Goal: Information Seeking & Learning: Find specific fact

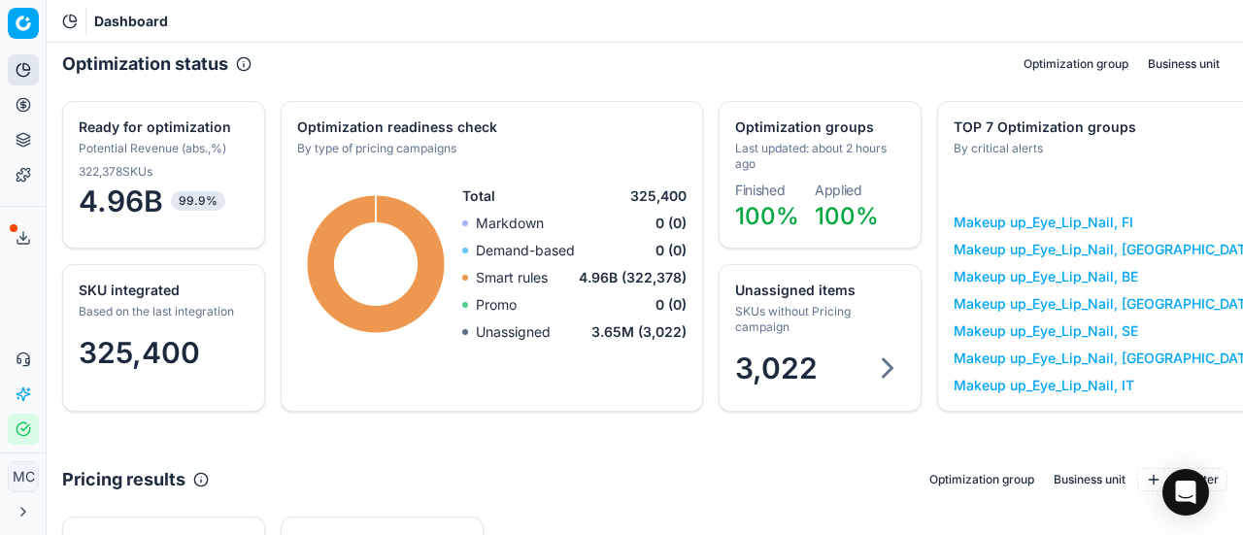
click at [27, 97] on icon at bounding box center [24, 105] width 16 height 16
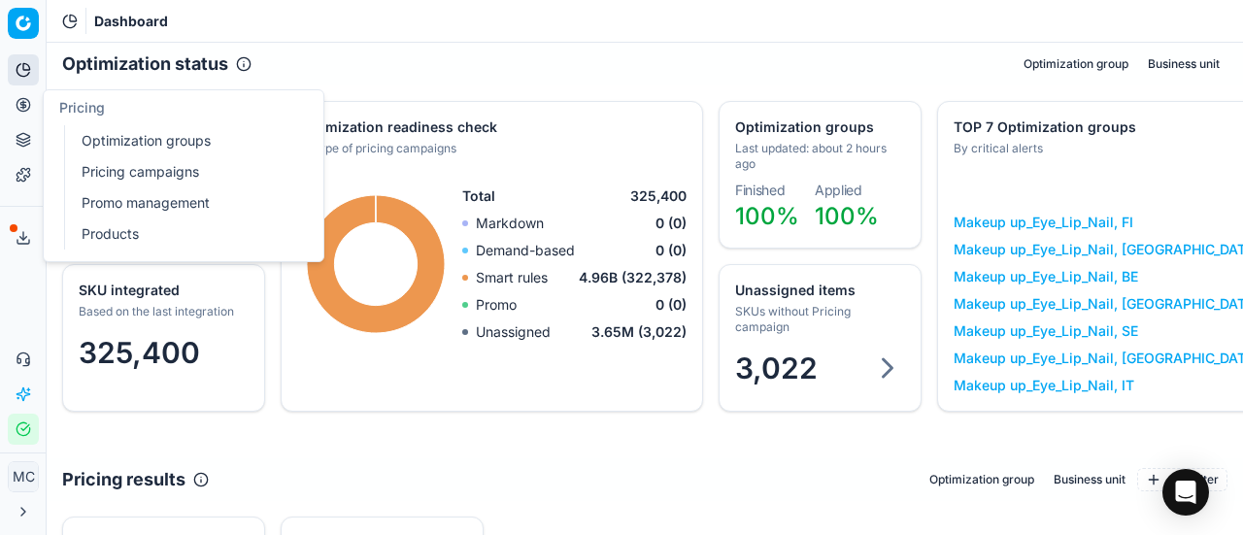
click at [85, 129] on link "Optimization groups" at bounding box center [187, 140] width 226 height 27
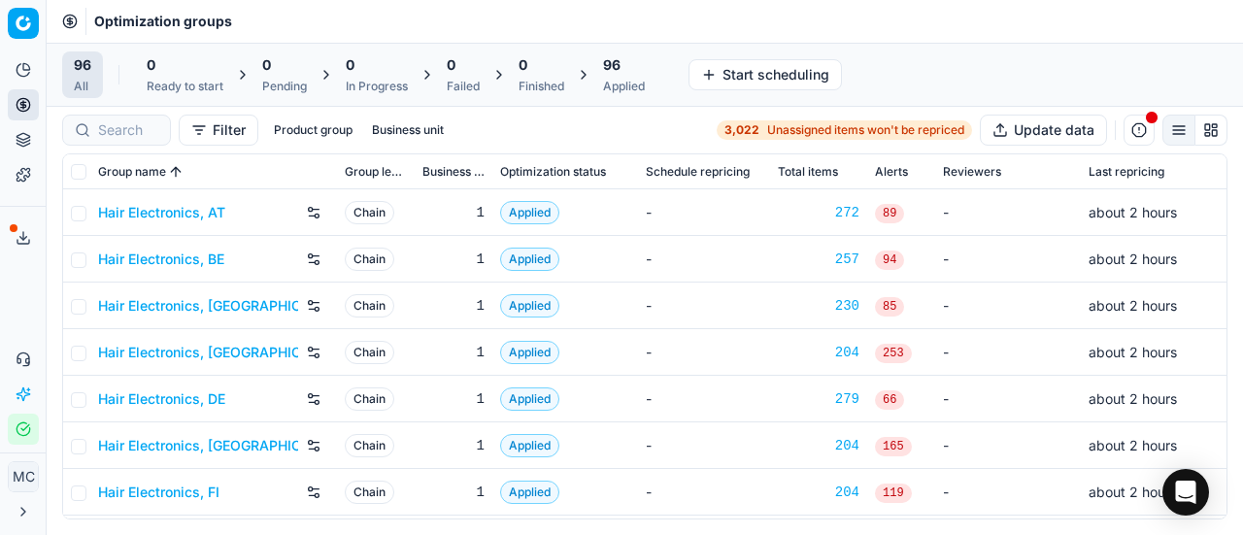
click at [145, 207] on link "Hair Electronics, AT" at bounding box center [161, 212] width 127 height 19
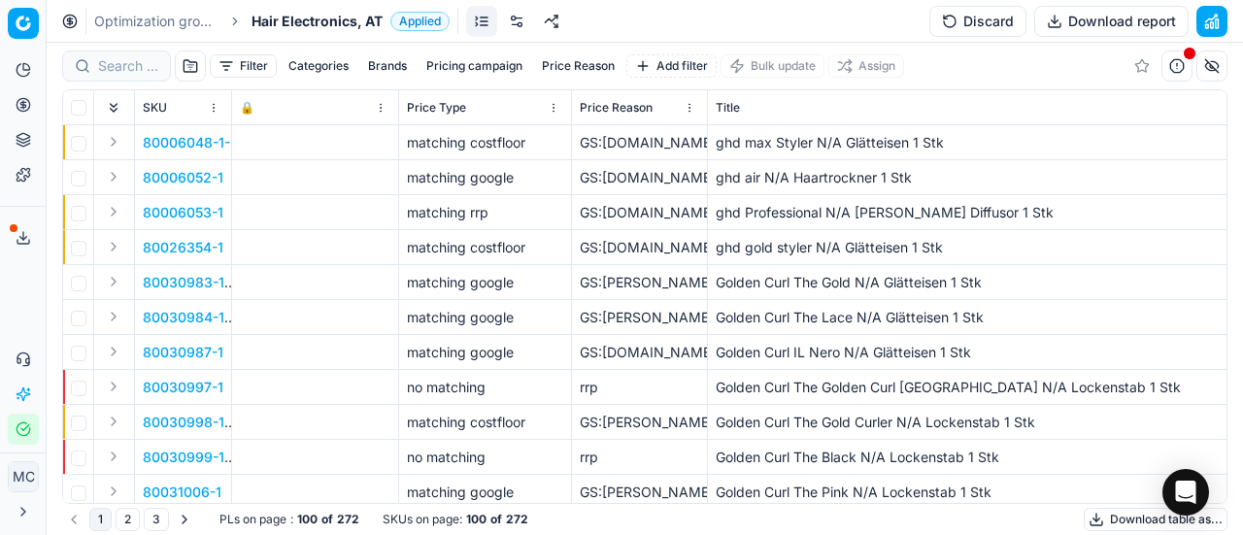
click at [339, 28] on span "Hair Electronics, AT" at bounding box center [317, 21] width 131 height 19
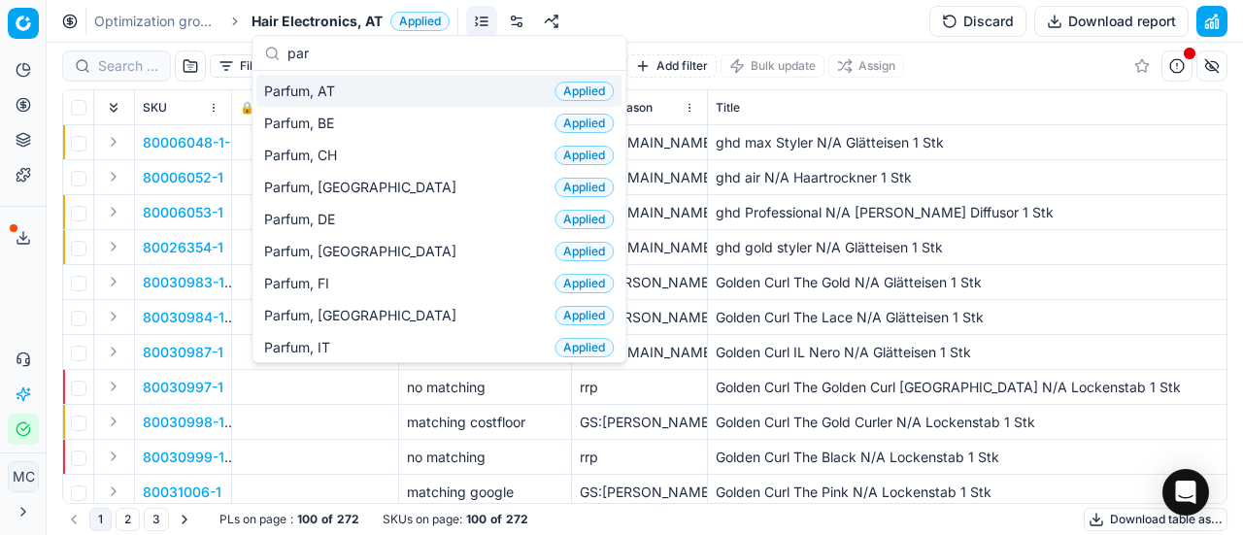
type input "par"
click at [375, 89] on div "Parfum, AT Applied" at bounding box center [438, 91] width 365 height 32
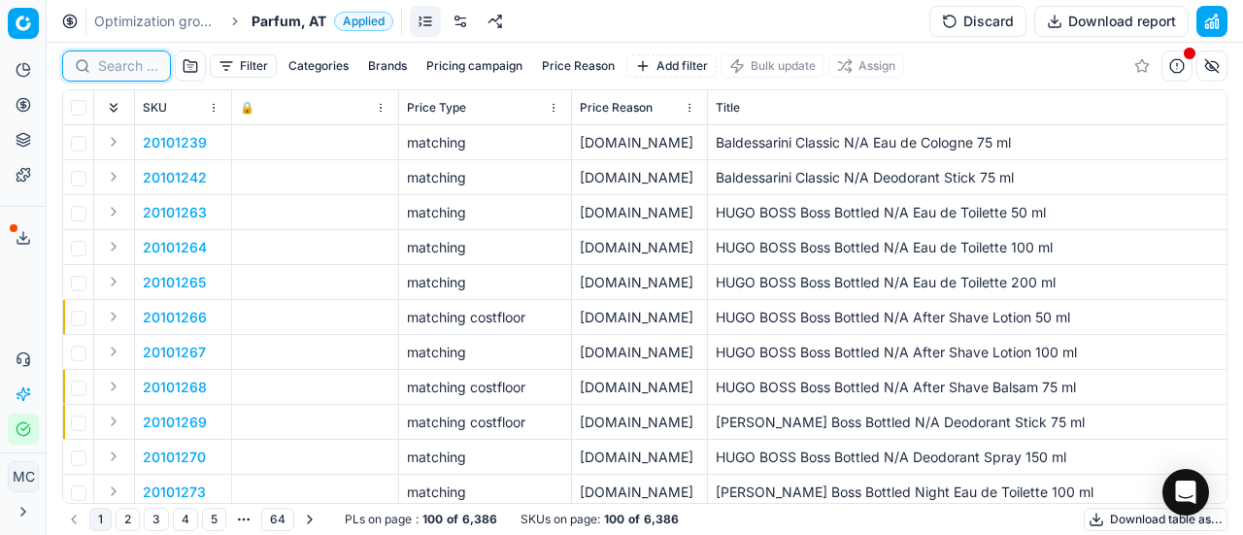
click at [139, 65] on input at bounding box center [128, 65] width 60 height 19
click at [135, 56] on input at bounding box center [128, 65] width 60 height 19
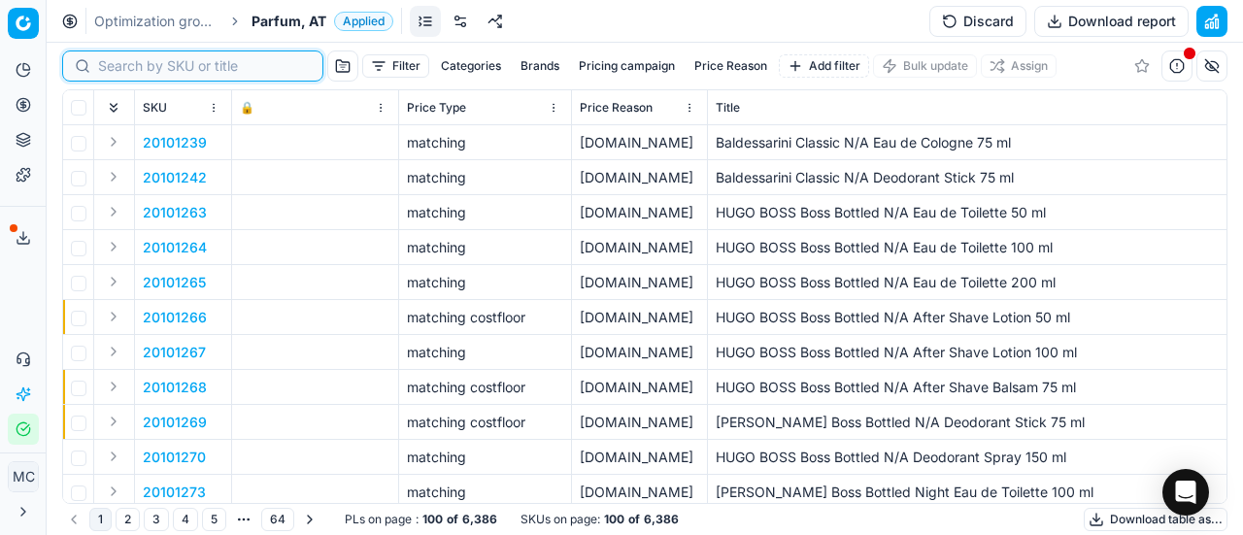
paste input "20102616"
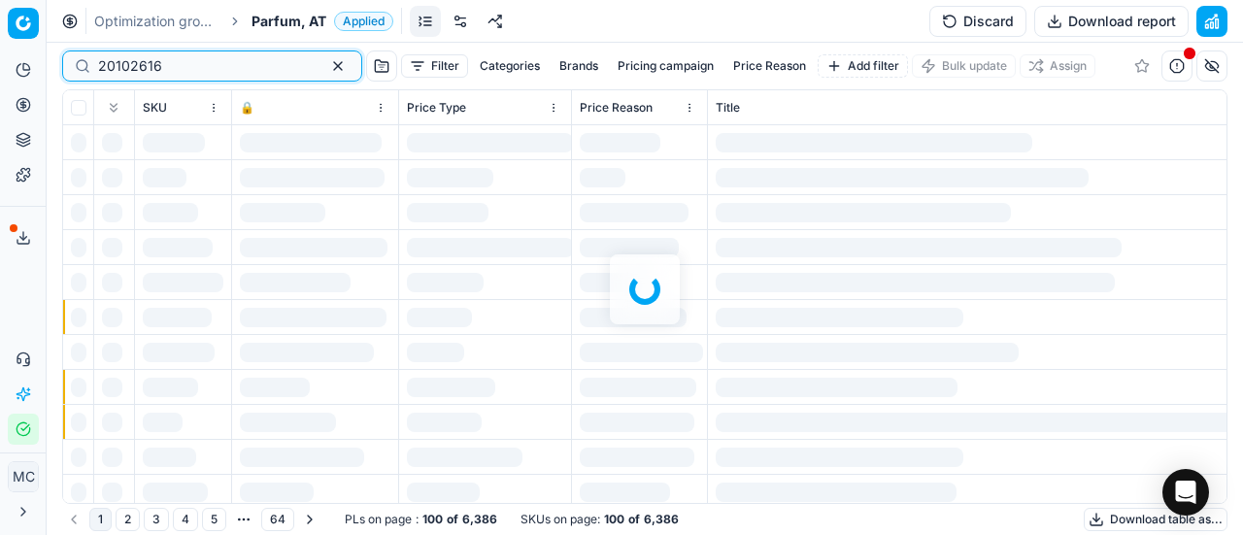
type input "20102616"
click at [285, 23] on span "Parfum, AT" at bounding box center [289, 21] width 75 height 19
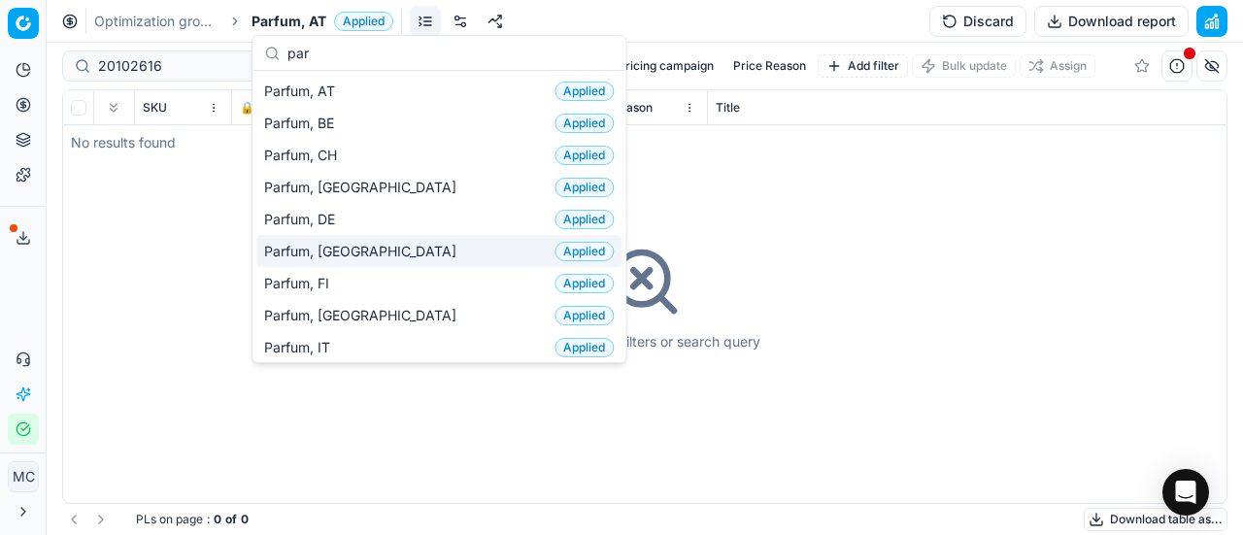
scroll to position [97, 0]
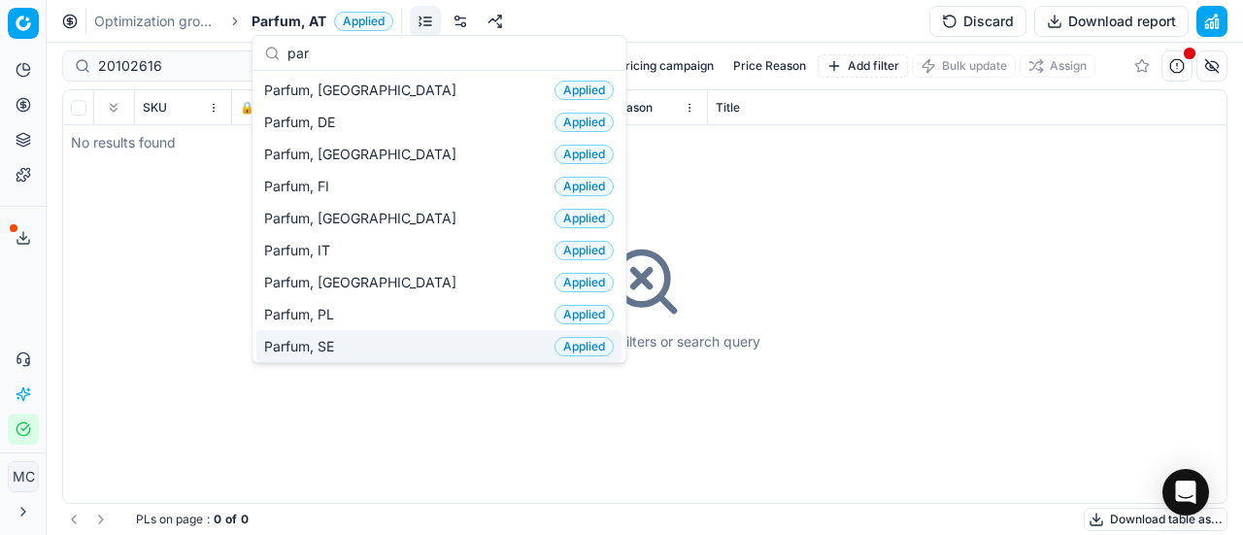
type input "par"
click at [379, 337] on div "Parfum, SE Applied" at bounding box center [438, 346] width 365 height 32
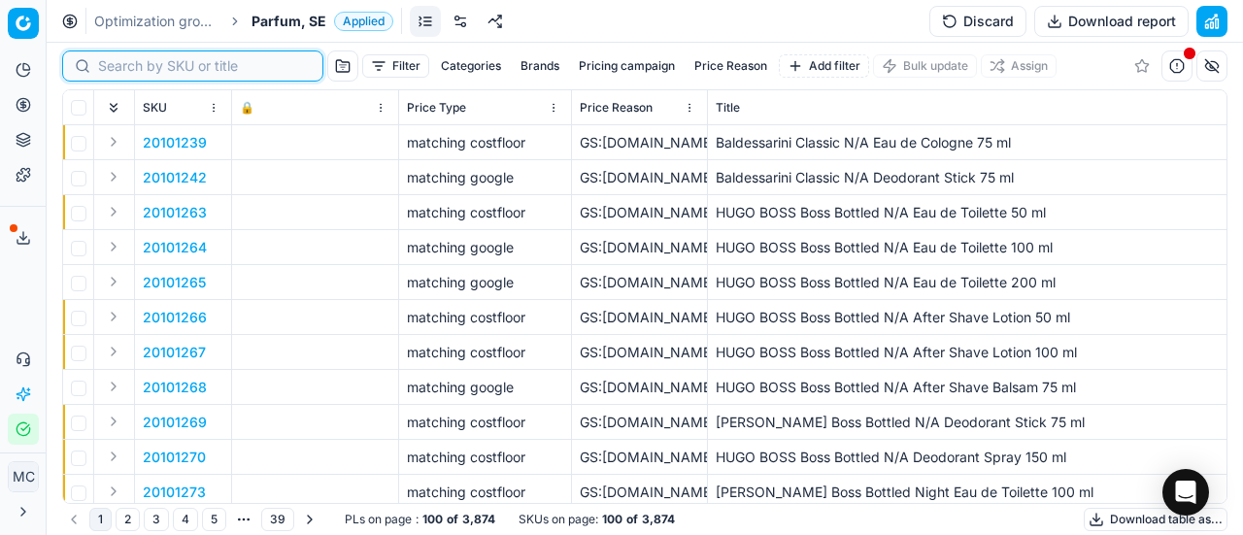
click at [122, 65] on input at bounding box center [204, 65] width 213 height 19
paste input "20102616"
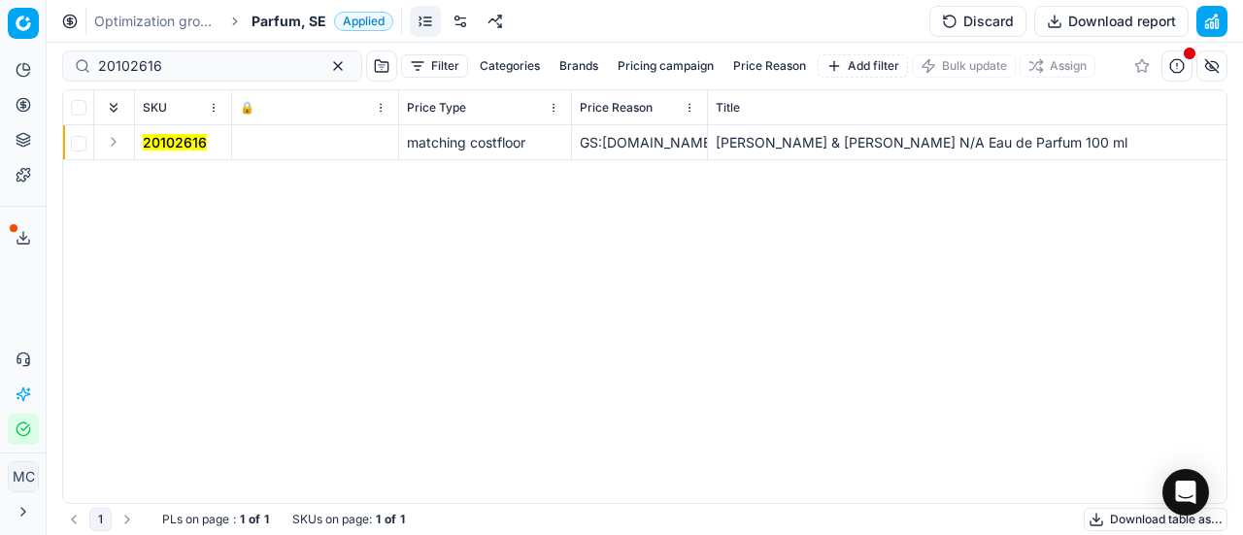
click at [117, 142] on button "Expand" at bounding box center [113, 141] width 23 height 23
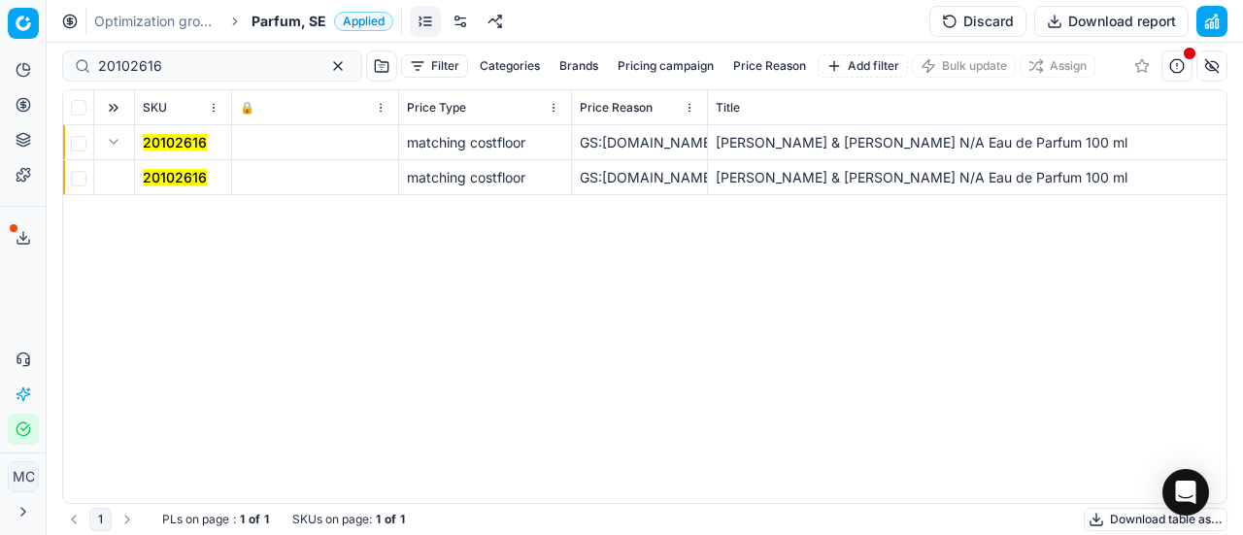
click at [163, 172] on mark "20102616" at bounding box center [175, 177] width 64 height 17
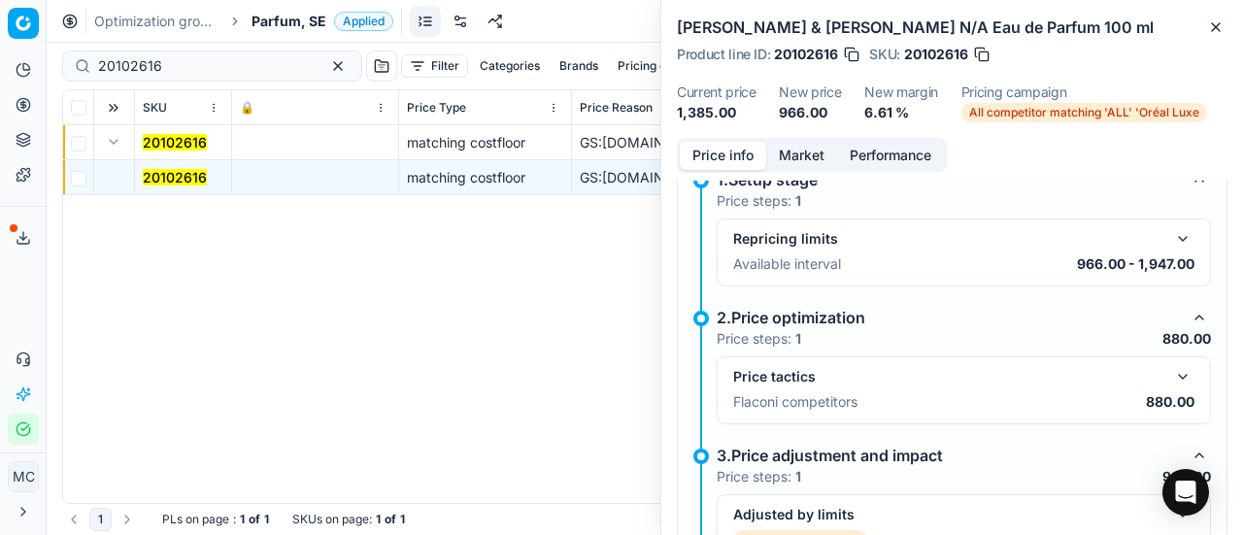
scroll to position [388, 0]
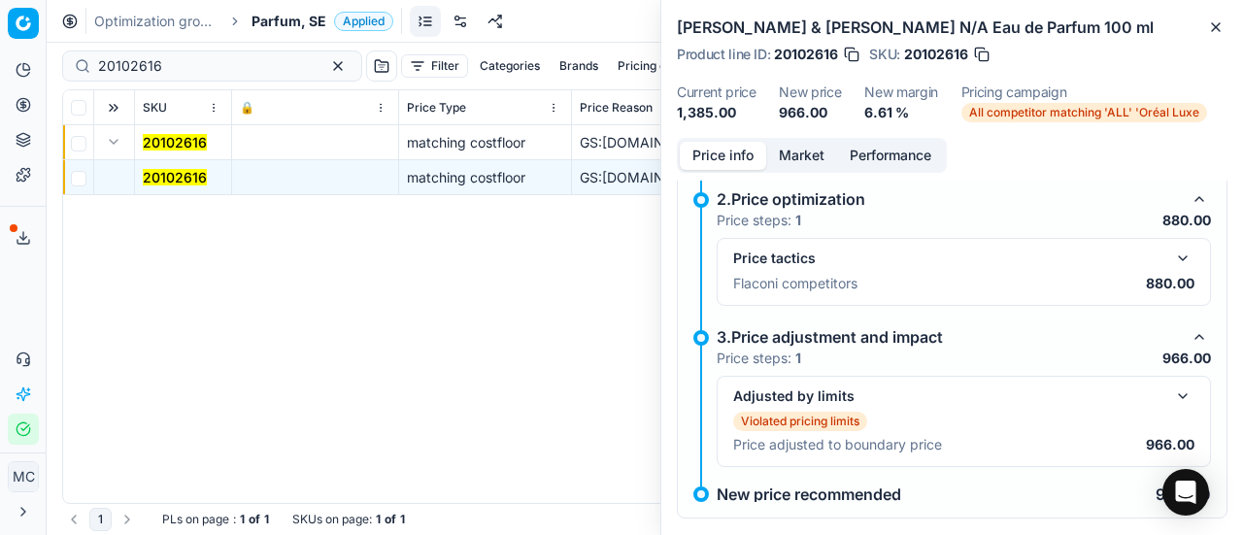
click at [1171, 256] on button "button" at bounding box center [1182, 258] width 23 height 23
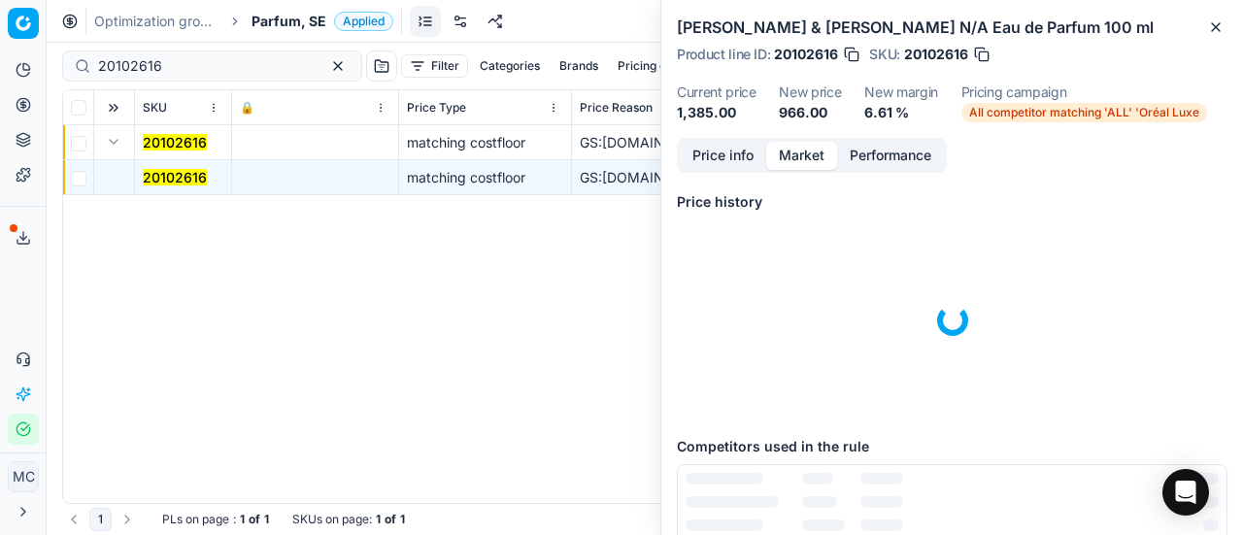
click at [802, 166] on button "Market" at bounding box center [801, 156] width 71 height 28
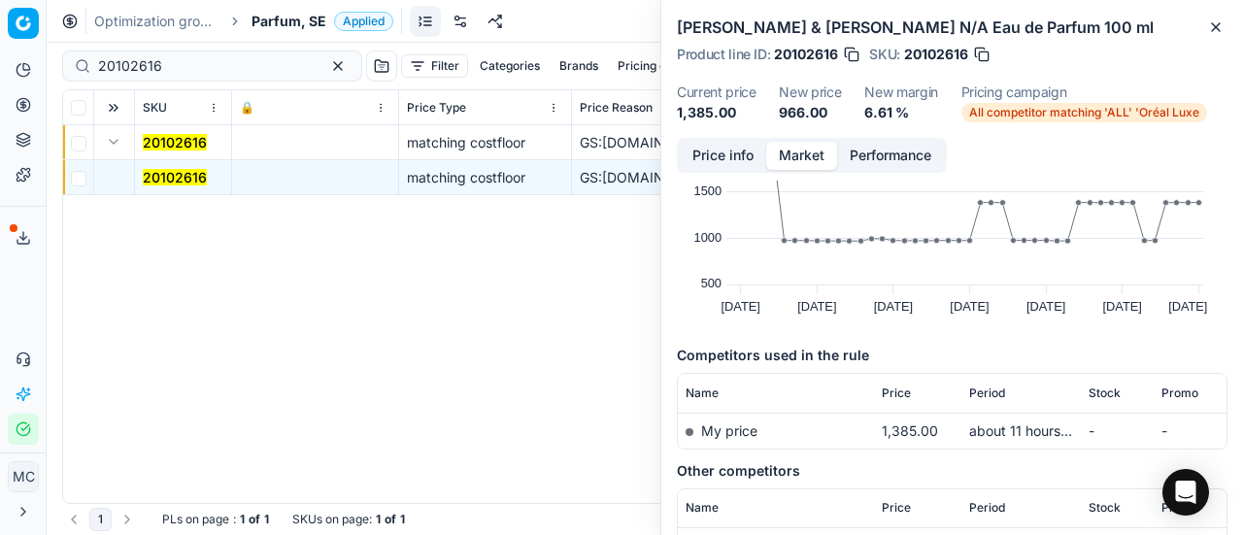
scroll to position [144, 0]
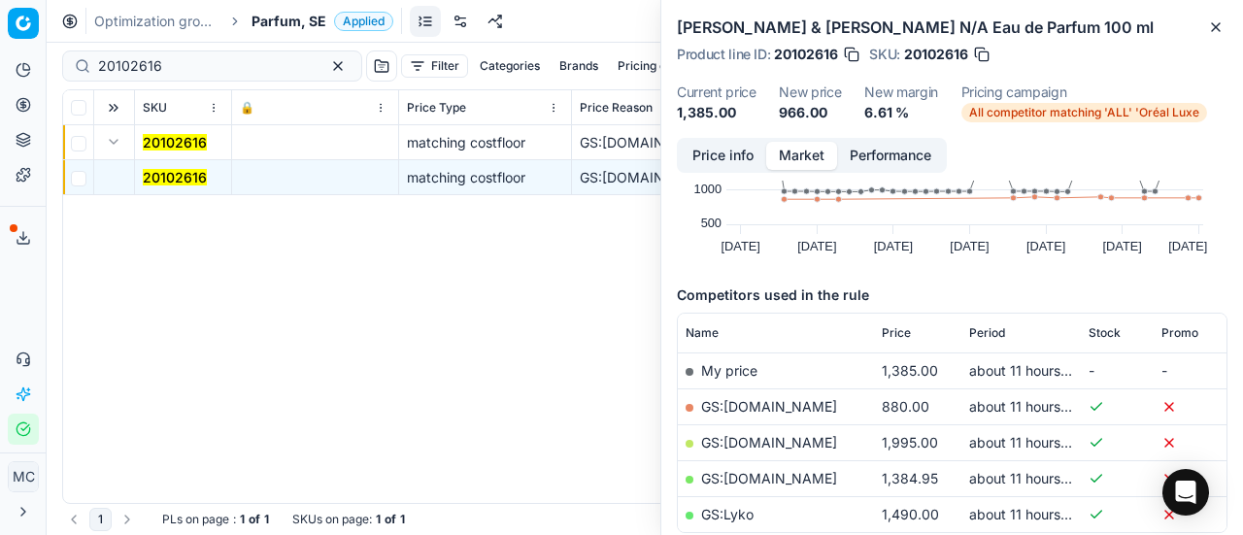
click at [818, 404] on link "GS:[DOMAIN_NAME]" at bounding box center [769, 406] width 136 height 17
drag, startPoint x: 175, startPoint y: 64, endPoint x: 2, endPoint y: 23, distance: 177.6
click at [0, 34] on div "Pricing platform Analytics Pricing Product portfolio Templates Export service 1…" at bounding box center [621, 267] width 1243 height 535
paste input "80010170-90"
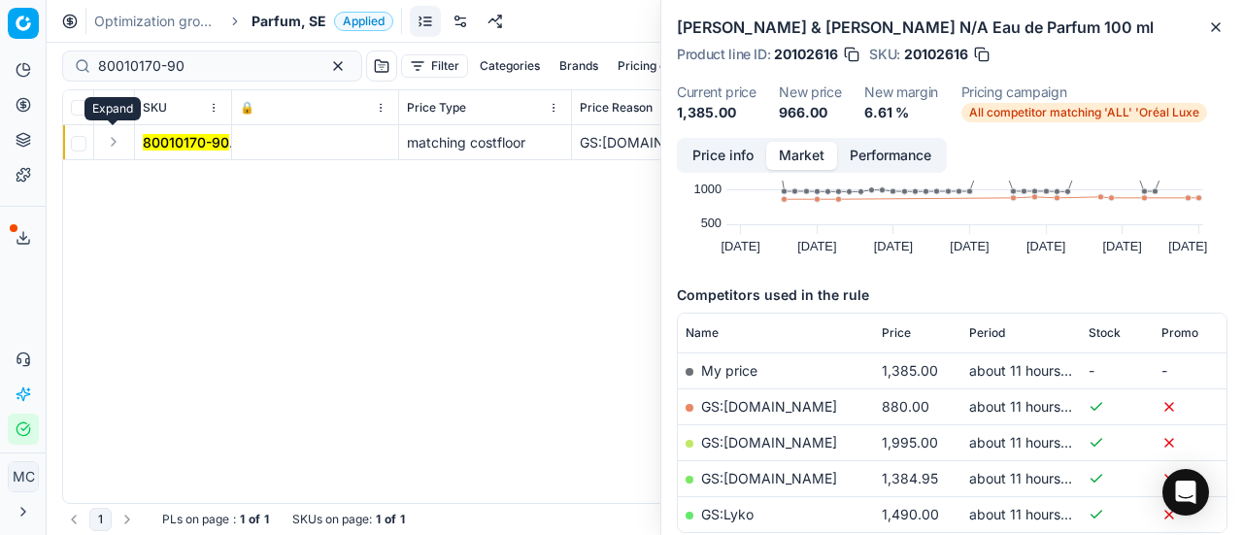
click at [115, 147] on button "Expand" at bounding box center [113, 141] width 23 height 23
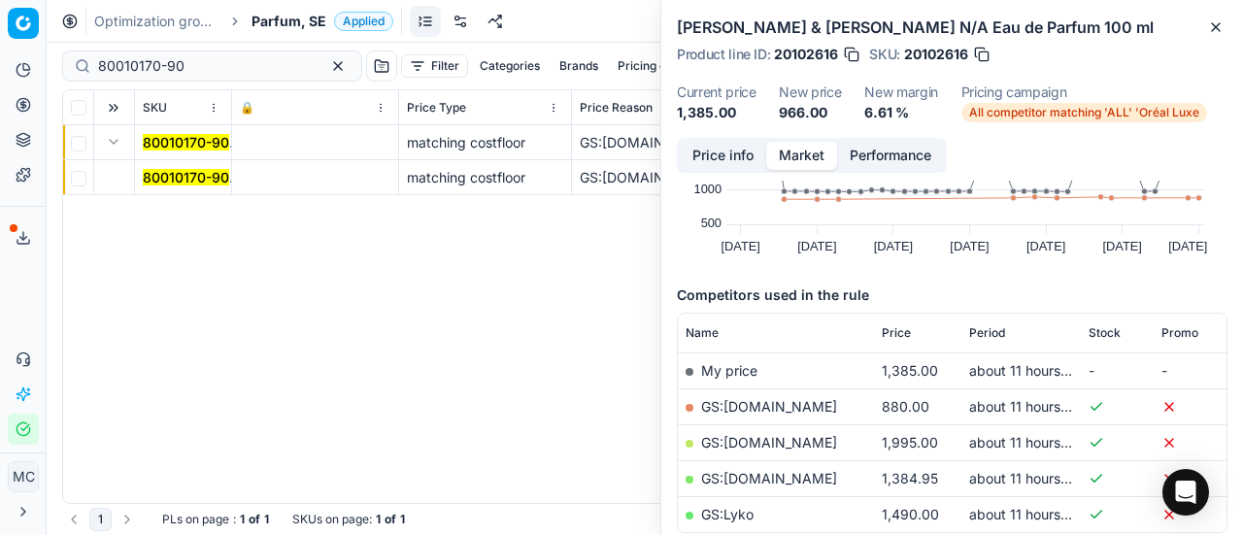
click at [166, 183] on mark "80010170-90" at bounding box center [186, 177] width 86 height 17
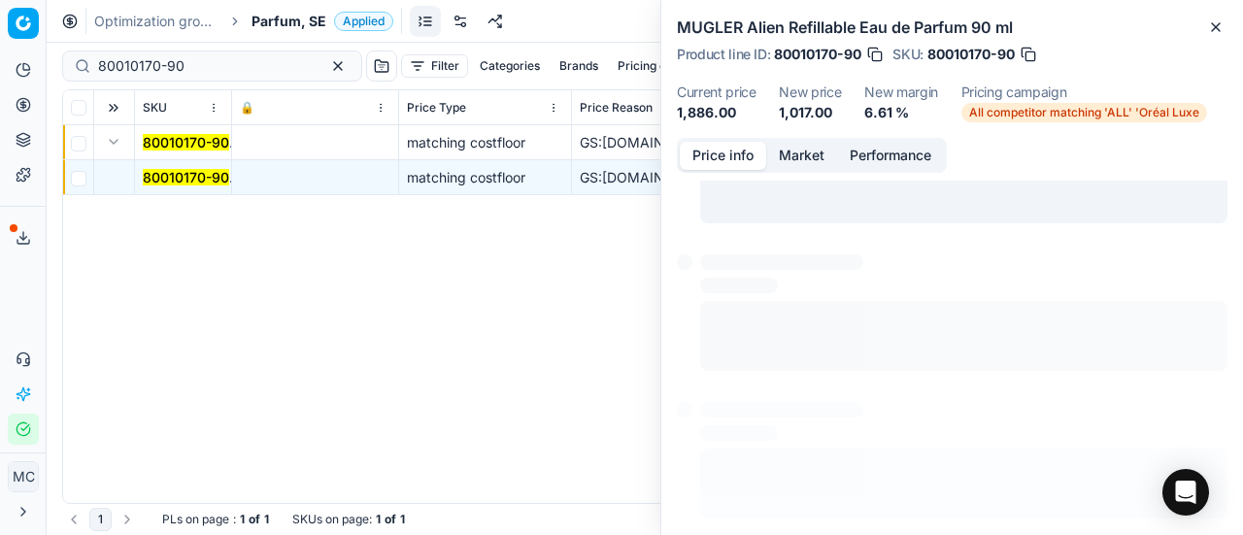
click at [742, 149] on button "Price info" at bounding box center [723, 156] width 86 height 28
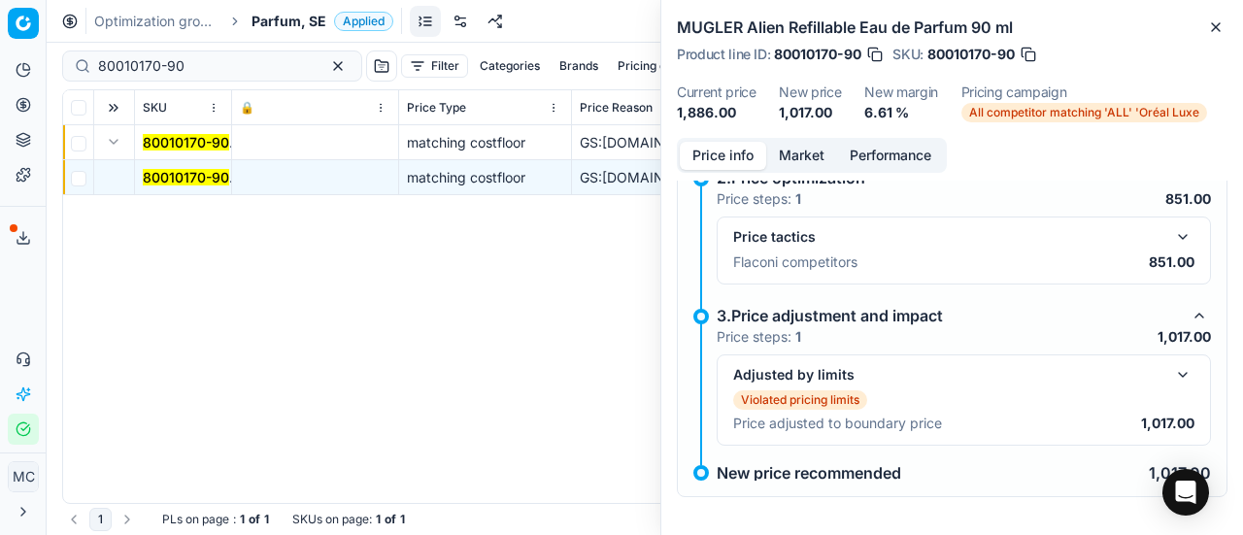
scroll to position [486, 0]
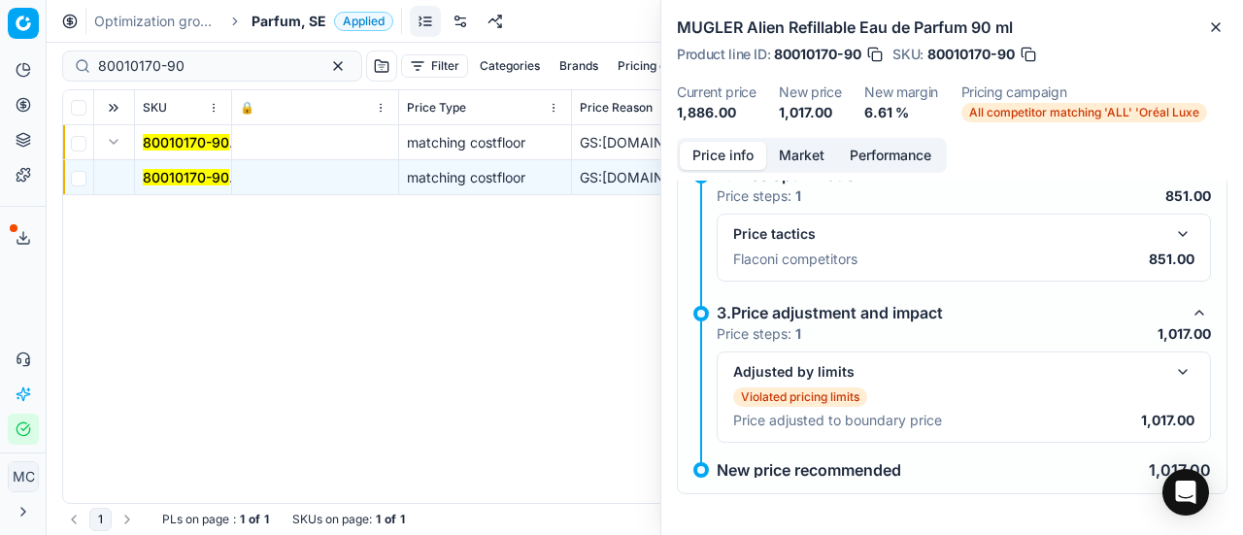
click at [1176, 229] on button "button" at bounding box center [1182, 233] width 23 height 23
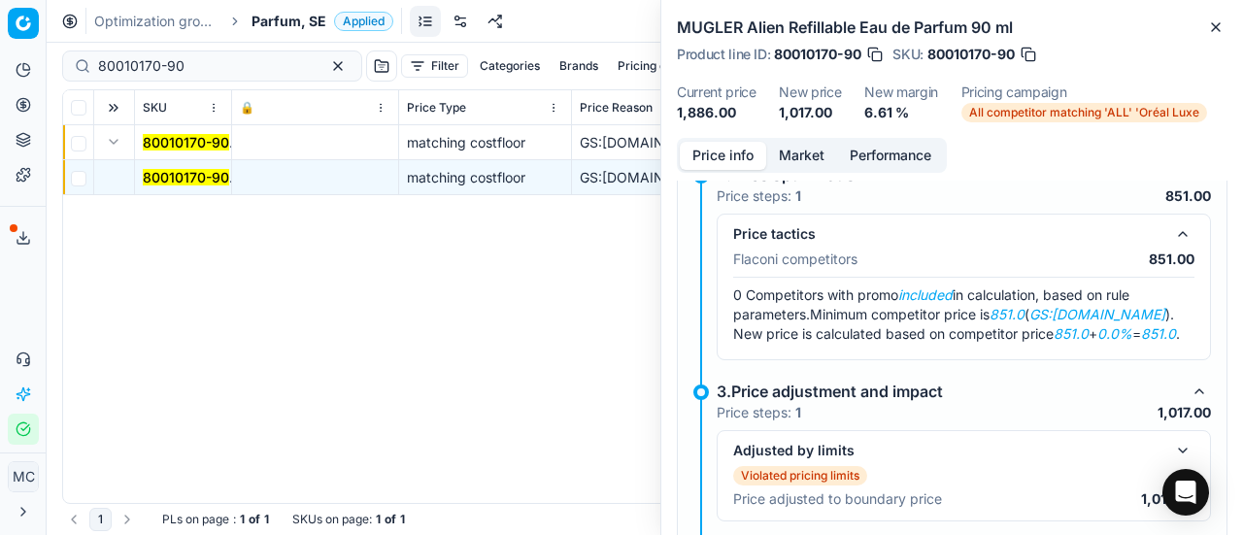
click at [800, 143] on button "Market" at bounding box center [801, 156] width 71 height 28
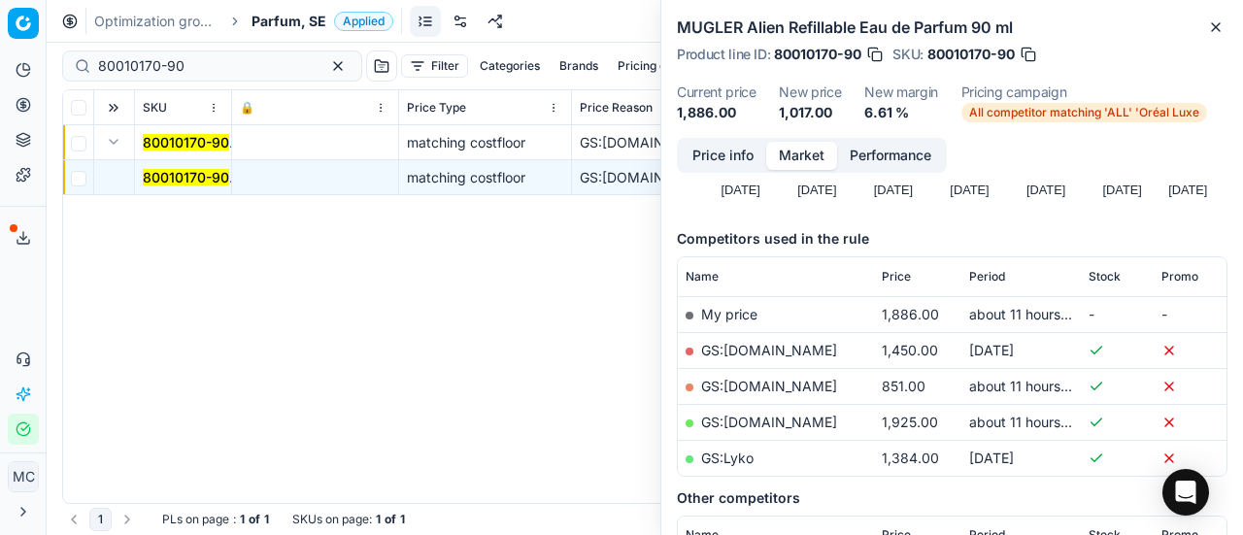
scroll to position [388, 0]
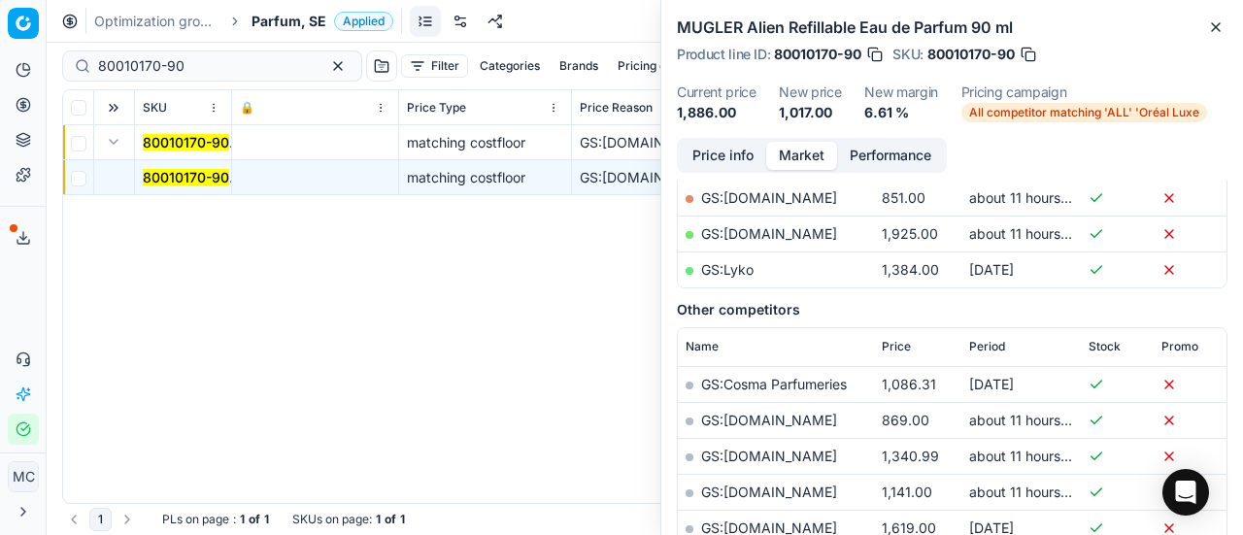
click at [791, 203] on link "GS:[DOMAIN_NAME]" at bounding box center [769, 197] width 136 height 17
drag, startPoint x: 223, startPoint y: 63, endPoint x: 0, endPoint y: -7, distance: 234.0
click at [0, 0] on html "Pricing platform Analytics Pricing Product portfolio Templates Export service 1…" at bounding box center [621, 267] width 1243 height 535
paste input "20102354"
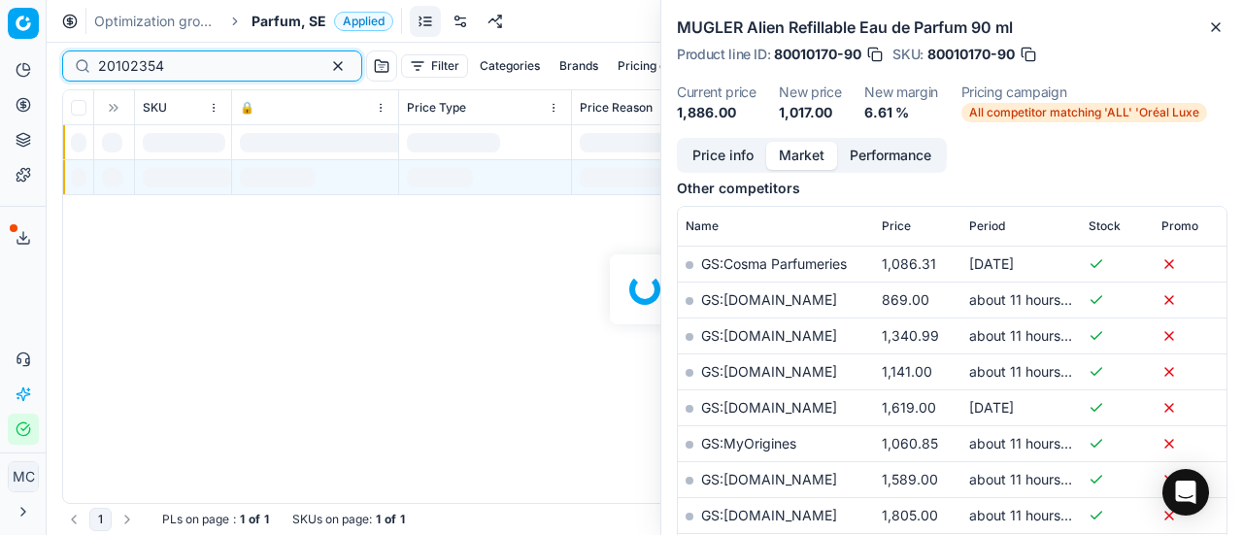
scroll to position [388, 0]
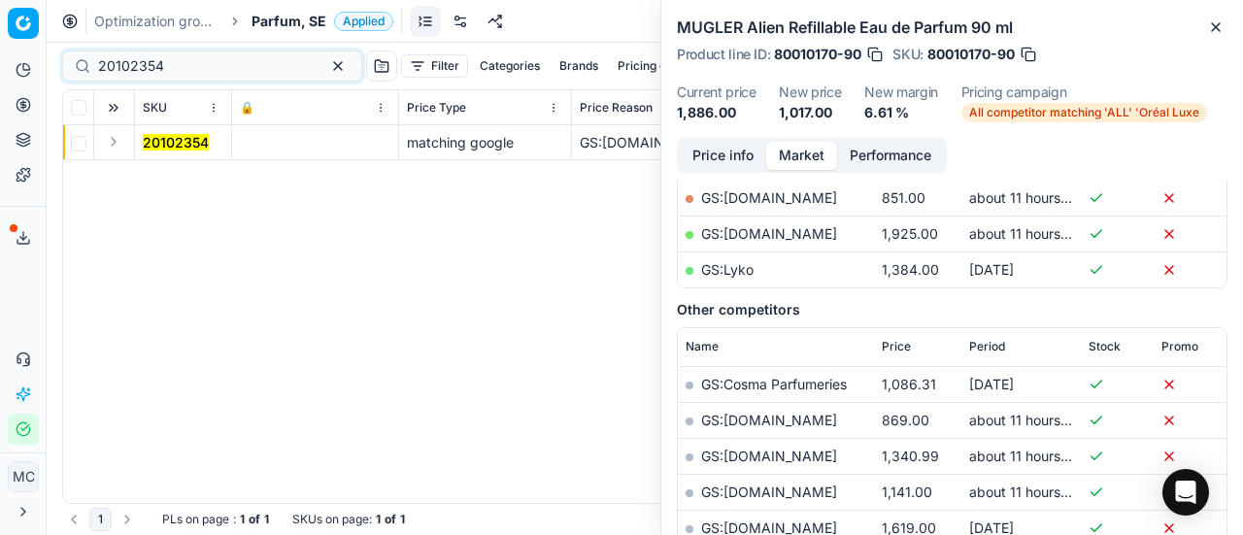
click at [115, 149] on button "Expand" at bounding box center [113, 141] width 23 height 23
click at [192, 180] on mark "20102354" at bounding box center [176, 177] width 66 height 17
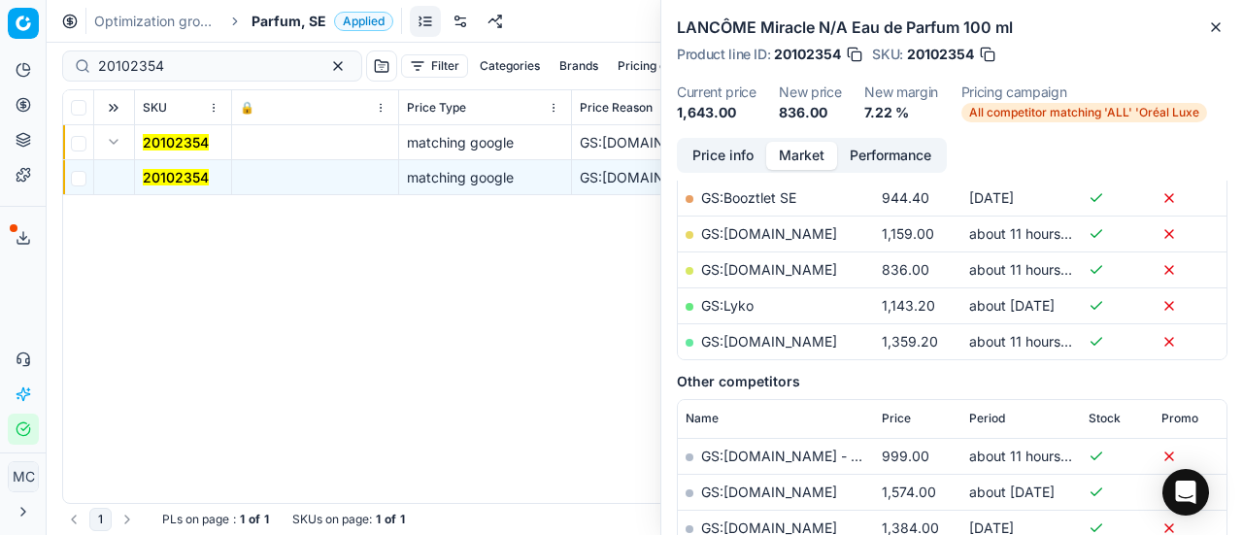
click at [718, 157] on button "Price info" at bounding box center [723, 156] width 86 height 28
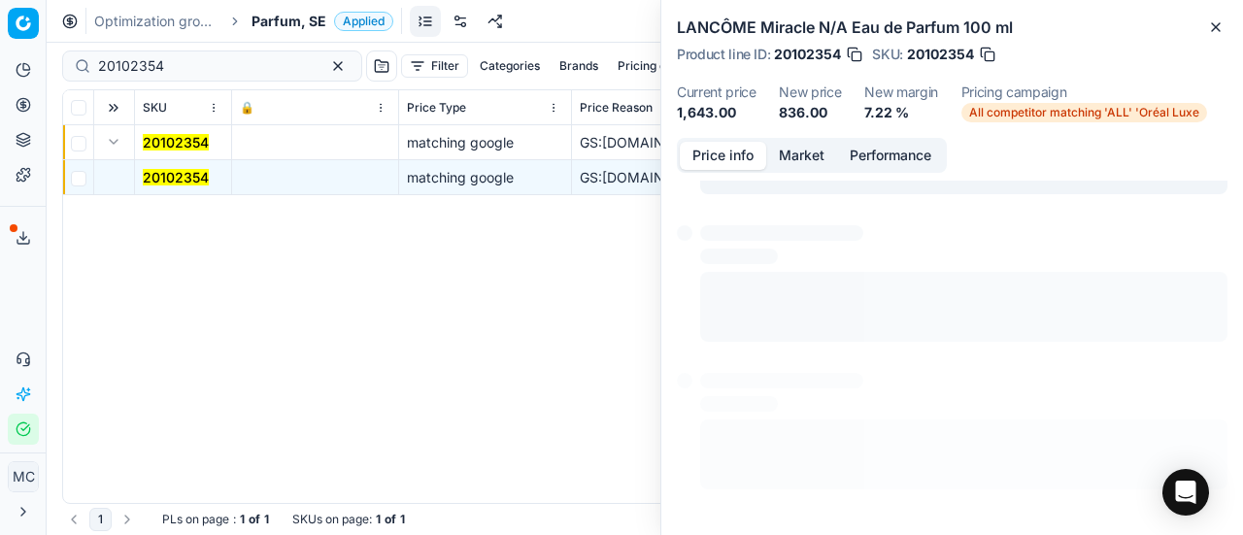
scroll to position [87, 0]
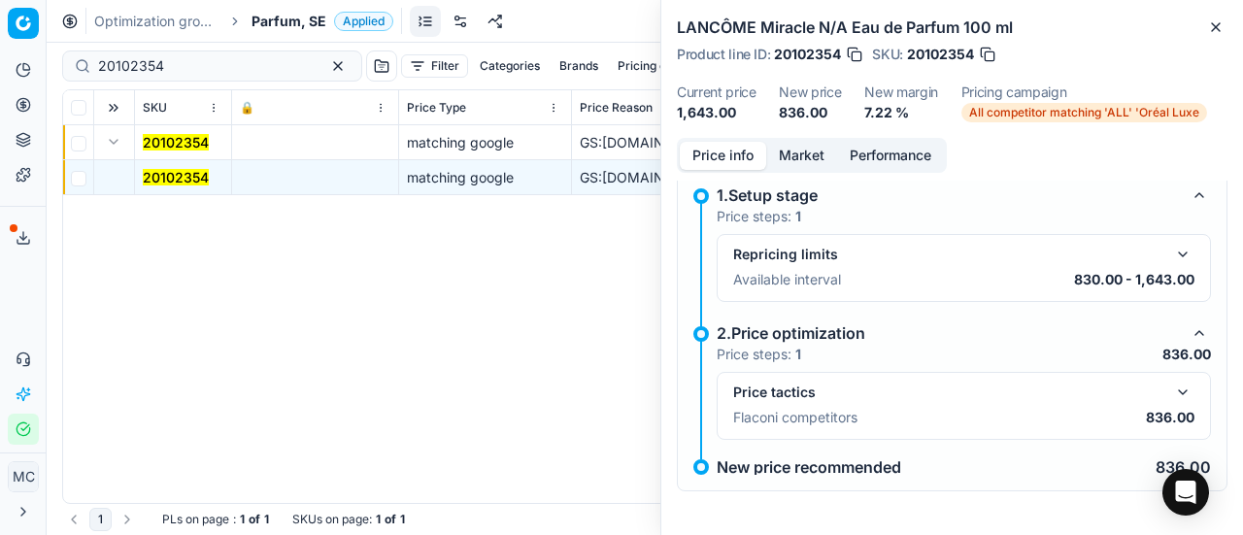
click at [1175, 390] on button "button" at bounding box center [1182, 392] width 23 height 23
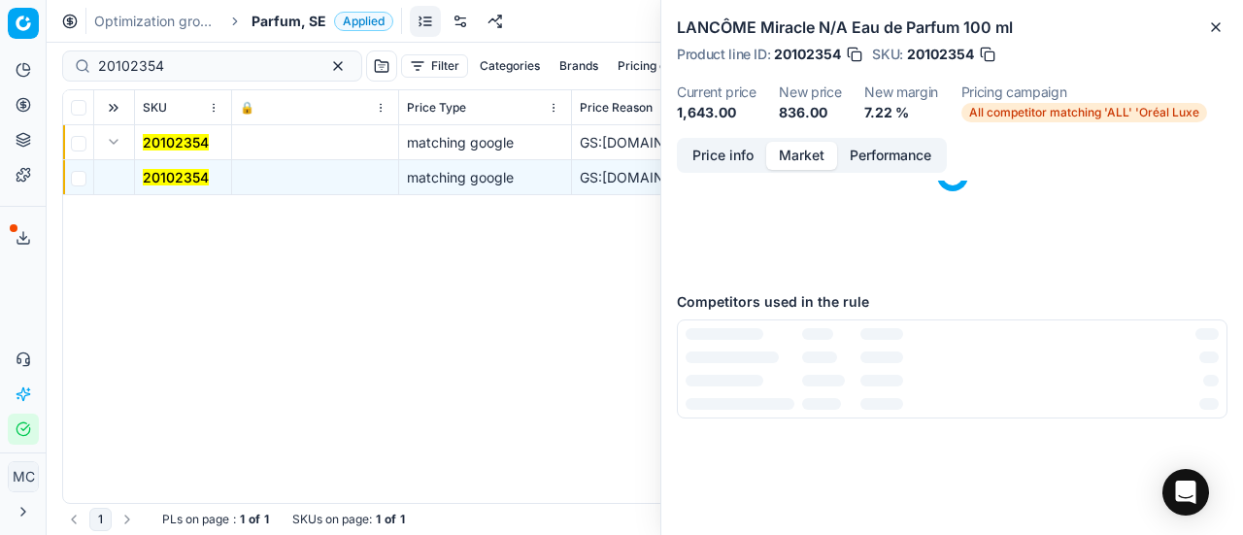
click at [830, 151] on button "Market" at bounding box center [801, 156] width 71 height 28
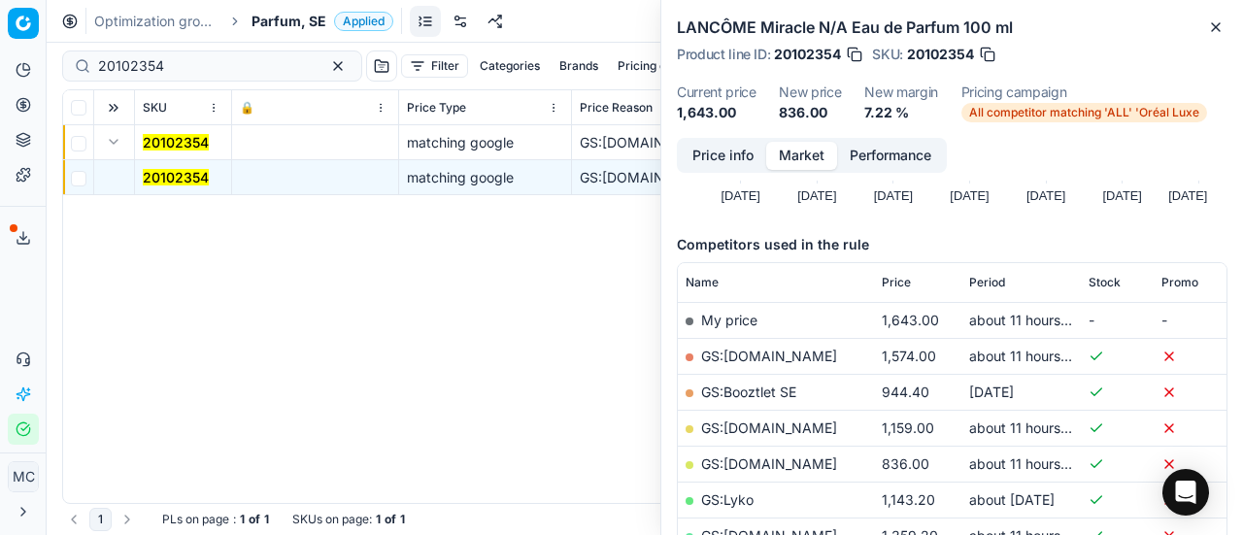
scroll to position [291, 0]
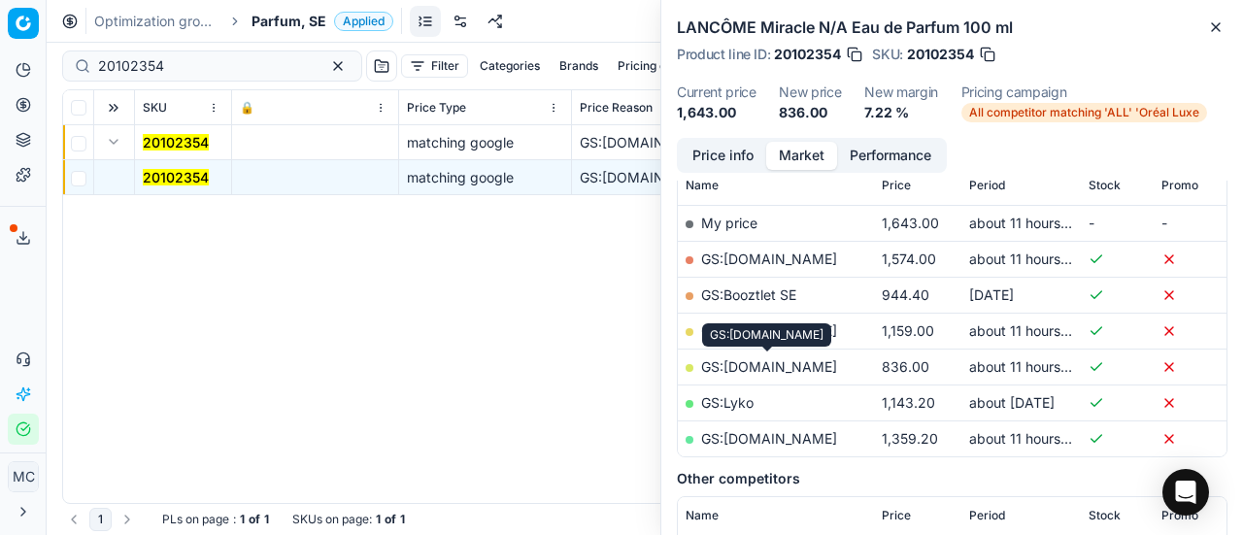
click at [803, 368] on link "GS:[DOMAIN_NAME]" at bounding box center [769, 366] width 136 height 17
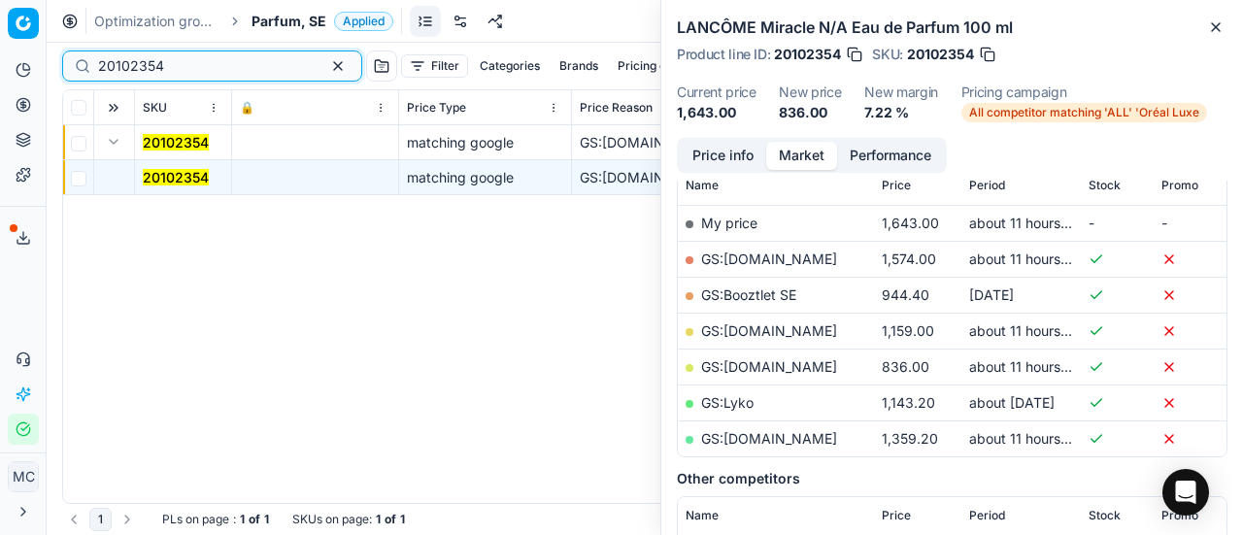
drag, startPoint x: 249, startPoint y: 66, endPoint x: 0, endPoint y: 65, distance: 248.6
click at [0, 62] on div "Pricing platform Analytics Pricing Product portfolio Templates Export service 1…" at bounding box center [621, 267] width 1243 height 535
paste input "80012030-50"
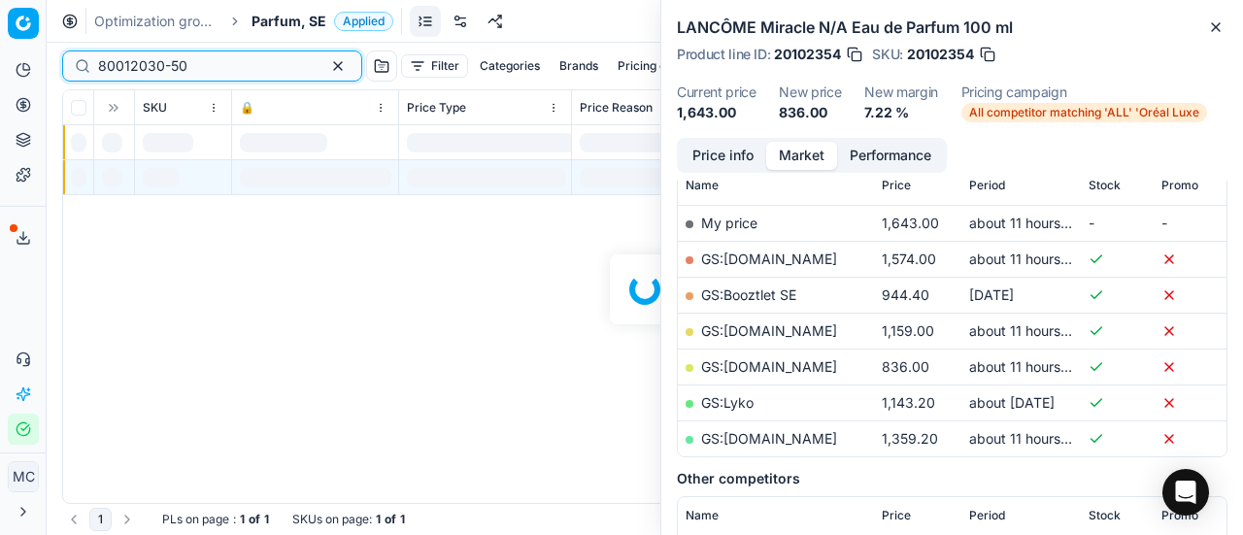
scroll to position [291, 0]
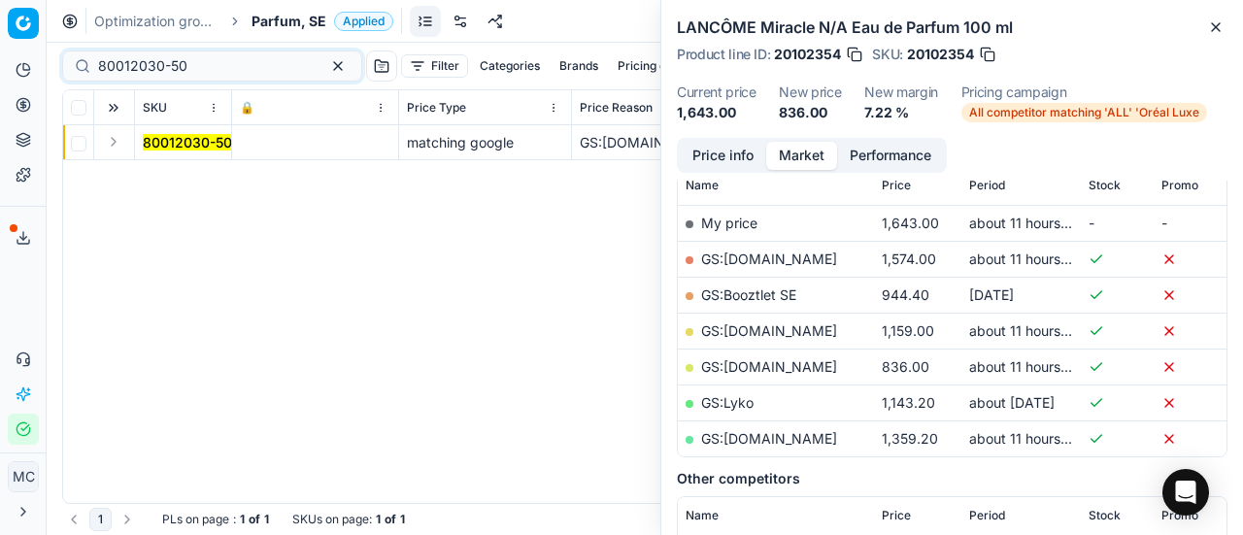
click at [121, 149] on button "Expand" at bounding box center [113, 141] width 23 height 23
click at [178, 183] on mark "80012030-50" at bounding box center [187, 177] width 89 height 17
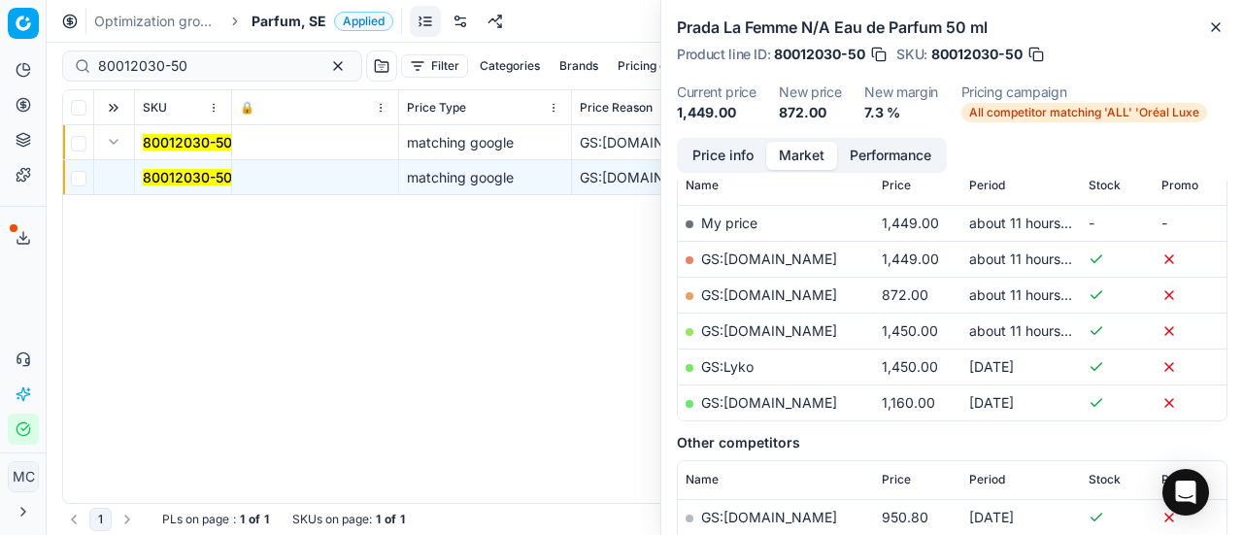
click at [703, 156] on button "Price info" at bounding box center [723, 156] width 86 height 28
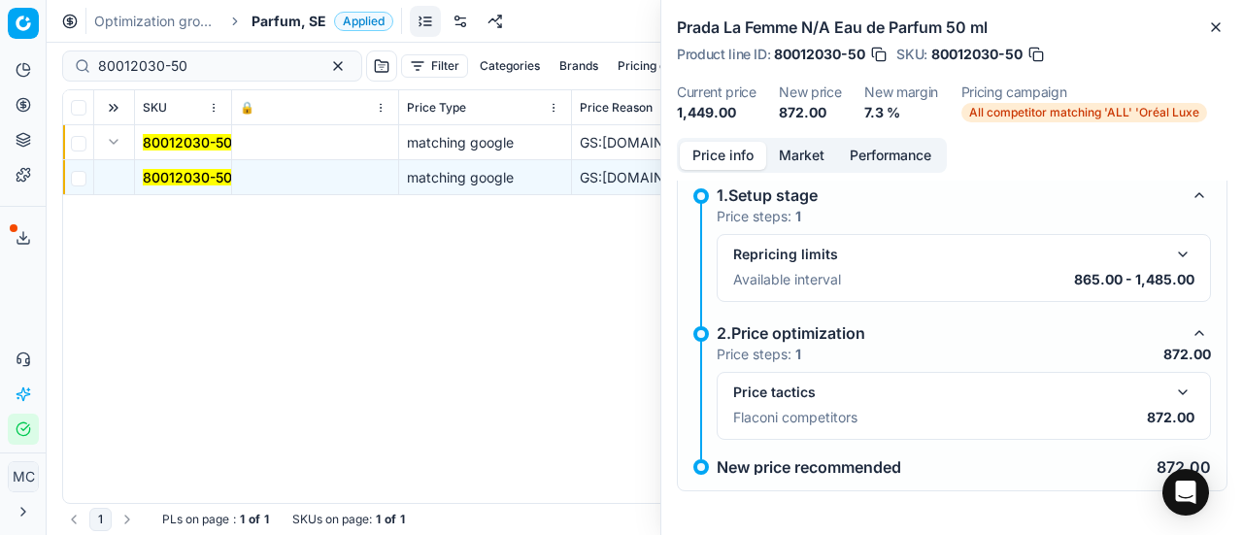
click at [1171, 388] on button "button" at bounding box center [1182, 392] width 23 height 23
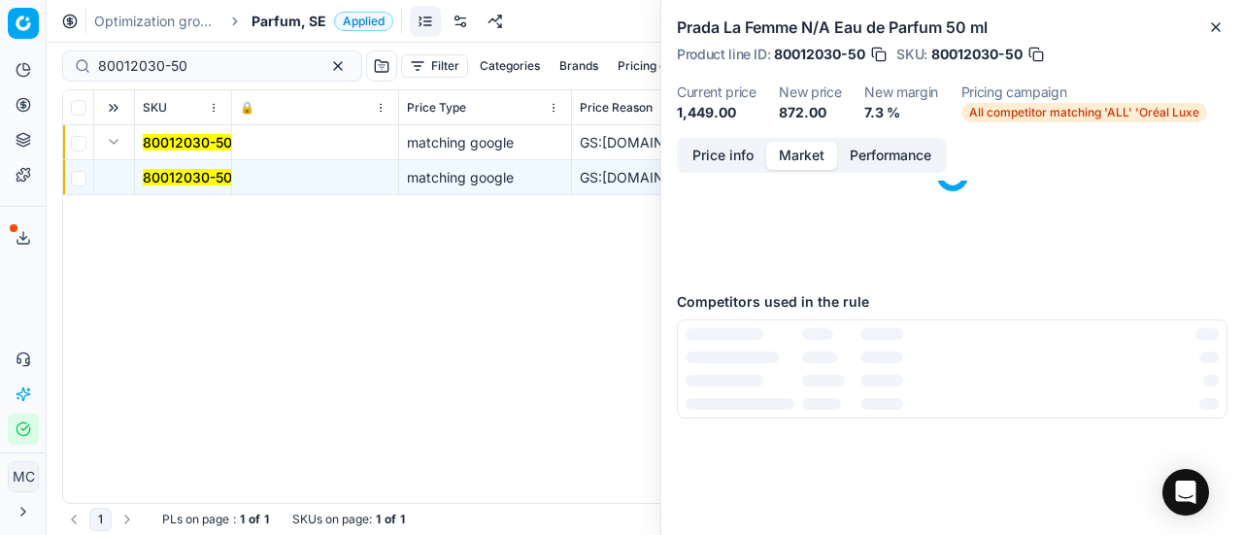
click at [794, 147] on button "Market" at bounding box center [801, 156] width 71 height 28
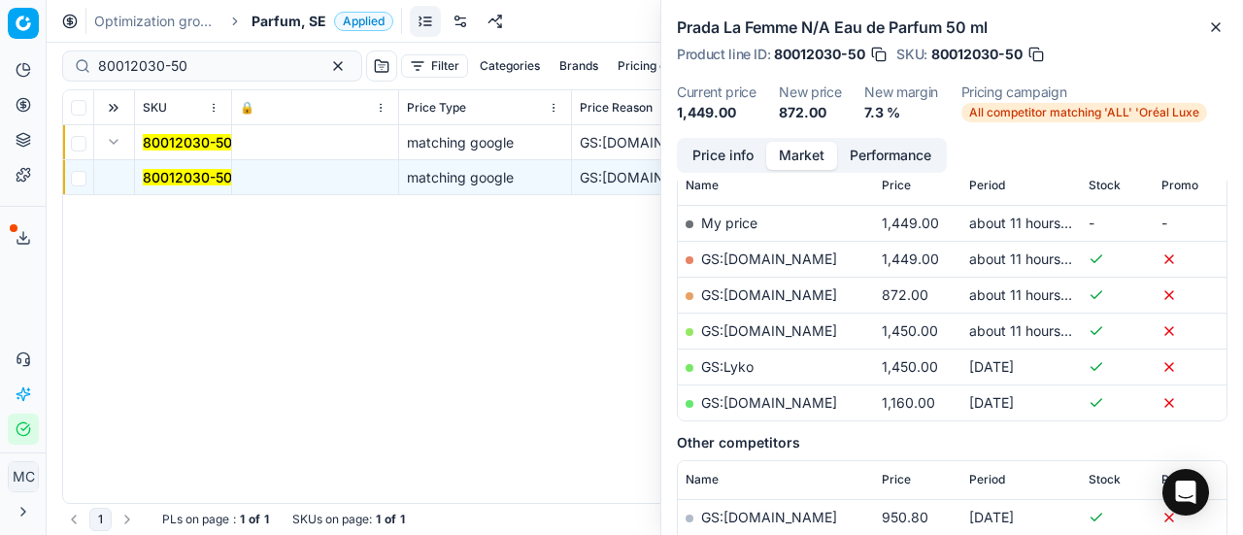
click at [794, 287] on link "GS:[DOMAIN_NAME]" at bounding box center [769, 294] width 136 height 17
drag, startPoint x: 206, startPoint y: 69, endPoint x: 0, endPoint y: 32, distance: 209.1
click at [0, 31] on div "Pricing platform Analytics Pricing Product portfolio Templates Export service 1…" at bounding box center [621, 267] width 1243 height 535
paste input "0475-10"
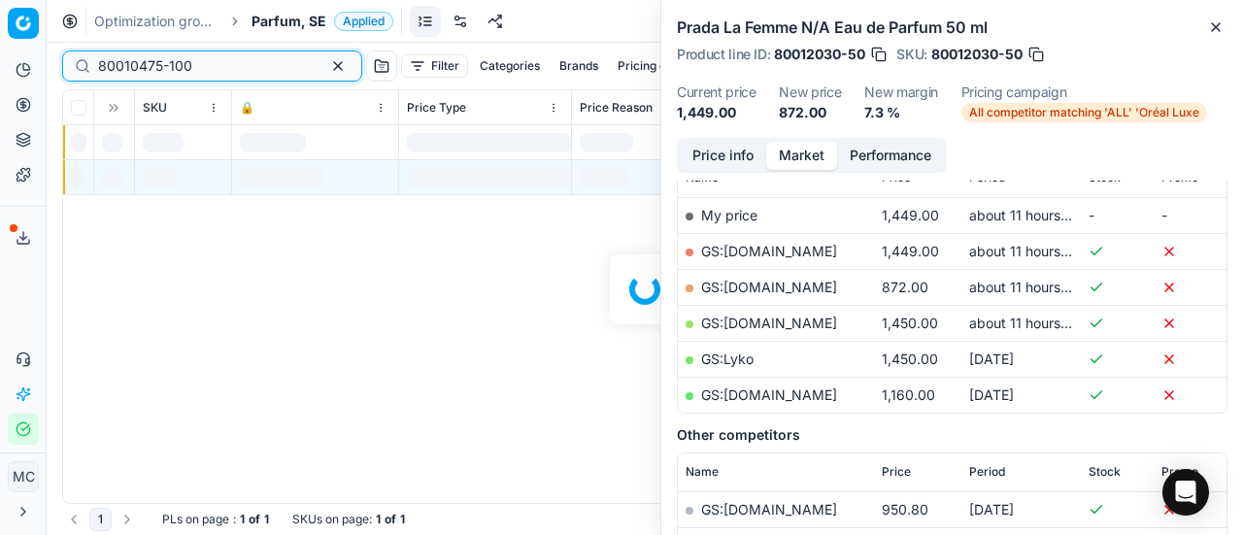
scroll to position [291, 0]
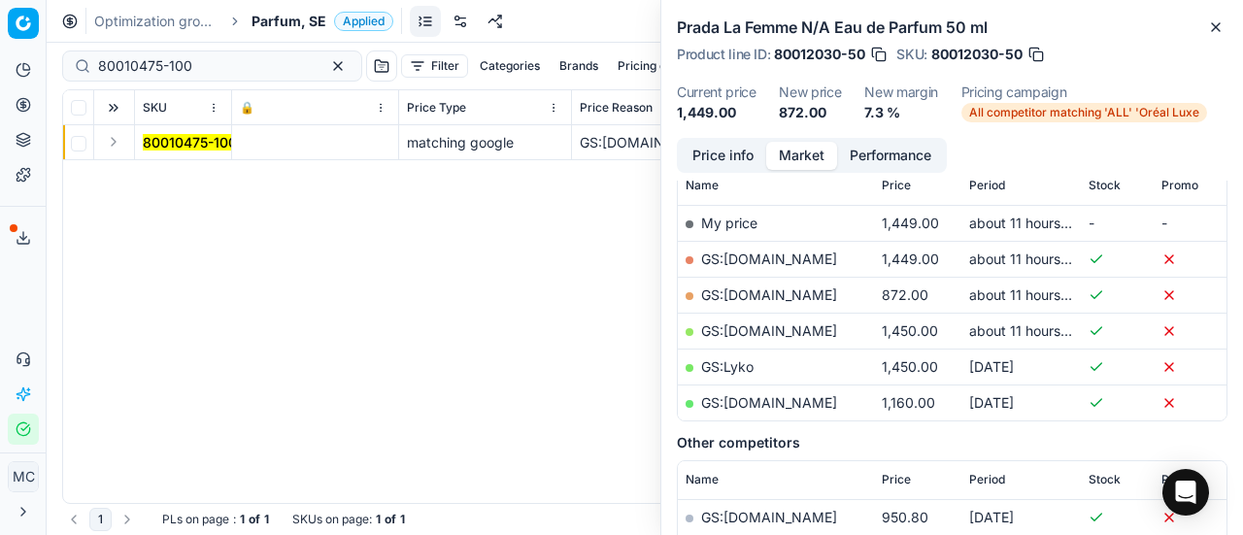
click at [119, 151] on button "Expand" at bounding box center [113, 141] width 23 height 23
click at [208, 180] on mark "80010475-100" at bounding box center [190, 177] width 94 height 17
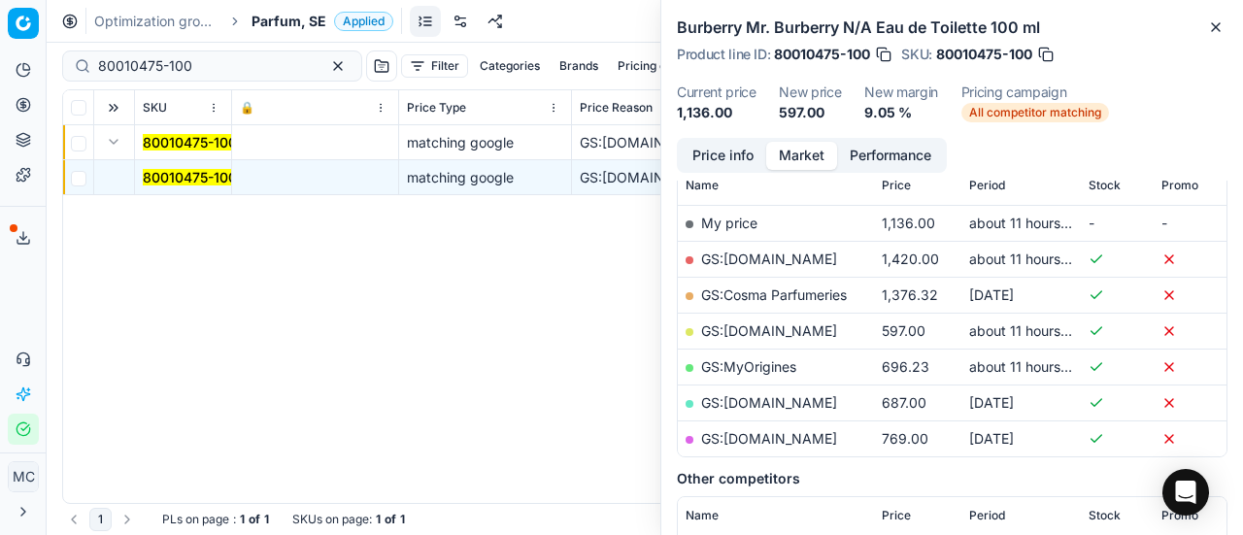
drag, startPoint x: 747, startPoint y: 151, endPoint x: 774, endPoint y: 175, distance: 36.4
click at [746, 151] on button "Price info" at bounding box center [723, 156] width 86 height 28
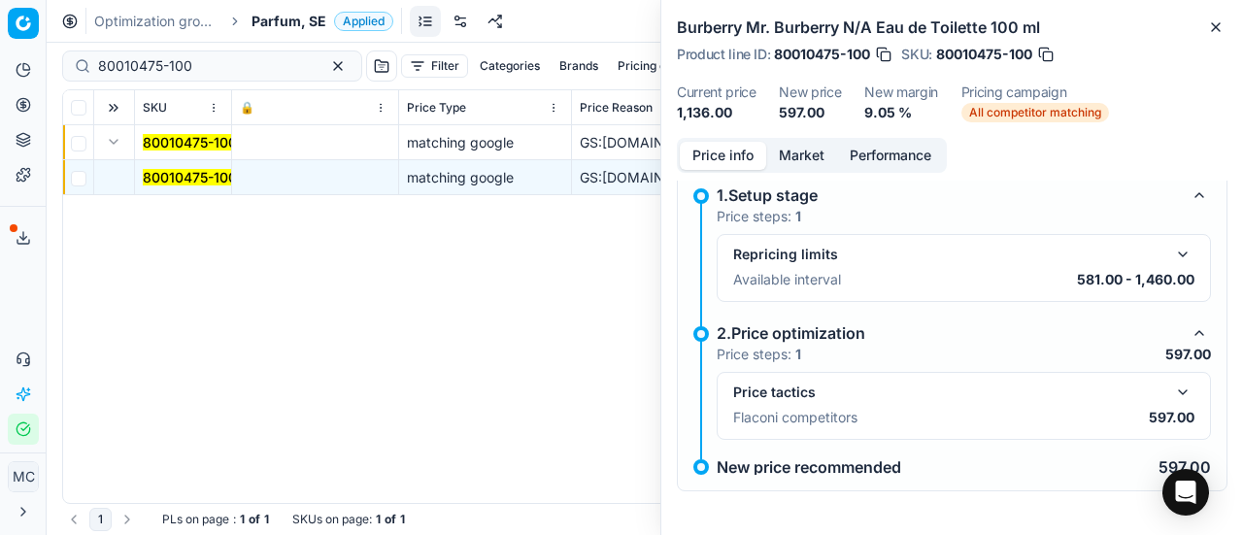
click at [1176, 385] on button "button" at bounding box center [1182, 392] width 23 height 23
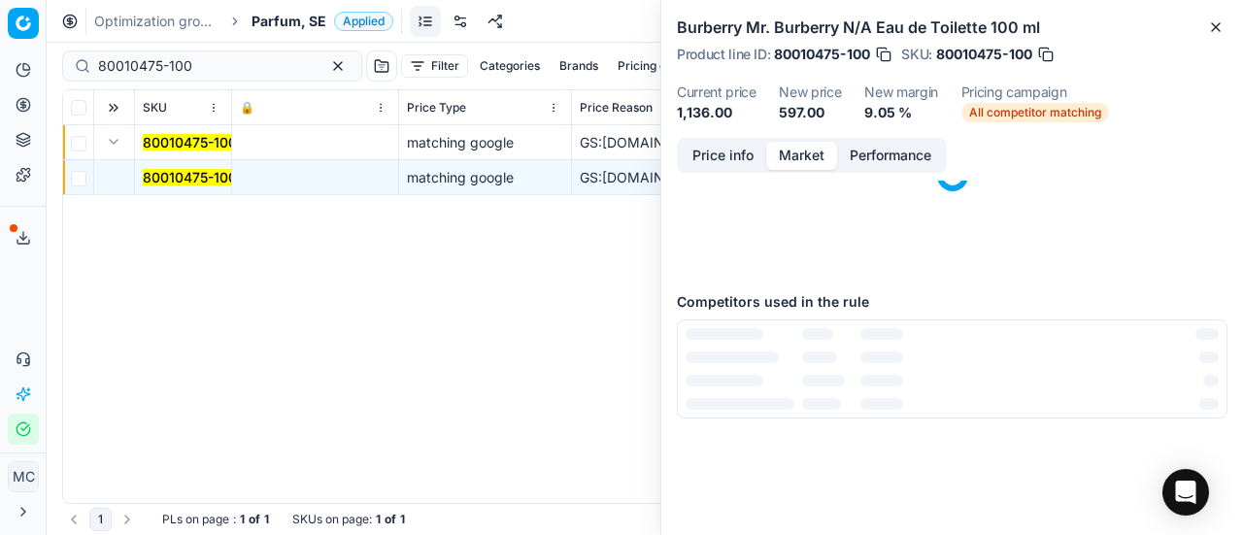
click at [812, 158] on button "Market" at bounding box center [801, 156] width 71 height 28
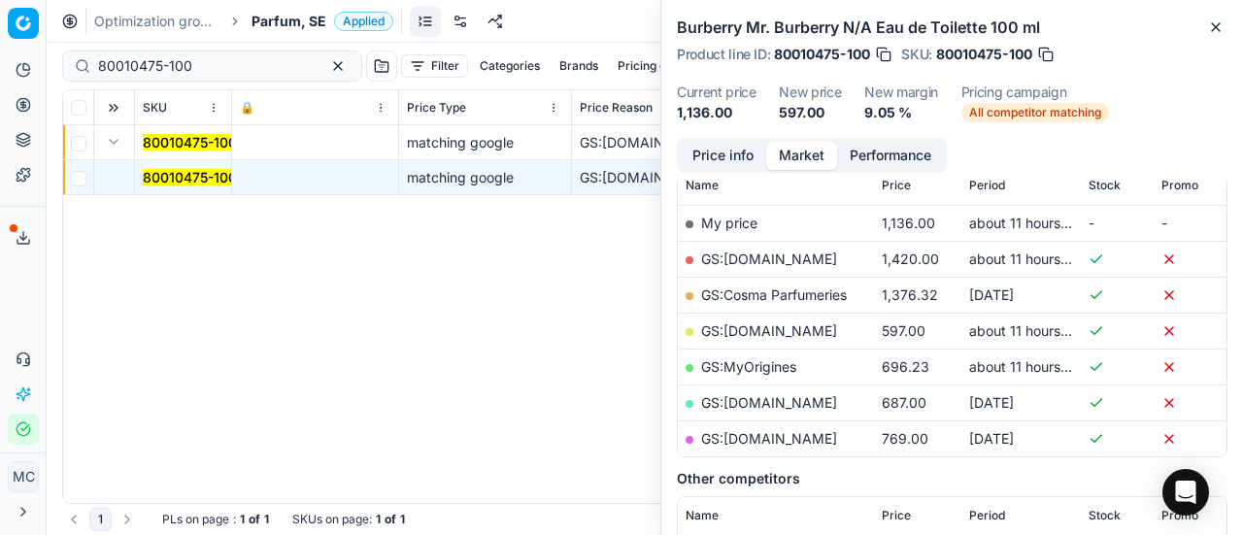
click at [769, 327] on link "GS:[DOMAIN_NAME]" at bounding box center [769, 330] width 136 height 17
drag, startPoint x: 225, startPoint y: 66, endPoint x: 0, endPoint y: 1, distance: 234.5
click at [0, 7] on div "Pricing platform Analytics Pricing Product portfolio Templates Export service 1…" at bounding box center [621, 267] width 1243 height 535
paste input "75391-5"
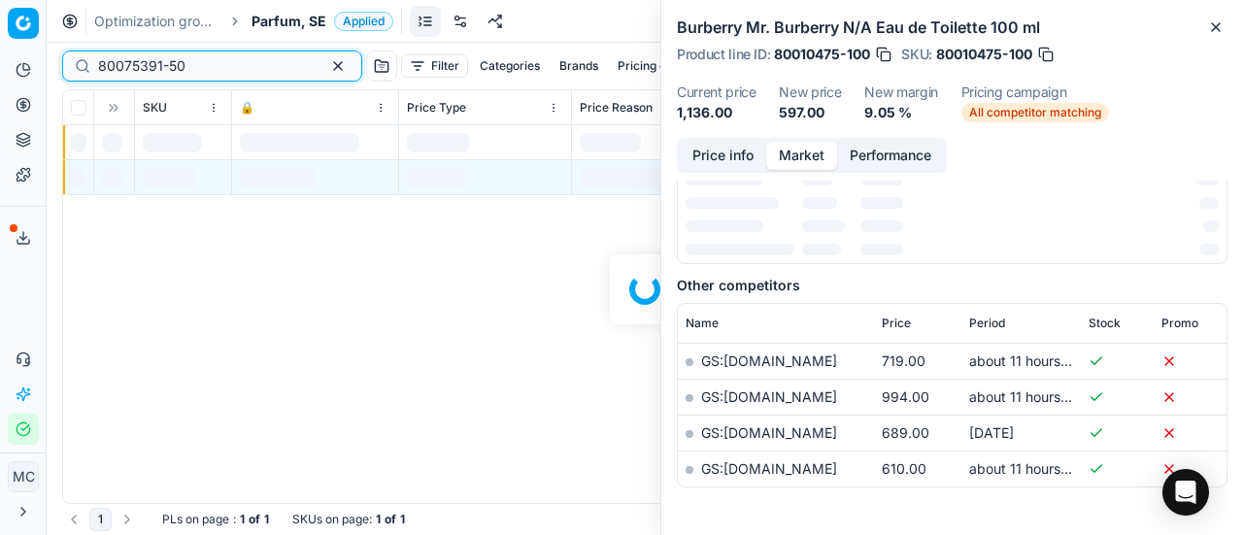
scroll to position [291, 0]
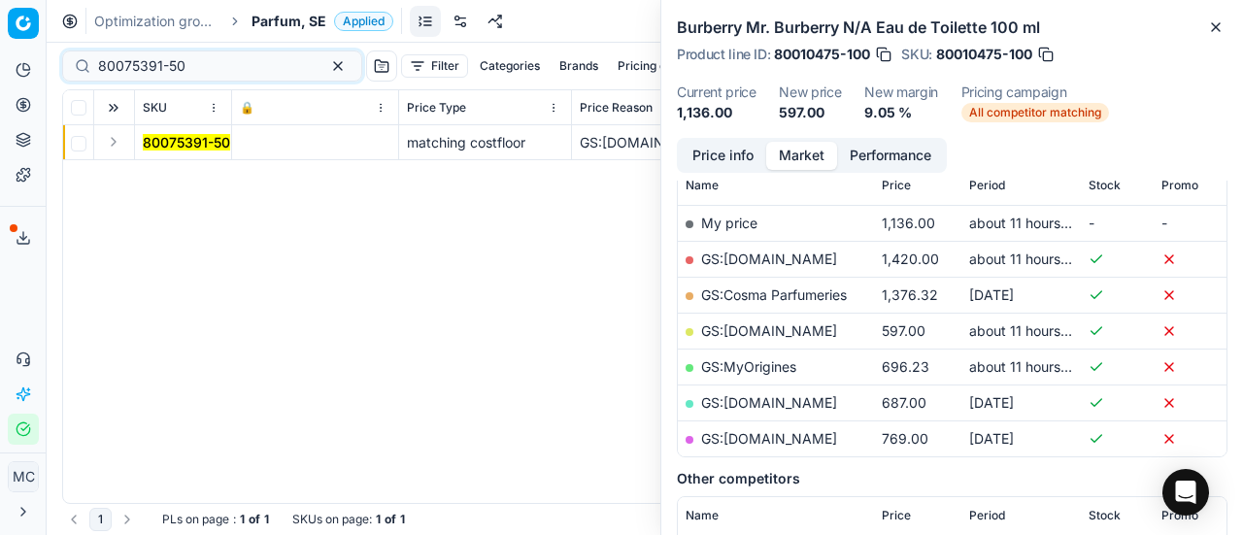
click at [107, 146] on button "Expand" at bounding box center [113, 141] width 23 height 23
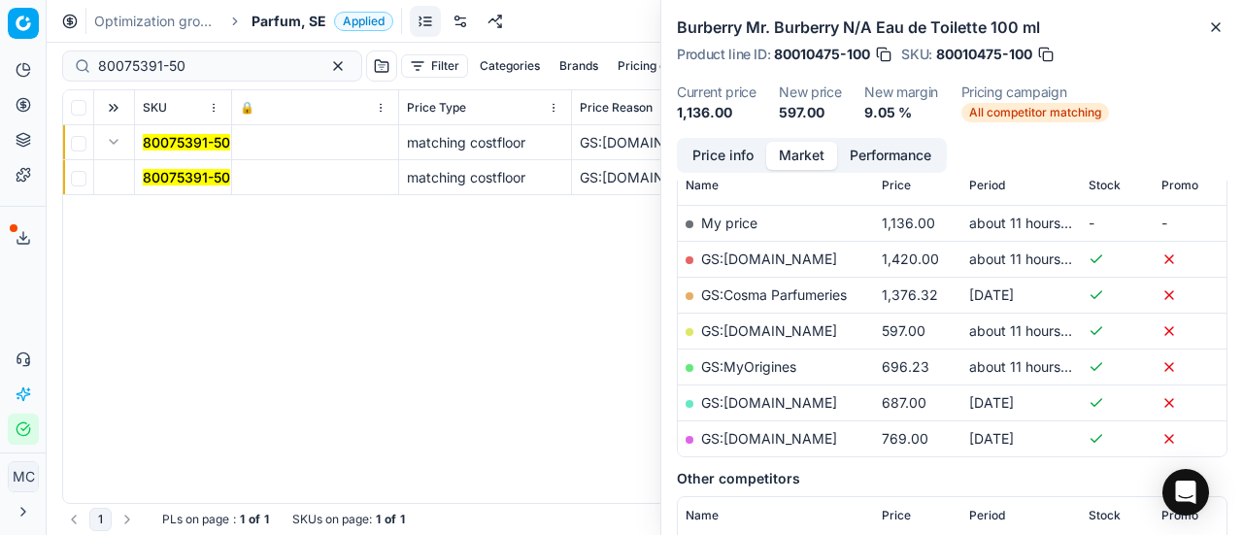
click at [206, 176] on mark "80075391-50" at bounding box center [186, 177] width 87 height 17
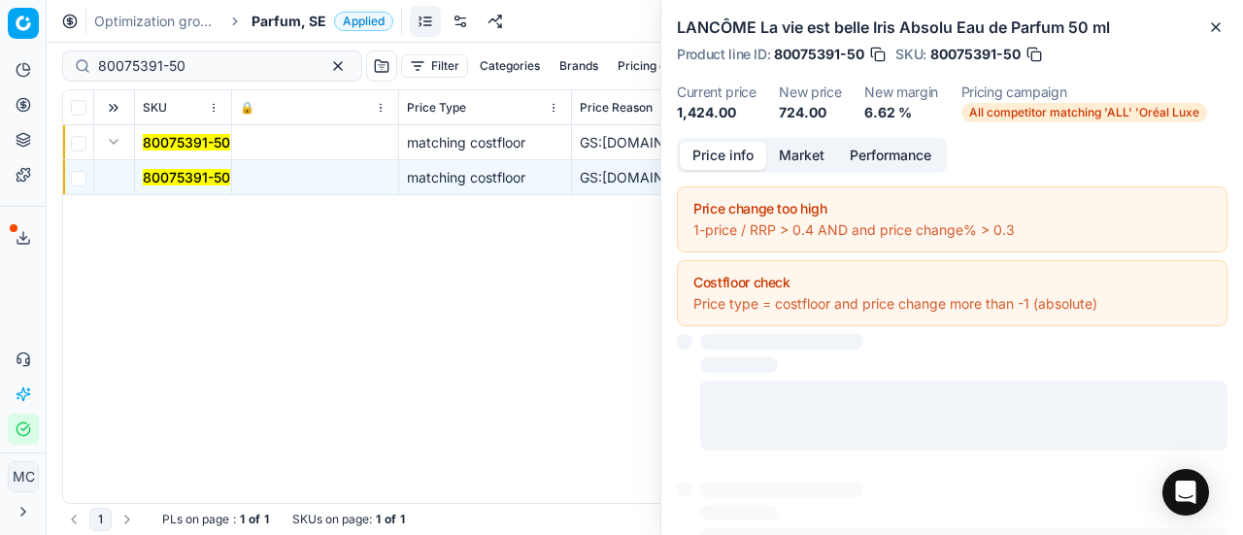
click at [716, 152] on button "Price info" at bounding box center [723, 156] width 86 height 28
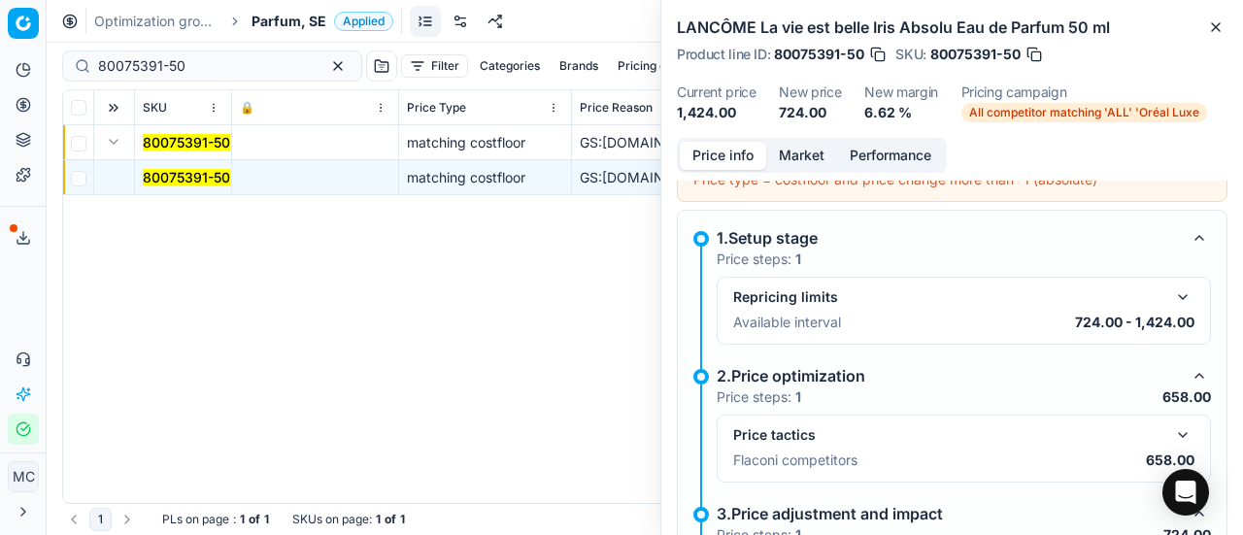
scroll to position [282, 0]
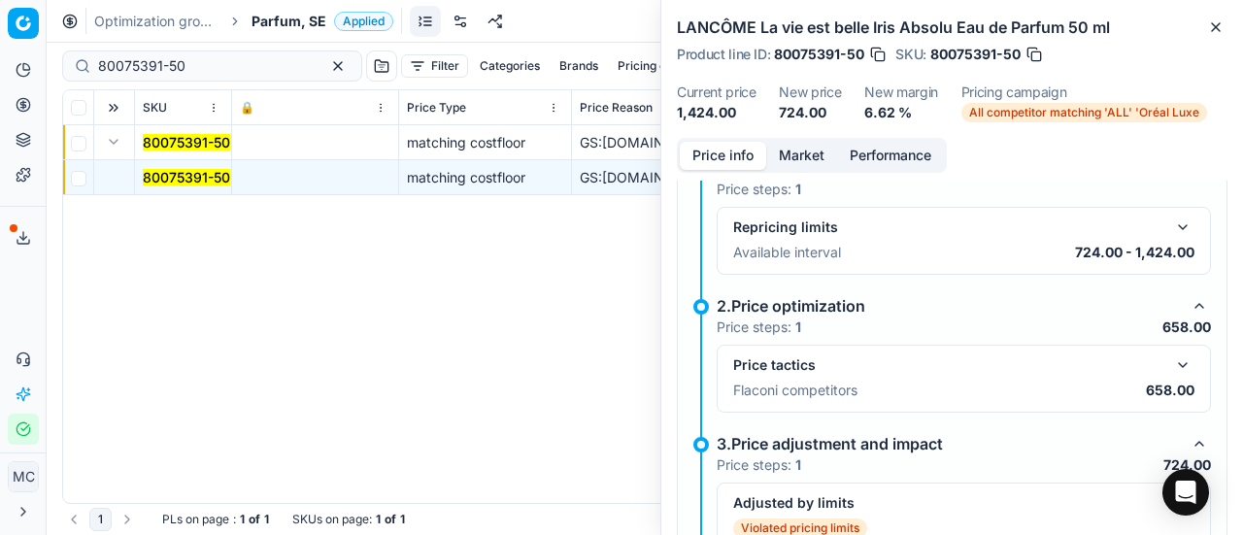
click at [1171, 371] on button "button" at bounding box center [1182, 364] width 23 height 23
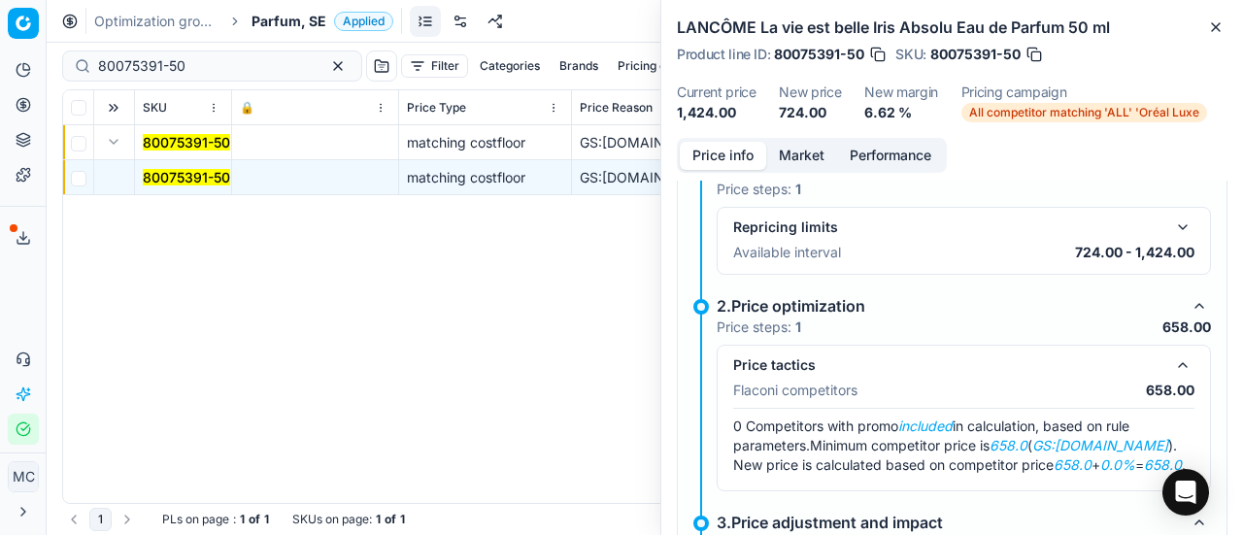
click at [789, 152] on button "Market" at bounding box center [801, 156] width 71 height 28
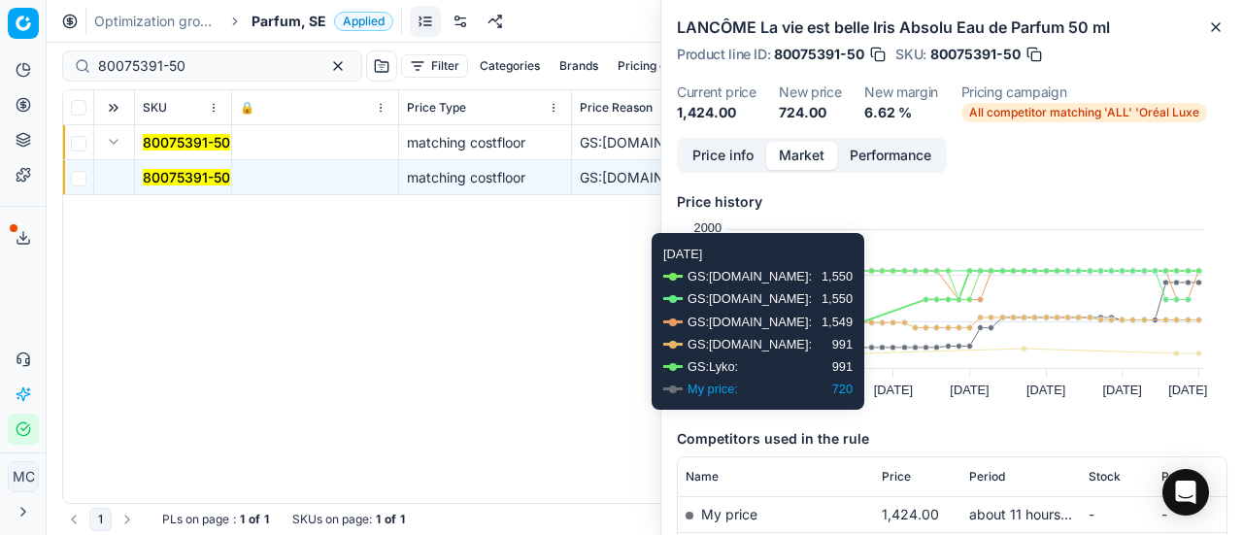
scroll to position [291, 0]
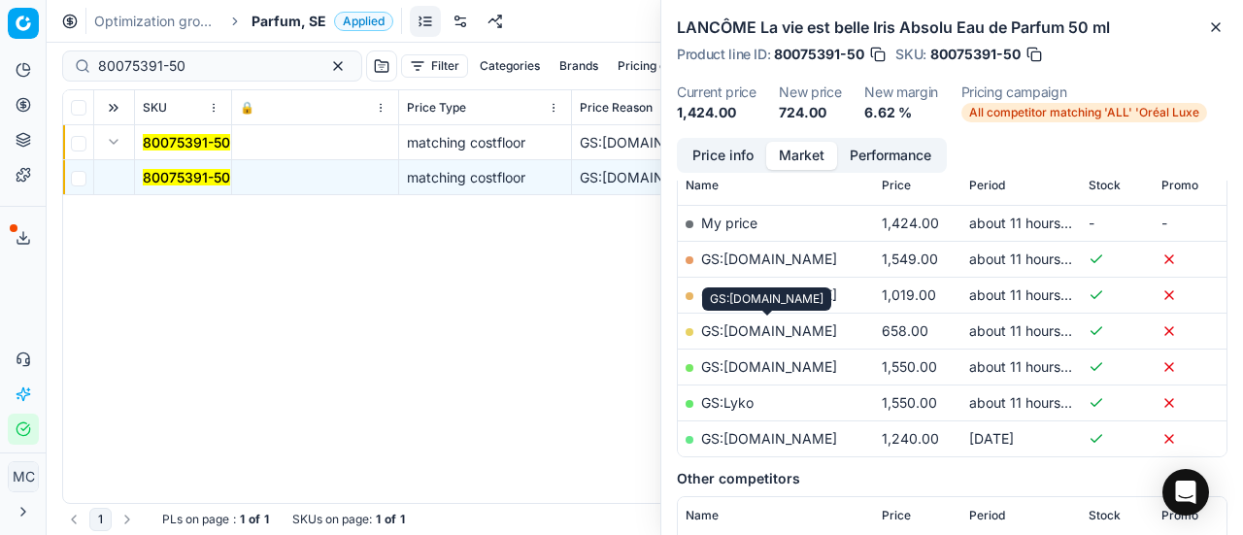
click at [787, 330] on link "GS:[DOMAIN_NAME]" at bounding box center [769, 330] width 136 height 17
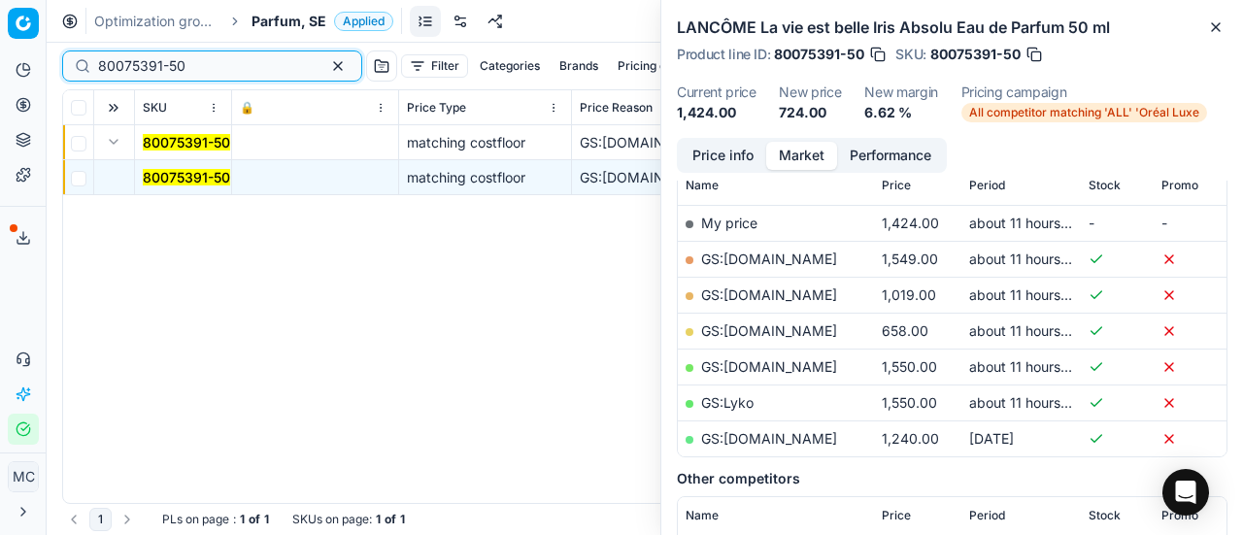
drag, startPoint x: 192, startPoint y: 60, endPoint x: 0, endPoint y: -15, distance: 206.3
click at [0, 0] on html "Pricing platform Analytics Pricing Product portfolio Templates Export service 1…" at bounding box center [621, 267] width 1243 height 535
paste input "123-10"
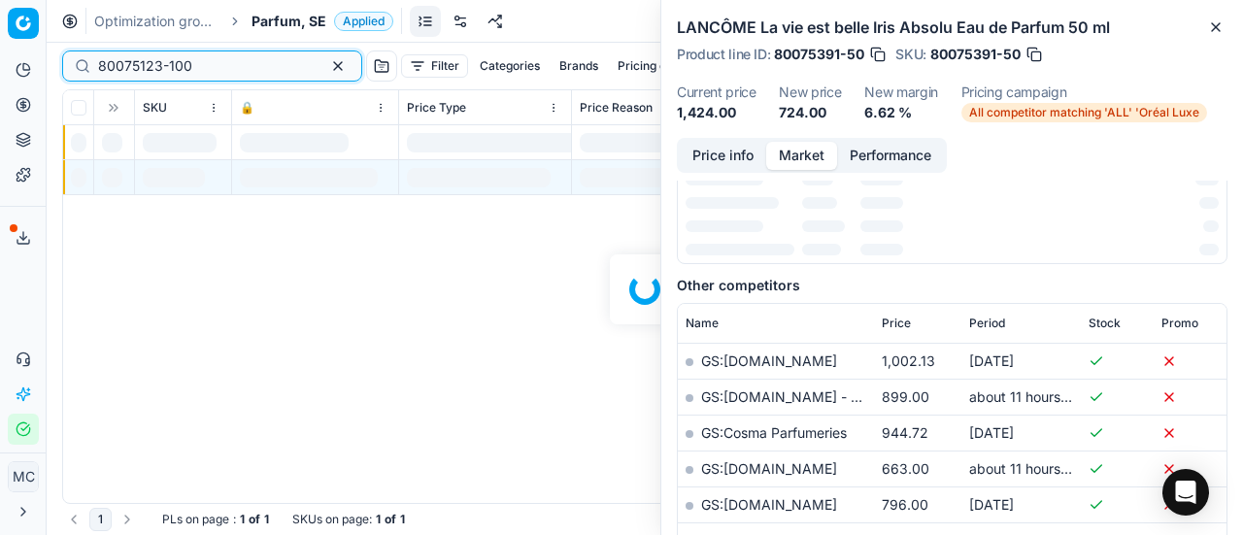
scroll to position [291, 0]
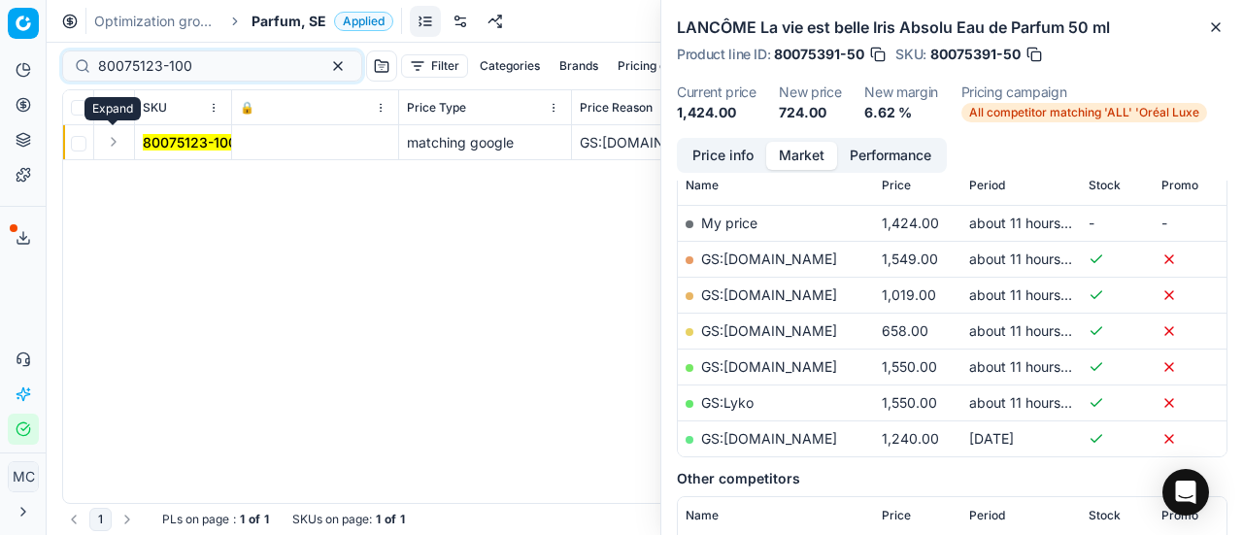
drag, startPoint x: 116, startPoint y: 140, endPoint x: 122, endPoint y: 151, distance: 12.7
click at [116, 140] on button "Expand" at bounding box center [113, 141] width 23 height 23
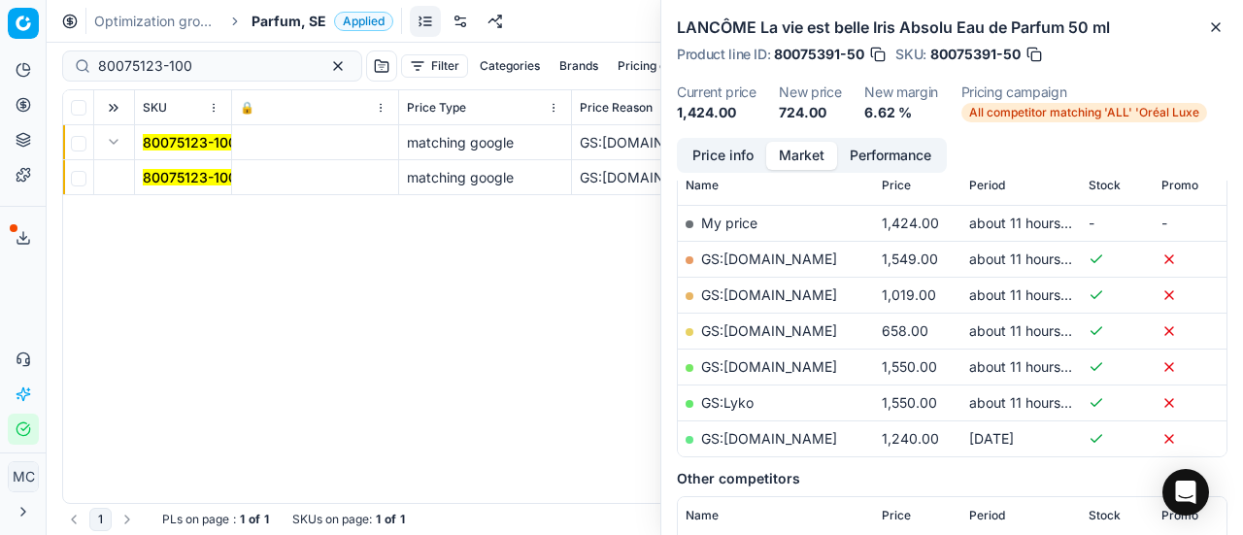
click at [167, 178] on mark "80075123-100" at bounding box center [190, 177] width 94 height 17
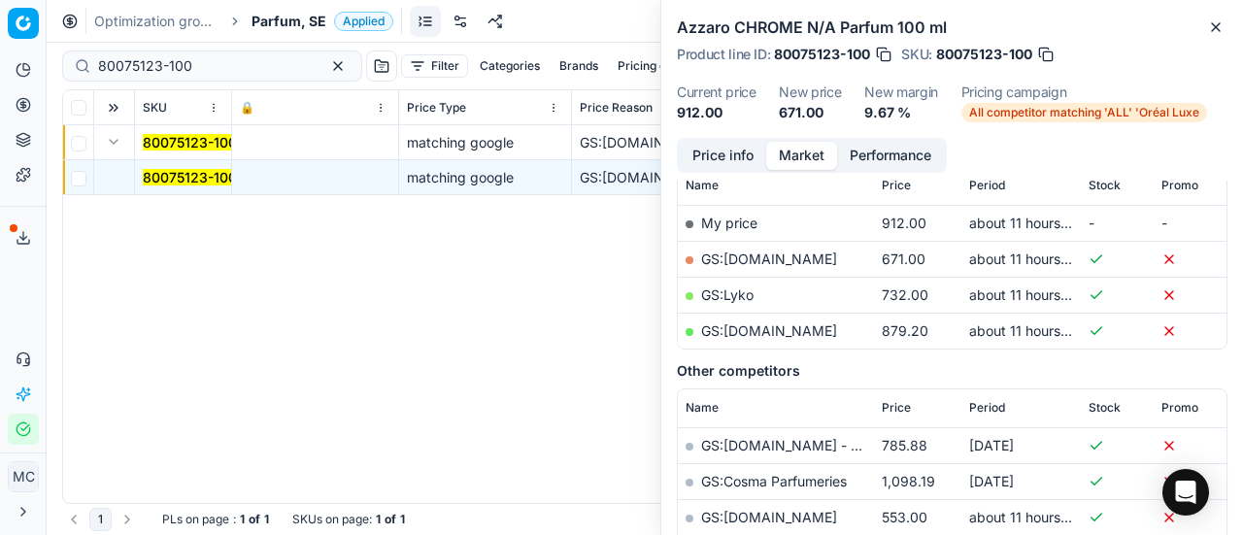
click at [699, 152] on button "Price info" at bounding box center [723, 156] width 86 height 28
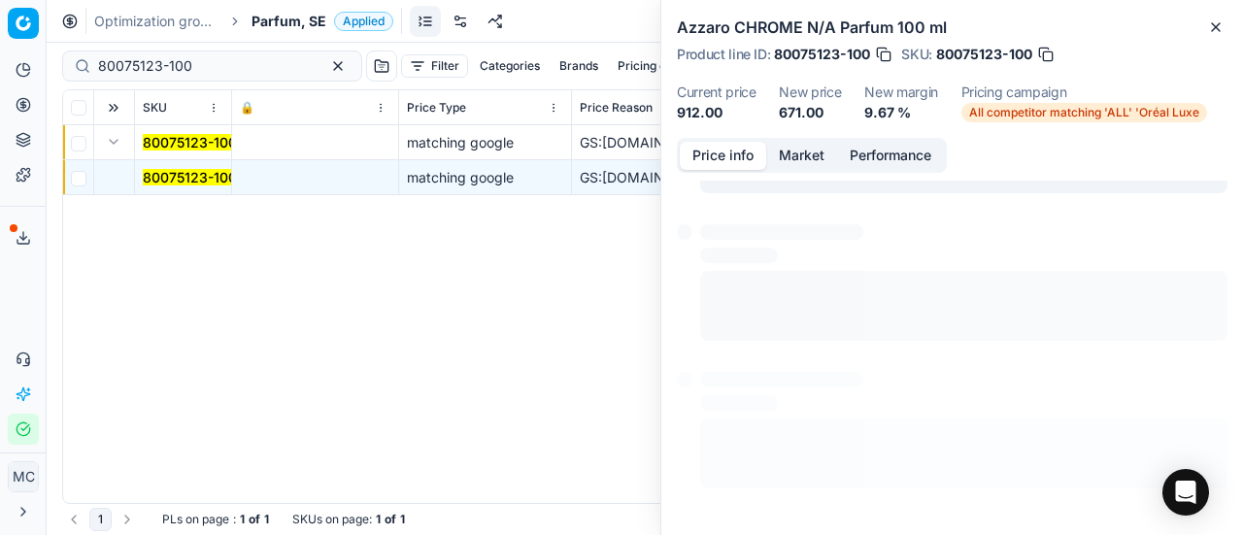
scroll to position [87, 0]
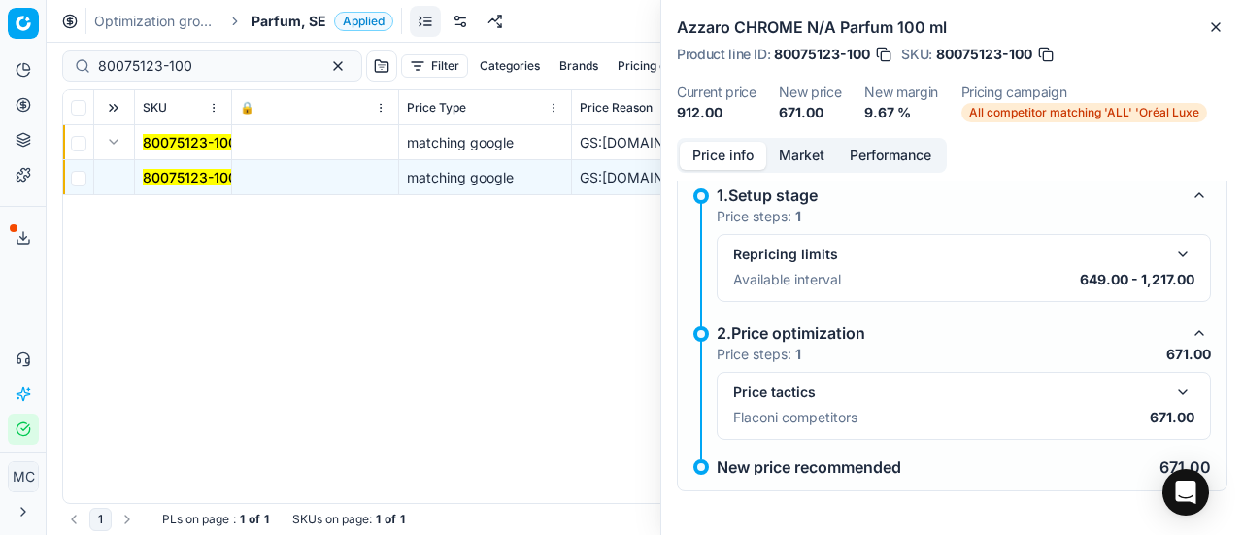
click at [1171, 385] on button "button" at bounding box center [1182, 392] width 23 height 23
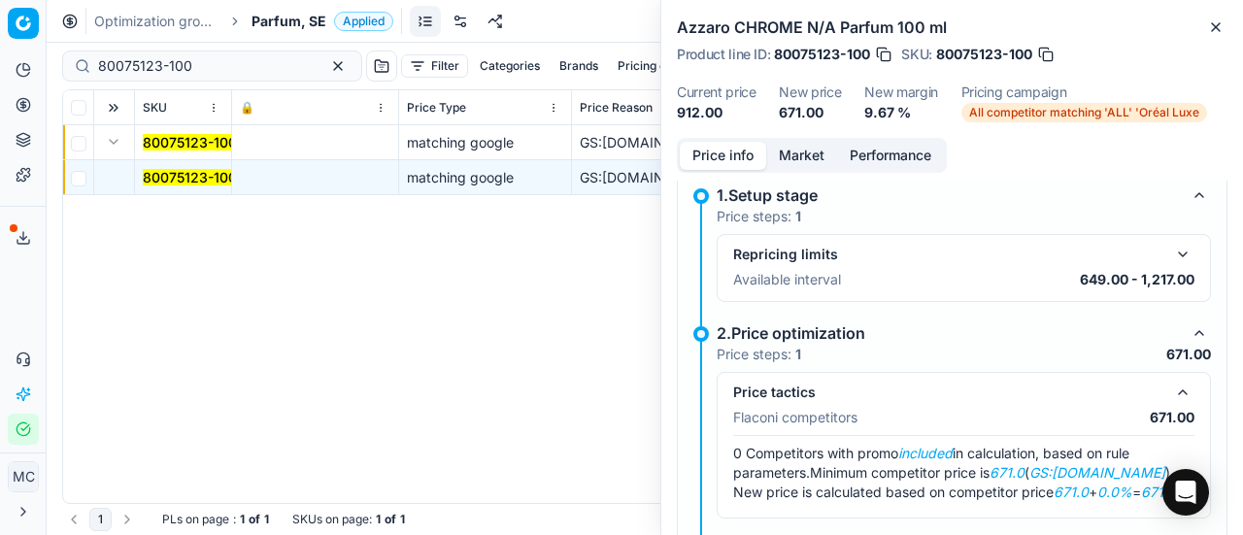
click at [809, 154] on button "Market" at bounding box center [801, 156] width 71 height 28
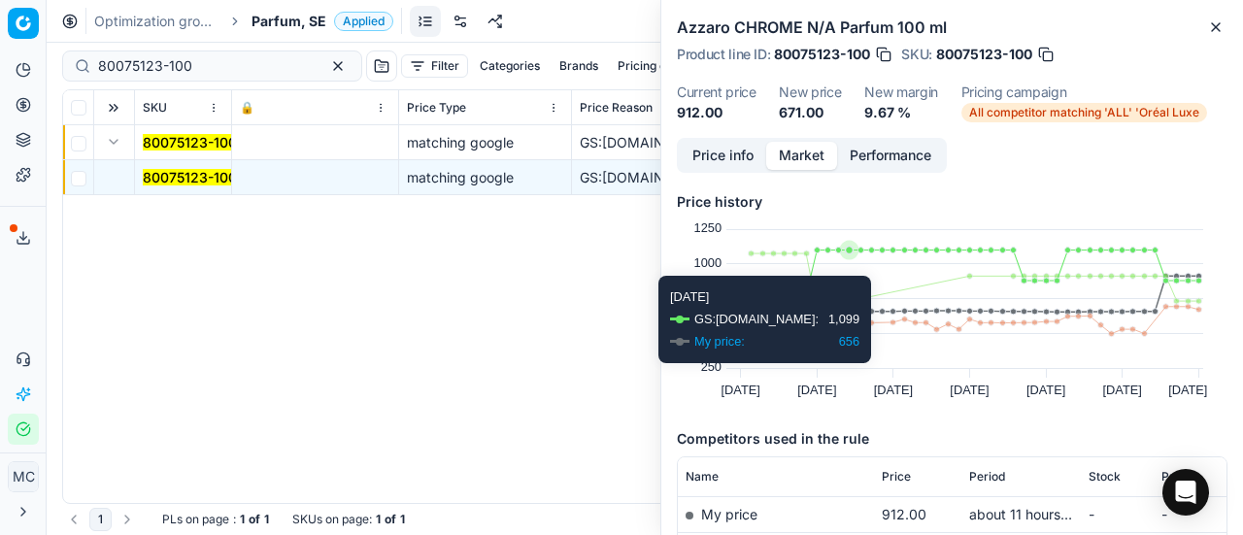
scroll to position [291, 0]
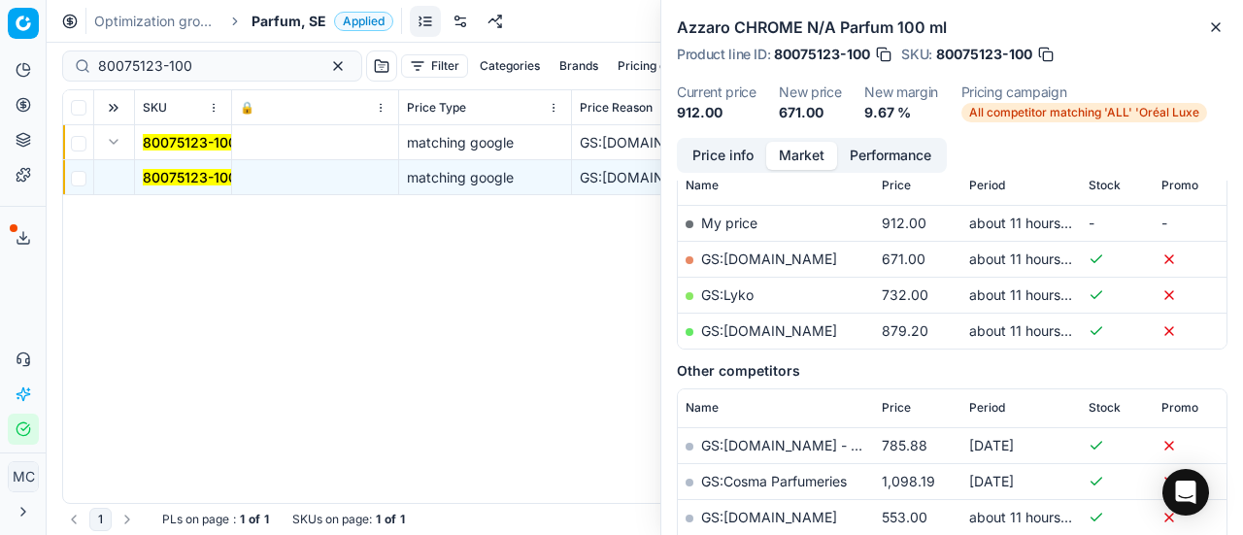
click at [811, 255] on link "GS:[DOMAIN_NAME]" at bounding box center [769, 259] width 136 height 17
drag, startPoint x: 259, startPoint y: 73, endPoint x: 0, endPoint y: 44, distance: 260.9
click at [0, 44] on div "Pricing platform Analytics Pricing Product portfolio Templates Export service 1…" at bounding box center [621, 267] width 1243 height 535
paste input "68668-0006145"
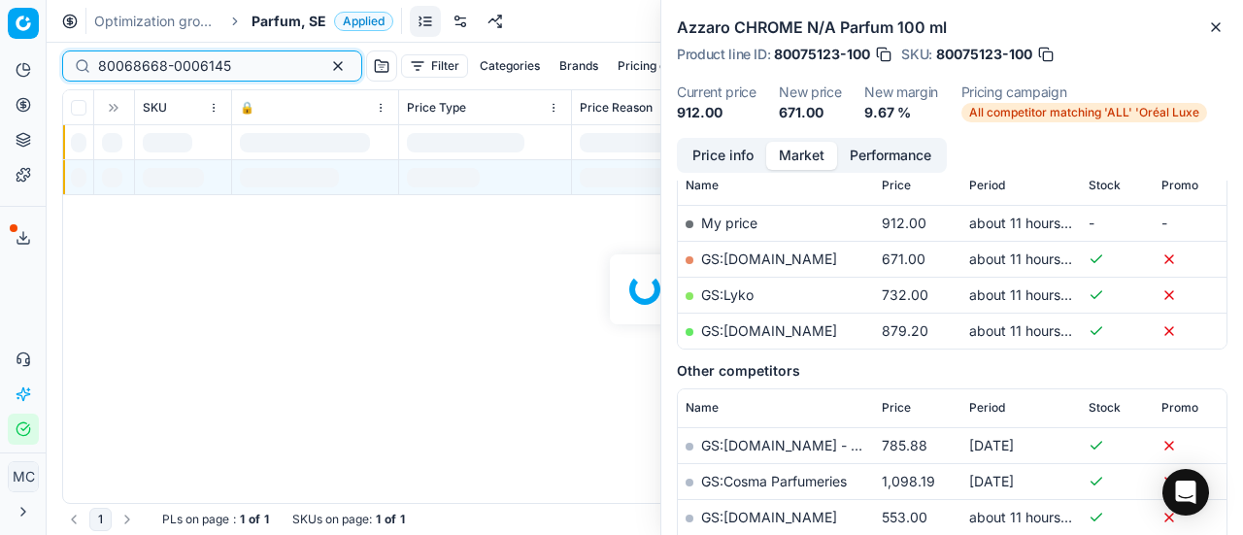
scroll to position [291, 0]
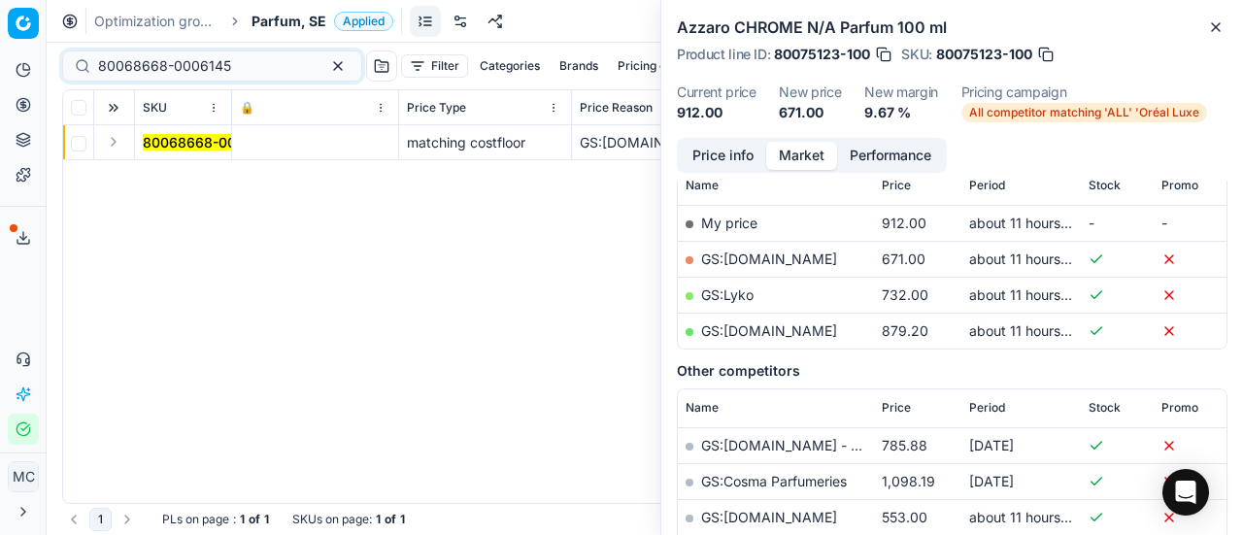
drag, startPoint x: 113, startPoint y: 151, endPoint x: 159, endPoint y: 174, distance: 52.1
click at [115, 154] on td at bounding box center [114, 142] width 41 height 35
click at [159, 174] on div "80068668-0006145 matching costfloor GS:ComputerSalg.se Ralph Lauren Polo Blue N…" at bounding box center [644, 314] width 1163 height 378
click at [117, 141] on button "Expand" at bounding box center [113, 141] width 23 height 23
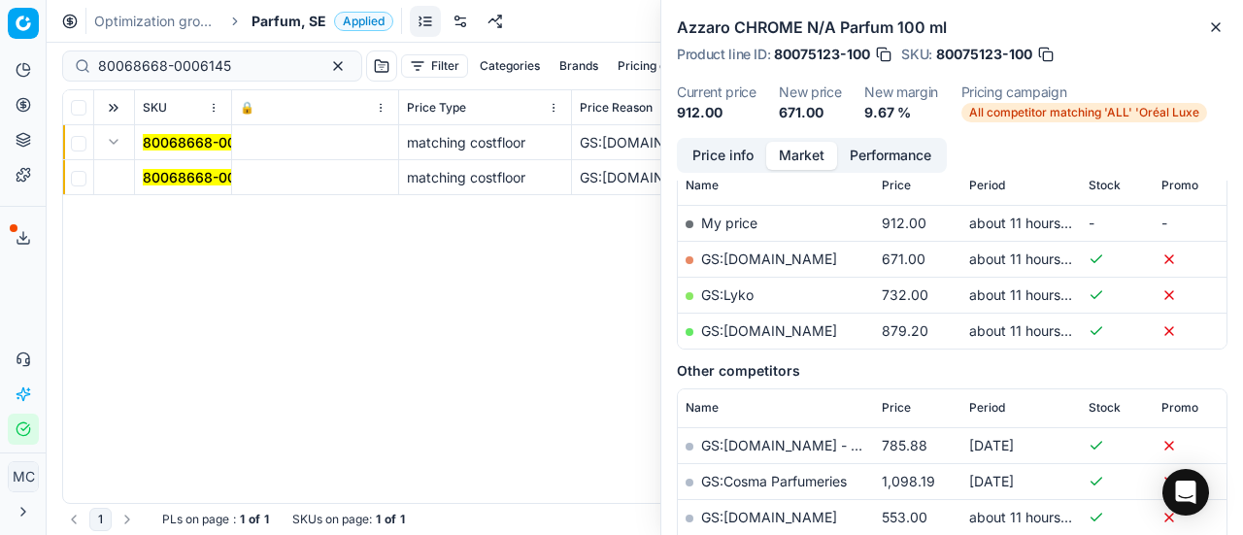
click at [185, 166] on td "80068668-0006145" at bounding box center [183, 177] width 97 height 35
click at [189, 172] on mark "80068668-0006145" at bounding box center [209, 177] width 133 height 17
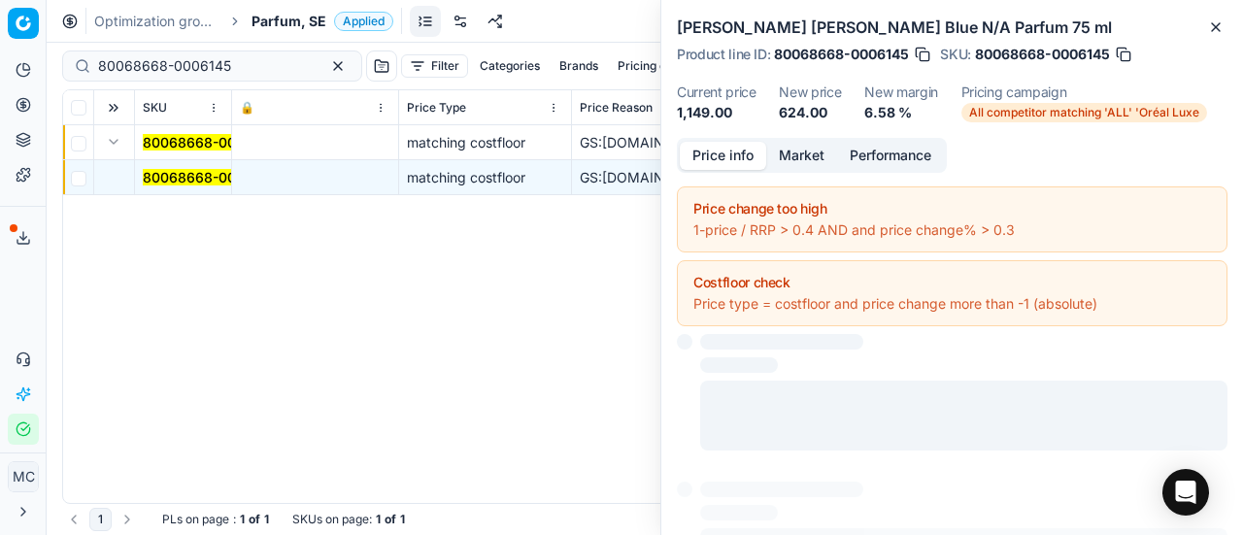
click at [721, 159] on button "Price info" at bounding box center [723, 156] width 86 height 28
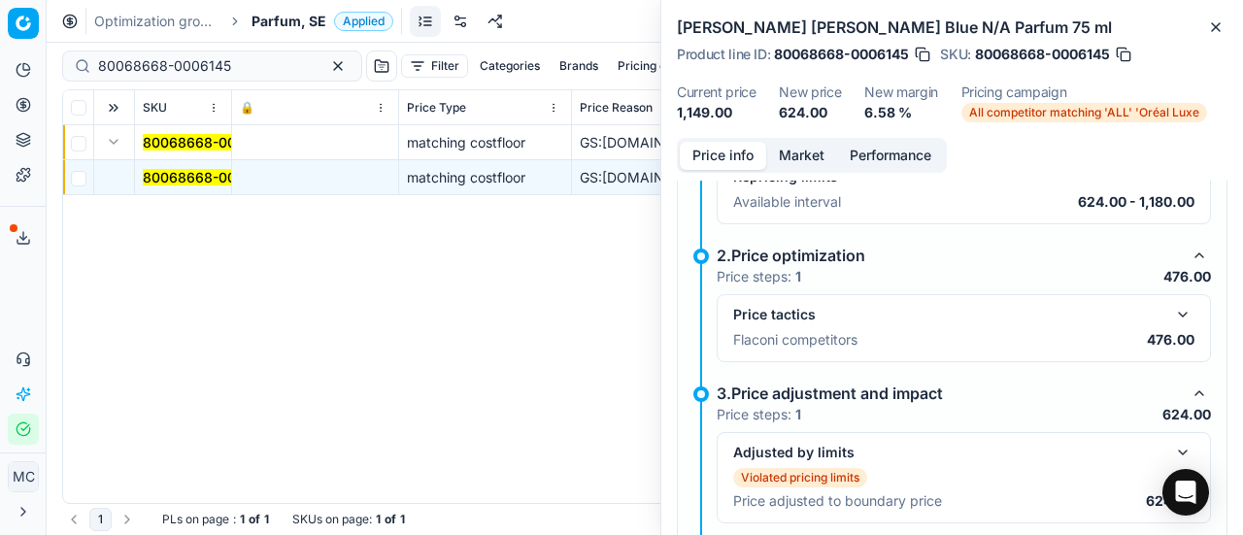
scroll to position [379, 0]
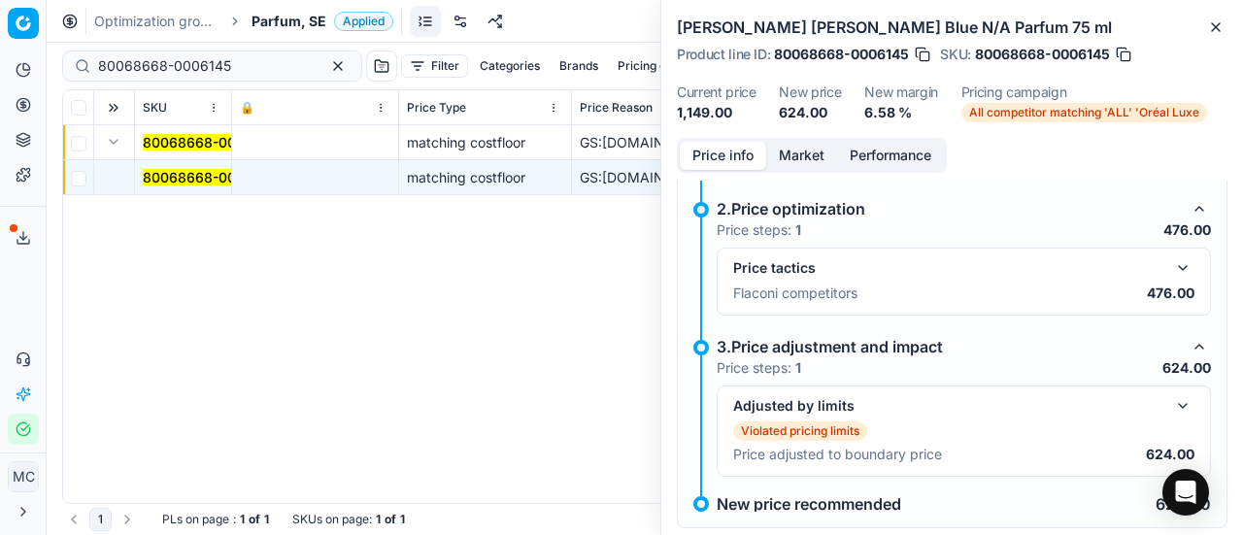
click at [1175, 399] on button "button" at bounding box center [1182, 405] width 23 height 23
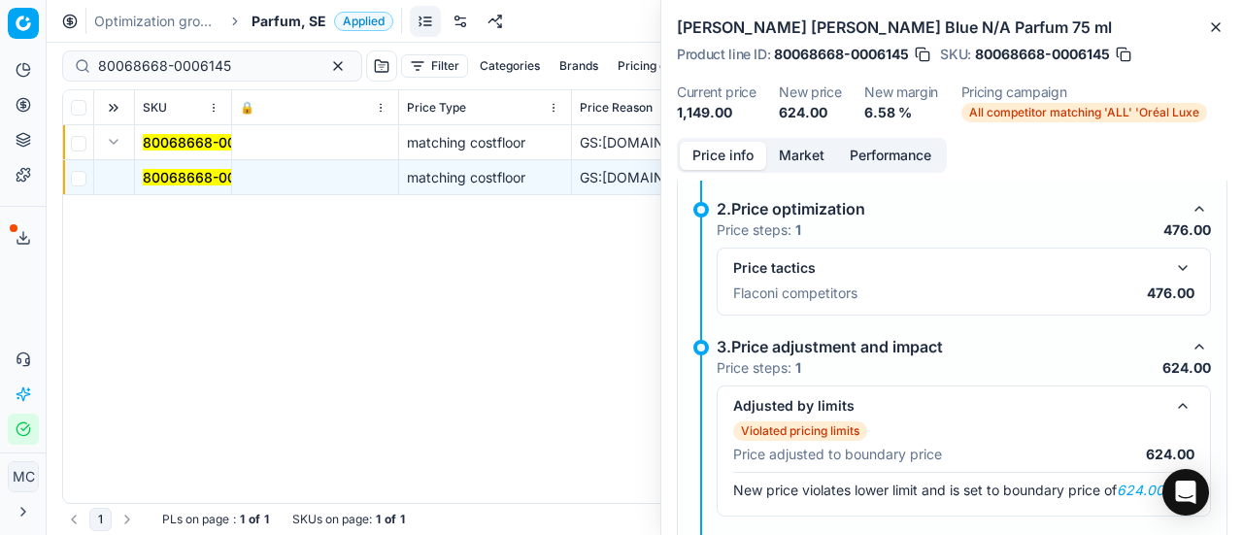
scroll to position [453, 0]
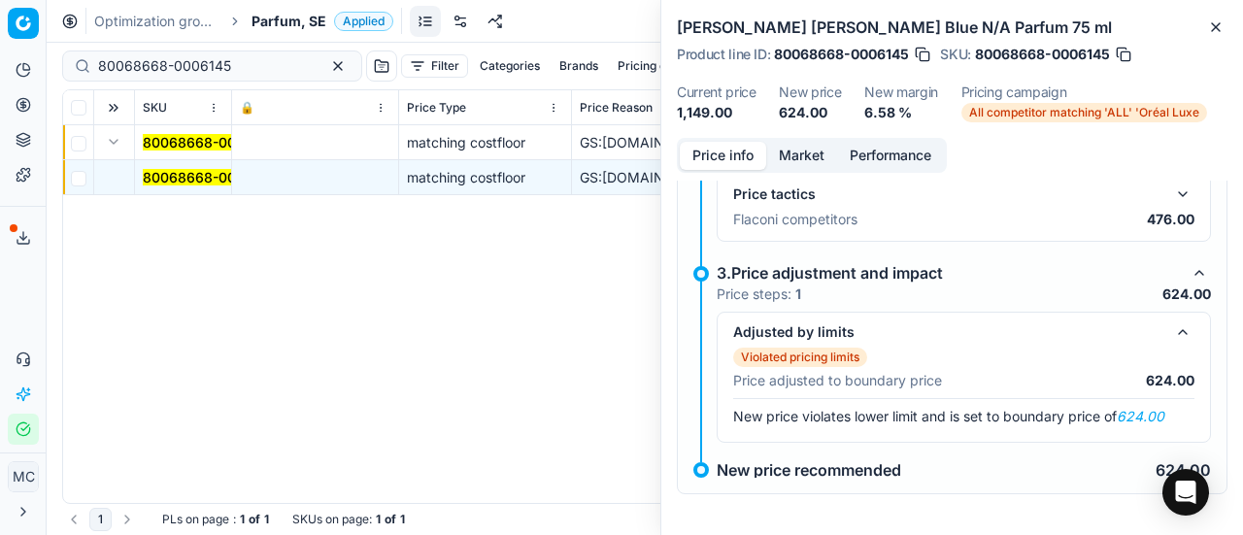
click at [1171, 189] on button "button" at bounding box center [1182, 194] width 23 height 23
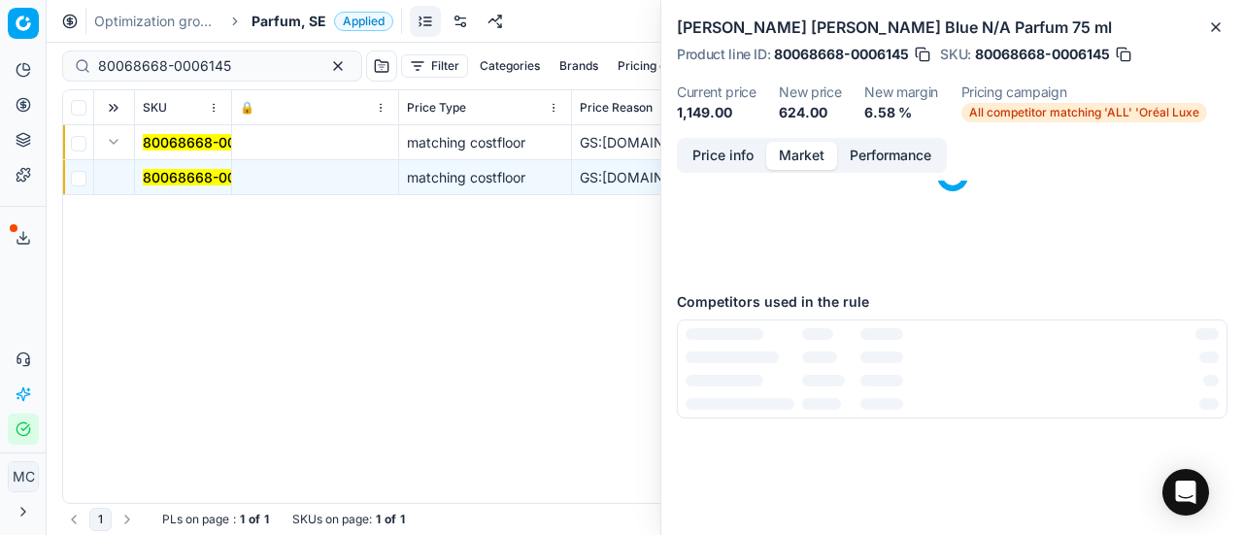
click at [819, 142] on button "Market" at bounding box center [801, 156] width 71 height 28
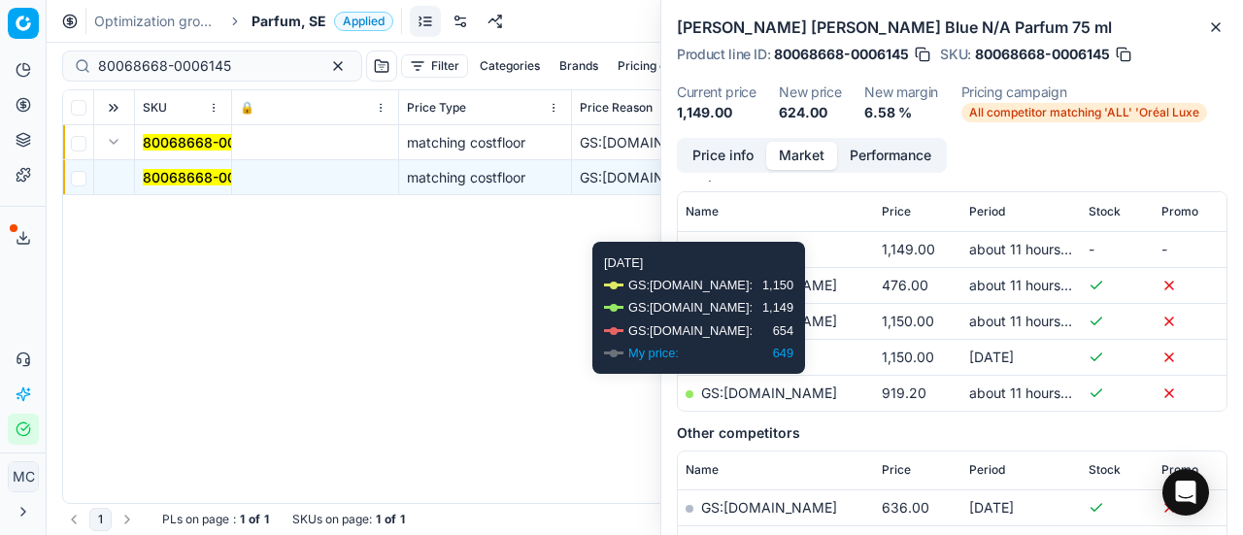
scroll to position [291, 0]
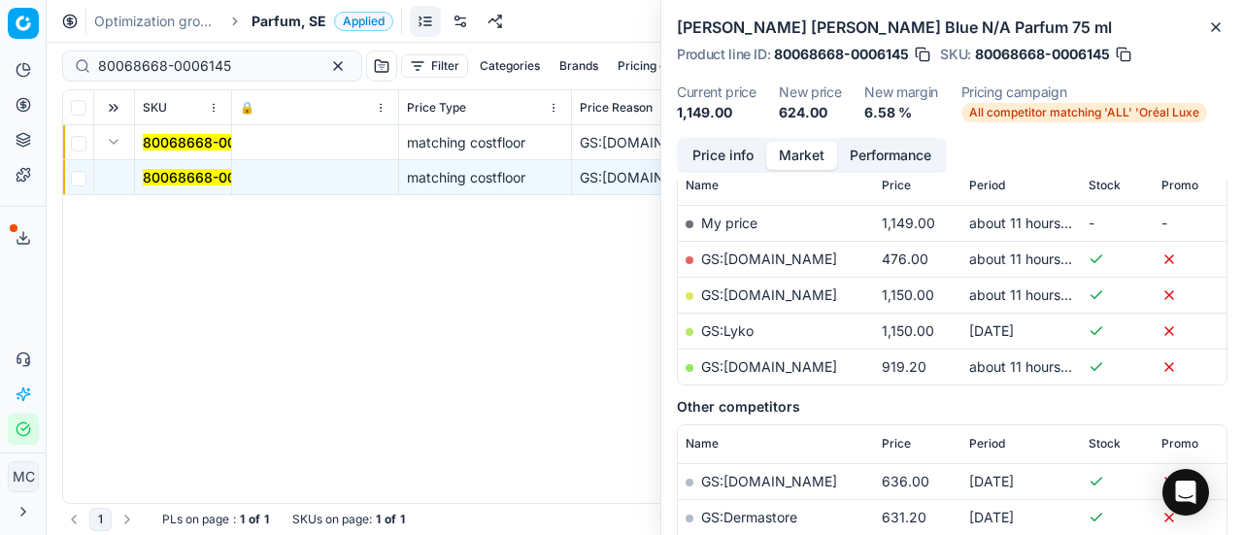
click at [815, 257] on link "GS:[DOMAIN_NAME]" at bounding box center [769, 259] width 136 height 17
drag, startPoint x: 243, startPoint y: 66, endPoint x: 0, endPoint y: 30, distance: 245.4
click at [0, 38] on div "Pricing platform Analytics Pricing Product portfolio Templates Export service 1…" at bounding box center [621, 267] width 1243 height 535
paste input "52133-100"
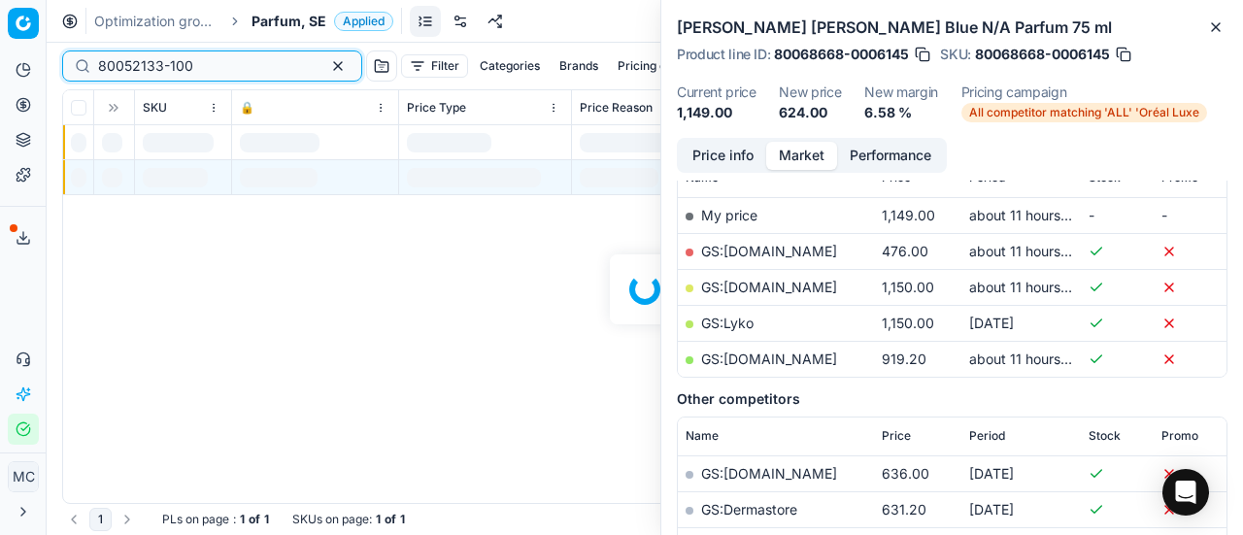
scroll to position [291, 0]
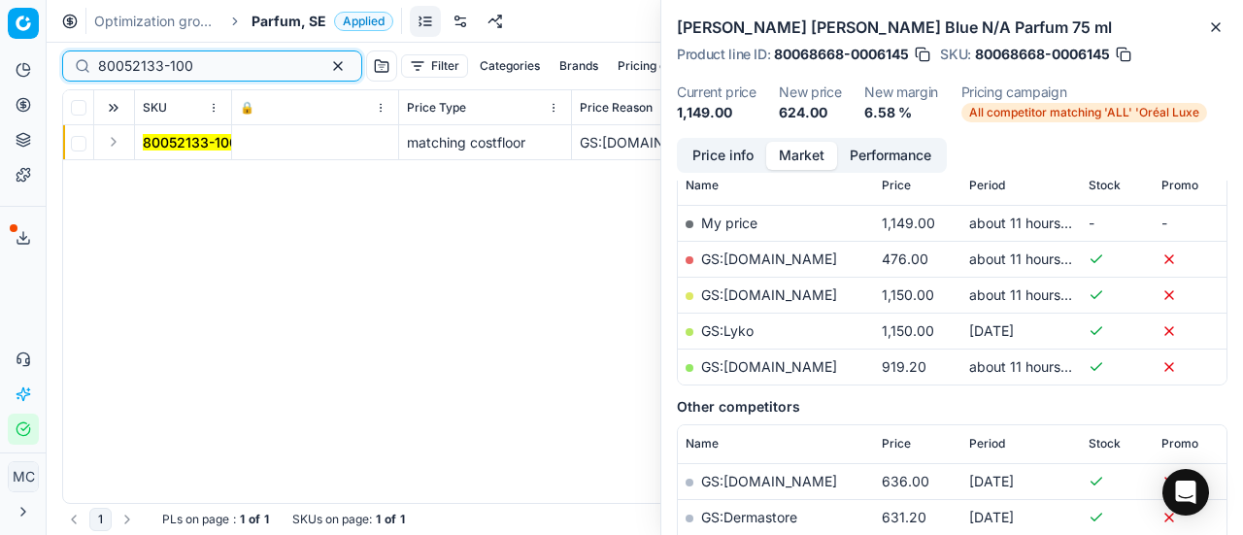
type input "80052133-100"
drag, startPoint x: 115, startPoint y: 139, endPoint x: 130, endPoint y: 152, distance: 20.6
click at [120, 144] on button "Expand" at bounding box center [113, 141] width 23 height 23
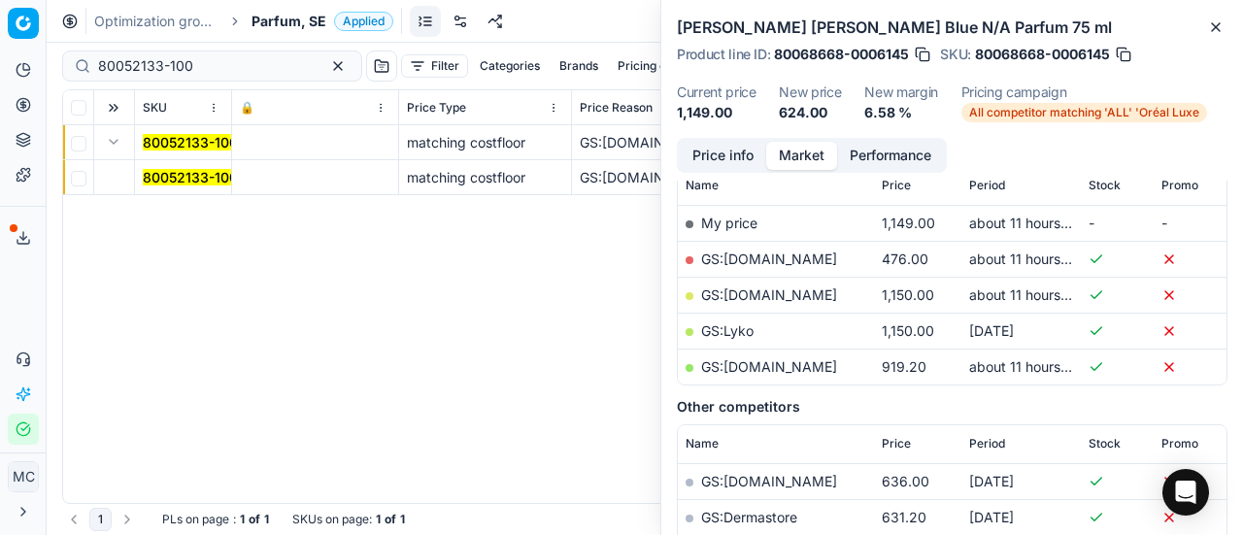
click at [165, 178] on mark "80052133-100" at bounding box center [190, 177] width 95 height 17
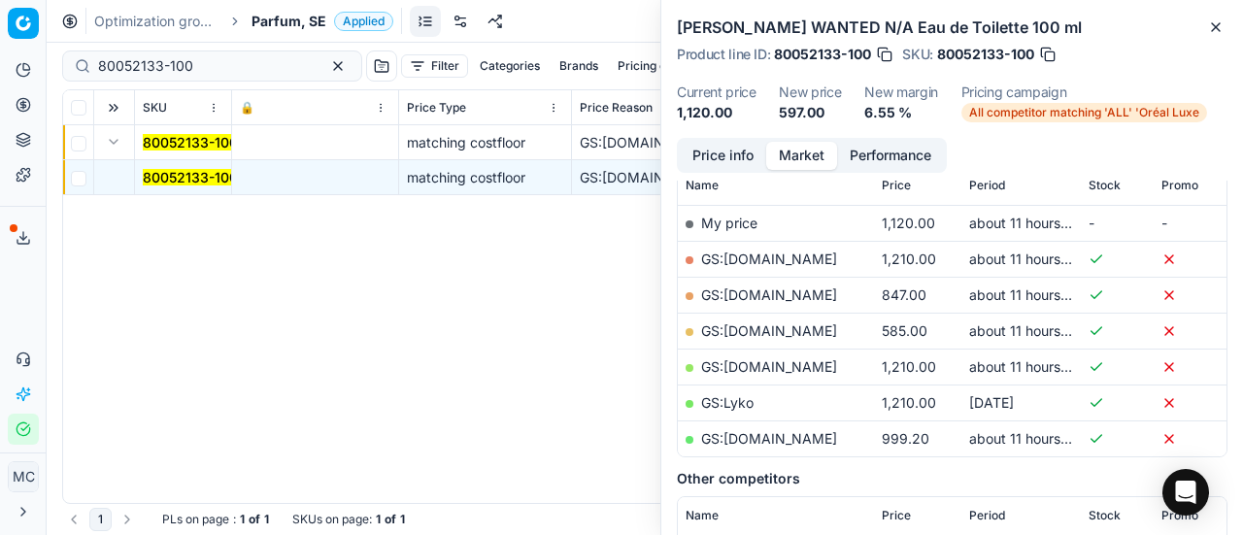
click at [686, 158] on button "Price info" at bounding box center [723, 156] width 86 height 28
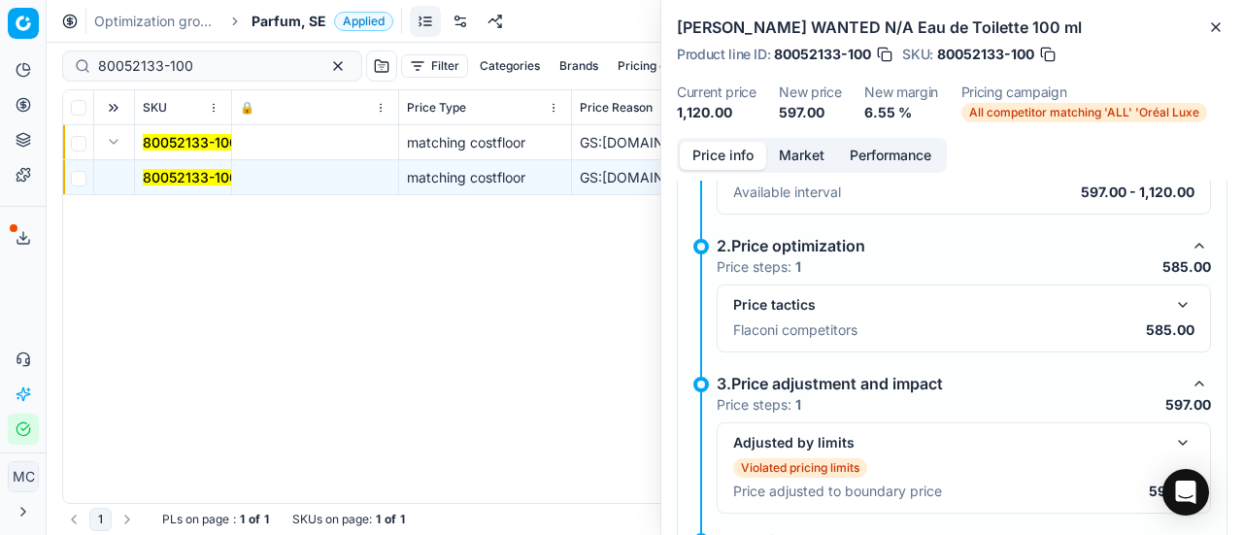
click at [1174, 302] on button "button" at bounding box center [1182, 304] width 23 height 23
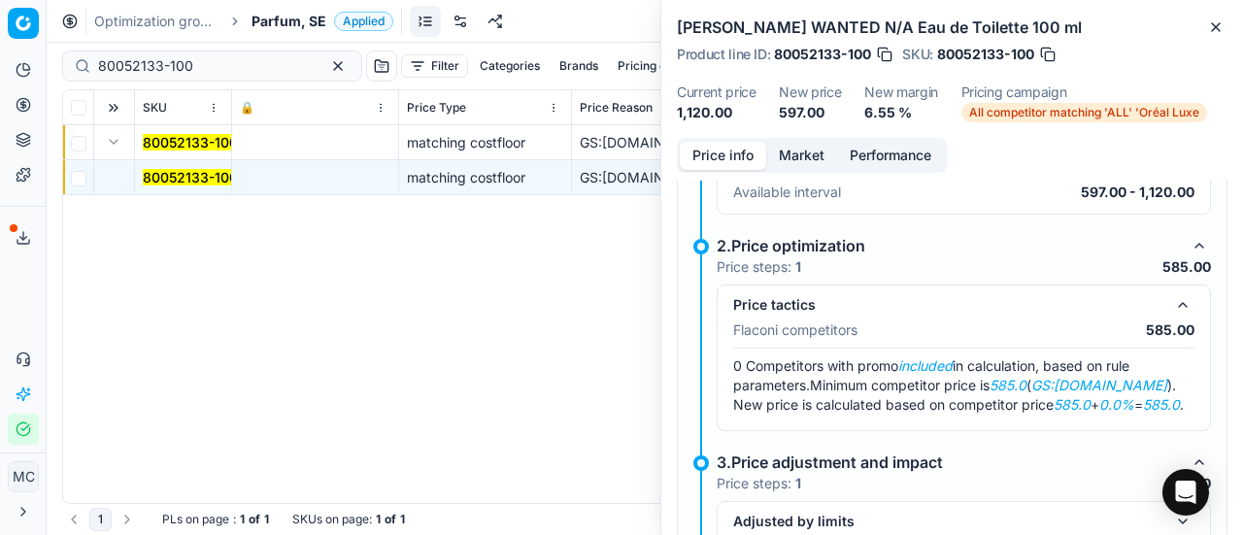
click at [809, 151] on button "Market" at bounding box center [801, 156] width 71 height 28
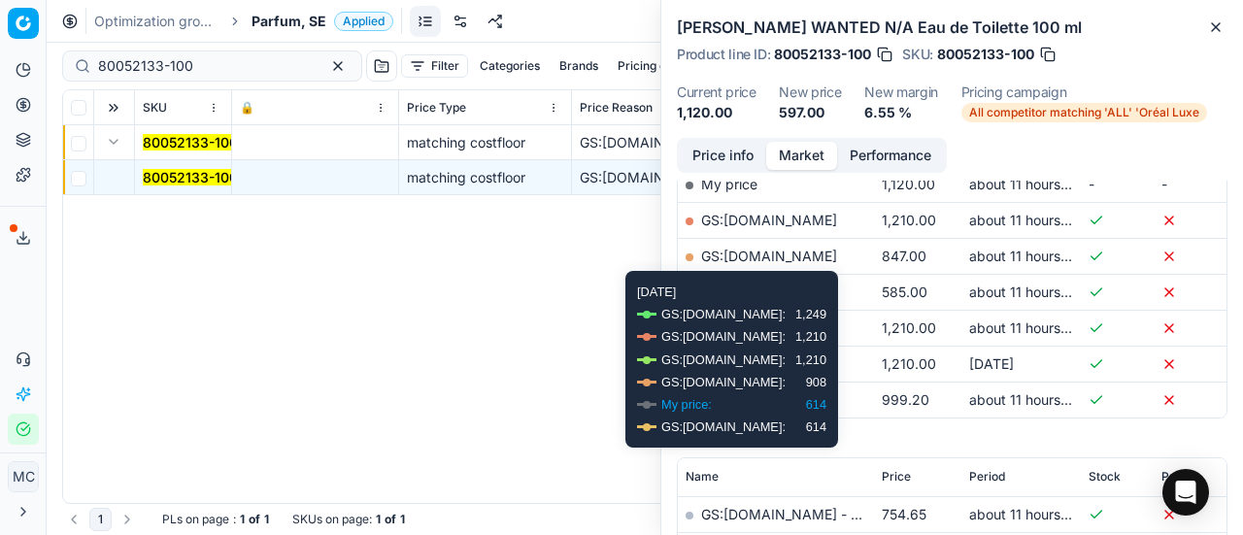
scroll to position [388, 0]
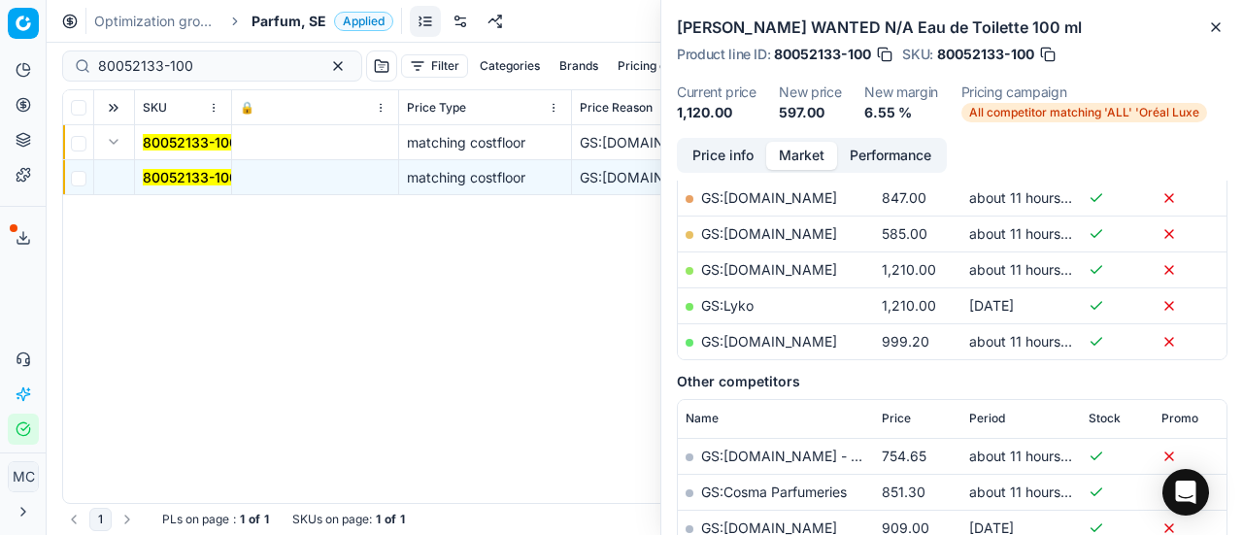
click at [822, 232] on link "GS:[DOMAIN_NAME]" at bounding box center [769, 233] width 136 height 17
click at [293, 17] on span "Parfum, SE" at bounding box center [289, 21] width 75 height 19
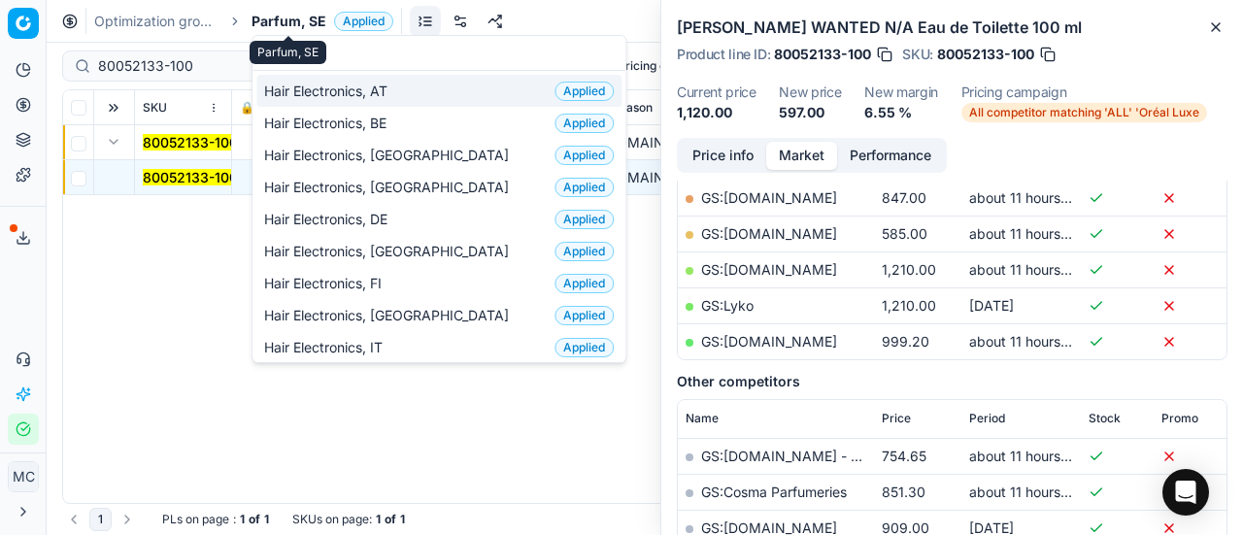
scroll to position [243, 0]
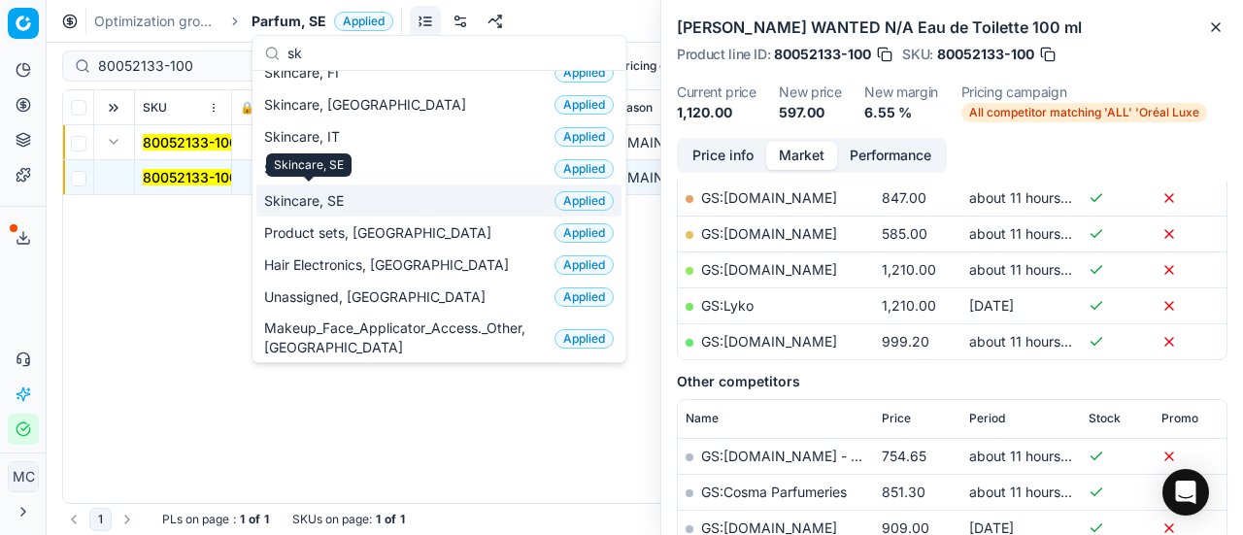
type input "sk"
click at [340, 191] on span "Skincare, SE" at bounding box center [307, 200] width 87 height 19
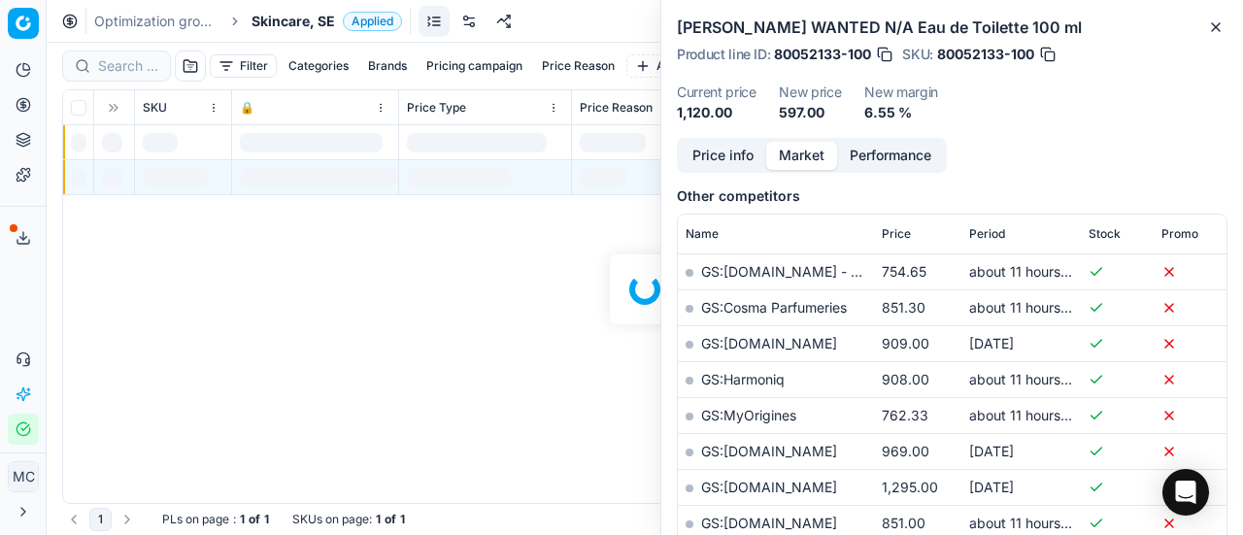
scroll to position [388, 0]
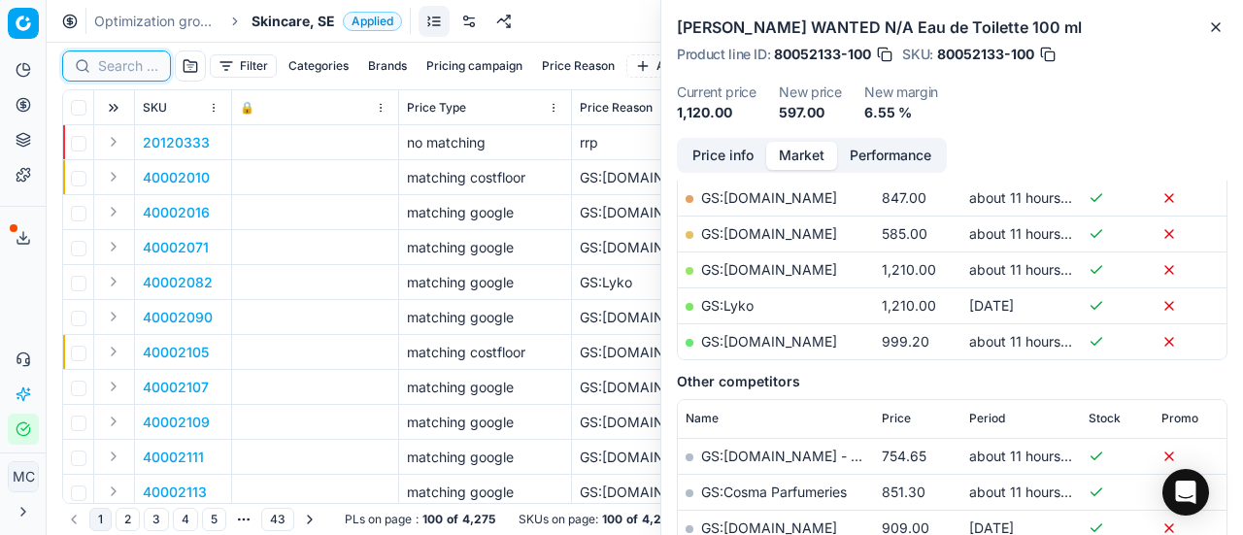
click at [137, 67] on input at bounding box center [128, 65] width 60 height 19
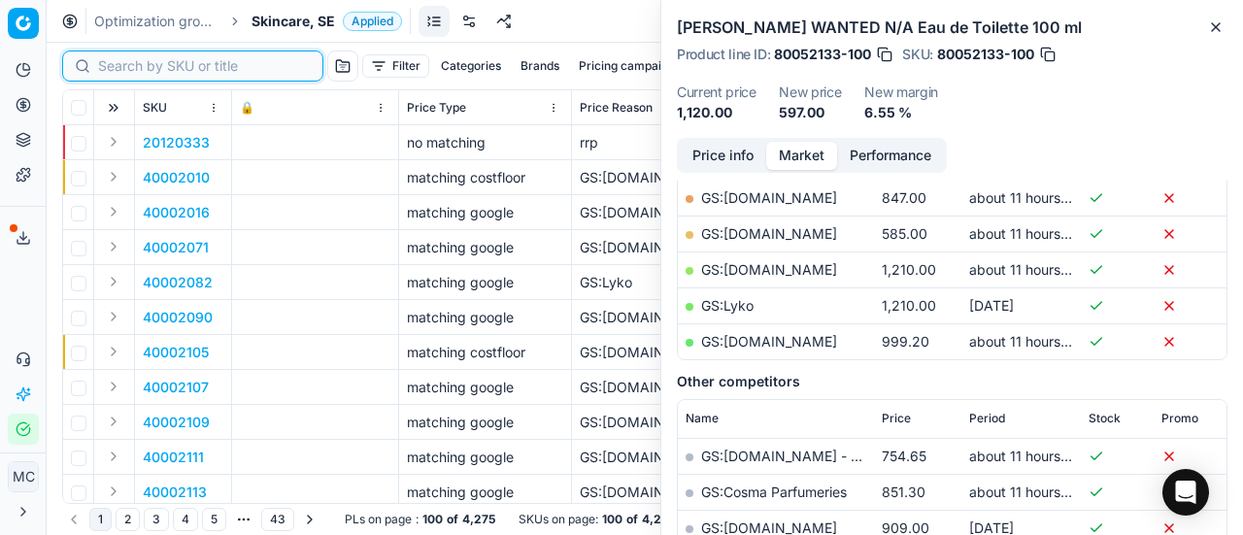
paste input "90006919-0010529"
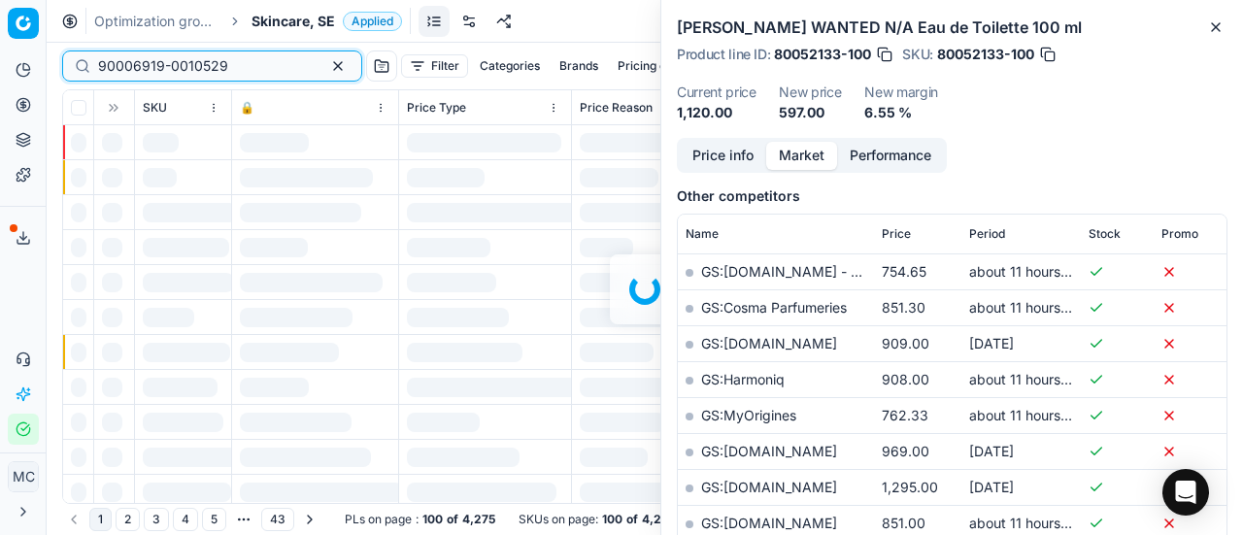
scroll to position [388, 0]
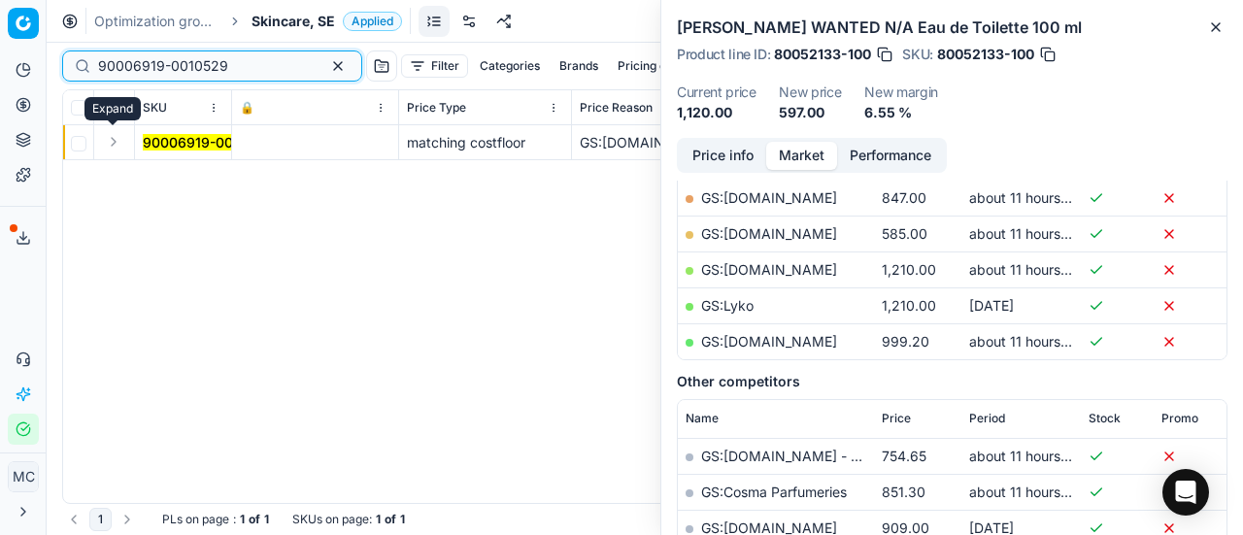
type input "90006919-0010529"
click at [115, 145] on button "Expand" at bounding box center [113, 141] width 23 height 23
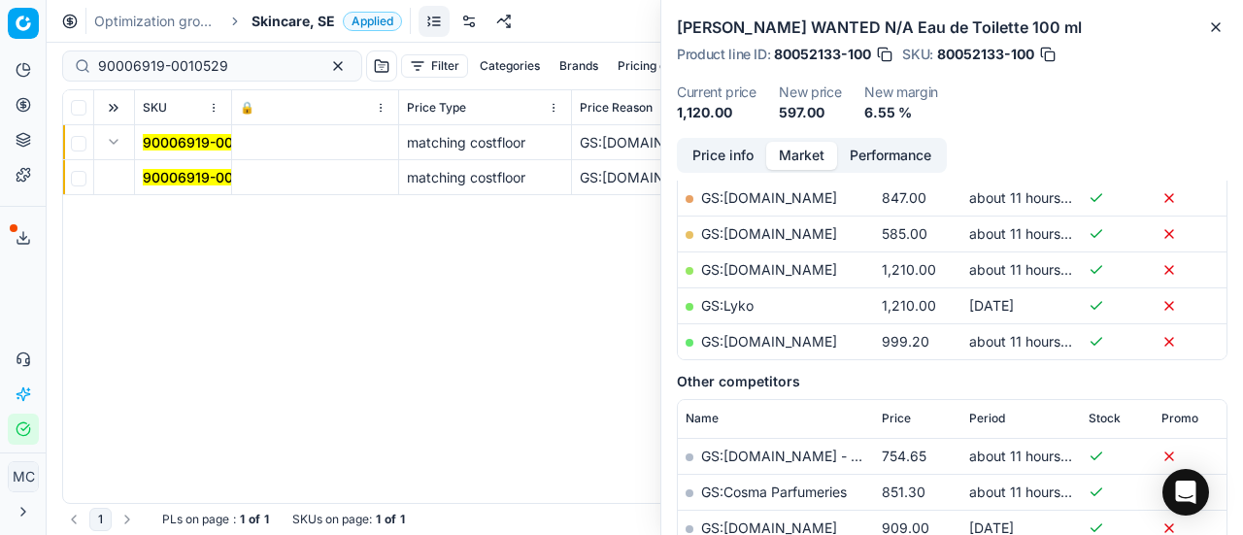
click at [195, 172] on mark "90006919-0010529" at bounding box center [208, 177] width 130 height 17
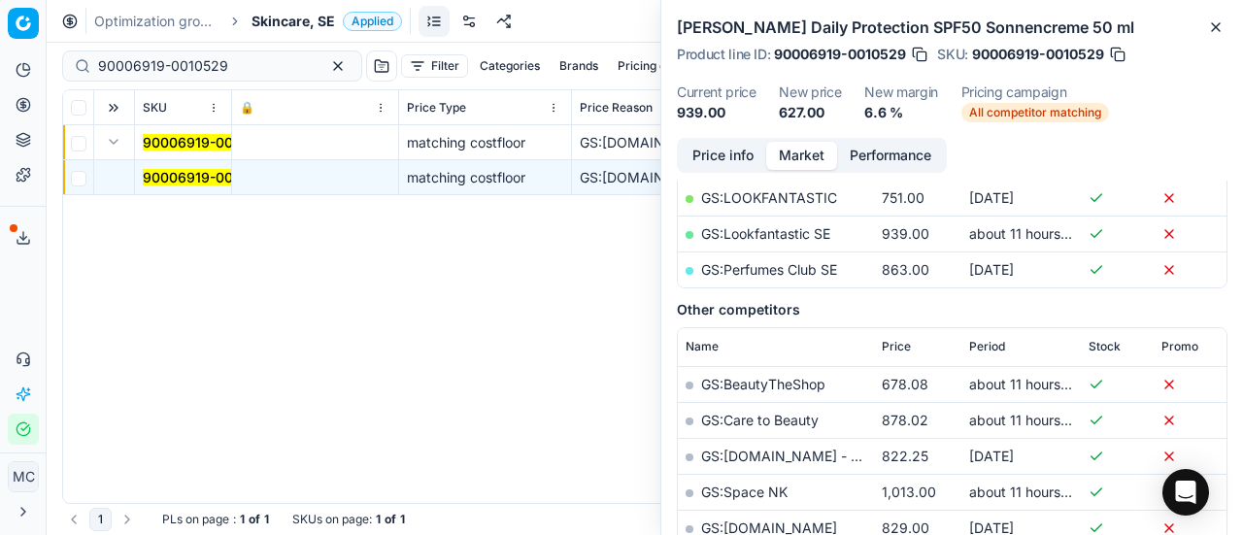
click at [734, 151] on button "Price info" at bounding box center [723, 156] width 86 height 28
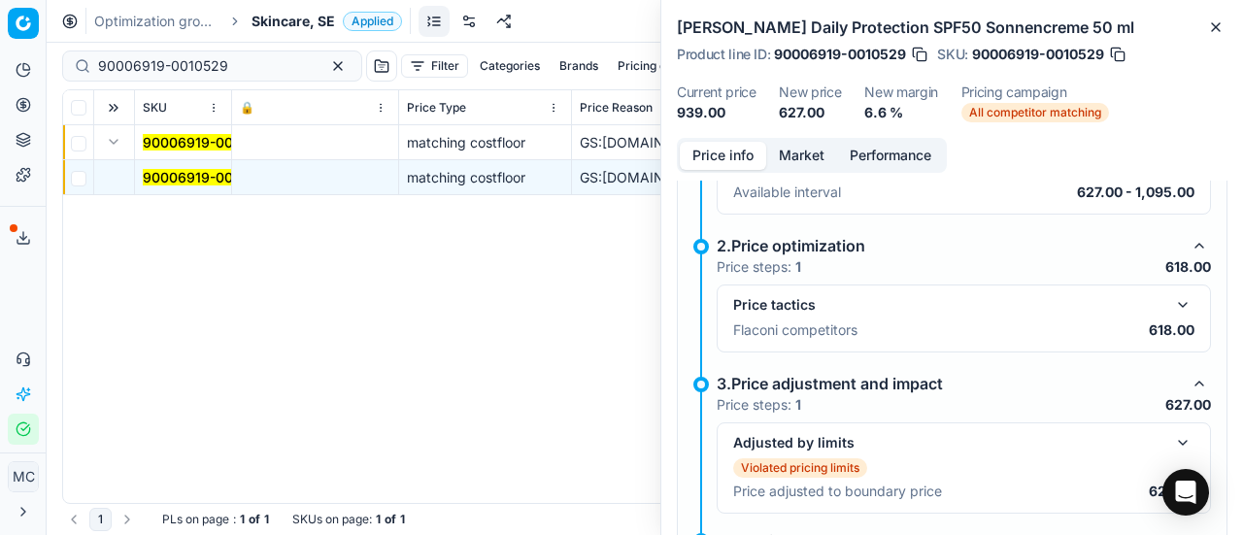
click at [1171, 296] on button "button" at bounding box center [1182, 304] width 23 height 23
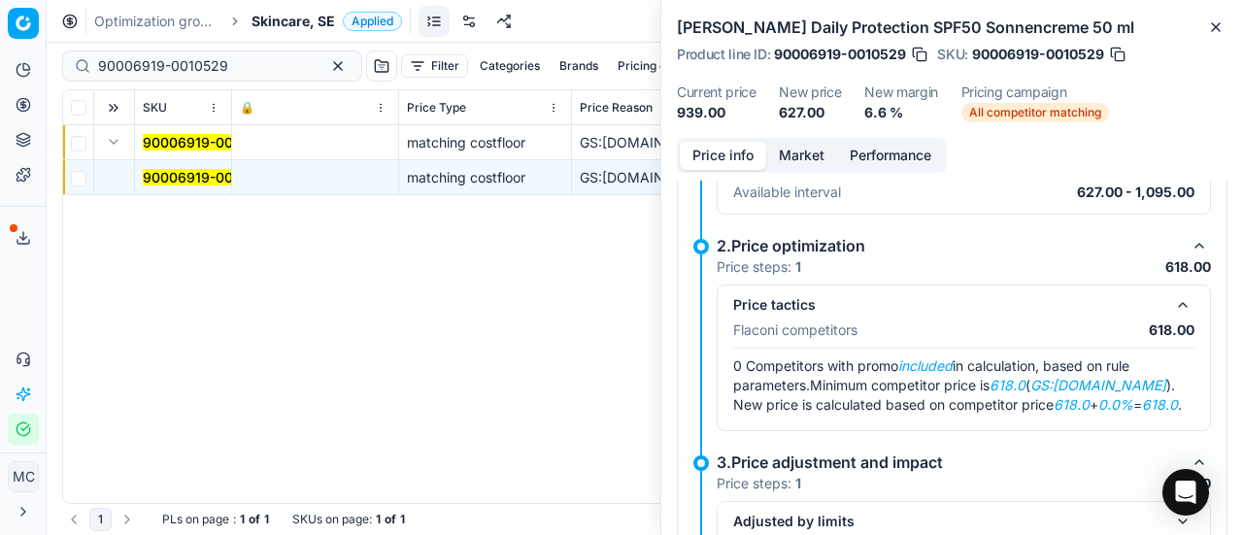
click at [805, 158] on button "Market" at bounding box center [801, 156] width 71 height 28
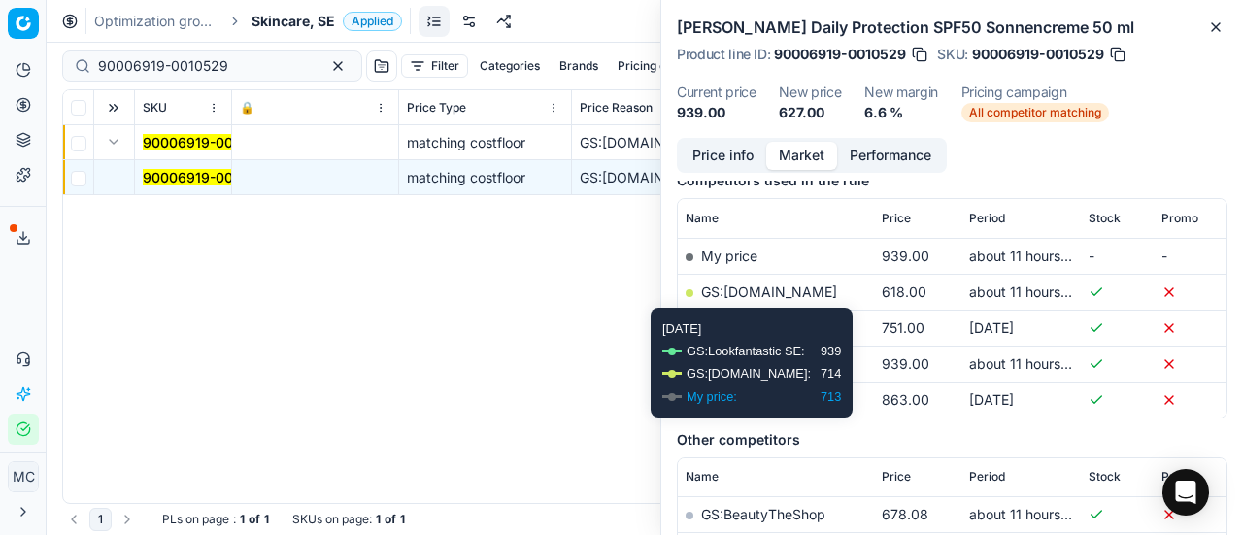
scroll to position [291, 0]
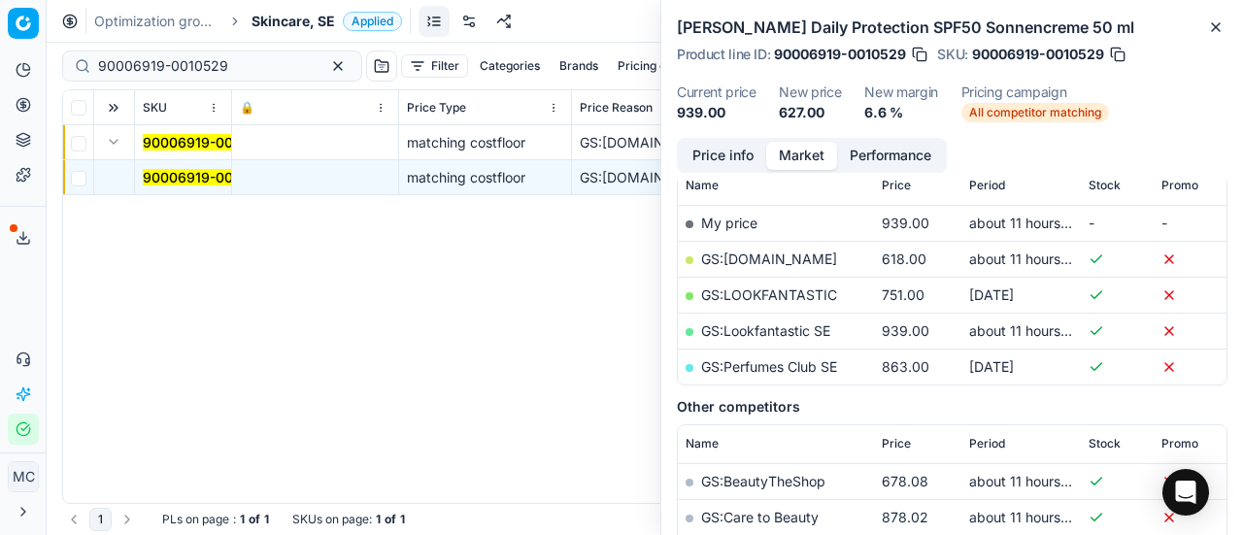
click at [775, 258] on link "GS:[DOMAIN_NAME]" at bounding box center [769, 259] width 136 height 17
click at [282, 4] on div "Optimization groups Skincare, SE Applied Discard Download report" at bounding box center [645, 21] width 1196 height 43
click at [285, 10] on div "Optimization groups Skincare, SE Applied Discard Download report" at bounding box center [645, 21] width 1196 height 43
click at [289, 21] on span "Skincare, SE" at bounding box center [294, 21] width 84 height 19
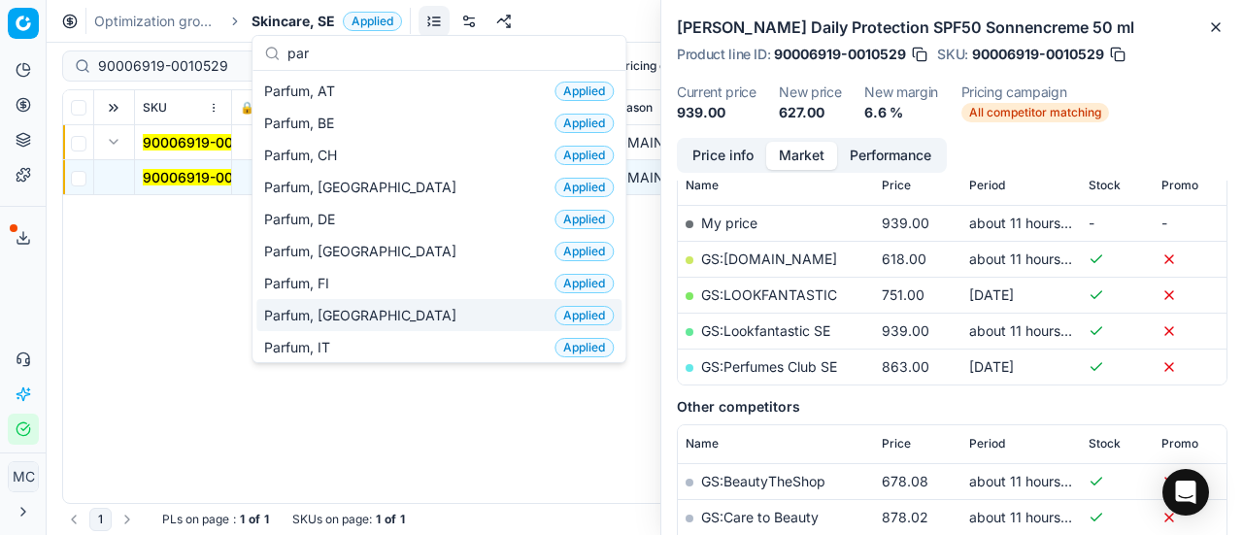
scroll to position [194, 0]
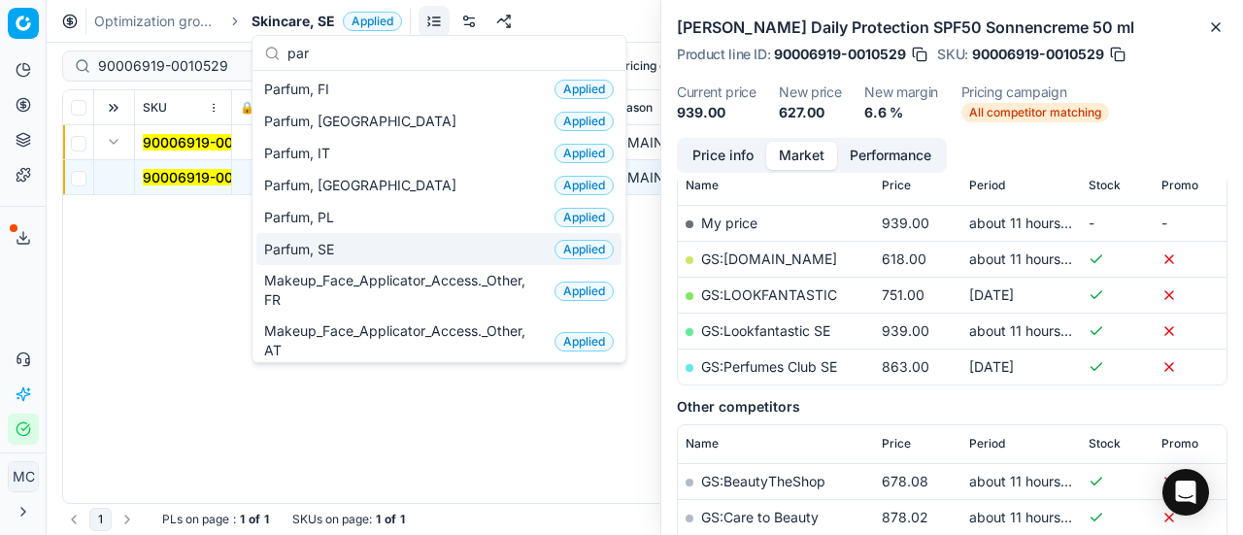
type input "par"
click at [363, 248] on div "Parfum, SE Applied" at bounding box center [438, 249] width 365 height 32
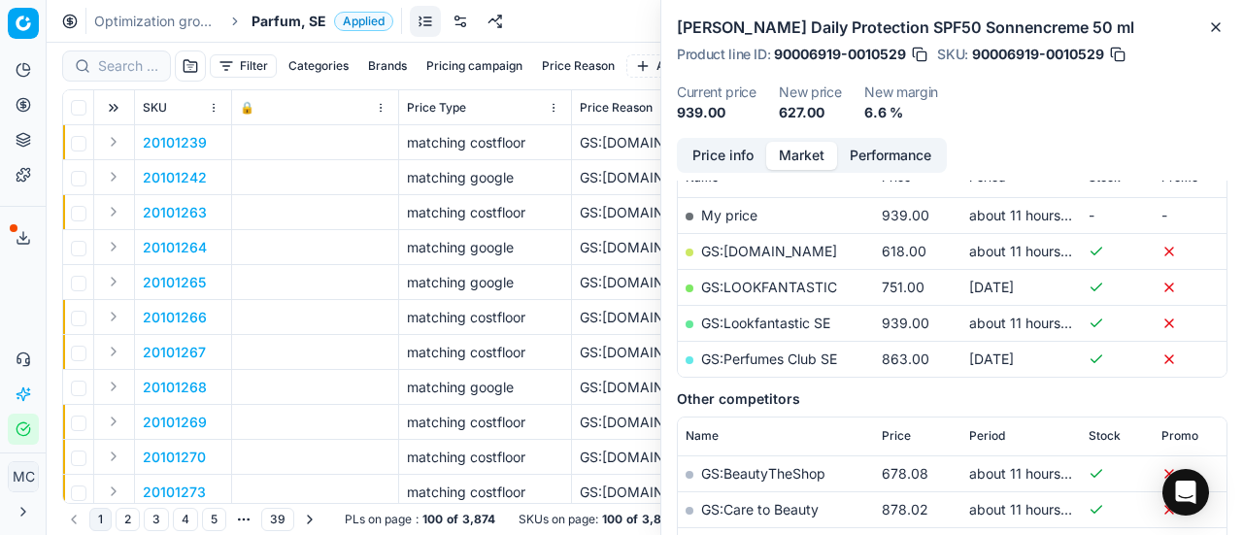
scroll to position [291, 0]
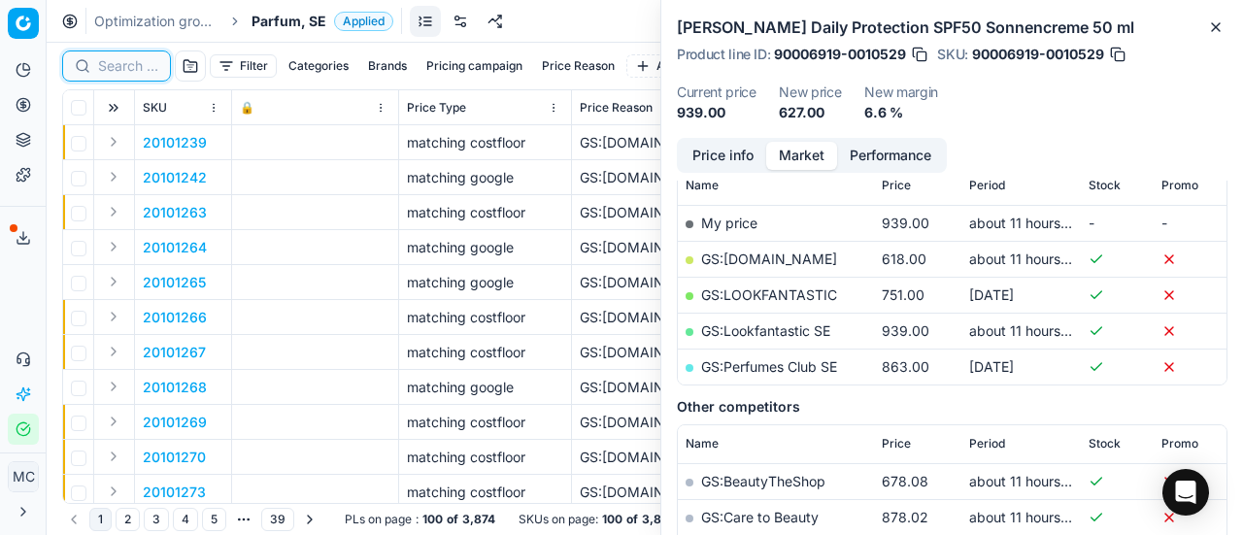
click at [122, 59] on input at bounding box center [128, 65] width 60 height 19
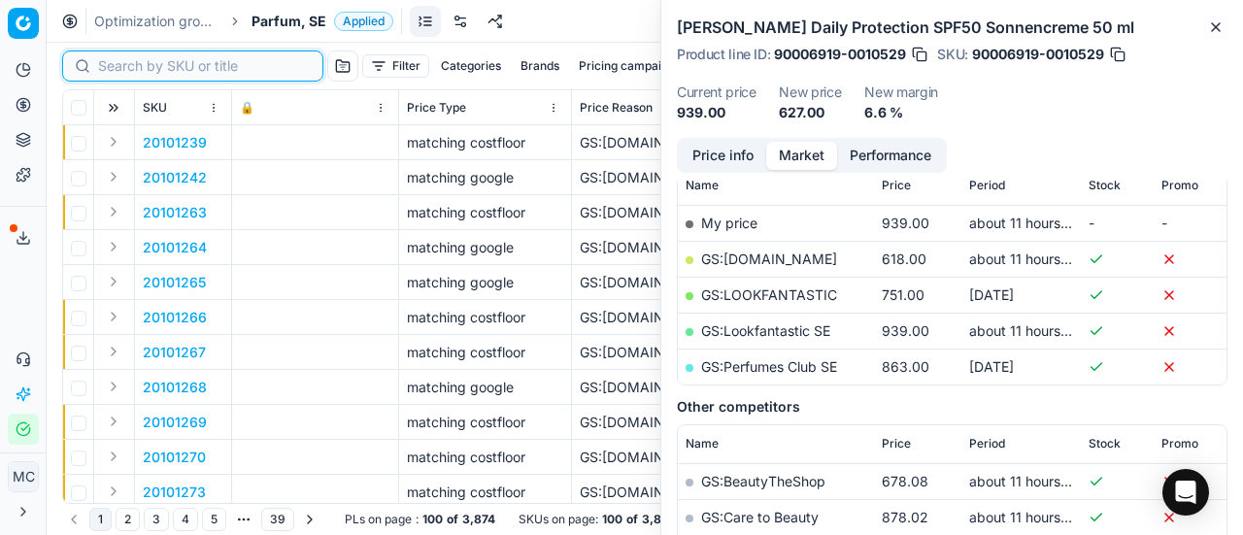
paste input "20101852"
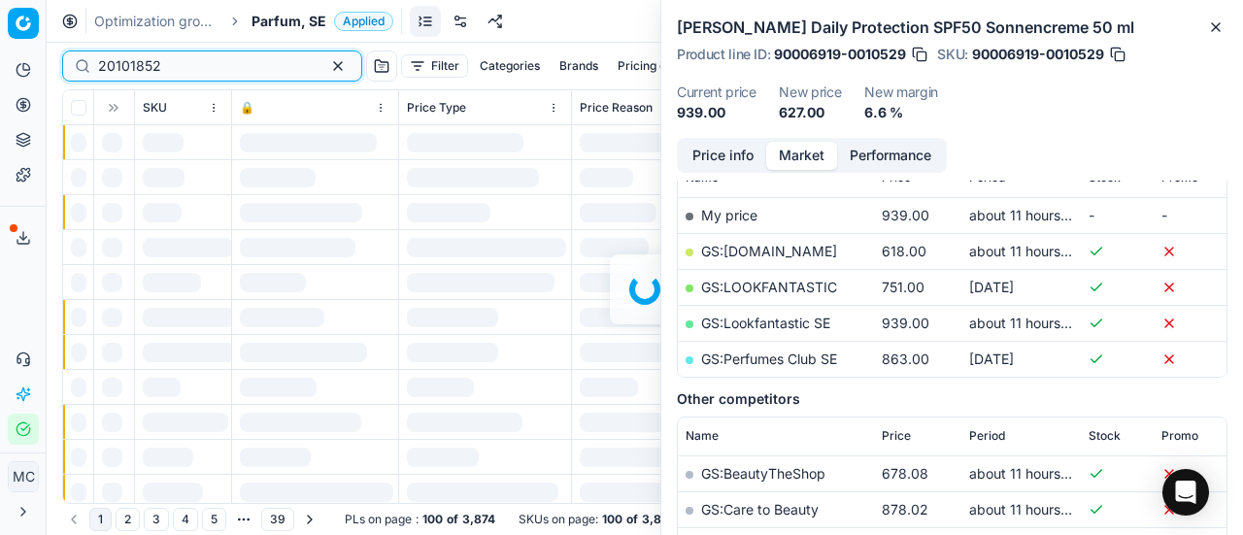
scroll to position [291, 0]
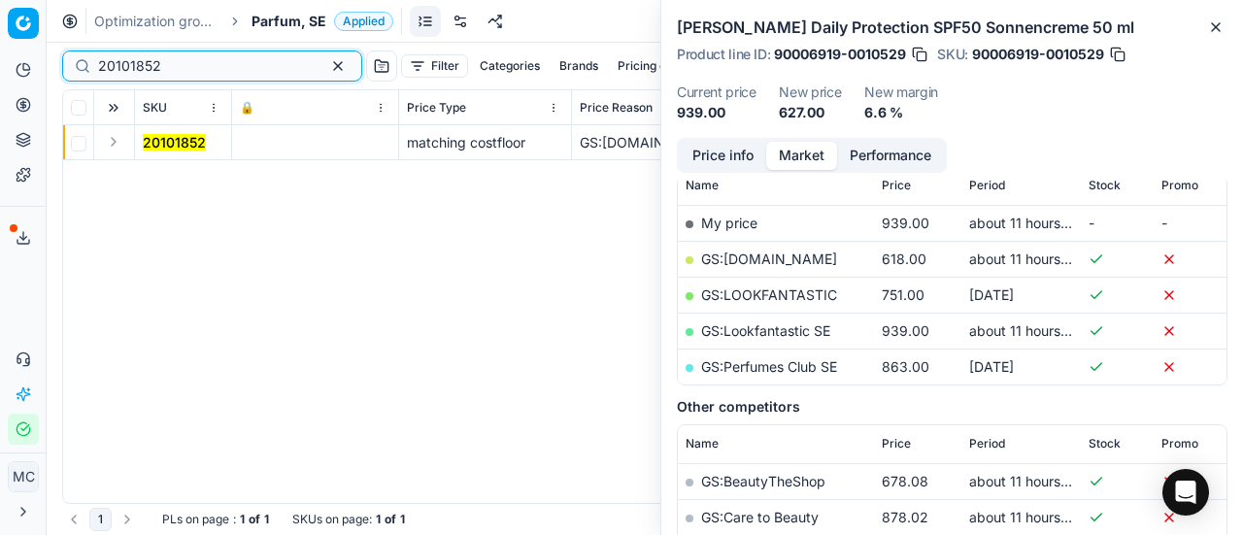
type input "20101852"
click at [117, 143] on button "Expand" at bounding box center [113, 141] width 23 height 23
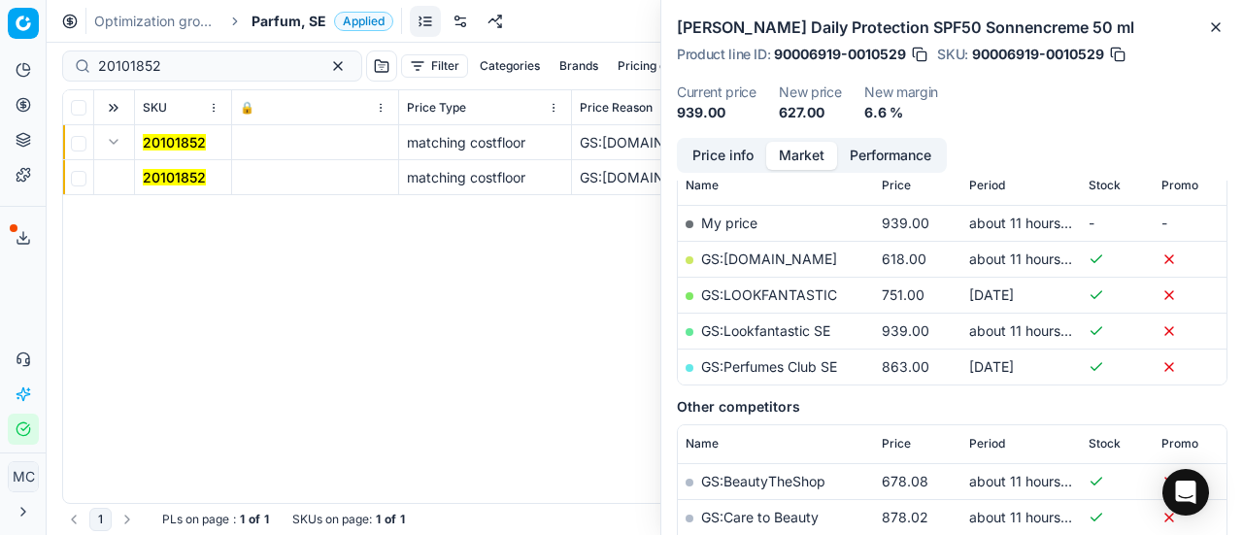
click at [177, 176] on mark "20101852" at bounding box center [174, 177] width 63 height 17
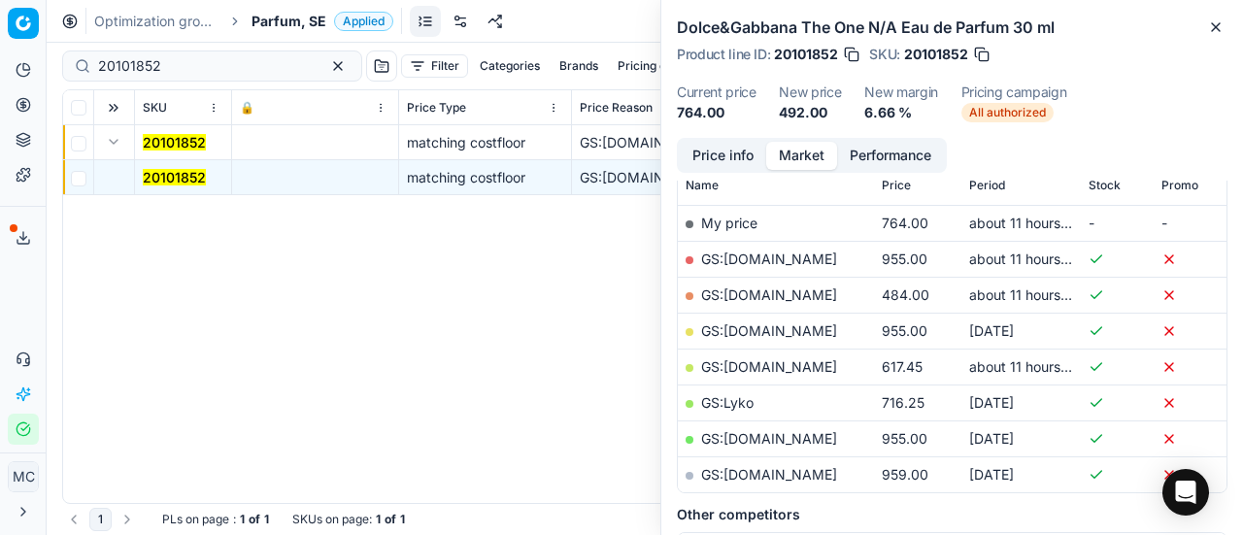
click at [722, 153] on button "Price info" at bounding box center [723, 156] width 86 height 28
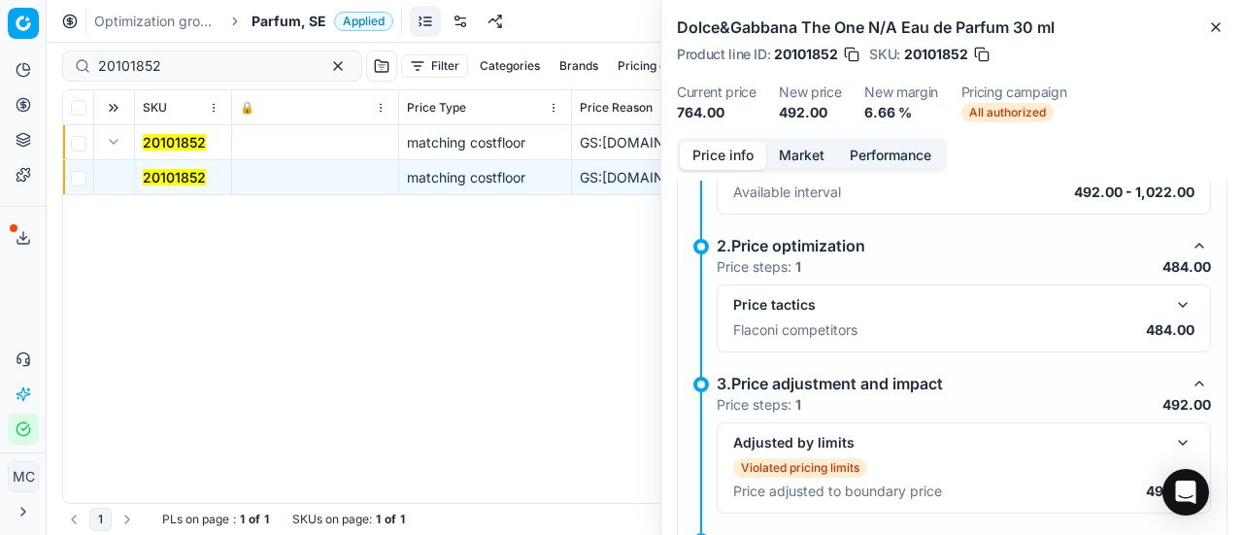
click at [1173, 306] on button "button" at bounding box center [1182, 304] width 23 height 23
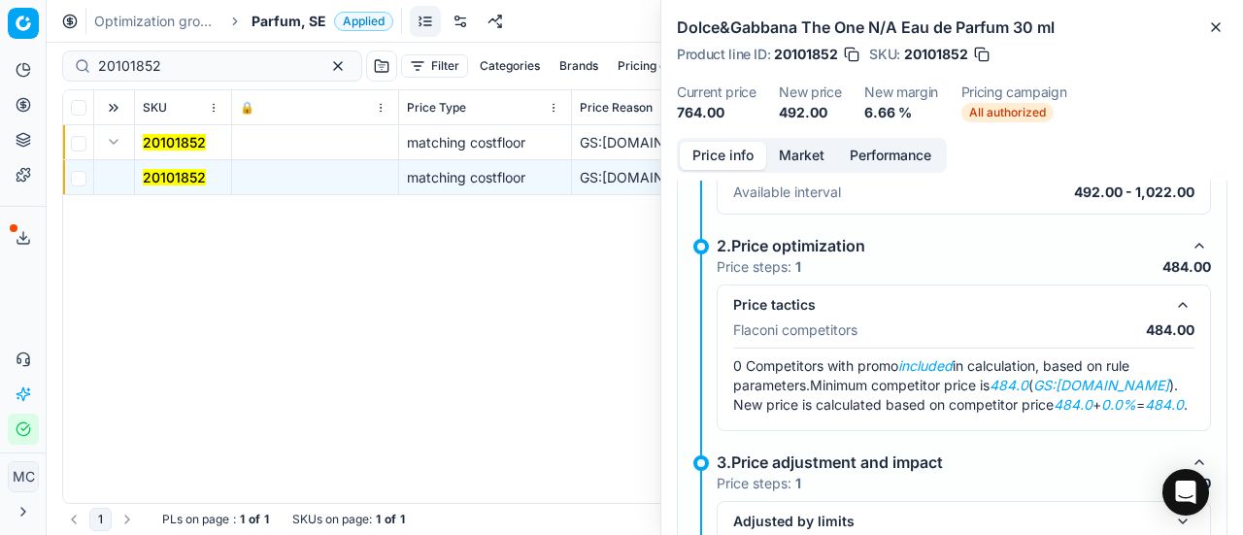
click at [809, 167] on button "Market" at bounding box center [801, 156] width 71 height 28
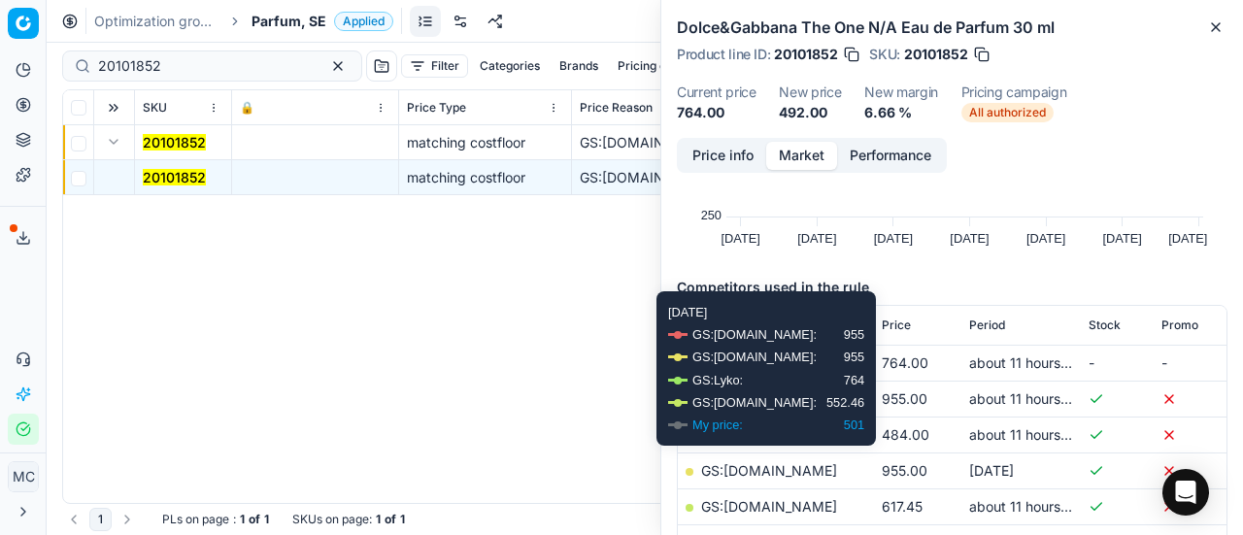
scroll to position [194, 0]
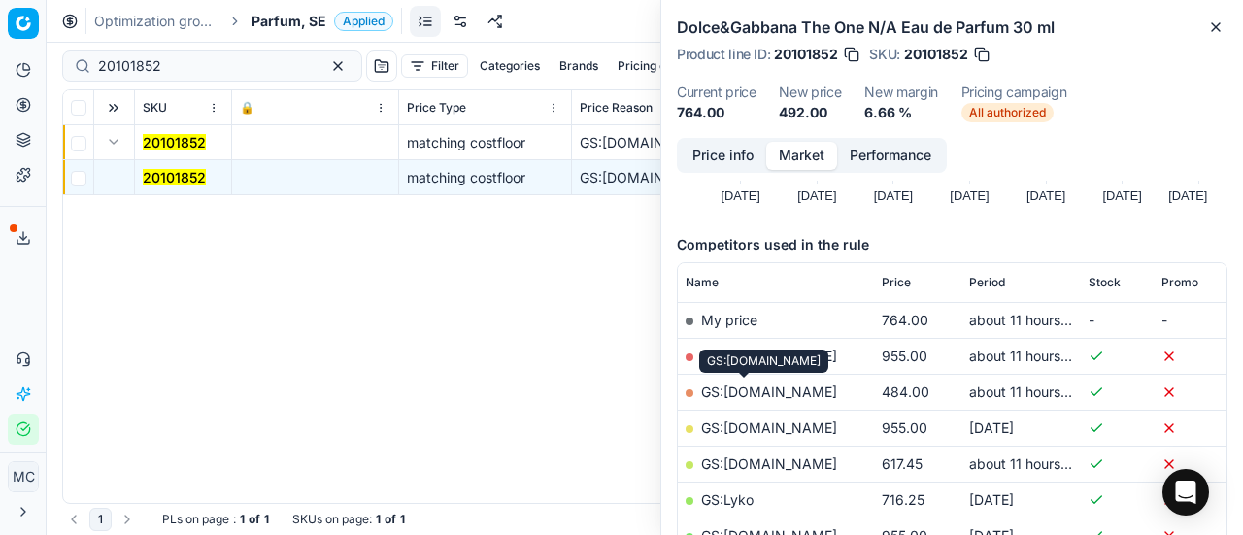
click at [755, 396] on link "GS:[DOMAIN_NAME]" at bounding box center [769, 392] width 136 height 17
click at [305, 16] on span "Parfum, SE" at bounding box center [289, 21] width 75 height 19
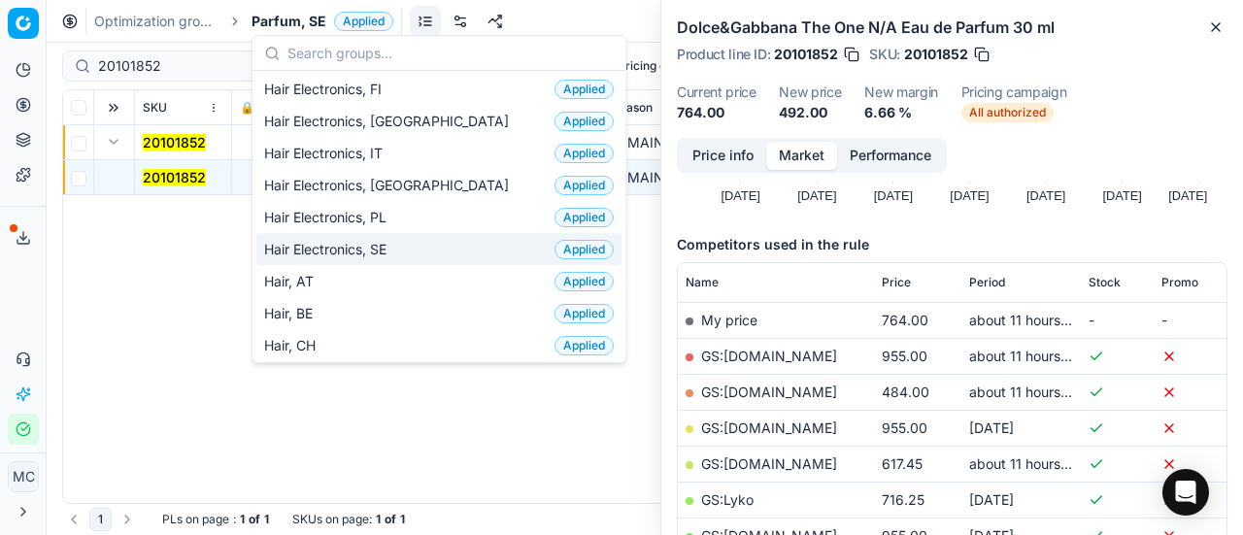
click at [425, 235] on div "Hair Electronics, SE Applied" at bounding box center [438, 249] width 365 height 32
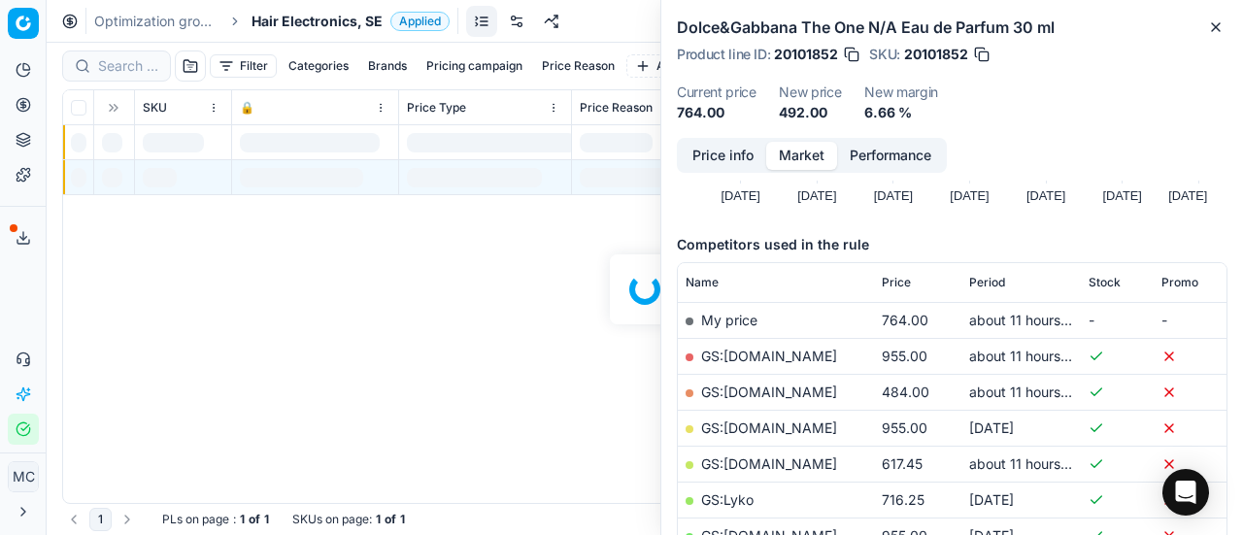
click at [302, 23] on span "Hair Electronics, SE" at bounding box center [317, 21] width 131 height 19
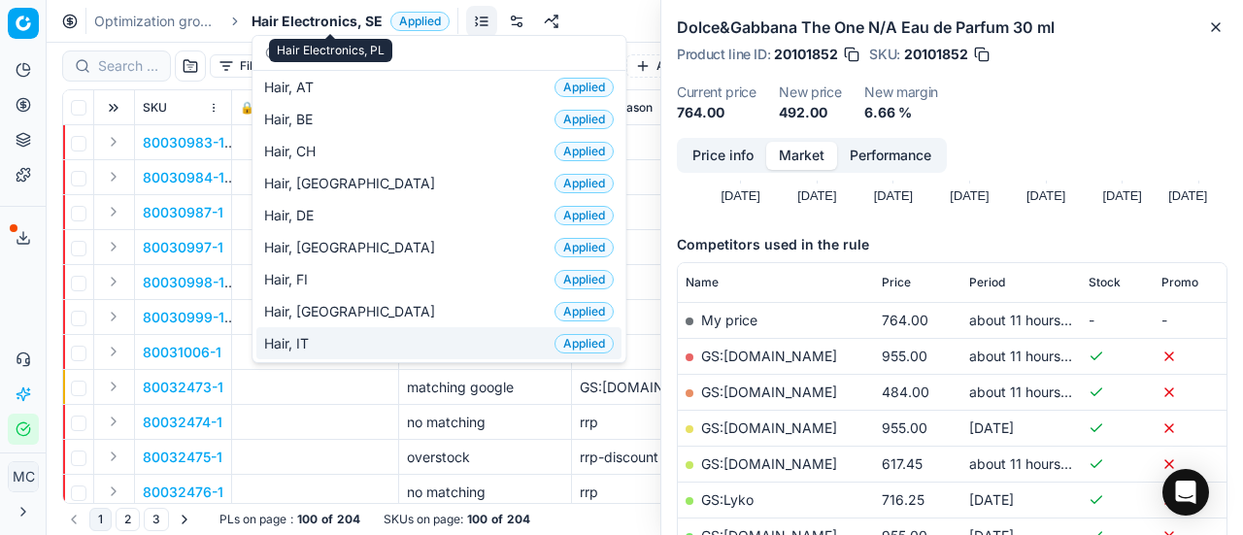
scroll to position [486, 0]
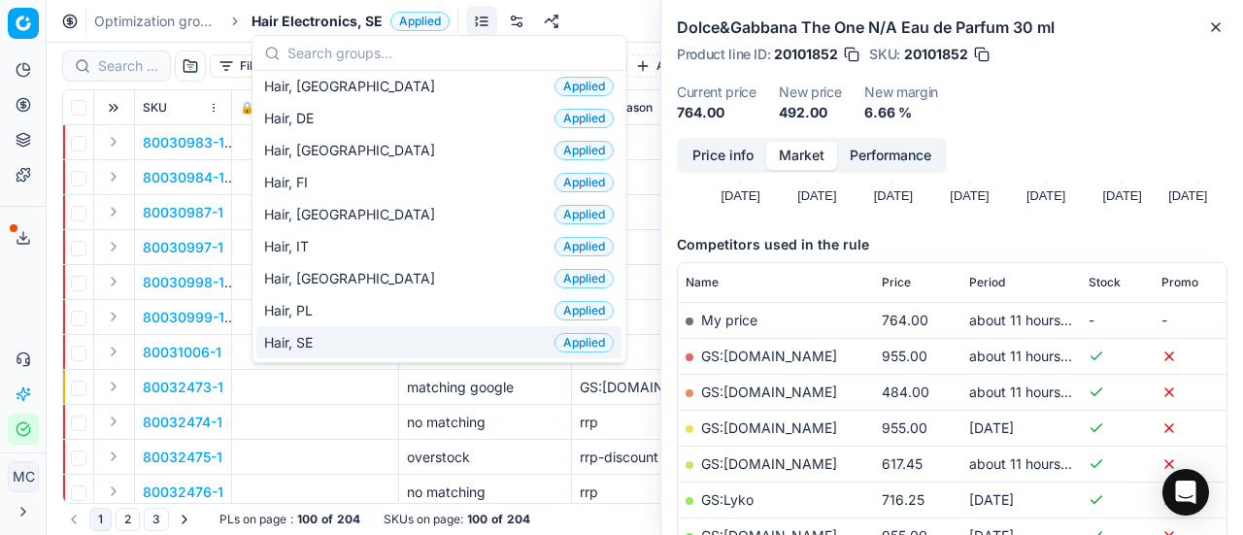
click at [359, 335] on div "Hair, SE Applied" at bounding box center [438, 342] width 365 height 32
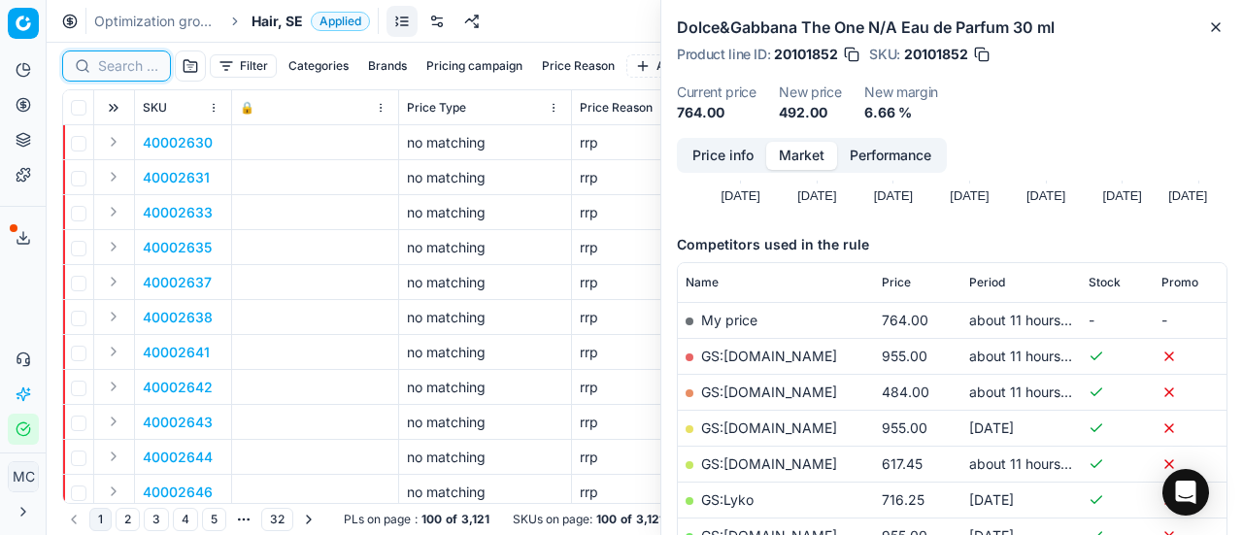
click at [125, 70] on input at bounding box center [128, 65] width 60 height 19
paste input "80070917-500"
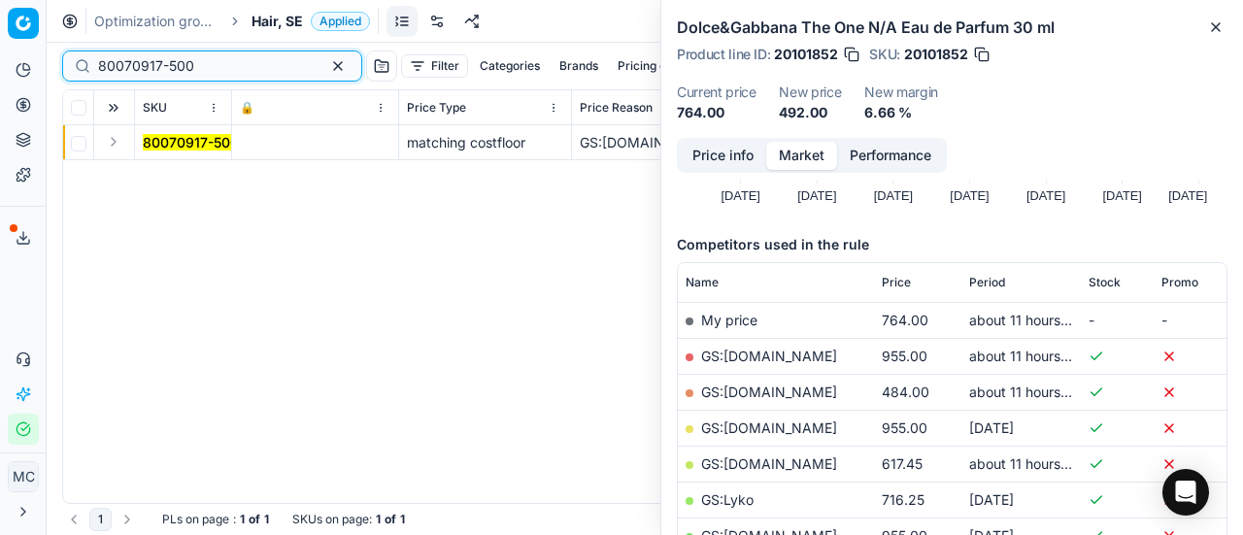
type input "80070917-500"
click at [106, 151] on button "Expand" at bounding box center [113, 141] width 23 height 23
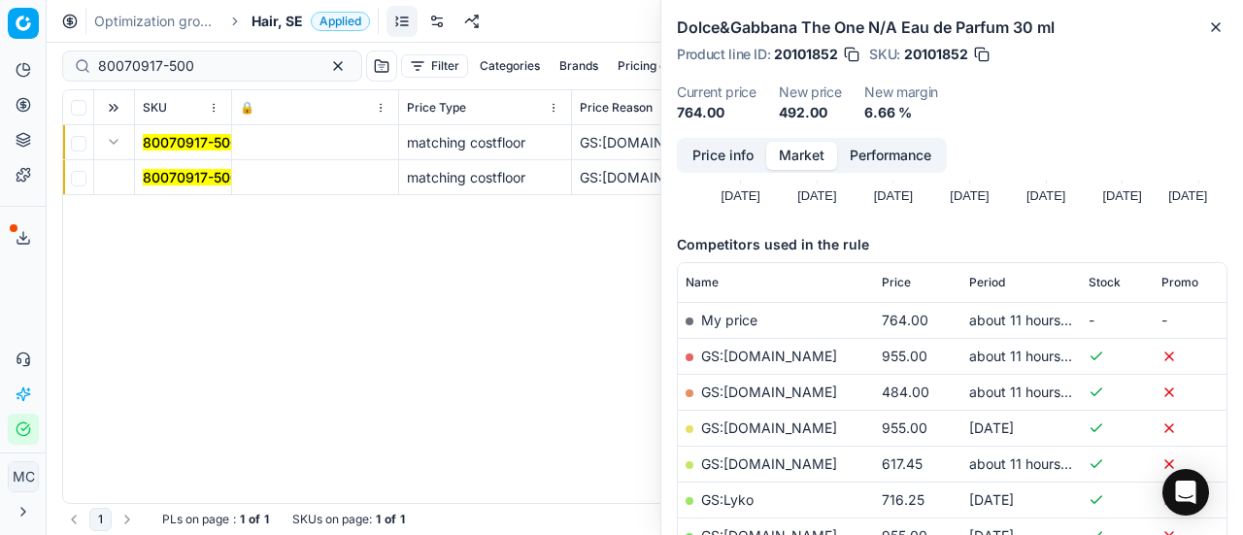
click at [198, 178] on mark "80070917-500" at bounding box center [191, 177] width 96 height 17
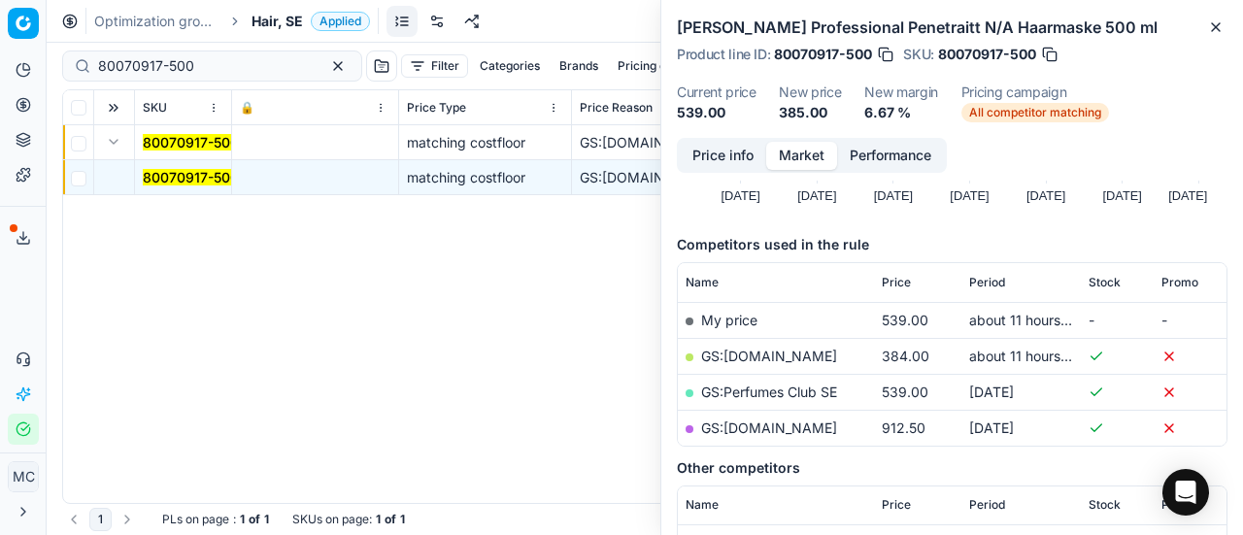
click at [745, 168] on button "Price info" at bounding box center [723, 156] width 86 height 28
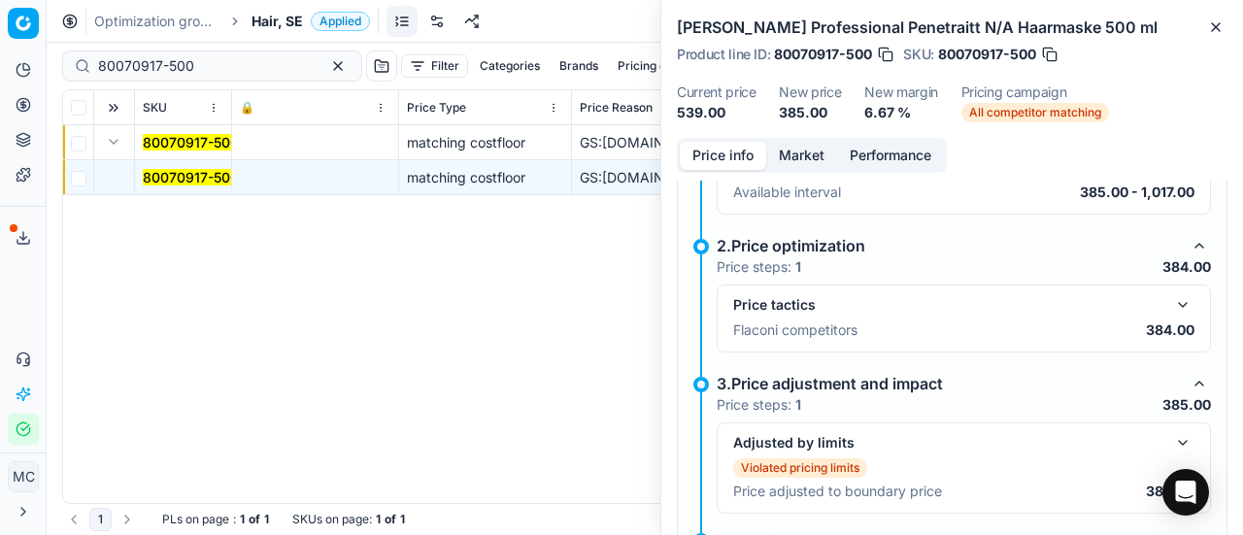
click at [1152, 297] on div "Price tactics" at bounding box center [963, 304] width 461 height 23
click at [1171, 296] on button "button" at bounding box center [1182, 304] width 23 height 23
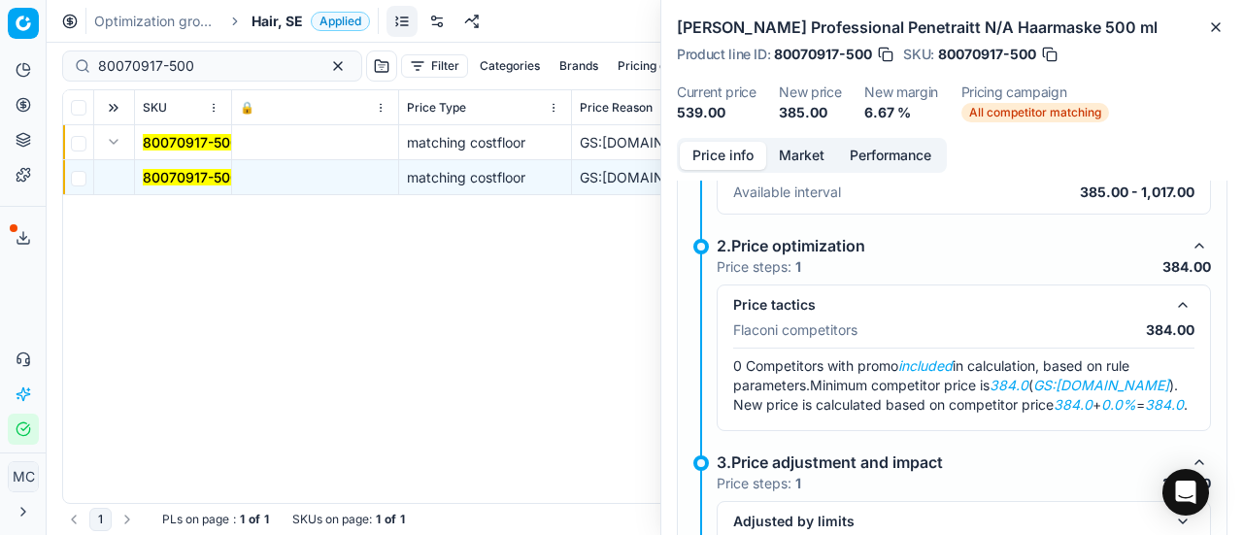
click at [809, 147] on button "Market" at bounding box center [801, 156] width 71 height 28
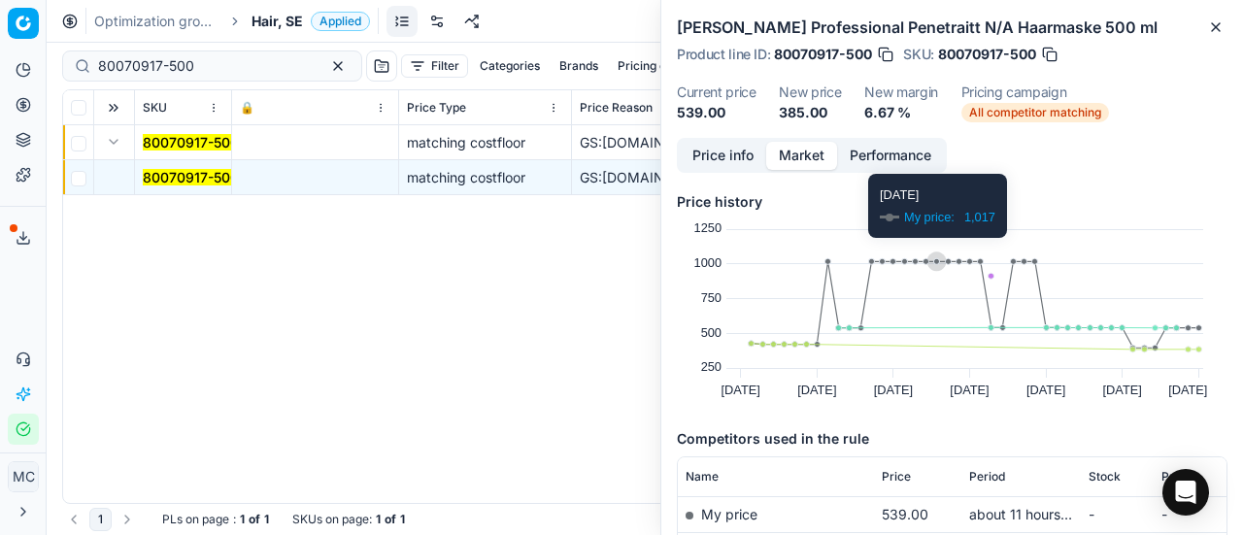
scroll to position [291, 0]
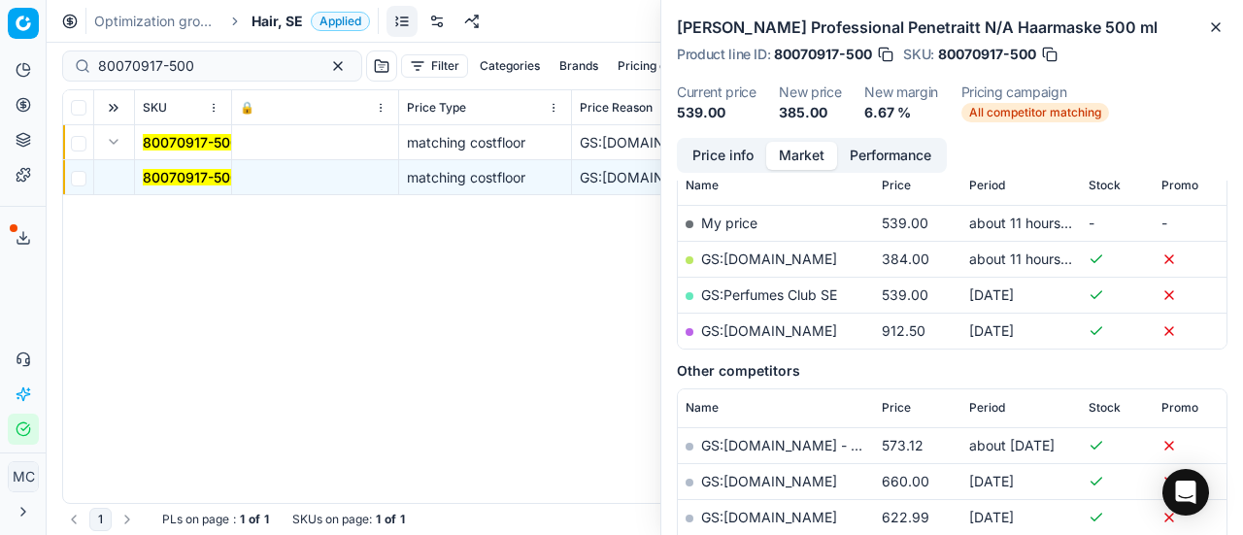
click at [808, 262] on link "GS:[DOMAIN_NAME]" at bounding box center [769, 259] width 136 height 17
click at [291, 22] on span "Hair, SE" at bounding box center [277, 21] width 51 height 19
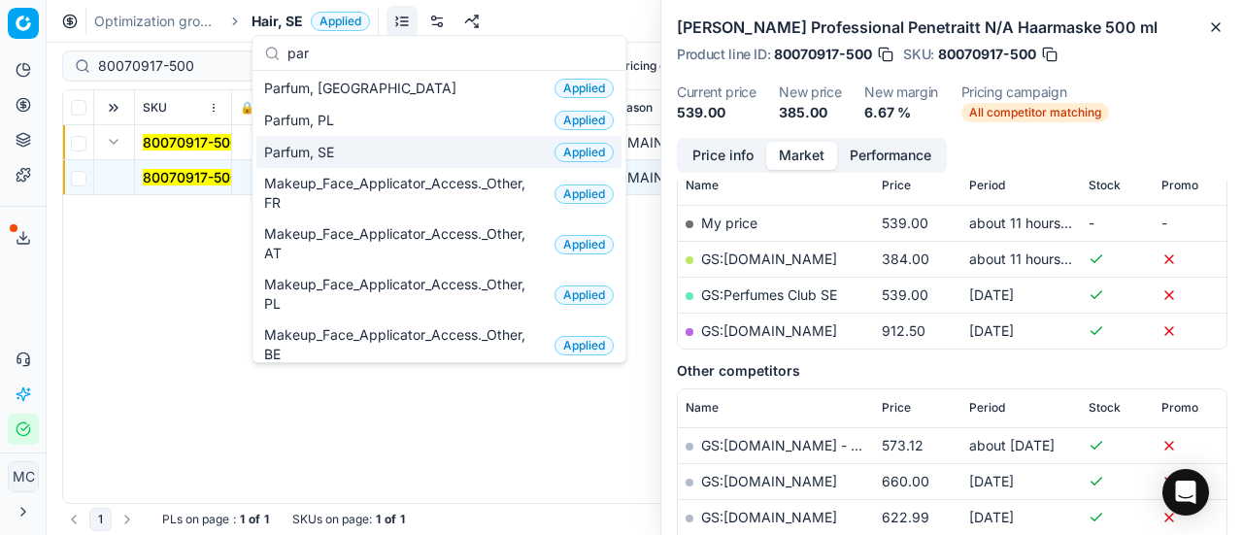
type input "par"
click at [360, 160] on div "Parfum, SE Applied" at bounding box center [438, 152] width 365 height 32
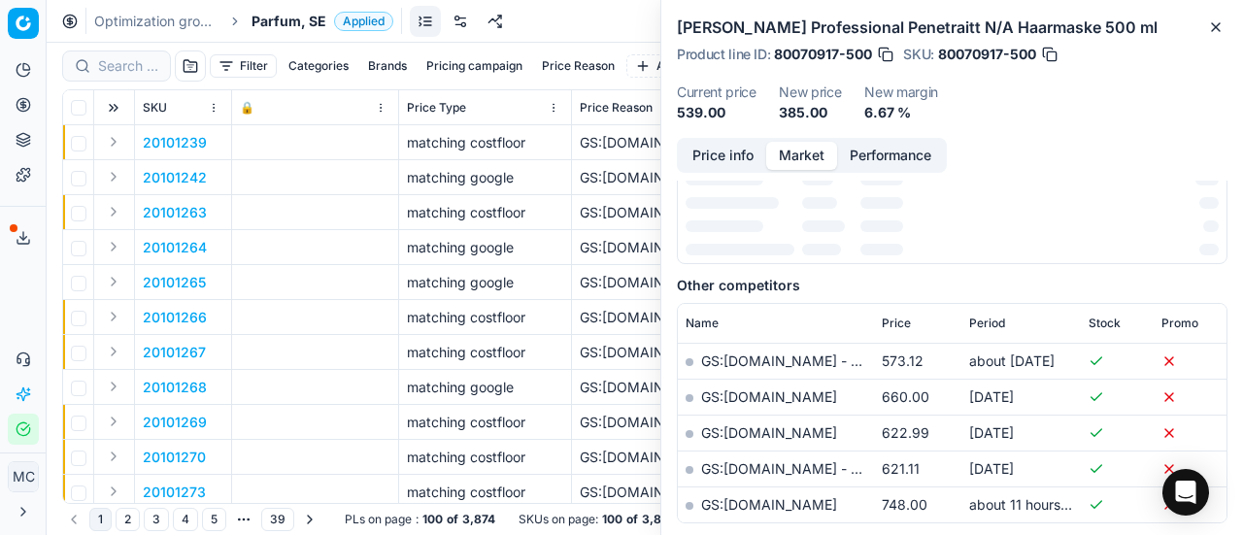
scroll to position [291, 0]
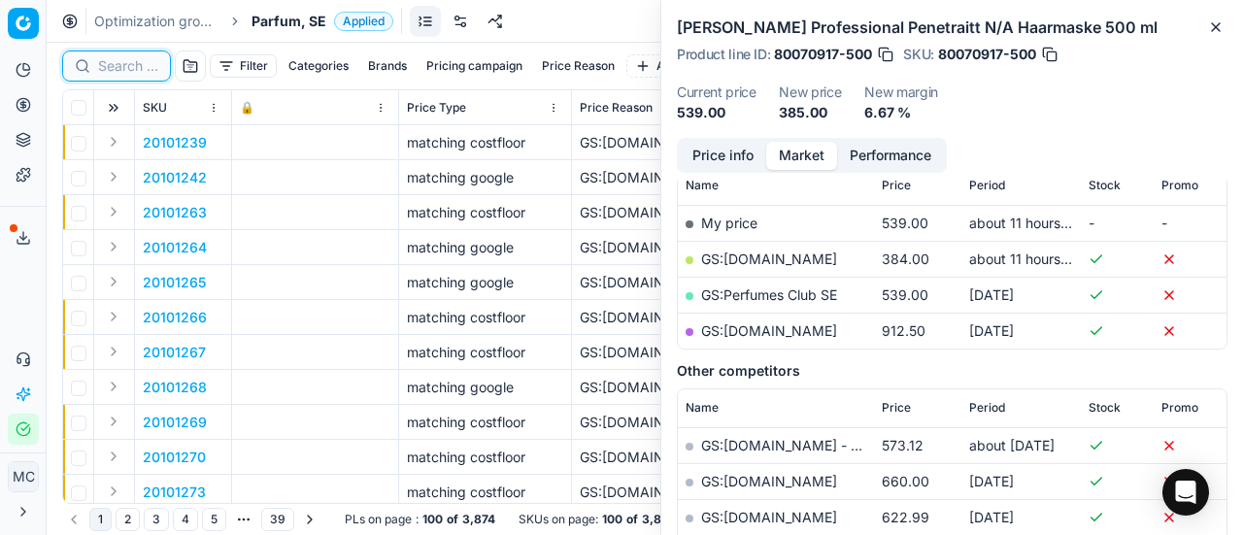
click at [130, 64] on input at bounding box center [128, 65] width 60 height 19
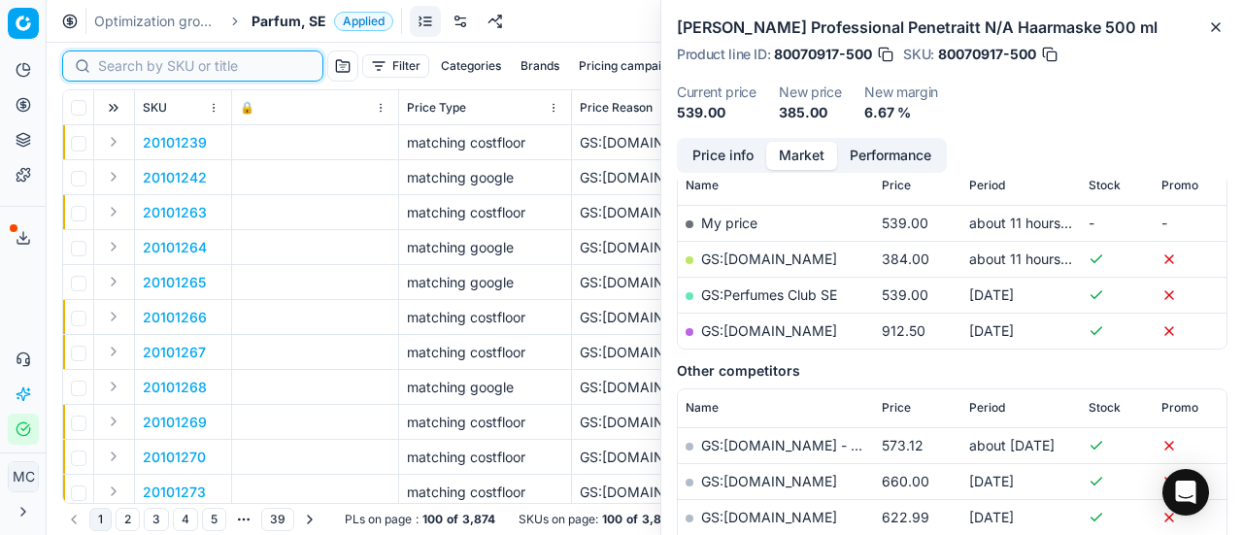
paste input "80066923-100"
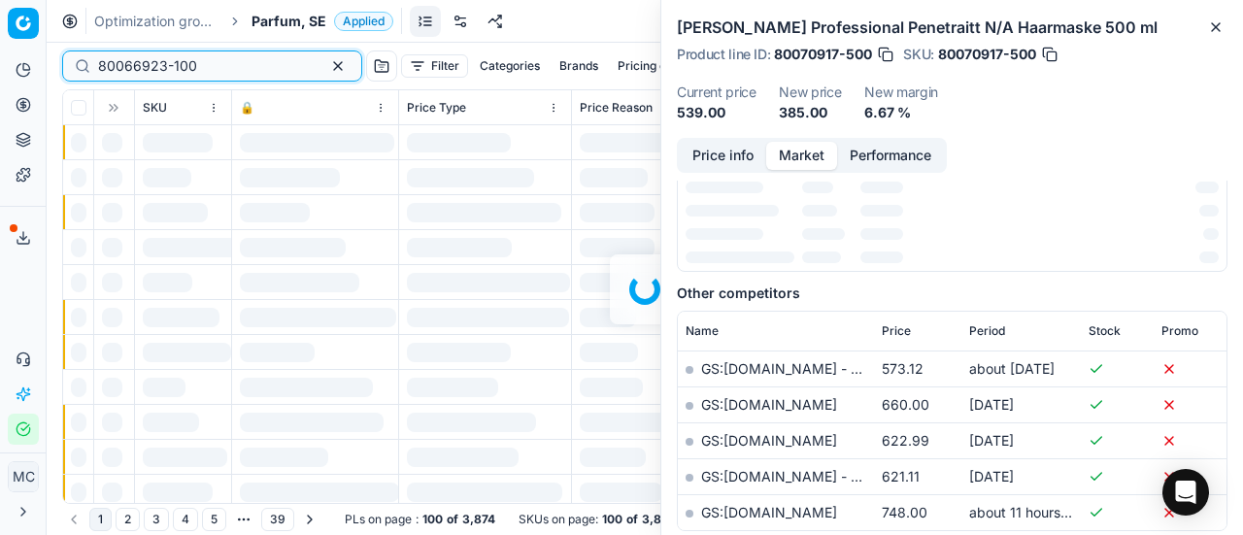
scroll to position [291, 0]
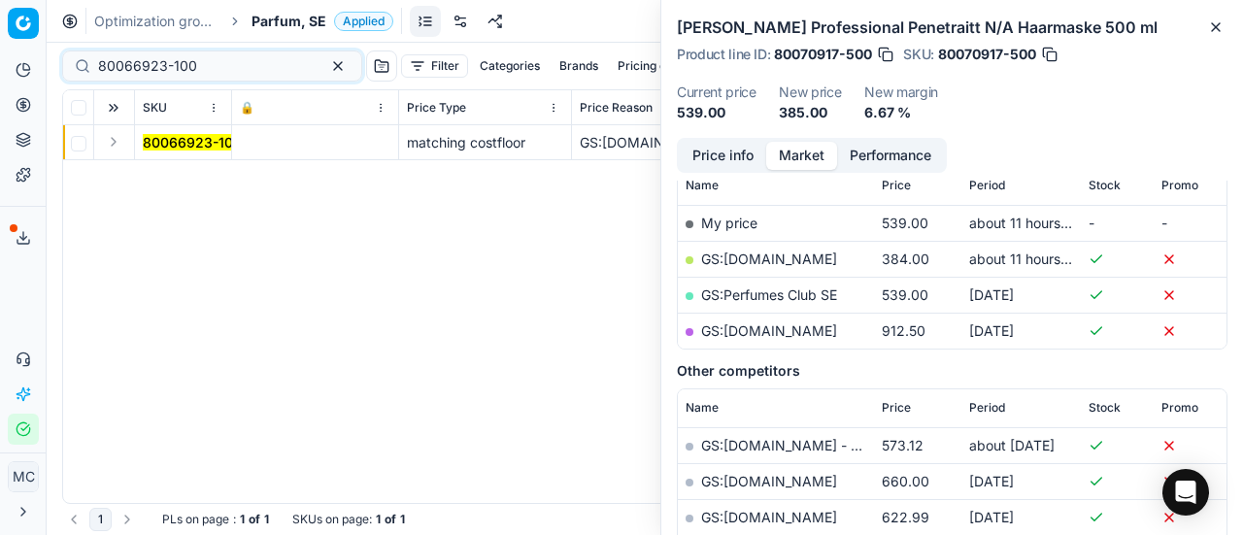
click at [113, 147] on button "Expand" at bounding box center [113, 141] width 23 height 23
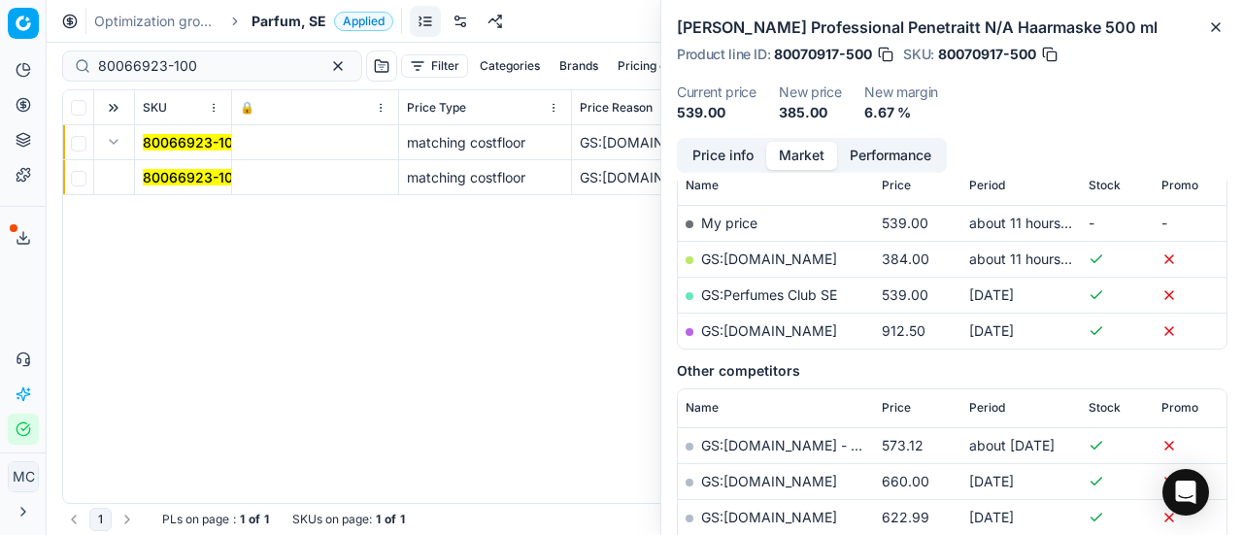
click at [208, 178] on mark "80066923-100" at bounding box center [192, 177] width 99 height 17
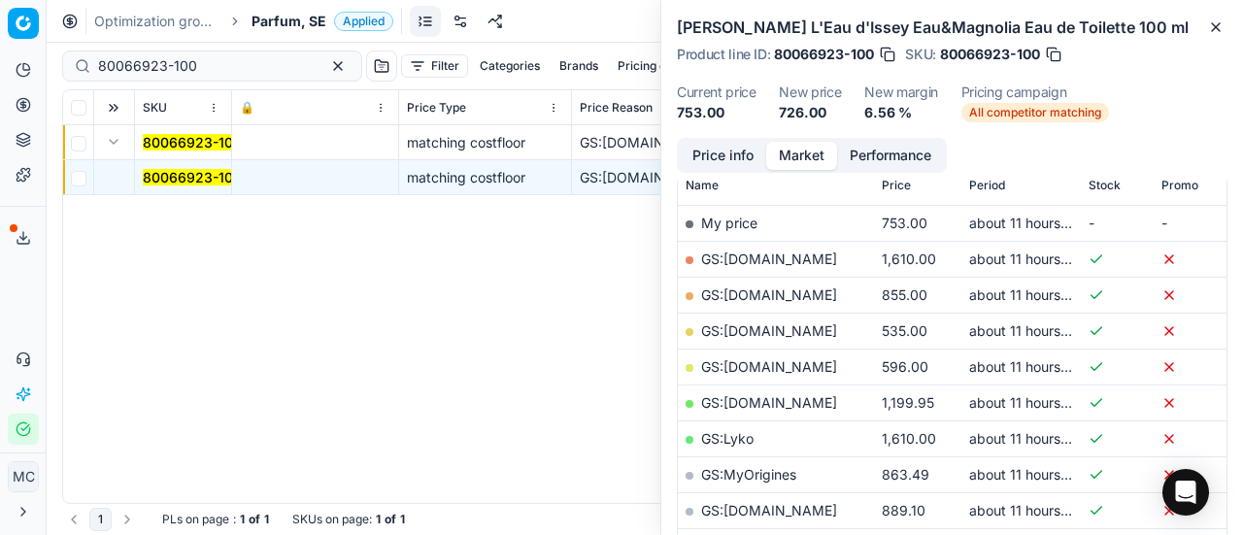
click at [728, 160] on button "Price info" at bounding box center [723, 156] width 86 height 28
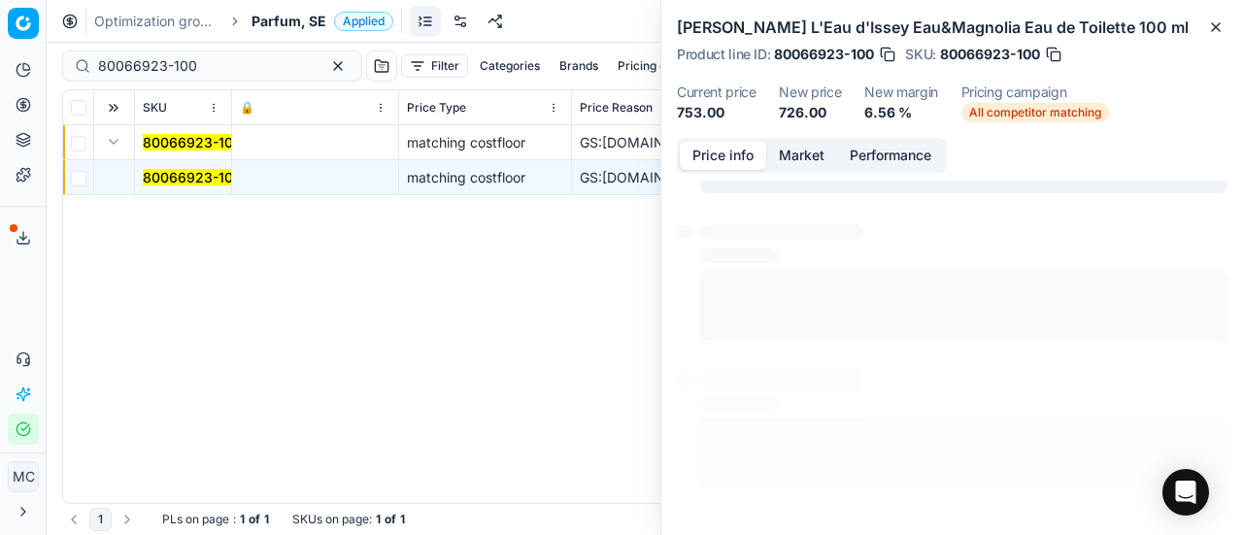
scroll to position [269, 0]
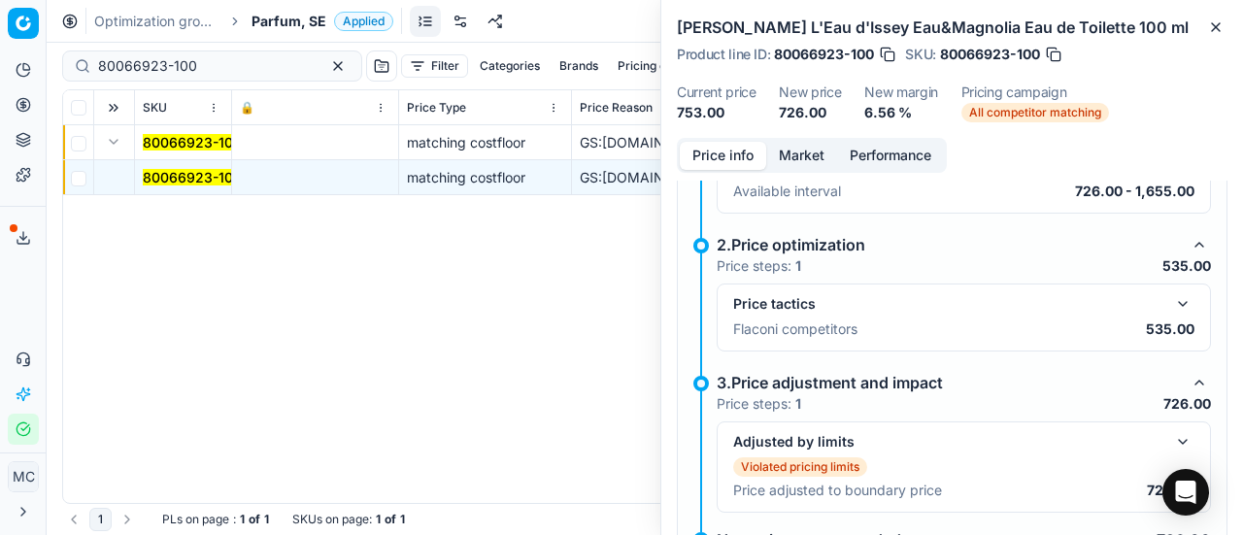
click at [1175, 300] on button "button" at bounding box center [1182, 303] width 23 height 23
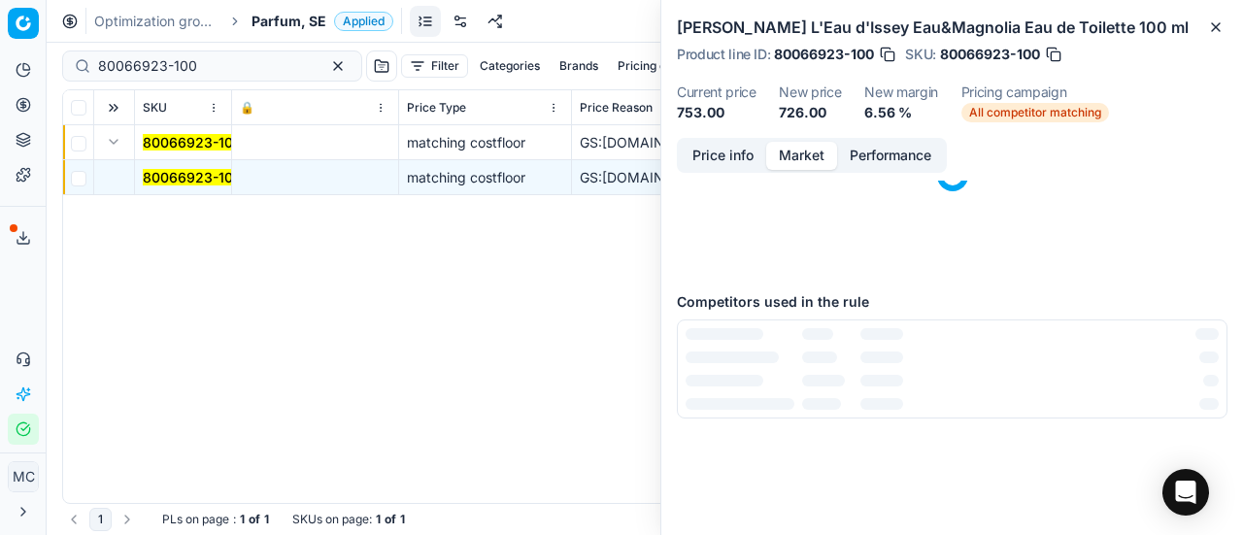
click at [805, 166] on button "Market" at bounding box center [801, 156] width 71 height 28
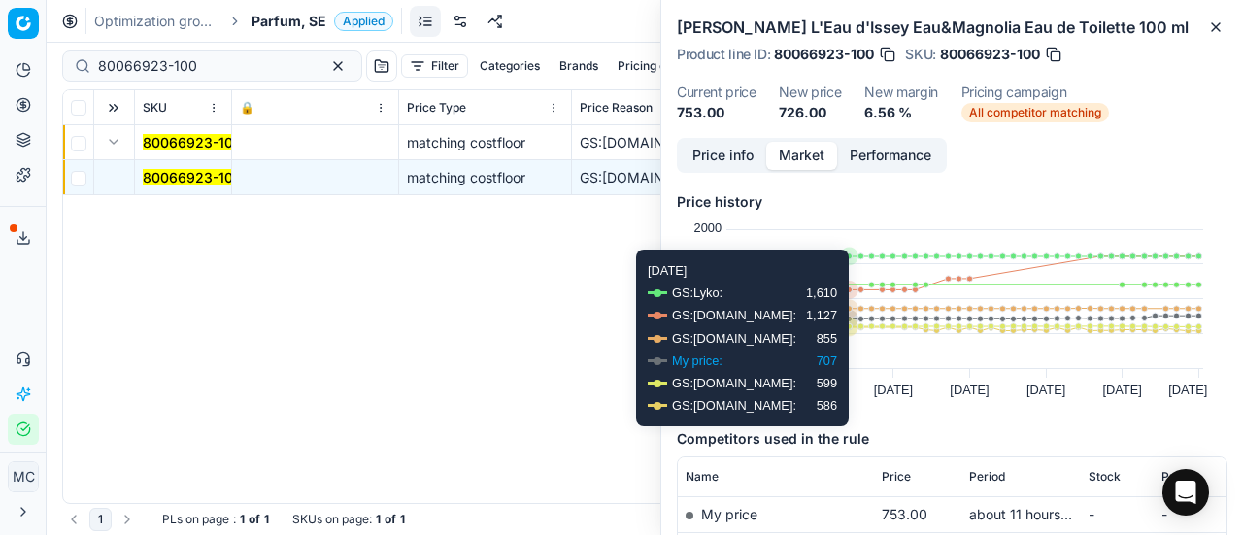
scroll to position [194, 0]
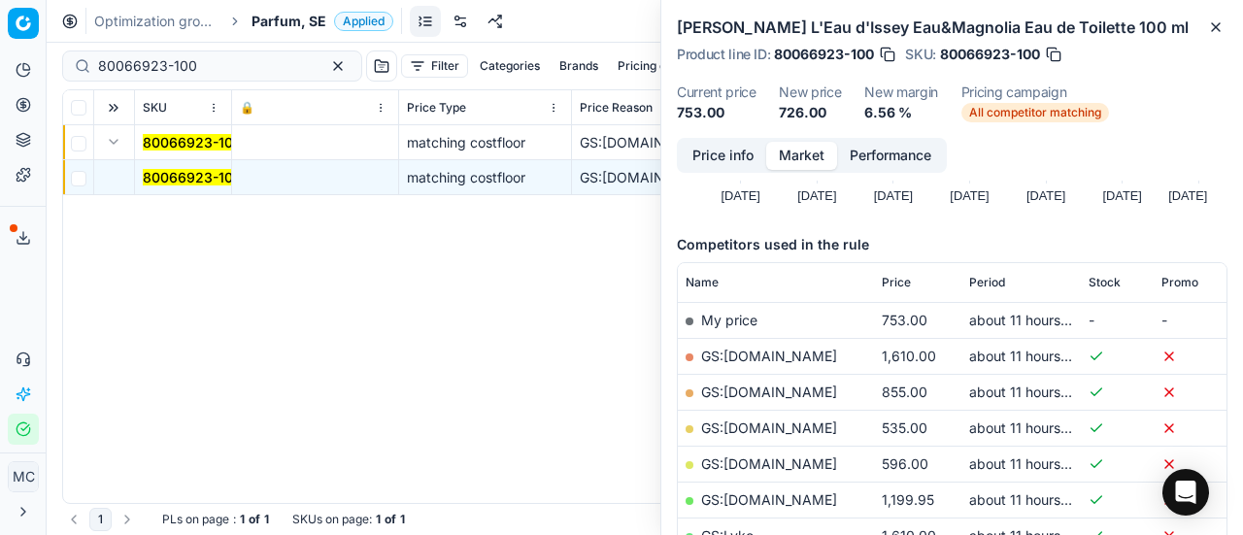
click at [786, 428] on link "GS:[DOMAIN_NAME]" at bounding box center [769, 427] width 136 height 17
drag, startPoint x: 227, startPoint y: 67, endPoint x: 0, endPoint y: 48, distance: 228.1
click at [0, 48] on div "Pricing platform Analytics Pricing Product portfolio Templates Export service 1…" at bounding box center [621, 267] width 1243 height 535
paste input "48918-8"
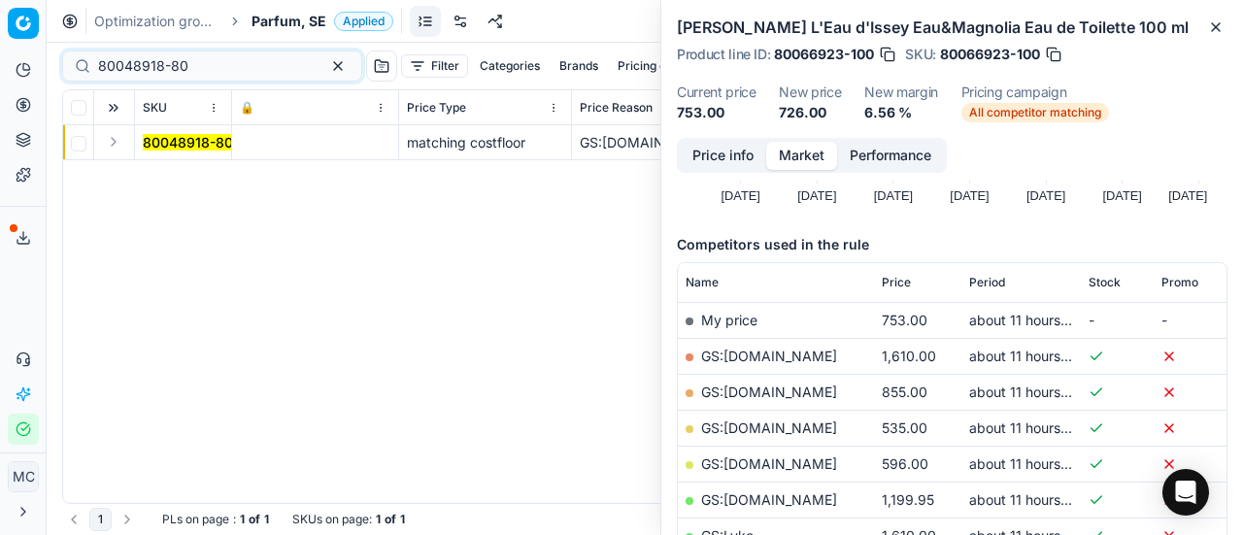
click at [120, 139] on button "Expand" at bounding box center [113, 141] width 23 height 23
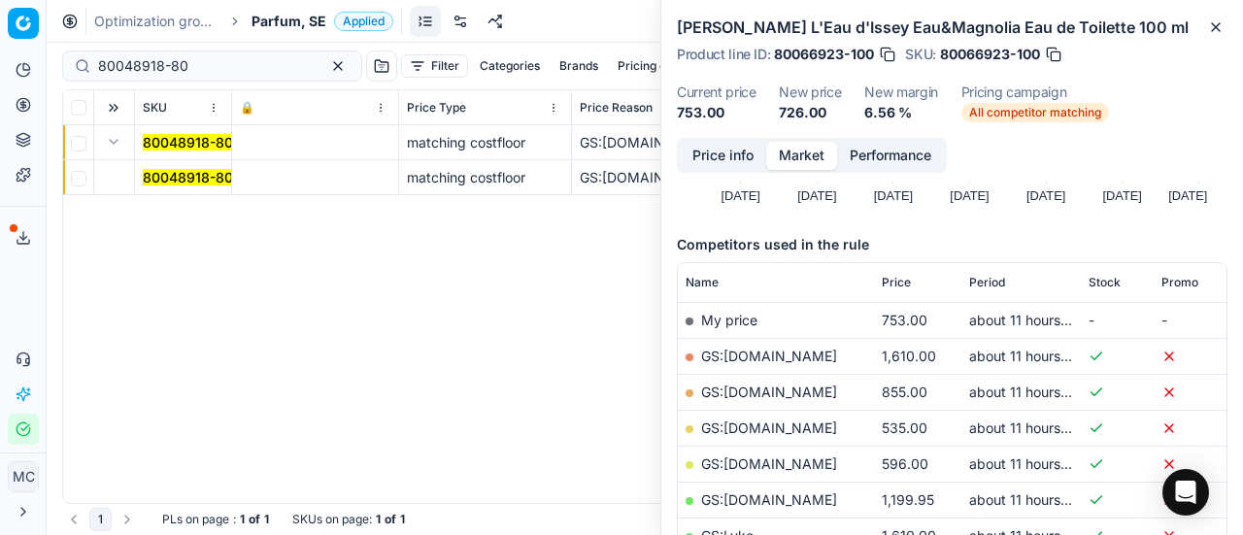
click at [187, 176] on mark "80048918-80" at bounding box center [188, 177] width 90 height 17
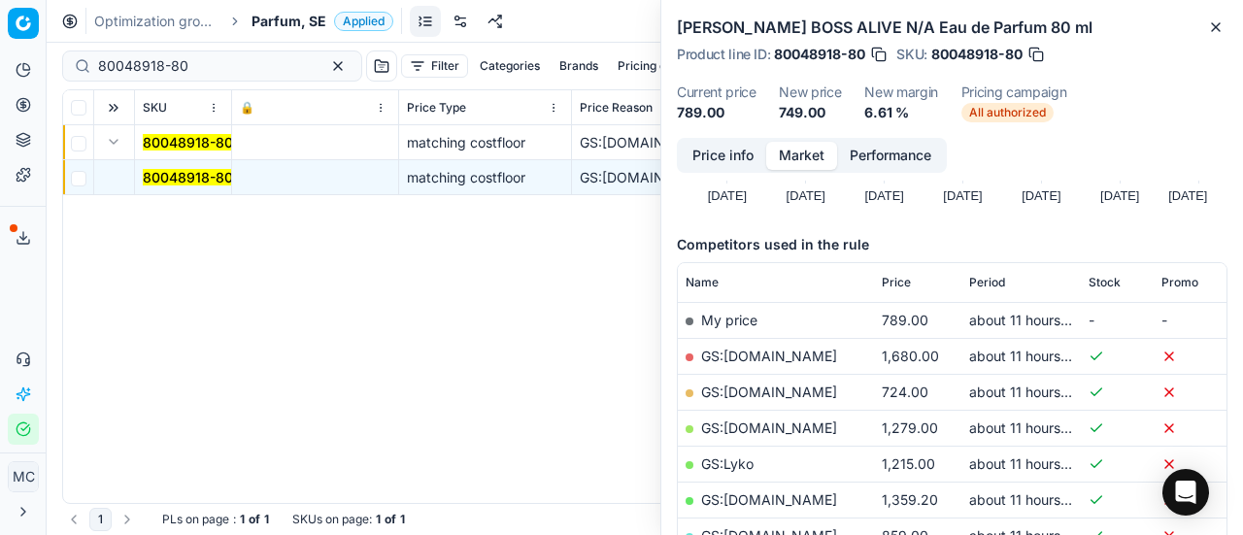
click at [730, 167] on button "Price info" at bounding box center [723, 156] width 86 height 28
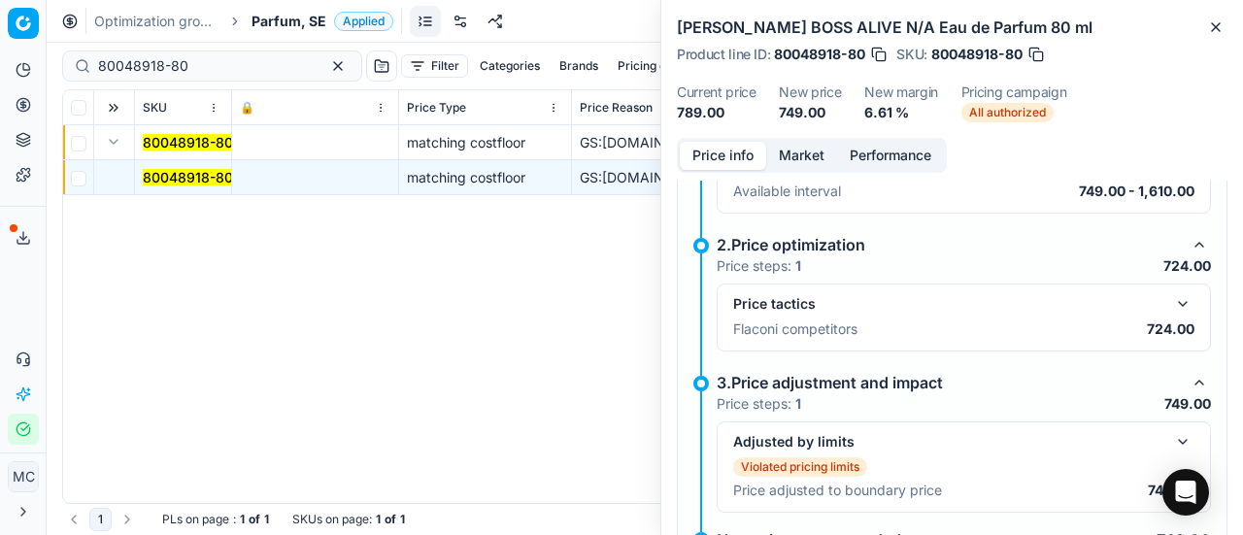
click at [1177, 302] on button "button" at bounding box center [1182, 303] width 23 height 23
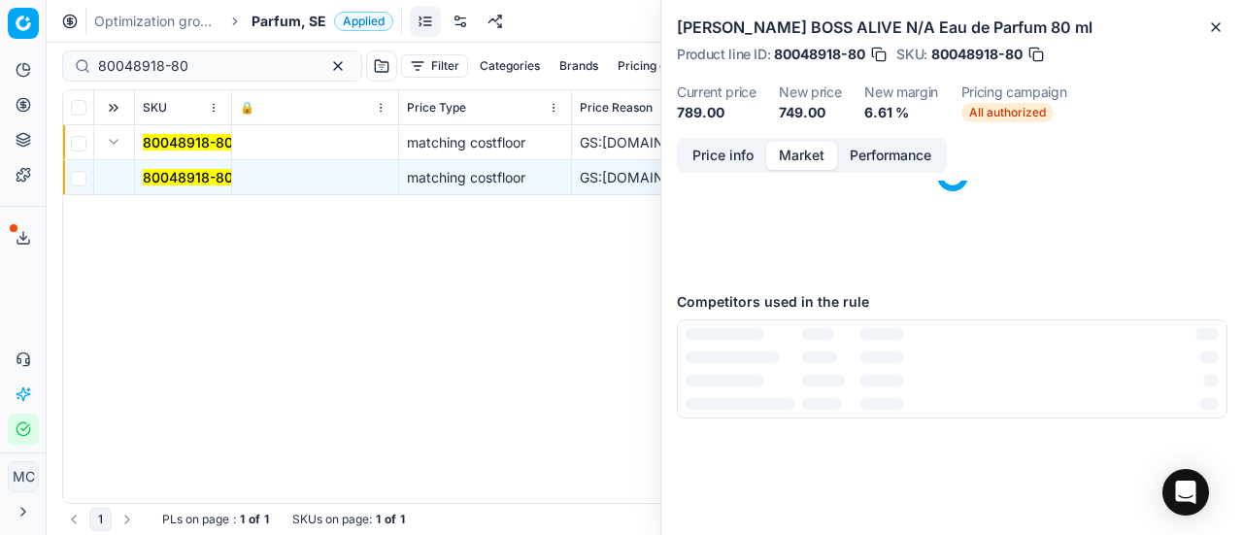
click at [792, 162] on button "Market" at bounding box center [801, 156] width 71 height 28
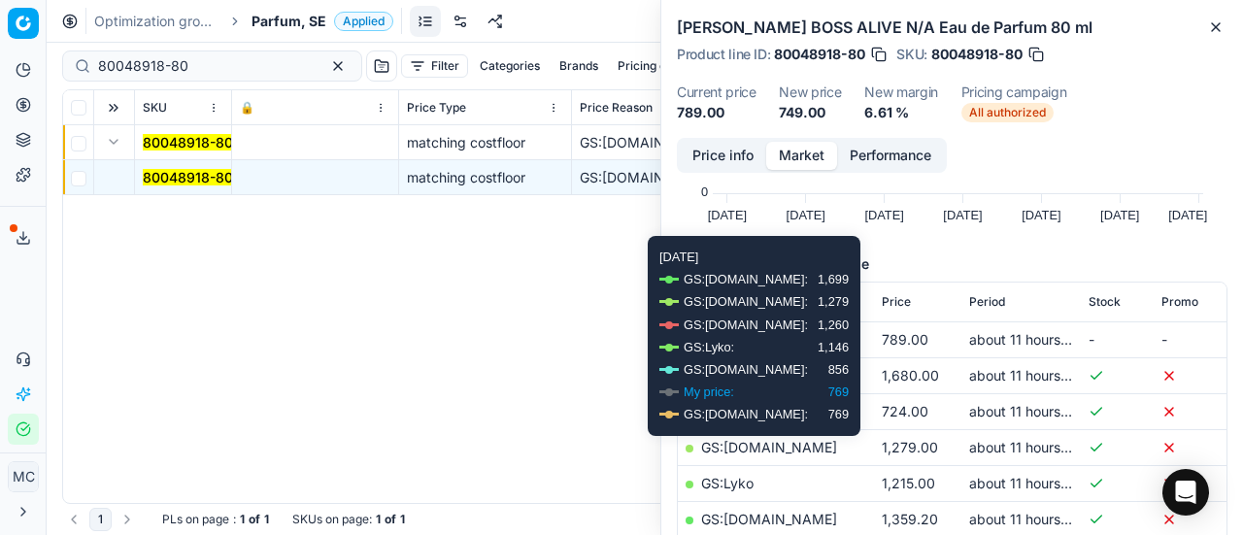
scroll to position [291, 0]
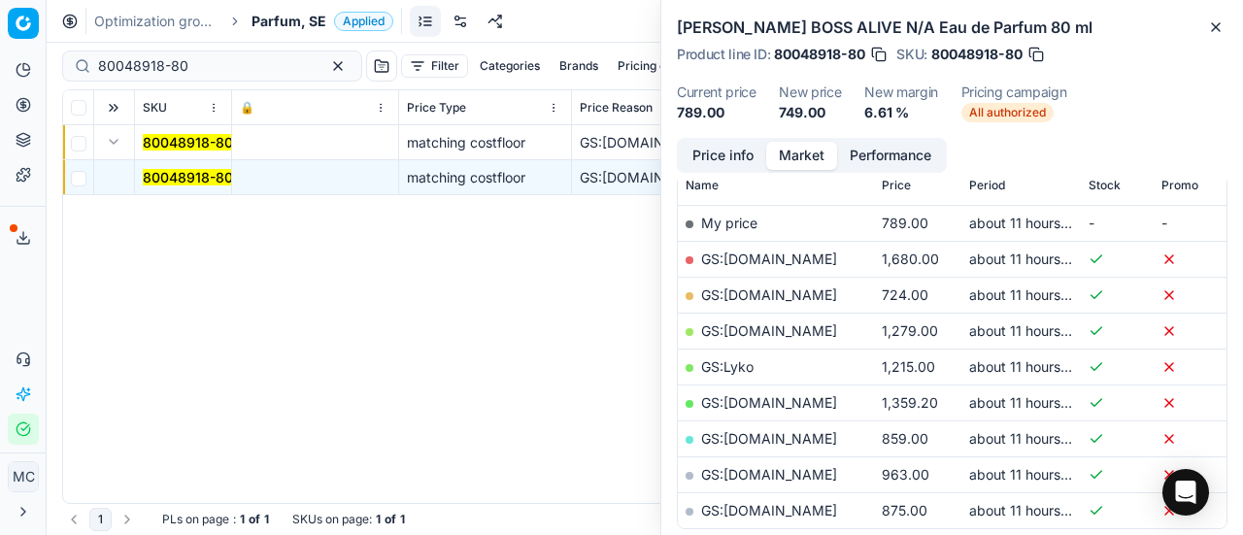
click at [740, 298] on link "GS:[DOMAIN_NAME]" at bounding box center [769, 294] width 136 height 17
drag, startPoint x: 233, startPoint y: 65, endPoint x: 0, endPoint y: 53, distance: 233.3
click at [0, 51] on div "Pricing platform Analytics Pricing Product portfolio Templates Export service 1…" at bounding box center [621, 267] width 1243 height 535
paste input "90012267-001936"
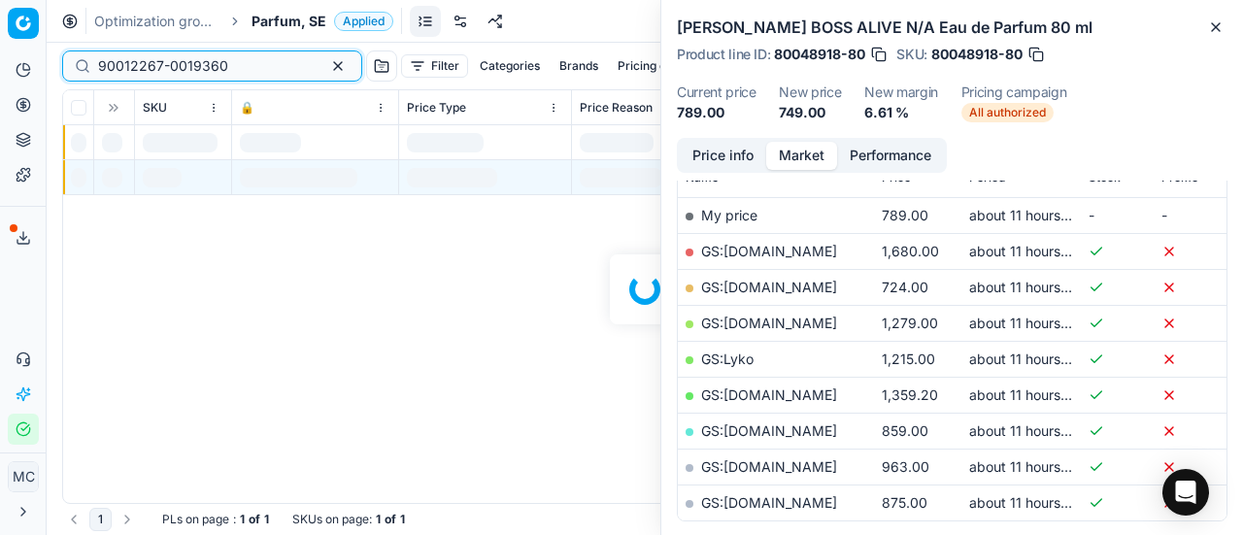
scroll to position [291, 0]
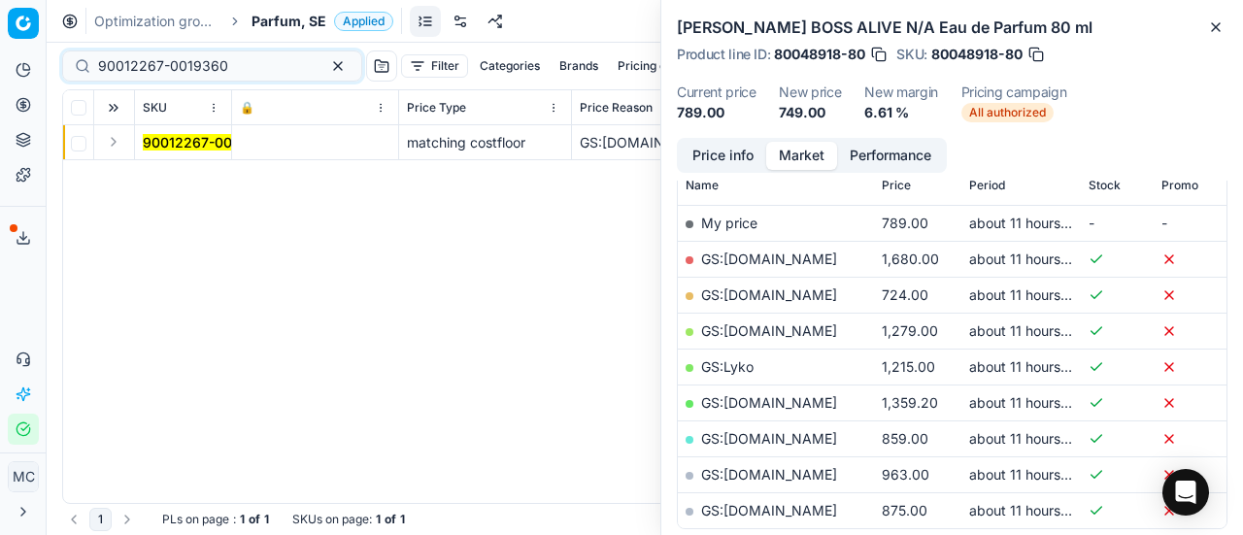
click at [115, 143] on button "Expand" at bounding box center [113, 141] width 23 height 23
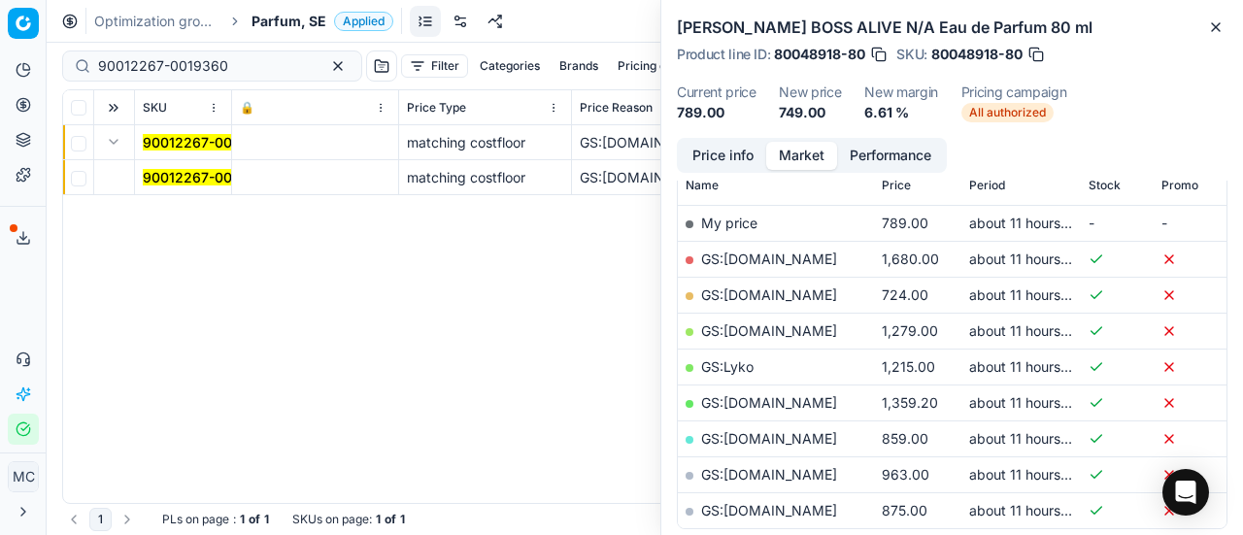
click at [179, 170] on mark "90012267-0019360" at bounding box center [208, 177] width 130 height 17
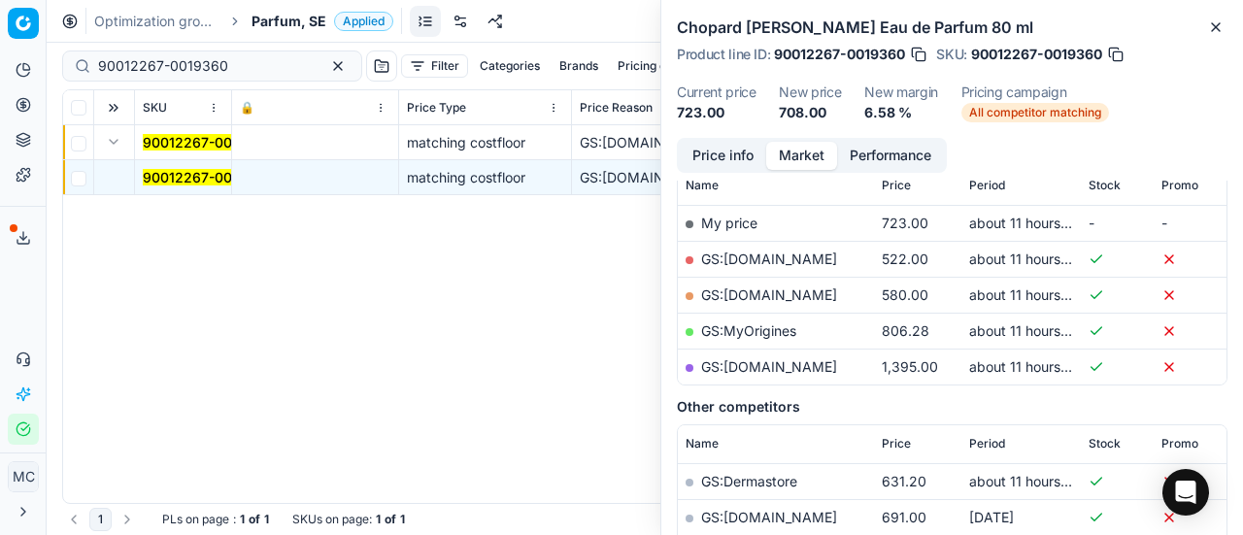
click at [740, 160] on button "Price info" at bounding box center [723, 156] width 86 height 28
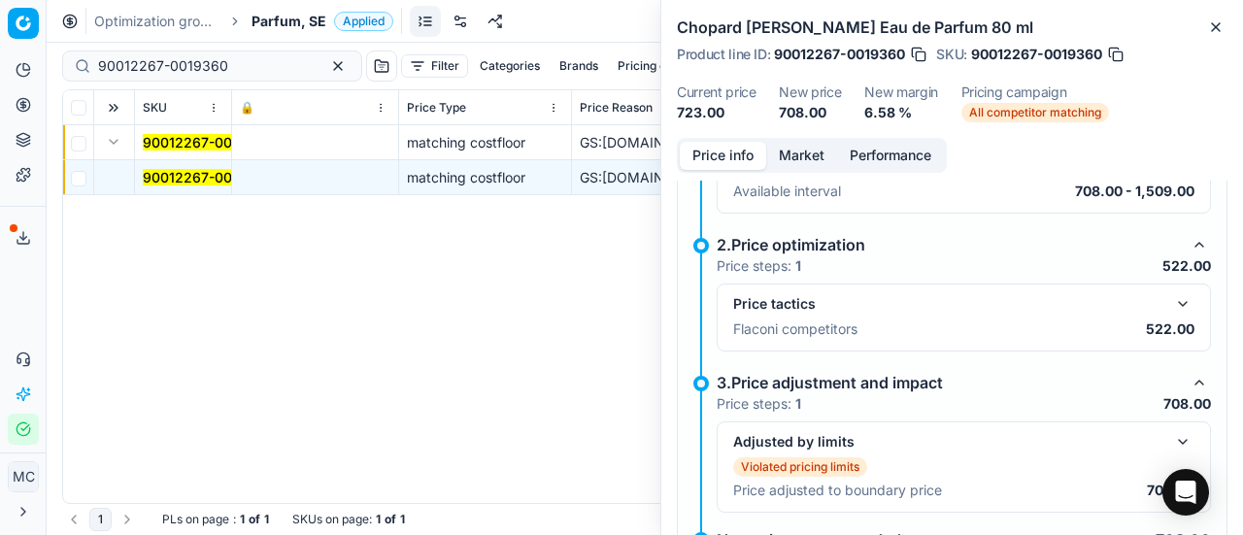
click at [1175, 300] on button "button" at bounding box center [1182, 303] width 23 height 23
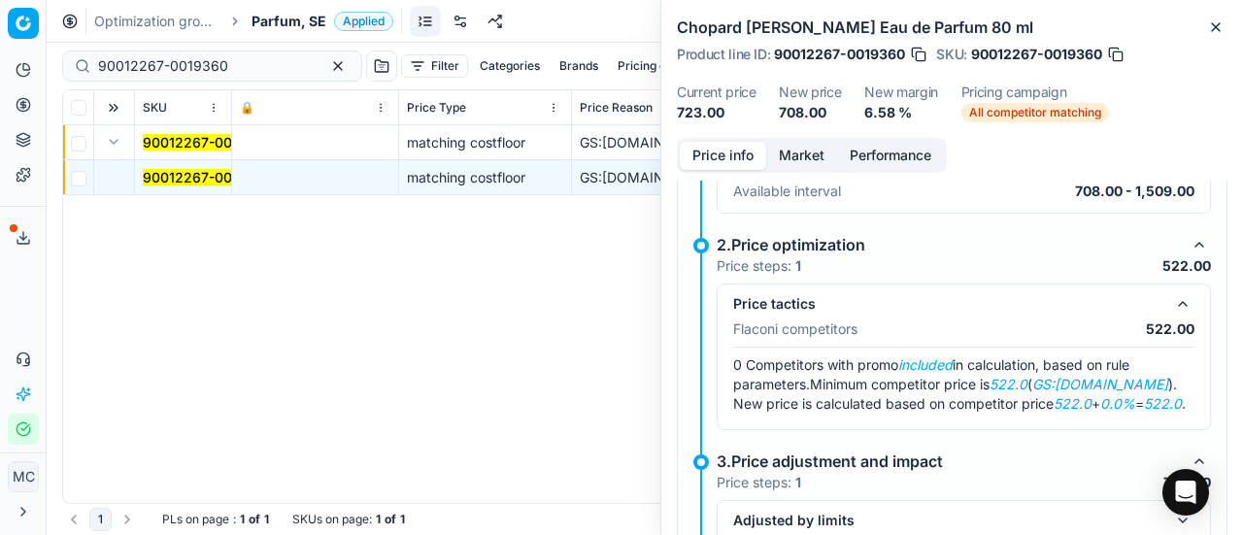
click at [789, 166] on button "Market" at bounding box center [801, 156] width 71 height 28
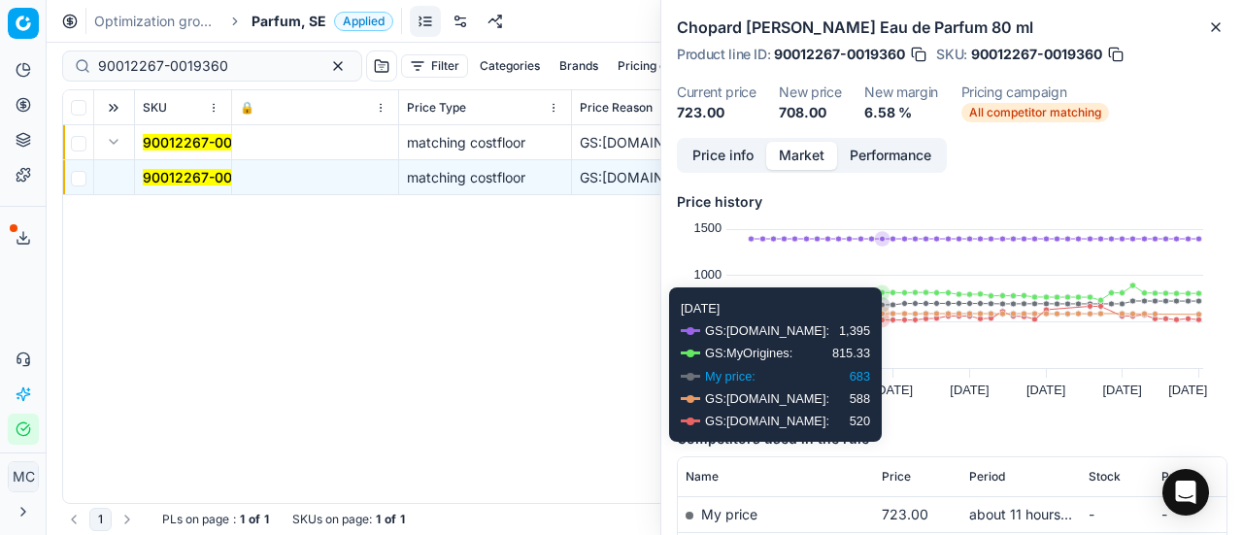
scroll to position [194, 0]
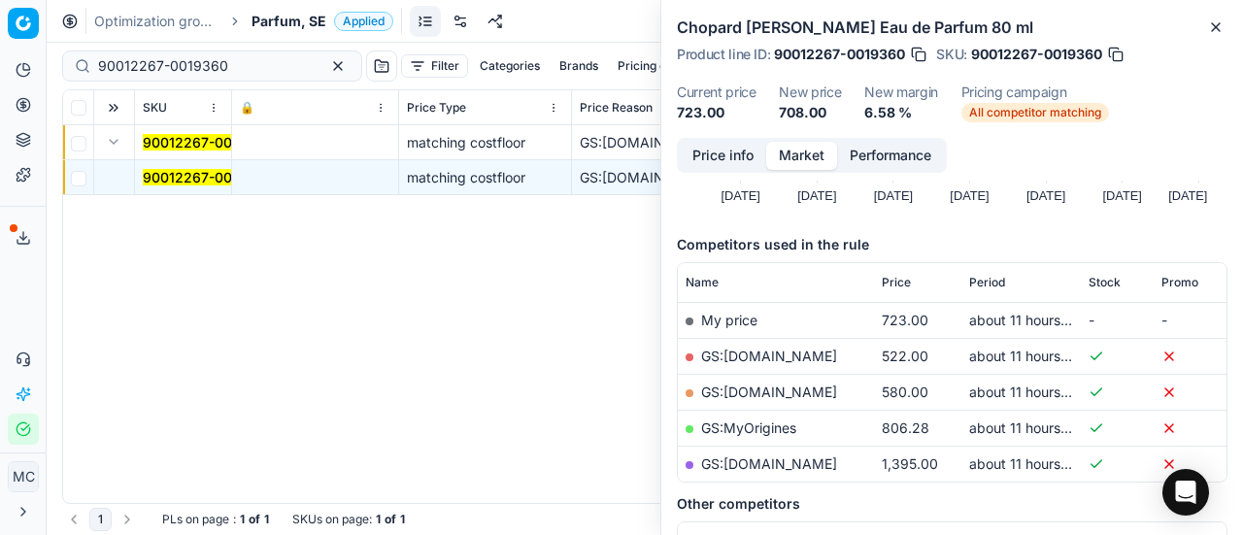
click at [797, 353] on link "GS:[DOMAIN_NAME]" at bounding box center [769, 356] width 136 height 17
drag, startPoint x: 248, startPoint y: 64, endPoint x: 0, endPoint y: 1, distance: 255.5
click at [0, 15] on div "Pricing platform Analytics Pricing Product portfolio Templates Export service 1…" at bounding box center [621, 267] width 1243 height 535
paste input "80065511-10"
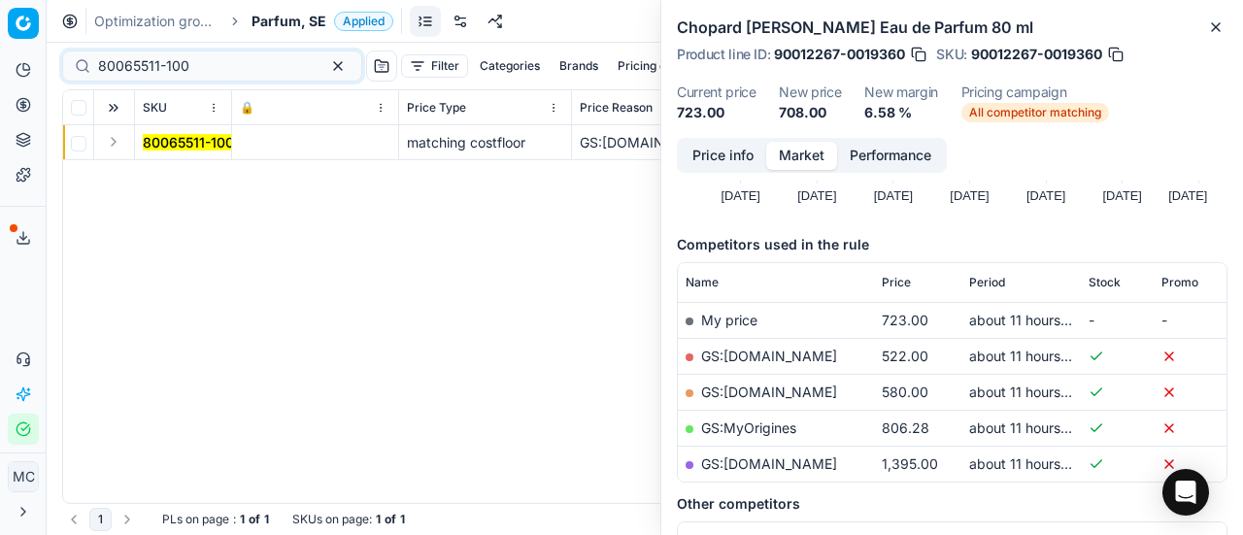
drag, startPoint x: 111, startPoint y: 145, endPoint x: 147, endPoint y: 156, distance: 37.8
click at [115, 142] on button "Expand" at bounding box center [113, 141] width 23 height 23
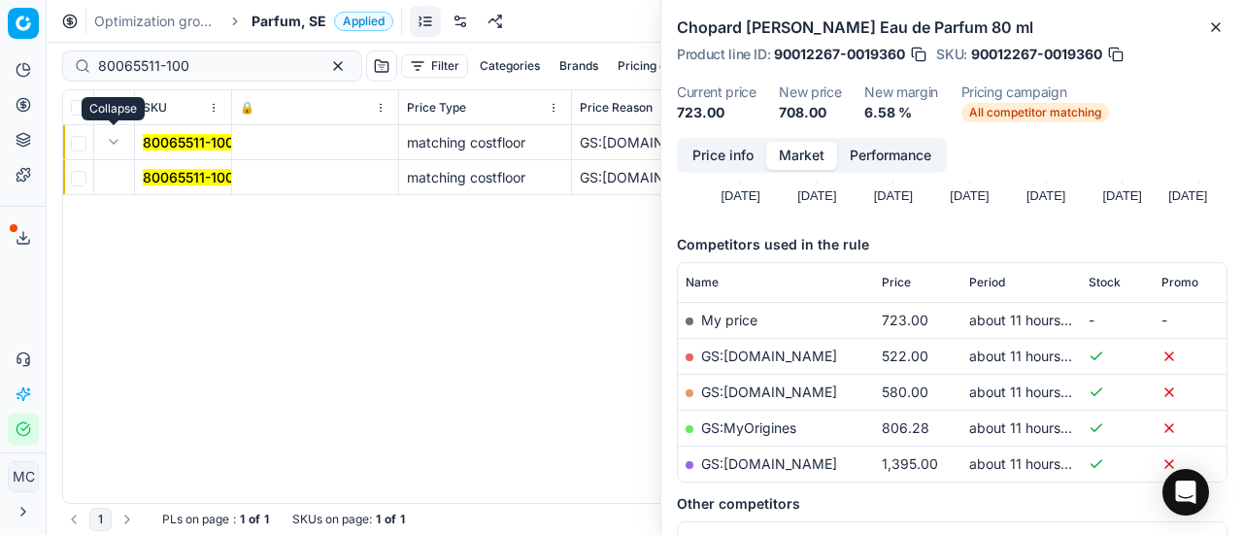
click at [184, 174] on mark "80065511-100" at bounding box center [188, 177] width 91 height 17
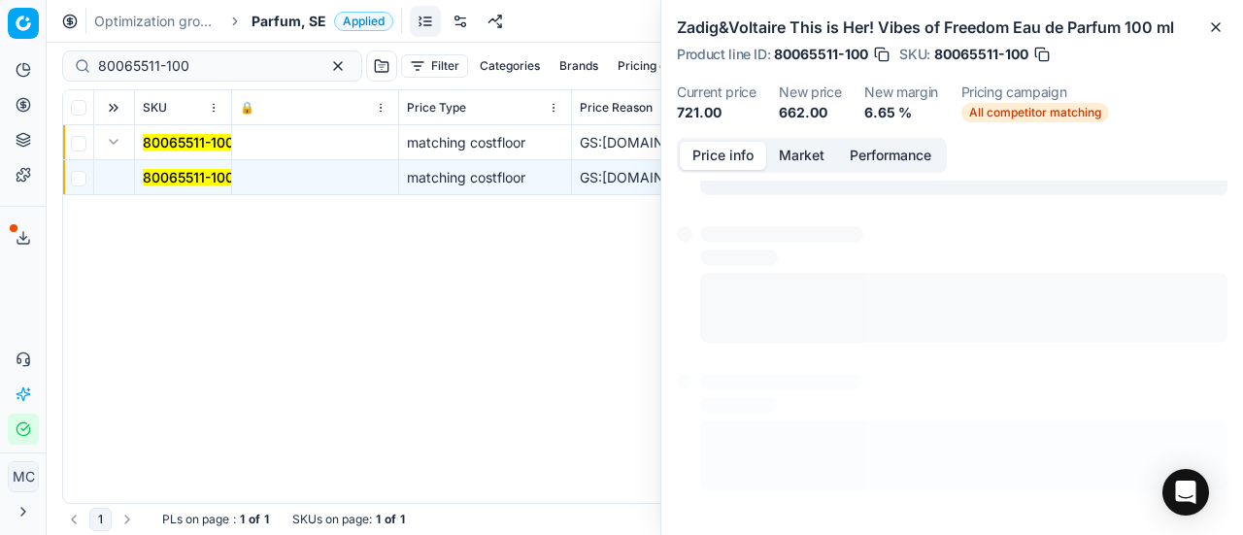
click at [725, 150] on button "Price info" at bounding box center [723, 156] width 86 height 28
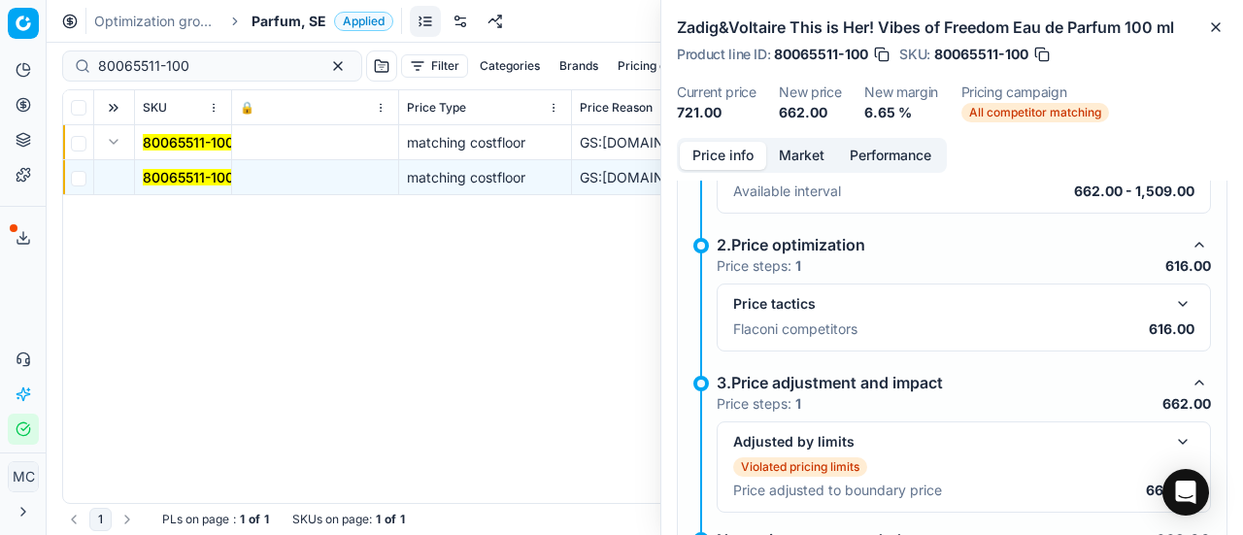
click at [1171, 292] on button "button" at bounding box center [1182, 303] width 23 height 23
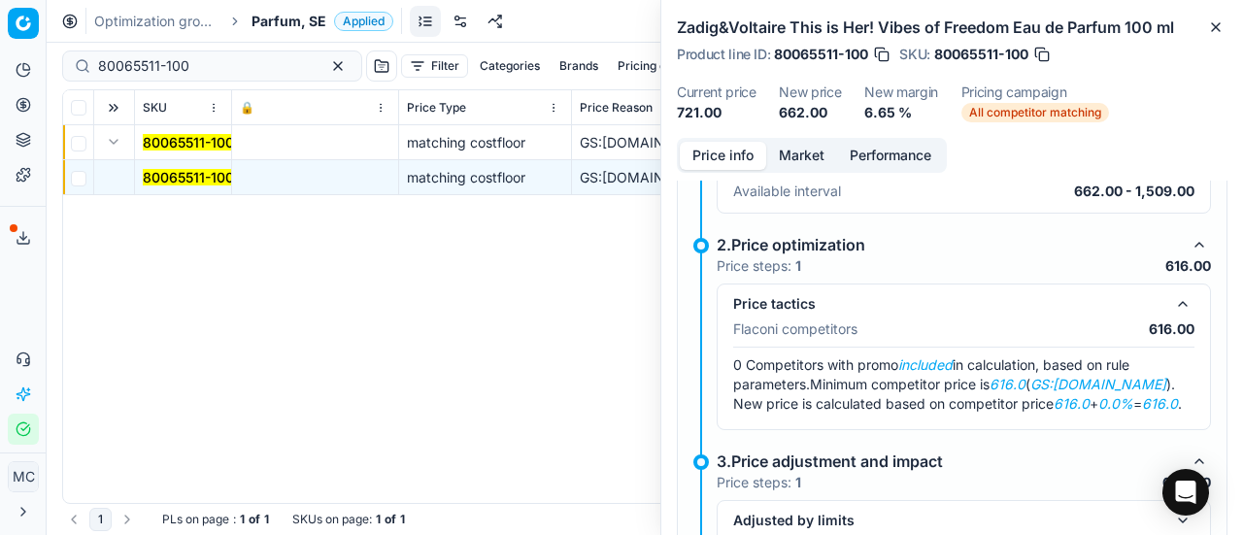
click at [781, 155] on button "Market" at bounding box center [801, 156] width 71 height 28
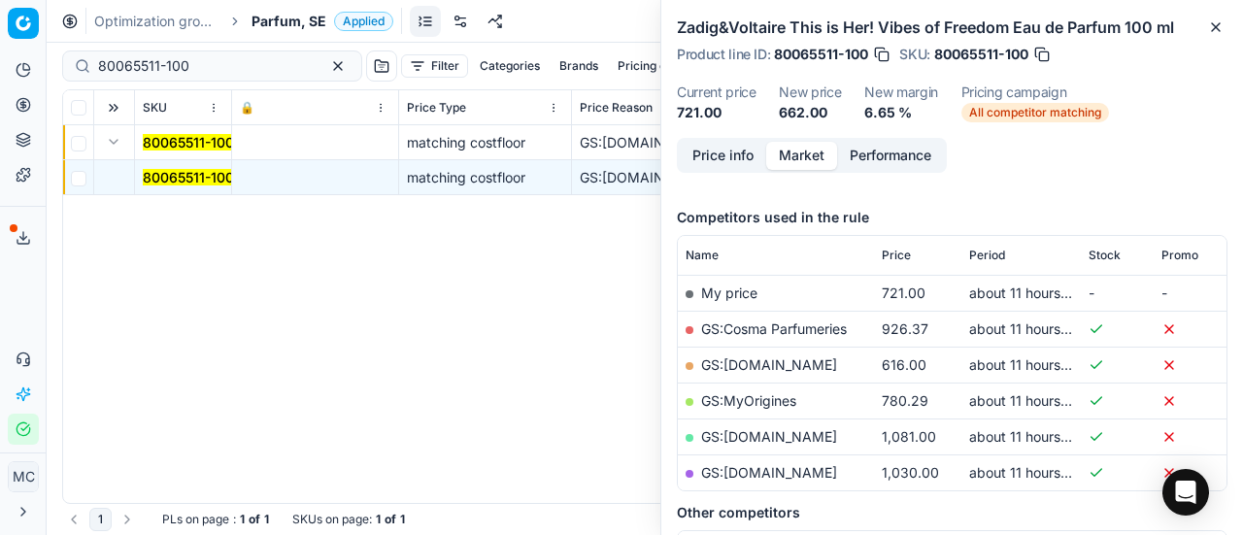
scroll to position [291, 0]
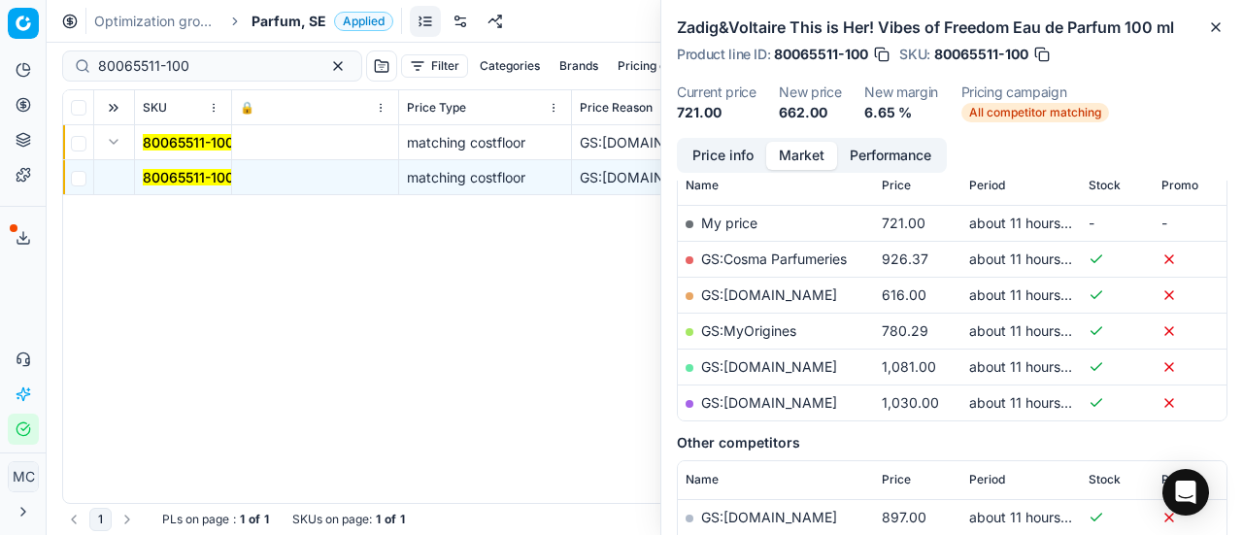
click at [776, 294] on link "GS:[DOMAIN_NAME]" at bounding box center [769, 294] width 136 height 17
drag, startPoint x: 229, startPoint y: 64, endPoint x: 0, endPoint y: 30, distance: 231.7
click at [0, 34] on div "Pricing platform Analytics Pricing Product portfolio Templates Export service 1…" at bounding box center [621, 267] width 1243 height 535
paste input "90004627-0006951"
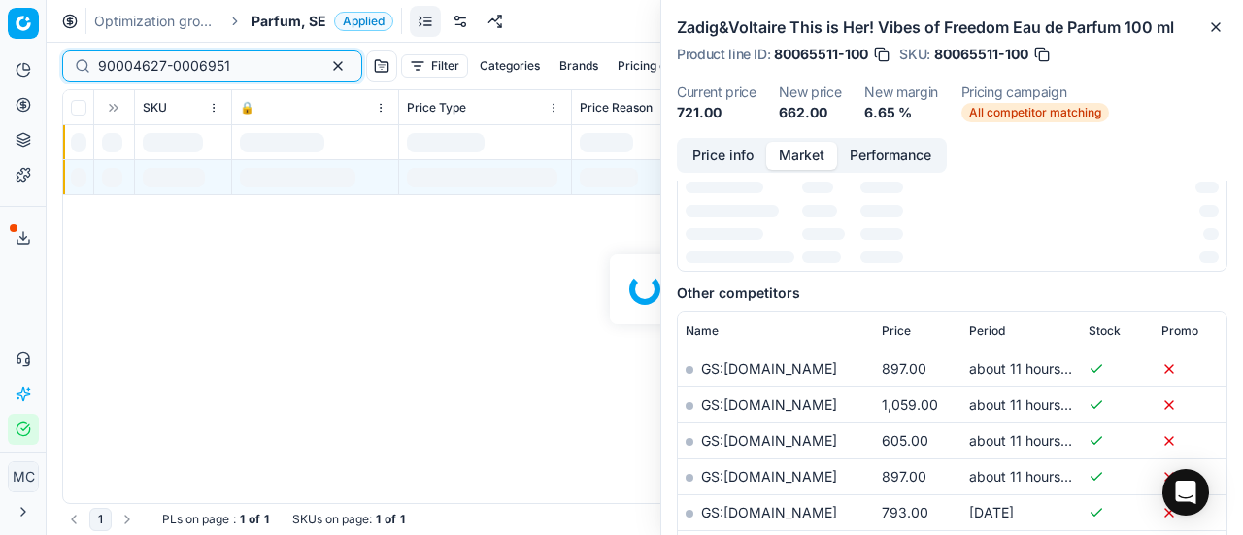
scroll to position [291, 0]
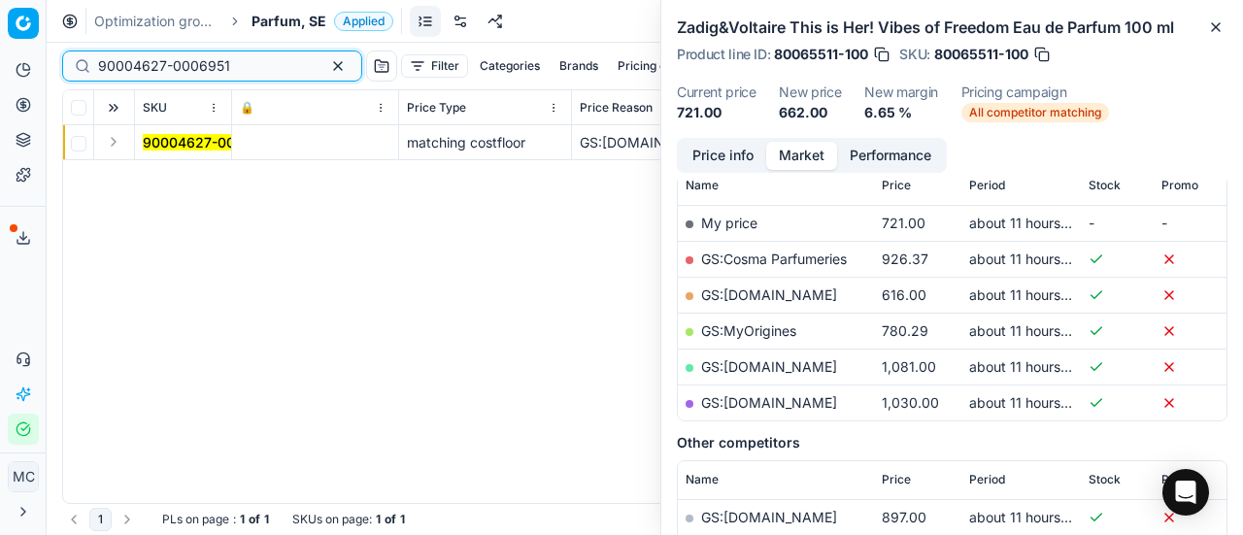
type input "90004627-0006951"
click at [114, 142] on button "Expand" at bounding box center [113, 141] width 23 height 23
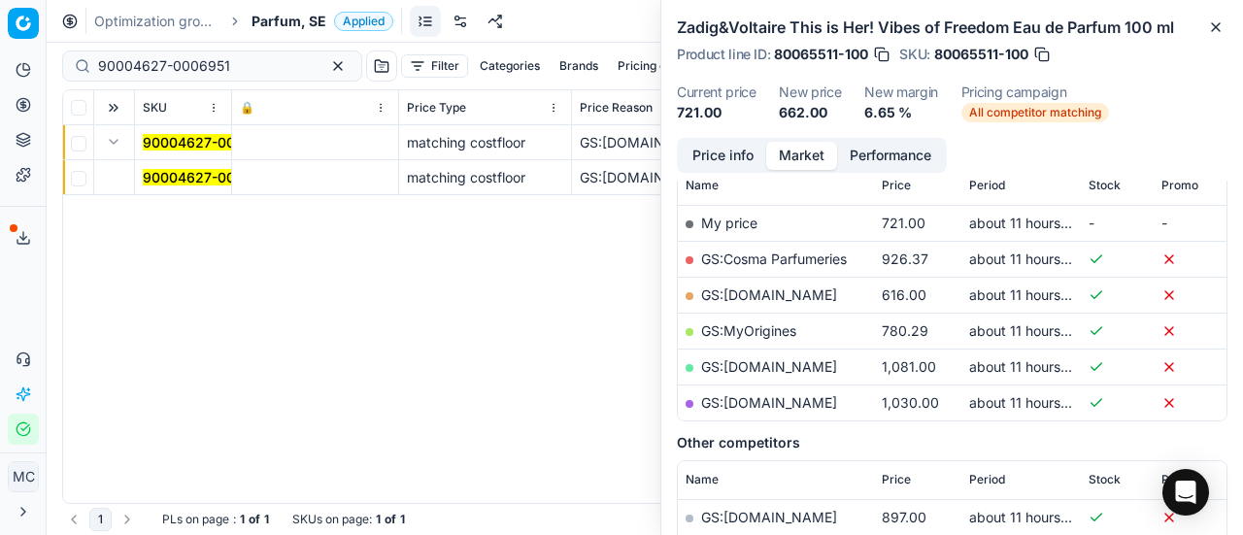
click at [190, 180] on mark "90004627-0006951" at bounding box center [209, 177] width 132 height 17
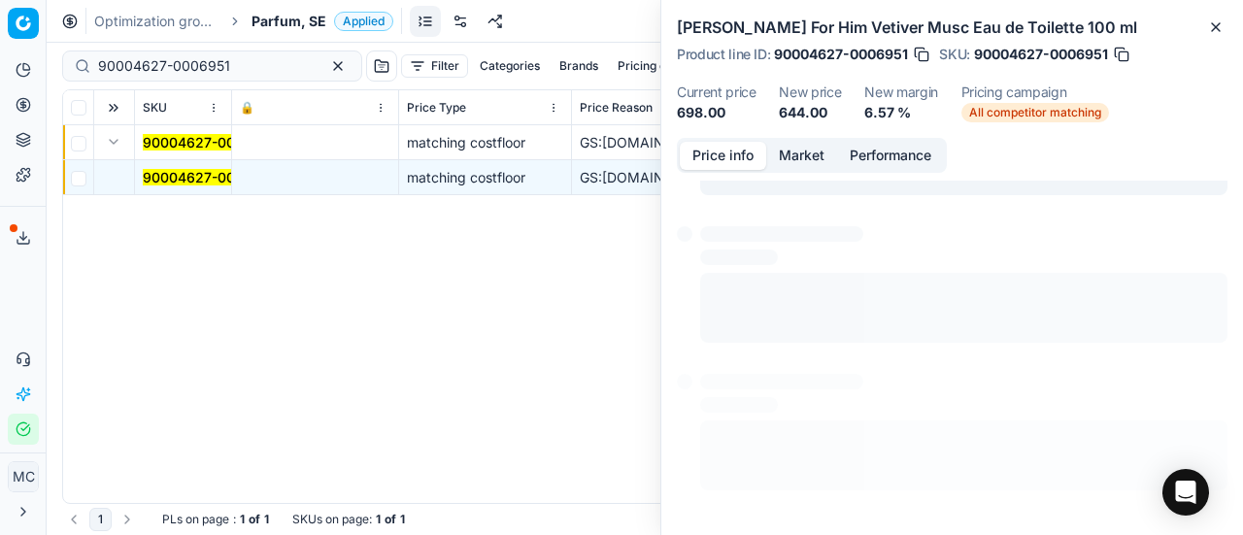
click at [735, 149] on button "Price info" at bounding box center [723, 156] width 86 height 28
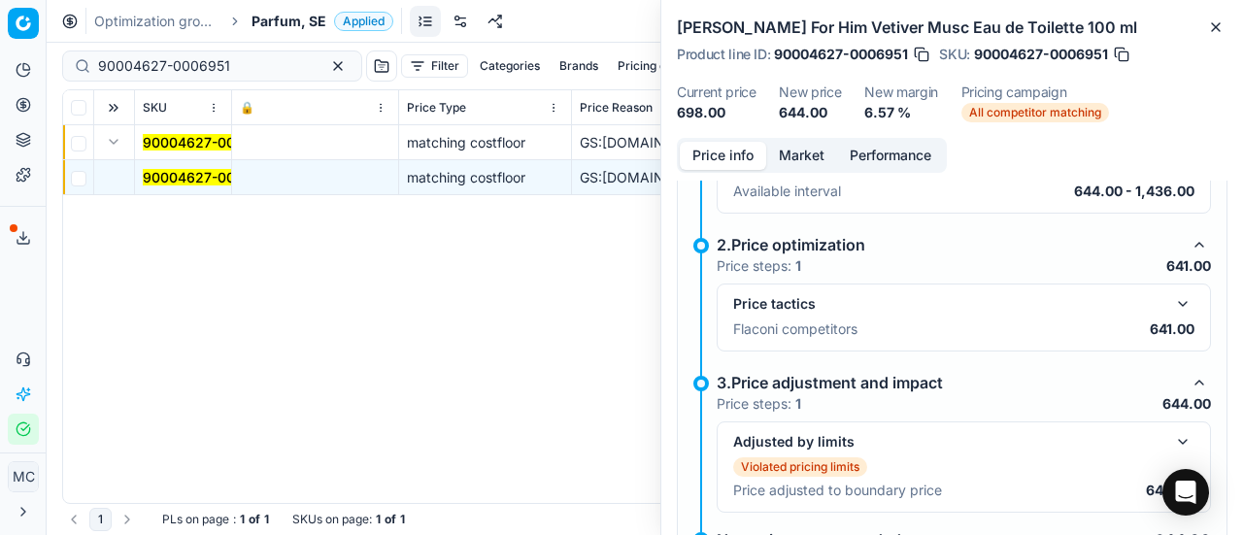
click at [1174, 298] on button "button" at bounding box center [1182, 303] width 23 height 23
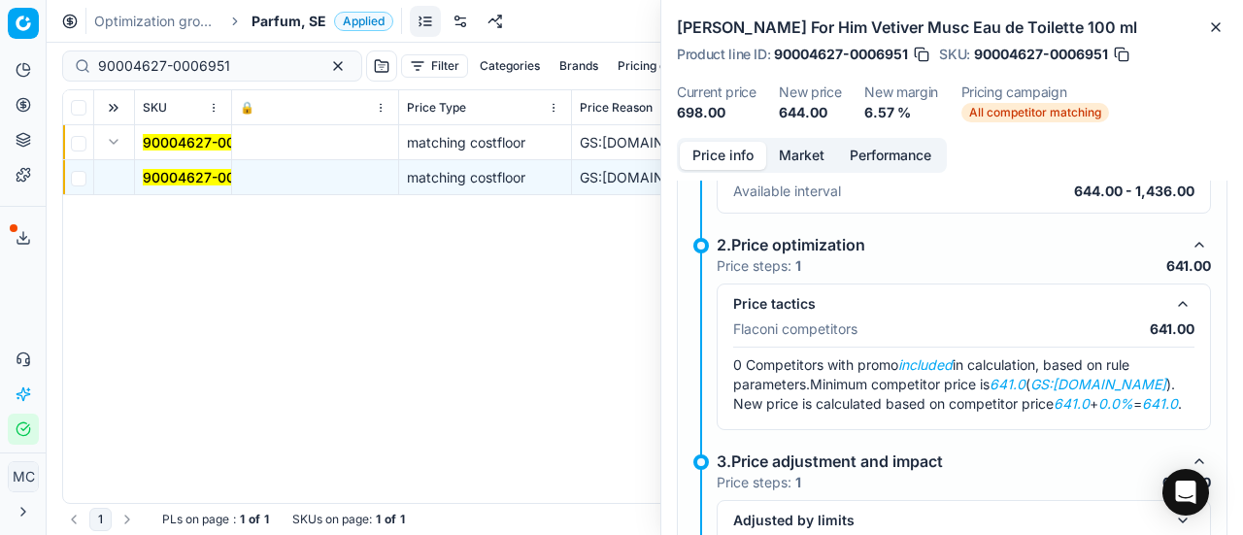
click at [800, 152] on button "Market" at bounding box center [801, 156] width 71 height 28
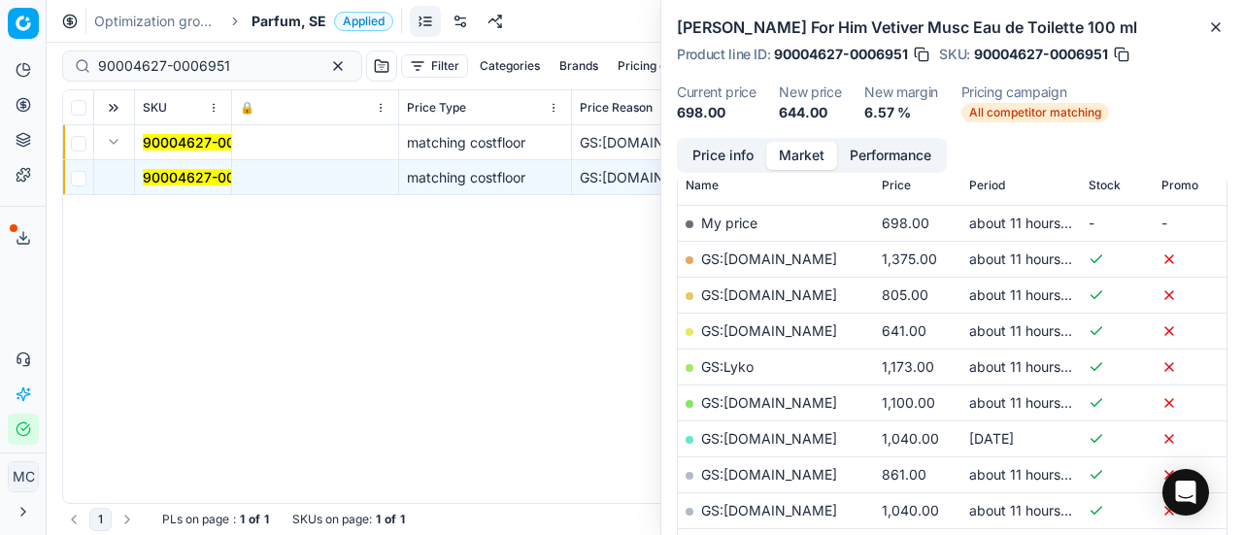
click at [769, 329] on link "GS:[DOMAIN_NAME]" at bounding box center [769, 330] width 136 height 17
click at [260, 18] on span "Parfum, SE" at bounding box center [289, 21] width 75 height 19
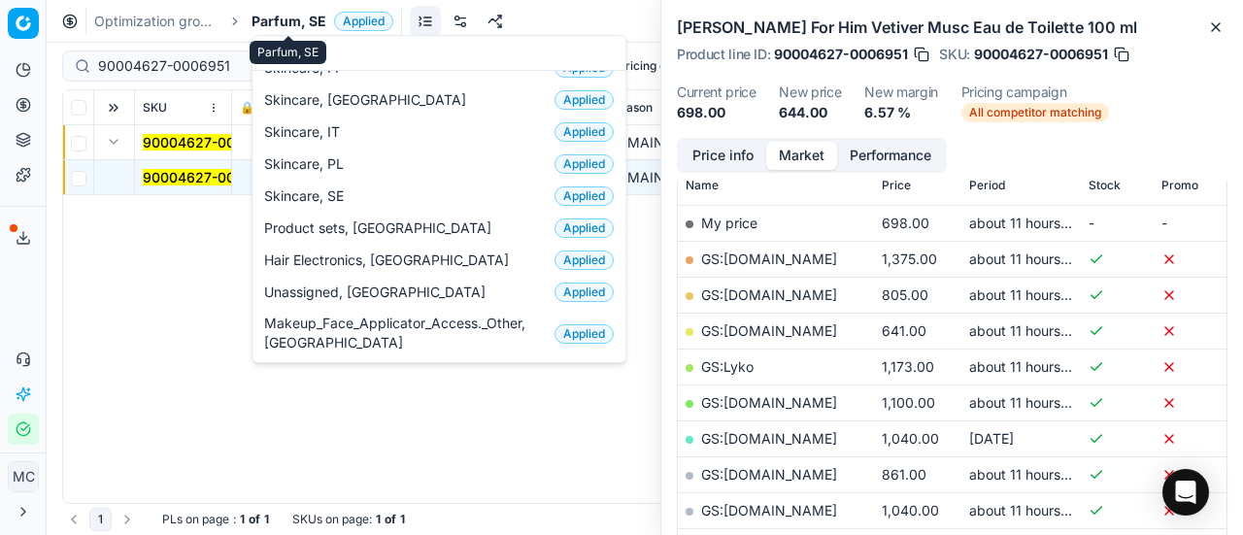
scroll to position [243, 0]
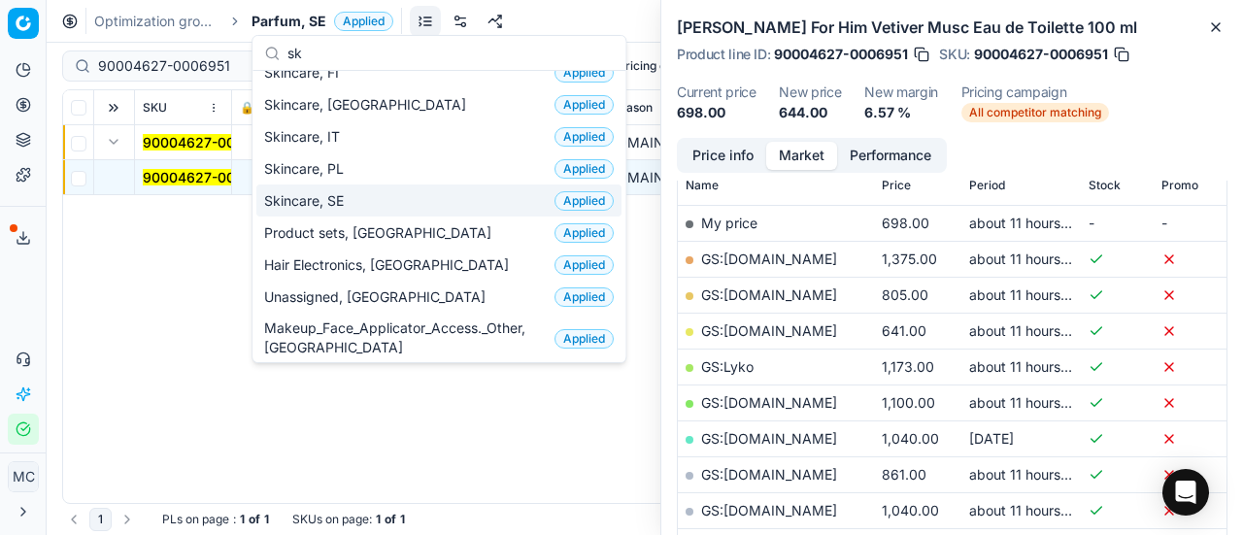
type input "sk"
click at [402, 201] on div "Skincare, SE Applied" at bounding box center [438, 200] width 365 height 32
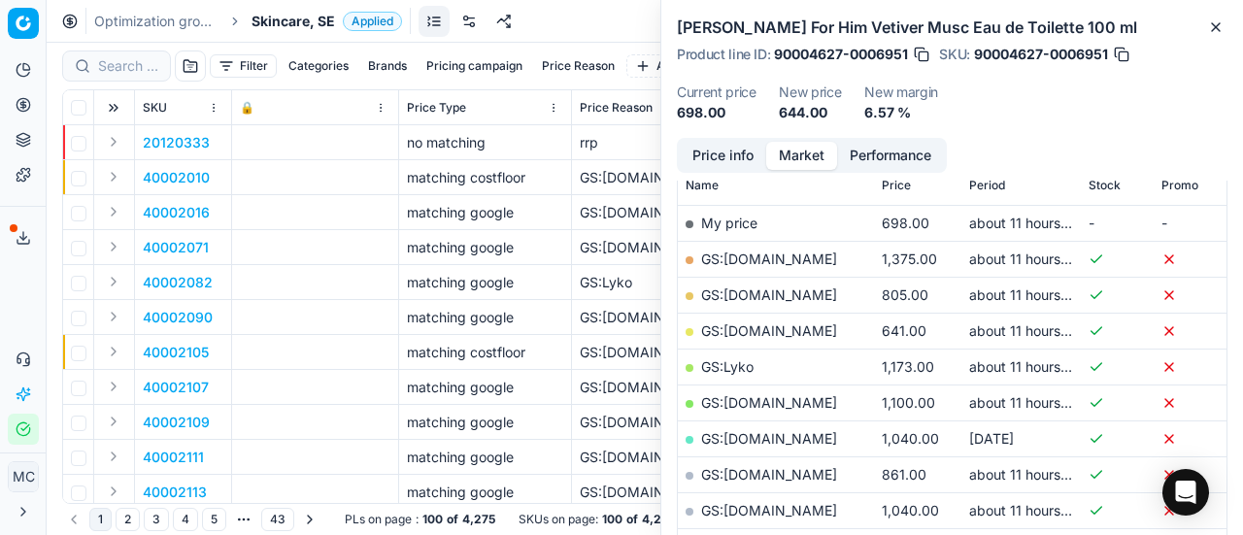
scroll to position [291, 0]
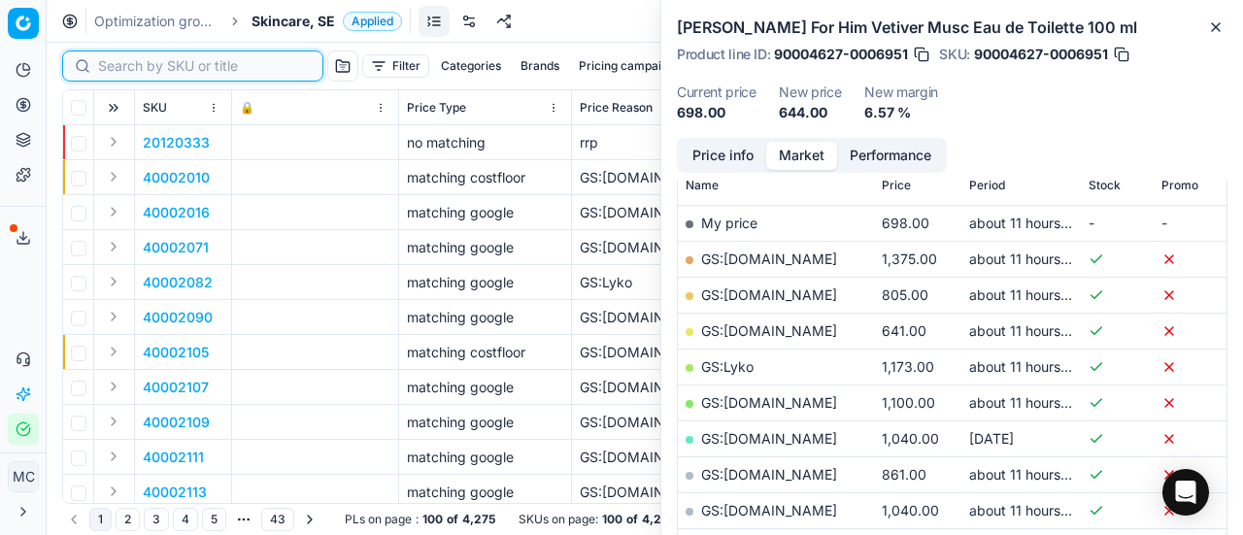
click at [115, 75] on input at bounding box center [204, 65] width 213 height 19
paste input "40002729"
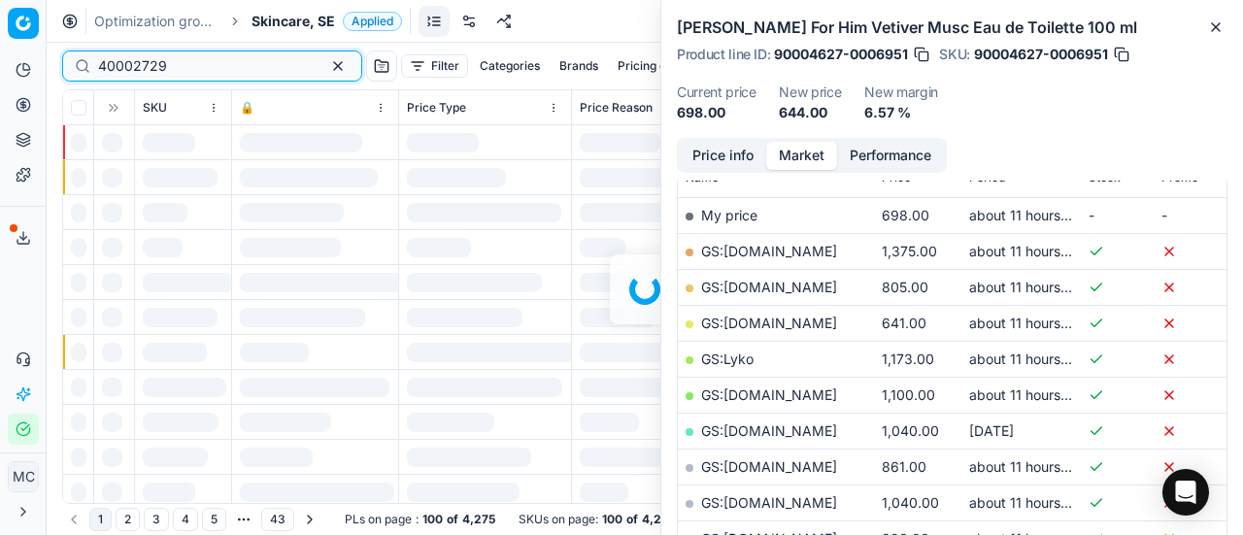
scroll to position [291, 0]
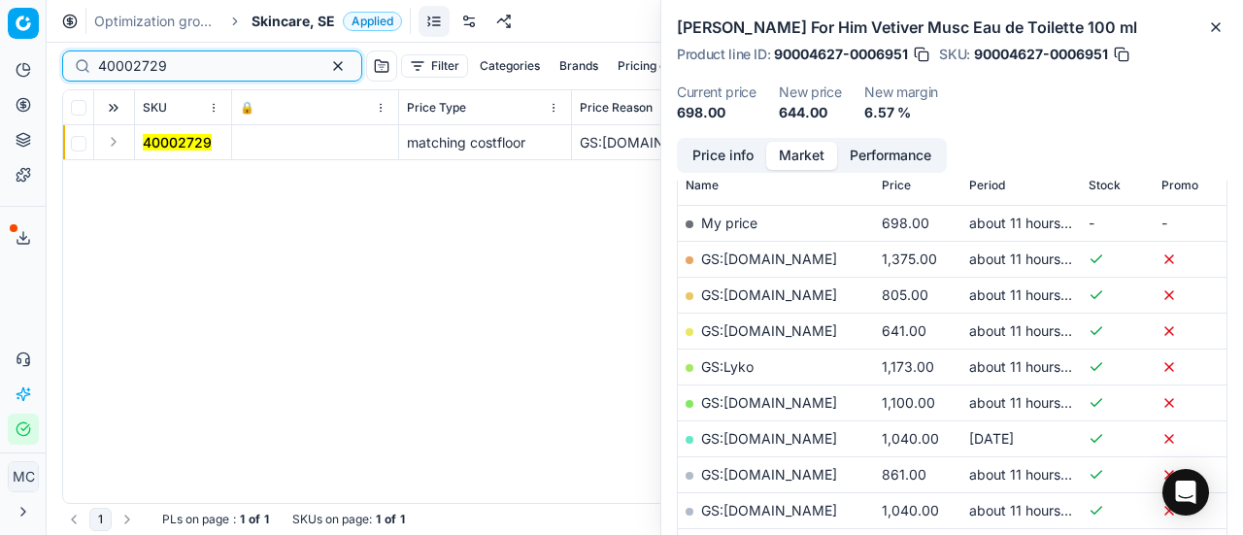
type input "40002729"
click at [118, 144] on button "Expand" at bounding box center [113, 141] width 23 height 23
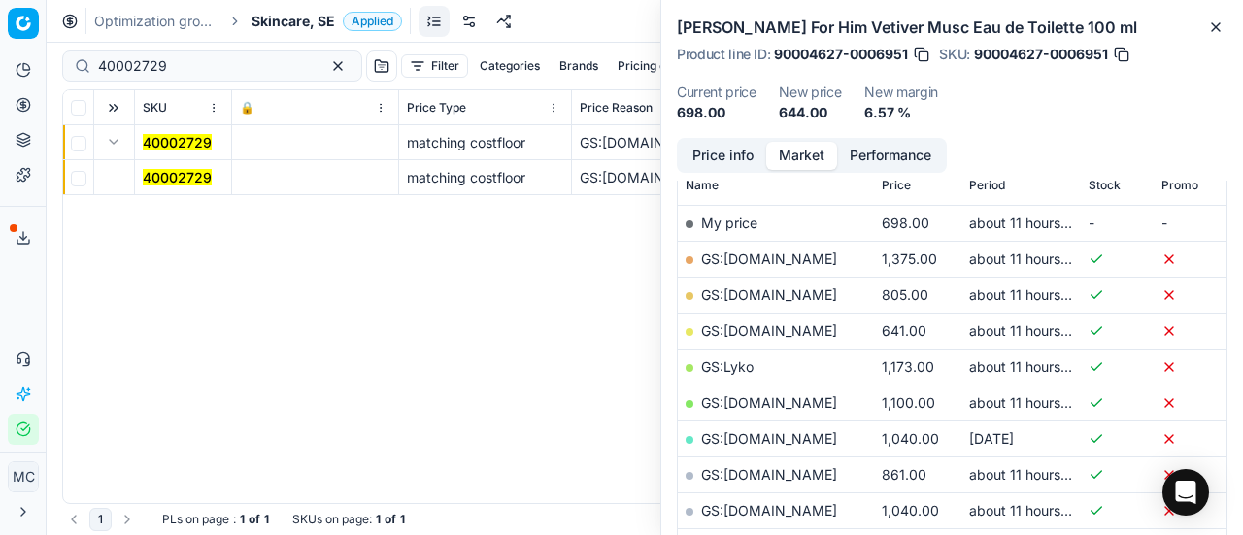
click at [190, 174] on mark "40002729" at bounding box center [177, 177] width 69 height 17
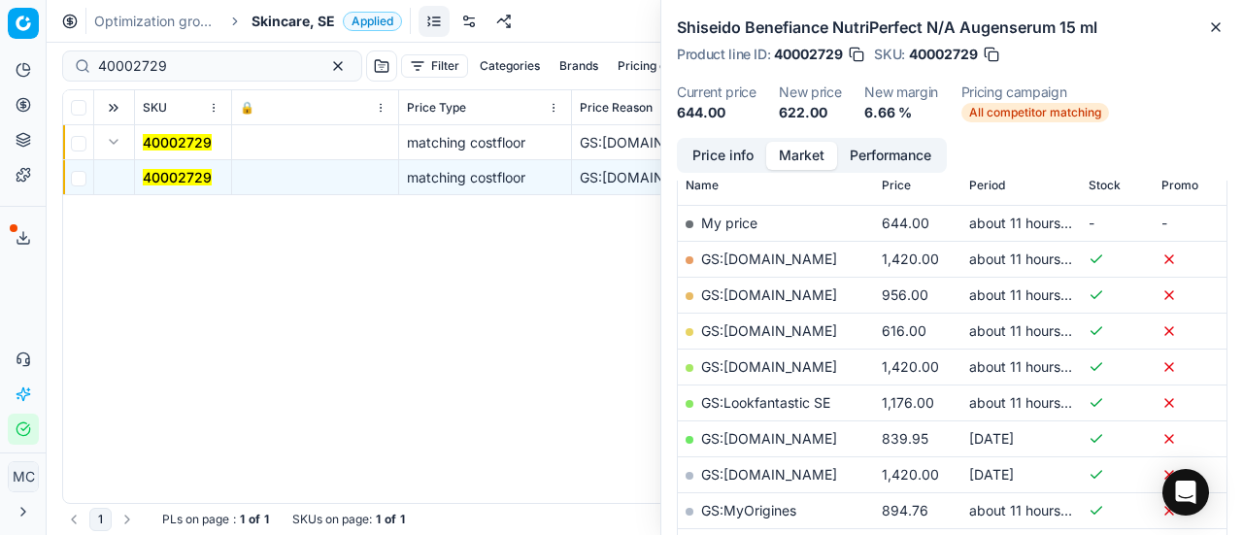
click at [736, 155] on button "Price info" at bounding box center [723, 156] width 86 height 28
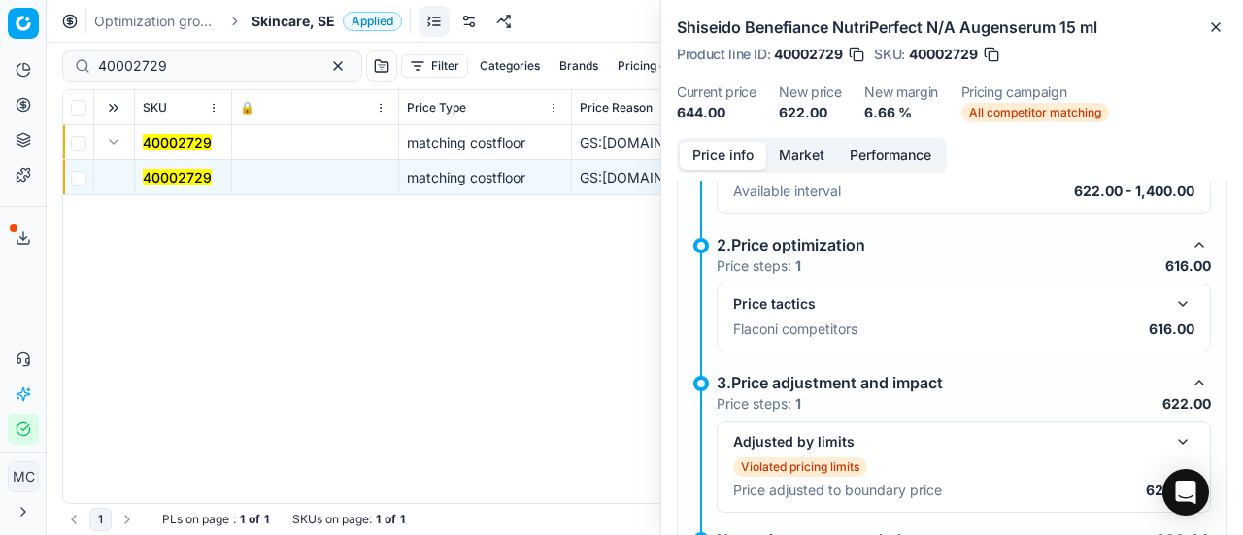
click at [1171, 300] on button "button" at bounding box center [1182, 303] width 23 height 23
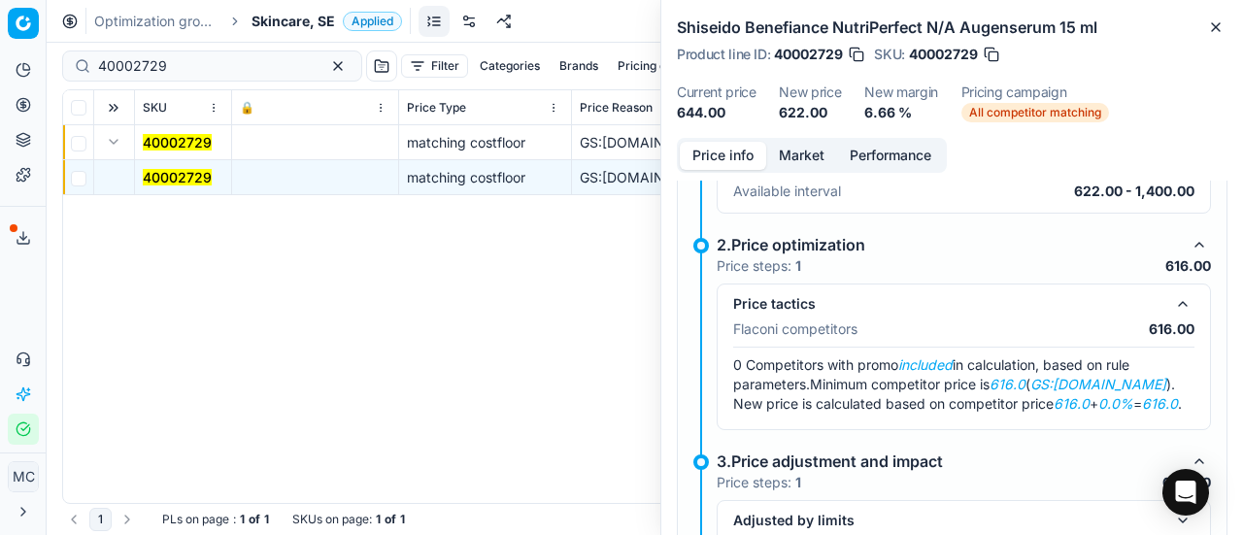
click at [793, 148] on button "Market" at bounding box center [801, 156] width 71 height 28
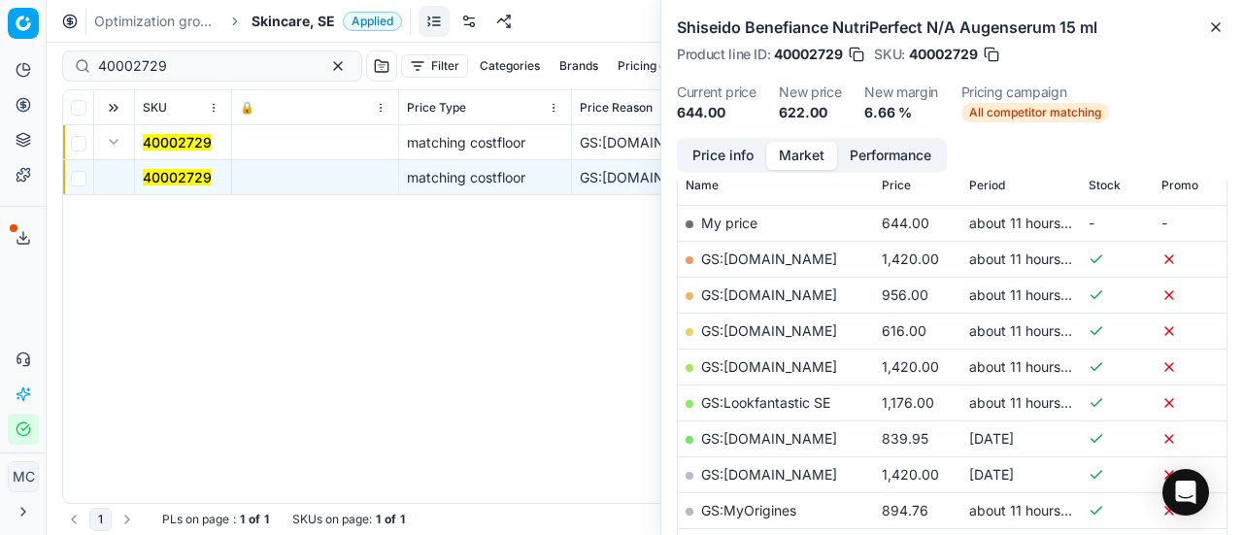
click at [756, 330] on link "GS:[DOMAIN_NAME]" at bounding box center [769, 330] width 136 height 17
click at [284, 18] on span "Skincare, SE" at bounding box center [294, 21] width 84 height 19
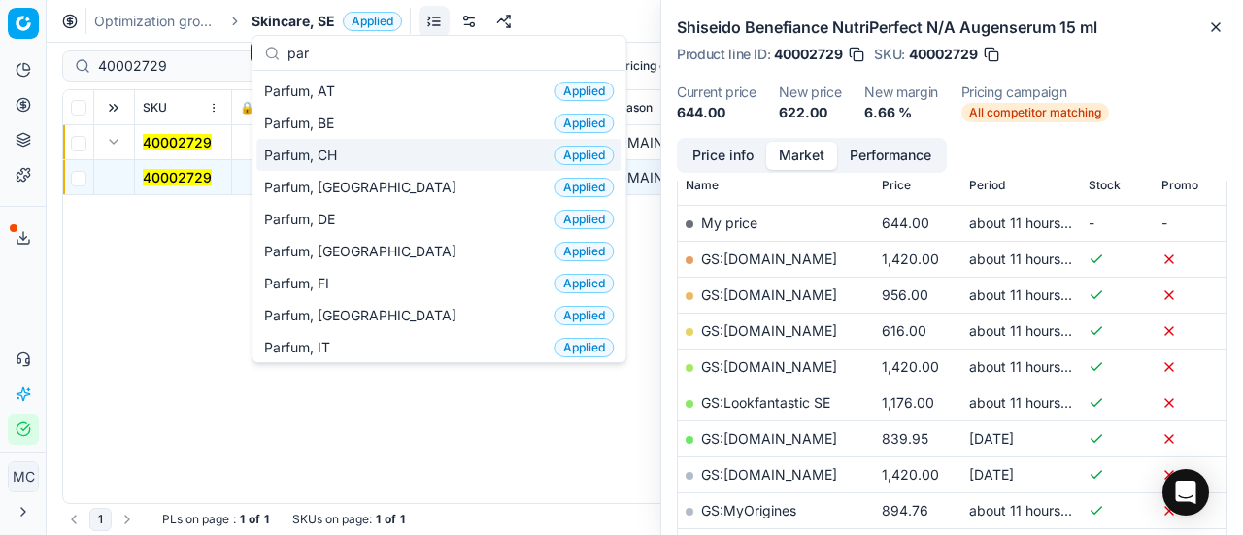
scroll to position [194, 0]
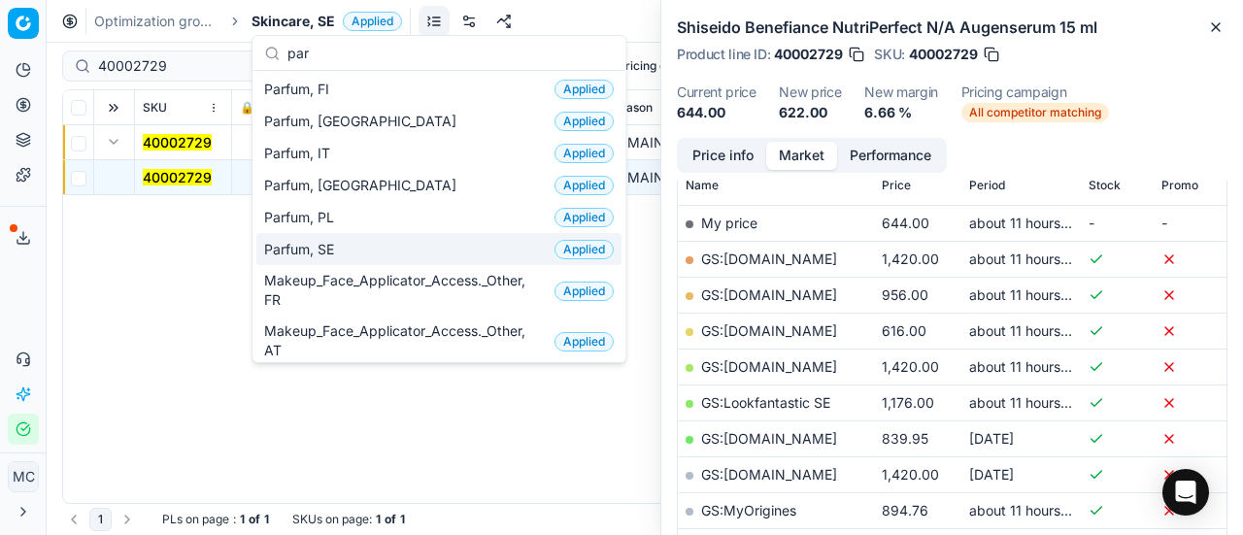
type input "par"
click at [371, 240] on div "Parfum, SE Applied" at bounding box center [438, 249] width 365 height 32
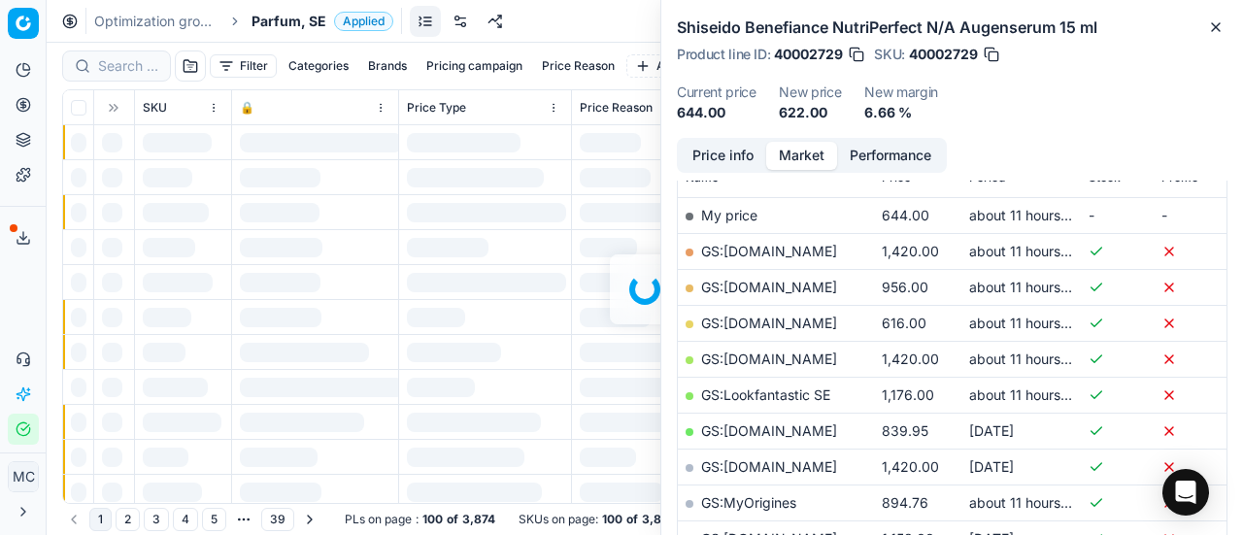
scroll to position [291, 0]
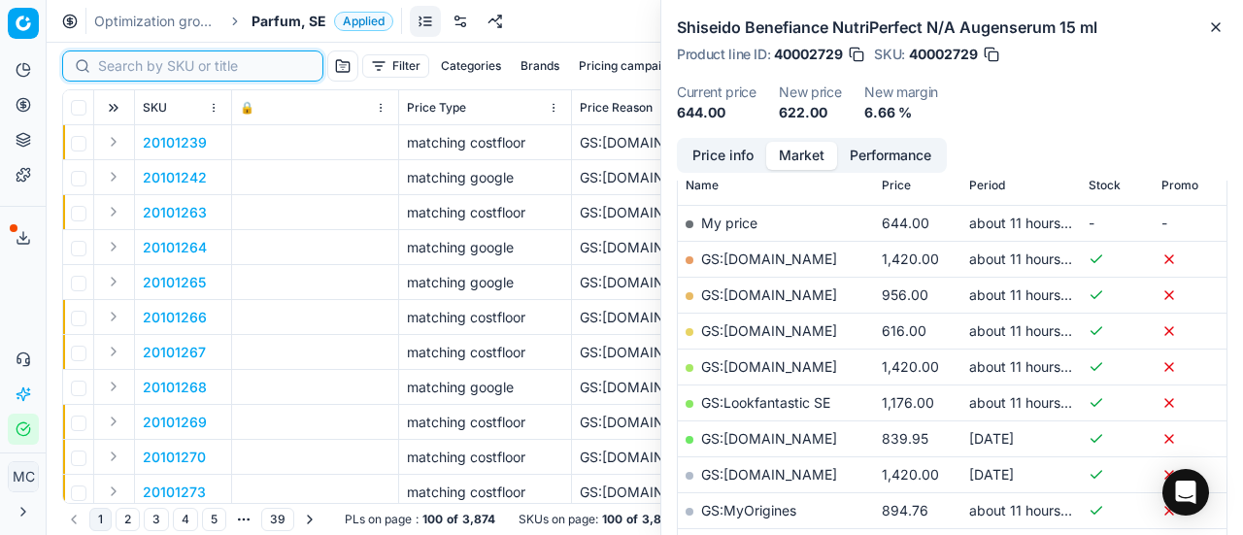
click at [124, 63] on input at bounding box center [204, 65] width 213 height 19
paste input "80004365-75"
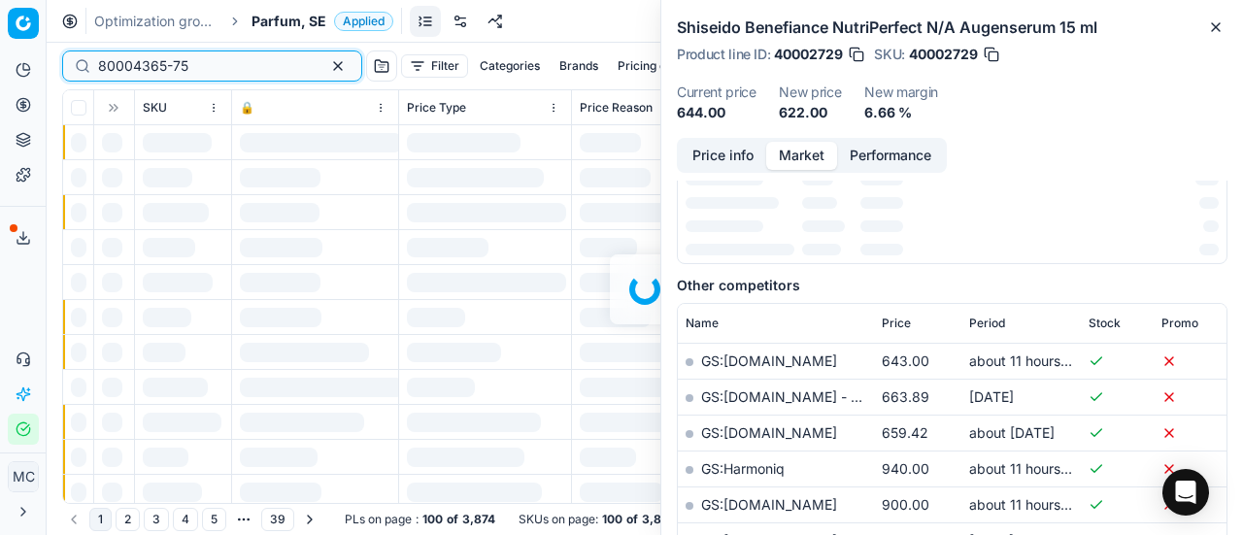
scroll to position [291, 0]
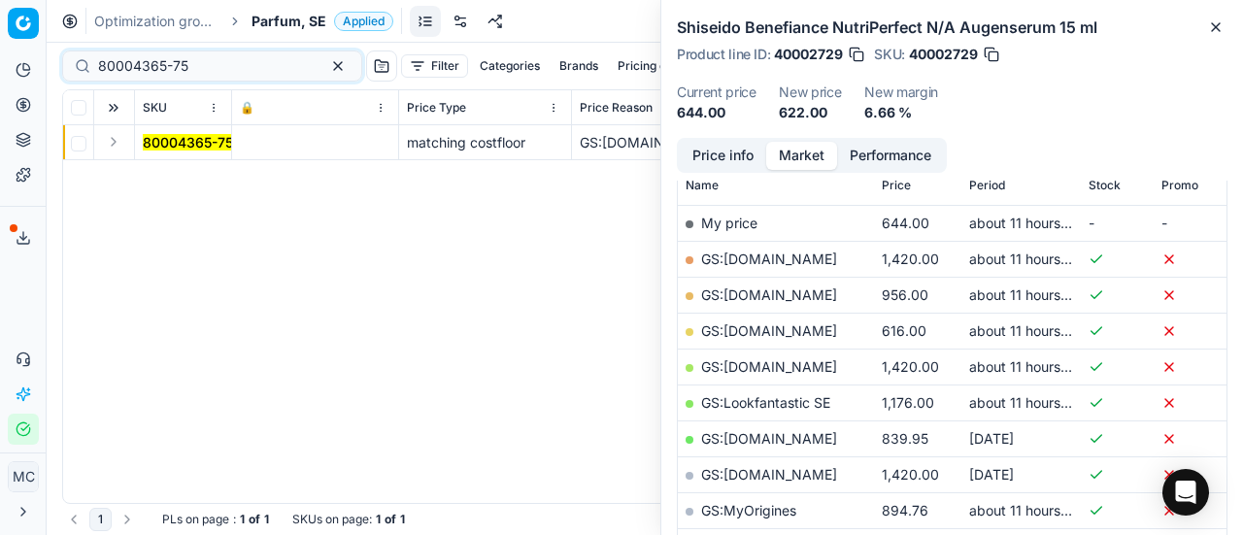
click at [109, 142] on button "Expand" at bounding box center [113, 141] width 23 height 23
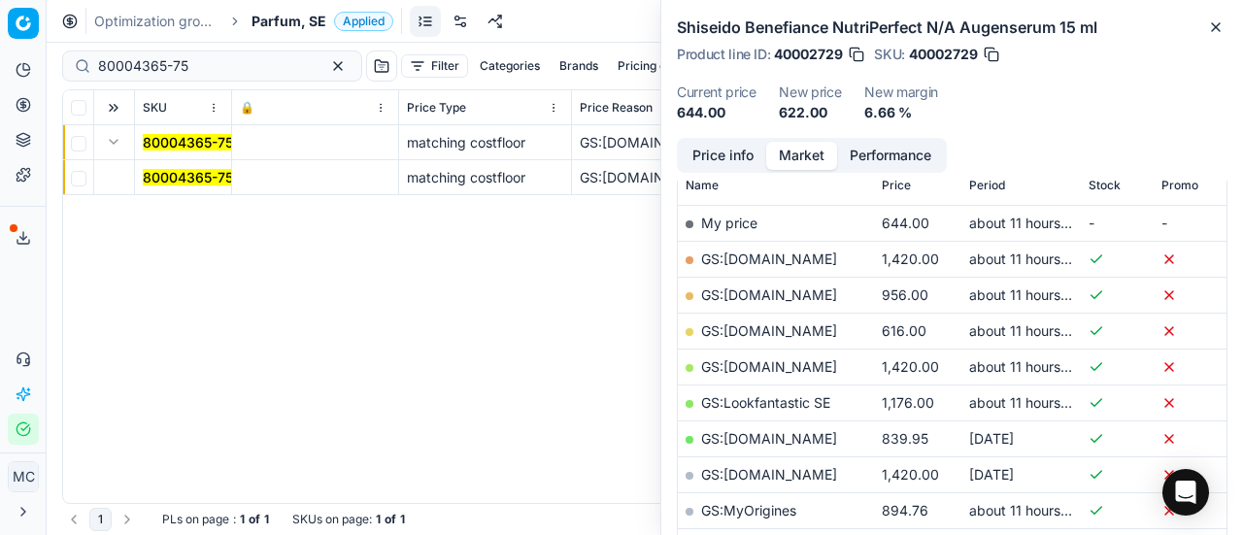
click at [216, 183] on mark "80004365-75" at bounding box center [188, 177] width 90 height 17
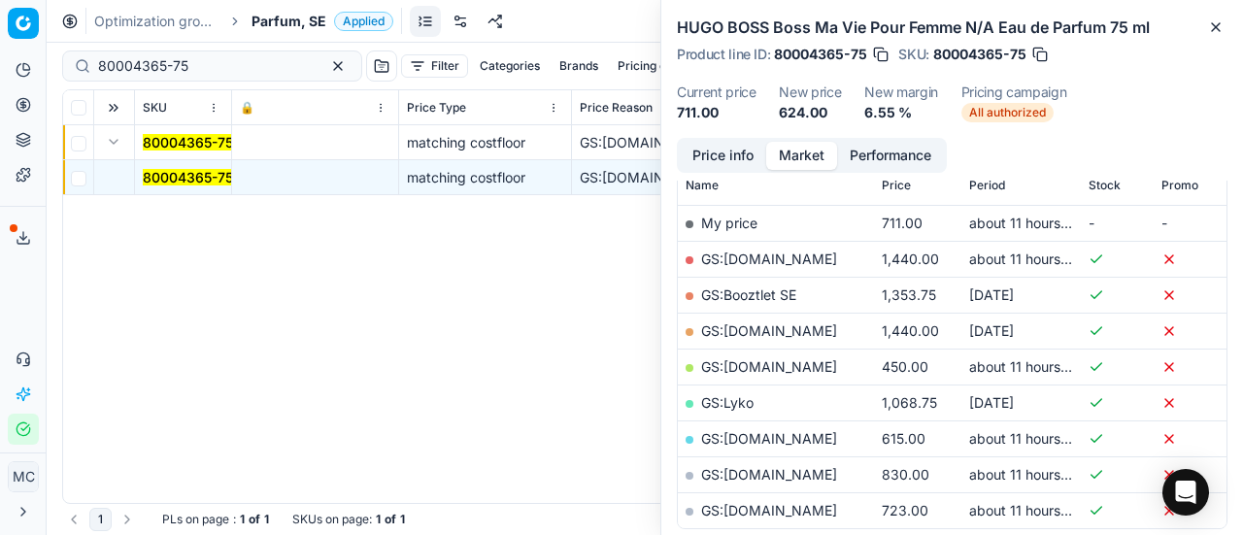
click at [701, 155] on button "Price info" at bounding box center [723, 156] width 86 height 28
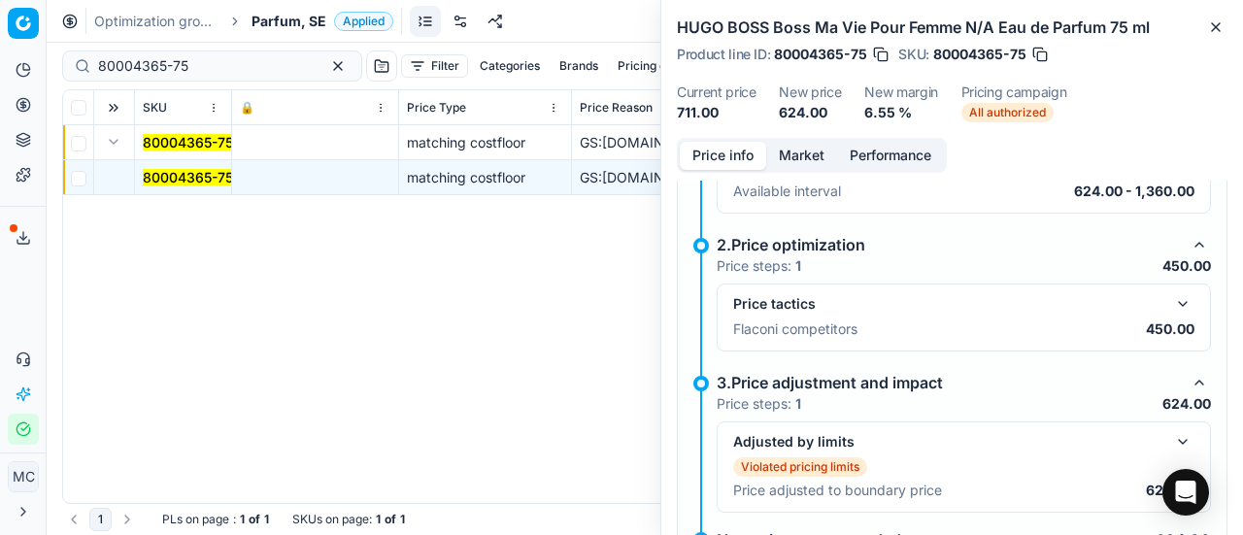
click at [1173, 296] on button "button" at bounding box center [1182, 303] width 23 height 23
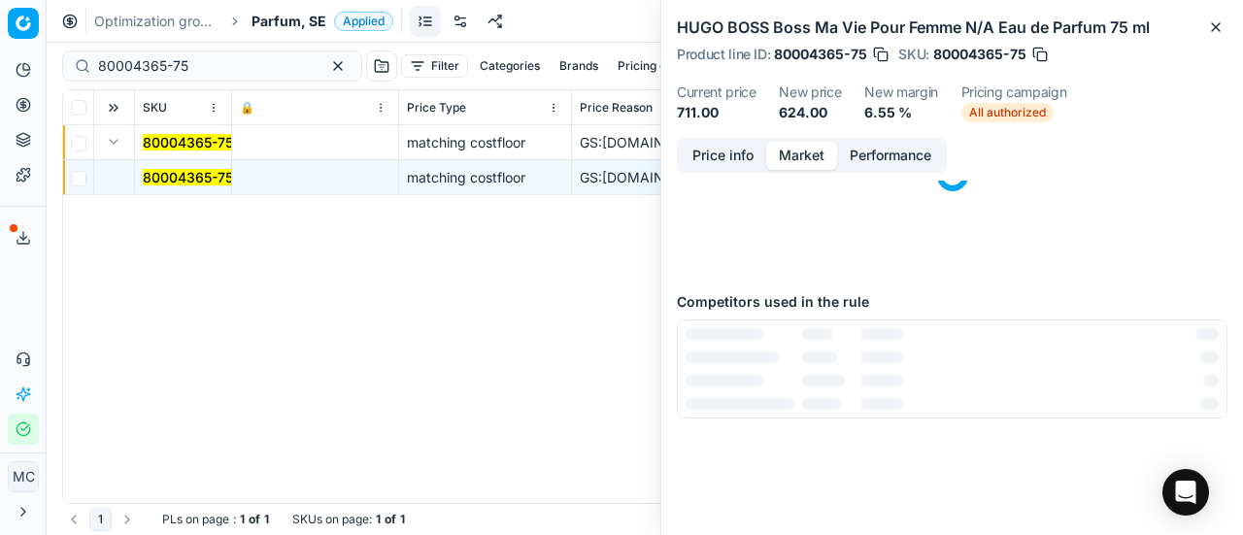
click at [812, 155] on button "Market" at bounding box center [801, 156] width 71 height 28
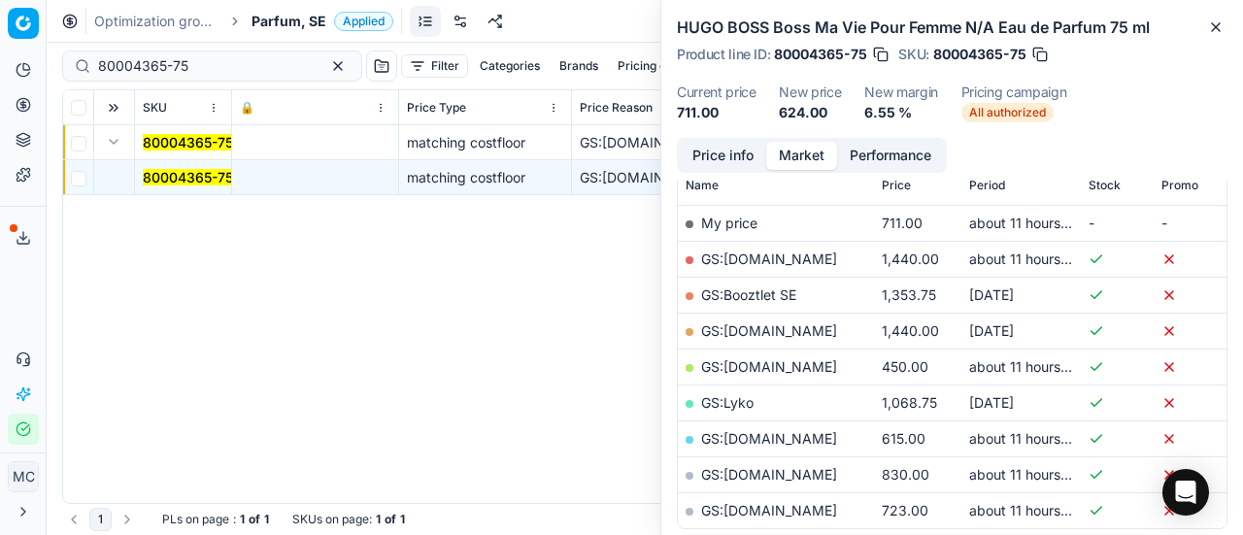
click at [783, 363] on link "GS:[DOMAIN_NAME]" at bounding box center [769, 366] width 136 height 17
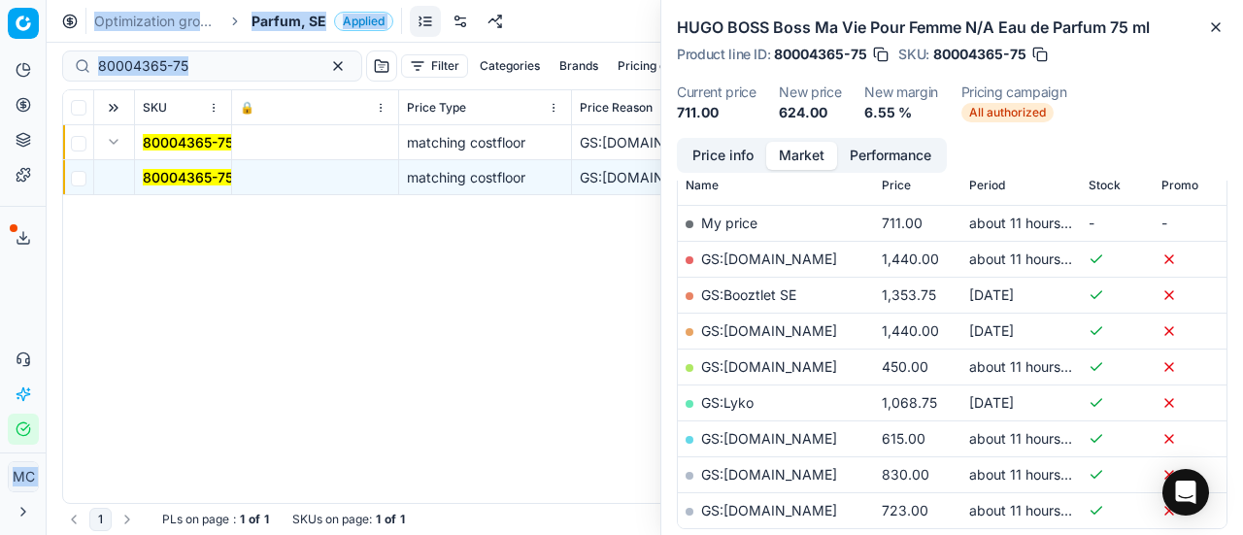
drag, startPoint x: 176, startPoint y: 55, endPoint x: 0, endPoint y: 1, distance: 184.0
click at [0, 81] on div "Pricing platform Analytics Pricing Product portfolio Templates Export service 1…" at bounding box center [621, 267] width 1243 height 535
click at [188, 58] on input "80004365-75" at bounding box center [204, 65] width 213 height 19
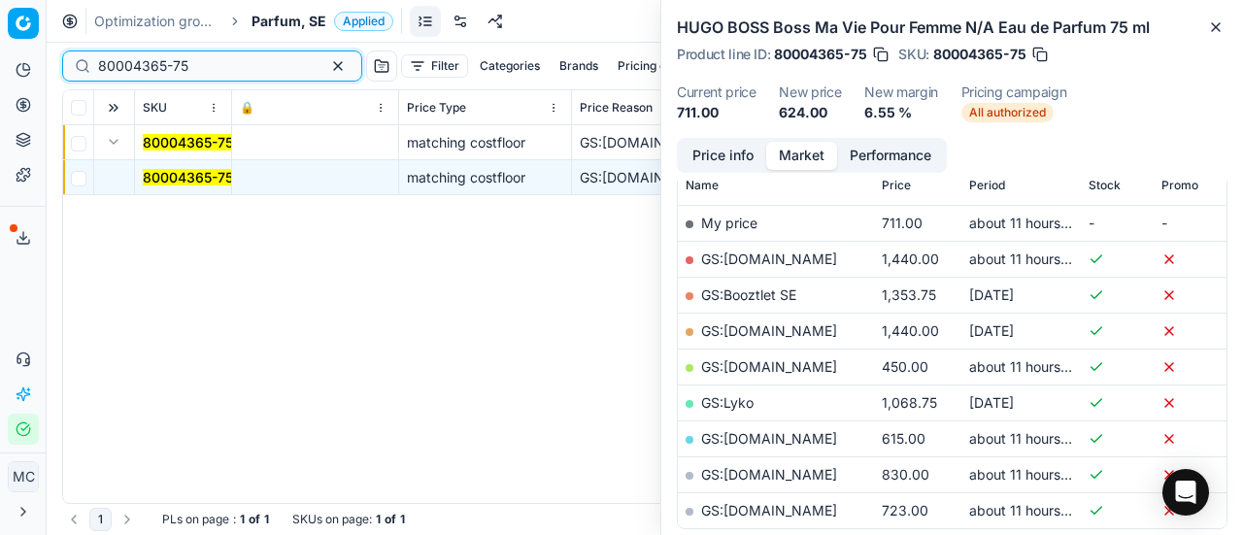
drag, startPoint x: 218, startPoint y: 58, endPoint x: 24, endPoint y: 28, distance: 195.6
click at [0, 32] on div "Pricing platform Analytics Pricing Product portfolio Templates Export service 1…" at bounding box center [621, 267] width 1243 height 535
paste input "90005182-0007763"
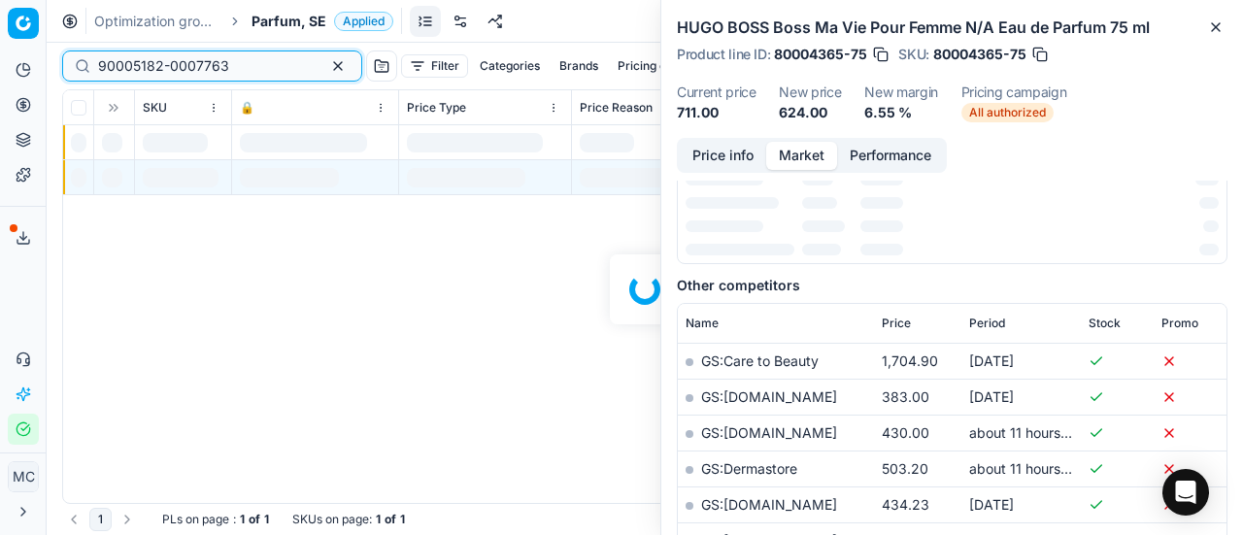
scroll to position [291, 0]
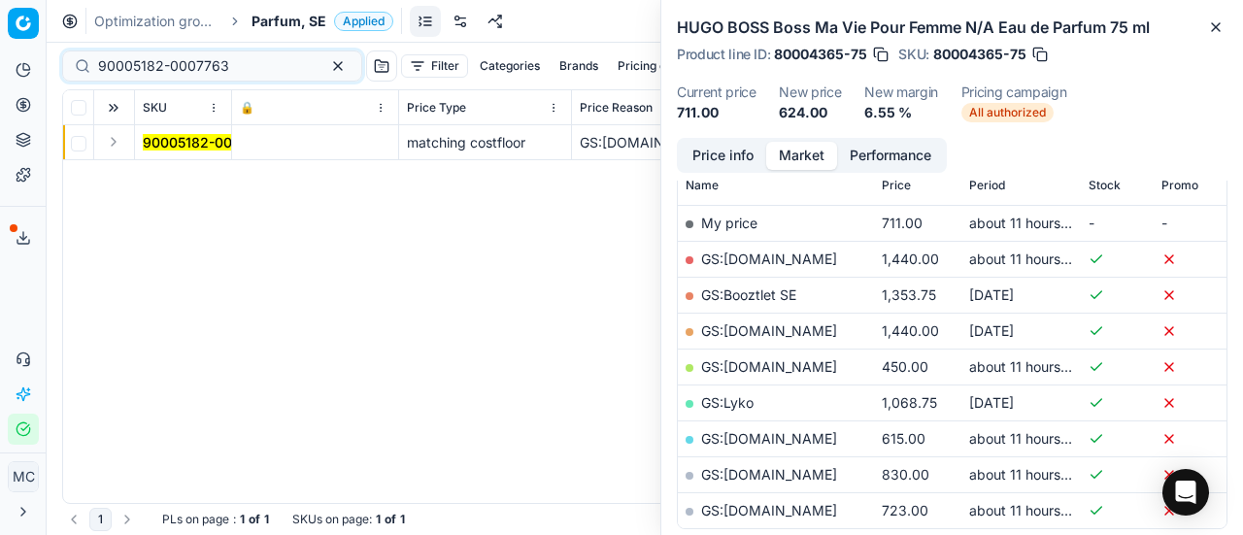
click at [123, 141] on button "Expand" at bounding box center [113, 141] width 23 height 23
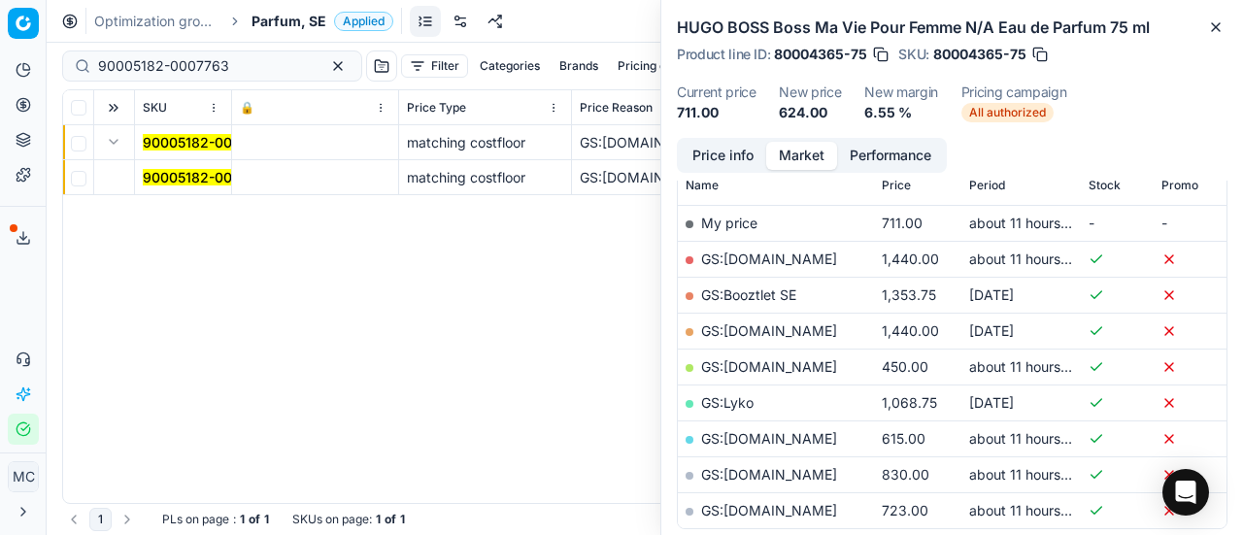
click at [188, 188] on td "90005182-0007763" at bounding box center [183, 177] width 97 height 35
click at [156, 181] on mark "90005182-0007763" at bounding box center [208, 177] width 131 height 17
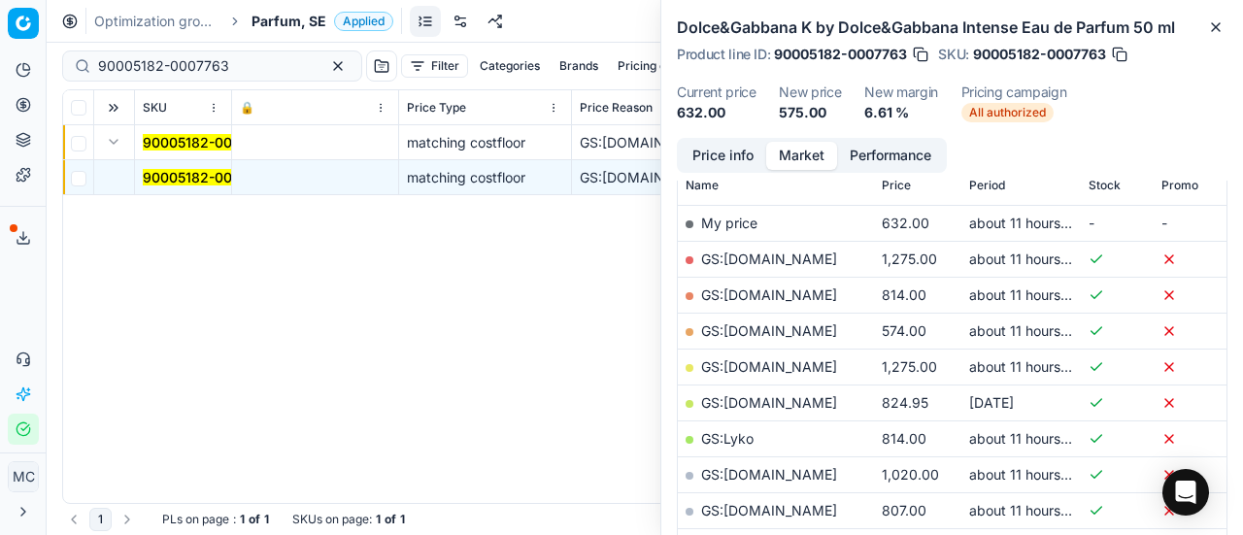
click at [754, 158] on button "Price info" at bounding box center [723, 156] width 86 height 28
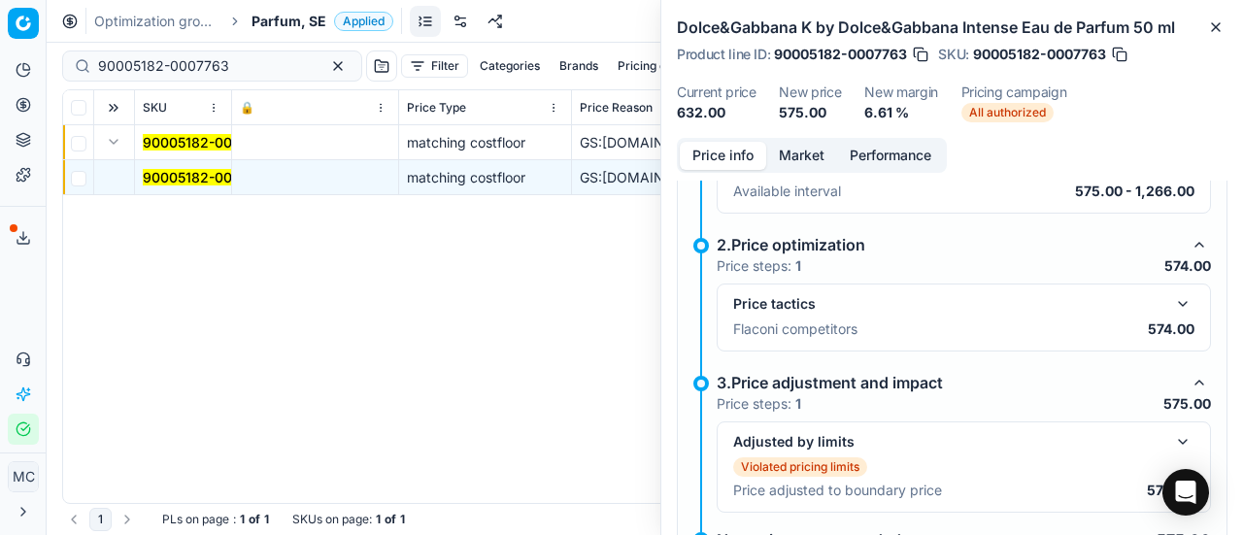
scroll to position [340, 0]
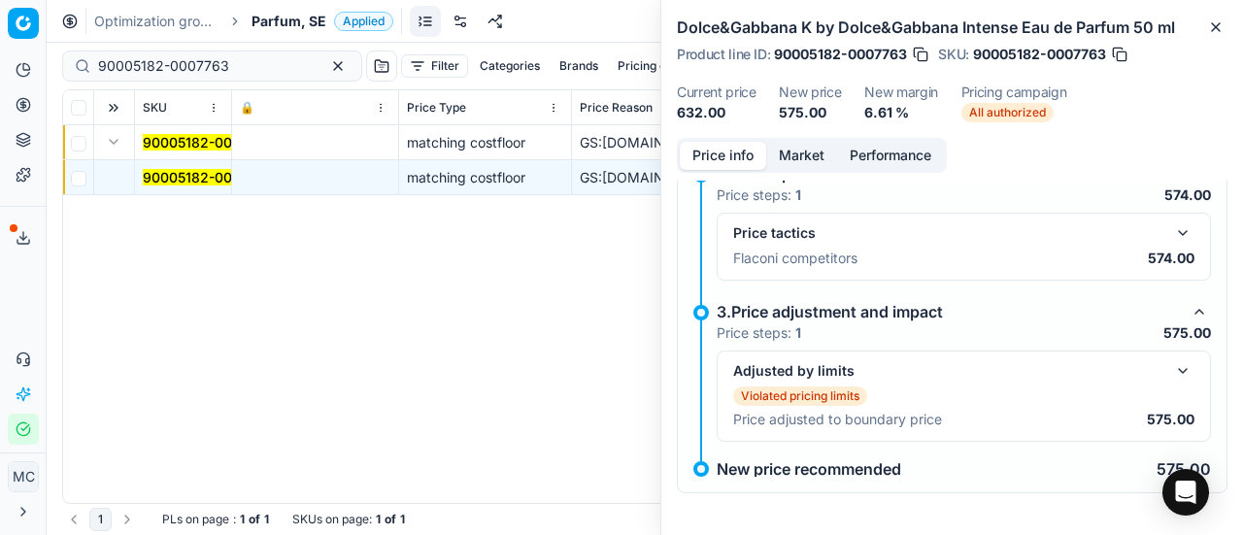
click at [1171, 235] on button "button" at bounding box center [1182, 232] width 23 height 23
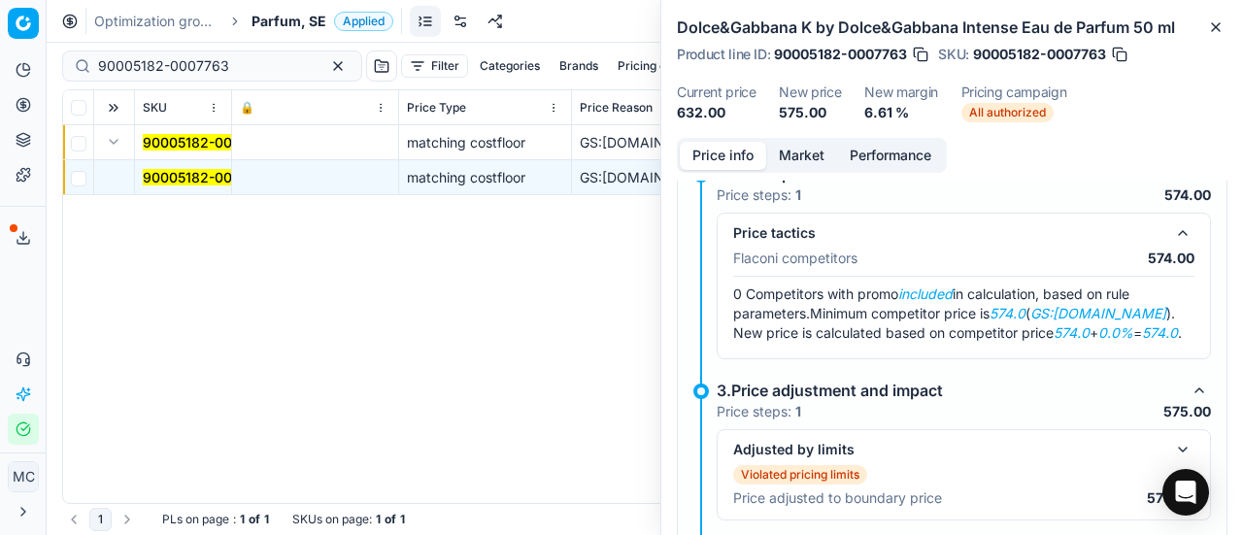
click at [819, 150] on button "Market" at bounding box center [801, 156] width 71 height 28
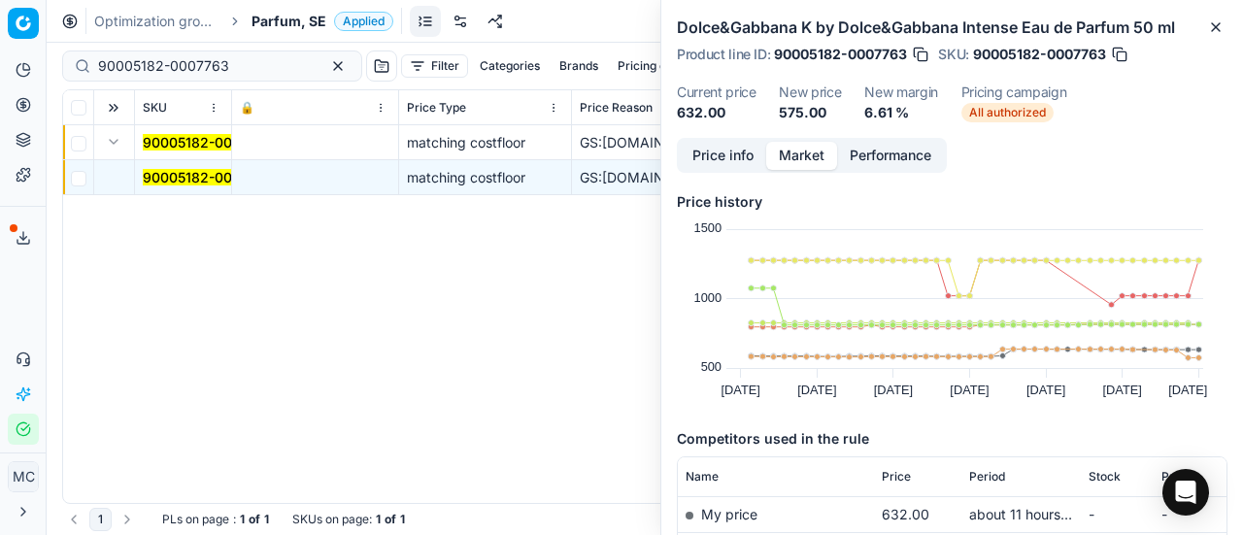
scroll to position [388, 0]
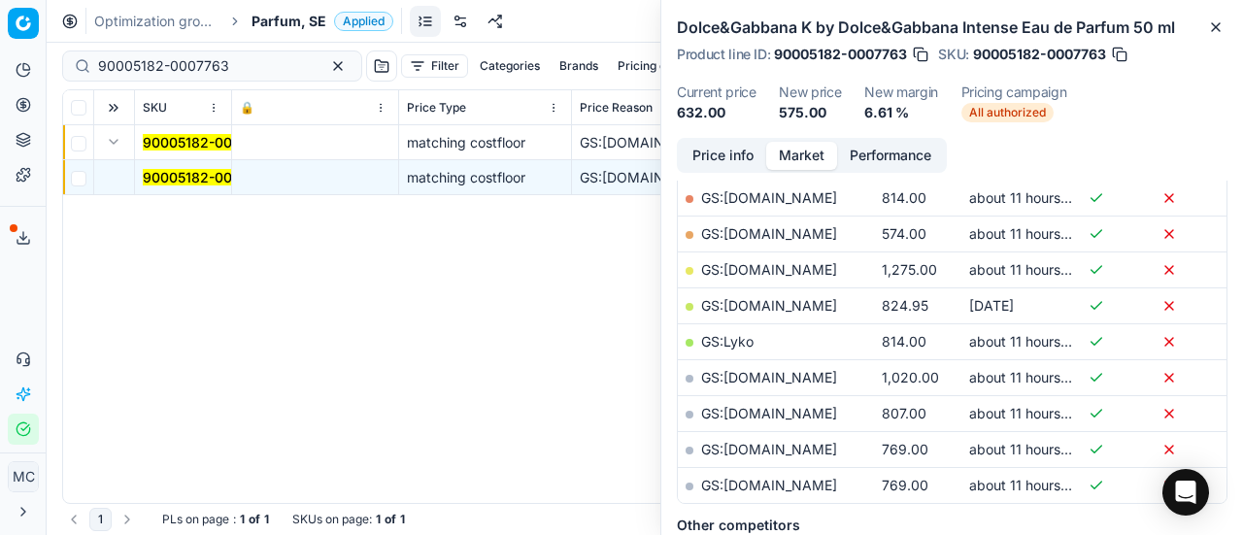
click at [767, 232] on link "GS:[DOMAIN_NAME]" at bounding box center [769, 233] width 136 height 17
drag, startPoint x: 243, startPoint y: 67, endPoint x: 0, endPoint y: 0, distance: 251.8
click at [0, 2] on div "Pricing platform Analytics Pricing Product portfolio Templates Export service 1…" at bounding box center [621, 267] width 1243 height 535
paste input "80048676-90"
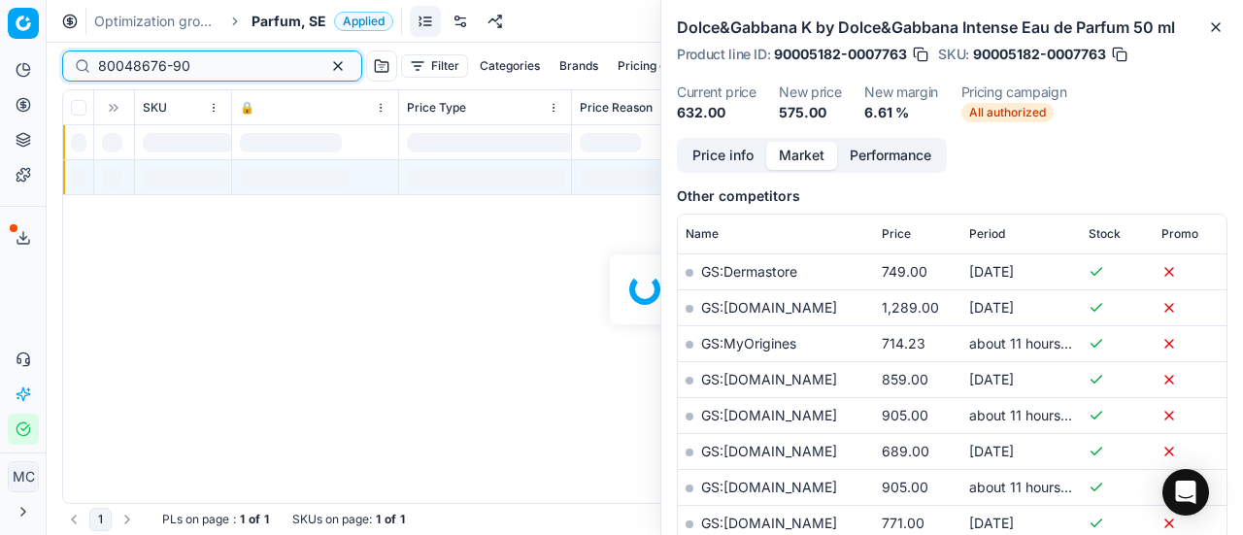
scroll to position [388, 0]
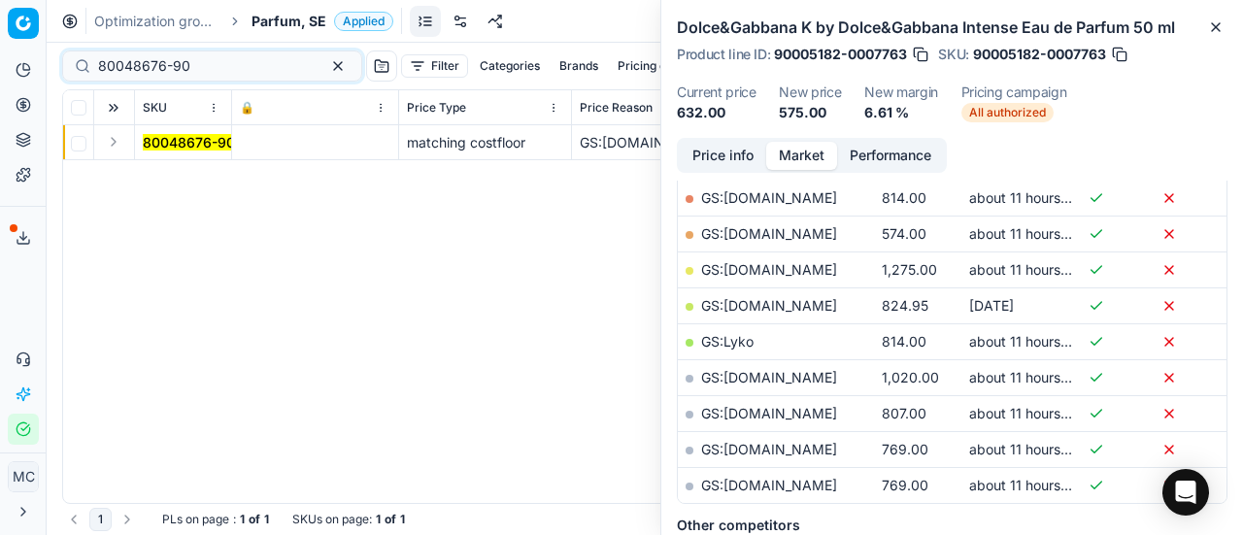
click at [122, 141] on button "Expand" at bounding box center [113, 141] width 23 height 23
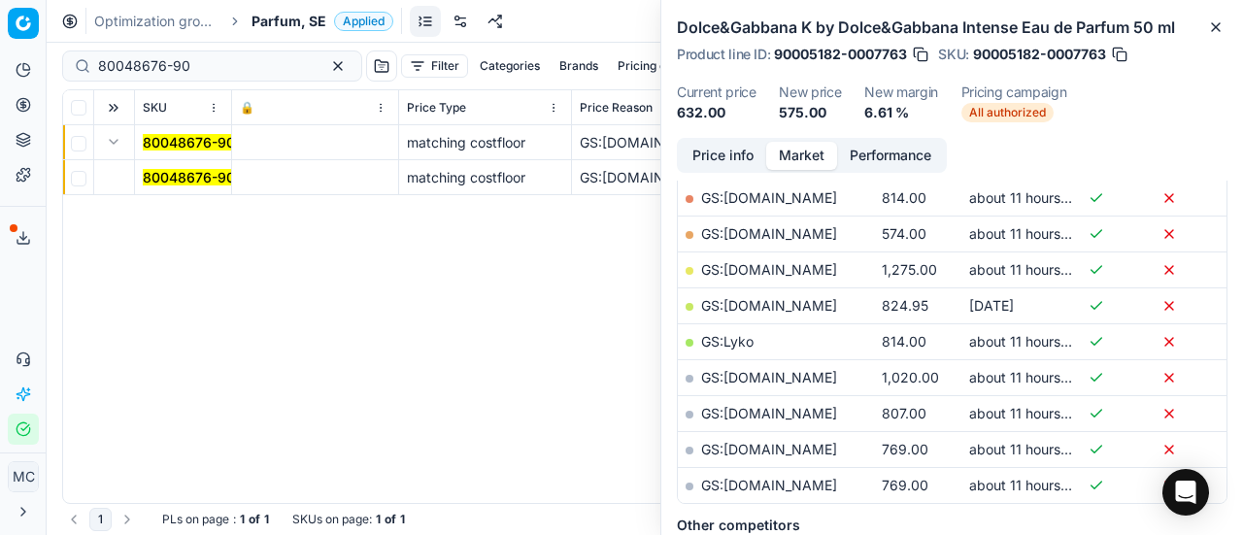
click at [193, 176] on mark "80048676-90" at bounding box center [189, 177] width 92 height 17
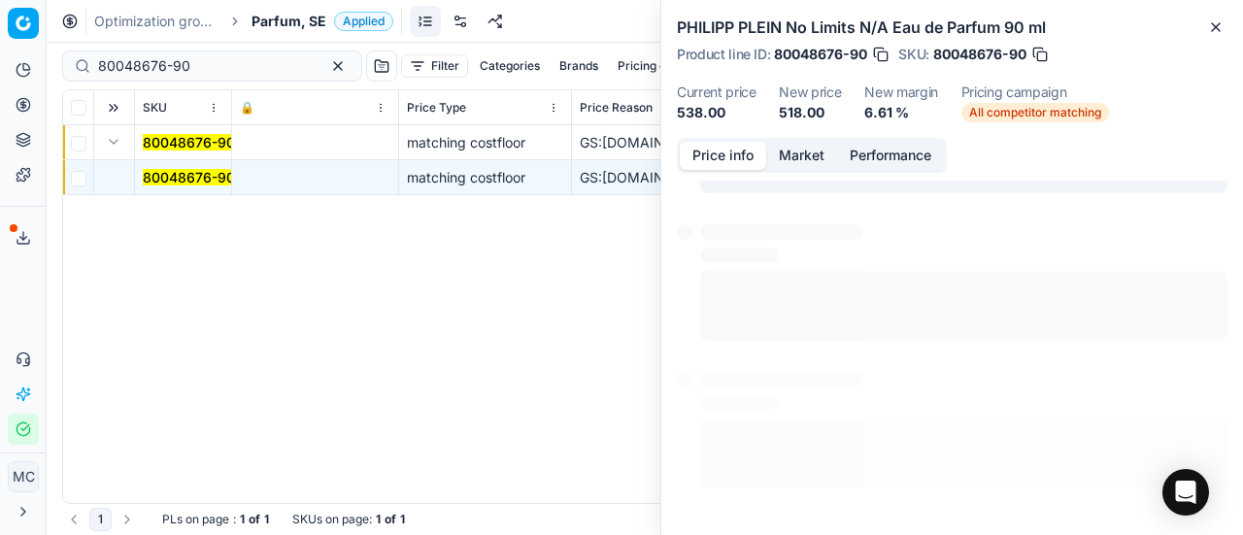
click at [734, 149] on button "Price info" at bounding box center [723, 156] width 86 height 28
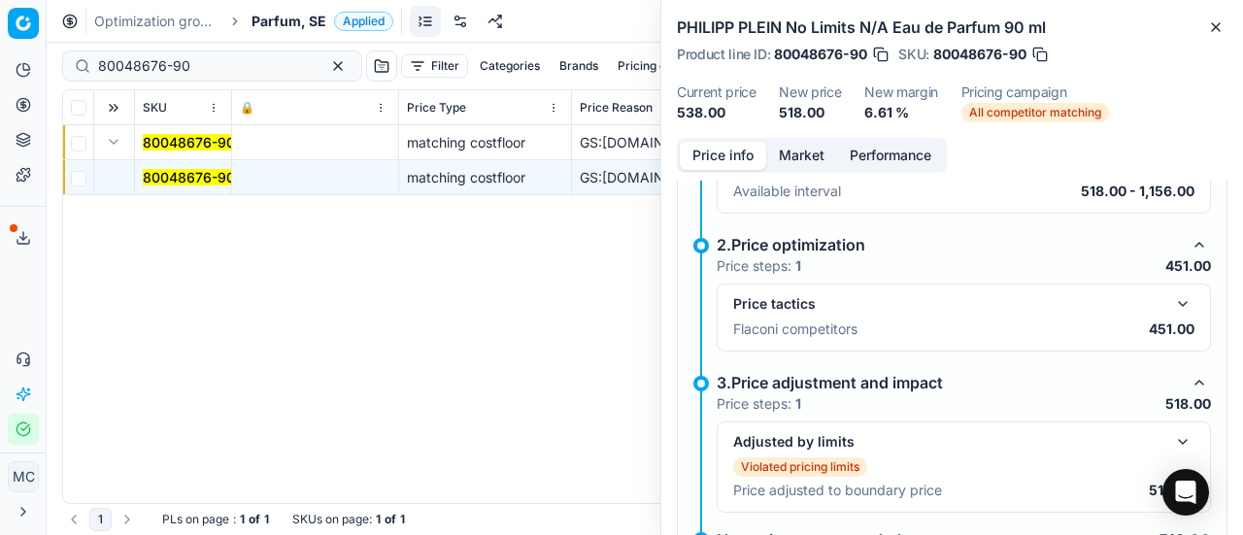
click at [1171, 302] on button "button" at bounding box center [1182, 303] width 23 height 23
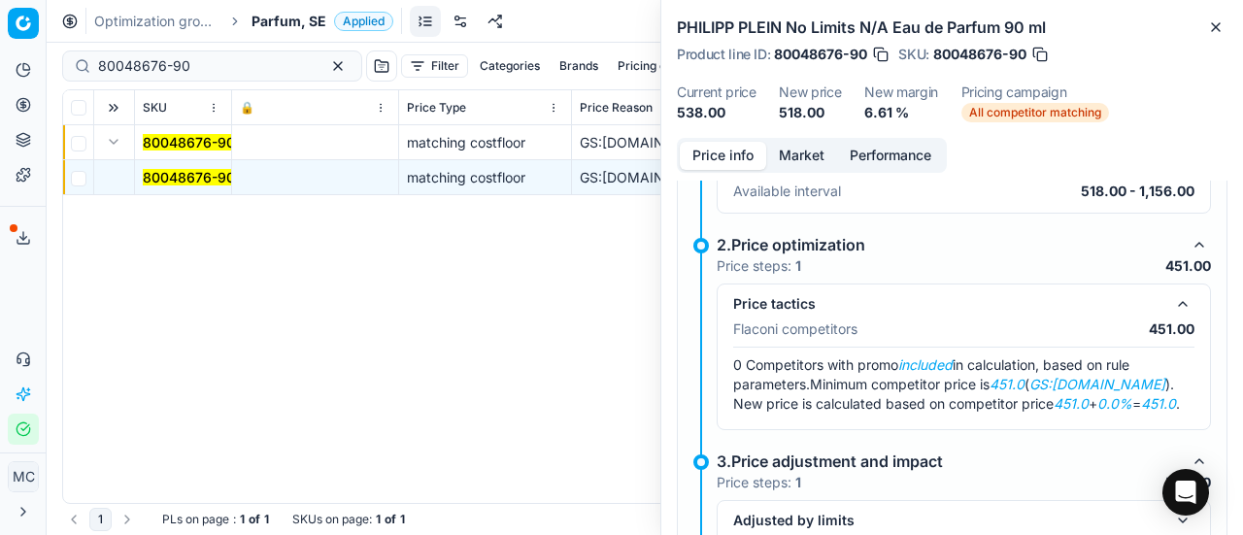
click at [808, 183] on p "Available interval" at bounding box center [787, 191] width 108 height 19
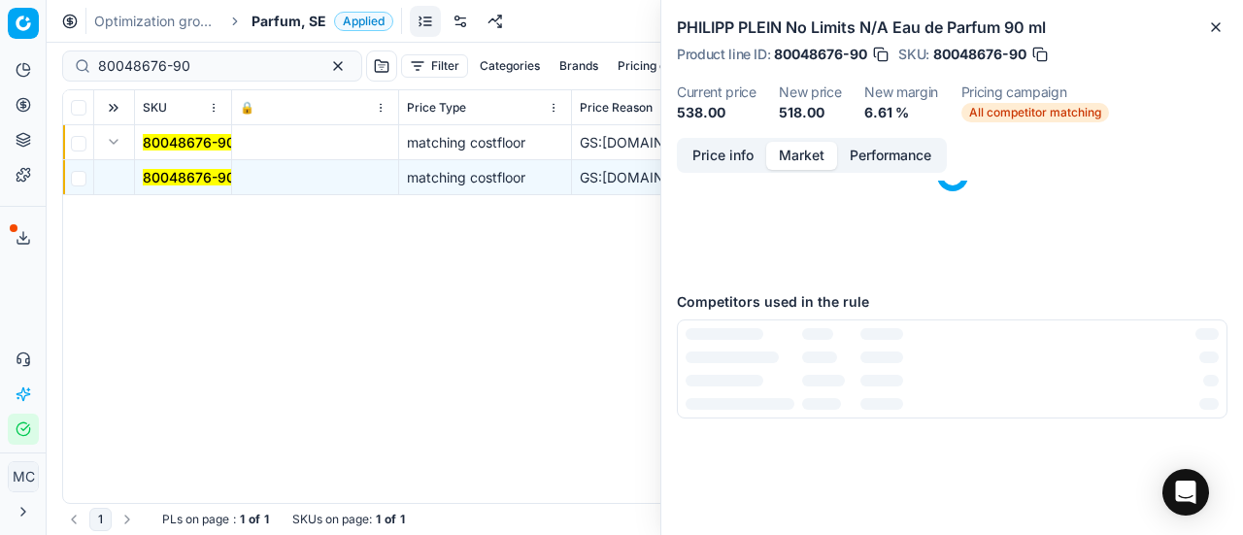
click at [818, 165] on button "Market" at bounding box center [801, 156] width 71 height 28
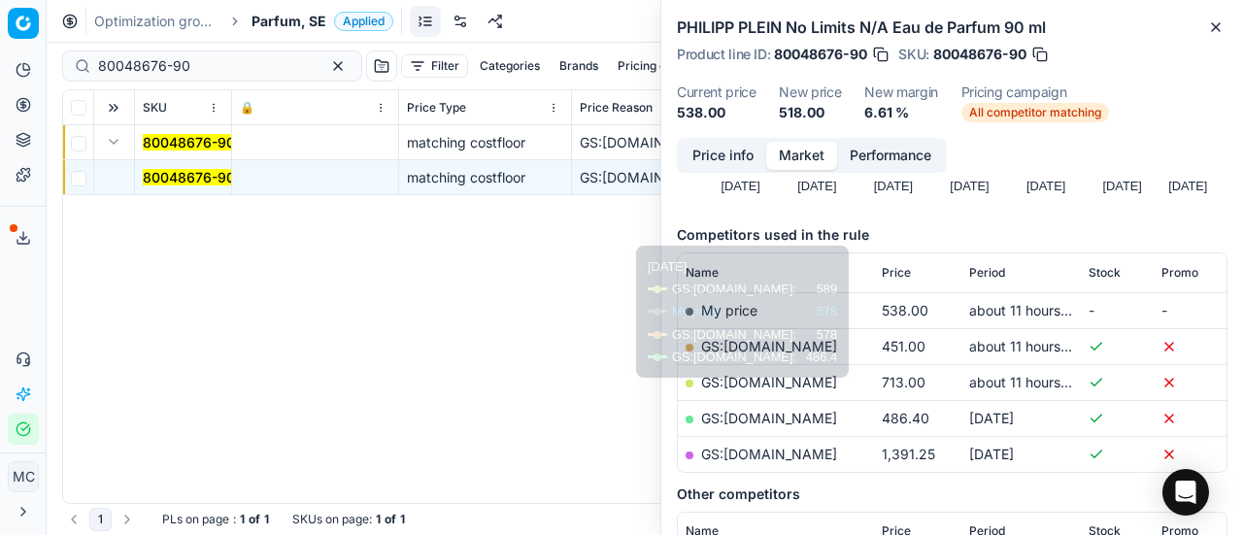
scroll to position [291, 0]
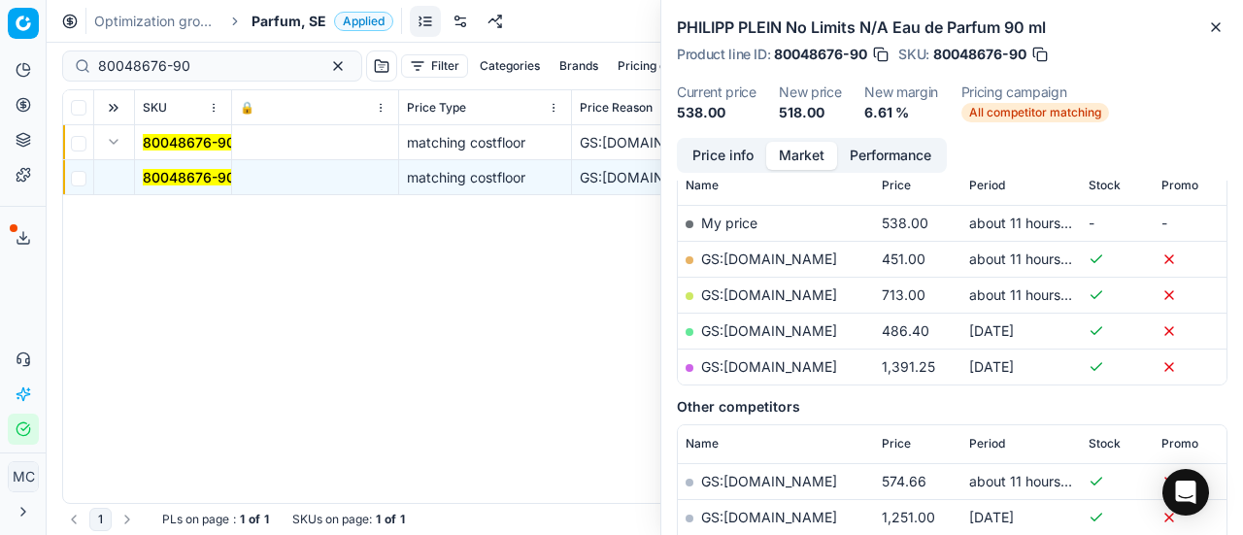
click at [781, 253] on link "GS:[DOMAIN_NAME]" at bounding box center [769, 259] width 136 height 17
drag, startPoint x: 219, startPoint y: 69, endPoint x: 0, endPoint y: 1, distance: 229.7
click at [0, 7] on div "Pricing platform Analytics Pricing Product portfolio Templates Export service 1…" at bounding box center [621, 267] width 1243 height 535
paste input "01372-10"
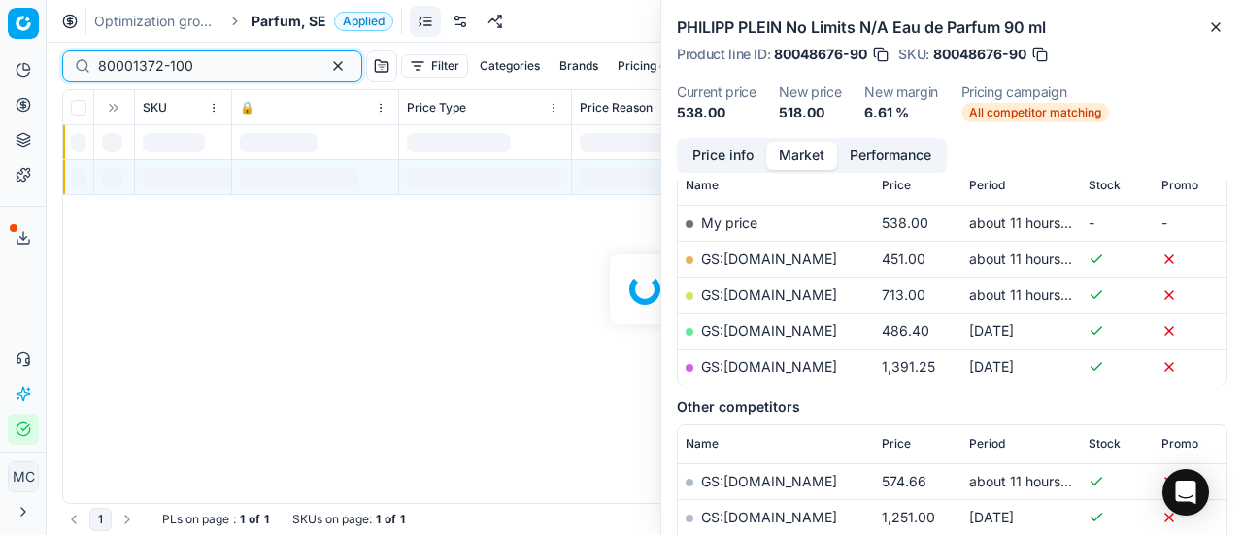
scroll to position [291, 0]
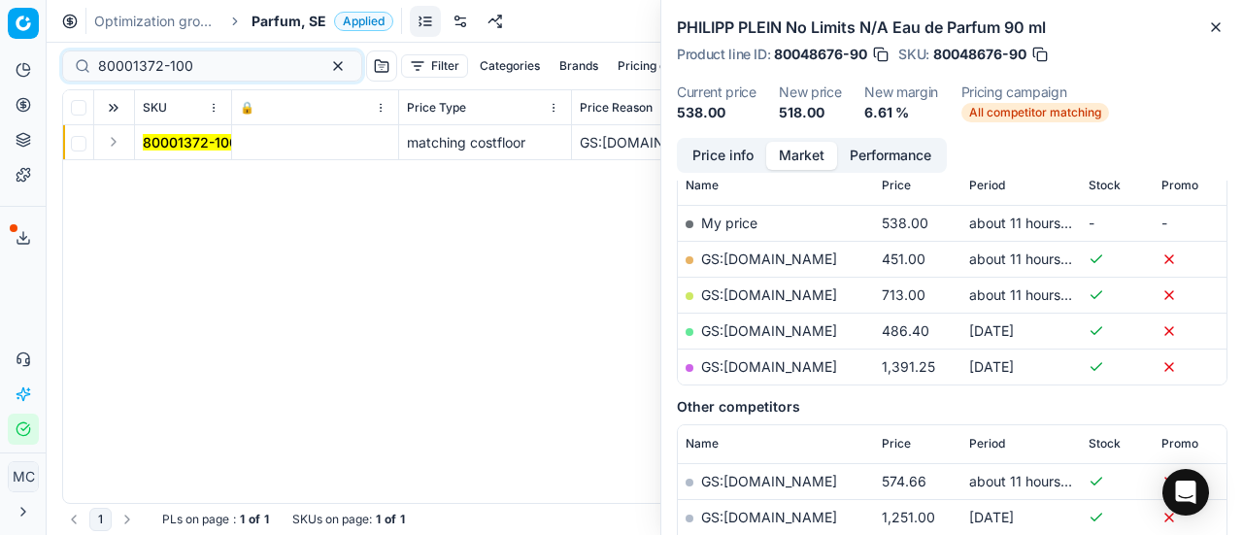
click at [114, 145] on button "Expand" at bounding box center [113, 141] width 23 height 23
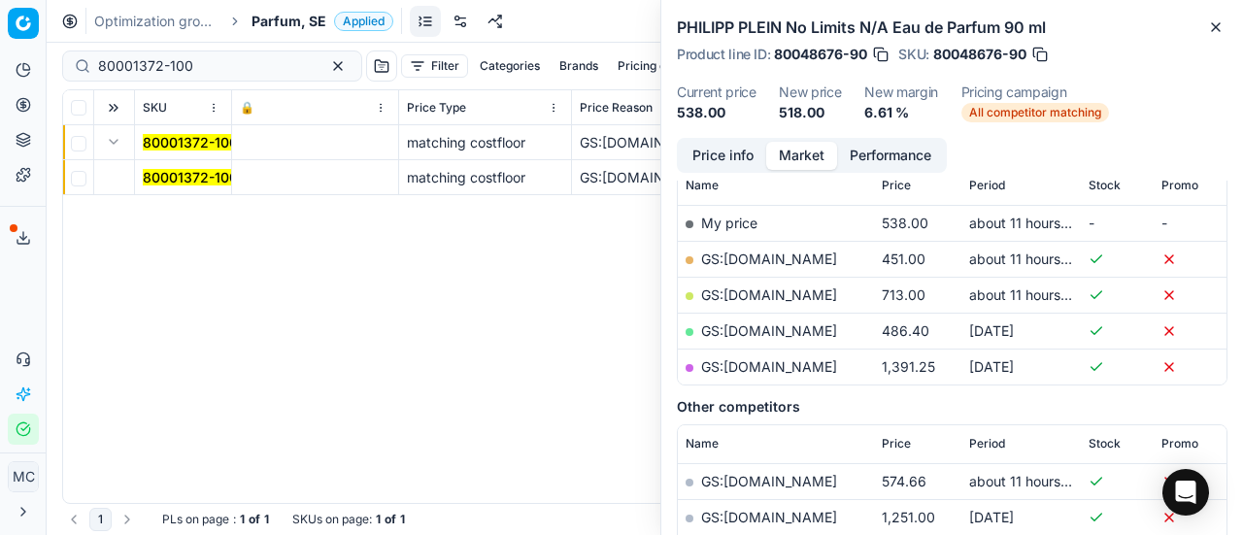
click at [210, 181] on mark "80001372-100" at bounding box center [190, 177] width 95 height 17
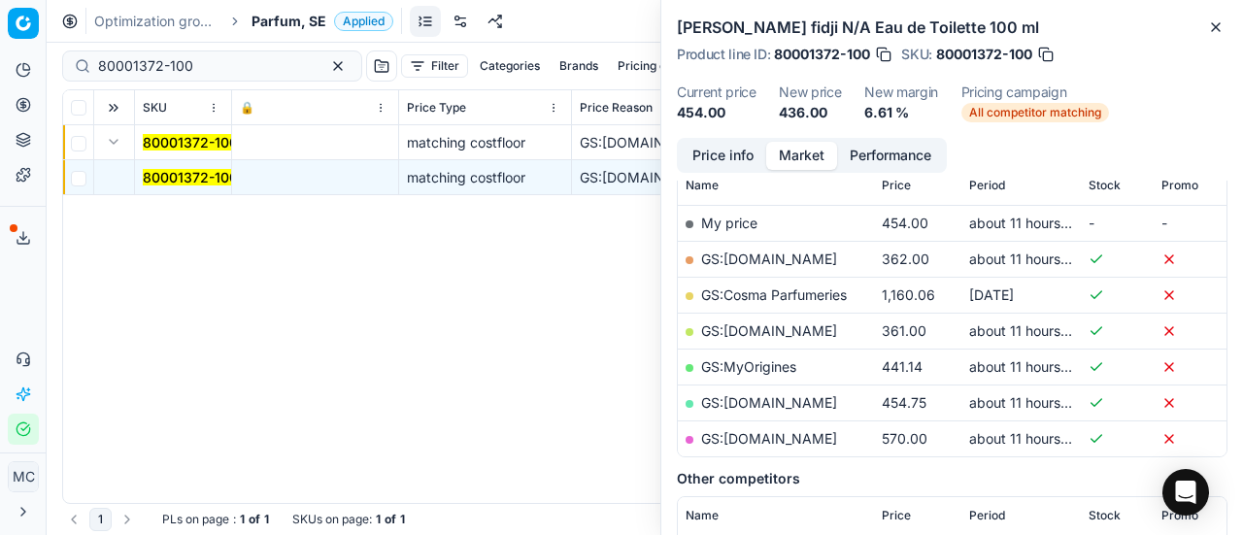
click at [699, 152] on button "Price info" at bounding box center [723, 156] width 86 height 28
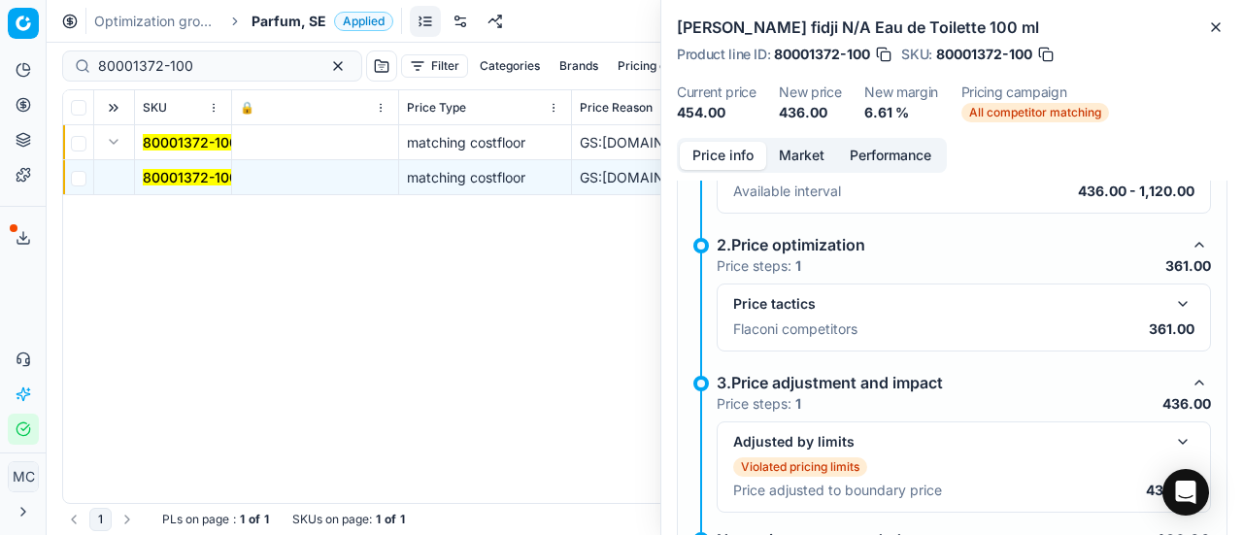
click at [1172, 296] on button "button" at bounding box center [1182, 303] width 23 height 23
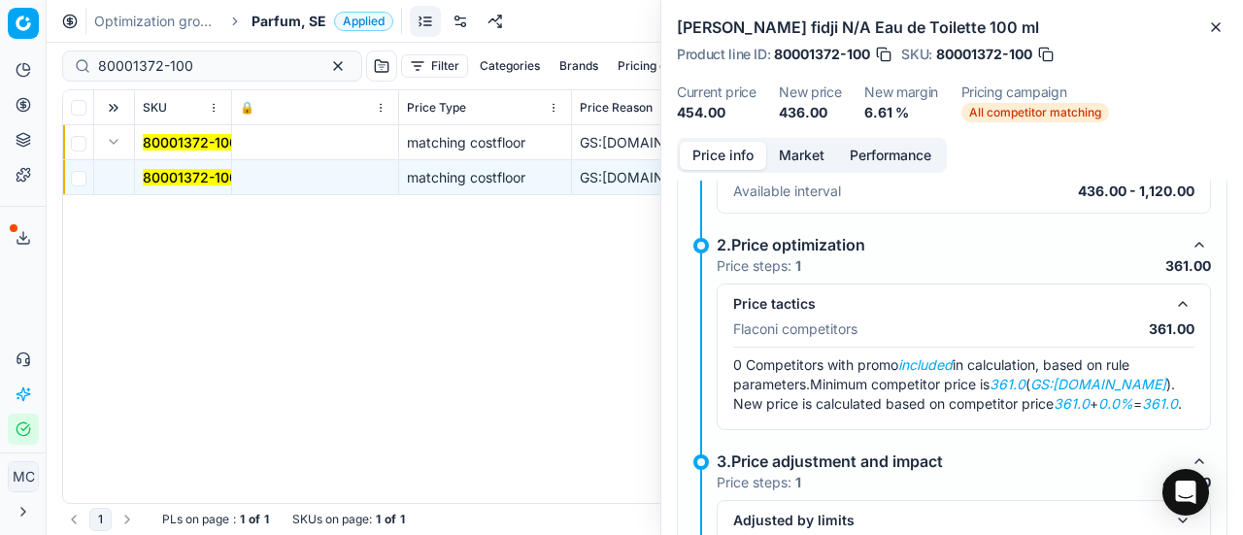
click at [806, 155] on button "Market" at bounding box center [801, 156] width 71 height 28
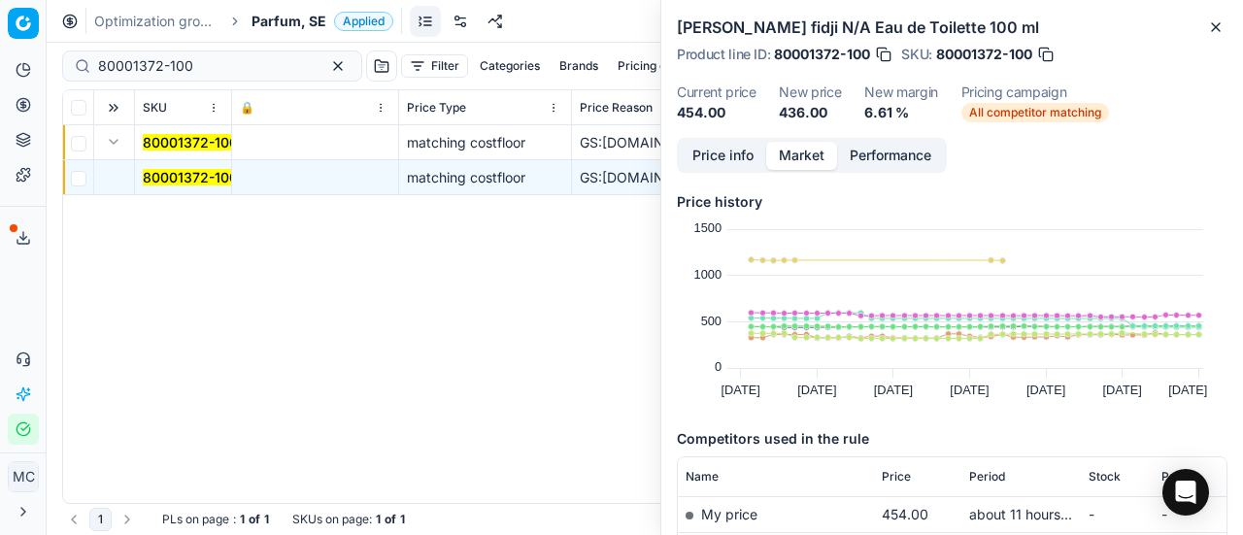
scroll to position [194, 0]
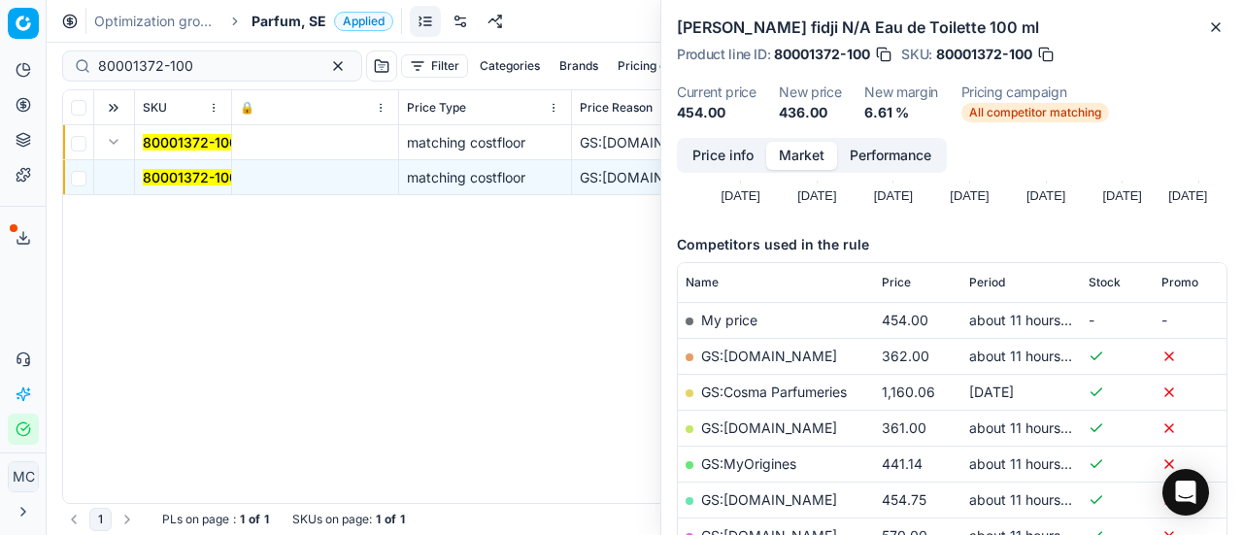
click at [772, 419] on link "GS:[DOMAIN_NAME]" at bounding box center [769, 427] width 136 height 17
drag, startPoint x: 210, startPoint y: 68, endPoint x: 0, endPoint y: 49, distance: 210.6
click at [0, 53] on div "Pricing platform Analytics Pricing Product portfolio Templates Export service 1…" at bounding box center [621, 267] width 1243 height 535
paste input "90003981-0005777"
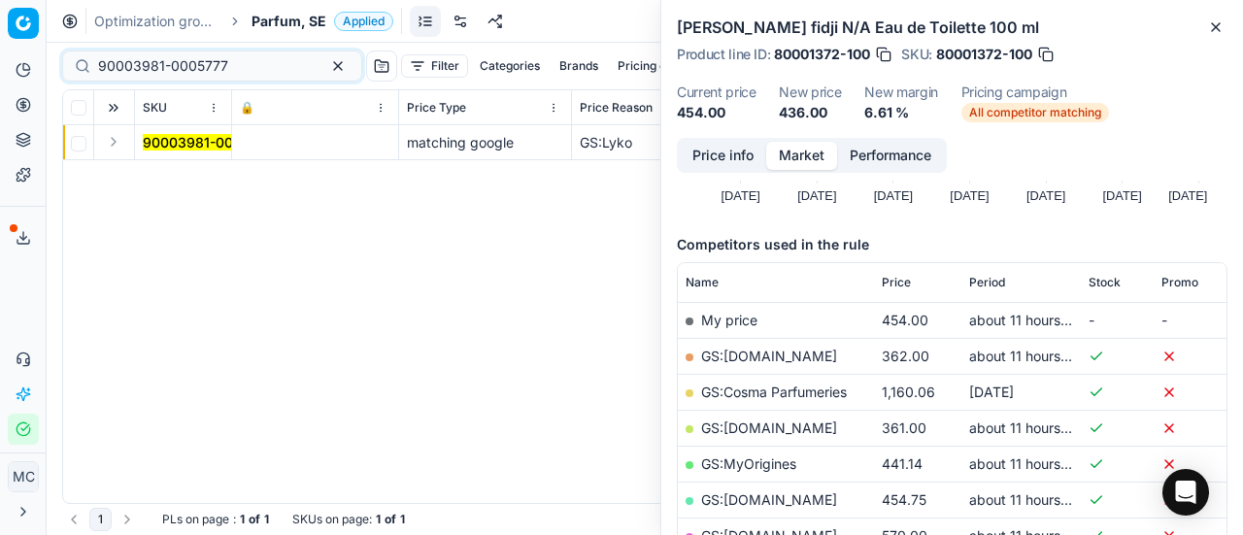
click at [120, 143] on button "Expand" at bounding box center [113, 141] width 23 height 23
click at [189, 184] on mark "90003981-0005777" at bounding box center [208, 177] width 130 height 17
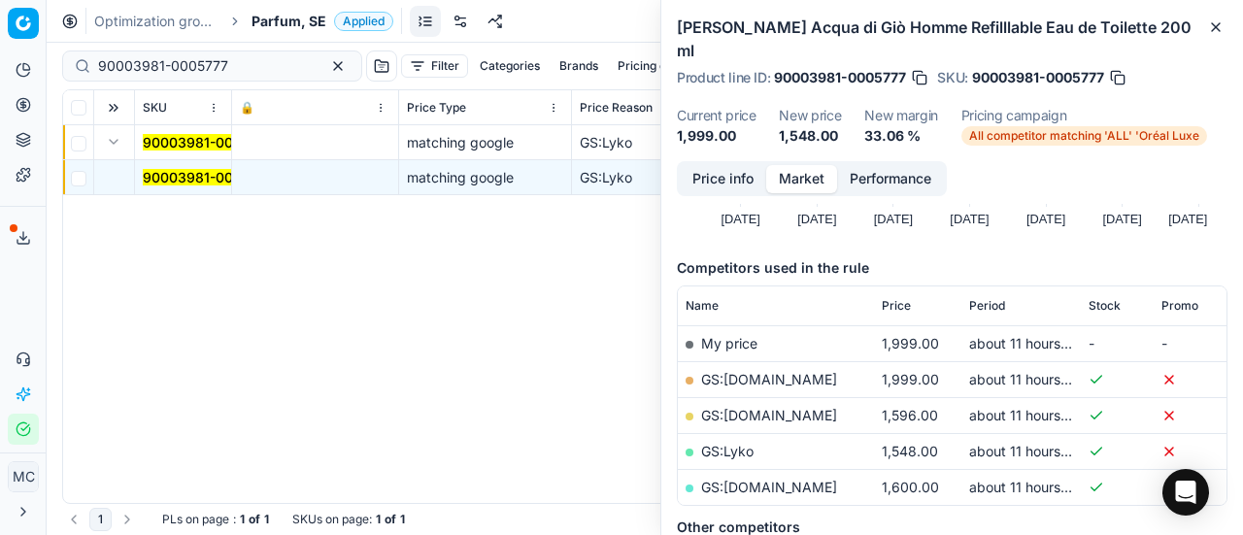
click at [716, 168] on button "Price info" at bounding box center [723, 179] width 86 height 28
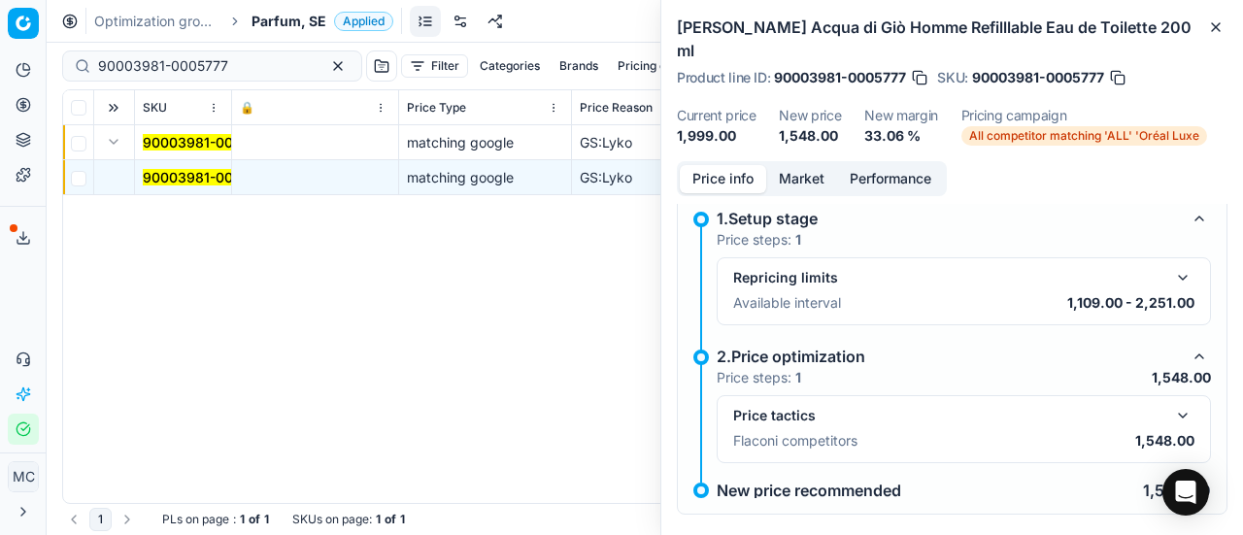
click at [1171, 404] on button "button" at bounding box center [1182, 415] width 23 height 23
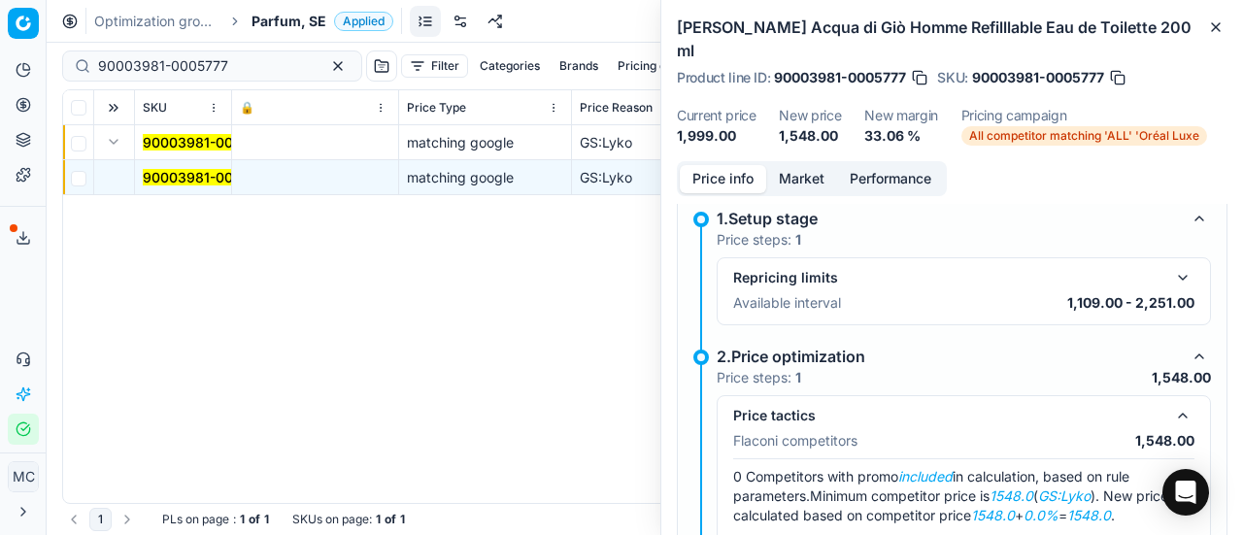
click at [808, 175] on div "Price info Market Performance New price too high New price > 1000 1.Setup stage…" at bounding box center [952, 348] width 582 height 374
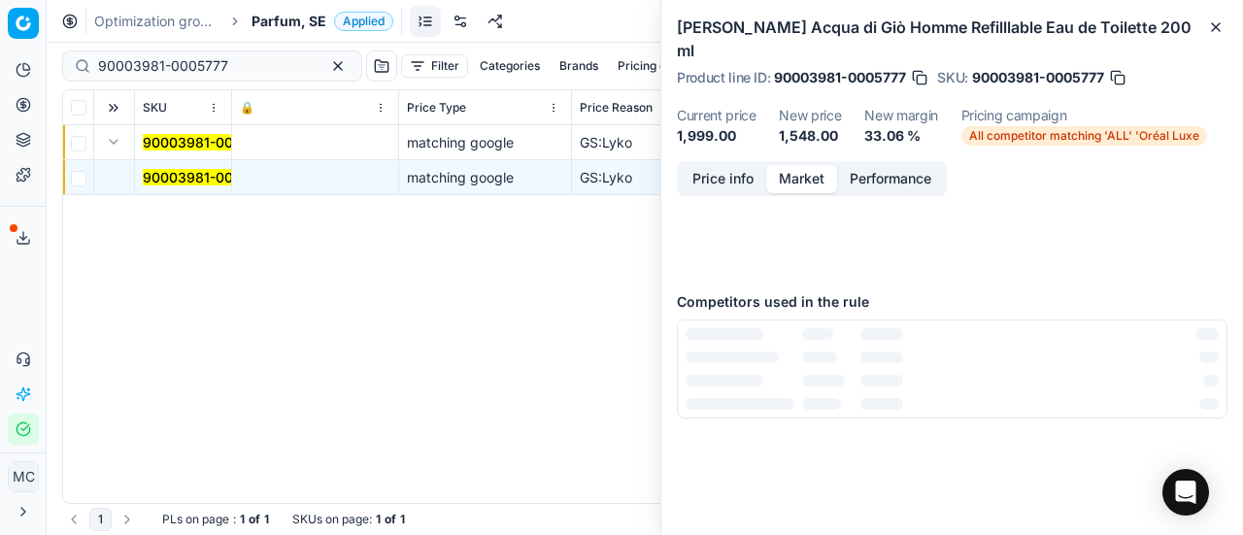
click at [806, 165] on button "Market" at bounding box center [801, 179] width 71 height 28
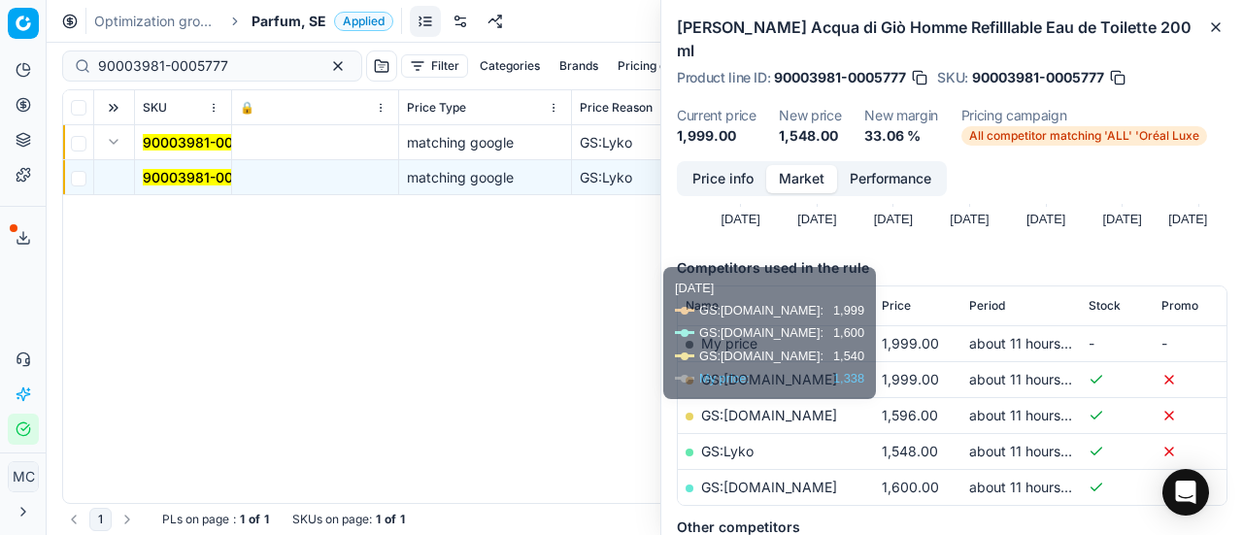
scroll to position [388, 0]
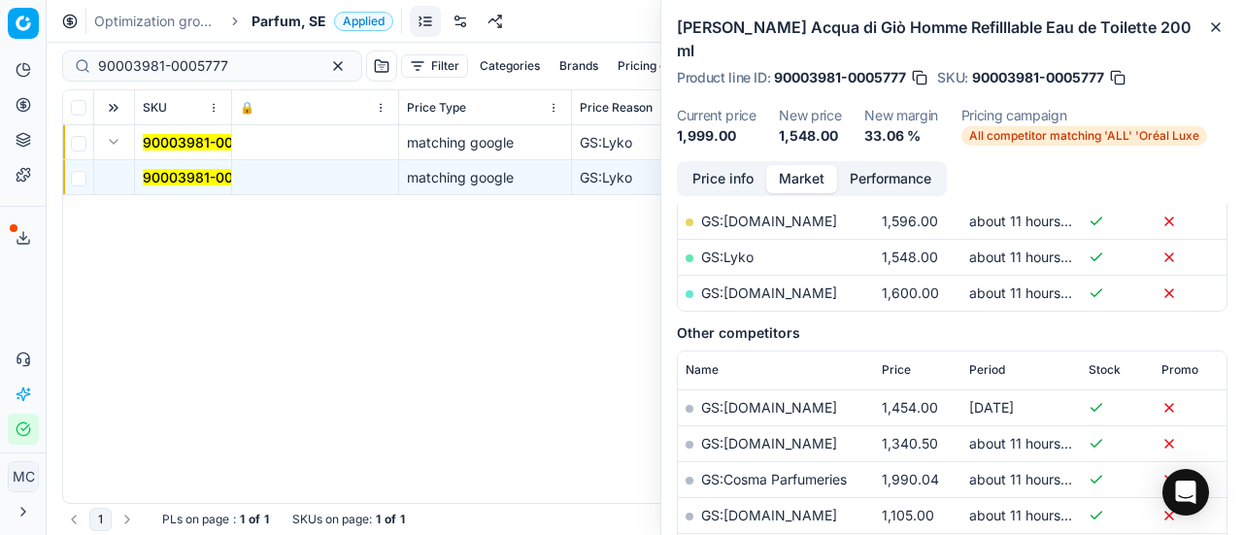
click at [748, 249] on link "GS:Lyko" at bounding box center [727, 257] width 52 height 17
drag, startPoint x: 244, startPoint y: 74, endPoint x: 0, endPoint y: 61, distance: 244.1
click at [0, 59] on div "Pricing platform Analytics Pricing Product portfolio Templates Export service 1…" at bounding box center [621, 267] width 1243 height 535
paste input "4792-0007256"
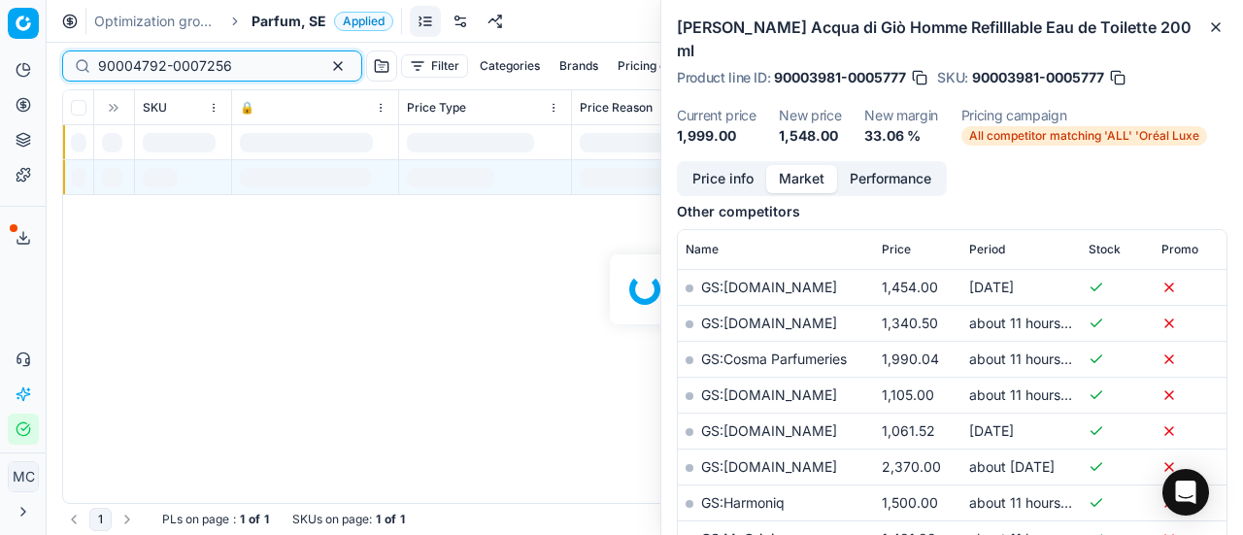
scroll to position [388, 0]
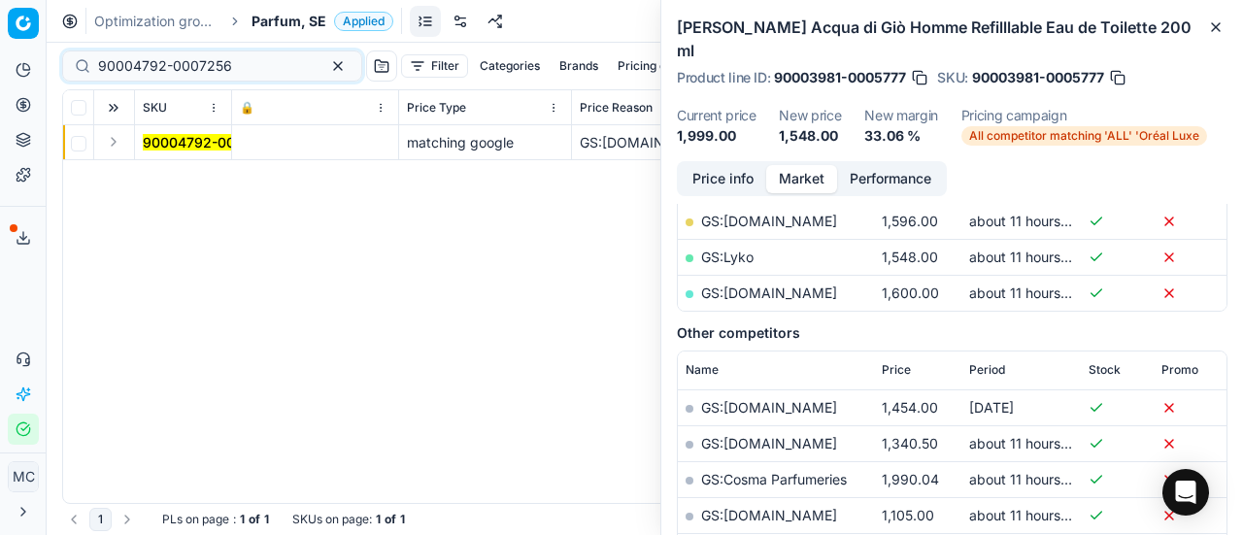
click at [115, 145] on button "Expand" at bounding box center [113, 141] width 23 height 23
click at [194, 177] on mark "90004792-0007256" at bounding box center [210, 177] width 134 height 17
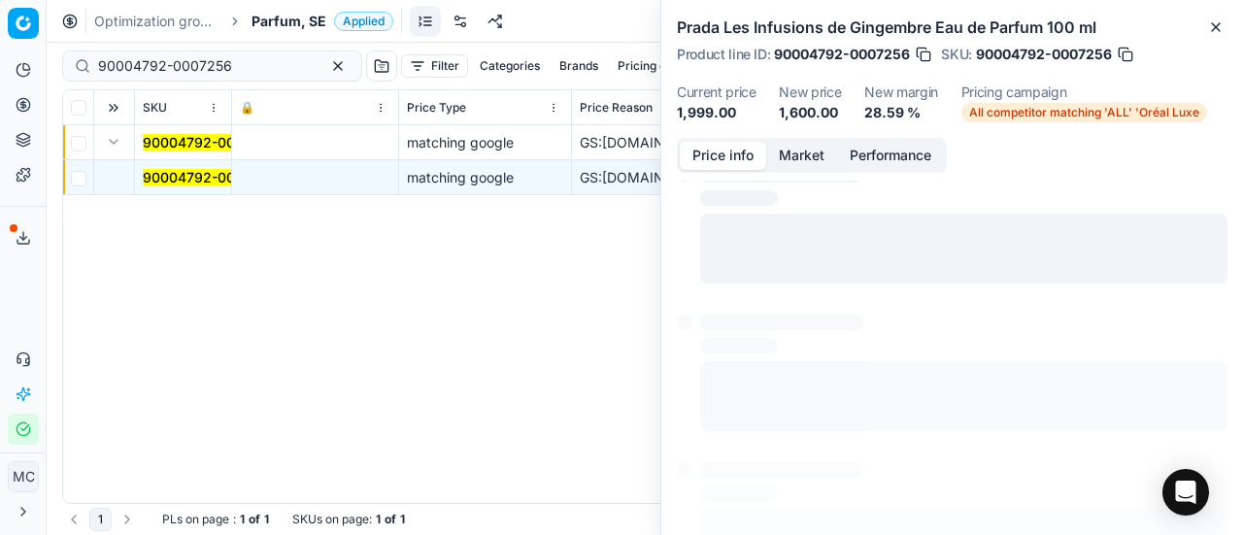
click at [741, 153] on button "Price info" at bounding box center [723, 156] width 86 height 28
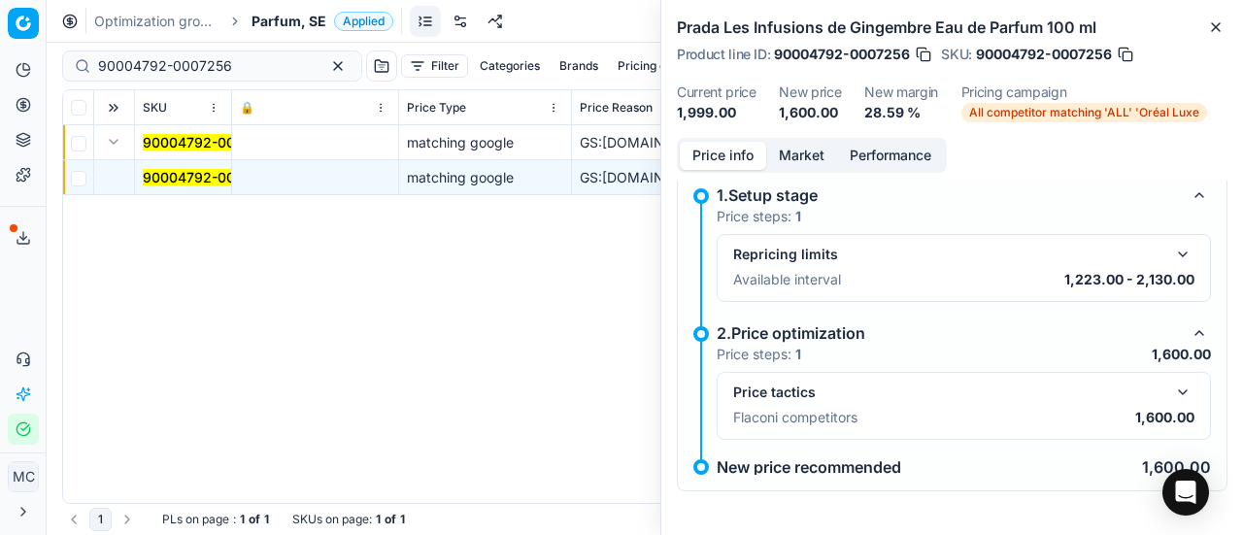
click at [1171, 389] on button "button" at bounding box center [1182, 392] width 23 height 23
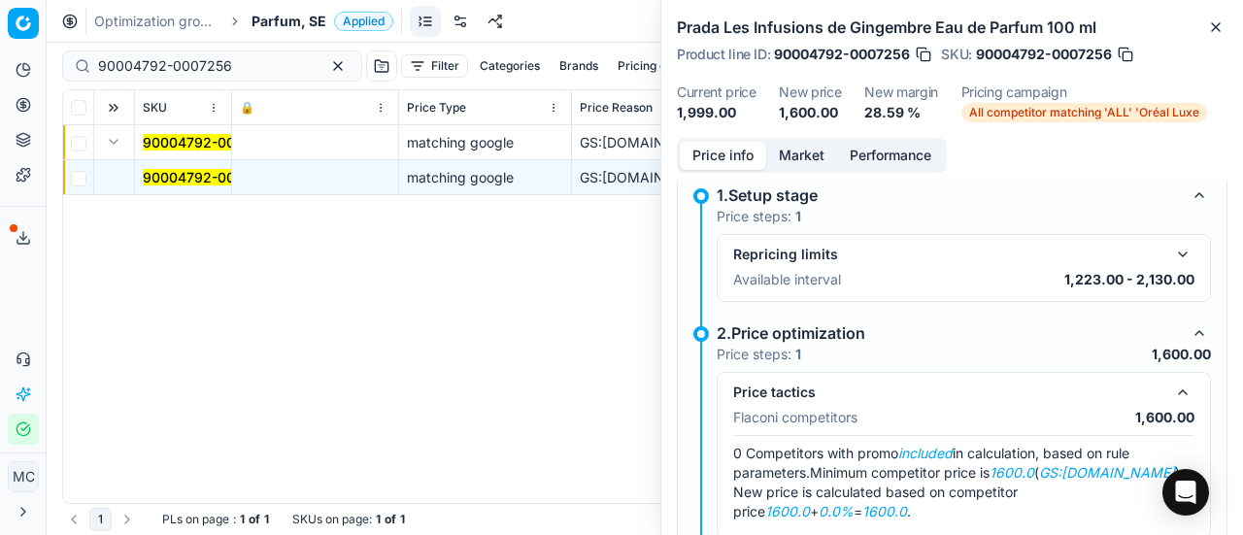
click at [817, 158] on button "Market" at bounding box center [801, 156] width 71 height 28
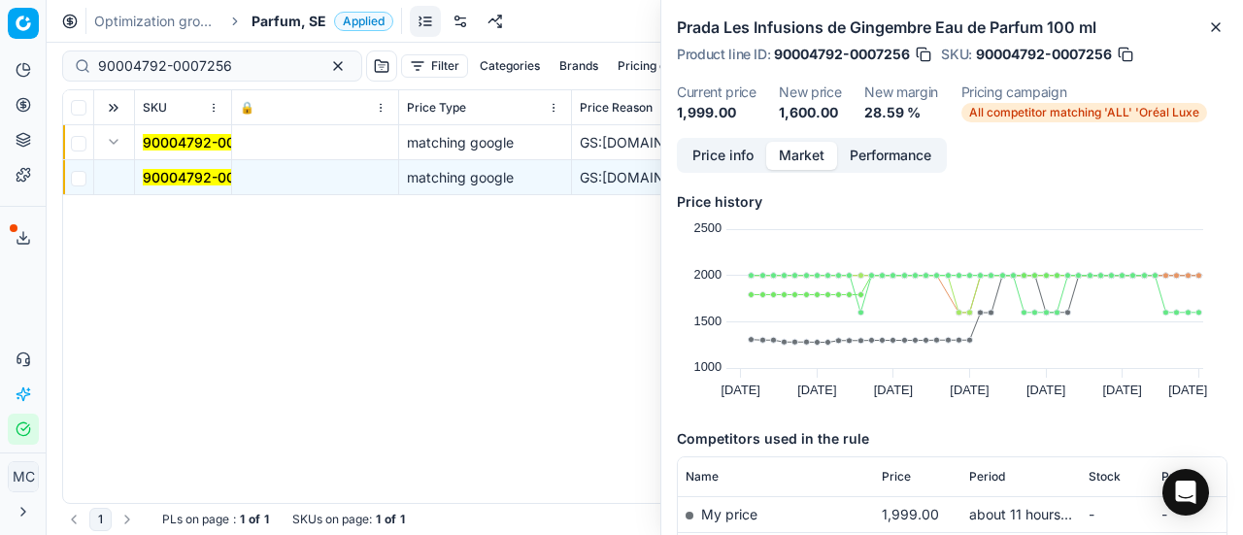
scroll to position [291, 0]
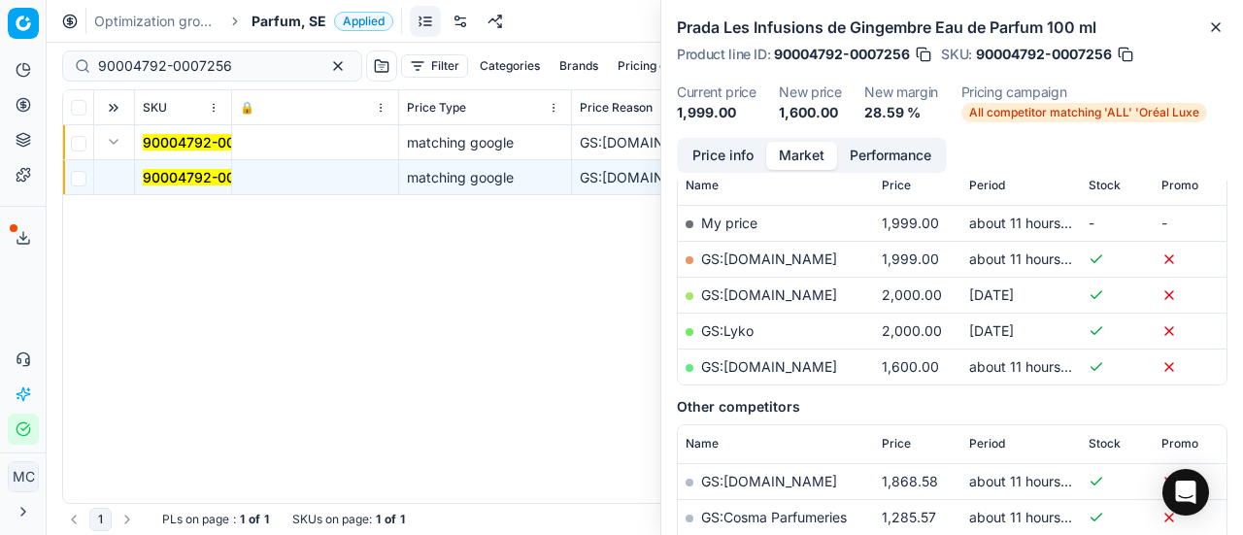
click at [768, 370] on link "GS:[DOMAIN_NAME]" at bounding box center [769, 366] width 136 height 17
click at [766, 257] on link "GS:[DOMAIN_NAME]" at bounding box center [769, 259] width 136 height 17
drag, startPoint x: 247, startPoint y: 64, endPoint x: 0, endPoint y: 48, distance: 247.2
click at [0, 48] on div "Pricing platform Analytics Pricing Product portfolio Templates Export service 1…" at bounding box center [621, 267] width 1243 height 535
paste input "643-0006972"
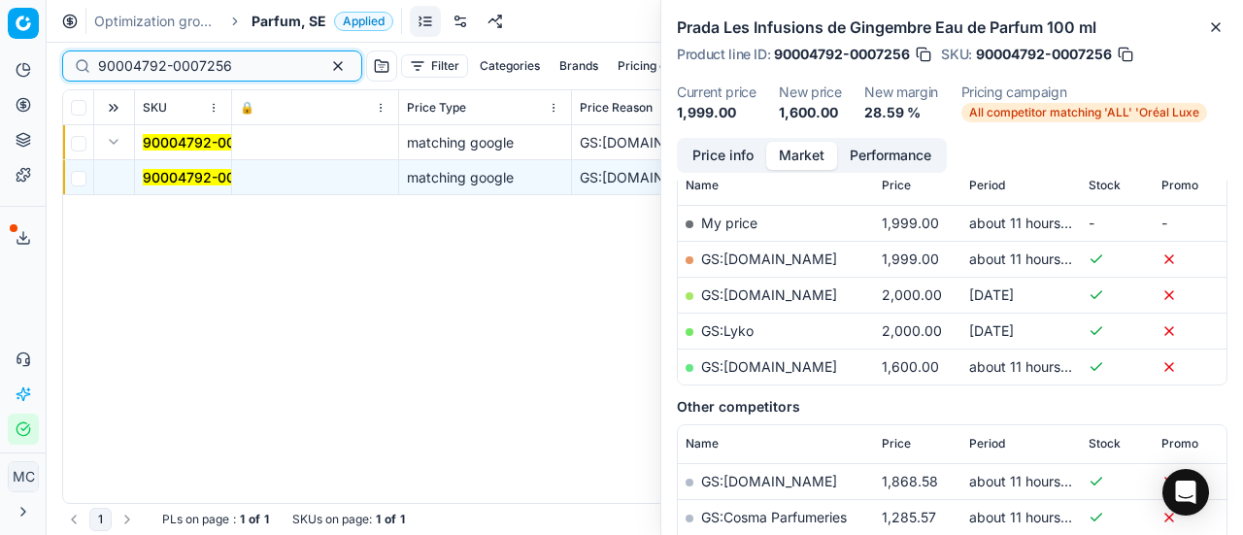
type input "90004643-0006972"
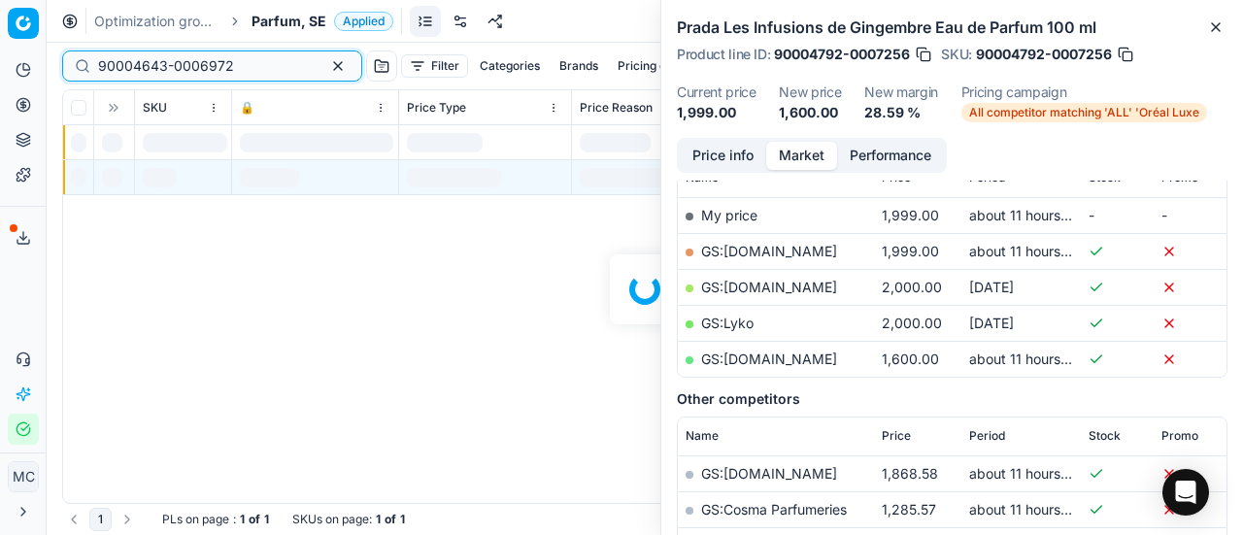
scroll to position [291, 0]
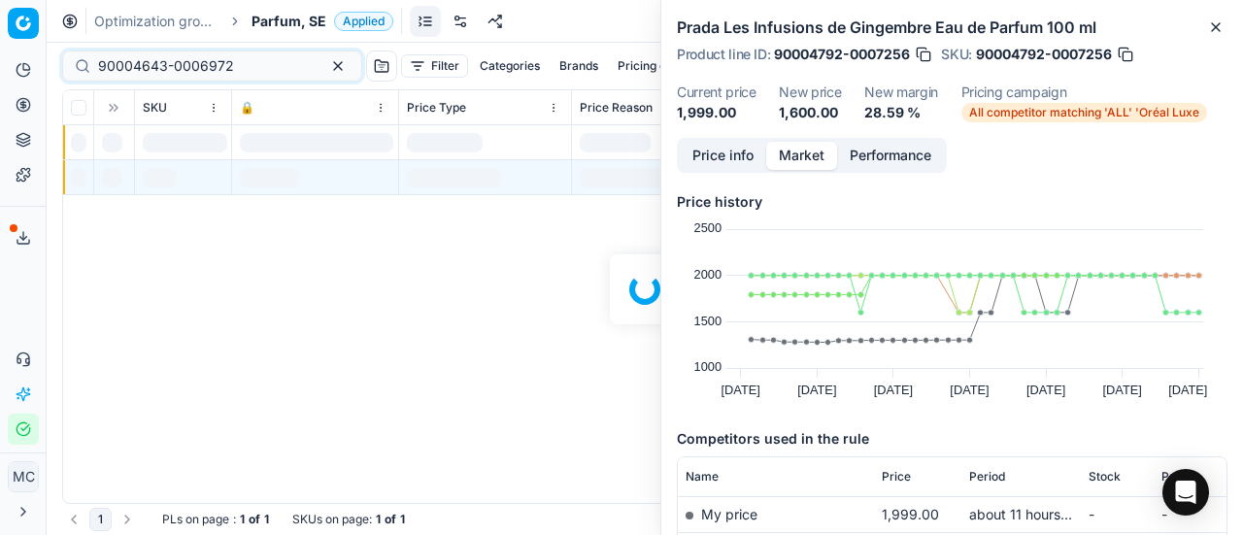
scroll to position [291, 0]
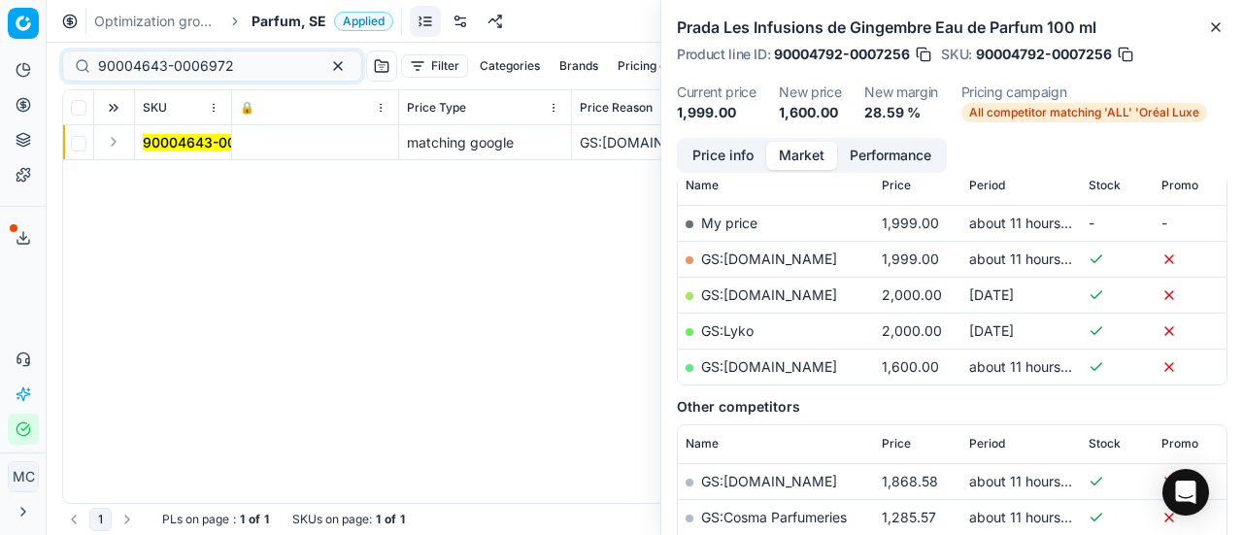
click at [109, 147] on button "Expand" at bounding box center [113, 141] width 23 height 23
click at [175, 178] on mark "90004643-0006972" at bounding box center [211, 177] width 136 height 17
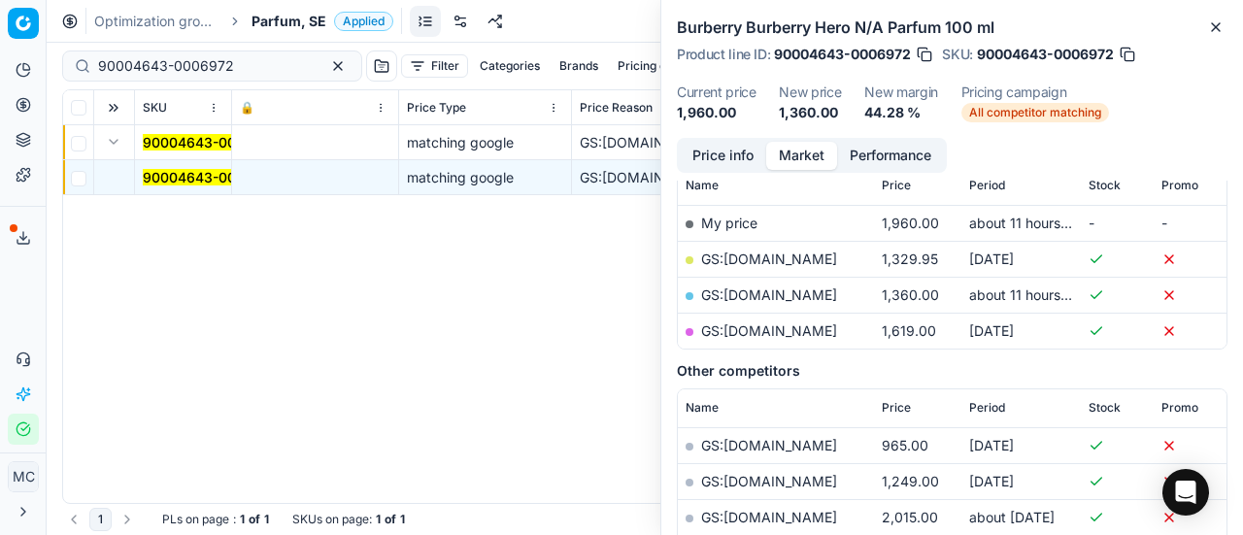
click at [732, 155] on button "Price info" at bounding box center [723, 156] width 86 height 28
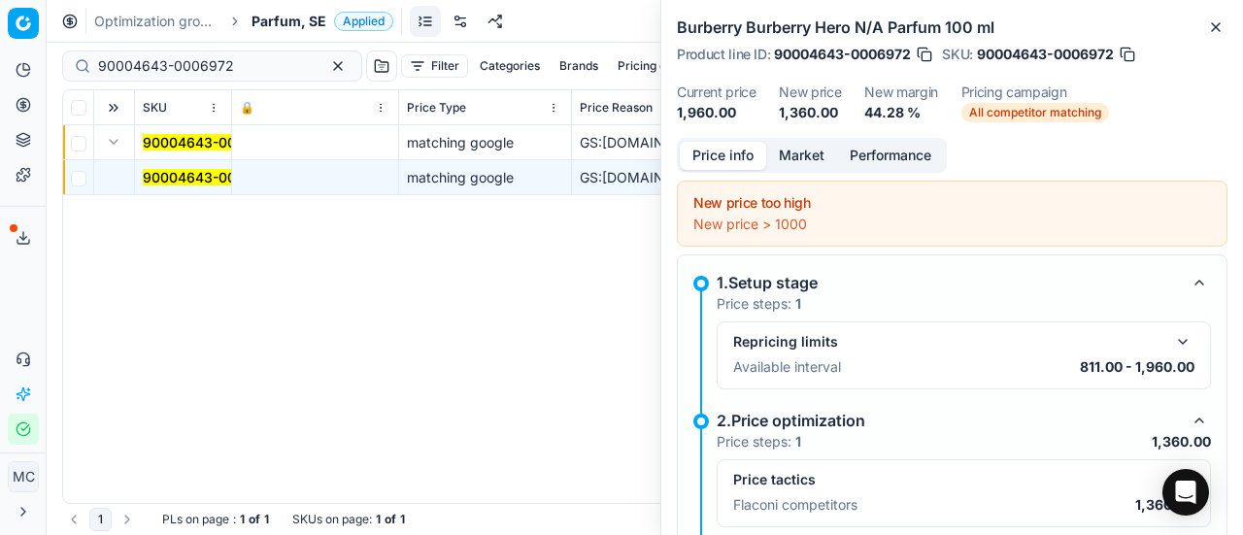
click at [1171, 468] on button "button" at bounding box center [1182, 479] width 23 height 23
click at [786, 152] on button "Market" at bounding box center [801, 156] width 71 height 28
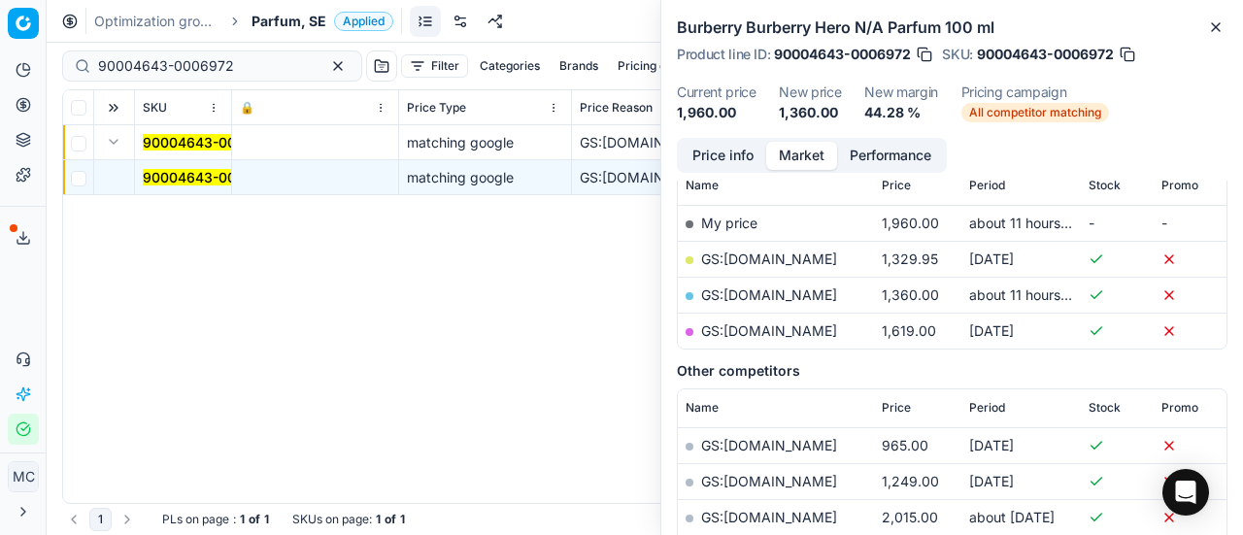
click at [754, 290] on link "GS:[DOMAIN_NAME]" at bounding box center [769, 294] width 136 height 17
drag, startPoint x: 245, startPoint y: 61, endPoint x: 0, endPoint y: 13, distance: 249.5
click at [0, 26] on div "Pricing platform Analytics Pricing Product portfolio Templates Export service 1…" at bounding box center [621, 267] width 1243 height 535
paste input "5856-0008750"
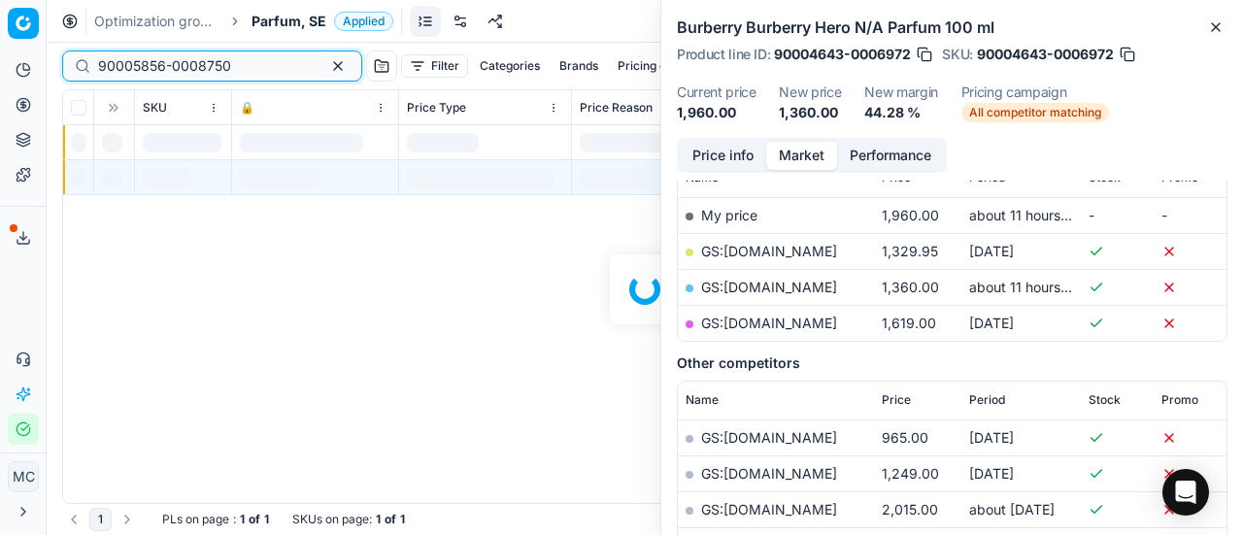
scroll to position [291, 0]
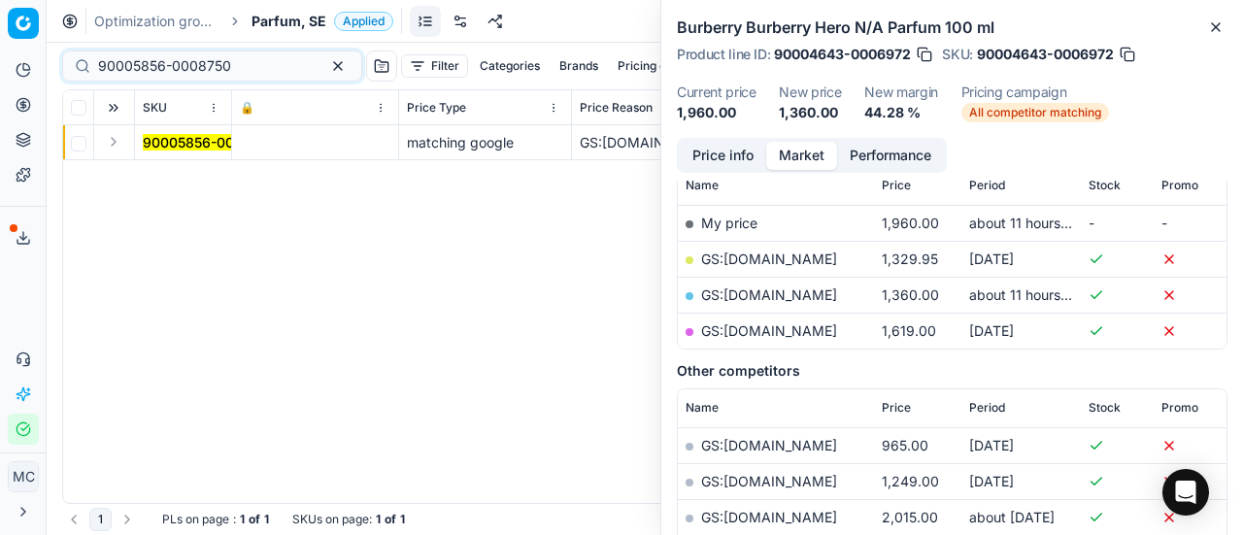
drag, startPoint x: 112, startPoint y: 147, endPoint x: 144, endPoint y: 154, distance: 33.0
click at [113, 144] on button "Expand" at bounding box center [113, 141] width 23 height 23
click at [187, 170] on mark "90005856-0008750" at bounding box center [209, 177] width 133 height 17
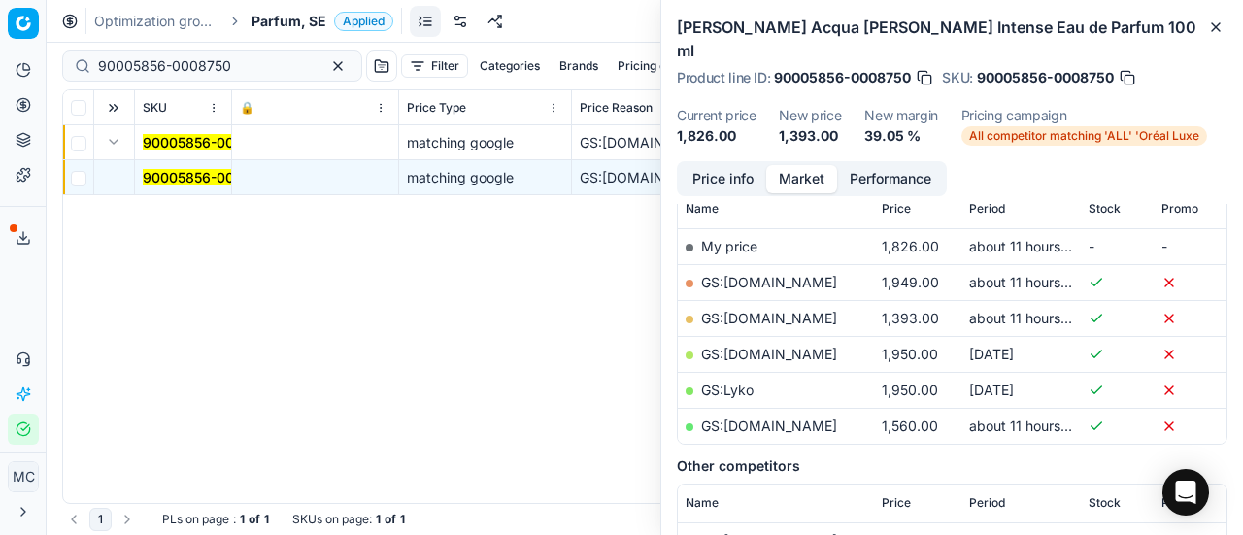
click at [737, 165] on button "Price info" at bounding box center [723, 179] width 86 height 28
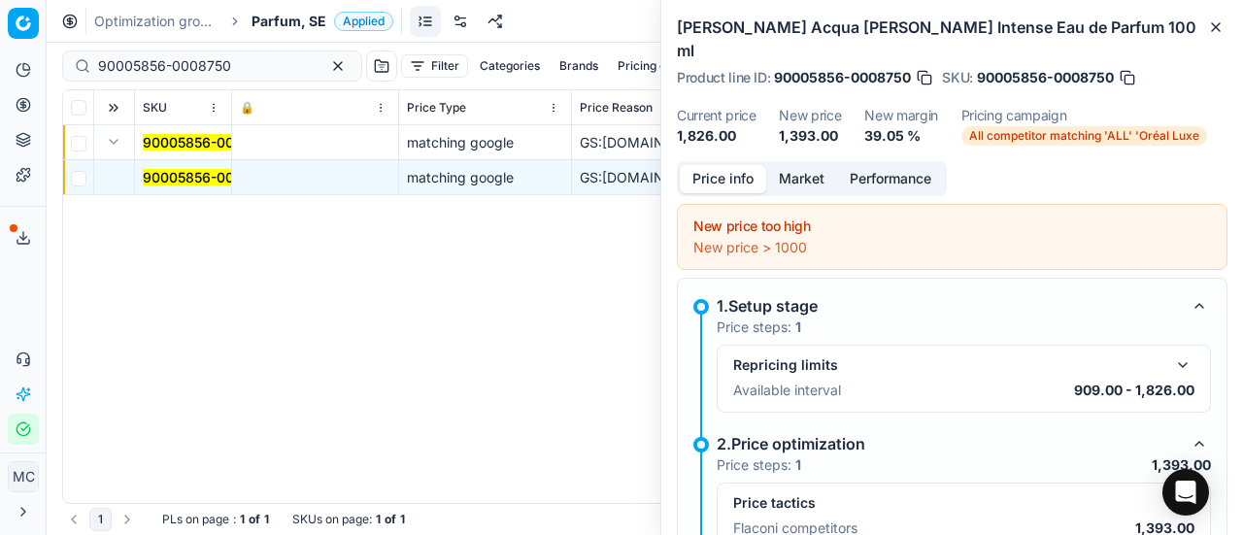
click at [1171, 491] on button "button" at bounding box center [1182, 502] width 23 height 23
click at [800, 165] on button "Market" at bounding box center [801, 179] width 71 height 28
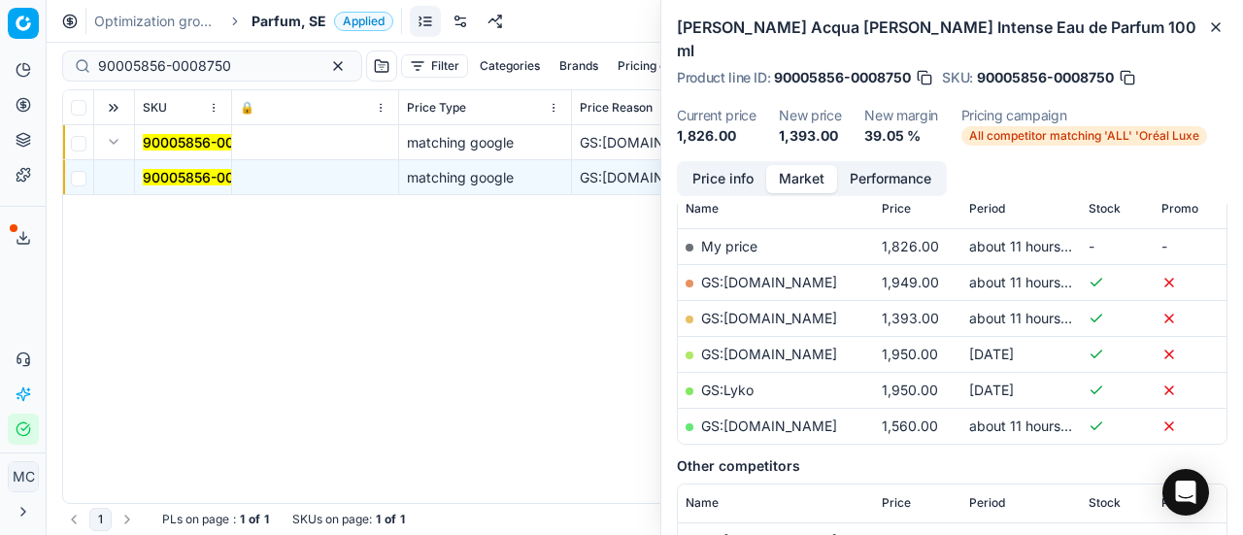
click at [760, 310] on link "GS:[DOMAIN_NAME]" at bounding box center [769, 318] width 136 height 17
drag, startPoint x: 246, startPoint y: 61, endPoint x: 0, endPoint y: 17, distance: 249.5
click at [0, 17] on div "Pricing platform Analytics Pricing Product portfolio Templates Export service 1…" at bounding box center [621, 267] width 1243 height 535
paste input "80065508-10"
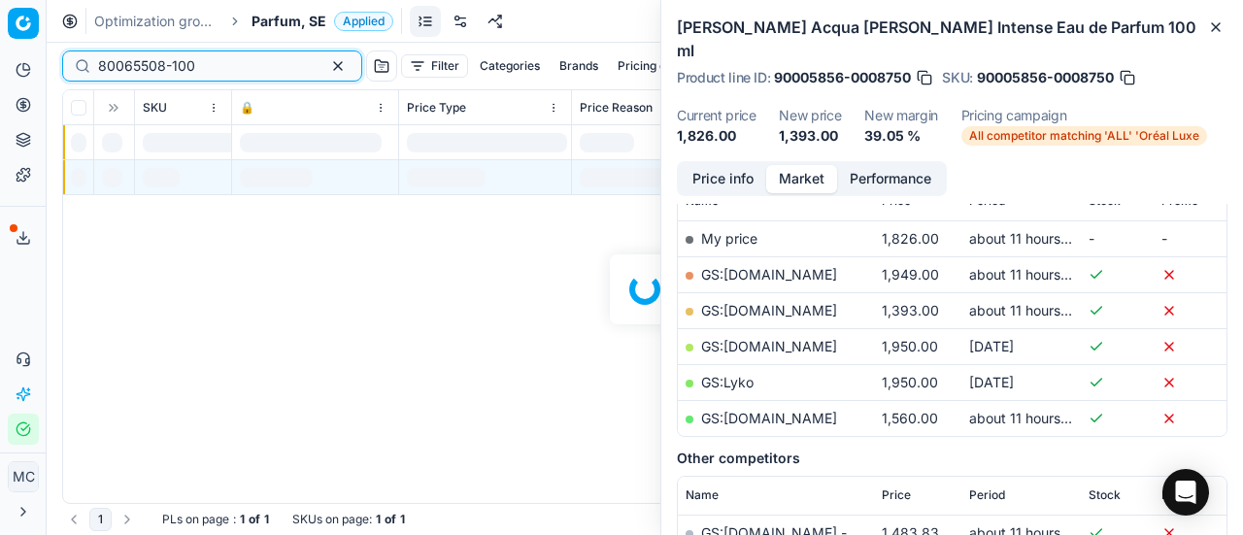
scroll to position [291, 0]
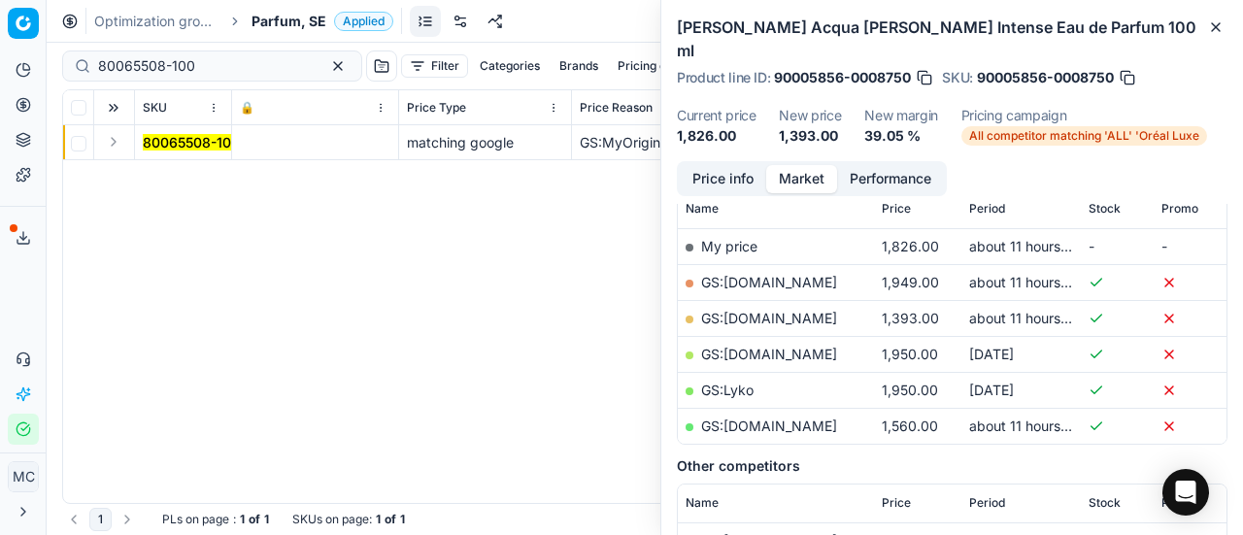
click at [117, 146] on button "Expand" at bounding box center [113, 141] width 23 height 23
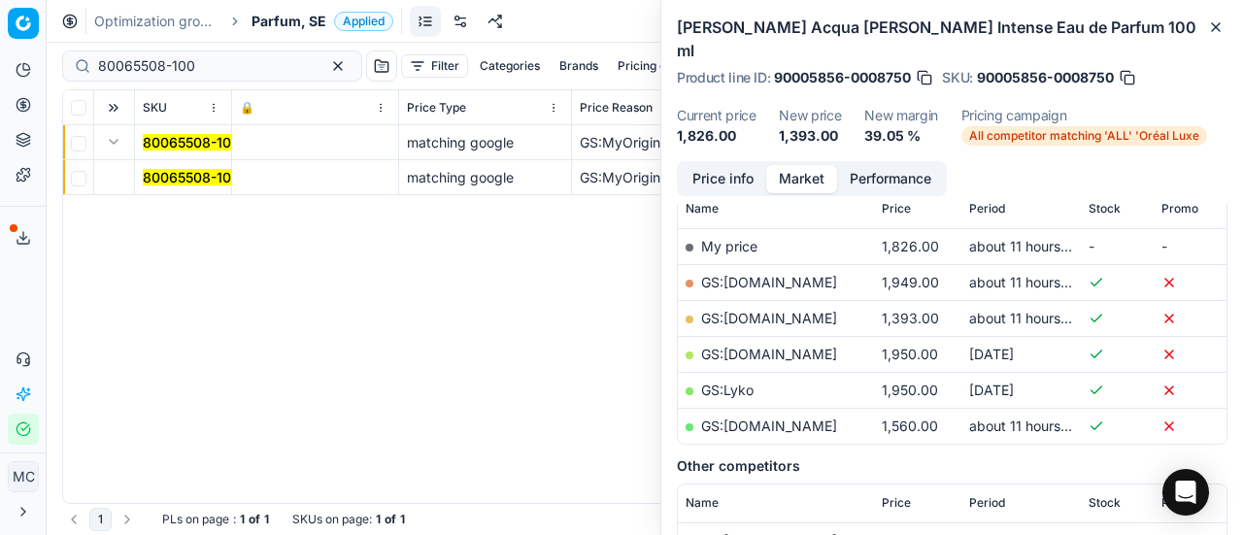
click at [215, 173] on mark "80065508-100" at bounding box center [191, 177] width 97 height 17
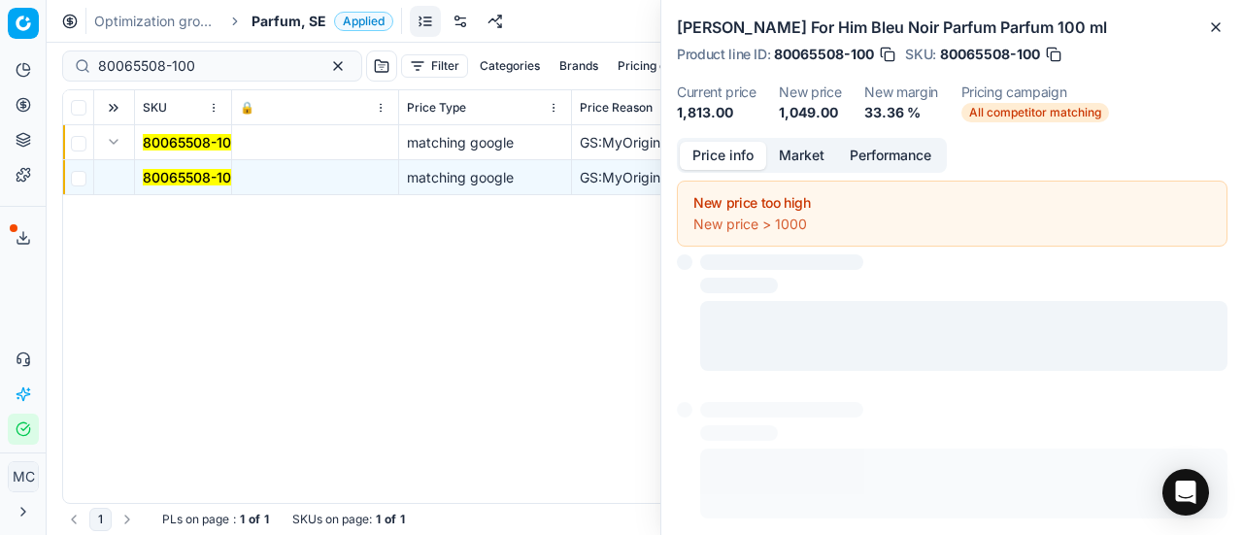
click at [699, 142] on button "Price info" at bounding box center [723, 156] width 86 height 28
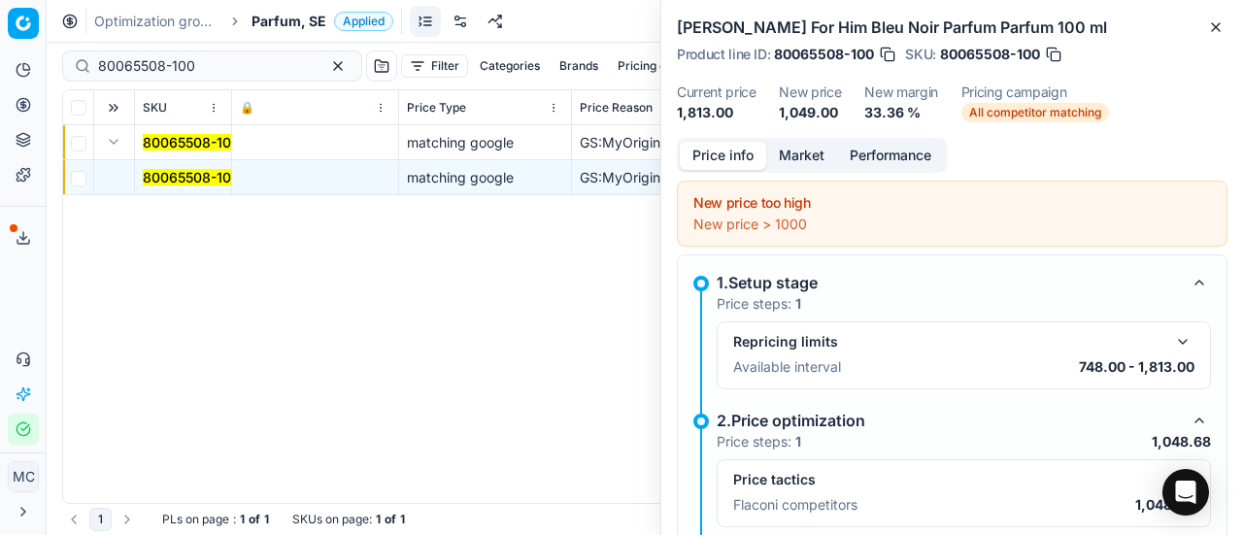
click at [1171, 468] on button "button" at bounding box center [1182, 479] width 23 height 23
click at [794, 116] on dd "1,049.00" at bounding box center [810, 112] width 62 height 19
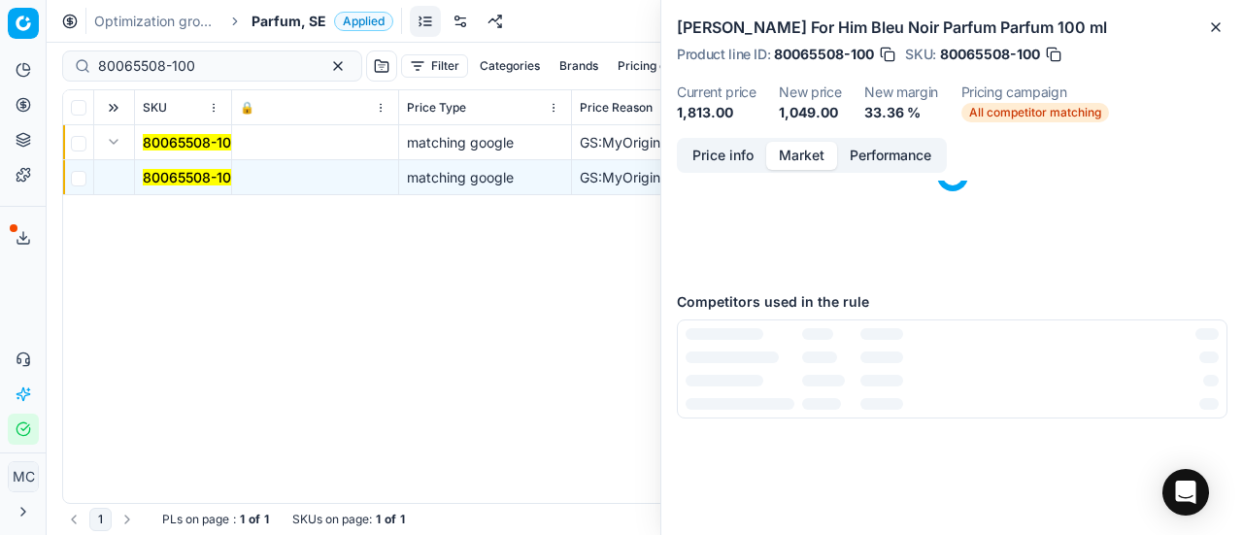
click at [810, 149] on button "Market" at bounding box center [801, 156] width 71 height 28
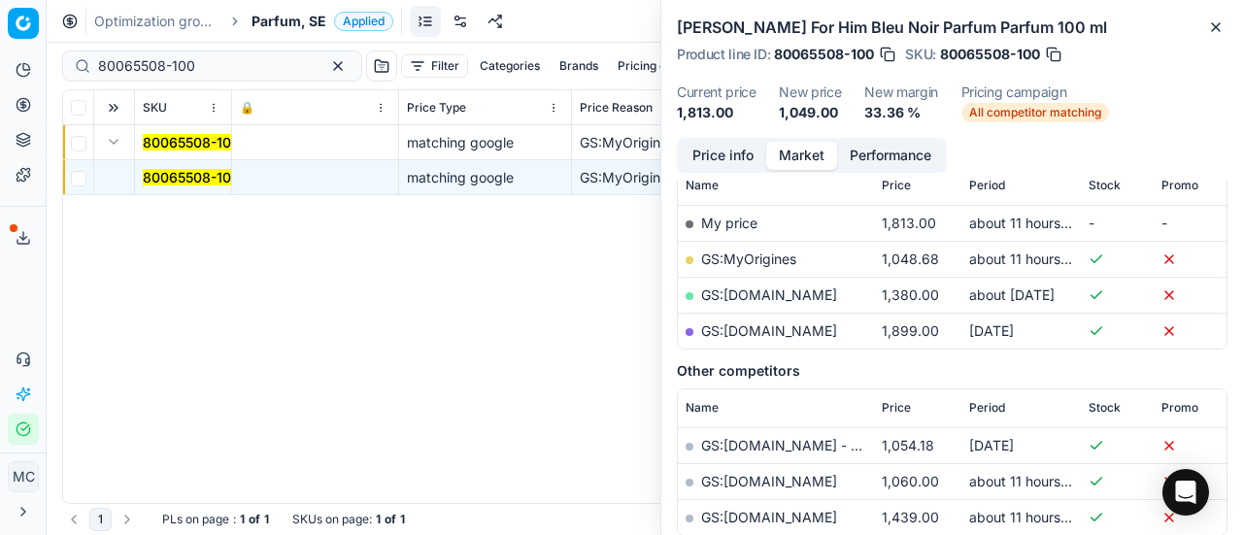
click at [785, 256] on link "GS:MyOrigines" at bounding box center [748, 259] width 95 height 17
drag, startPoint x: 231, startPoint y: 69, endPoint x: 0, endPoint y: 28, distance: 234.7
click at [0, 26] on div "Pricing platform Analytics Pricing Product portfolio Templates Export service 1…" at bounding box center [621, 267] width 1243 height 535
paste input "75522"
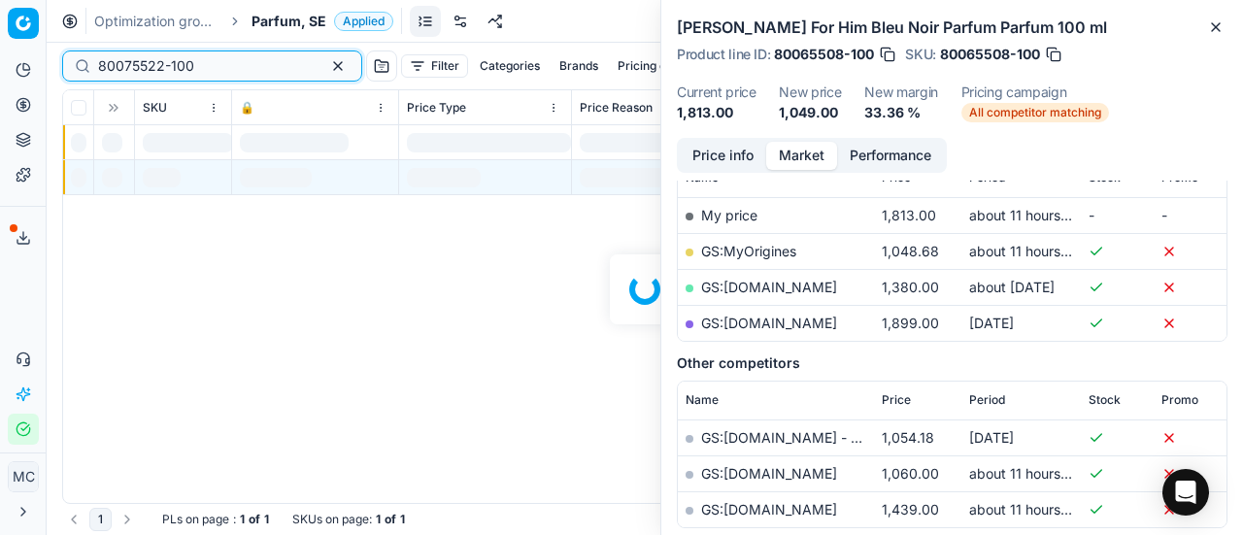
scroll to position [291, 0]
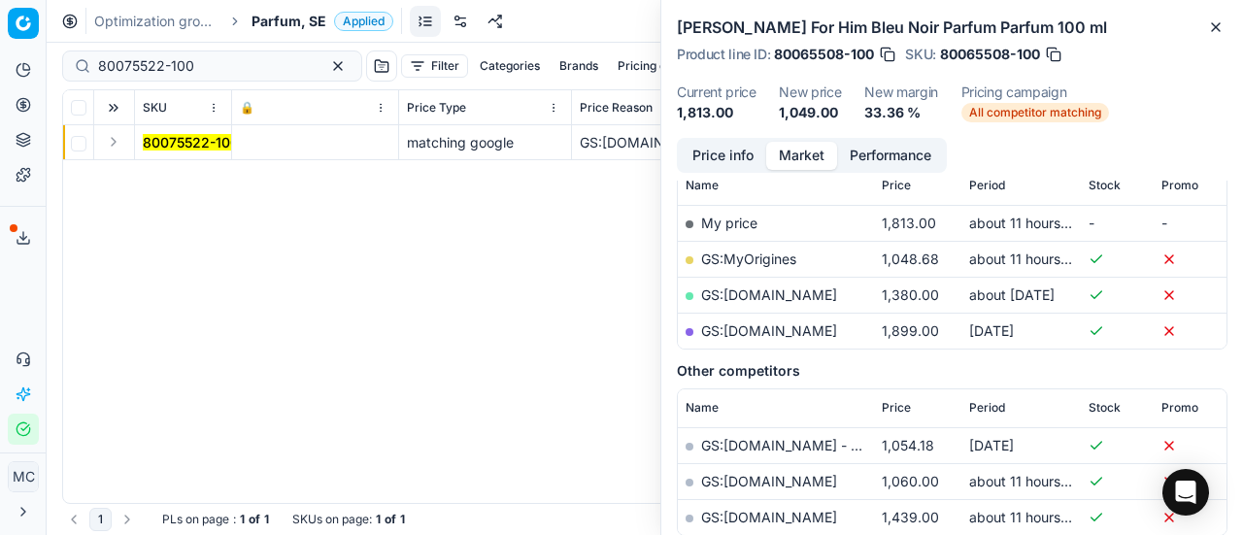
click at [116, 147] on button "Expand" at bounding box center [113, 141] width 23 height 23
click at [158, 167] on td "80075522-100" at bounding box center [183, 177] width 97 height 35
click at [206, 178] on mark "80075522-100" at bounding box center [191, 177] width 96 height 17
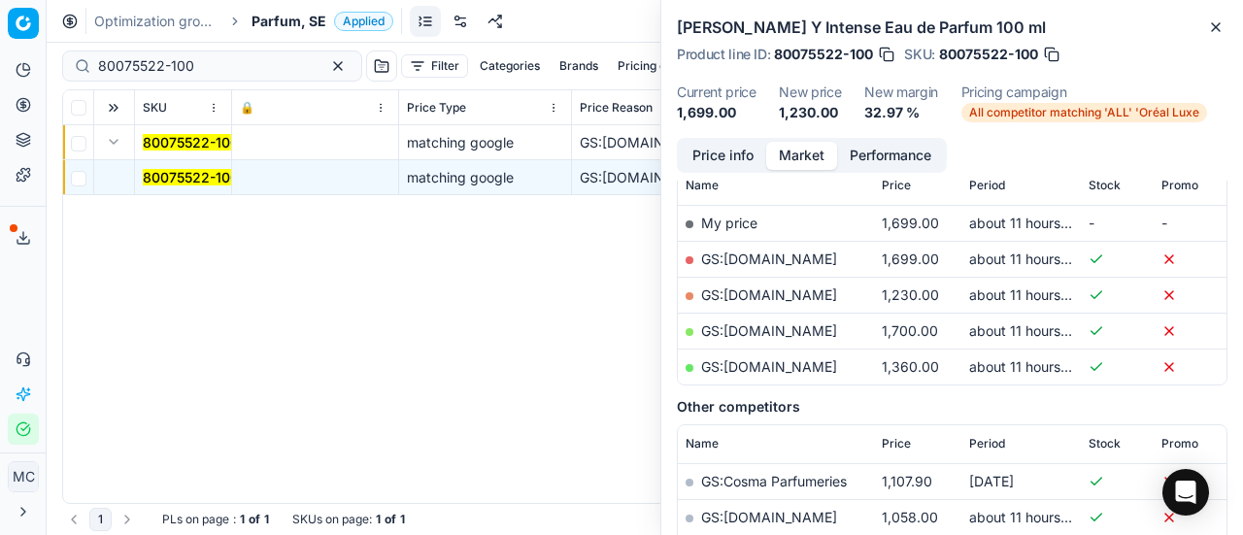
click at [733, 164] on button "Price info" at bounding box center [723, 156] width 86 height 28
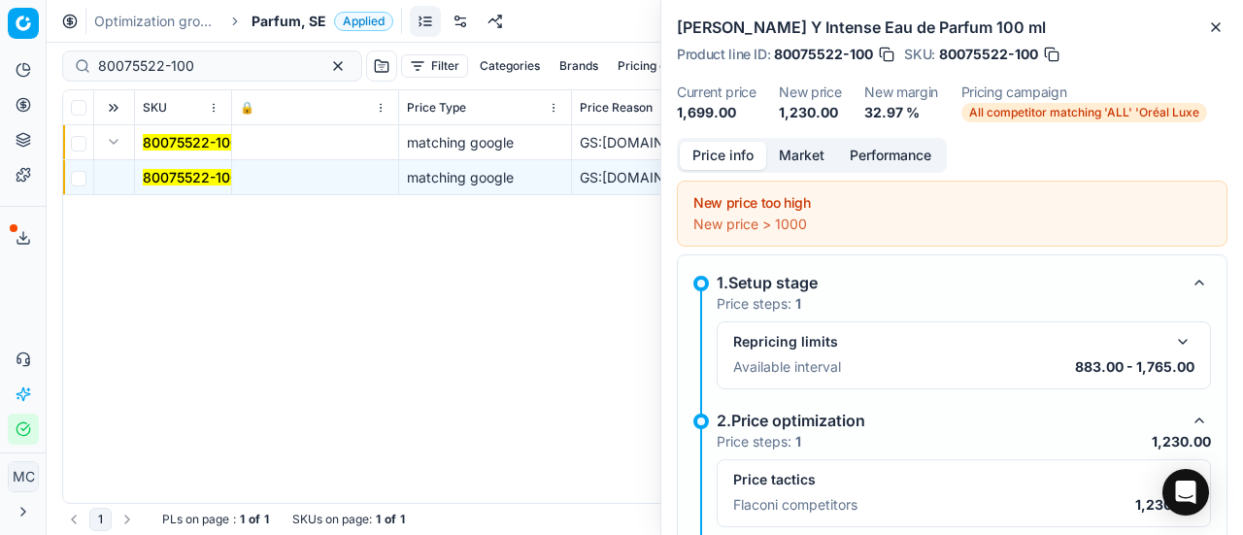
click at [1171, 468] on button "button" at bounding box center [1182, 479] width 23 height 23
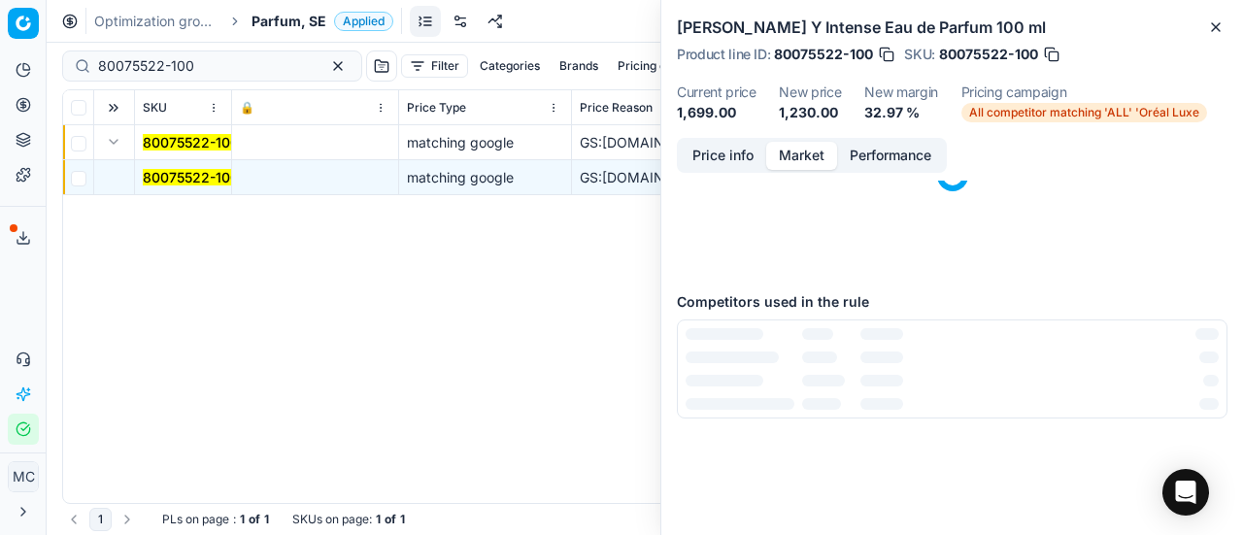
click at [816, 149] on button "Market" at bounding box center [801, 156] width 71 height 28
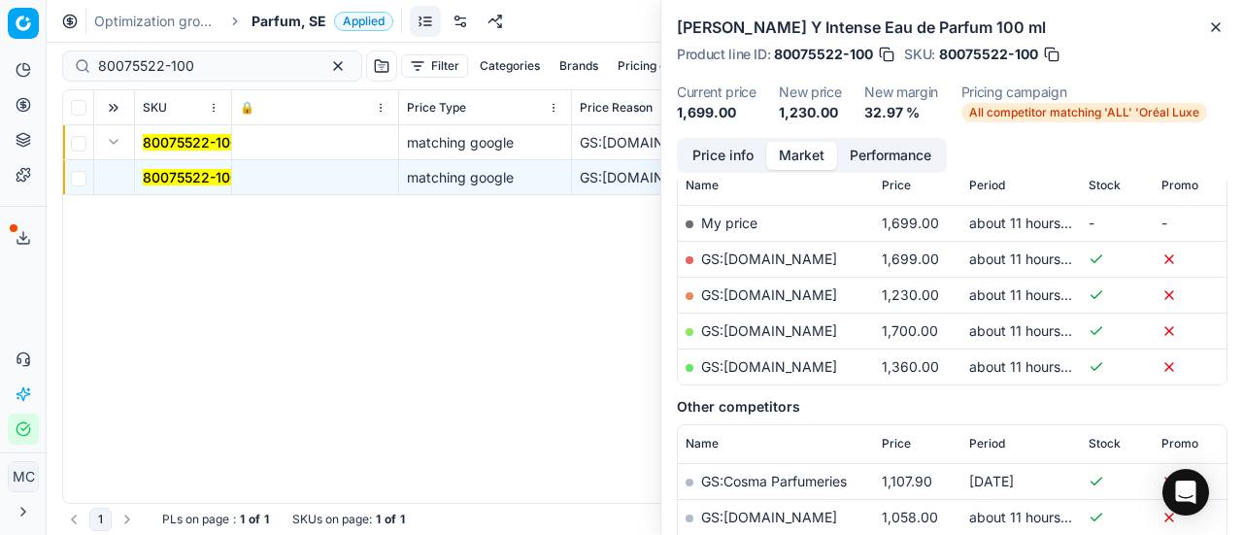
click at [803, 286] on link "GS:[DOMAIN_NAME]" at bounding box center [769, 294] width 136 height 17
drag, startPoint x: 204, startPoint y: 61, endPoint x: 17, endPoint y: 23, distance: 190.2
click at [0, 23] on div "Pricing platform Analytics Pricing Product portfolio Templates Export service 1…" at bounding box center [621, 267] width 1243 height 535
paste input "39590"
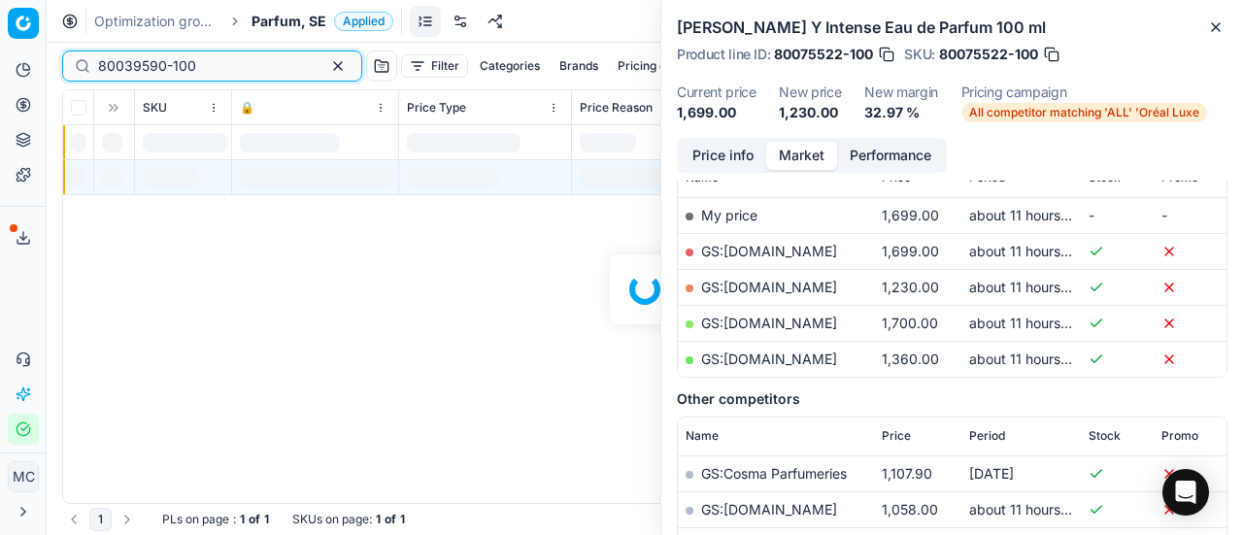
scroll to position [291, 0]
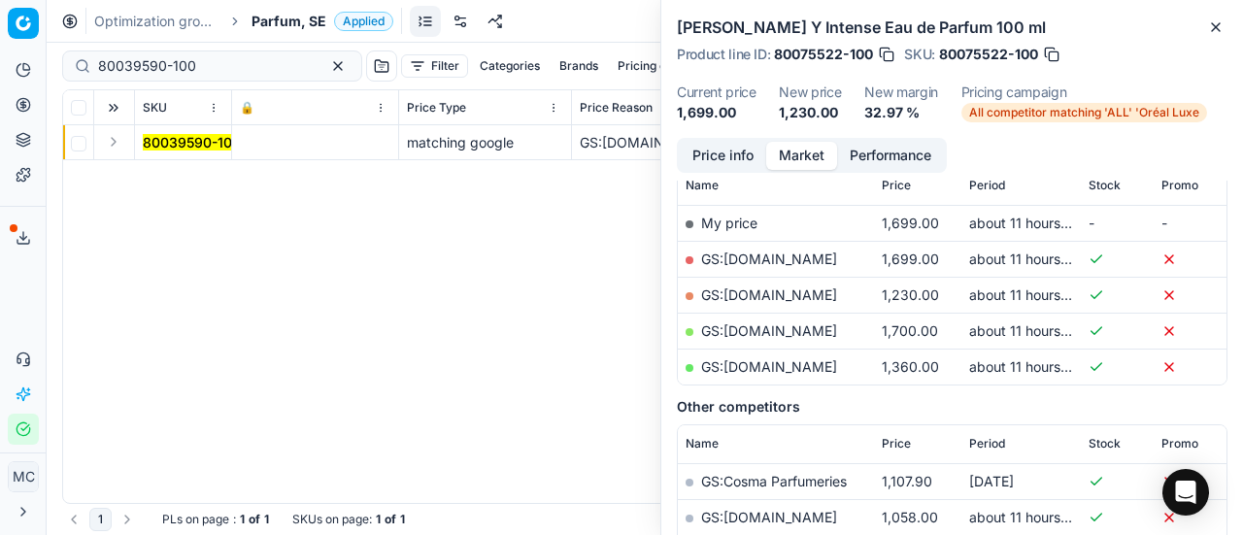
click at [107, 141] on button "Expand" at bounding box center [113, 141] width 23 height 23
click at [171, 176] on mark "80039590-100" at bounding box center [192, 177] width 98 height 17
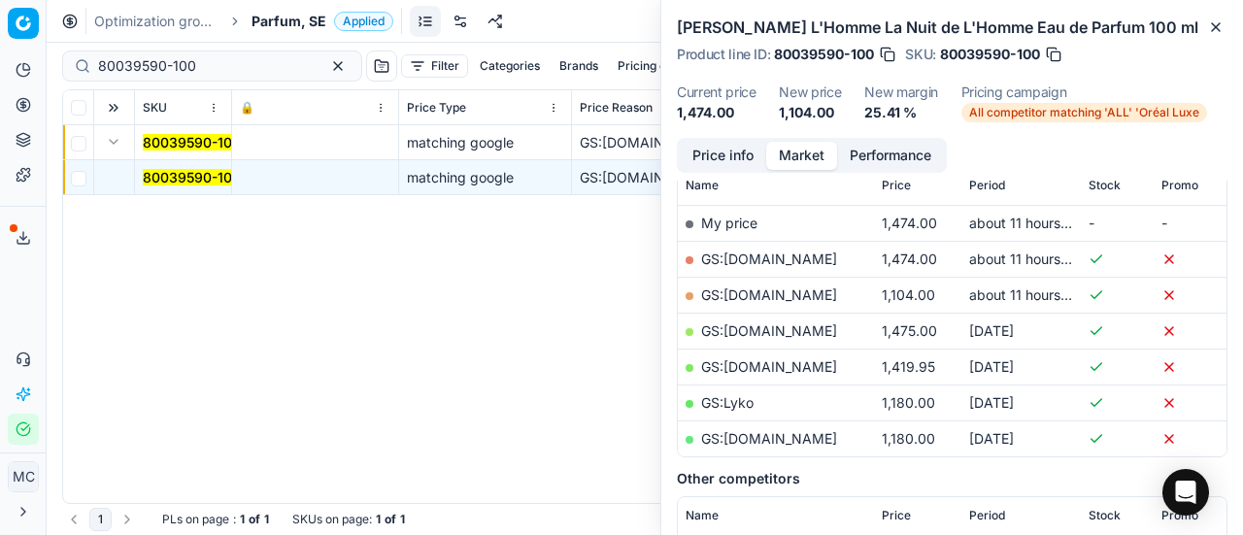
click at [707, 170] on button "Price info" at bounding box center [723, 156] width 86 height 28
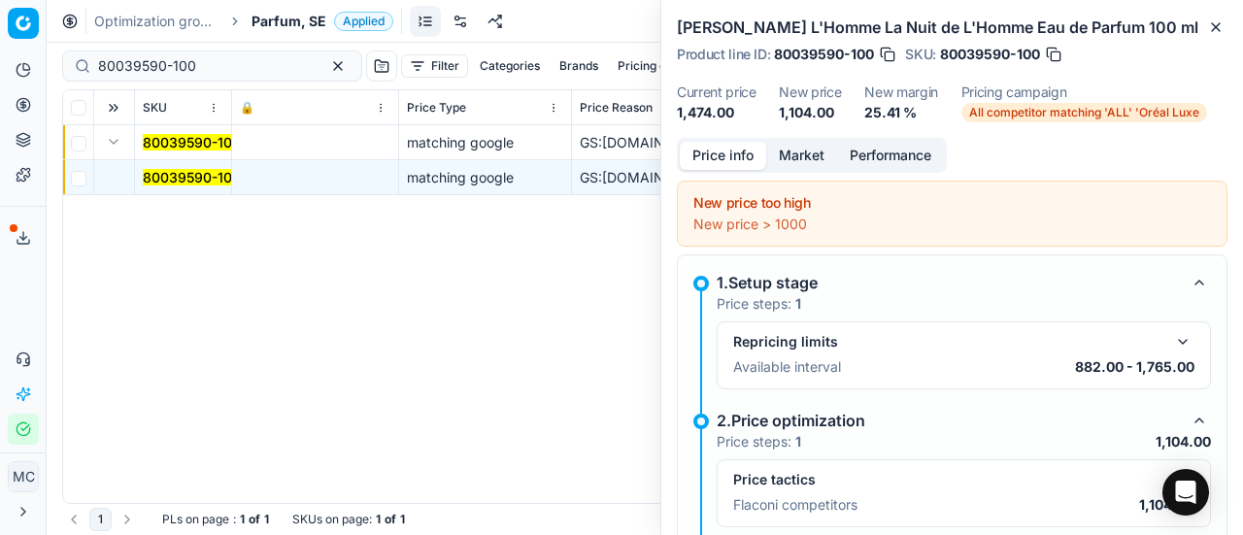
click at [1171, 468] on button "button" at bounding box center [1182, 479] width 23 height 23
click at [795, 170] on button "Market" at bounding box center [801, 156] width 71 height 28
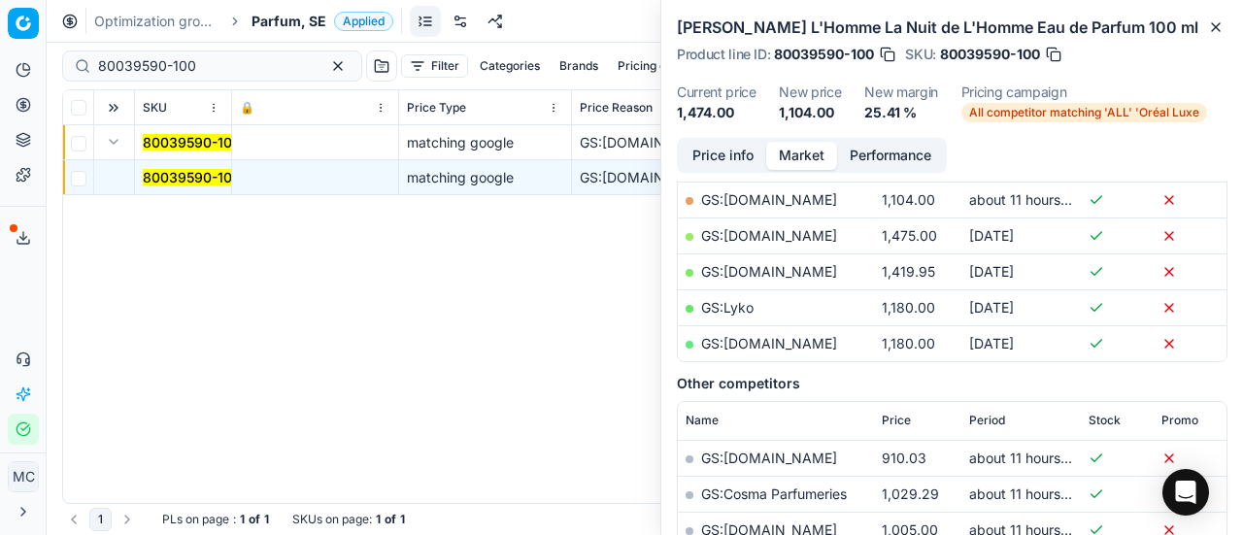
scroll to position [388, 0]
click at [799, 206] on link "GS:[DOMAIN_NAME]" at bounding box center [769, 197] width 136 height 17
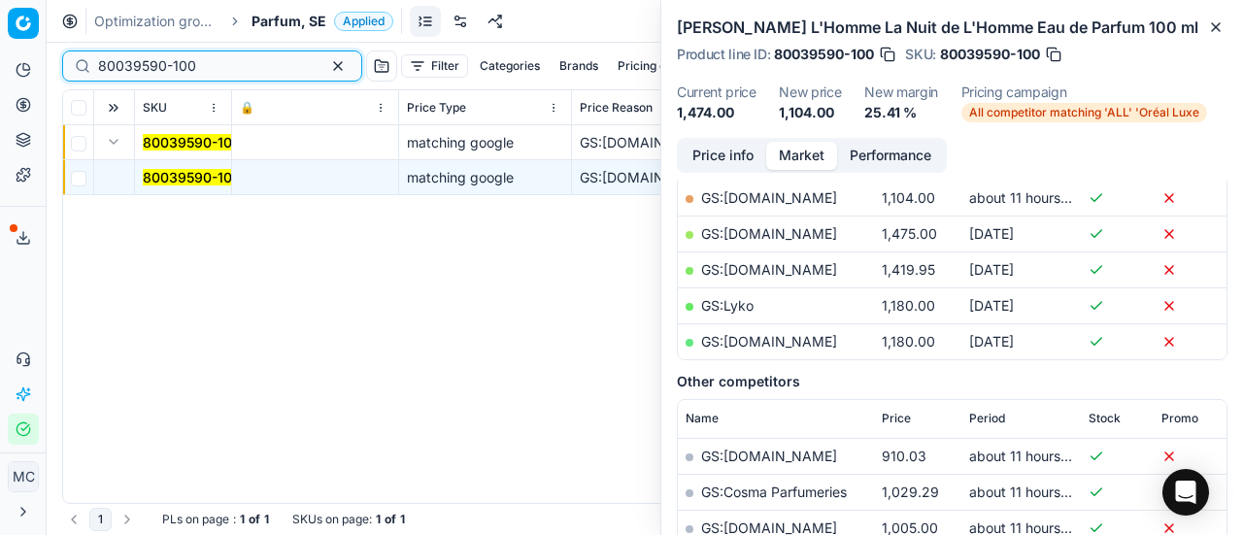
drag, startPoint x: 235, startPoint y: 61, endPoint x: 0, endPoint y: 28, distance: 237.3
click at [0, 24] on div "Pricing platform Analytics Pricing Product portfolio Templates Export service 1…" at bounding box center [621, 267] width 1243 height 535
paste input "23546"
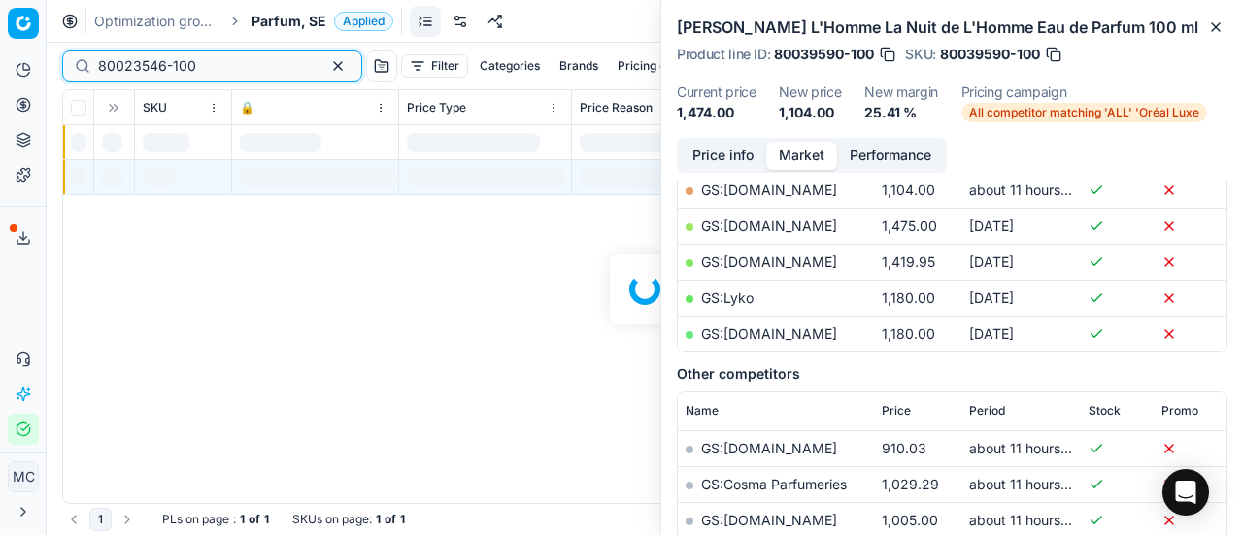
scroll to position [388, 0]
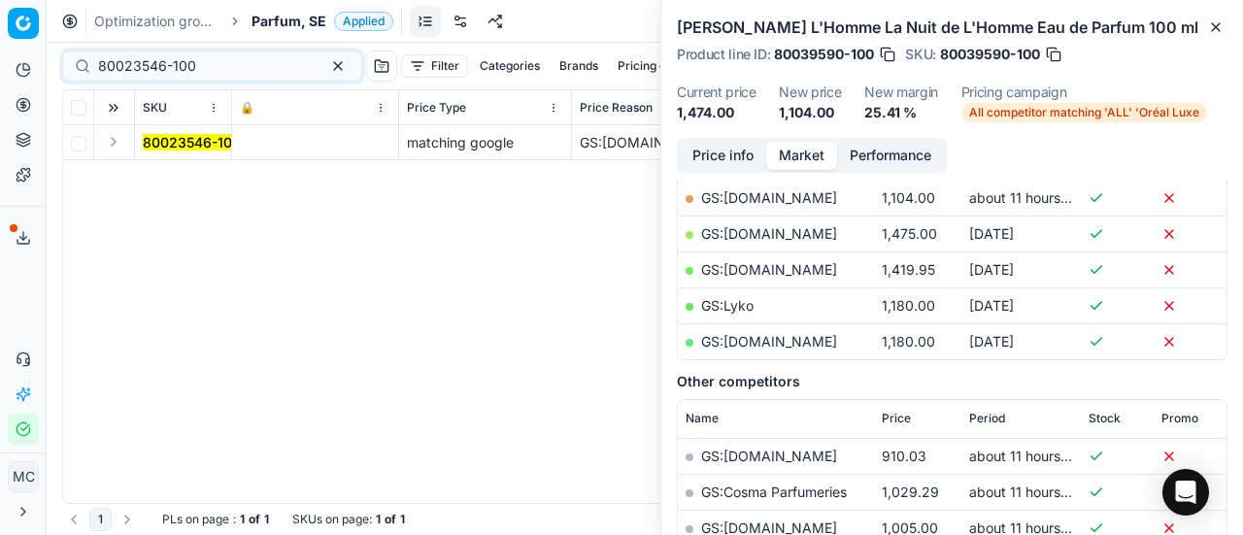
click at [111, 147] on button "Expand" at bounding box center [113, 141] width 23 height 23
click at [215, 184] on mark "80023546-100" at bounding box center [192, 177] width 98 height 17
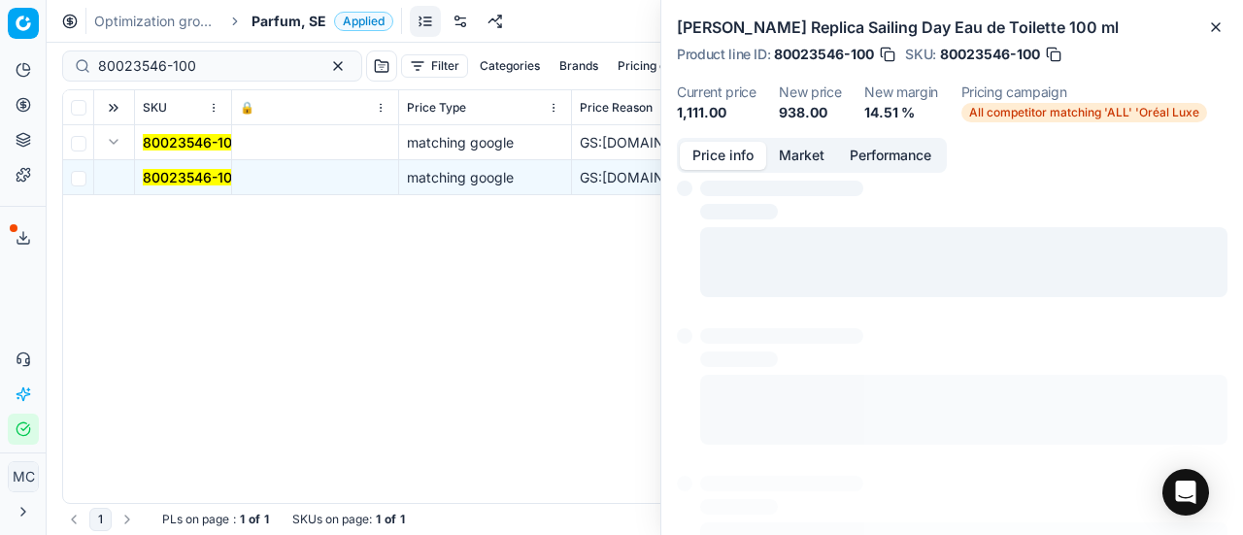
click at [703, 166] on button "Price info" at bounding box center [723, 156] width 86 height 28
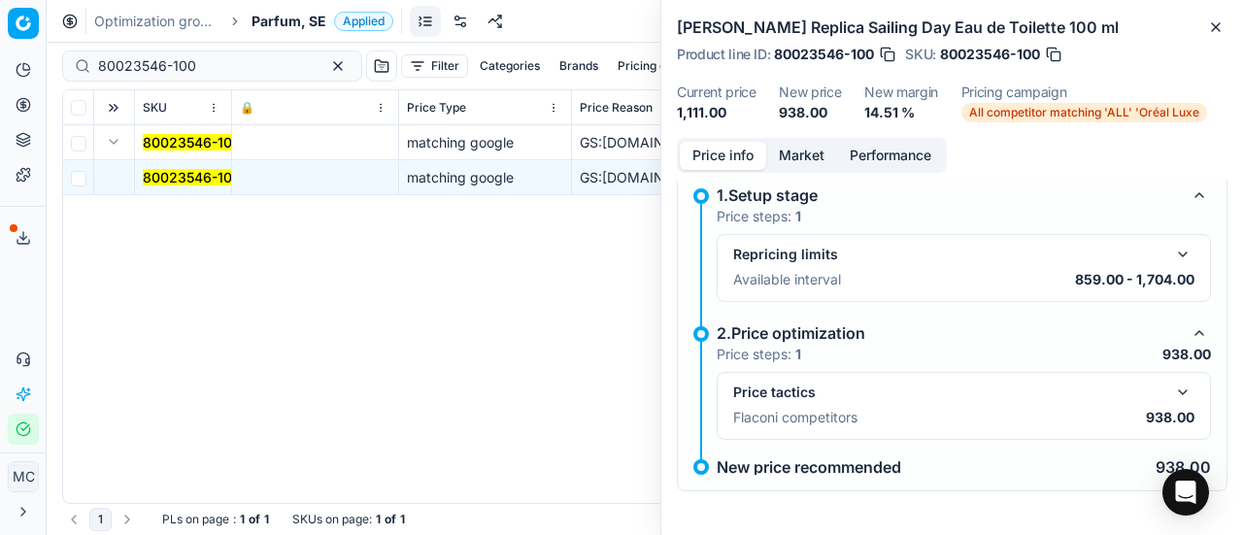
click at [1183, 387] on div "Price tactics Flaconi competitors 938.00" at bounding box center [964, 406] width 494 height 68
click at [1182, 387] on div "Price tactics Flaconi competitors 938.00" at bounding box center [964, 406] width 494 height 68
click at [1178, 387] on button "button" at bounding box center [1182, 392] width 23 height 23
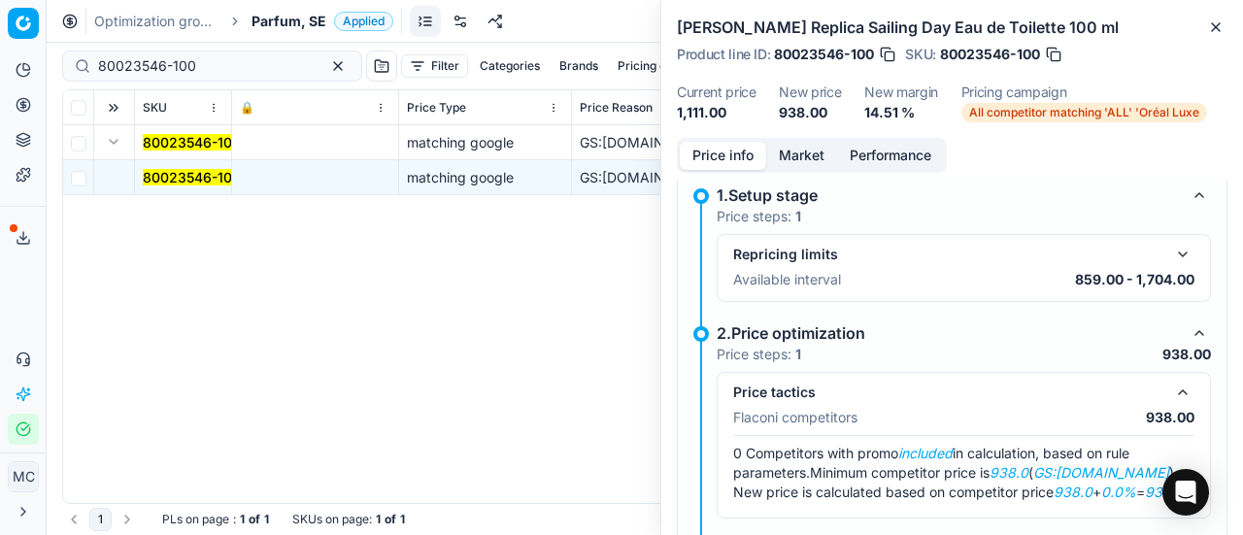
scroll to position [87, 0]
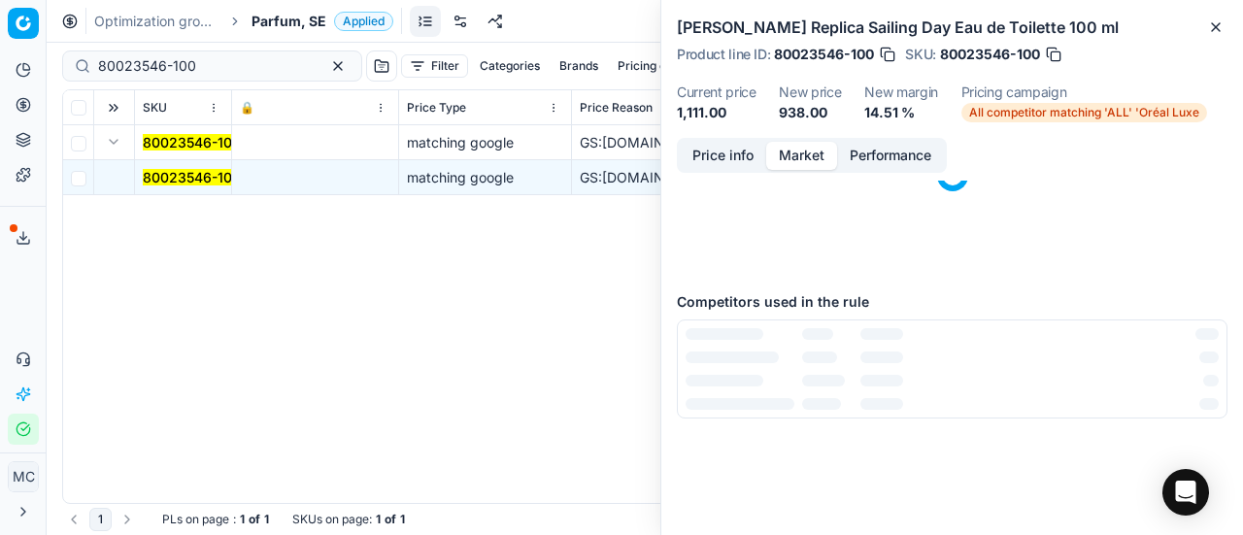
click at [800, 154] on button "Market" at bounding box center [801, 156] width 71 height 28
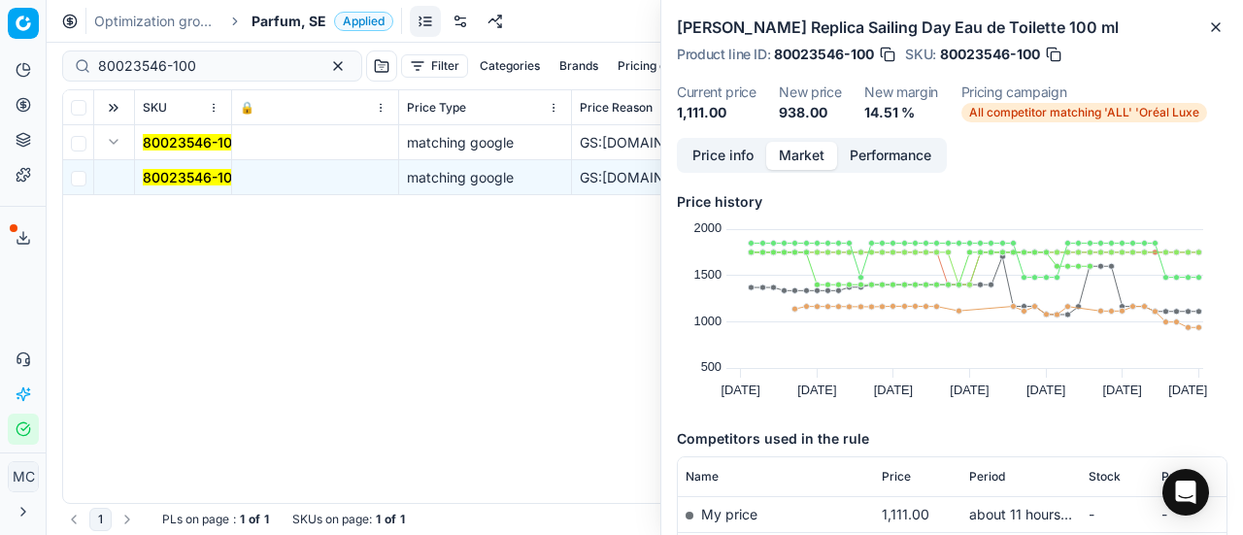
scroll to position [194, 0]
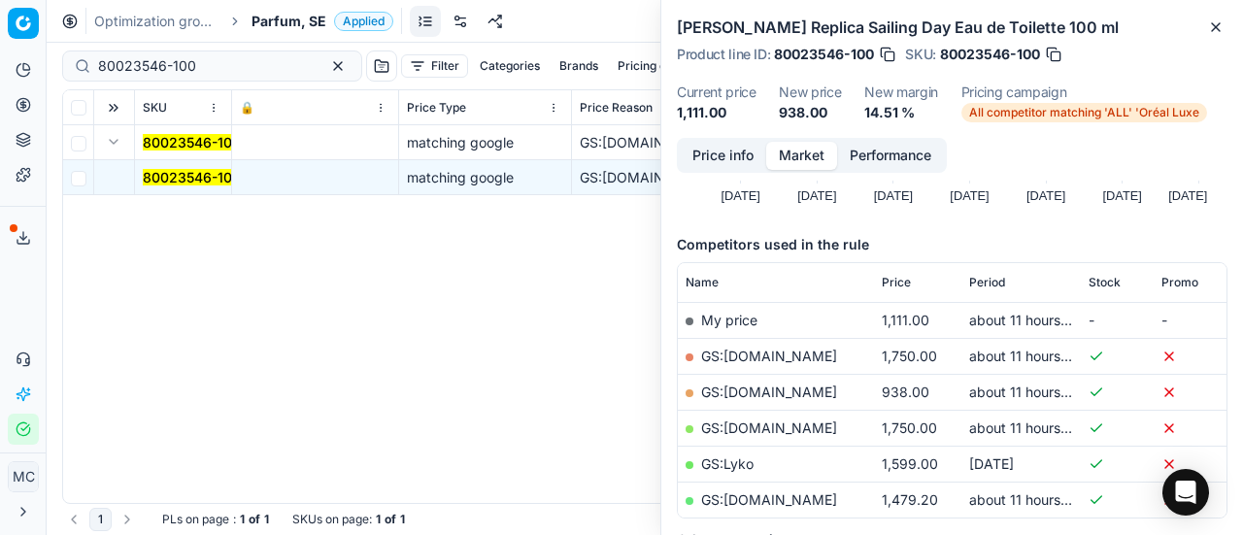
click at [780, 388] on link "GS:[DOMAIN_NAME]" at bounding box center [769, 392] width 136 height 17
drag, startPoint x: 241, startPoint y: 71, endPoint x: 0, endPoint y: -2, distance: 251.6
click at [0, 0] on html "Pricing platform Analytics Pricing Product portfolio Templates Export service 1…" at bounding box center [621, 267] width 1243 height 535
paste input "90011212-0017731"
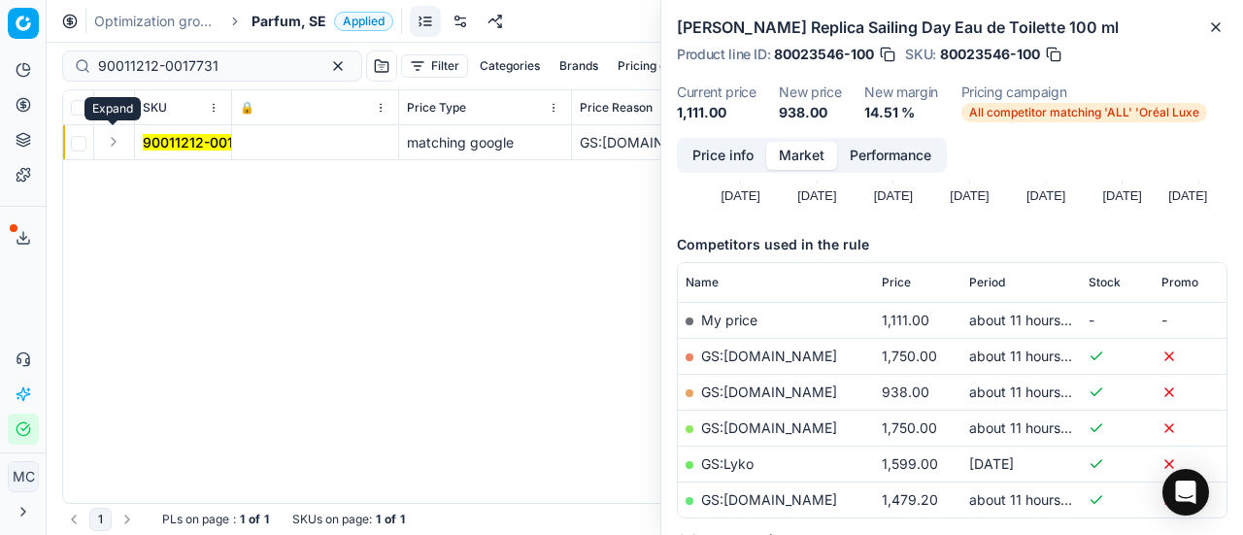
drag, startPoint x: 109, startPoint y: 152, endPoint x: 116, endPoint y: 140, distance: 14.3
click at [116, 140] on button "Expand" at bounding box center [113, 141] width 23 height 23
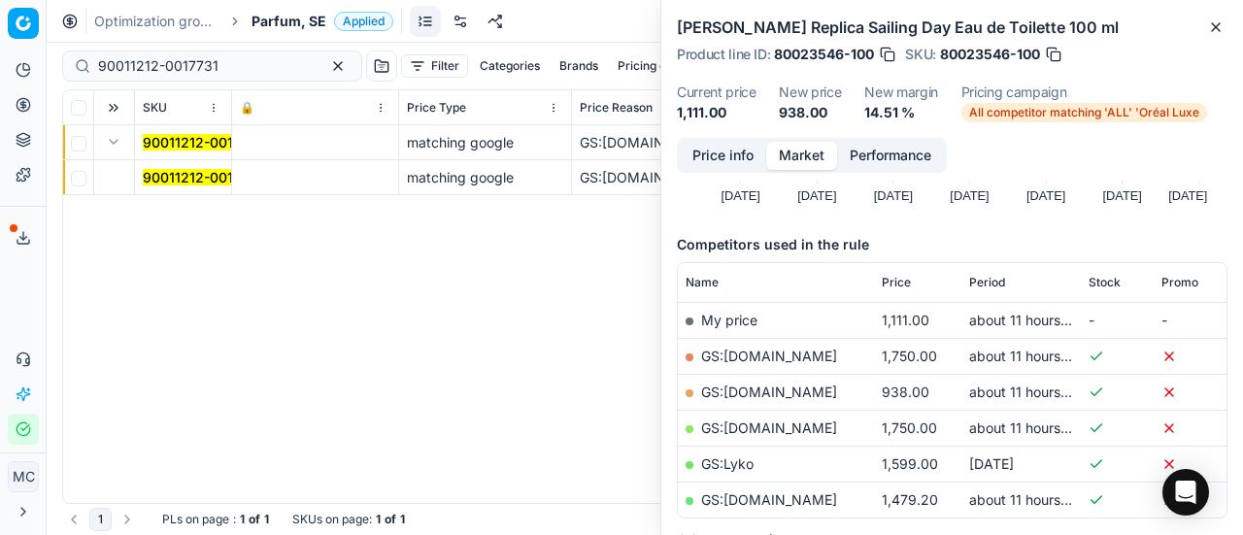
click at [209, 164] on td "90011212-0017731" at bounding box center [183, 177] width 97 height 35
click at [165, 172] on mark "90011212-0017731" at bounding box center [203, 177] width 120 height 17
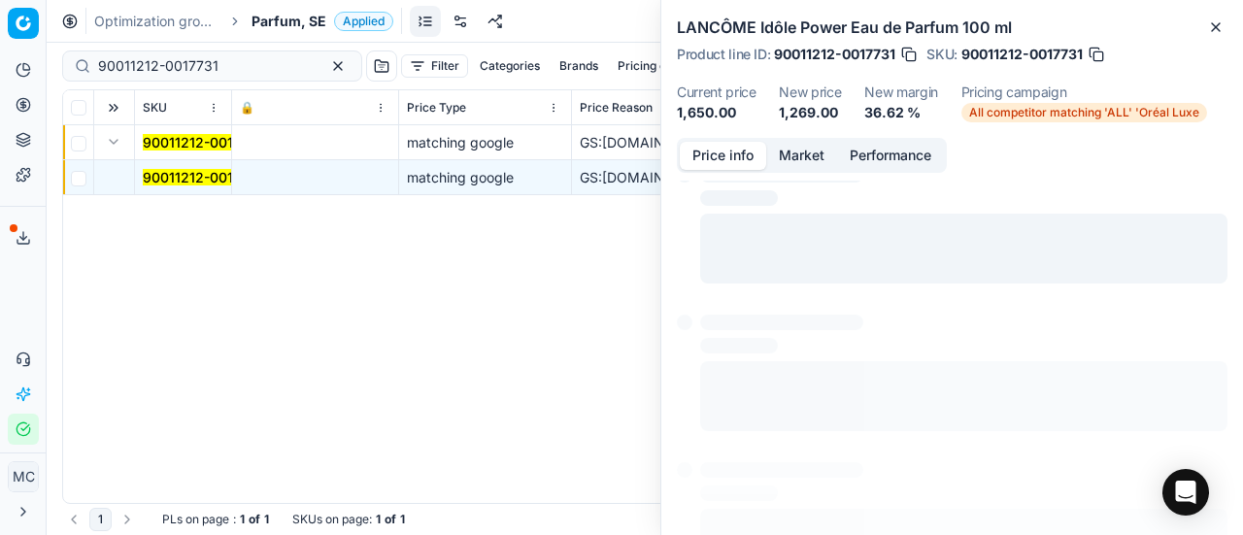
click at [753, 156] on button "Price info" at bounding box center [723, 156] width 86 height 28
click at [739, 158] on button "Price info" at bounding box center [723, 156] width 86 height 28
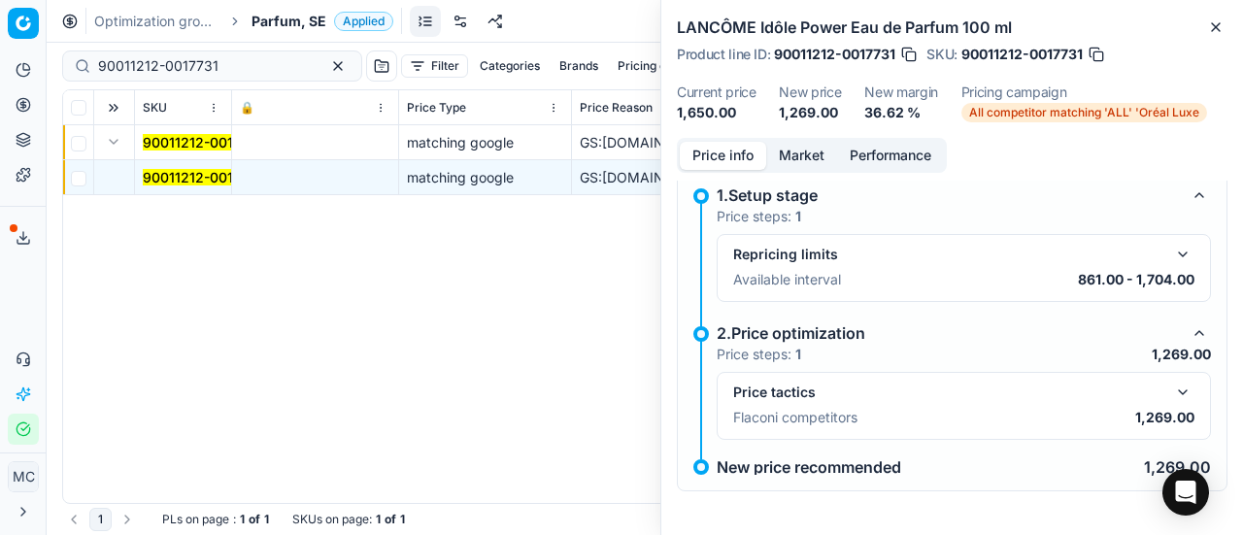
click at [1171, 396] on button "button" at bounding box center [1182, 392] width 23 height 23
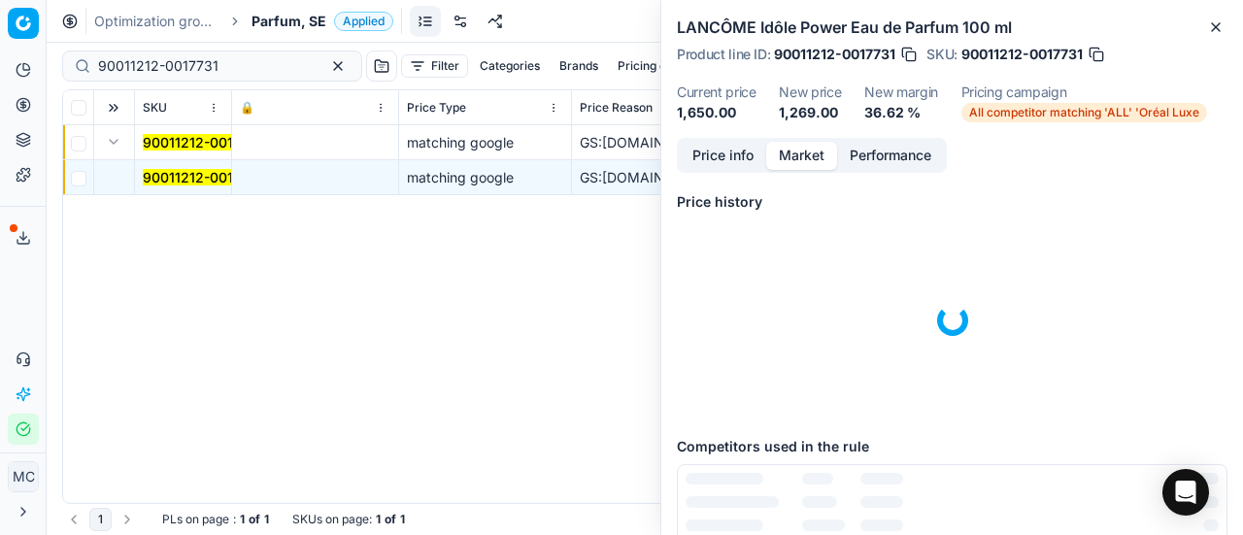
click at [831, 162] on button "Market" at bounding box center [801, 156] width 71 height 28
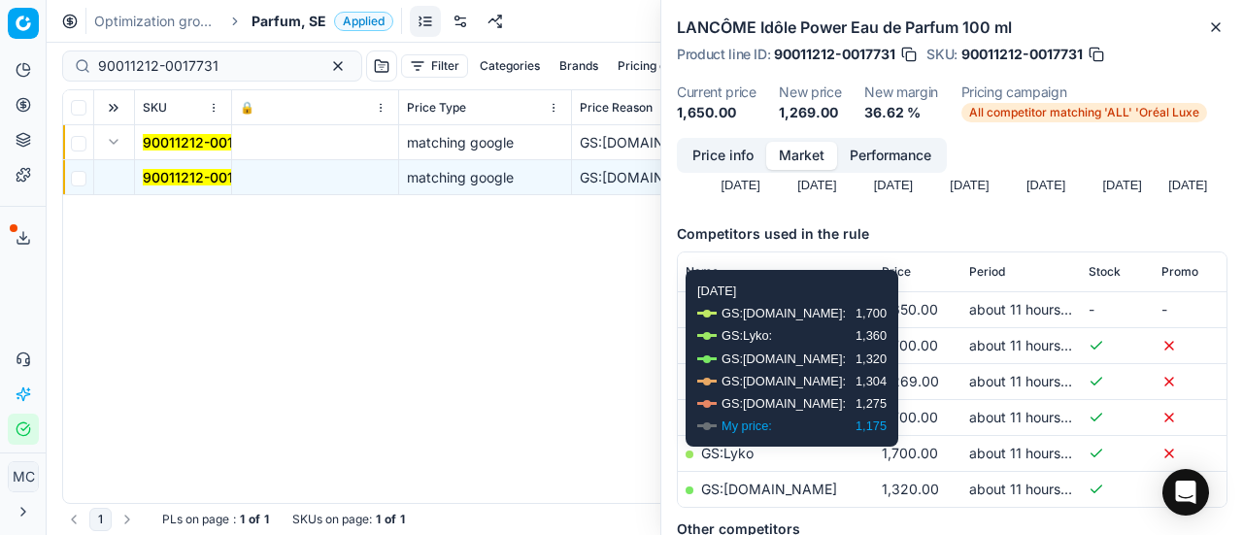
scroll to position [291, 0]
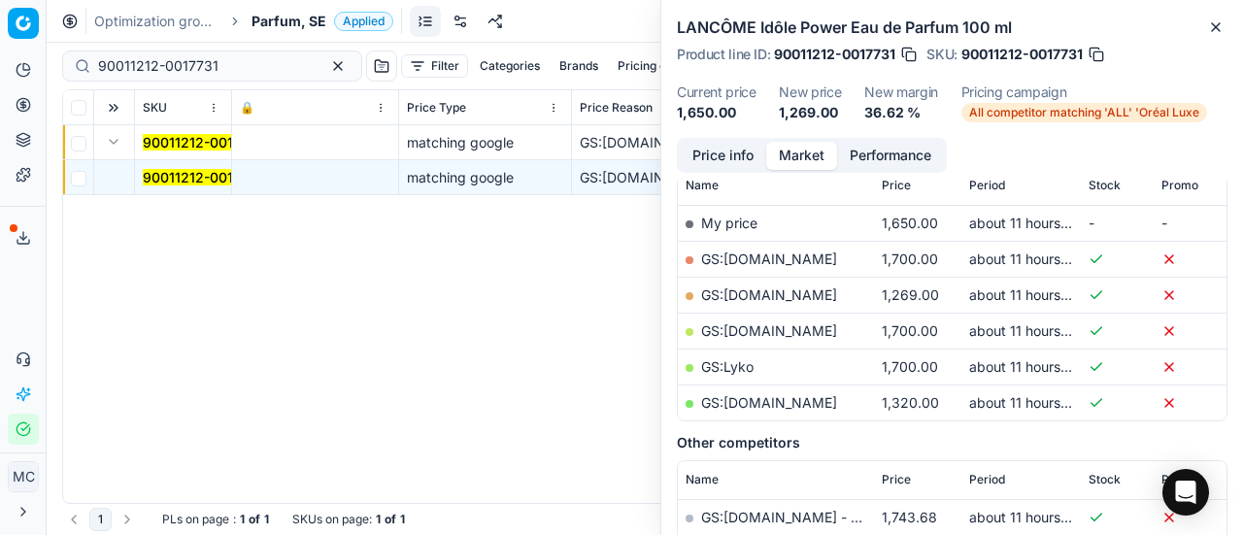
click at [763, 293] on link "GS:[DOMAIN_NAME]" at bounding box center [769, 294] width 136 height 17
click at [0, 28] on div "Pricing platform Analytics Pricing Product portfolio Templates Export service 1…" at bounding box center [621, 267] width 1243 height 535
paste input "80001377-100"
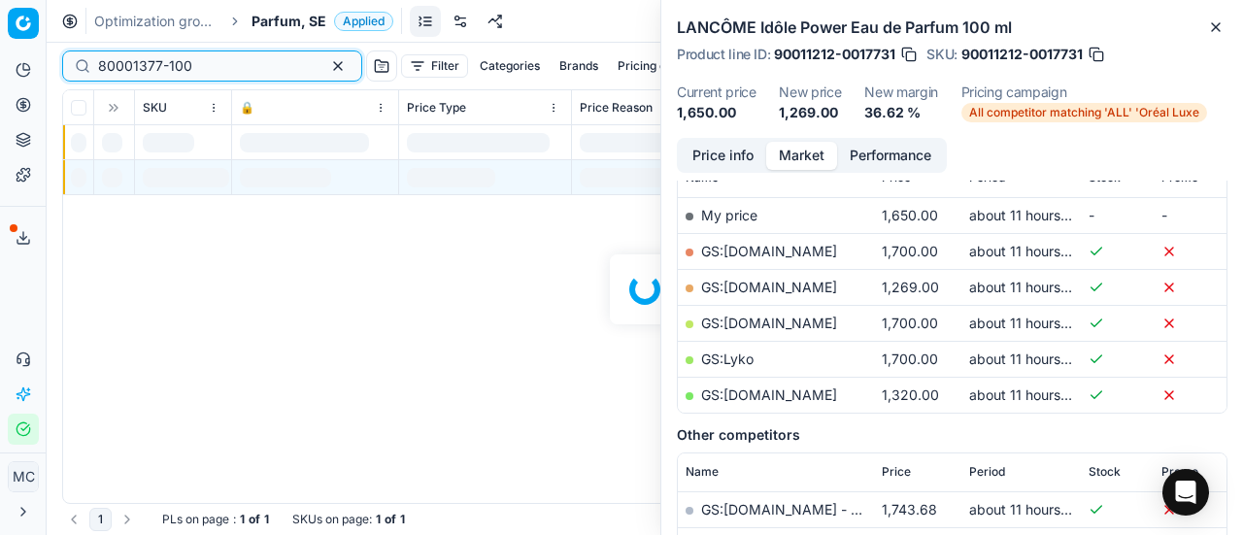
scroll to position [291, 0]
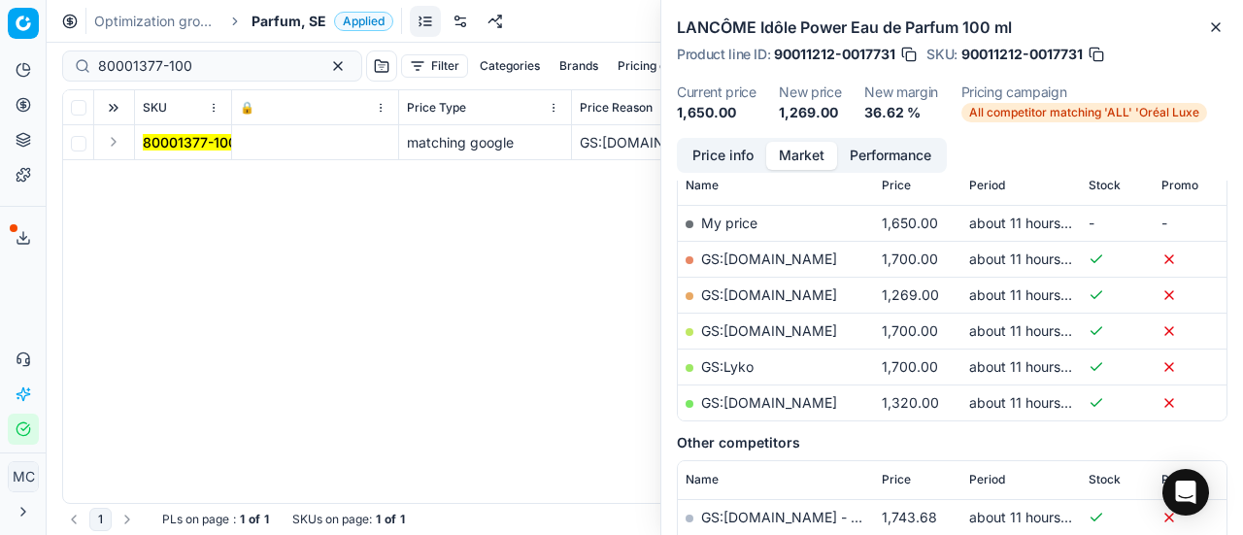
click at [115, 145] on button "Expand" at bounding box center [113, 141] width 23 height 23
click at [175, 184] on mark "80001377-100" at bounding box center [190, 177] width 94 height 17
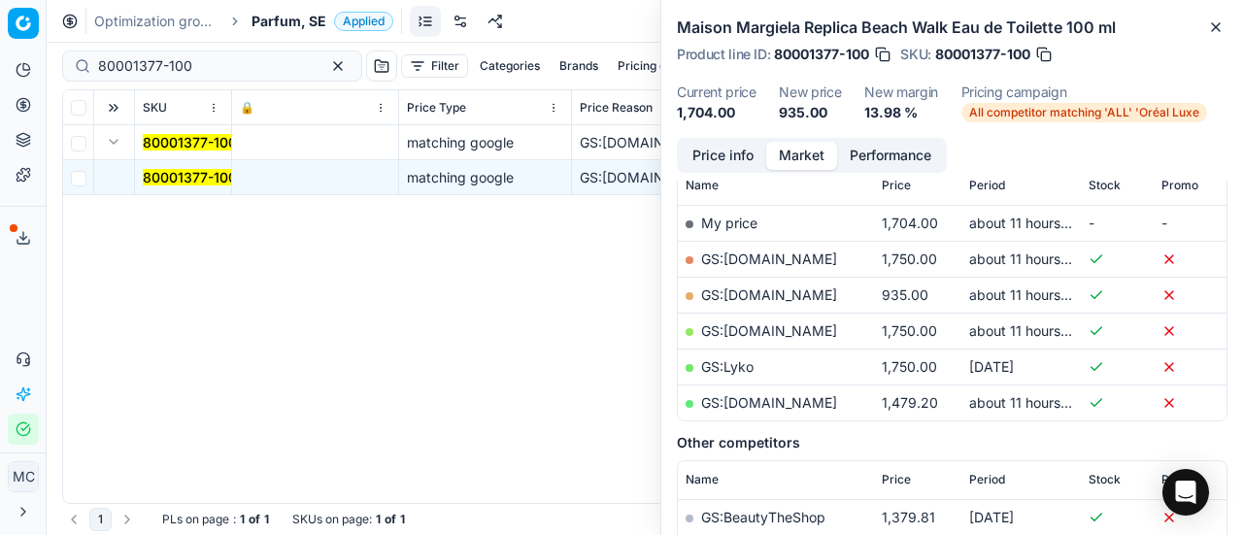
click at [709, 157] on button "Price info" at bounding box center [723, 156] width 86 height 28
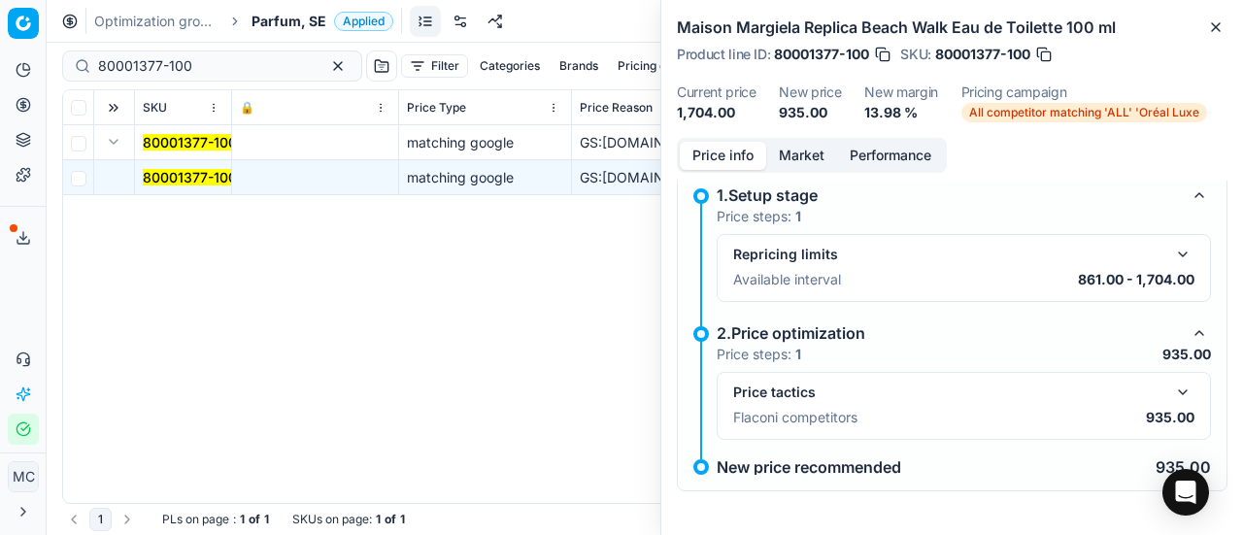
click at [1171, 386] on button "button" at bounding box center [1182, 392] width 23 height 23
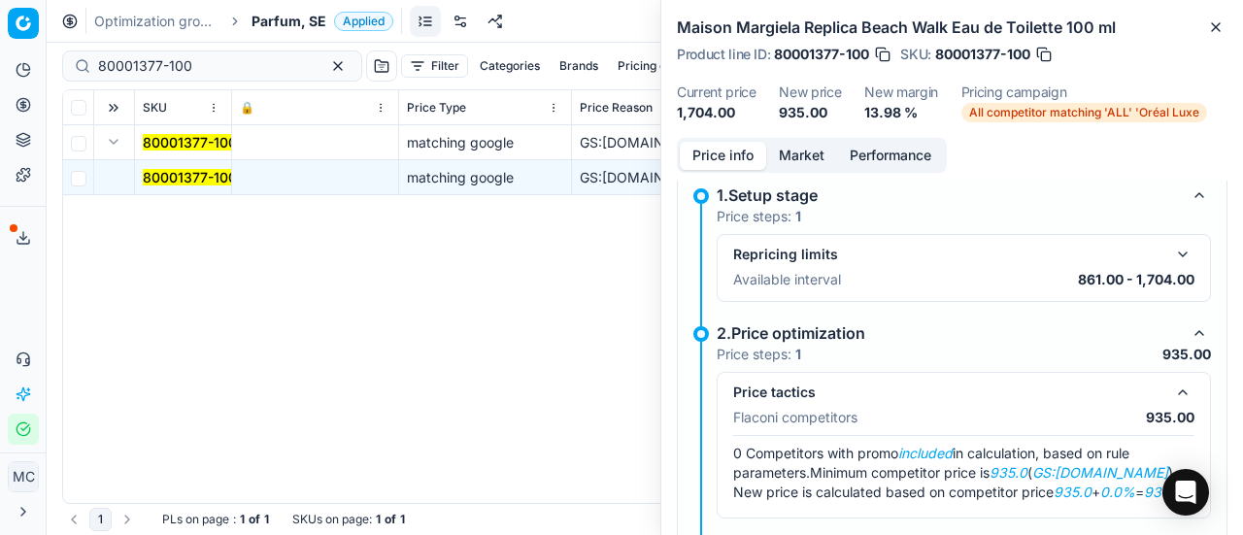
click at [802, 156] on button "Market" at bounding box center [801, 156] width 71 height 28
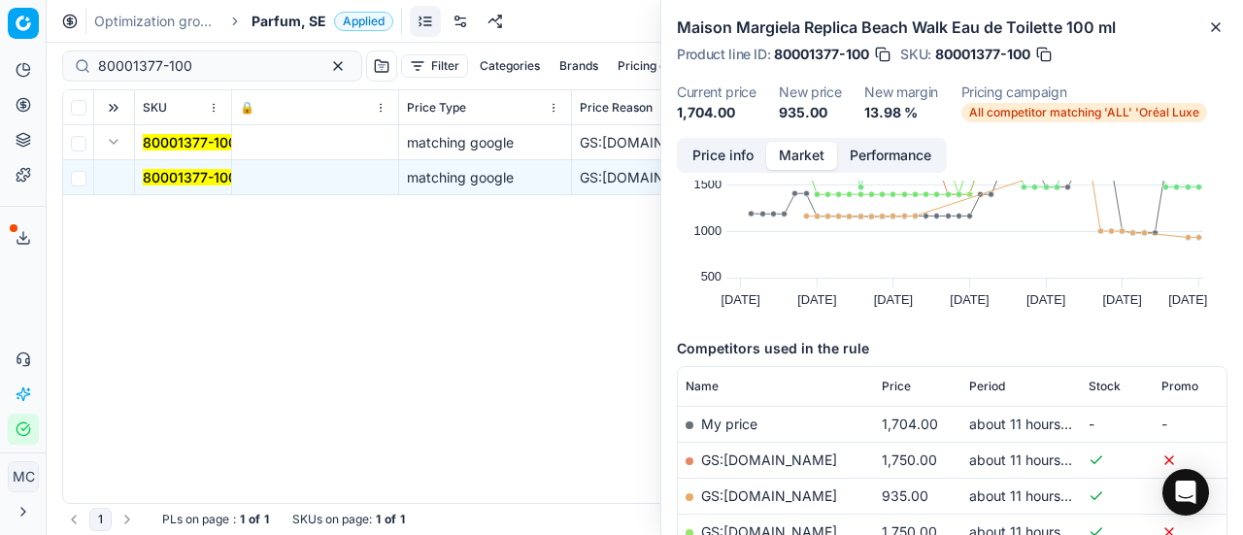
scroll to position [194, 0]
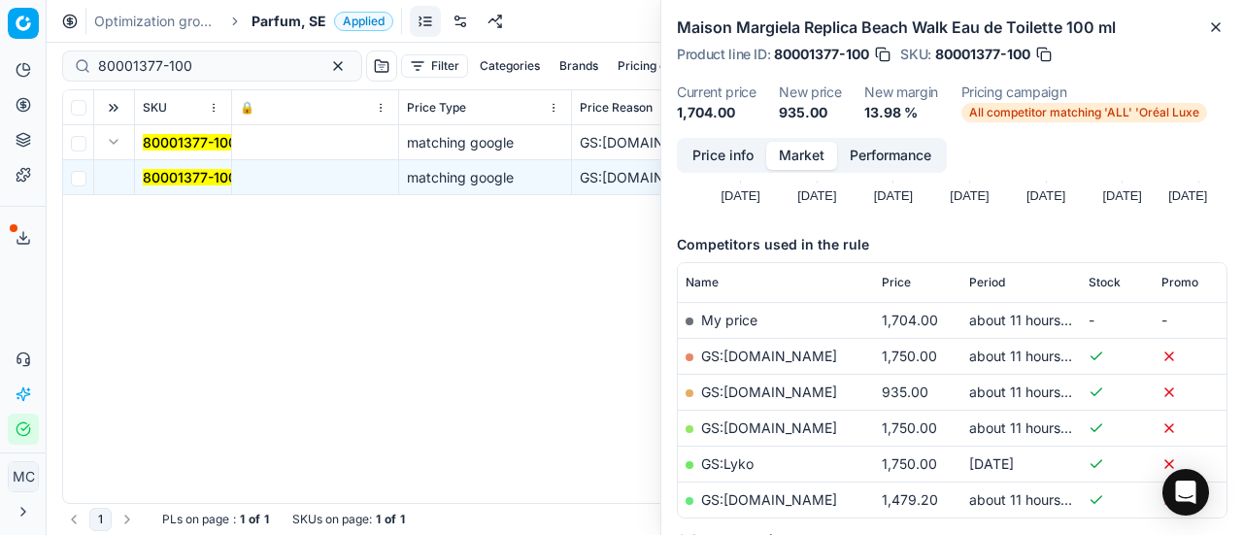
click at [796, 386] on link "GS:[DOMAIN_NAME]" at bounding box center [769, 392] width 136 height 17
drag, startPoint x: 233, startPoint y: 57, endPoint x: 0, endPoint y: 57, distance: 233.1
click at [0, 53] on div "Pricing platform Analytics Pricing Product portfolio Templates Export service 1…" at bounding box center [621, 267] width 1243 height 535
paste input "203"
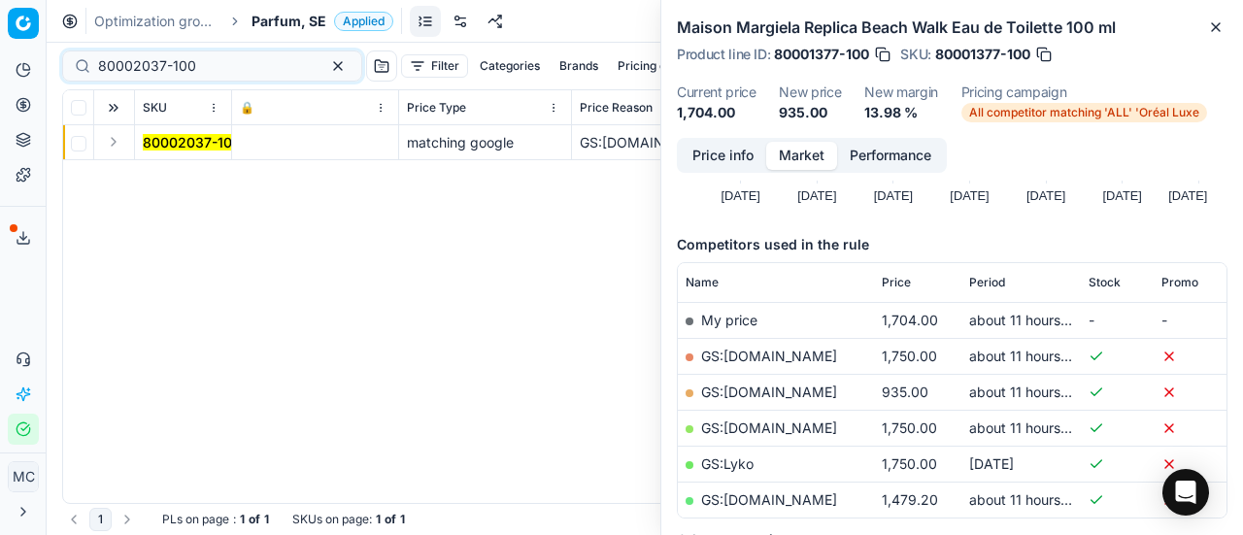
click at [119, 146] on button "Expand" at bounding box center [113, 141] width 23 height 23
click at [213, 174] on mark "80002037-100" at bounding box center [192, 177] width 98 height 17
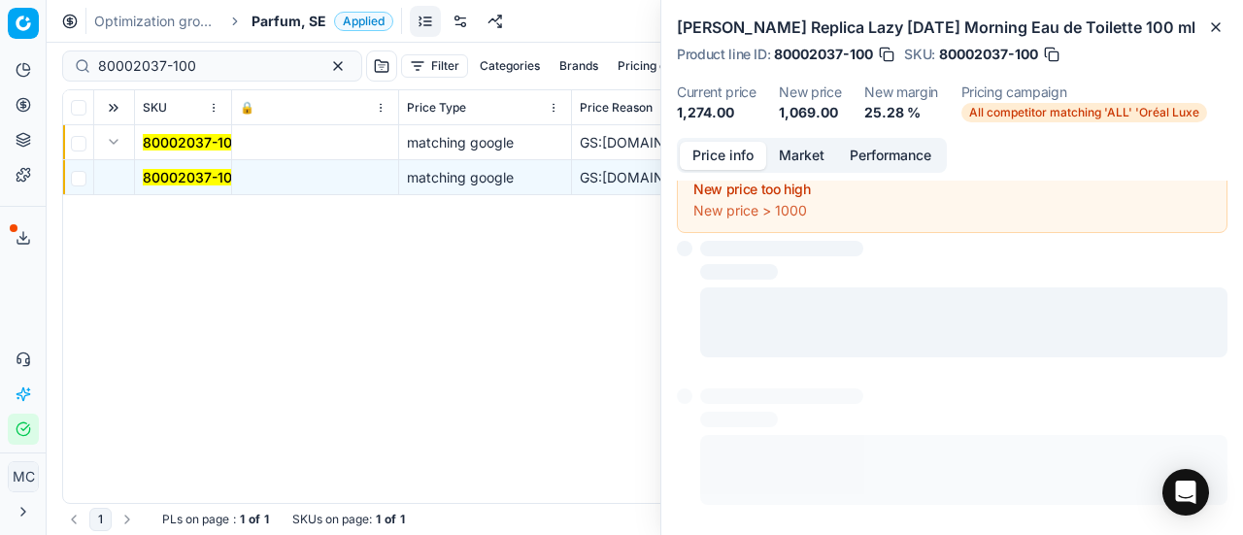
click at [736, 151] on button "Price info" at bounding box center [723, 156] width 86 height 28
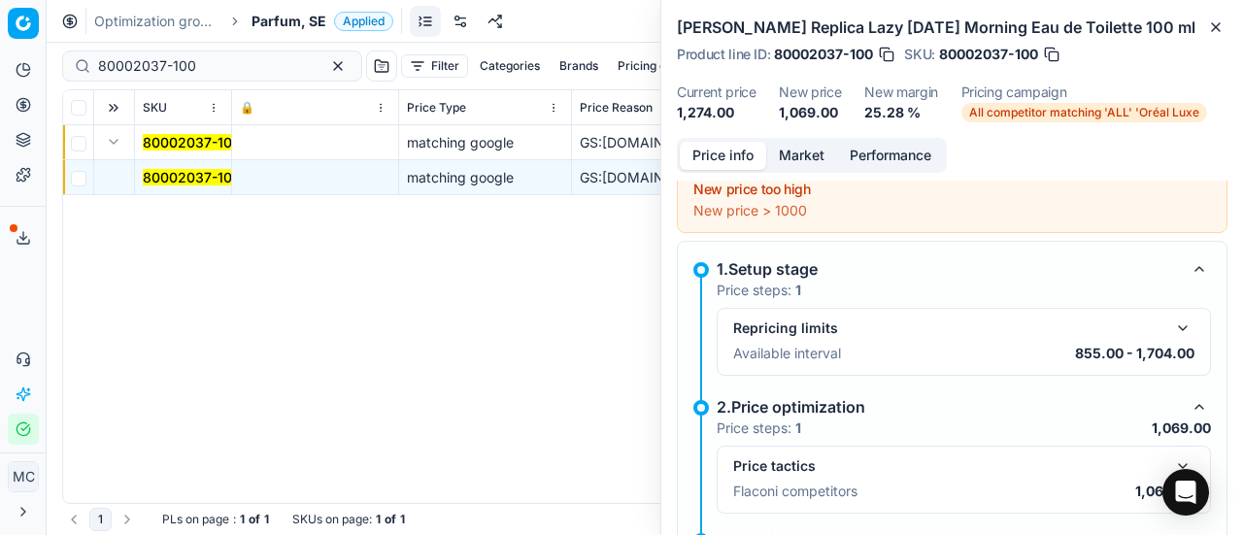
scroll to position [87, 0]
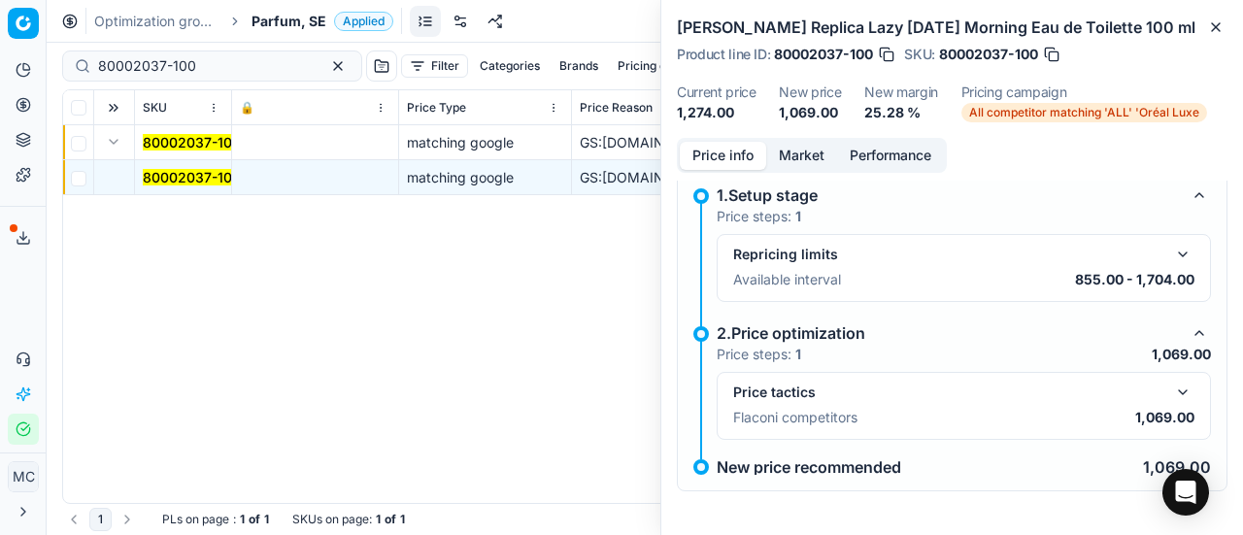
click at [1172, 391] on button "button" at bounding box center [1182, 392] width 23 height 23
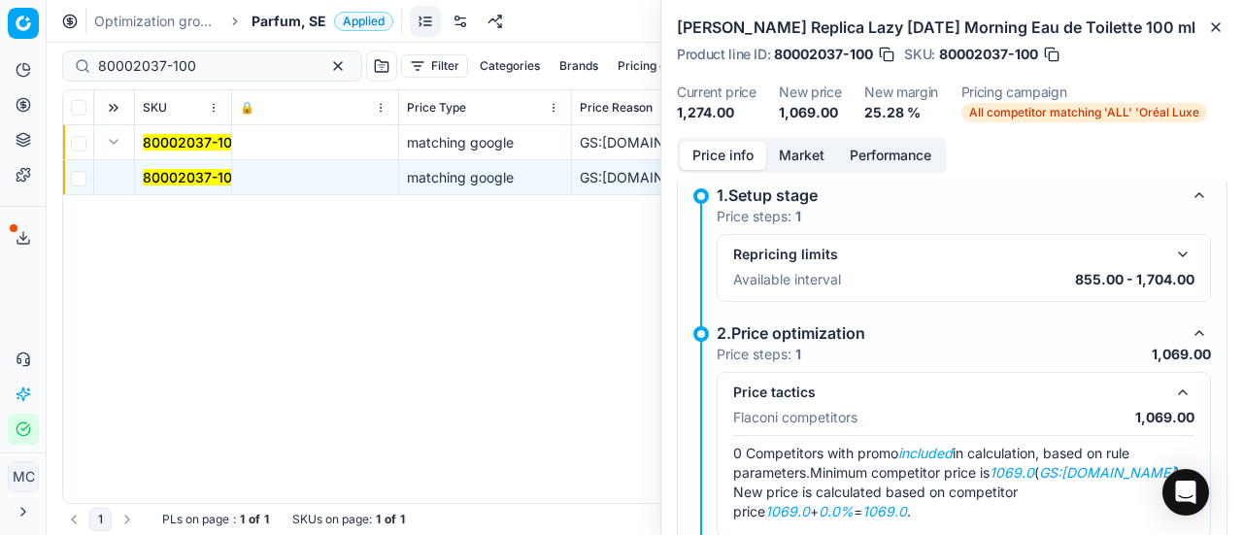
click at [807, 165] on button "Market" at bounding box center [801, 156] width 71 height 28
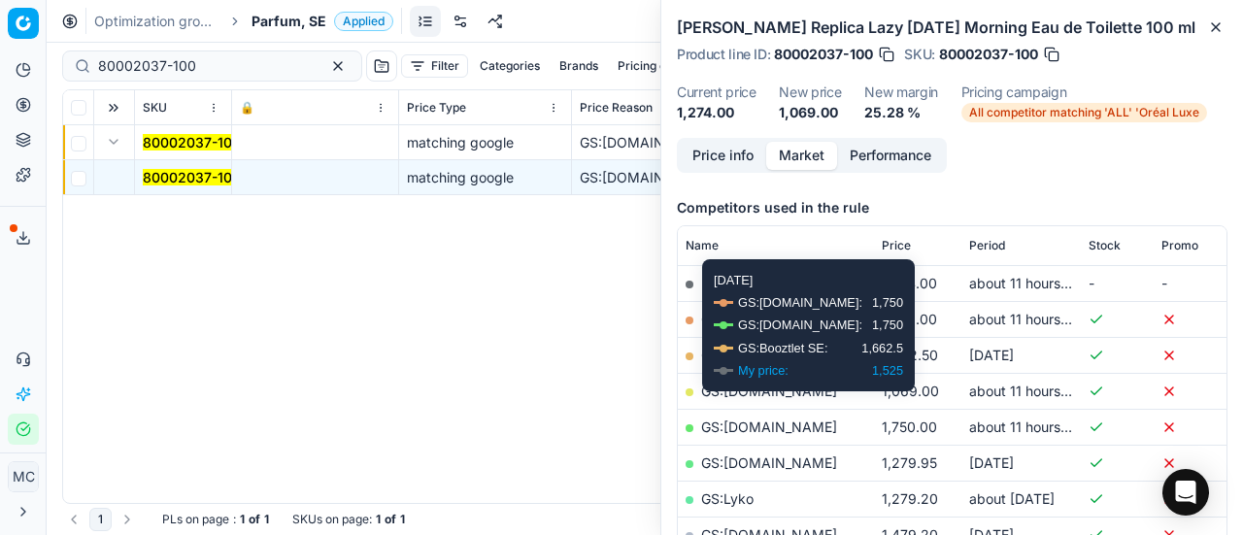
scroll to position [291, 0]
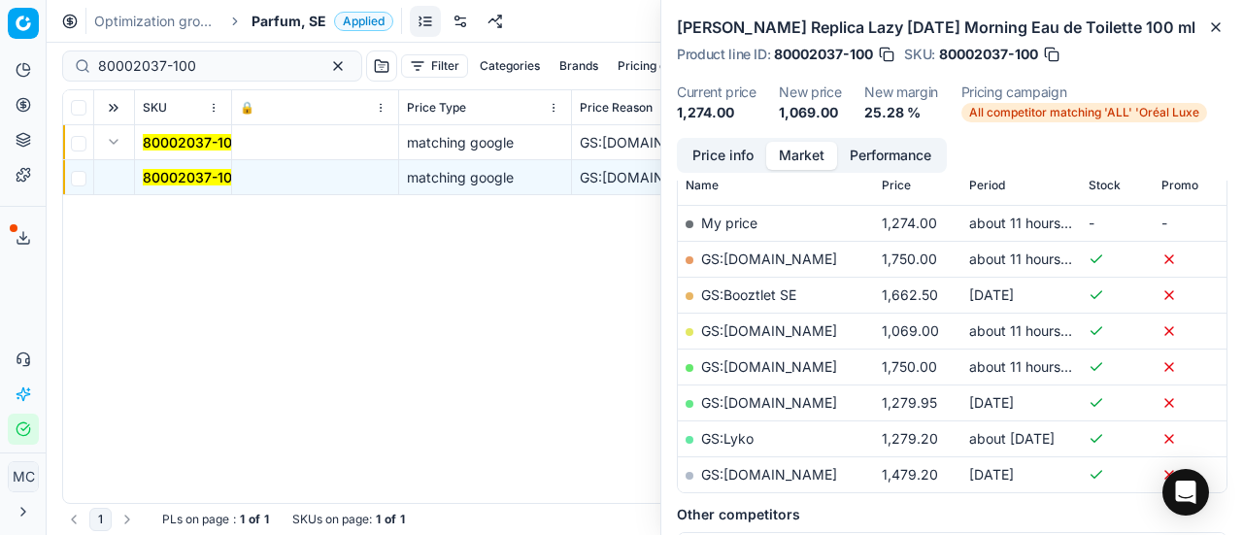
click at [766, 322] on link "GS:[DOMAIN_NAME]" at bounding box center [769, 330] width 136 height 17
drag, startPoint x: 237, startPoint y: 63, endPoint x: 0, endPoint y: 40, distance: 238.1
click at [0, 22] on div "Pricing platform Analytics Pricing Product portfolio Templates Export service 1…" at bounding box center [621, 267] width 1243 height 535
paste input "50265"
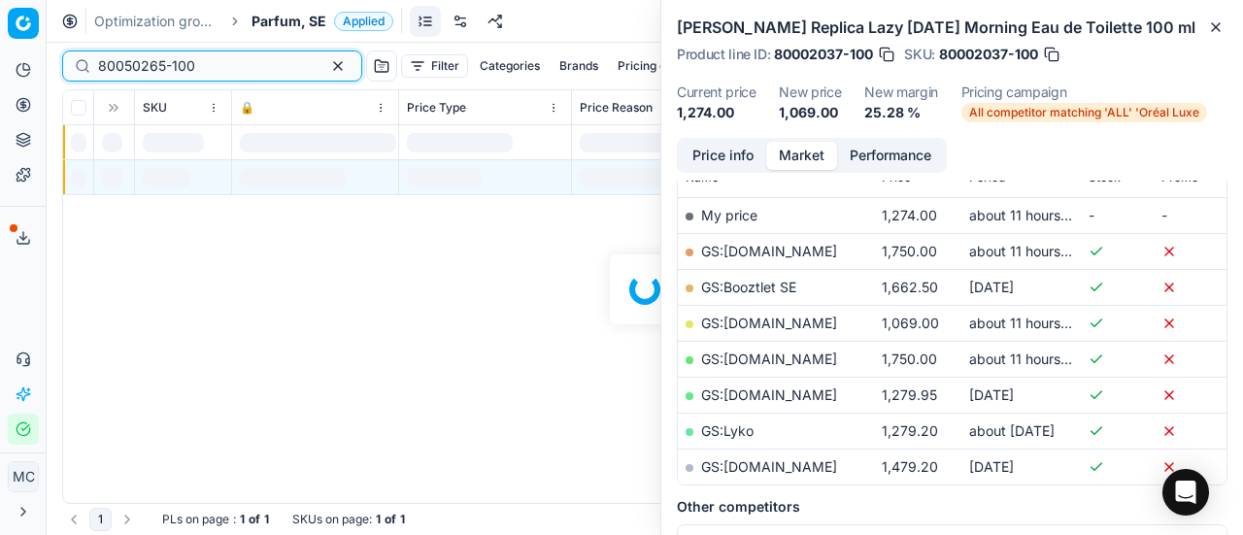
scroll to position [291, 0]
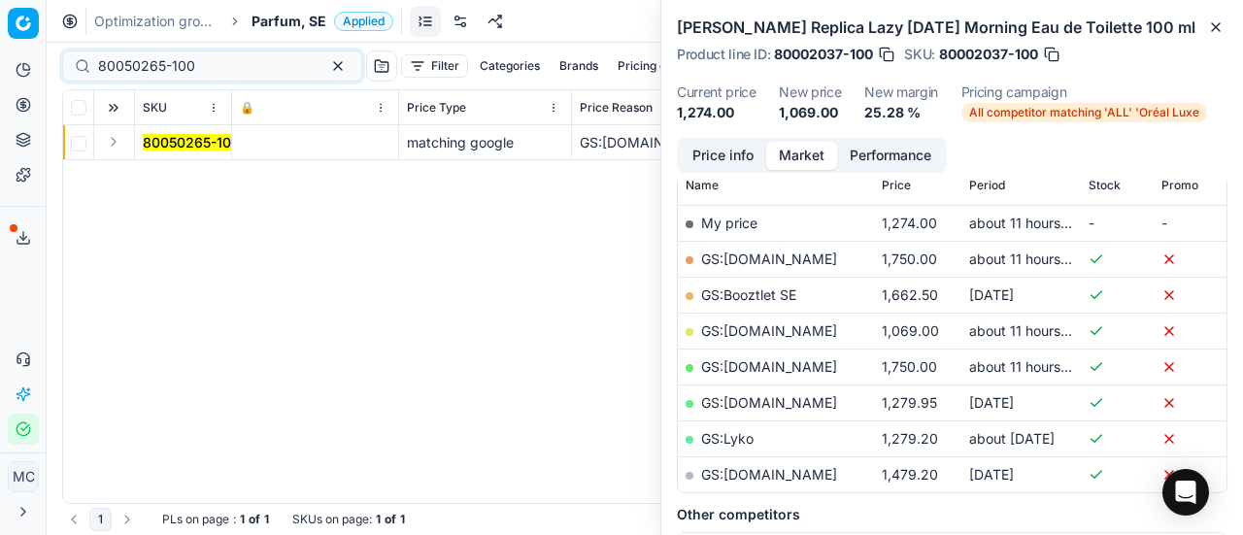
click at [118, 143] on button "Expand" at bounding box center [113, 141] width 23 height 23
click at [211, 178] on mark "80050265-100" at bounding box center [191, 177] width 97 height 17
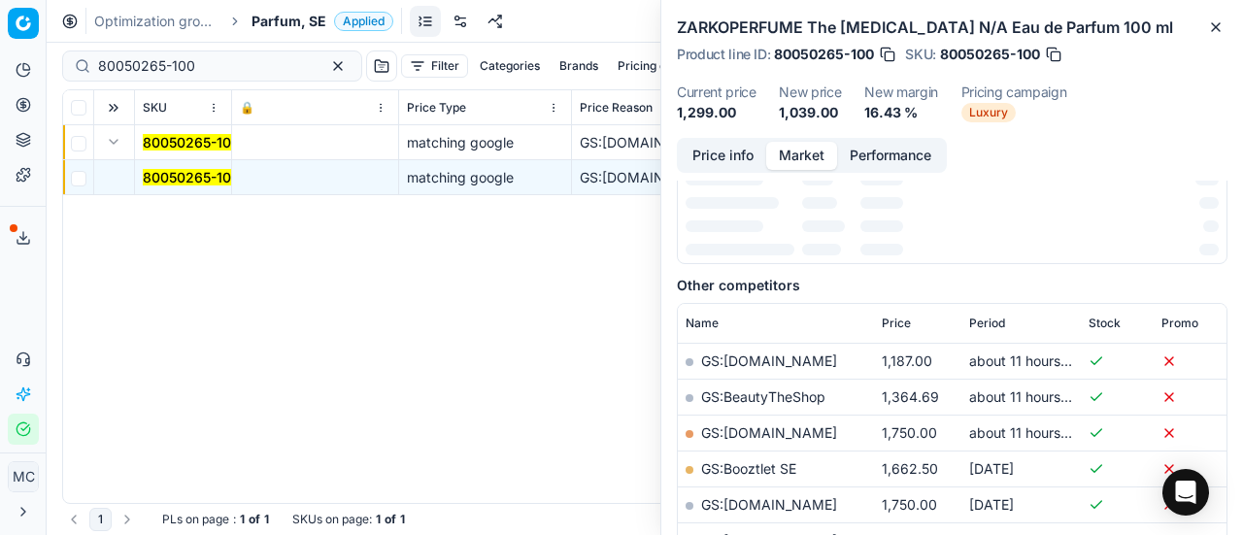
scroll to position [0, 0]
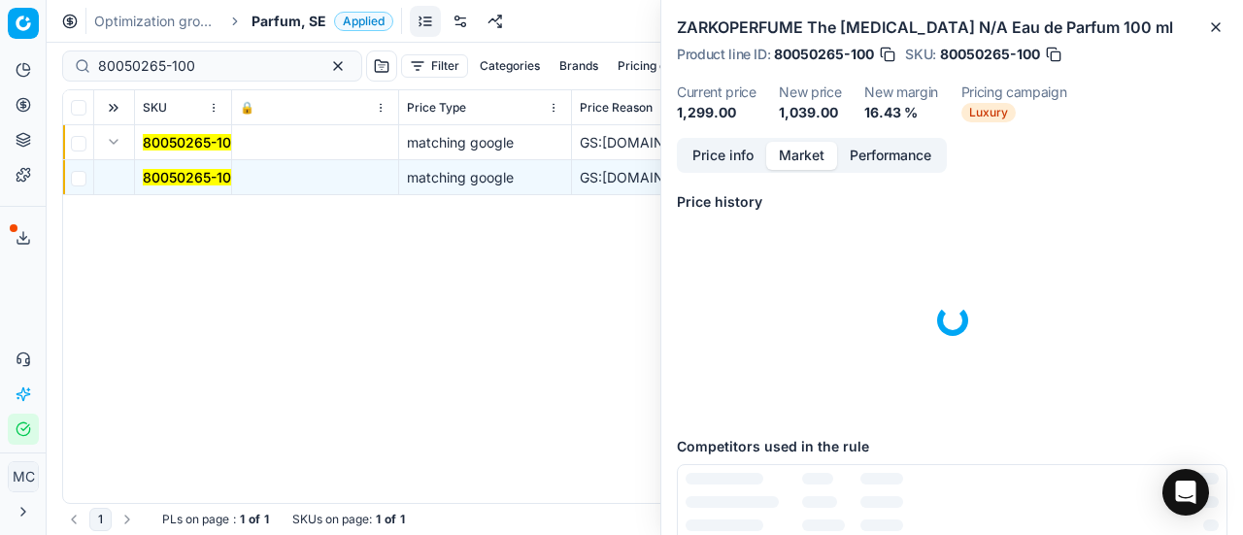
click at [730, 164] on button "Price info" at bounding box center [723, 156] width 86 height 28
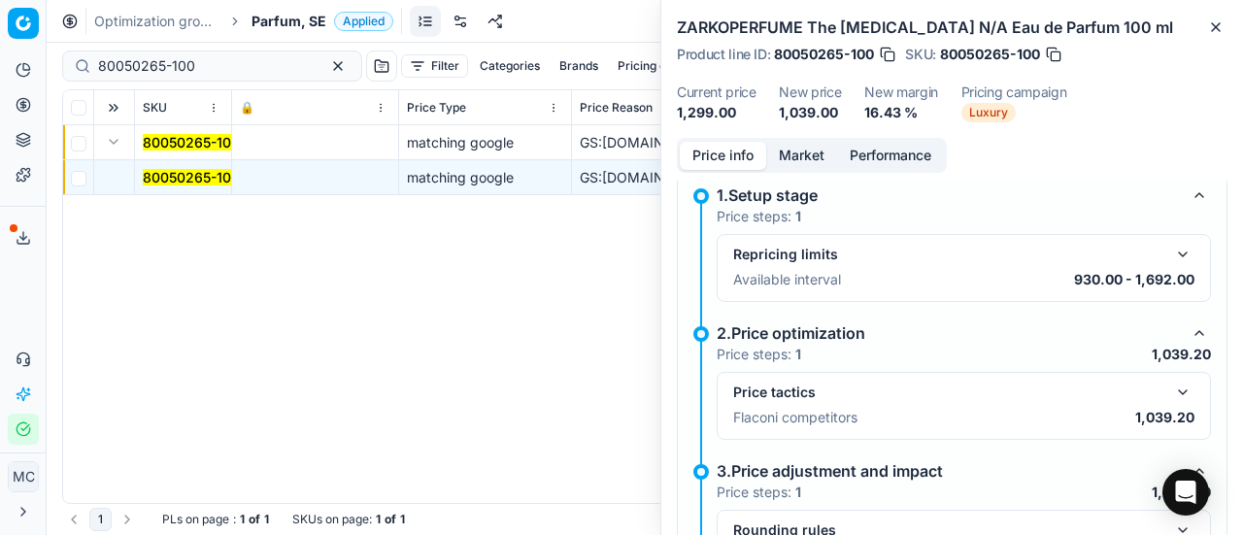
click at [1171, 387] on button "button" at bounding box center [1182, 392] width 23 height 23
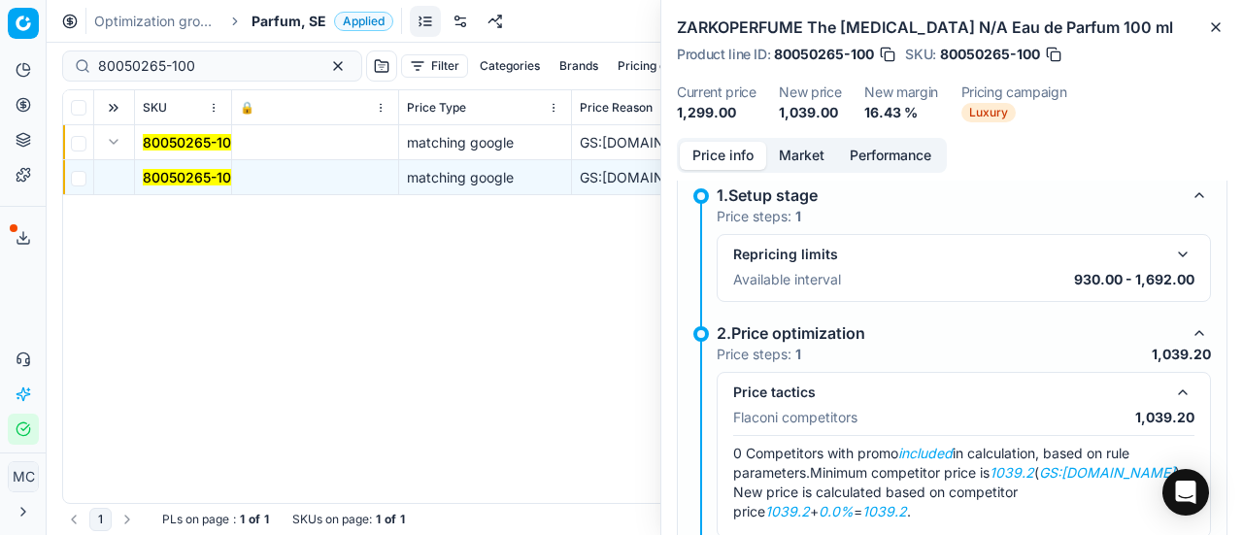
click at [797, 168] on button "Market" at bounding box center [801, 156] width 71 height 28
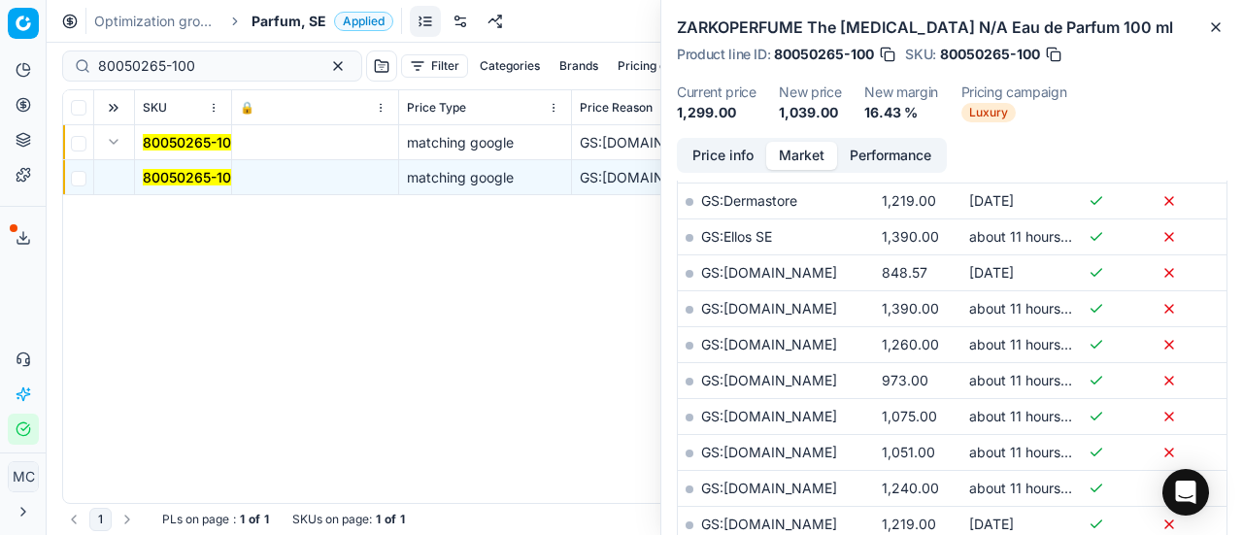
scroll to position [388, 0]
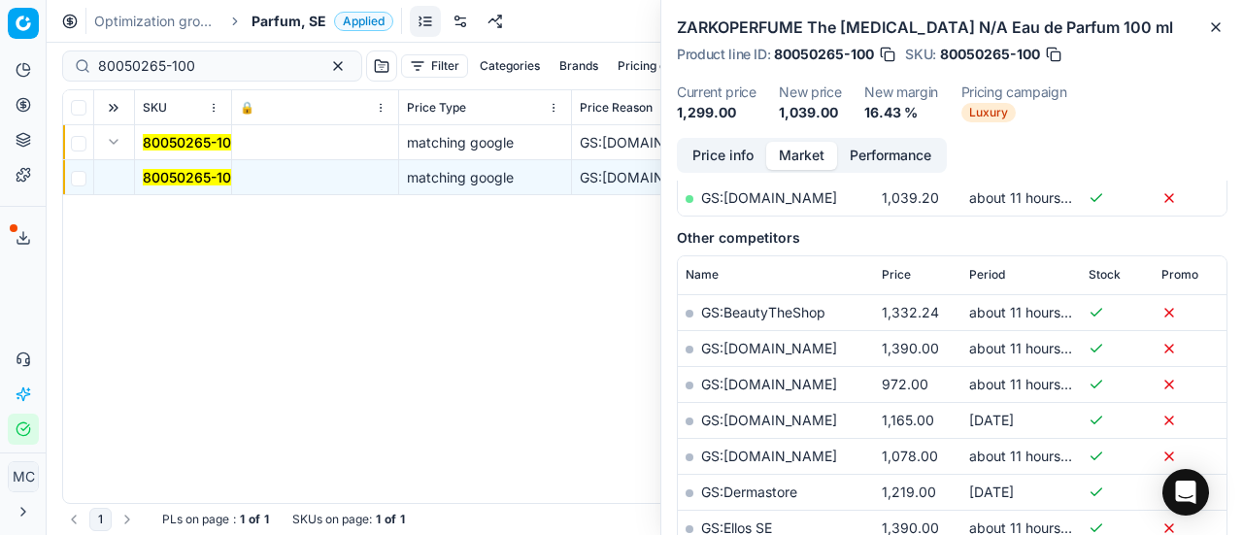
click at [786, 205] on td "GS:[DOMAIN_NAME]" at bounding box center [776, 198] width 196 height 36
click at [785, 197] on link "GS:[DOMAIN_NAME]" at bounding box center [769, 197] width 136 height 17
drag, startPoint x: 218, startPoint y: 73, endPoint x: 0, endPoint y: 76, distance: 217.5
click at [0, 76] on div "Pricing platform Analytics Pricing Product portfolio Templates Export service 1…" at bounding box center [621, 267] width 1243 height 535
paste input "90000672-0000882"
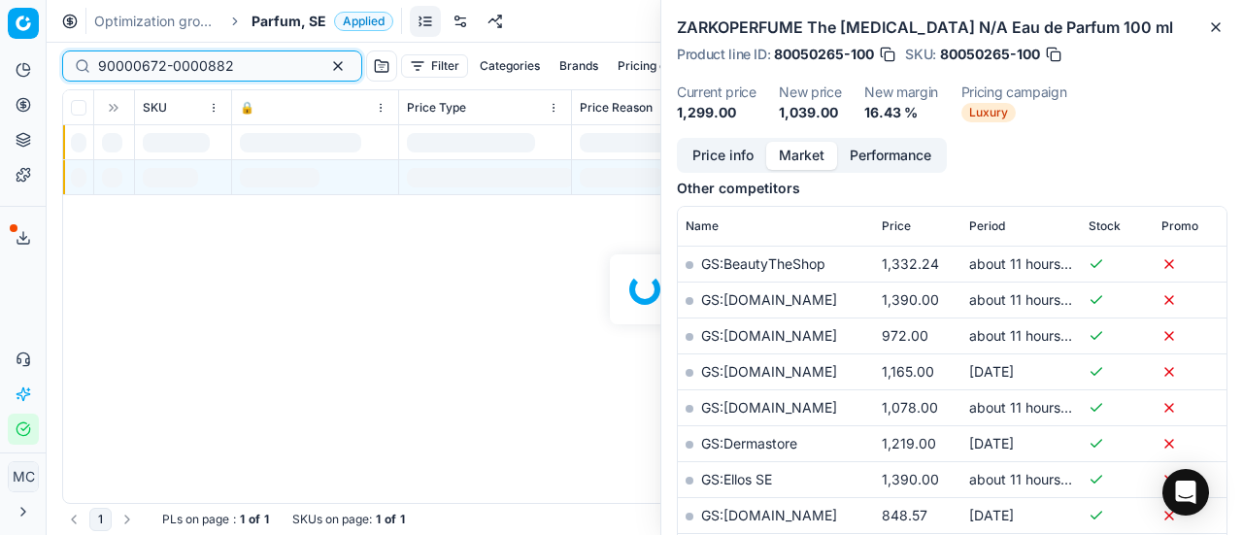
scroll to position [388, 0]
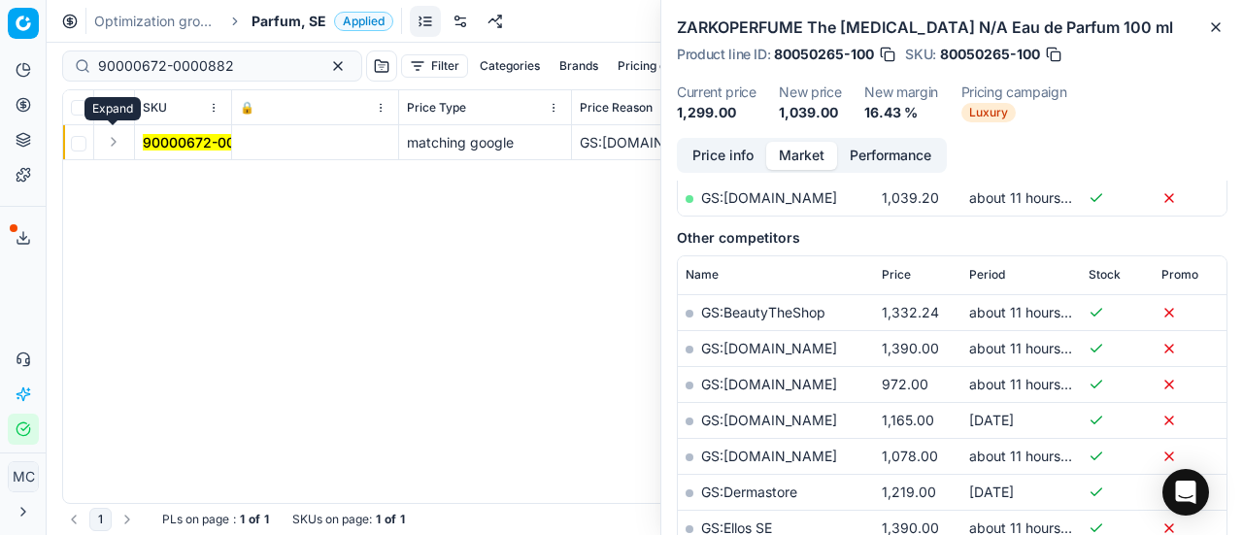
click at [111, 139] on button "Expand" at bounding box center [113, 141] width 23 height 23
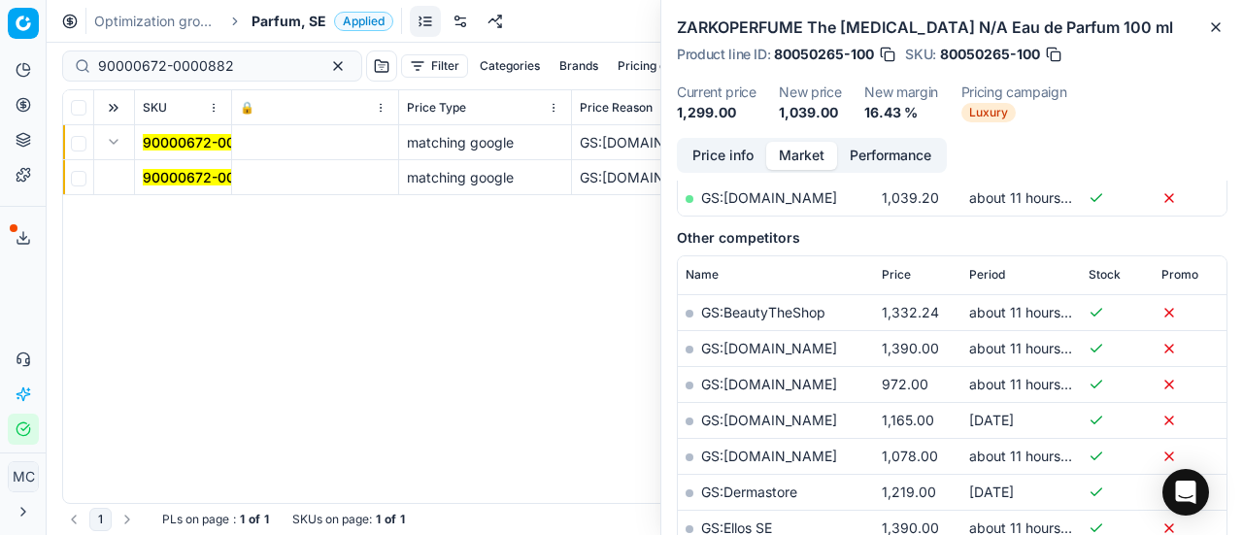
drag, startPoint x: 131, startPoint y: 152, endPoint x: 912, endPoint y: 180, distance: 781.2
click at [177, 175] on mark "90000672-0000882" at bounding box center [211, 177] width 136 height 17
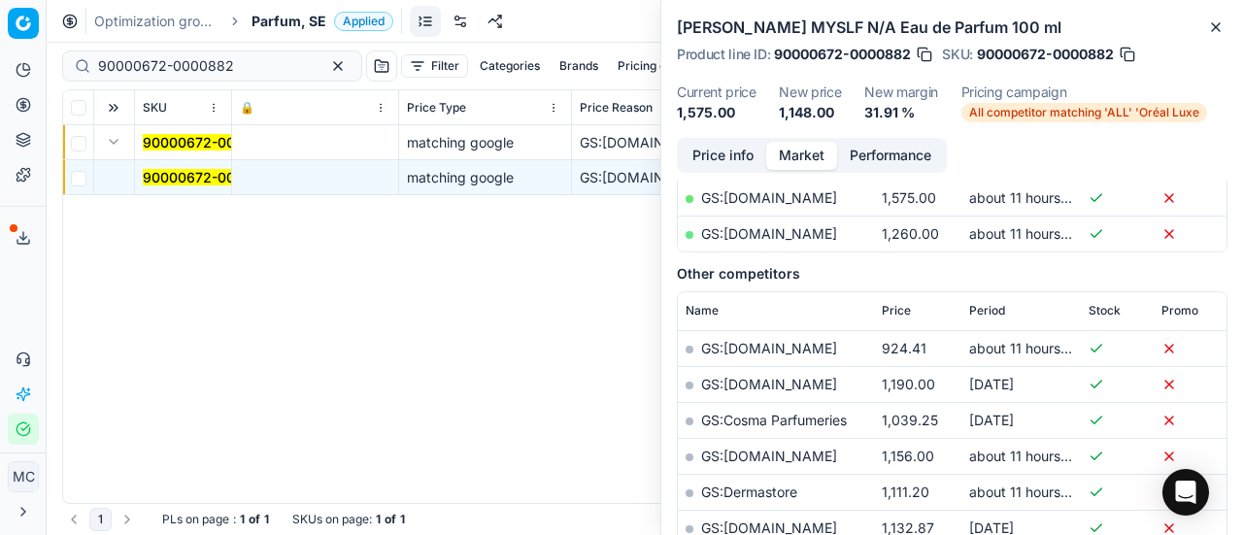
click at [727, 159] on button "Price info" at bounding box center [723, 156] width 86 height 28
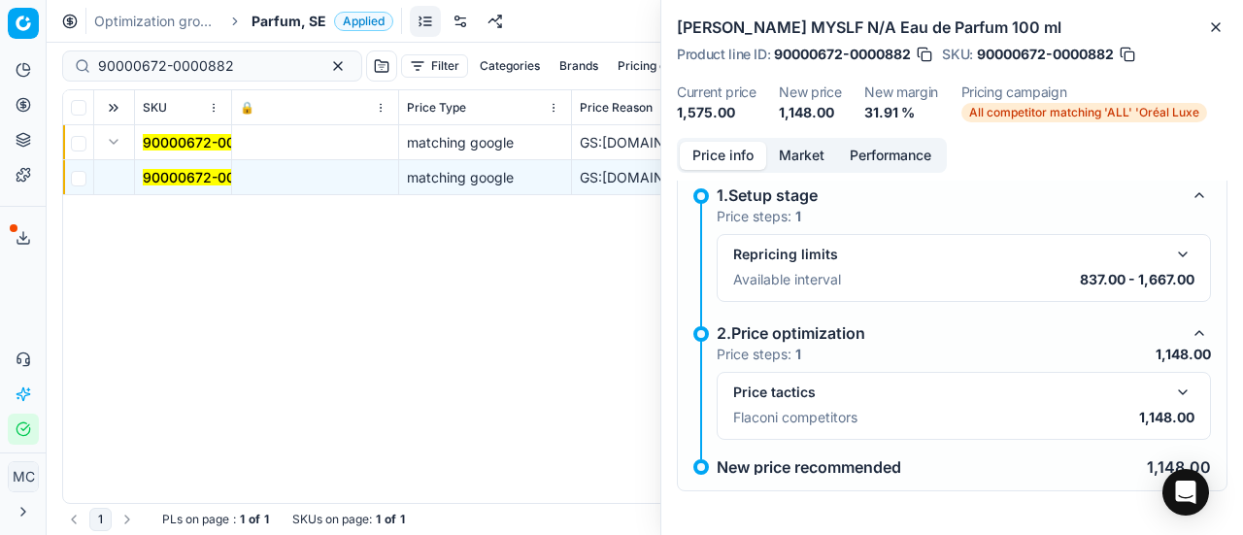
click at [1174, 388] on button "button" at bounding box center [1182, 392] width 23 height 23
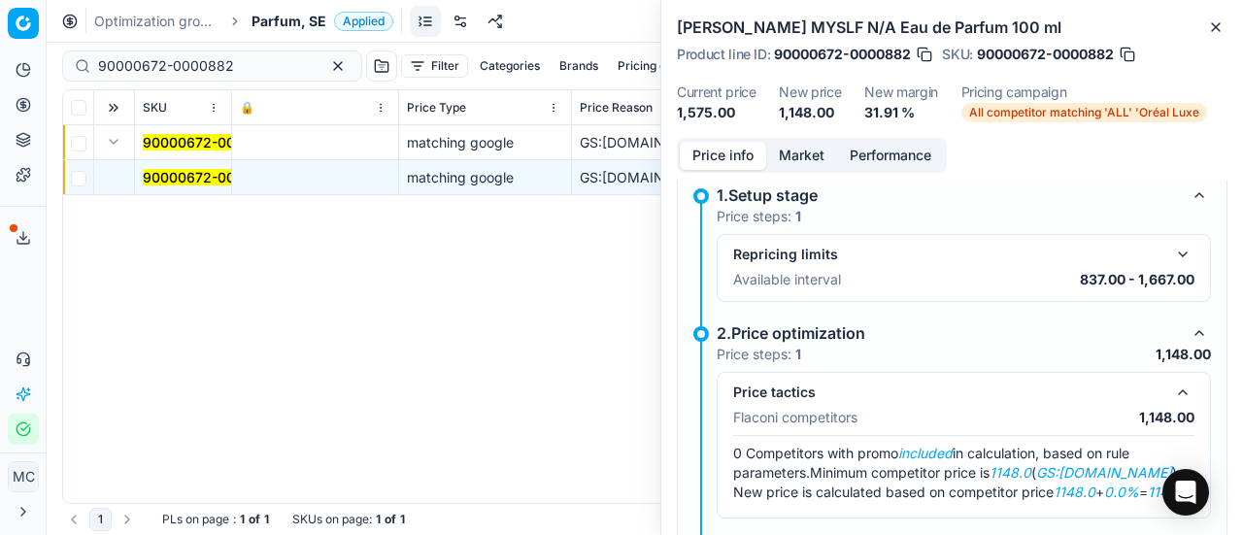
click at [798, 166] on button "Market" at bounding box center [801, 156] width 71 height 28
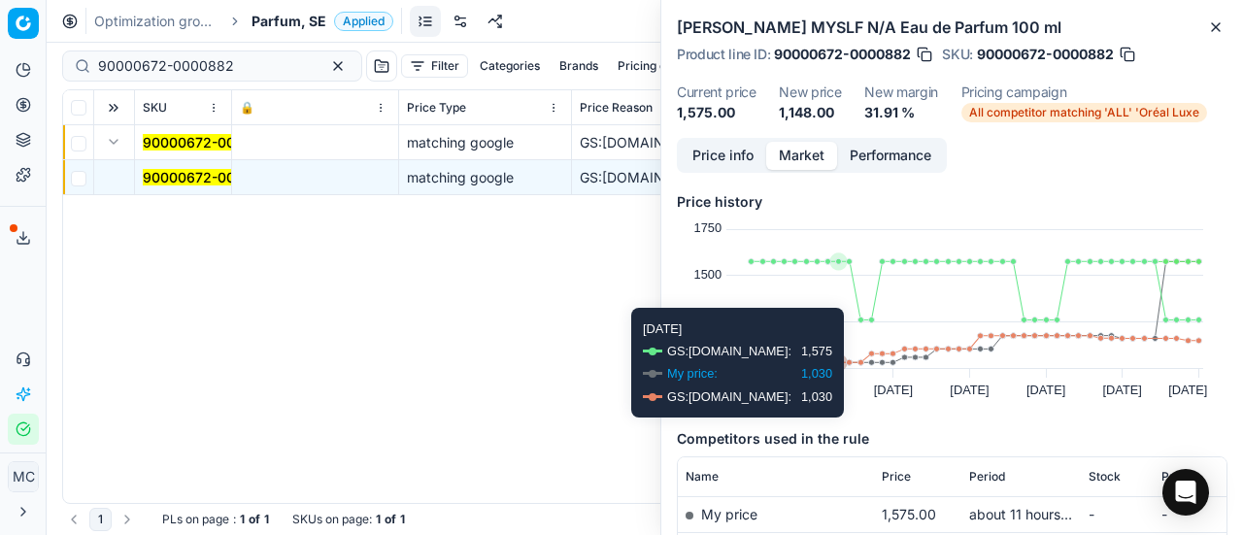
scroll to position [291, 0]
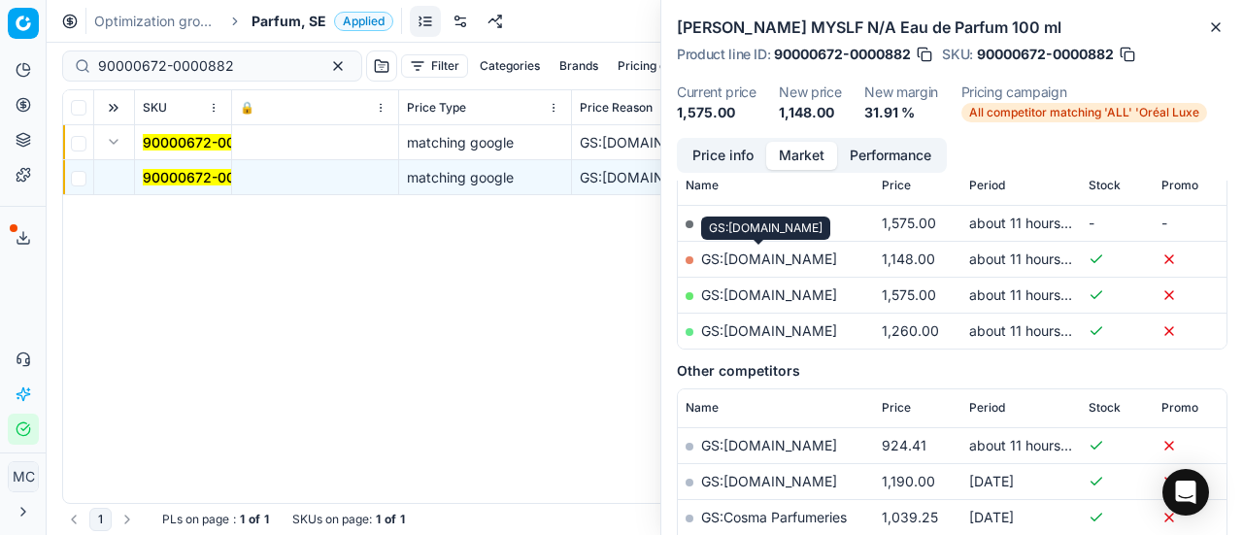
click at [785, 255] on link "GS:[DOMAIN_NAME]" at bounding box center [769, 259] width 136 height 17
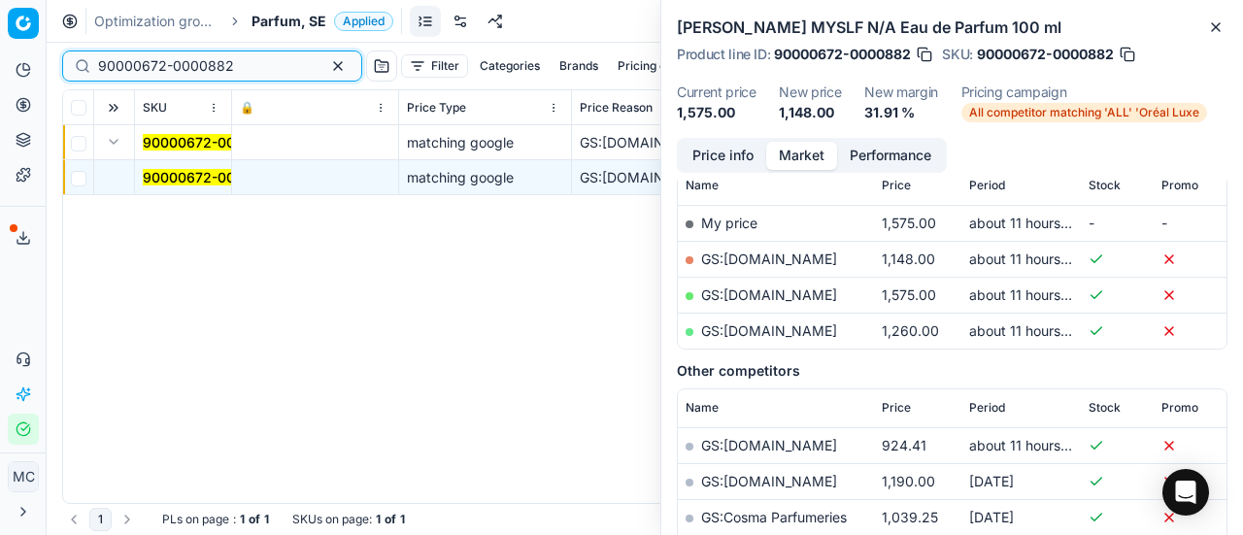
drag, startPoint x: 273, startPoint y: 71, endPoint x: 0, endPoint y: 0, distance: 281.9
click at [0, 4] on div "Pricing platform Analytics Pricing Product portfolio Templates Export service 1…" at bounding box center [621, 267] width 1243 height 535
paste input "80054643-150"
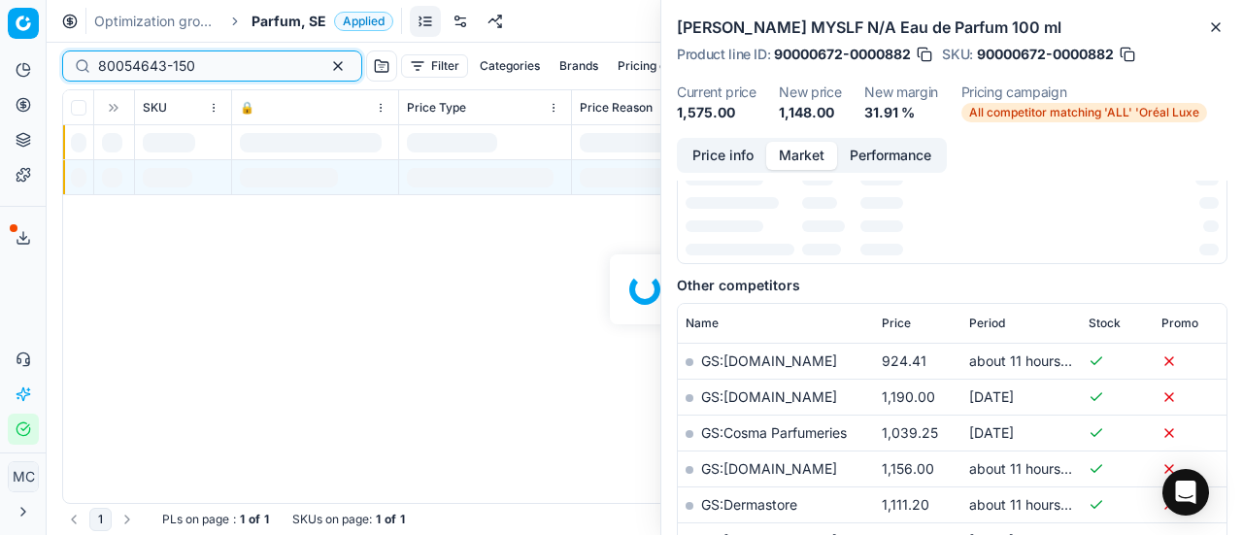
scroll to position [291, 0]
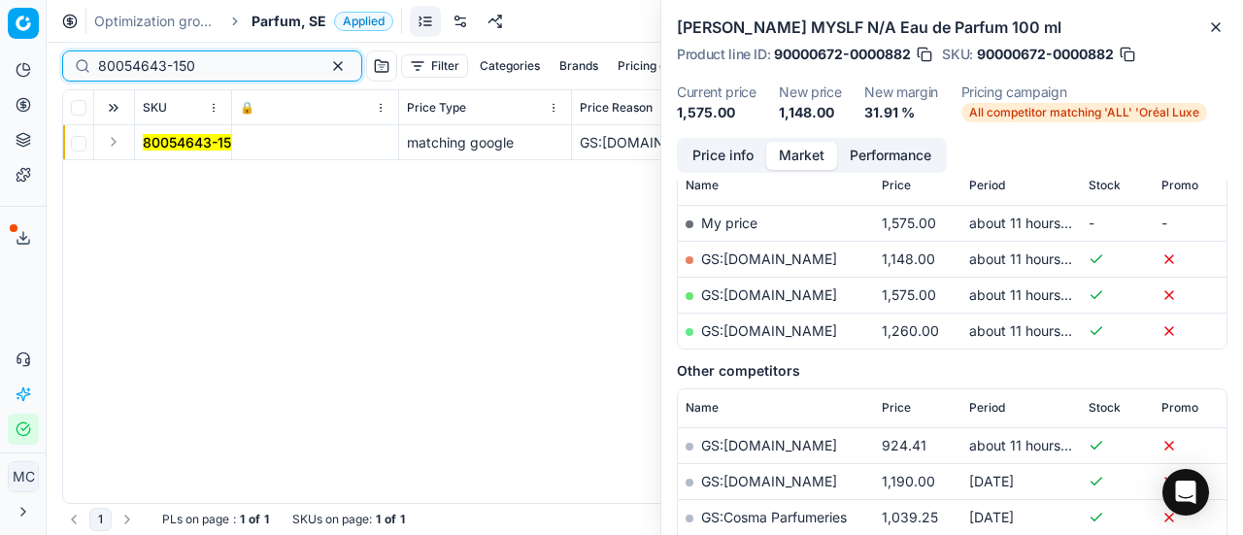
type input "80054643-150"
click at [115, 142] on button "Expand" at bounding box center [113, 141] width 23 height 23
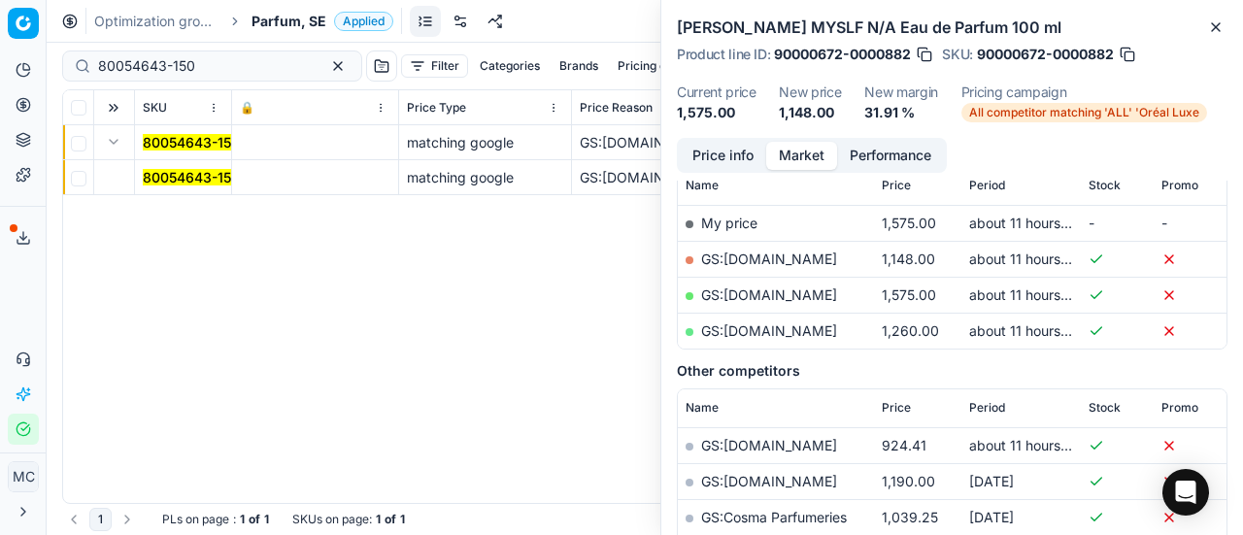
click at [167, 172] on mark "80054643-150" at bounding box center [191, 177] width 97 height 17
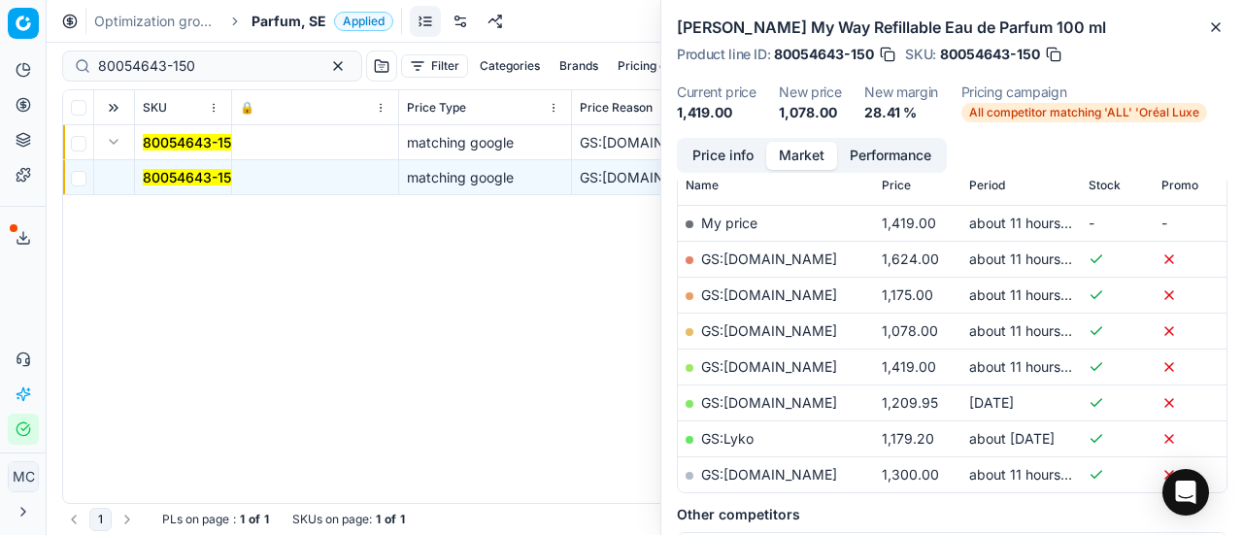
click at [715, 159] on button "Price info" at bounding box center [723, 156] width 86 height 28
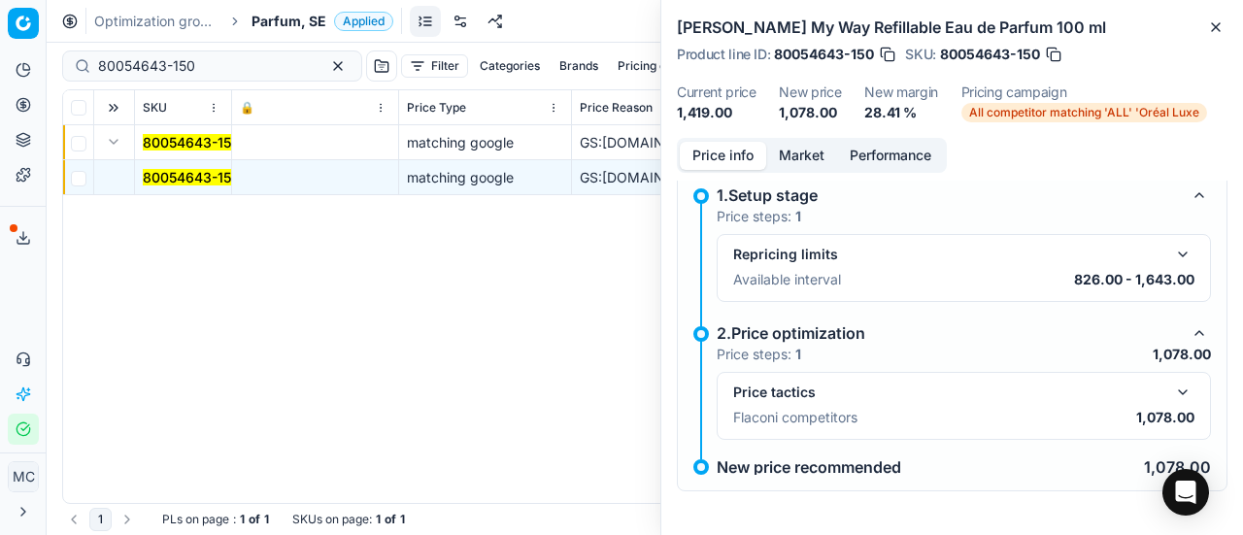
click at [1171, 389] on button "button" at bounding box center [1182, 392] width 23 height 23
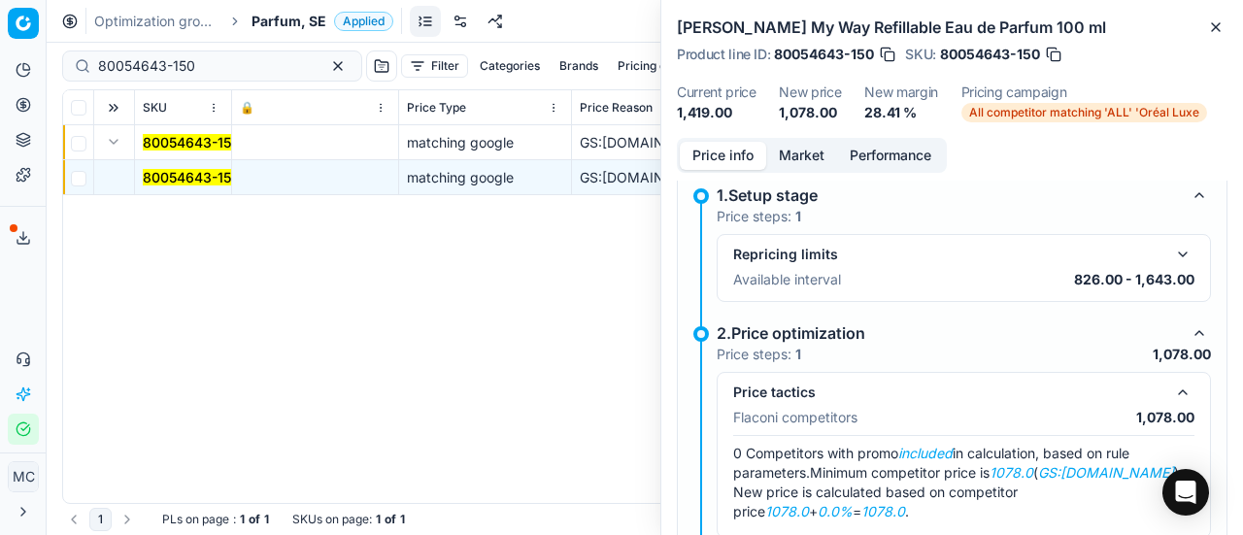
click at [800, 156] on button "Market" at bounding box center [801, 156] width 71 height 28
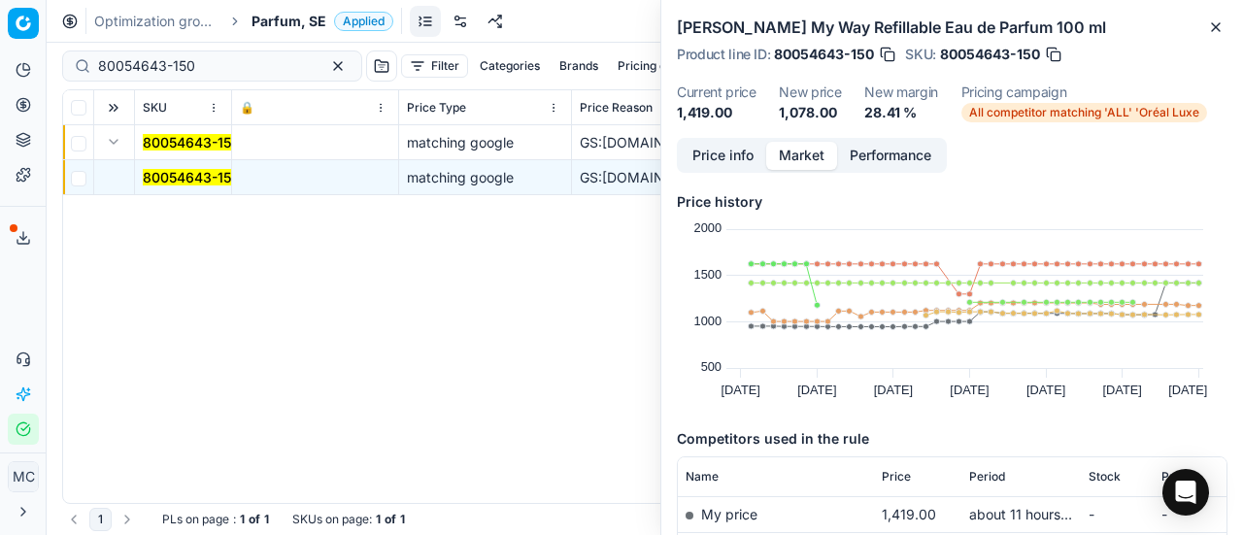
scroll to position [194, 0]
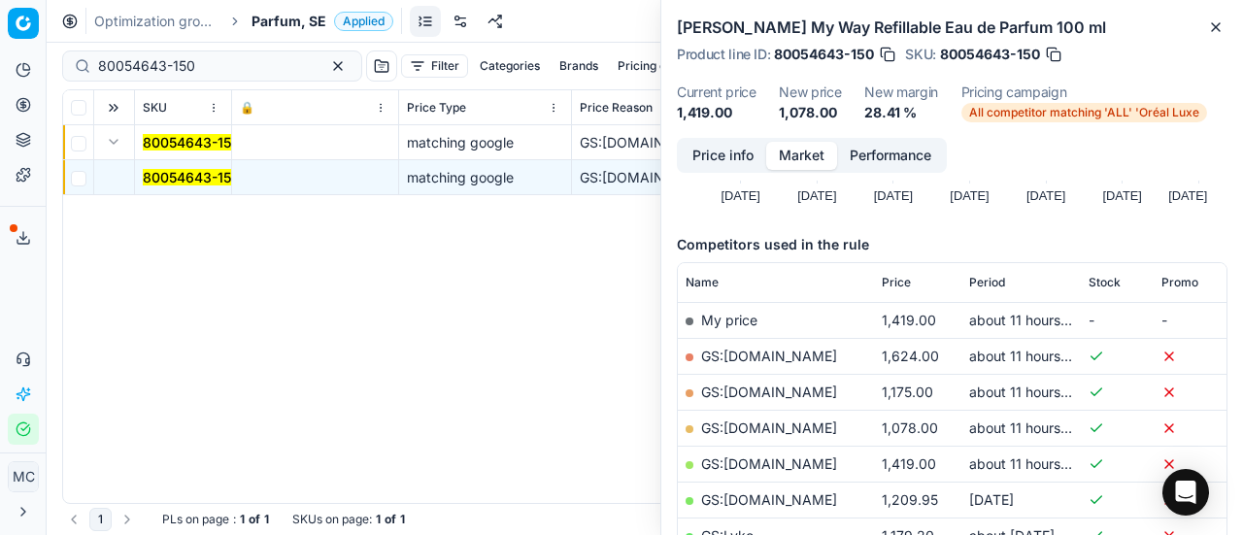
click at [804, 428] on link "GS:[DOMAIN_NAME]" at bounding box center [769, 427] width 136 height 17
click at [287, 9] on div "Optimization groups Parfum, SE Applied Discard Download report" at bounding box center [645, 21] width 1196 height 43
click at [295, 14] on span "Parfum, SE" at bounding box center [289, 21] width 75 height 19
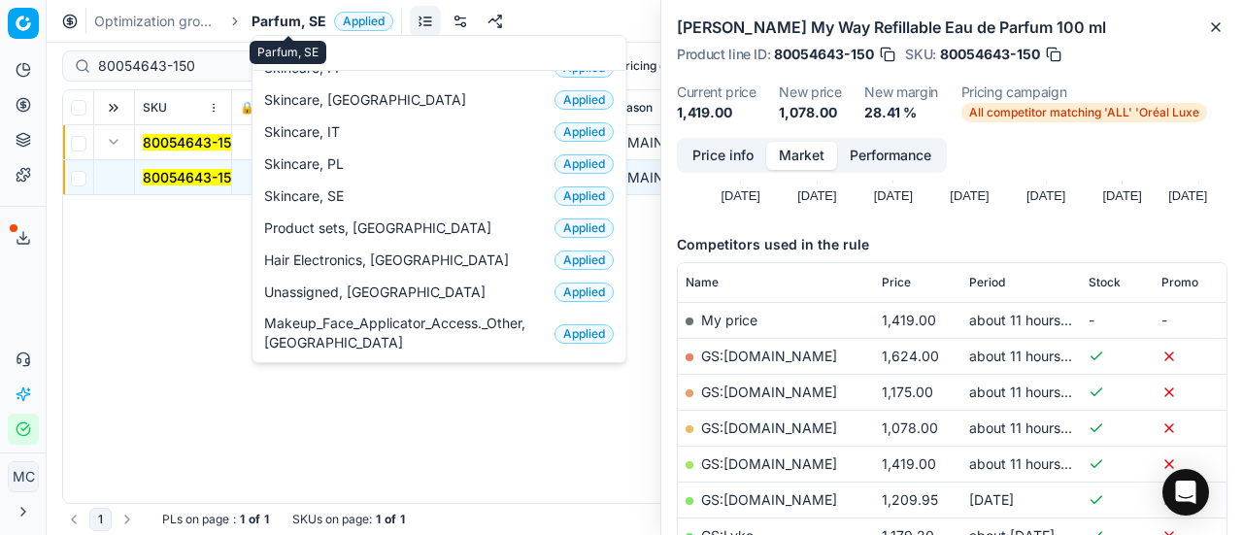
scroll to position [243, 0]
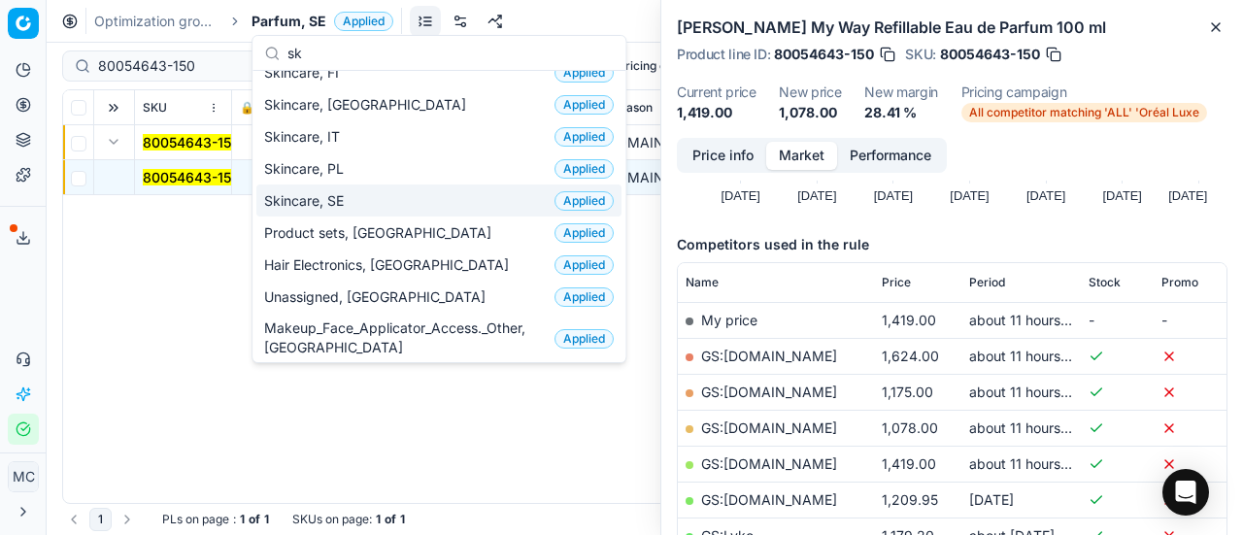
type input "sk"
click at [356, 199] on div "Skincare, SE Applied" at bounding box center [438, 200] width 365 height 32
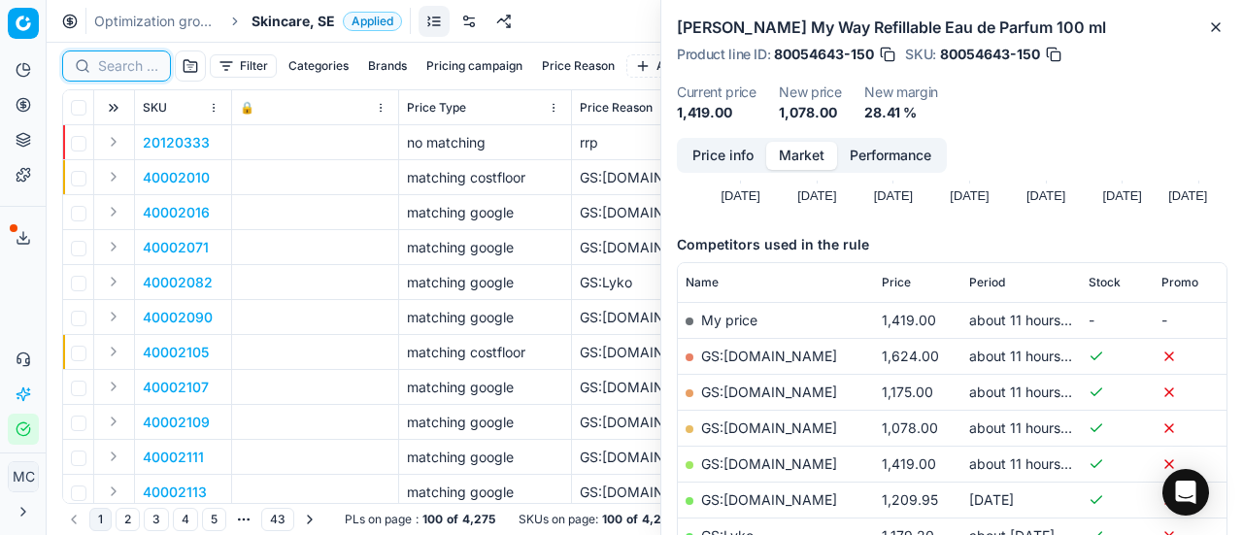
click at [133, 68] on input at bounding box center [128, 65] width 60 height 19
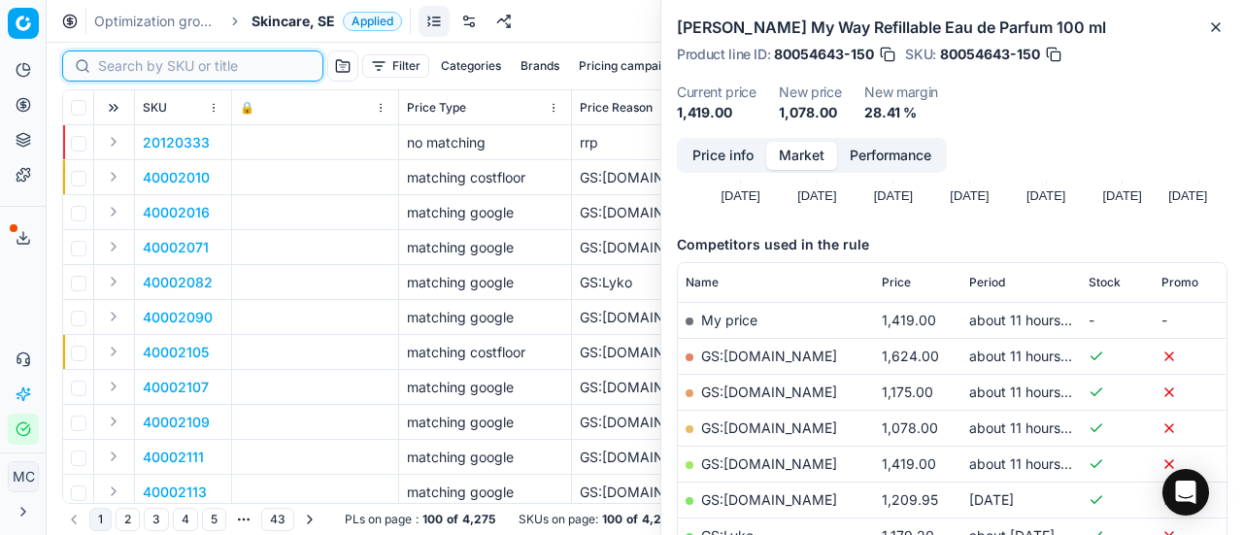
paste input "90015089-0023593"
type input "90015089-0023593"
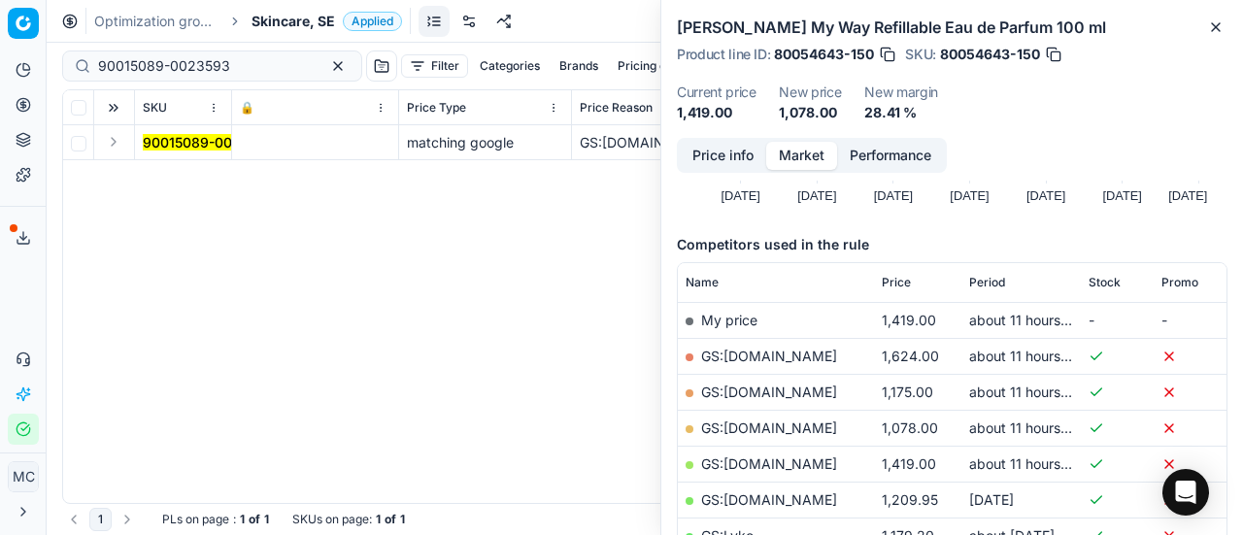
drag, startPoint x: 19, startPoint y: 292, endPoint x: 251, endPoint y: 248, distance: 235.4
click at [19, 292] on div "Analytics Pricing Product portfolio Templates Export service 16 Contact support…" at bounding box center [23, 250] width 46 height 406
click at [107, 147] on button "Expand" at bounding box center [113, 141] width 23 height 23
click at [196, 186] on td "90015089-0023593" at bounding box center [183, 177] width 97 height 35
drag, startPoint x: 194, startPoint y: 166, endPoint x: 538, endPoint y: 166, distance: 343.8
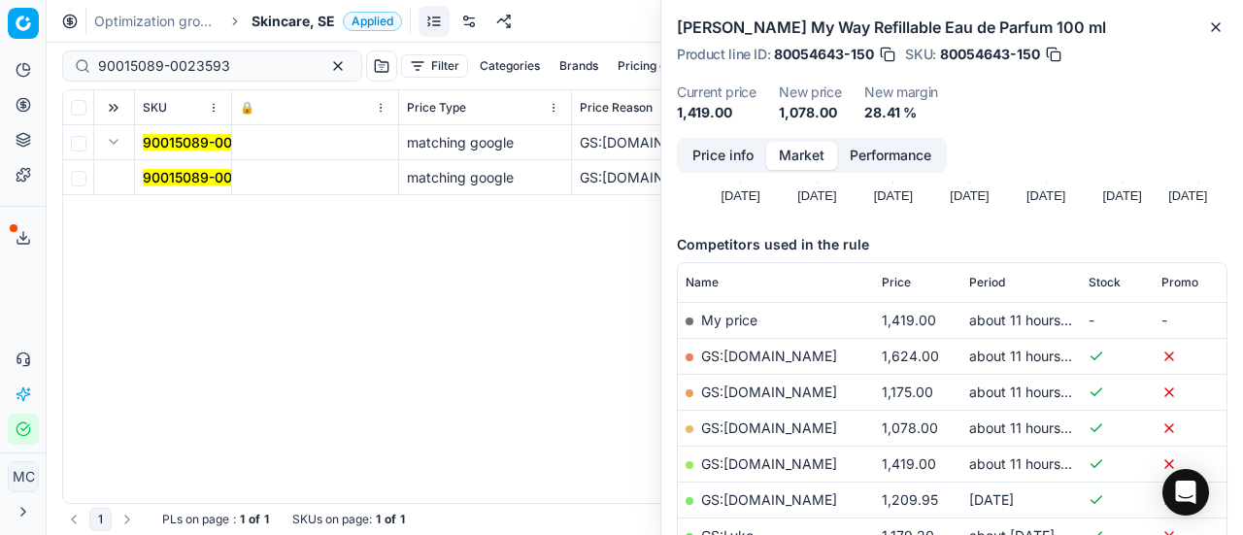
click at [194, 166] on td "90015089-0023593" at bounding box center [183, 177] width 97 height 35
click at [199, 170] on mark "90015089-0023593" at bounding box center [209, 177] width 132 height 17
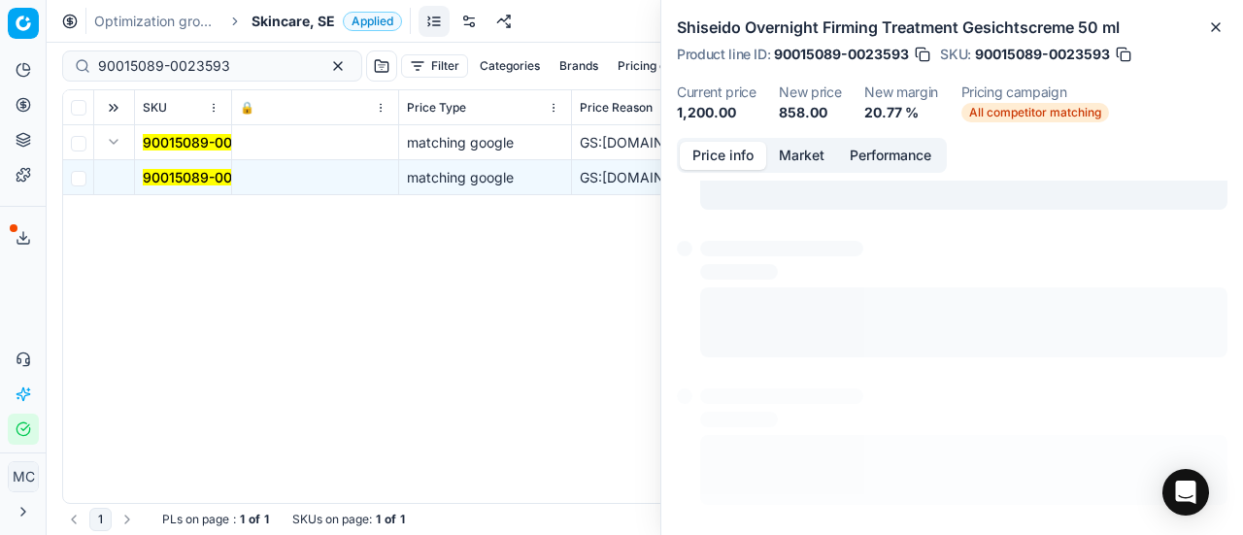
click at [742, 156] on button "Price info" at bounding box center [723, 156] width 86 height 28
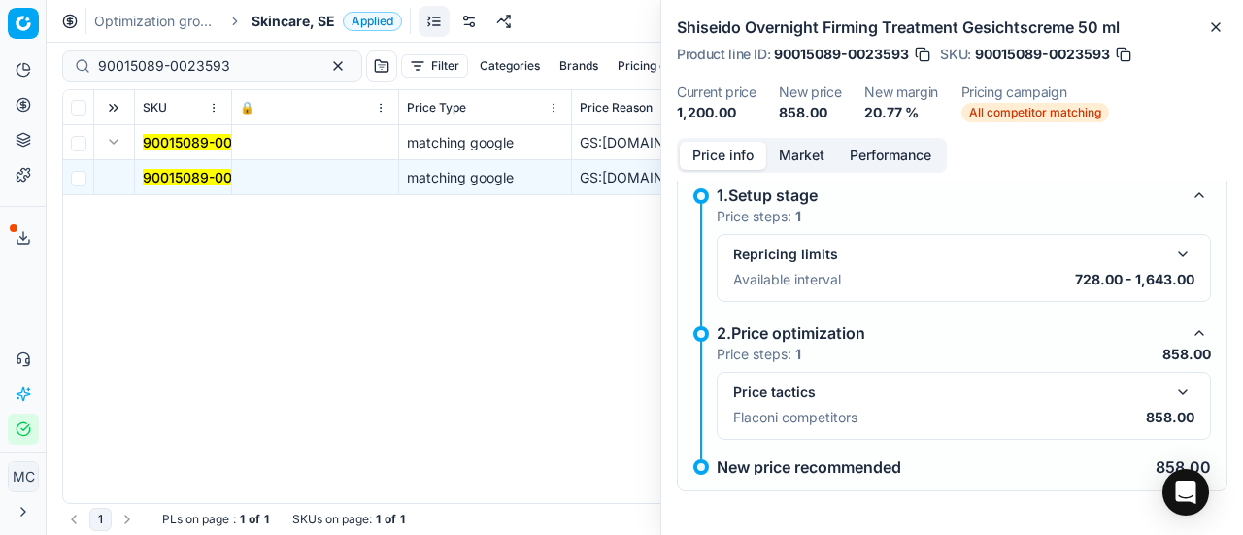
click at [1175, 391] on button "button" at bounding box center [1182, 392] width 23 height 23
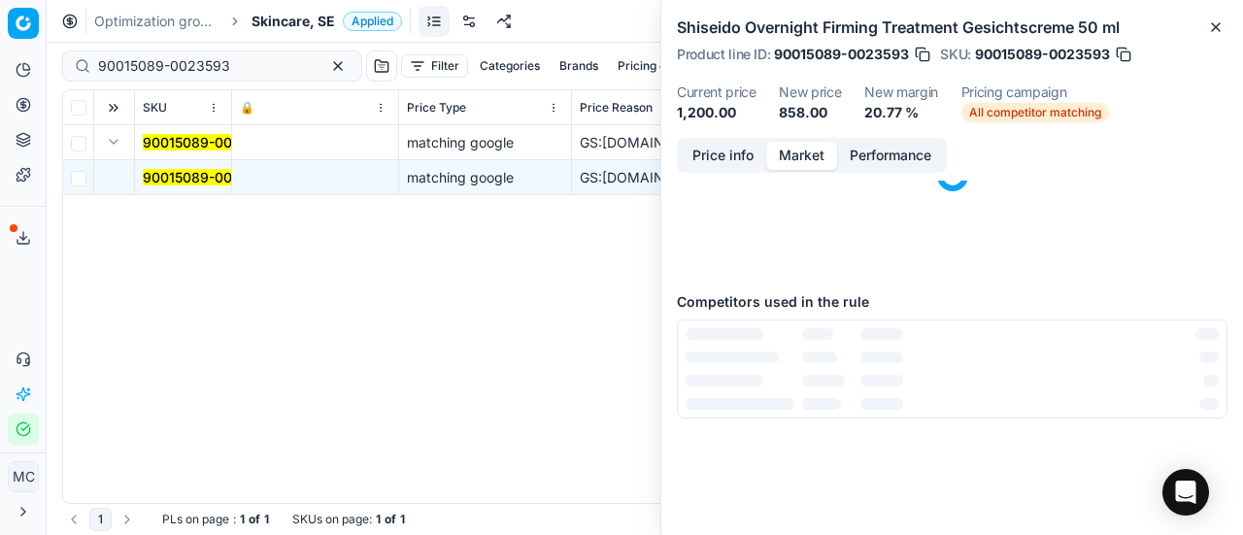
click at [797, 154] on button "Market" at bounding box center [801, 156] width 71 height 28
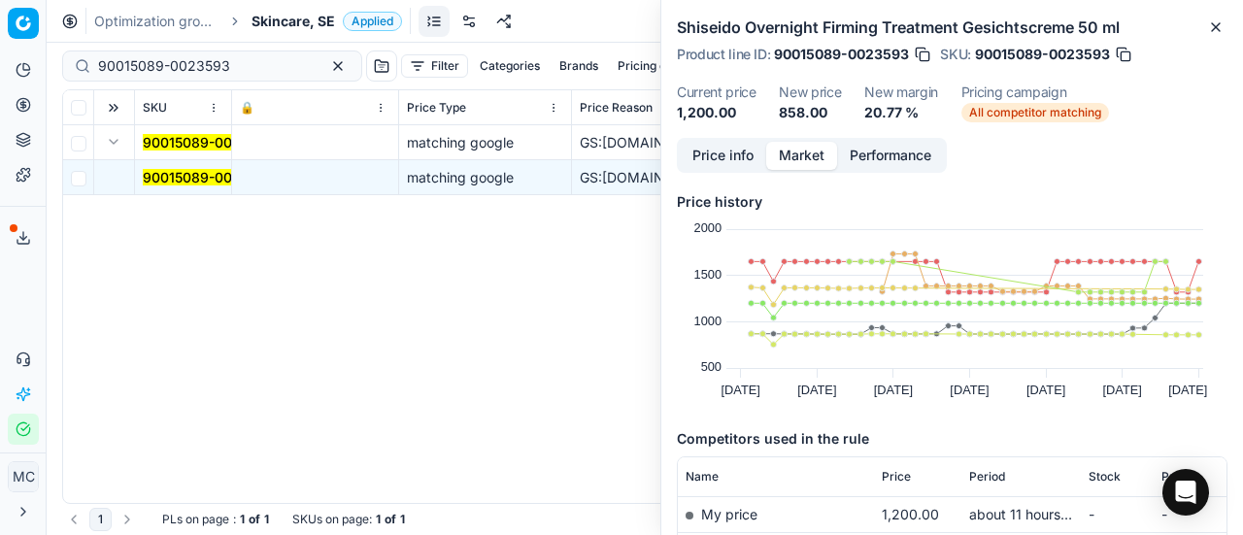
scroll to position [291, 0]
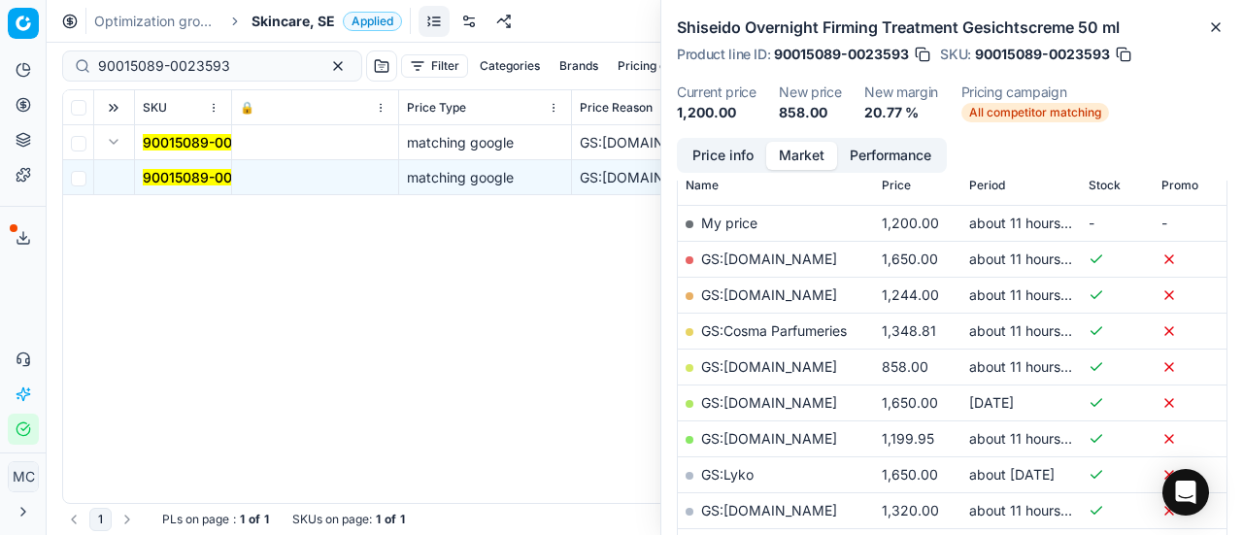
click at [764, 366] on link "GS:[DOMAIN_NAME]" at bounding box center [769, 366] width 136 height 17
click at [282, 18] on span "Skincare, SE" at bounding box center [294, 21] width 84 height 19
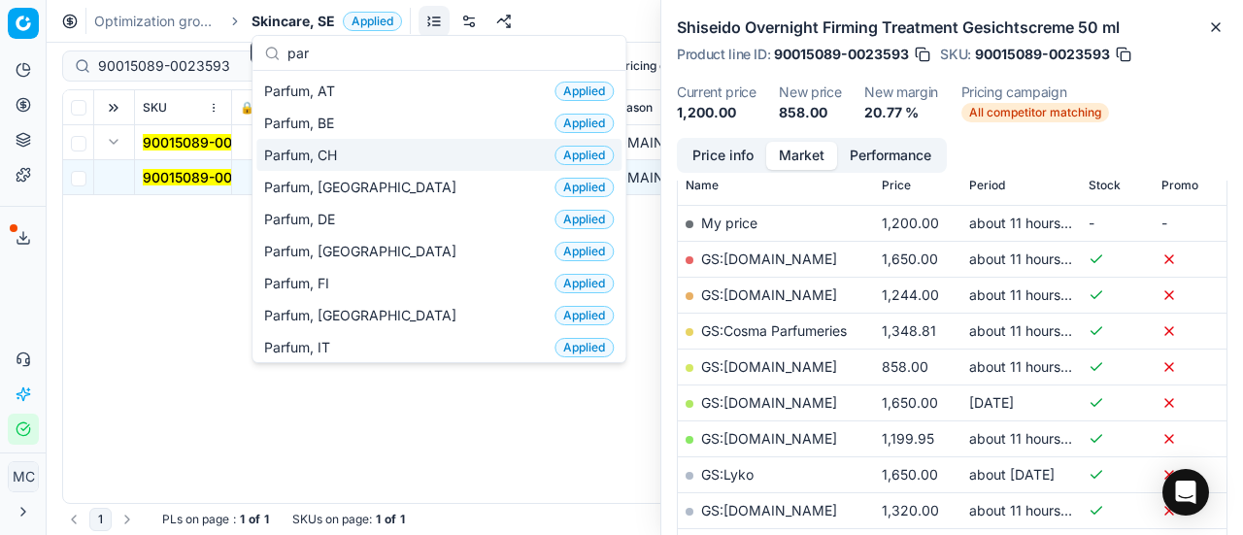
scroll to position [194, 0]
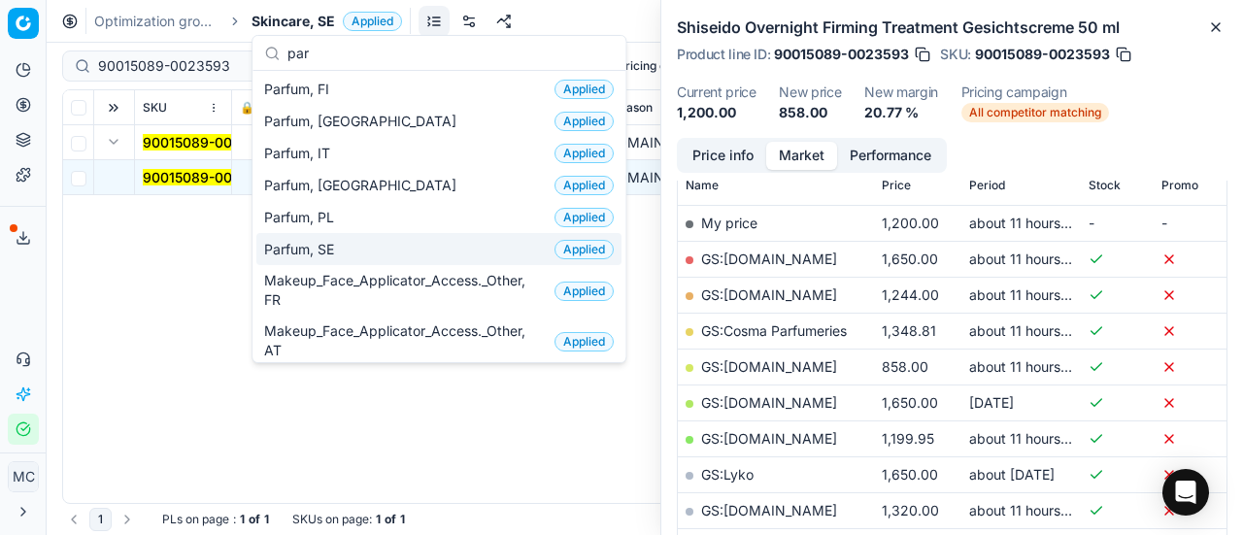
type input "par"
click at [342, 242] on span "Parfum, SE" at bounding box center [303, 249] width 78 height 19
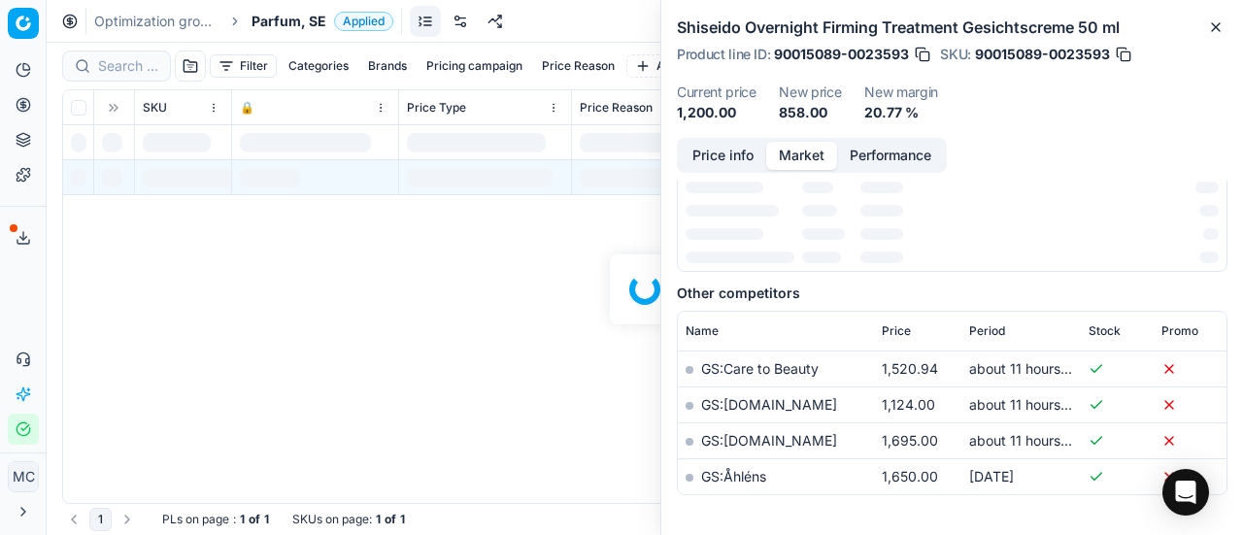
scroll to position [291, 0]
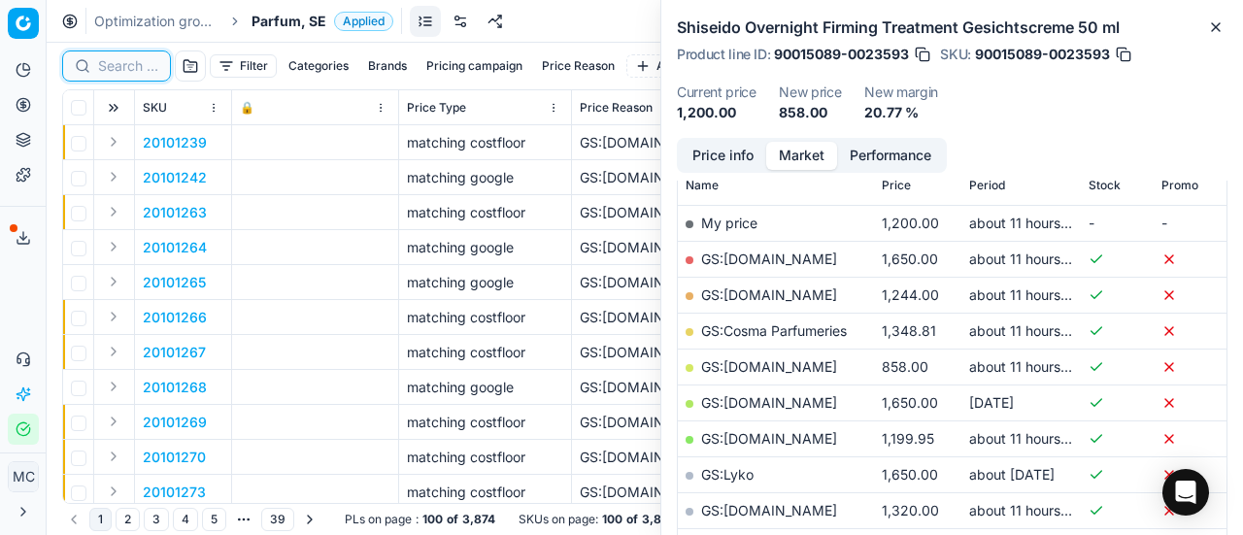
click at [145, 71] on input at bounding box center [128, 65] width 60 height 19
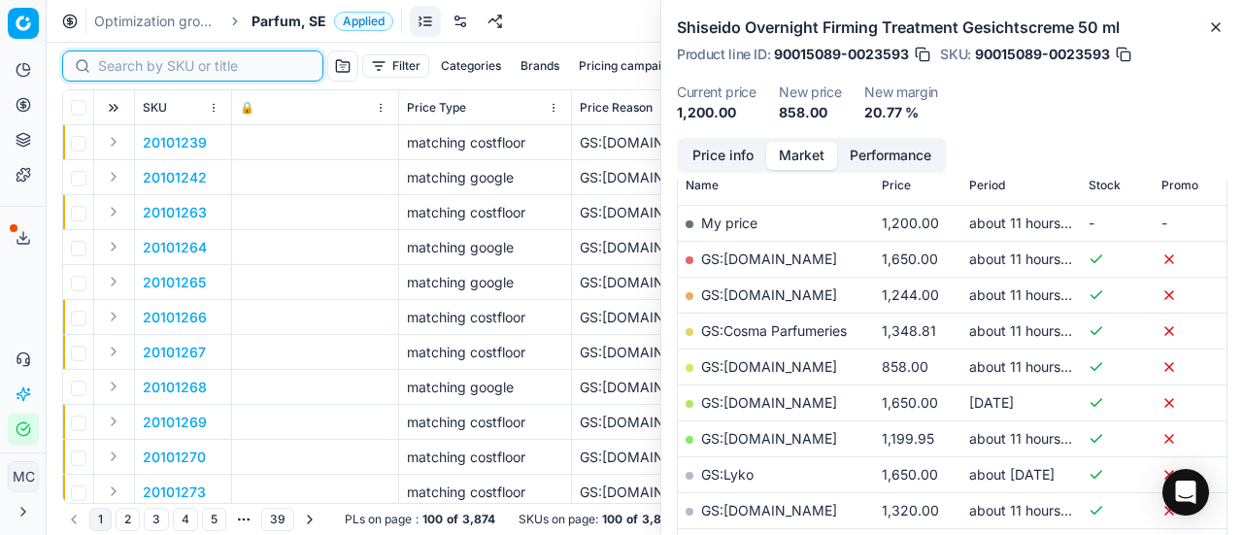
paste input "80012031-100"
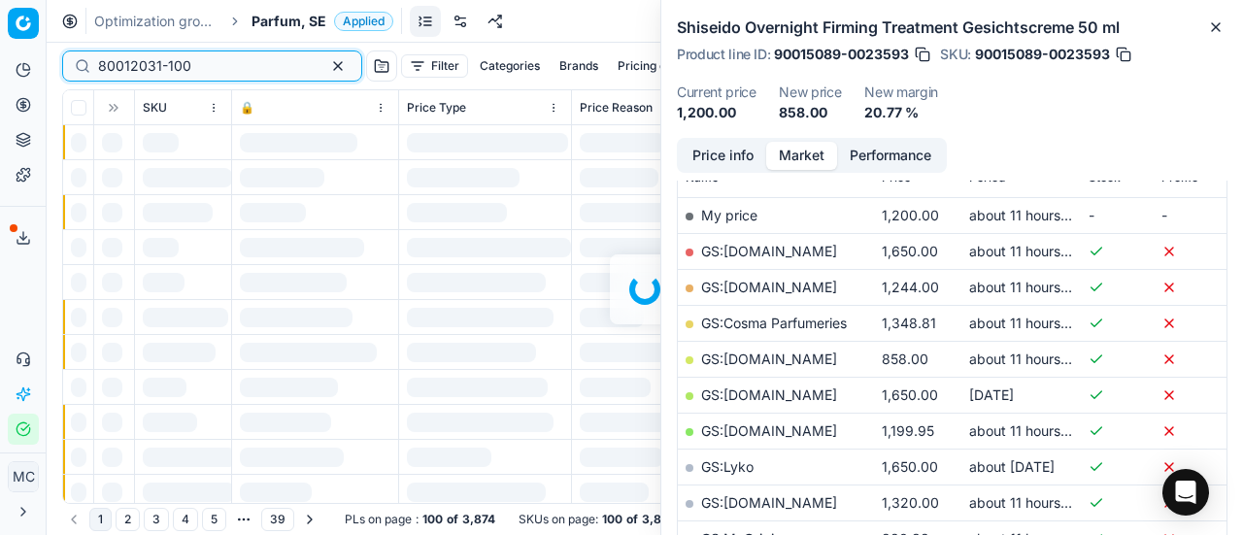
scroll to position [291, 0]
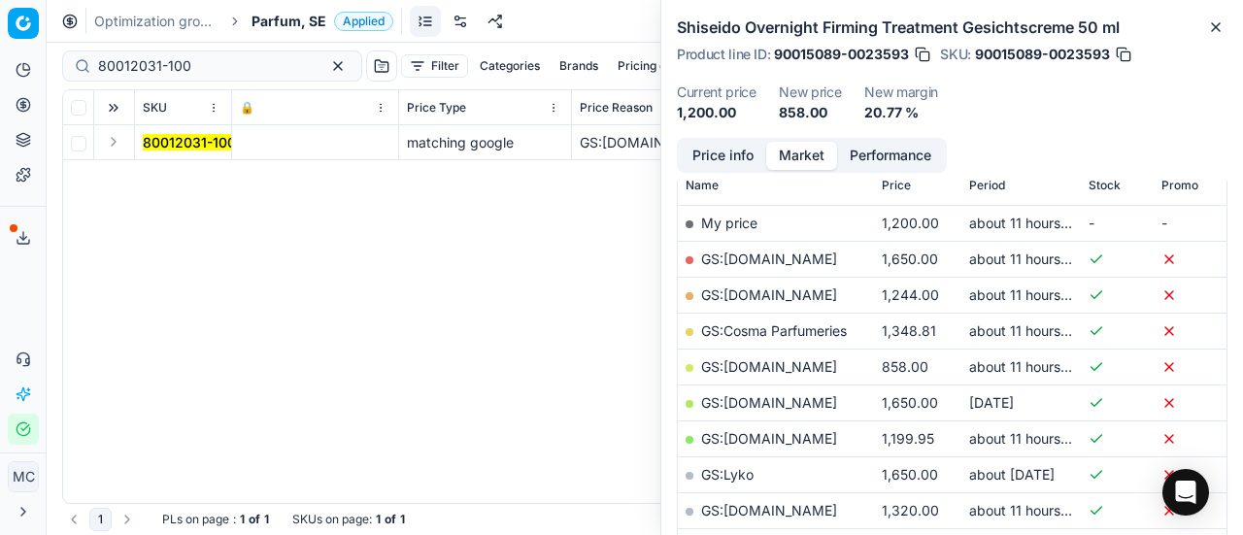
click at [113, 142] on button "Expand" at bounding box center [113, 141] width 23 height 23
click at [212, 174] on mark "80012031-100" at bounding box center [189, 177] width 93 height 17
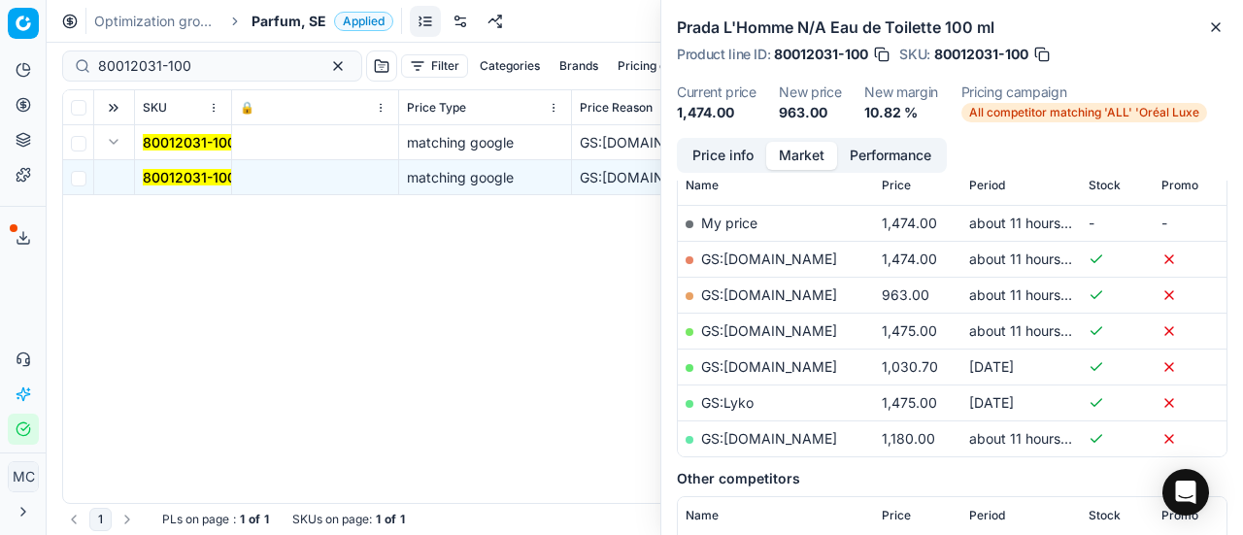
click at [691, 152] on button "Price info" at bounding box center [723, 156] width 86 height 28
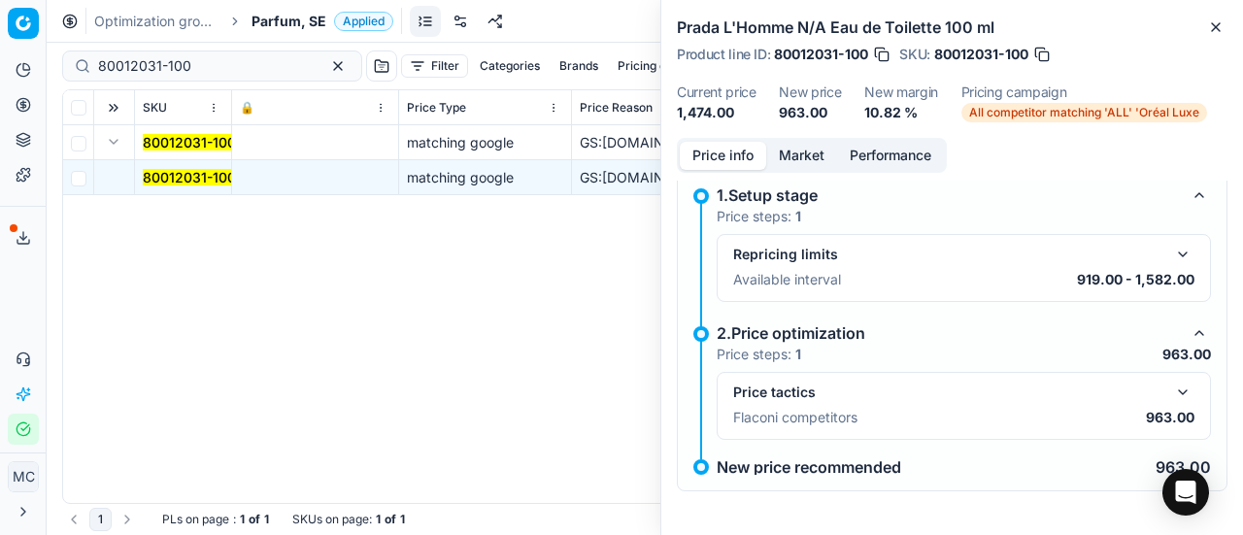
click at [1178, 389] on button "button" at bounding box center [1182, 392] width 23 height 23
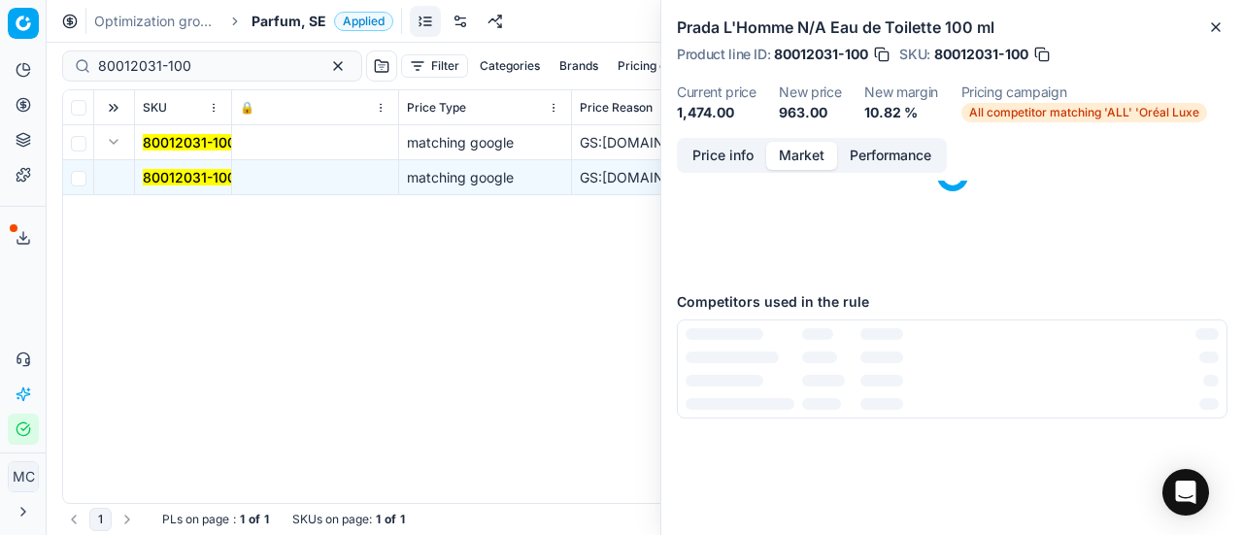
click at [802, 151] on button "Market" at bounding box center [801, 156] width 71 height 28
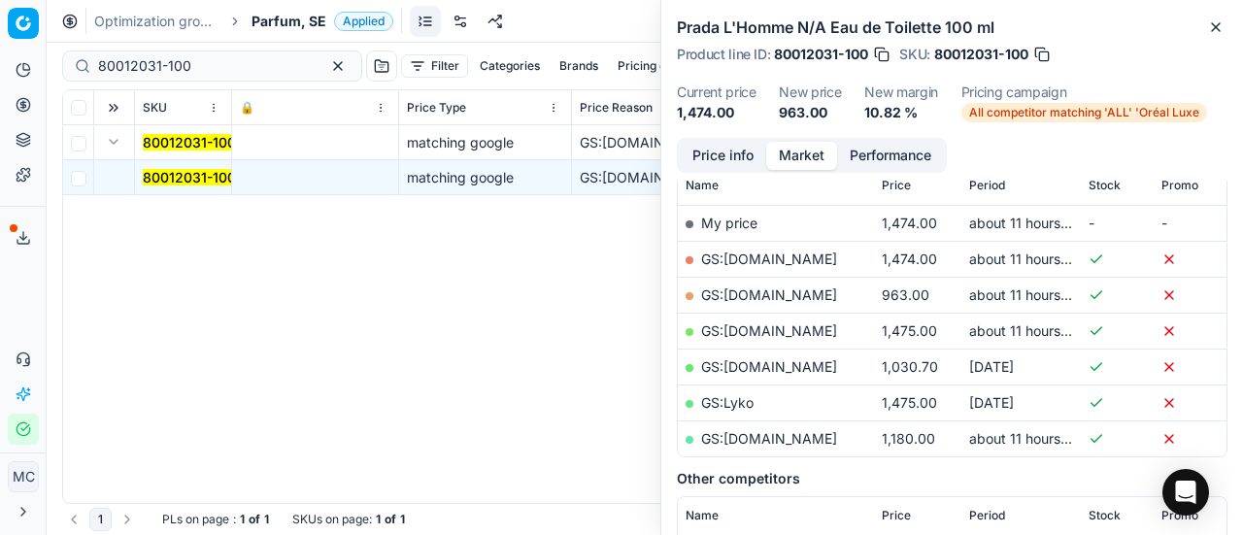
click at [782, 294] on link "GS:[DOMAIN_NAME]" at bounding box center [769, 294] width 136 height 17
drag, startPoint x: 247, startPoint y: 60, endPoint x: 0, endPoint y: 77, distance: 247.2
click at [0, 75] on div "Pricing platform Analytics Pricing Product portfolio Templates Export service 1…" at bounding box center [621, 267] width 1243 height 535
paste input "53767-5"
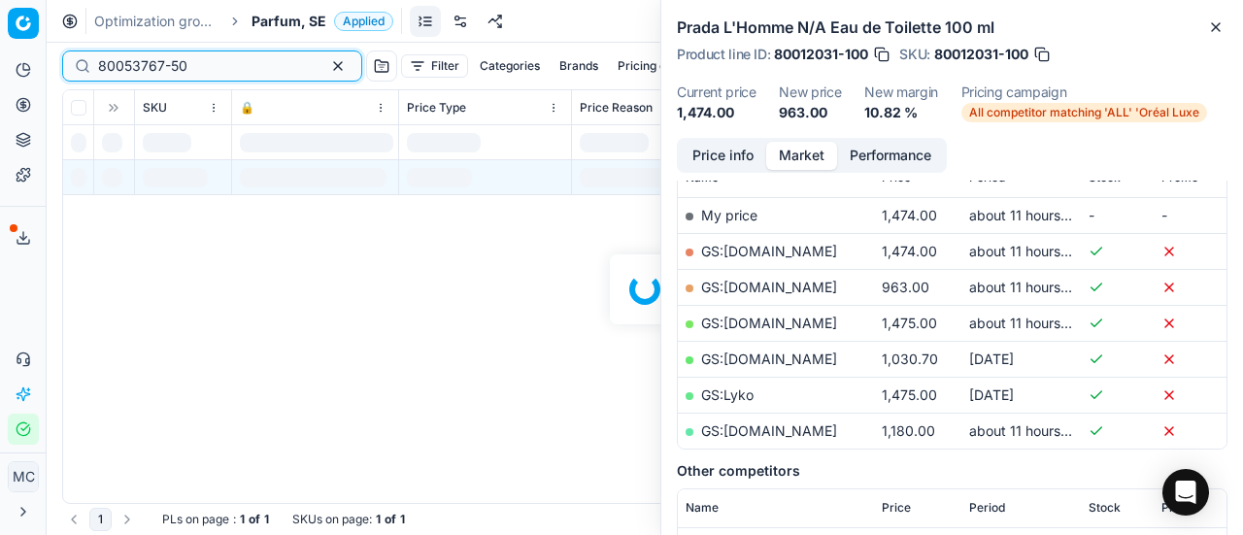
scroll to position [291, 0]
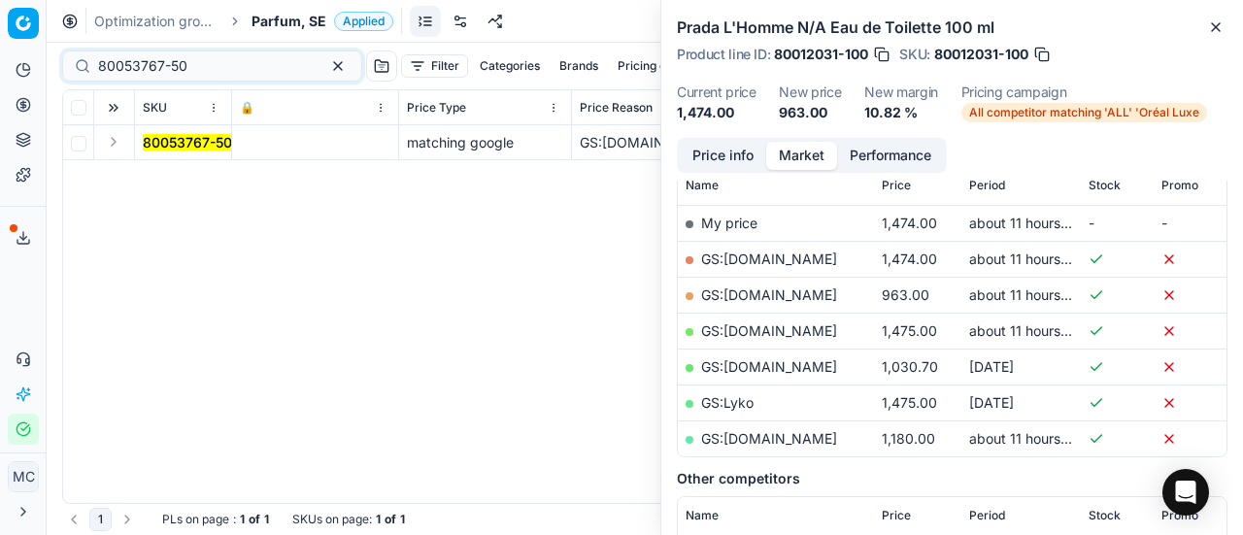
click at [109, 143] on button "Expand" at bounding box center [113, 141] width 23 height 23
click at [167, 177] on mark "80053767-50" at bounding box center [187, 177] width 89 height 17
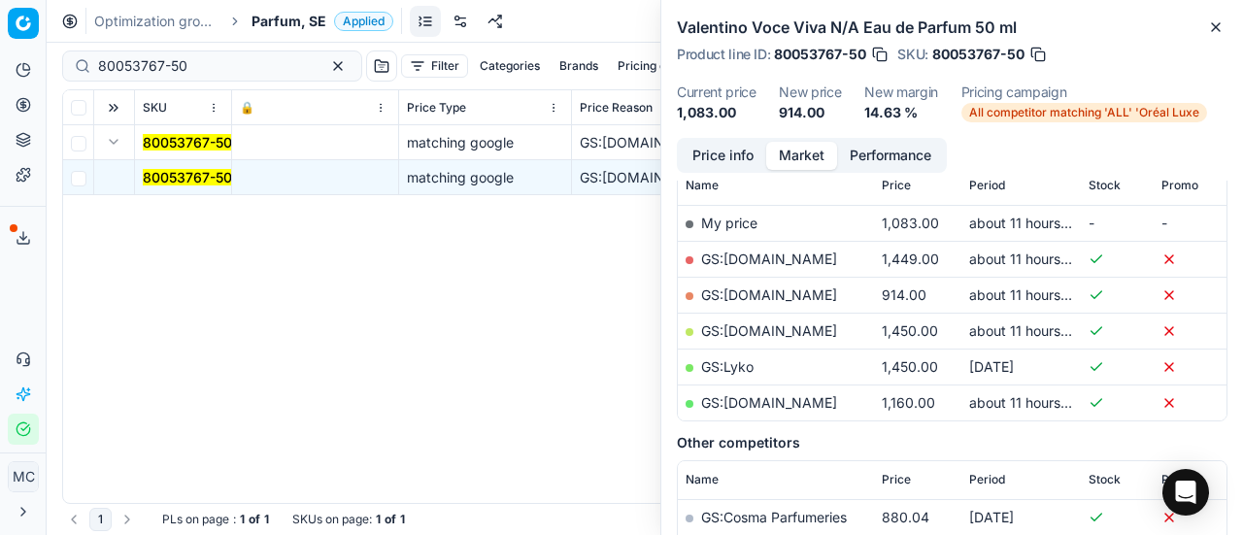
click at [749, 152] on button "Price info" at bounding box center [723, 156] width 86 height 28
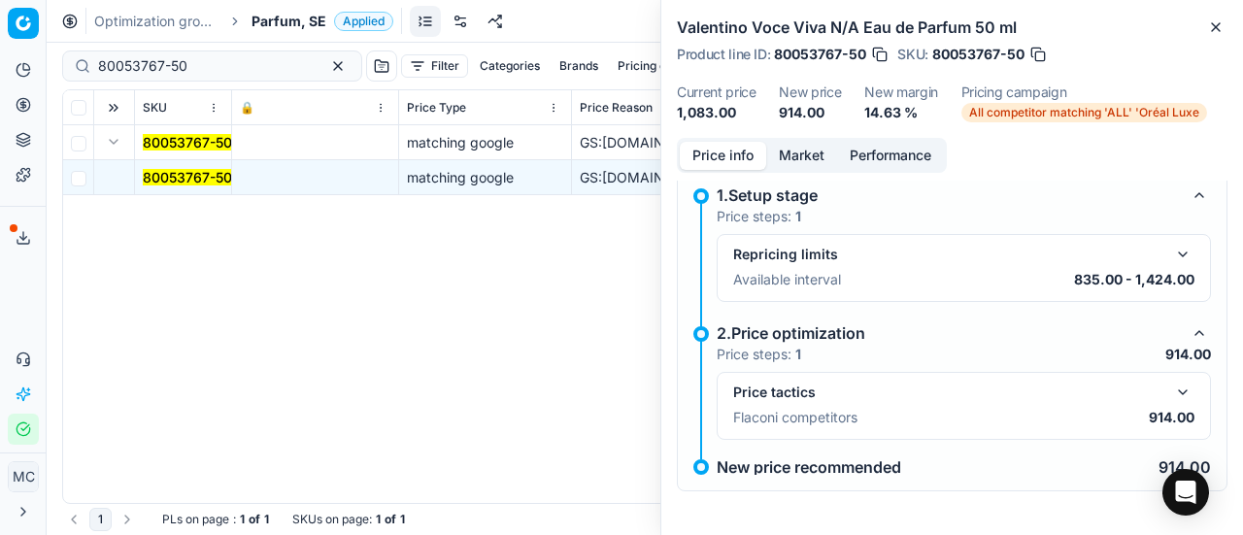
click at [1172, 387] on button "button" at bounding box center [1182, 392] width 23 height 23
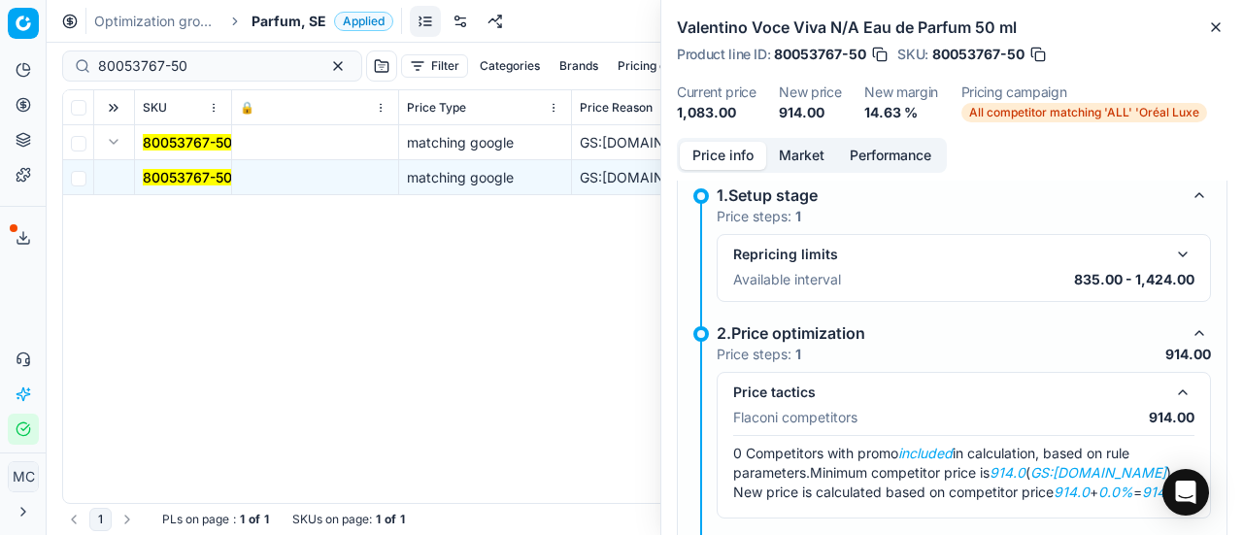
click at [820, 160] on button "Market" at bounding box center [801, 156] width 71 height 28
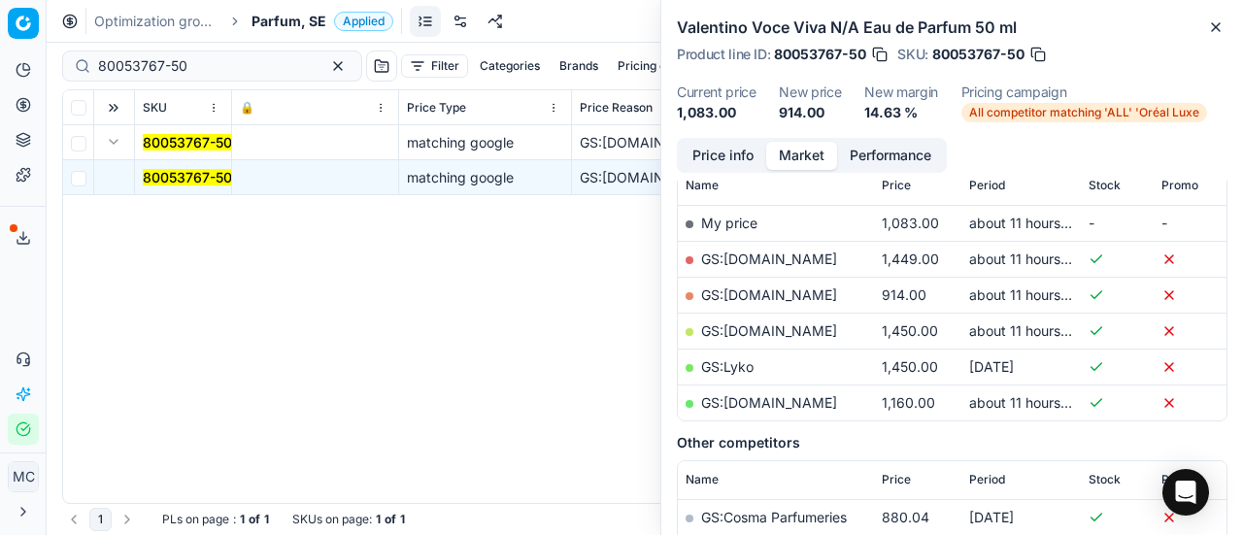
click at [818, 290] on link "GS:[DOMAIN_NAME]" at bounding box center [769, 294] width 136 height 17
drag, startPoint x: 240, startPoint y: 58, endPoint x: 0, endPoint y: 75, distance: 240.4
click at [0, 64] on div "Pricing platform Analytics Pricing Product portfolio Templates Export service 1…" at bounding box center [621, 267] width 1243 height 535
paste input "2110"
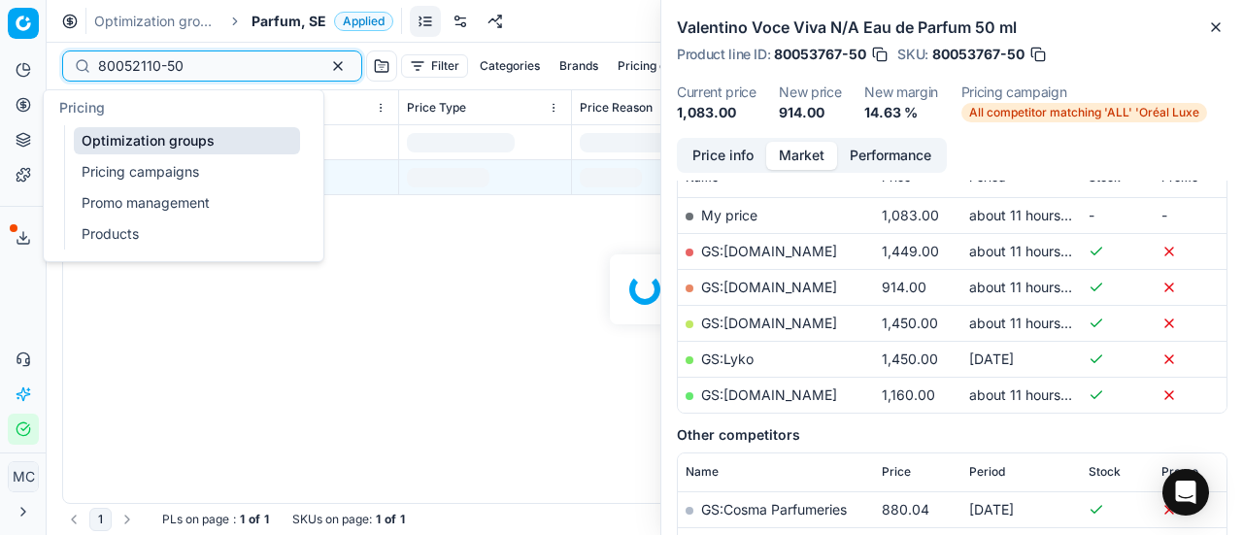
scroll to position [291, 0]
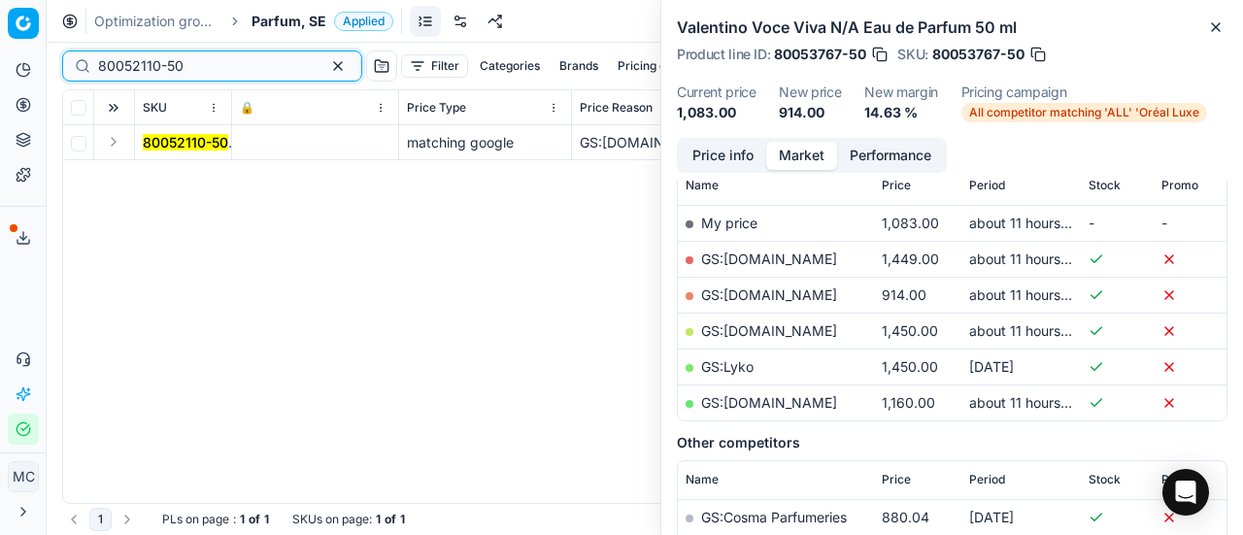
type input "80052110-50"
drag, startPoint x: 111, startPoint y: 146, endPoint x: 155, endPoint y: 154, distance: 45.5
click at [119, 147] on button "Expand" at bounding box center [113, 141] width 23 height 23
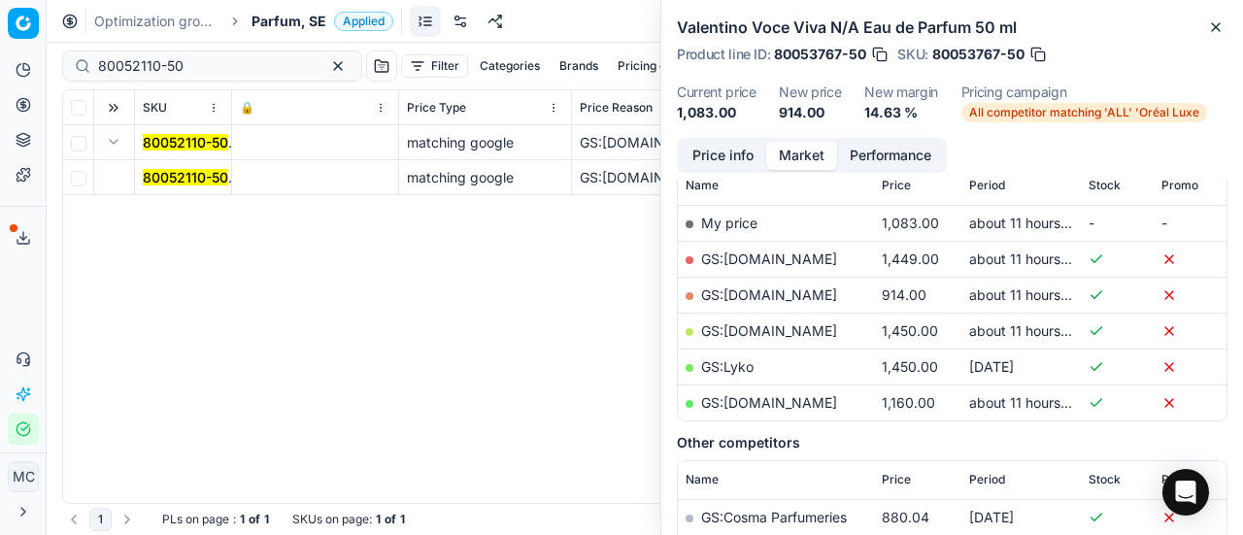
click at [204, 181] on mark "80052110-50" at bounding box center [185, 177] width 85 height 17
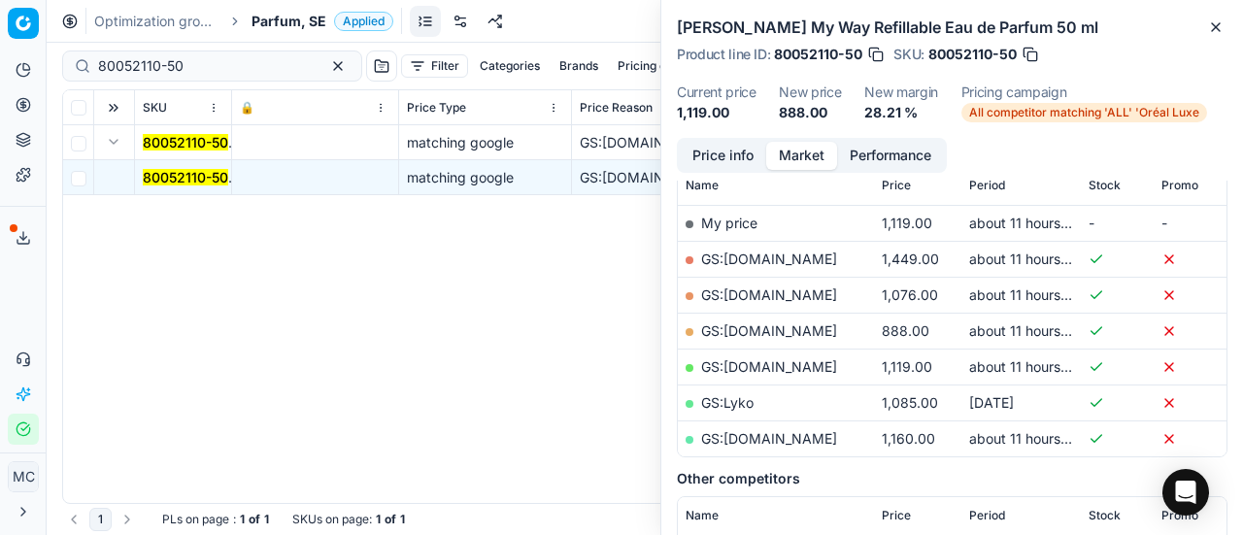
click at [718, 153] on button "Price info" at bounding box center [723, 156] width 86 height 28
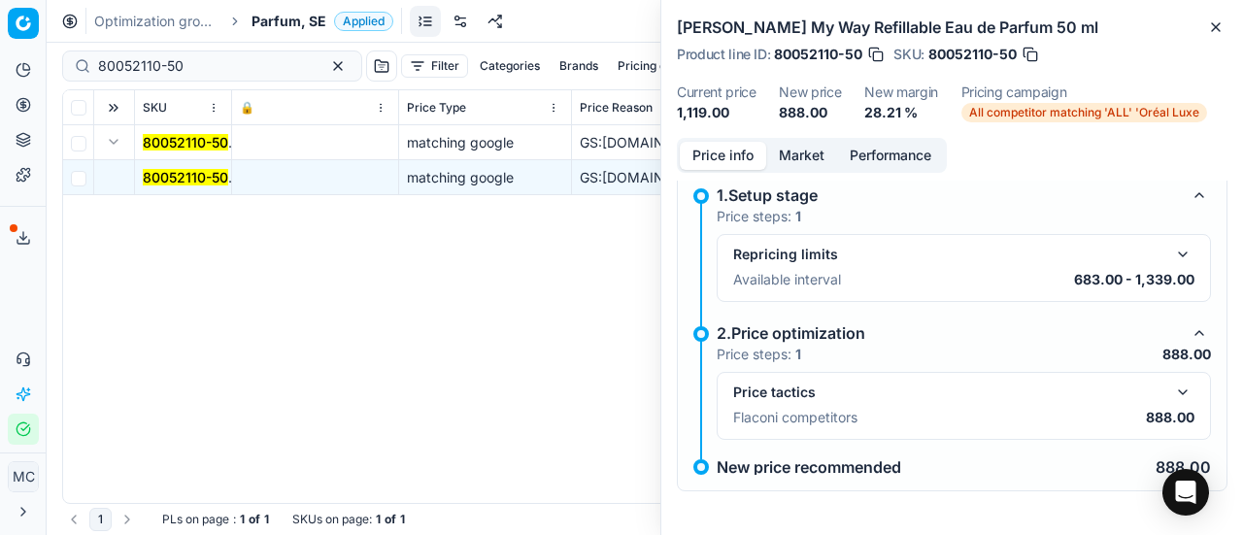
click at [1154, 395] on div "Price tactics" at bounding box center [963, 392] width 461 height 23
click at [1171, 386] on button "button" at bounding box center [1182, 392] width 23 height 23
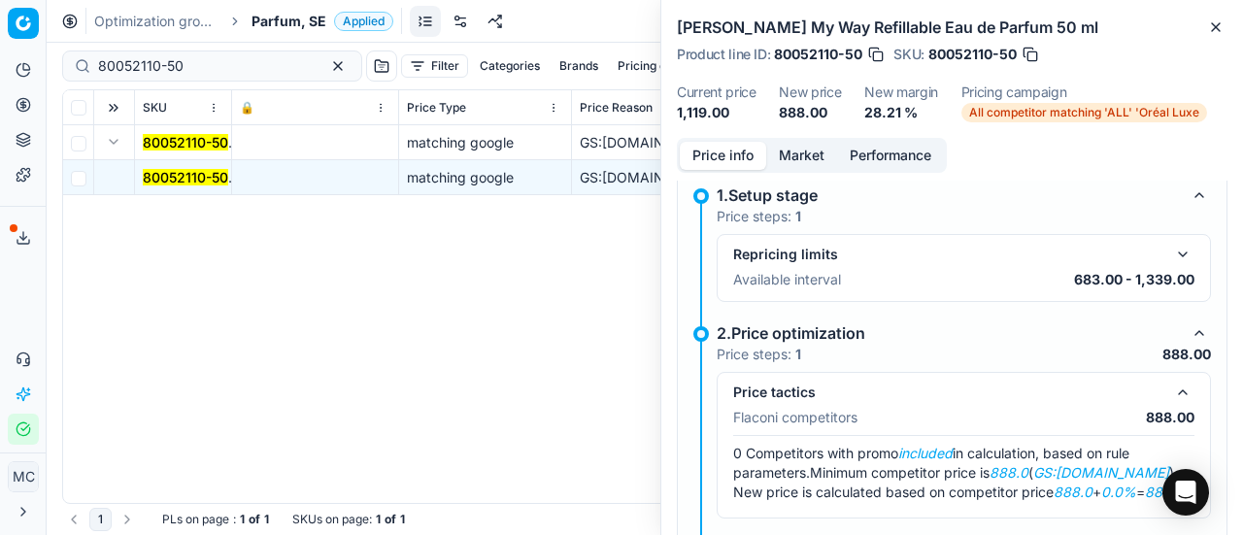
click at [801, 154] on button "Market" at bounding box center [801, 156] width 71 height 28
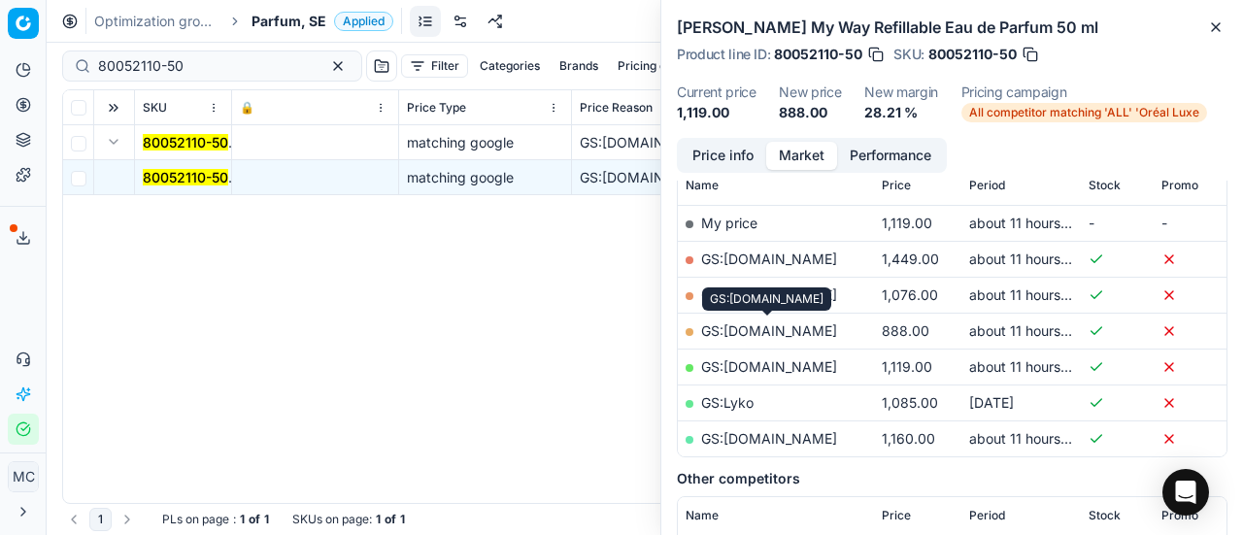
click at [769, 327] on link "GS:[DOMAIN_NAME]" at bounding box center [769, 330] width 136 height 17
click at [309, 26] on span "Parfum, SE" at bounding box center [289, 21] width 75 height 19
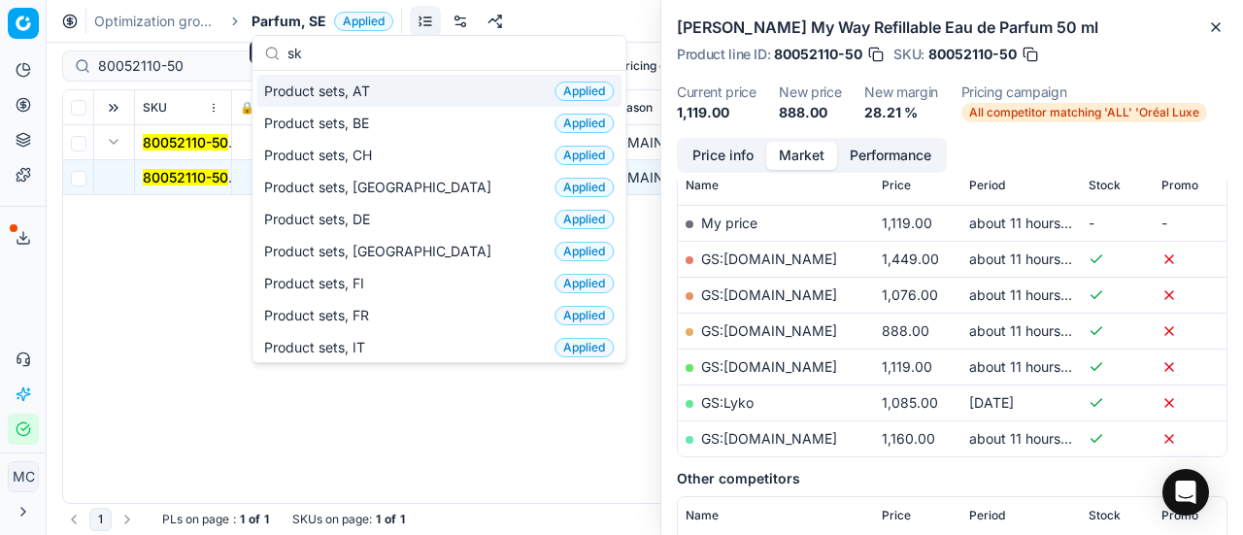
scroll to position [243, 0]
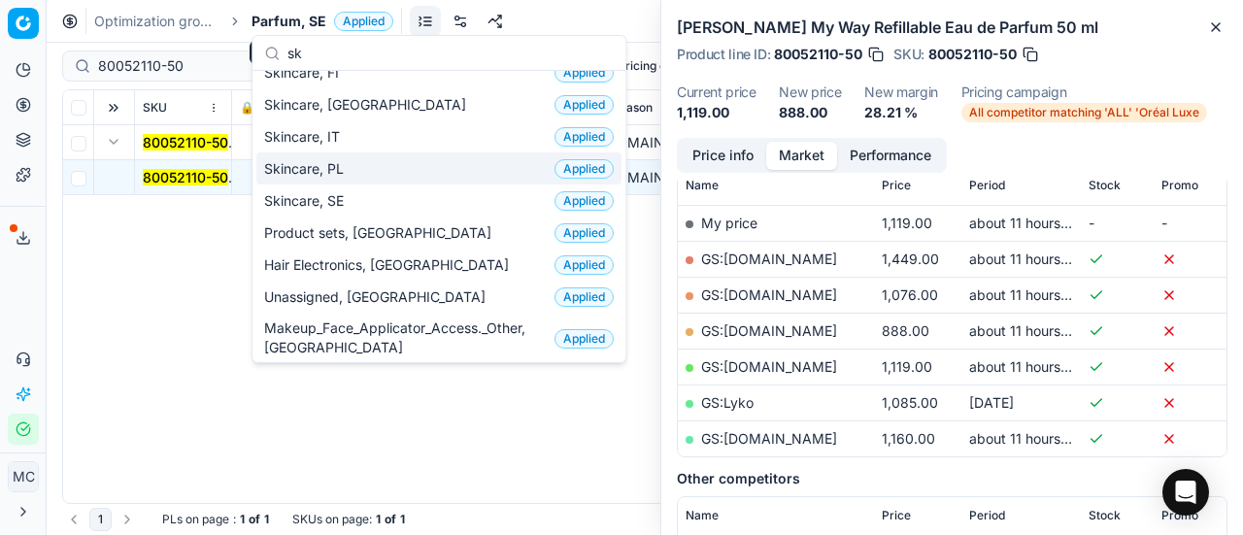
type input "sk"
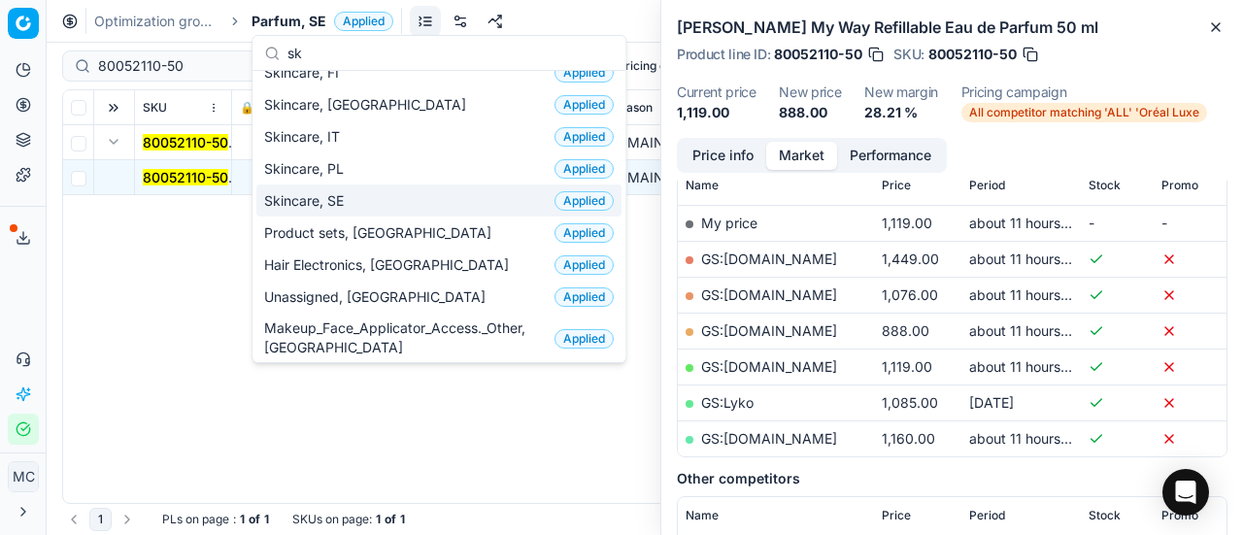
click at [338, 185] on div "Skincare, SE Applied" at bounding box center [438, 200] width 365 height 32
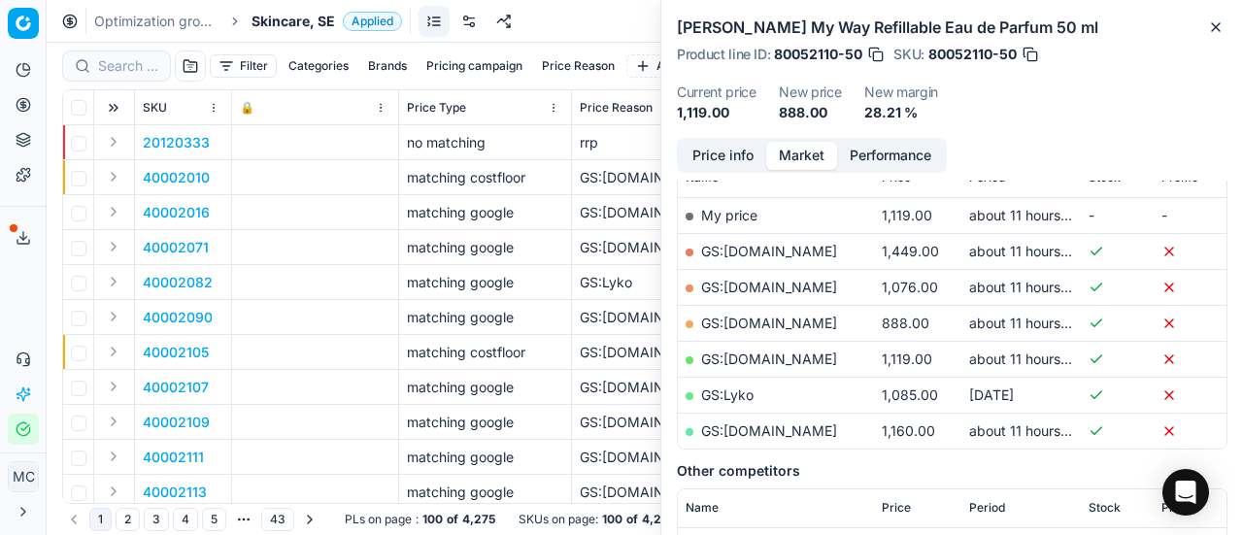
scroll to position [291, 0]
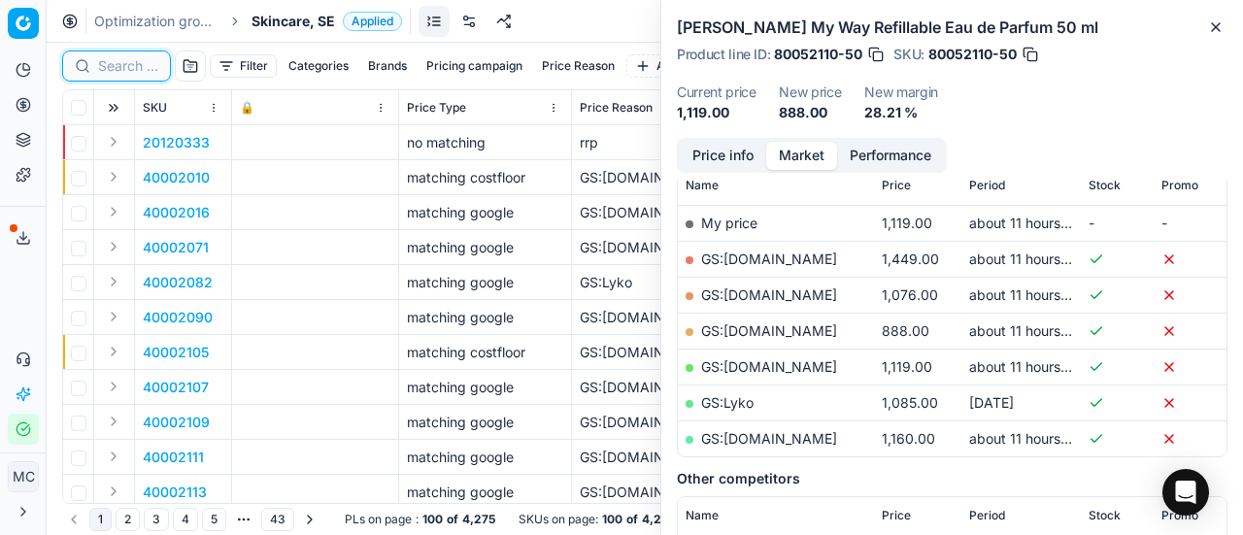
click at [120, 63] on input at bounding box center [128, 65] width 60 height 19
paste input "80024629-75"
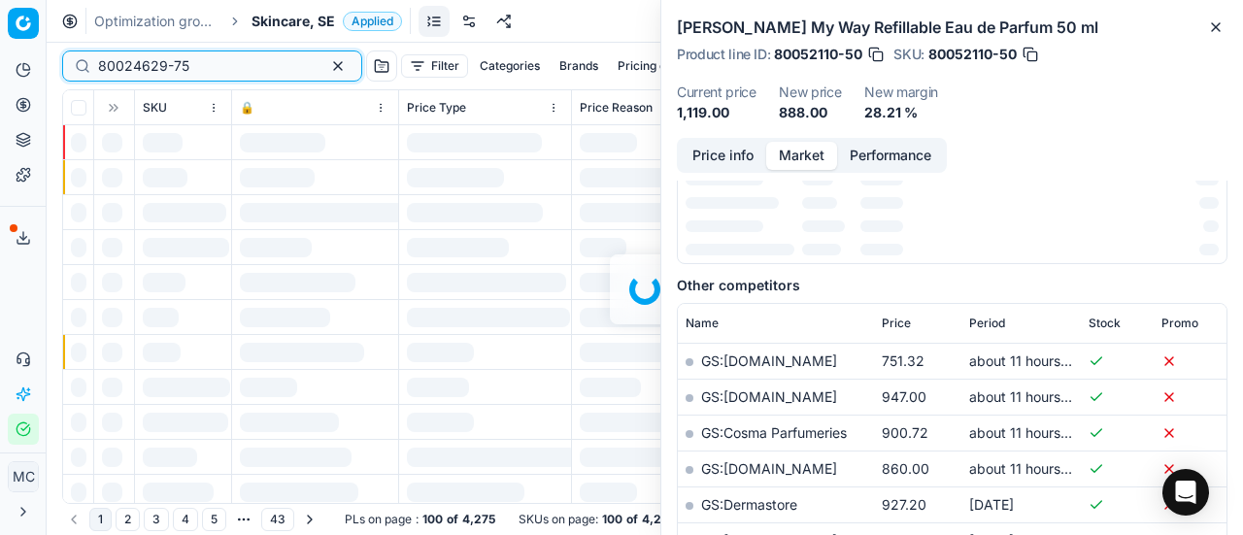
scroll to position [291, 0]
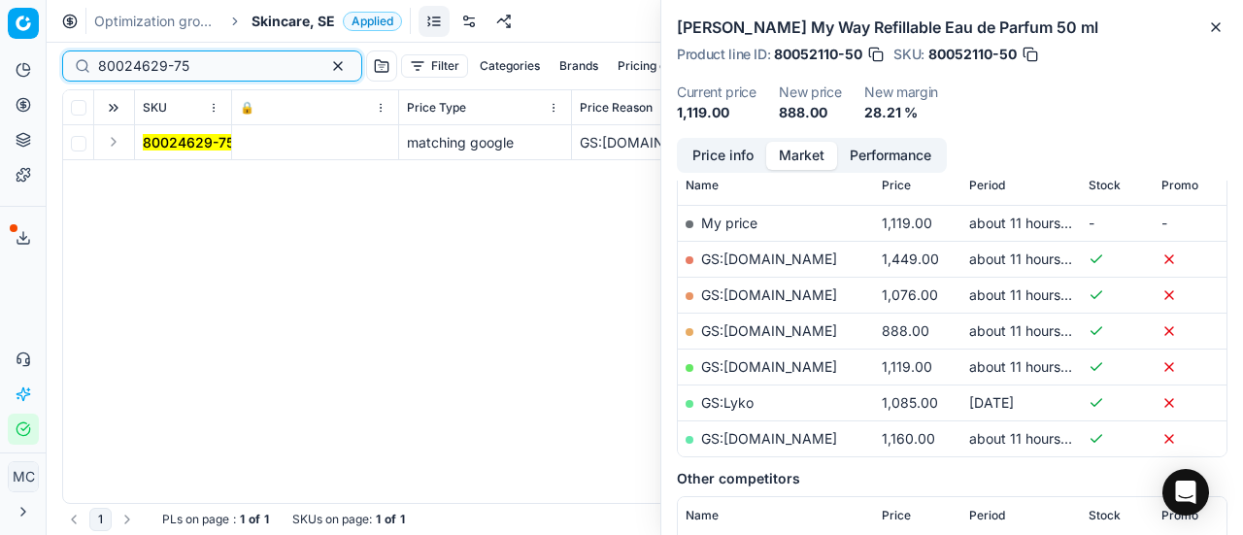
type input "80024629-75"
click at [122, 143] on button "Expand" at bounding box center [113, 141] width 23 height 23
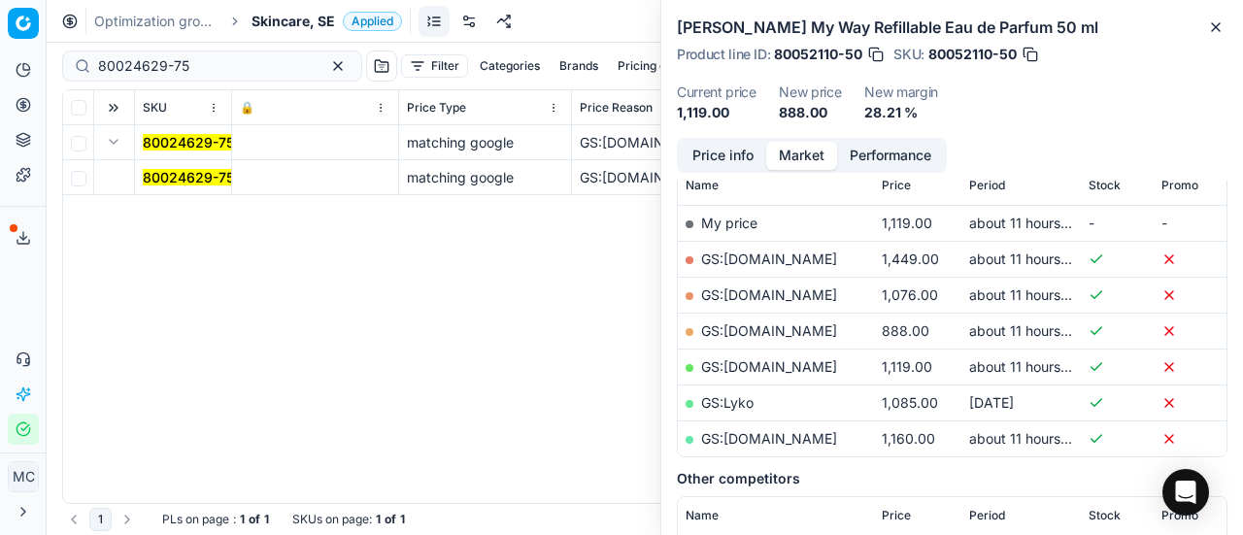
click at [158, 172] on mark "80024629-75" at bounding box center [188, 177] width 91 height 17
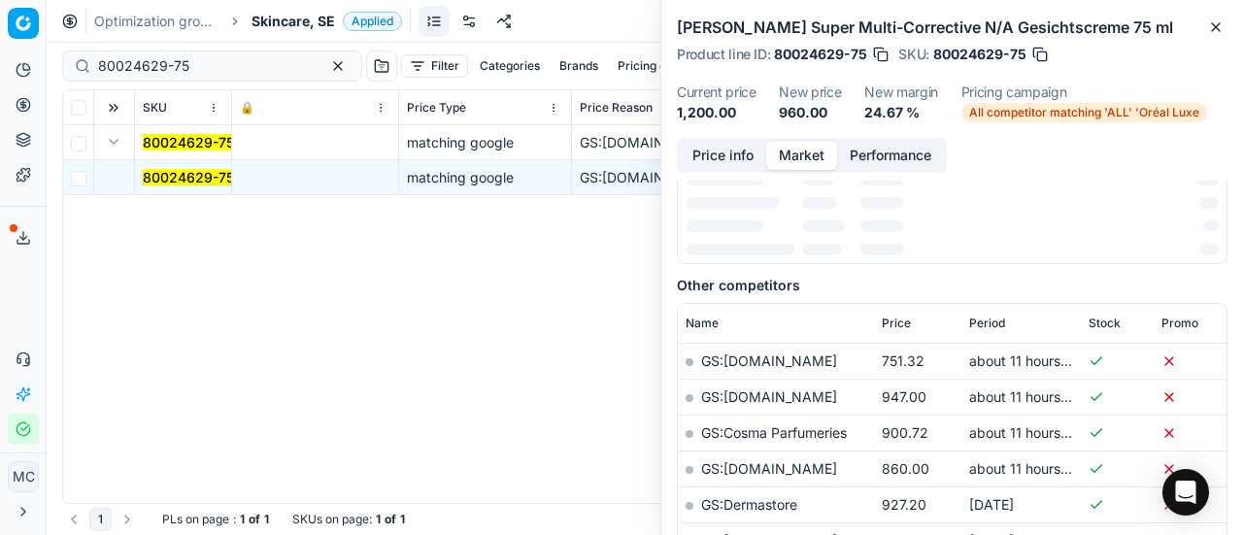
scroll to position [0, 0]
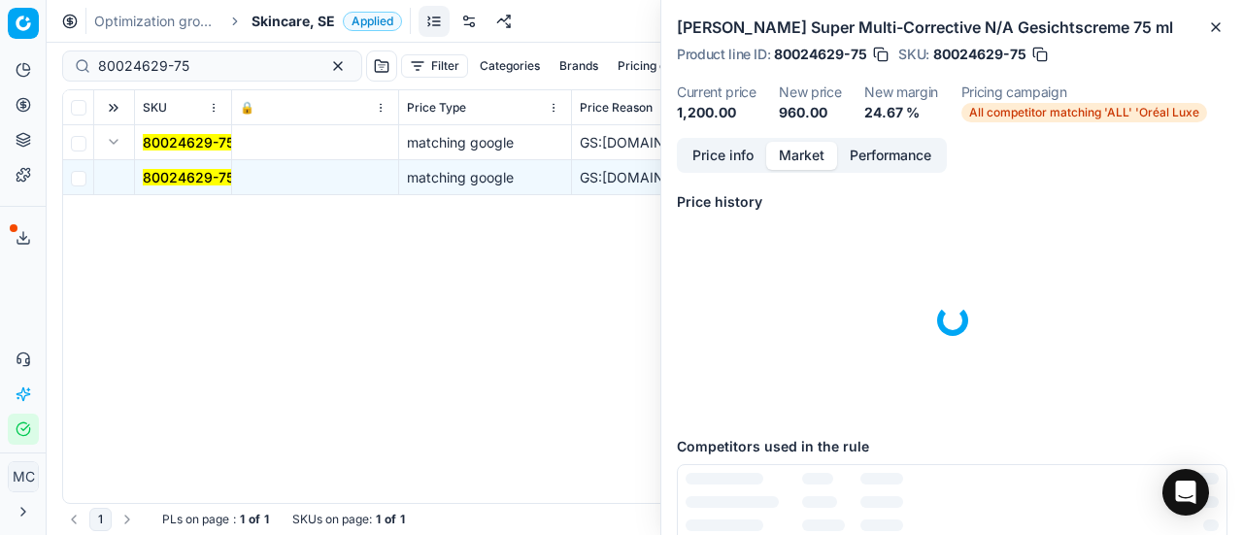
click at [730, 154] on button "Price info" at bounding box center [723, 156] width 86 height 28
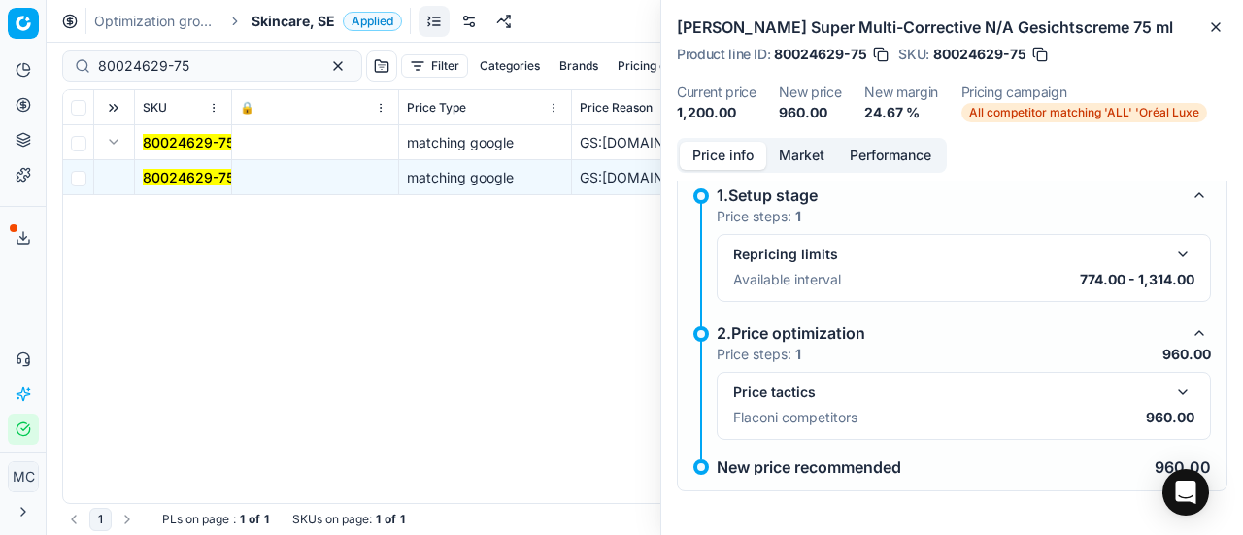
click at [1171, 401] on button "button" at bounding box center [1182, 392] width 23 height 23
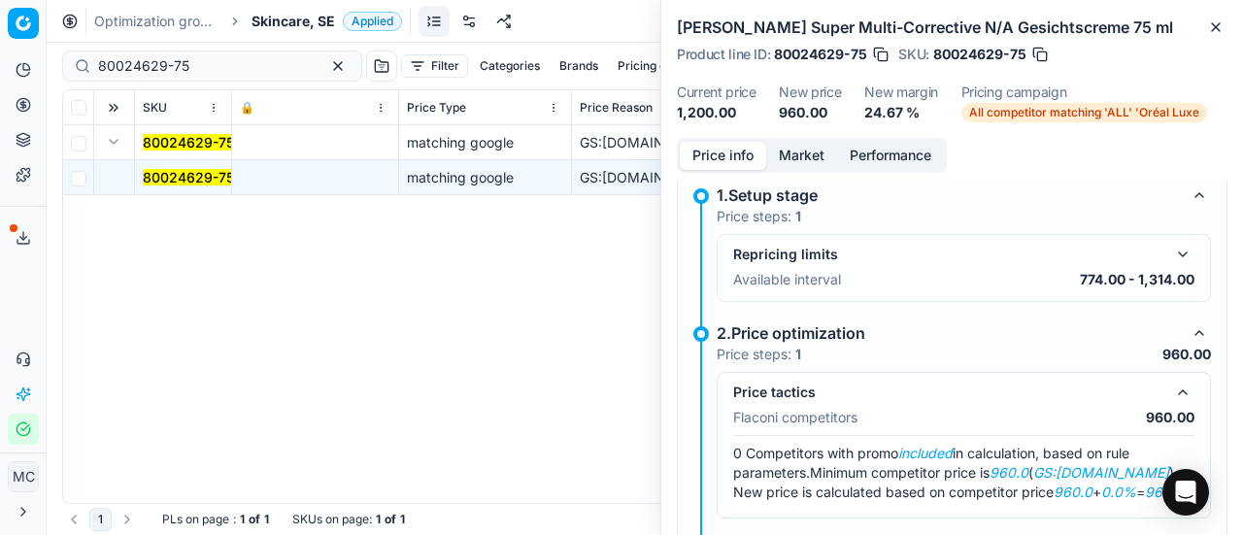
click at [804, 165] on button "Market" at bounding box center [801, 156] width 71 height 28
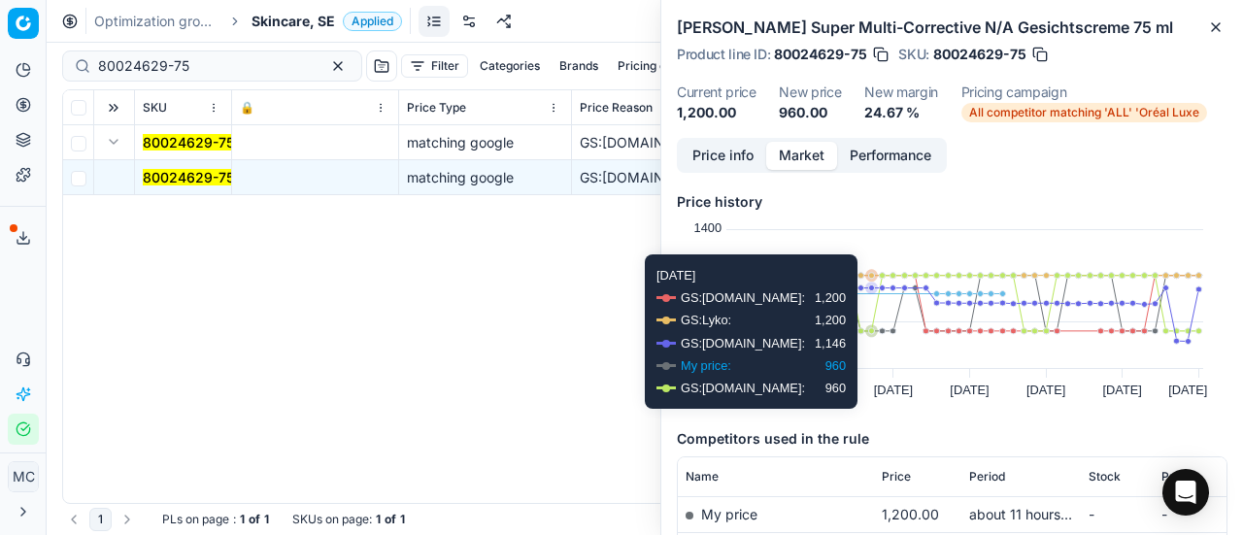
scroll to position [291, 0]
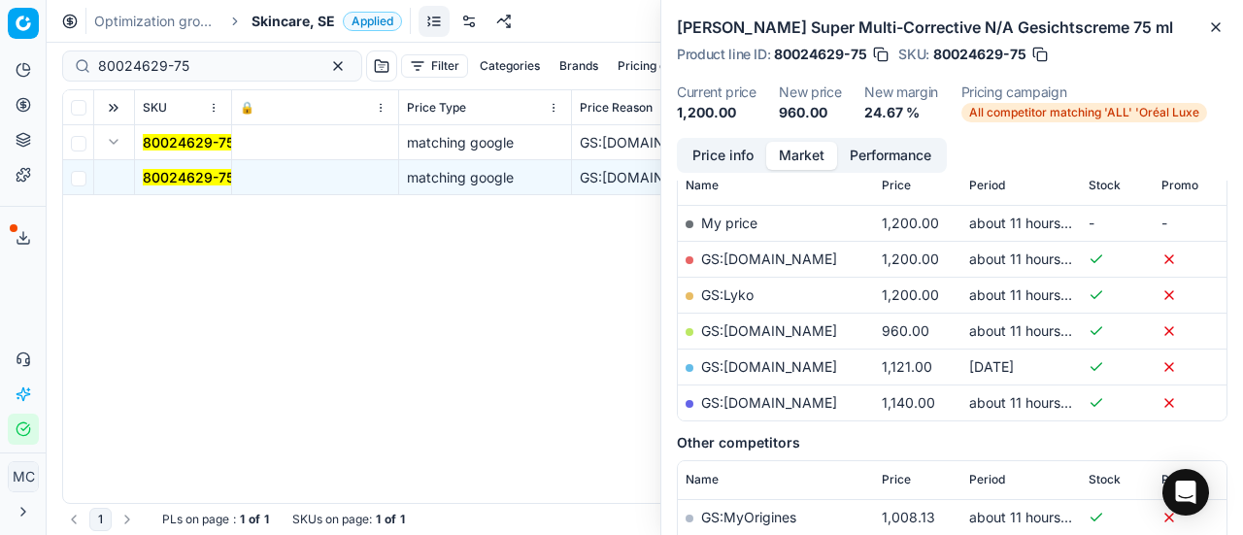
click at [781, 329] on link "GS:[DOMAIN_NAME]" at bounding box center [769, 330] width 136 height 17
click at [293, 18] on span "Skincare, SE" at bounding box center [294, 21] width 84 height 19
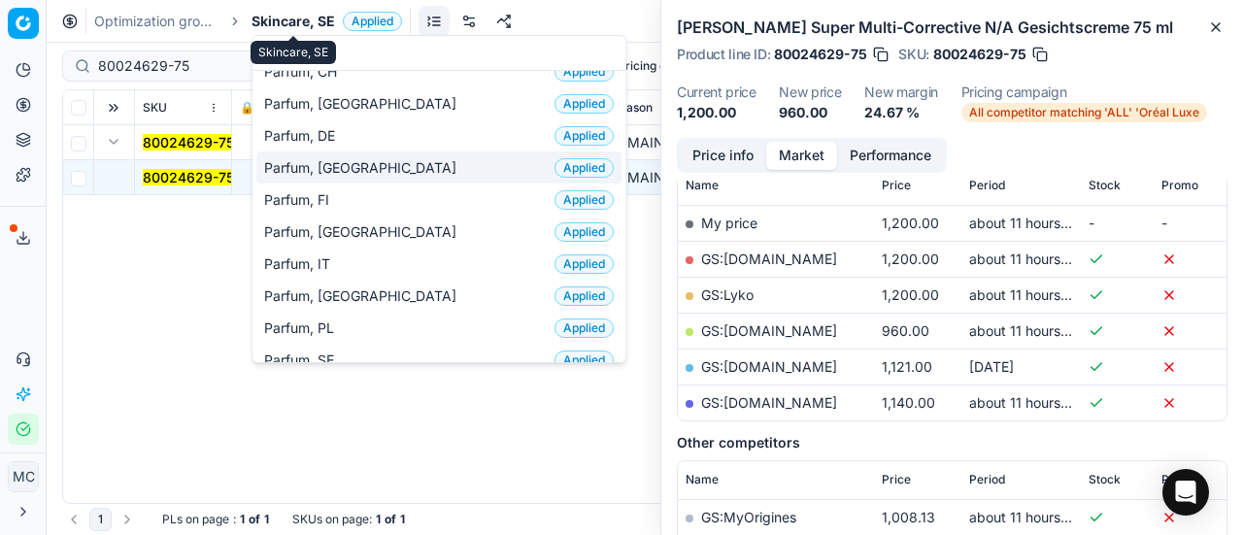
scroll to position [194, 0]
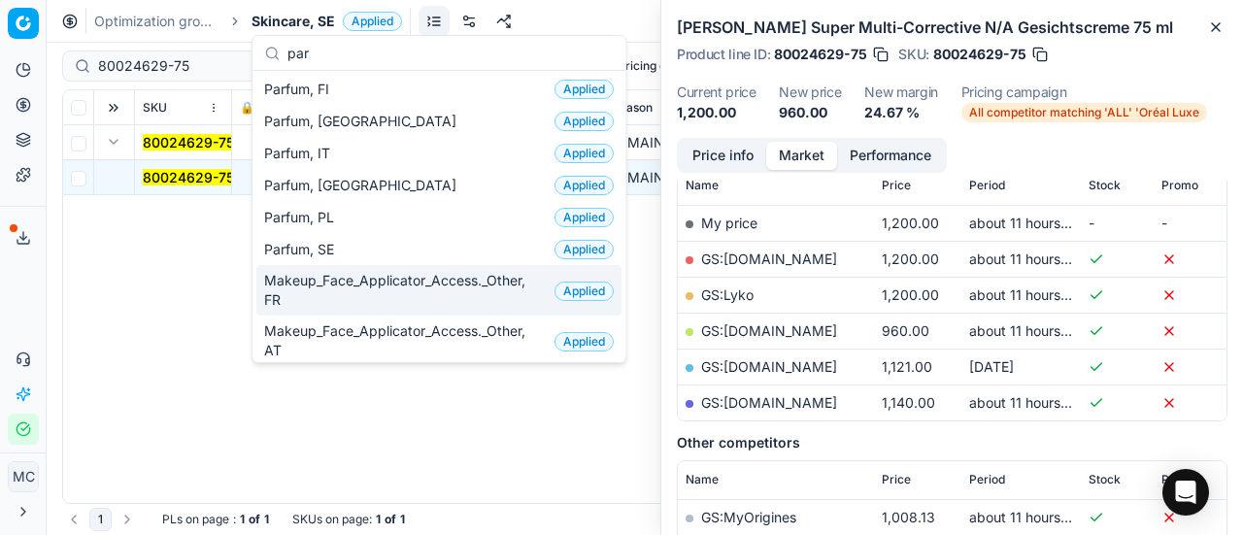
type input "par"
click at [383, 248] on div "Parfum, SE Applied" at bounding box center [438, 249] width 365 height 32
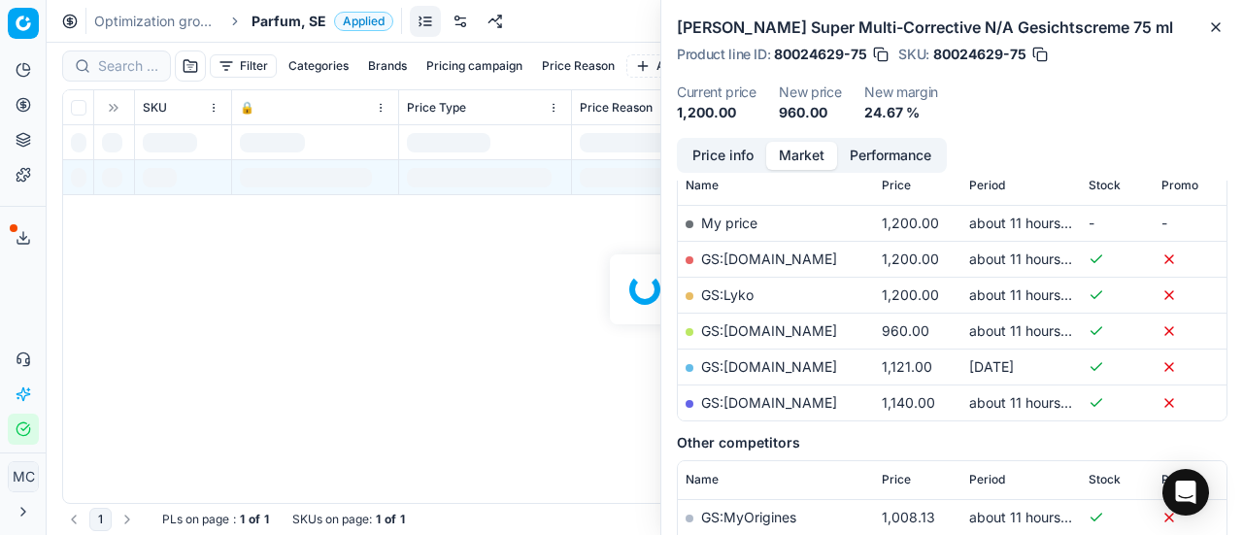
scroll to position [291, 0]
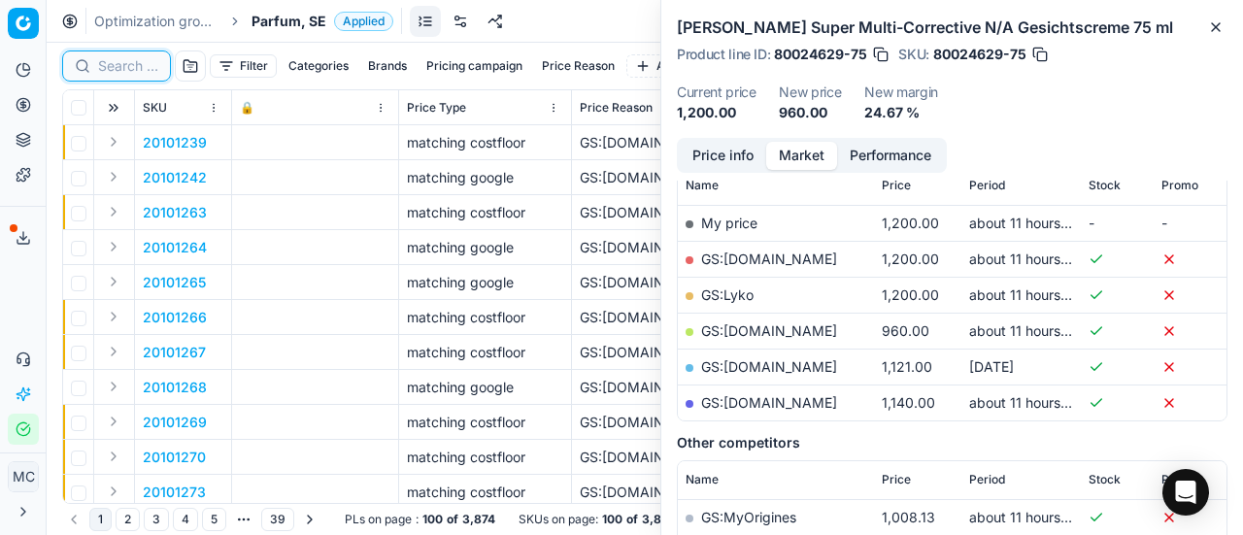
click at [130, 61] on input at bounding box center [128, 65] width 60 height 19
paste input "80040548-50"
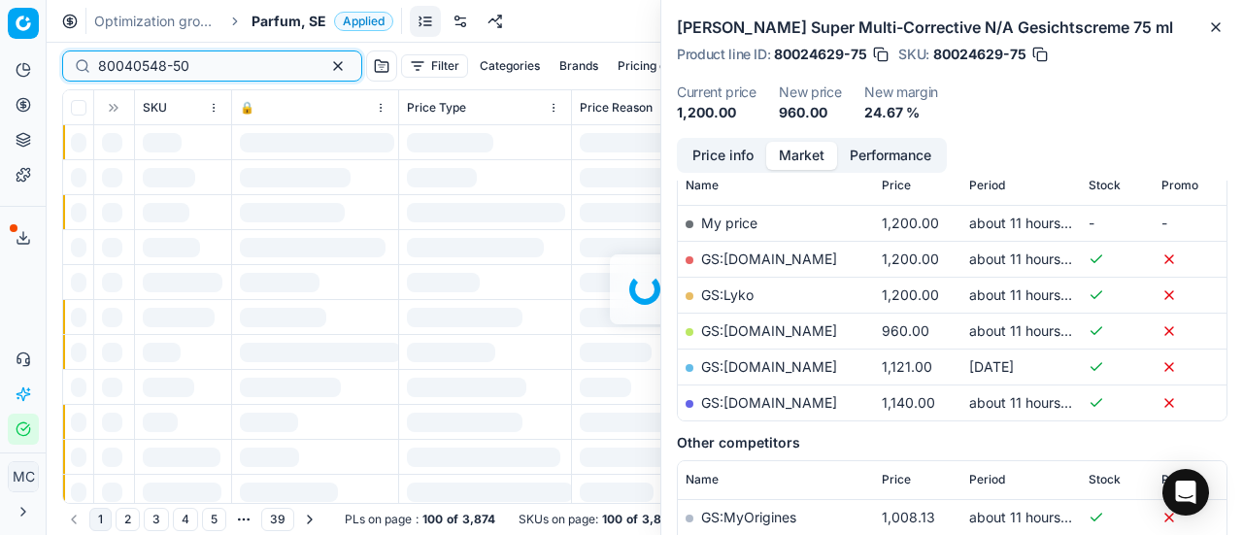
scroll to position [291, 0]
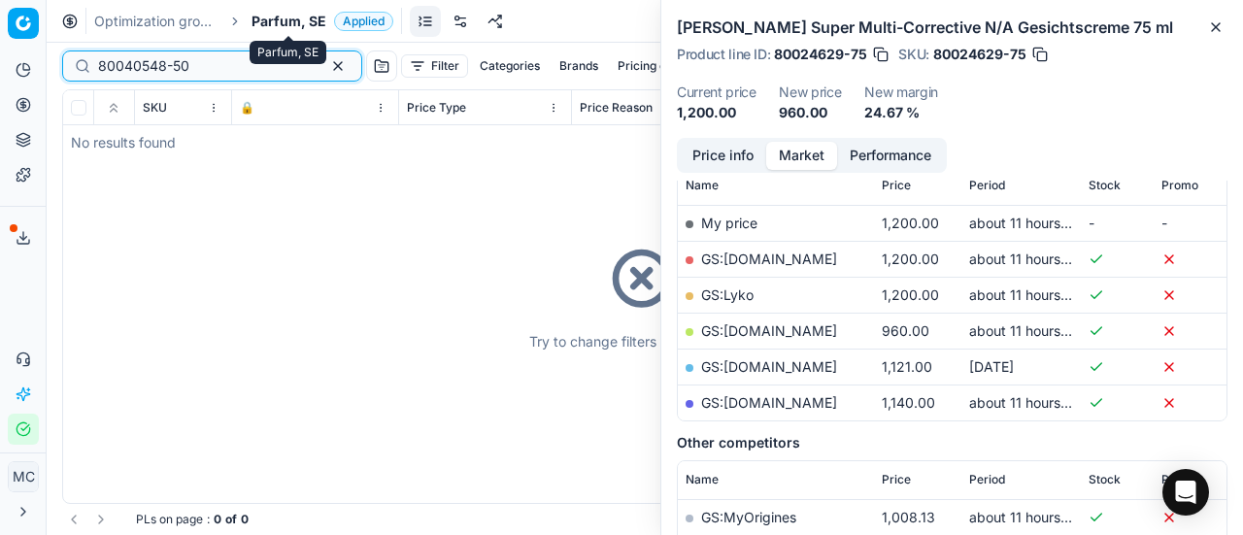
type input "80040548-50"
click at [303, 23] on span "Parfum, SE" at bounding box center [289, 21] width 75 height 19
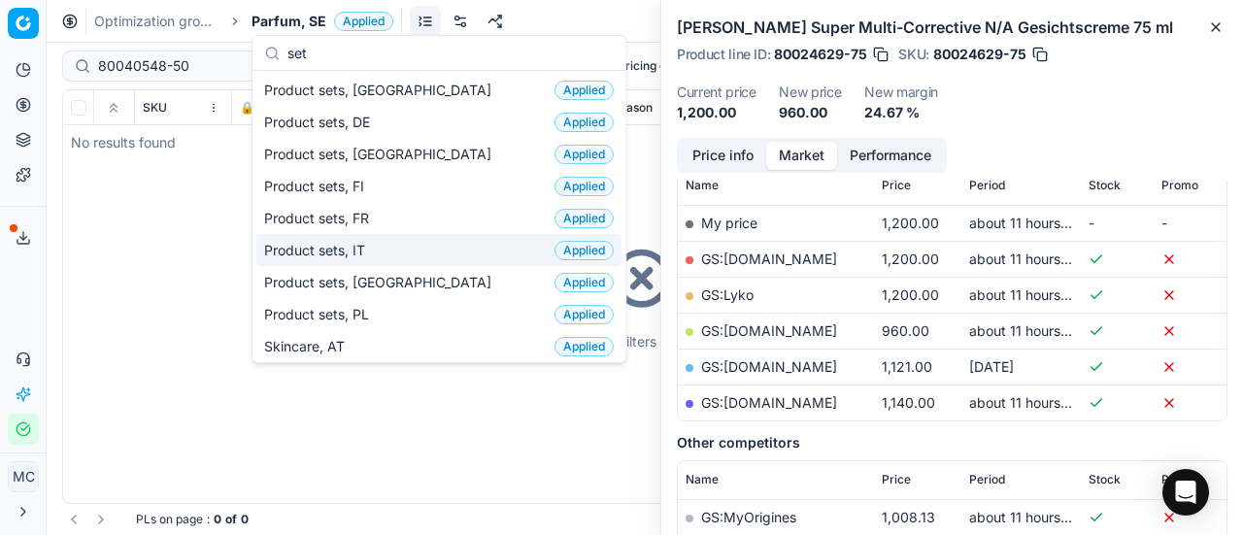
scroll to position [0, 0]
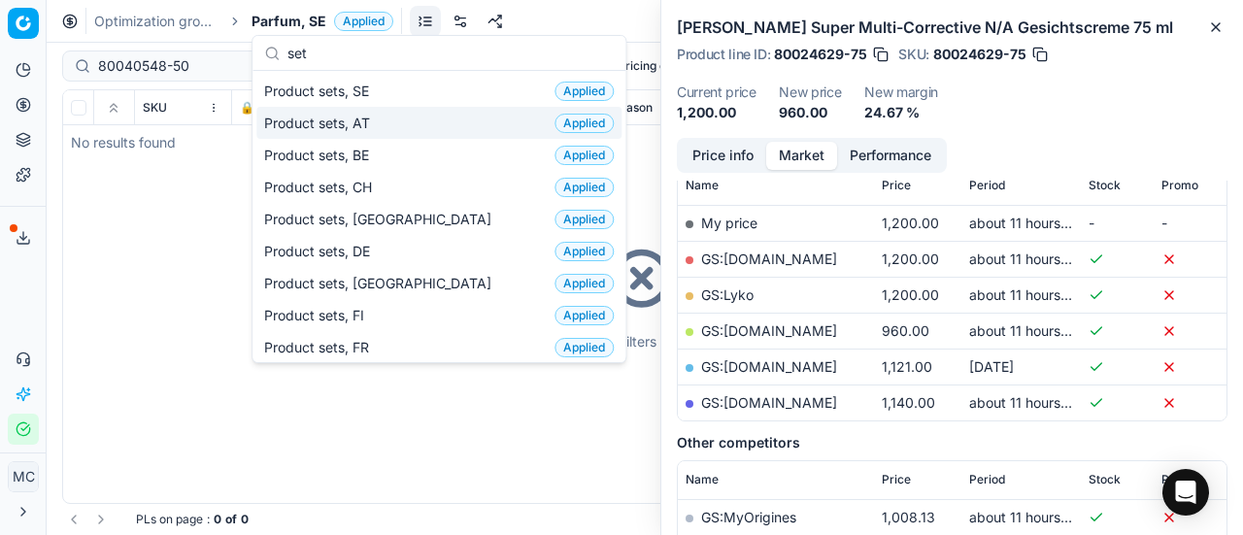
type input "set"
click at [378, 94] on div "Product sets, SE Applied" at bounding box center [438, 91] width 365 height 32
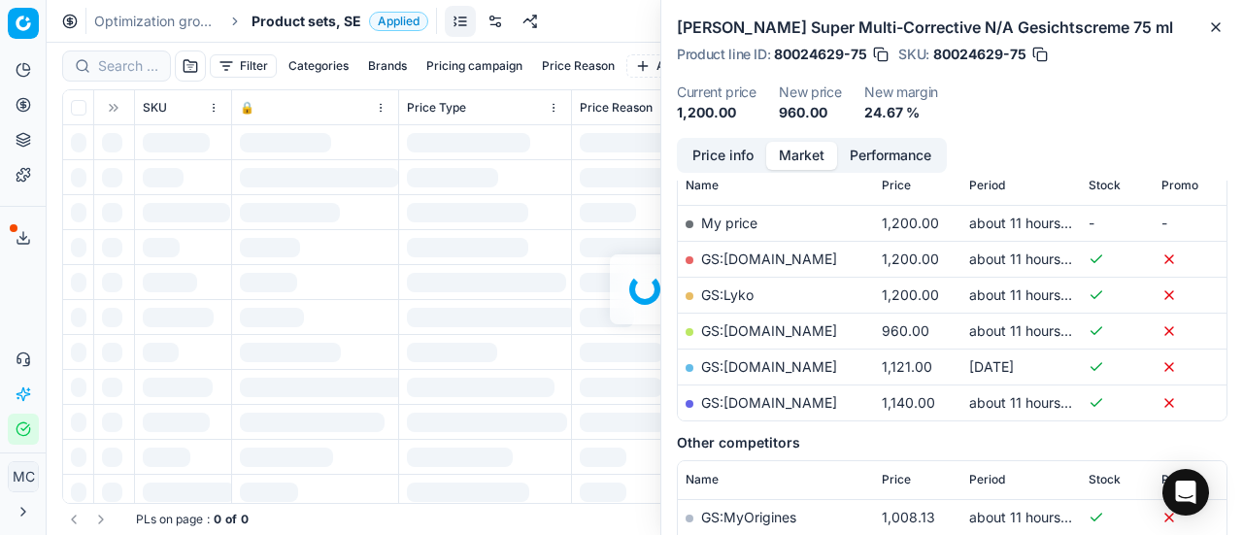
scroll to position [291, 0]
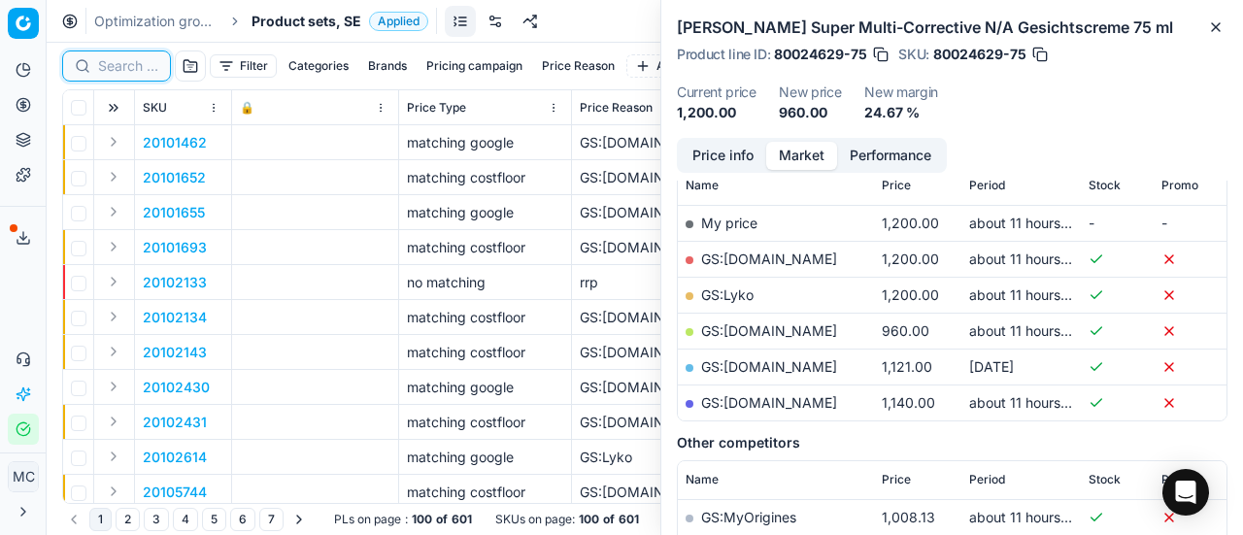
click at [132, 65] on input at bounding box center [128, 65] width 60 height 19
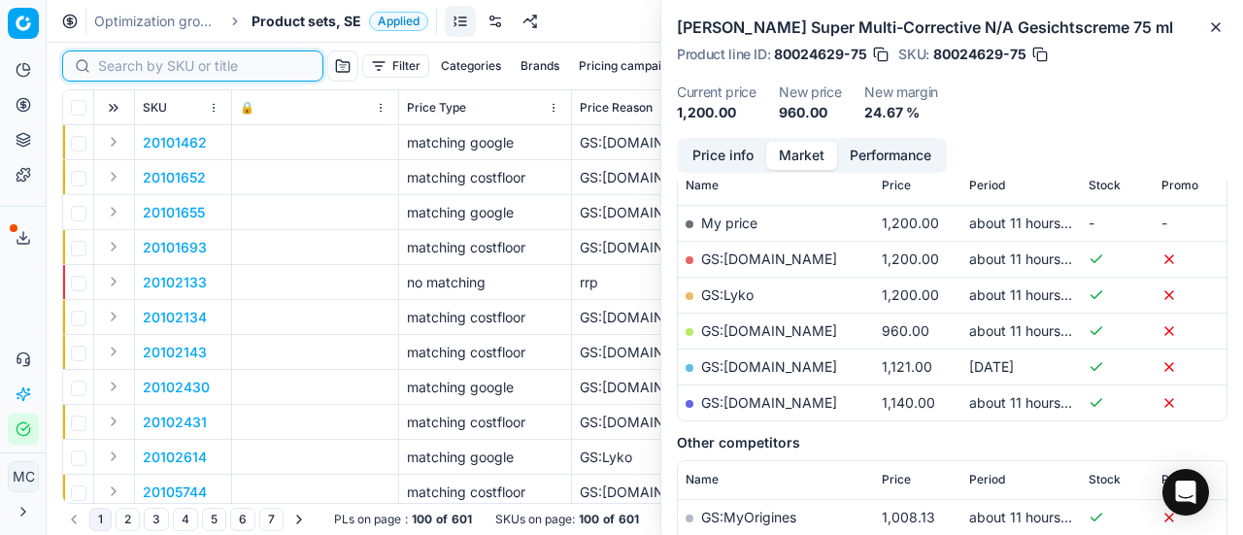
paste input "80040548-50"
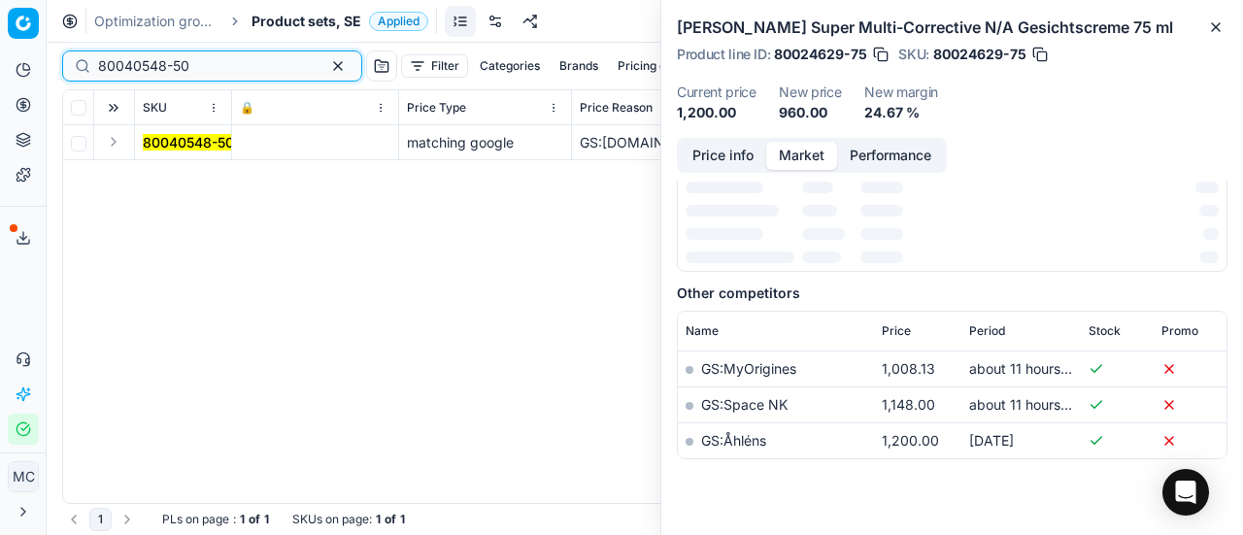
scroll to position [291, 0]
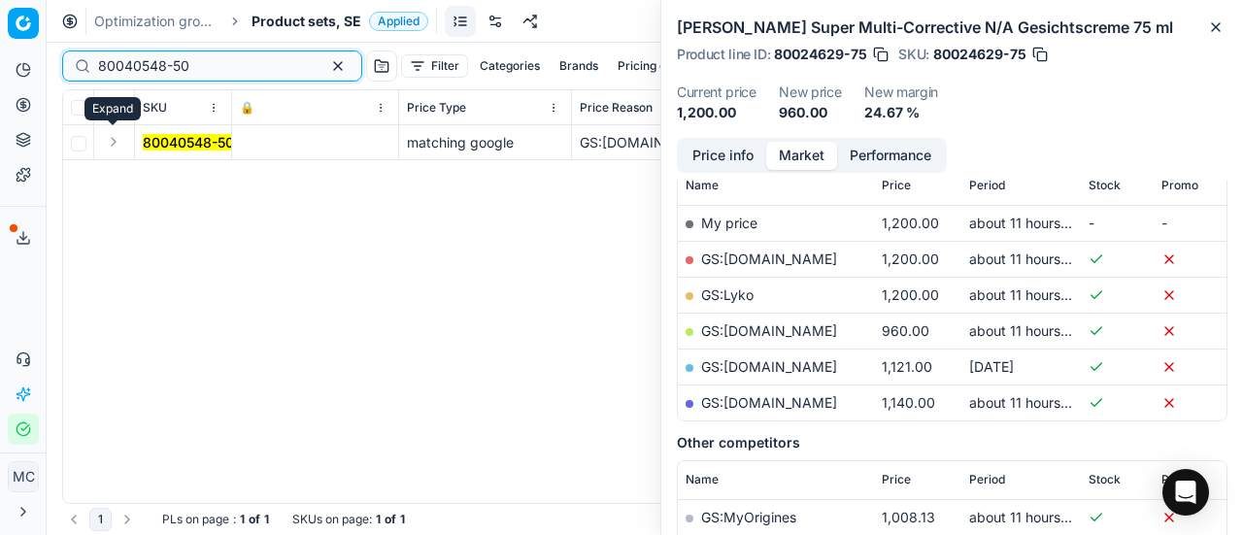
type input "80040548-50"
drag, startPoint x: 118, startPoint y: 143, endPoint x: 134, endPoint y: 153, distance: 18.9
click at [119, 143] on button "Expand" at bounding box center [113, 141] width 23 height 23
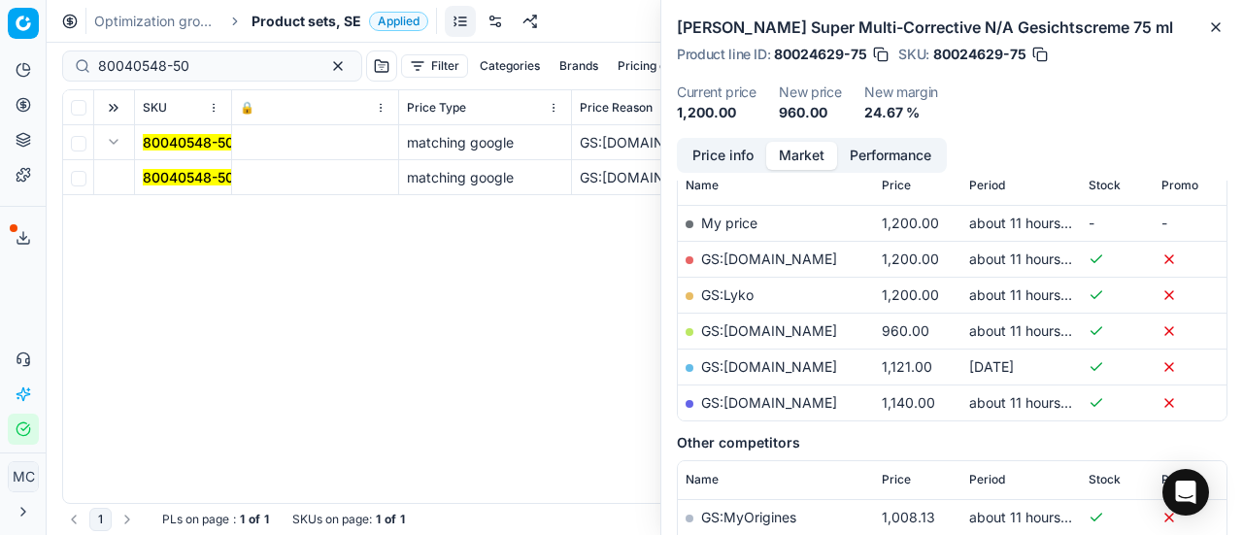
click at [200, 184] on mark "80040548-50" at bounding box center [188, 177] width 91 height 17
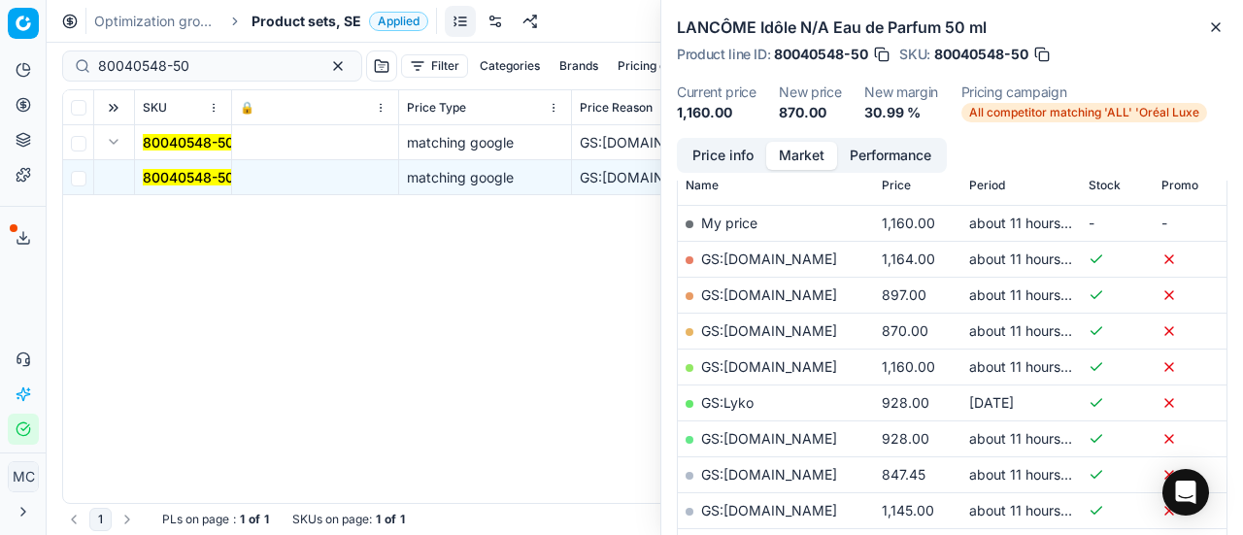
click at [748, 149] on button "Price info" at bounding box center [723, 156] width 86 height 28
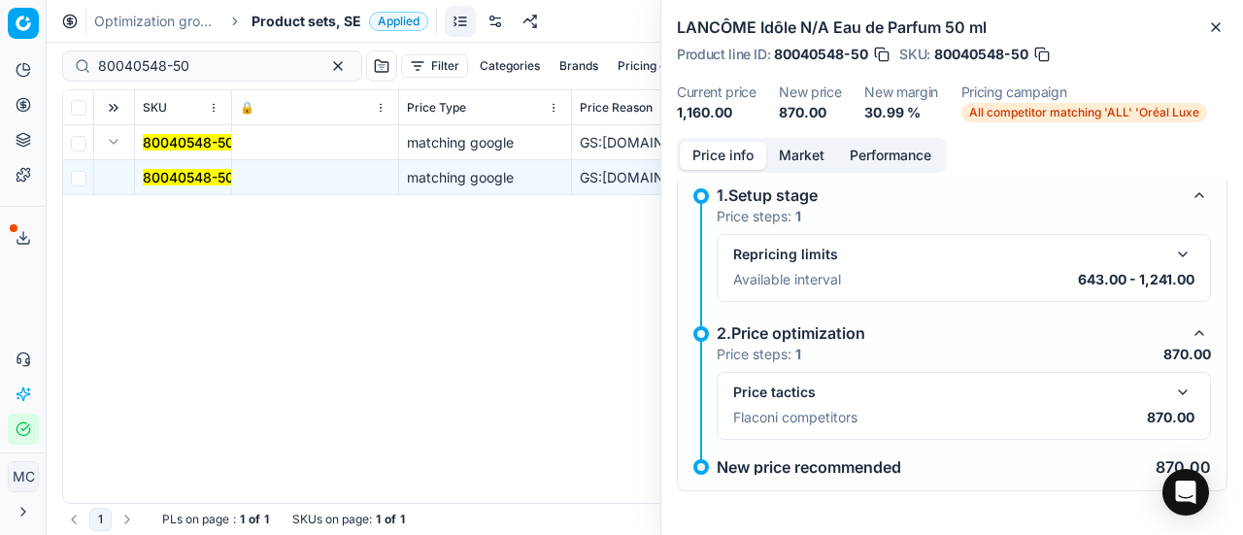
click at [1171, 386] on button "button" at bounding box center [1182, 392] width 23 height 23
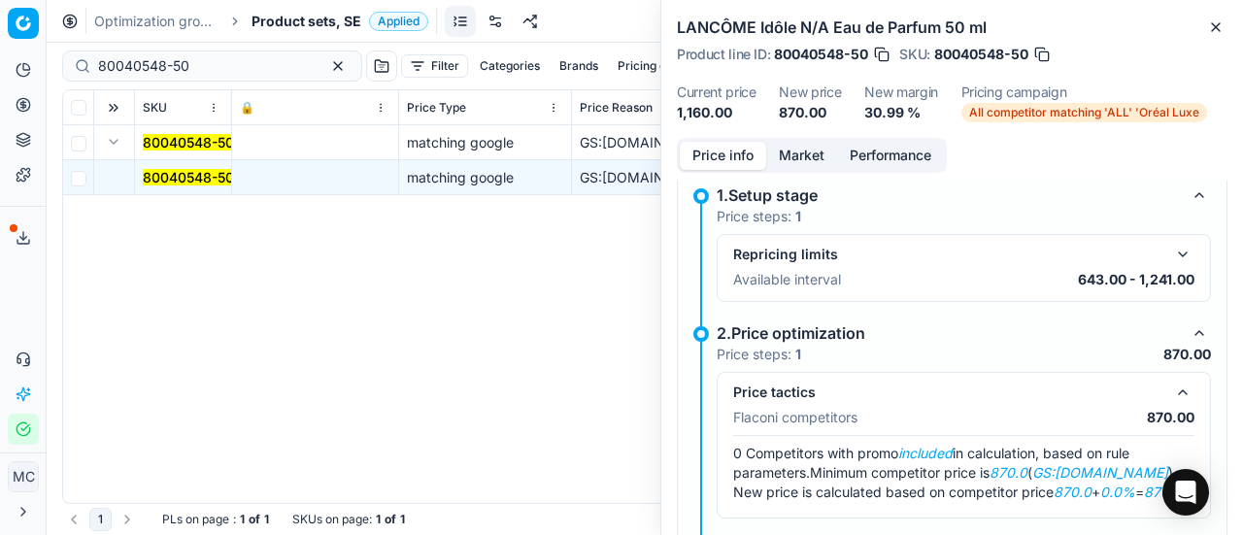
click at [804, 153] on button "Market" at bounding box center [801, 156] width 71 height 28
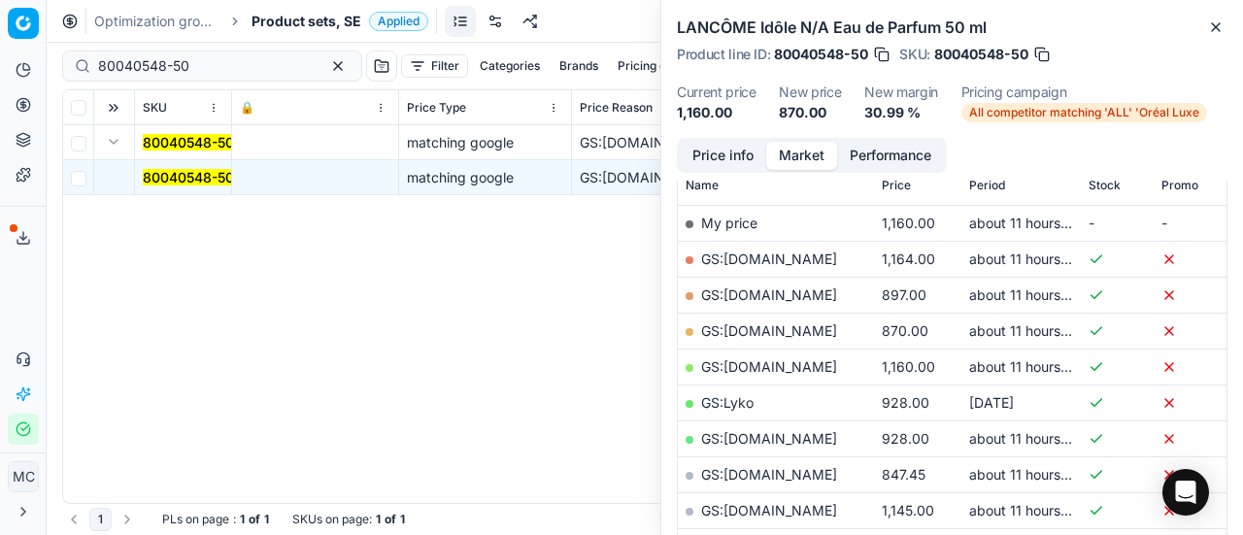
click at [793, 331] on link "GS:[DOMAIN_NAME]" at bounding box center [769, 330] width 136 height 17
click at [276, 15] on span "Product sets, SE" at bounding box center [307, 21] width 110 height 19
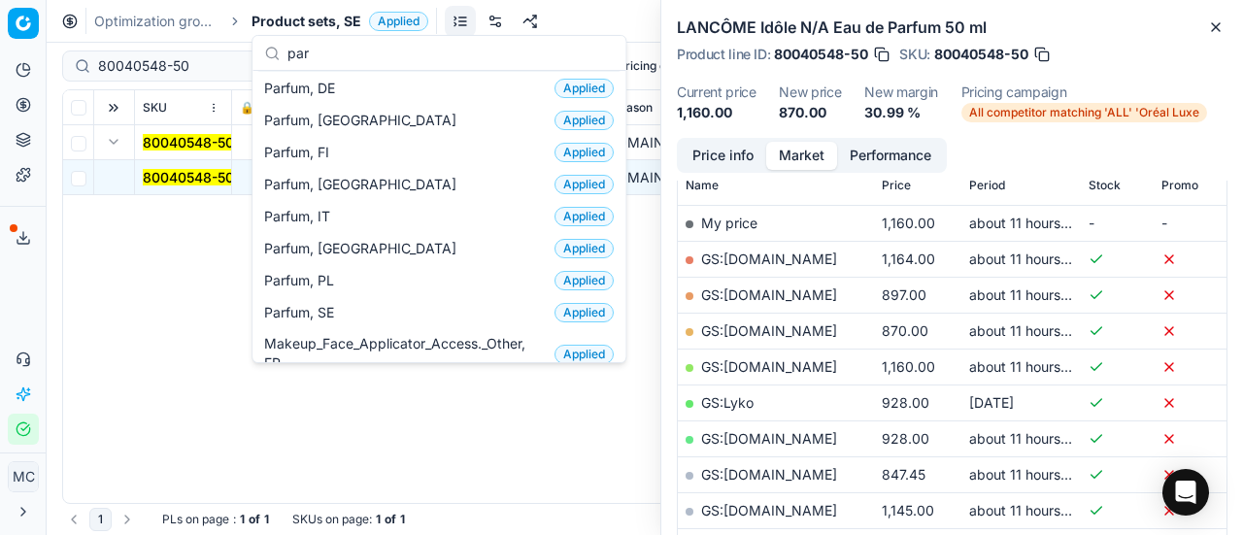
scroll to position [194, 0]
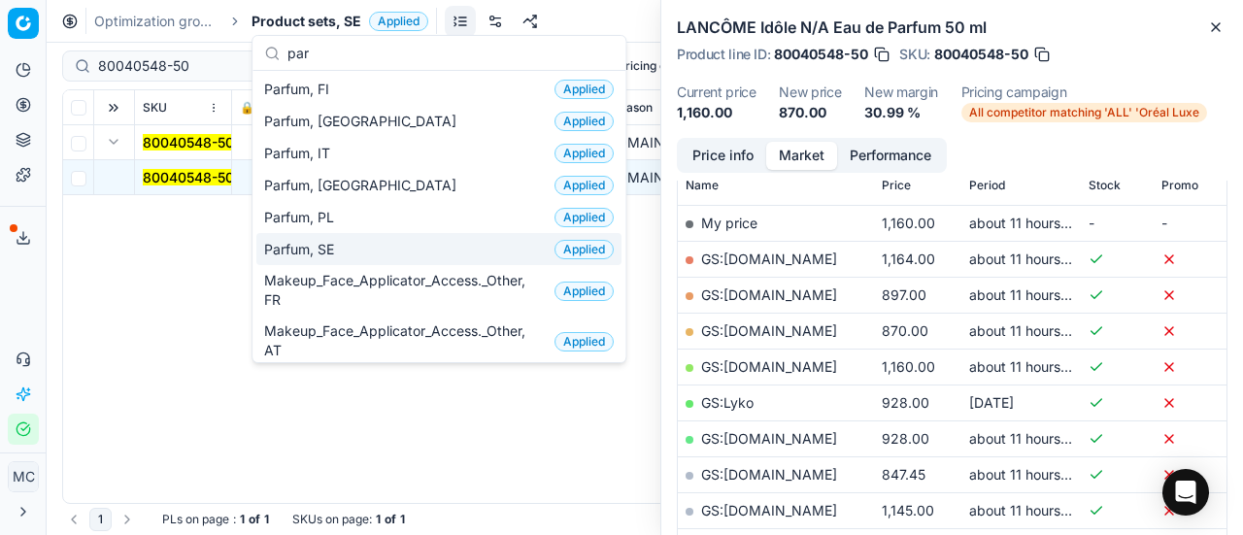
type input "par"
click at [361, 242] on div "Parfum, SE Applied" at bounding box center [438, 249] width 365 height 32
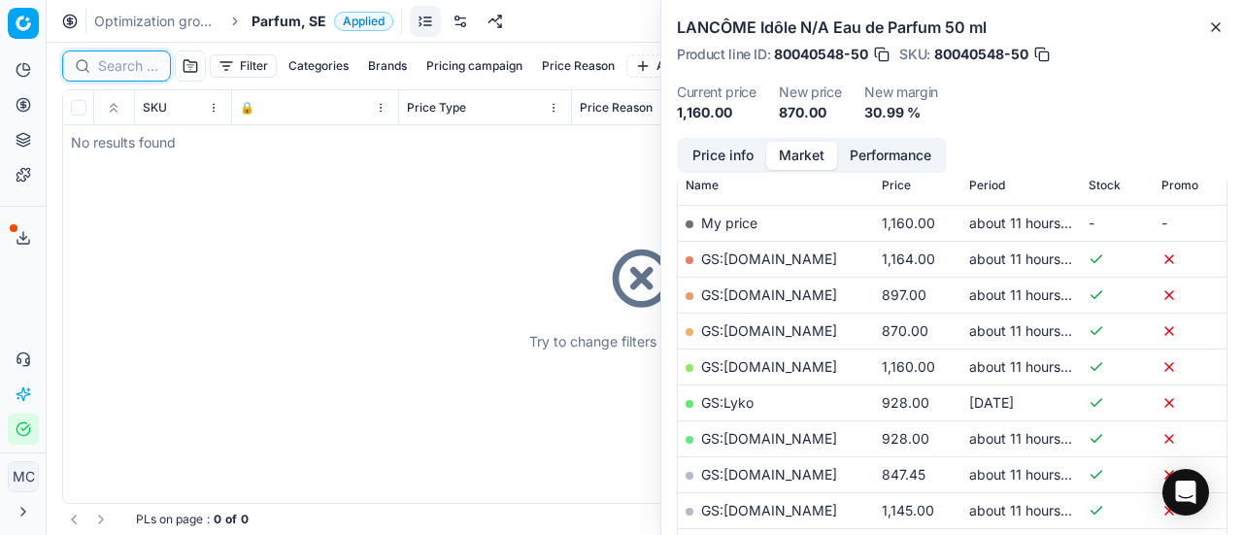
click at [119, 69] on input at bounding box center [128, 65] width 60 height 19
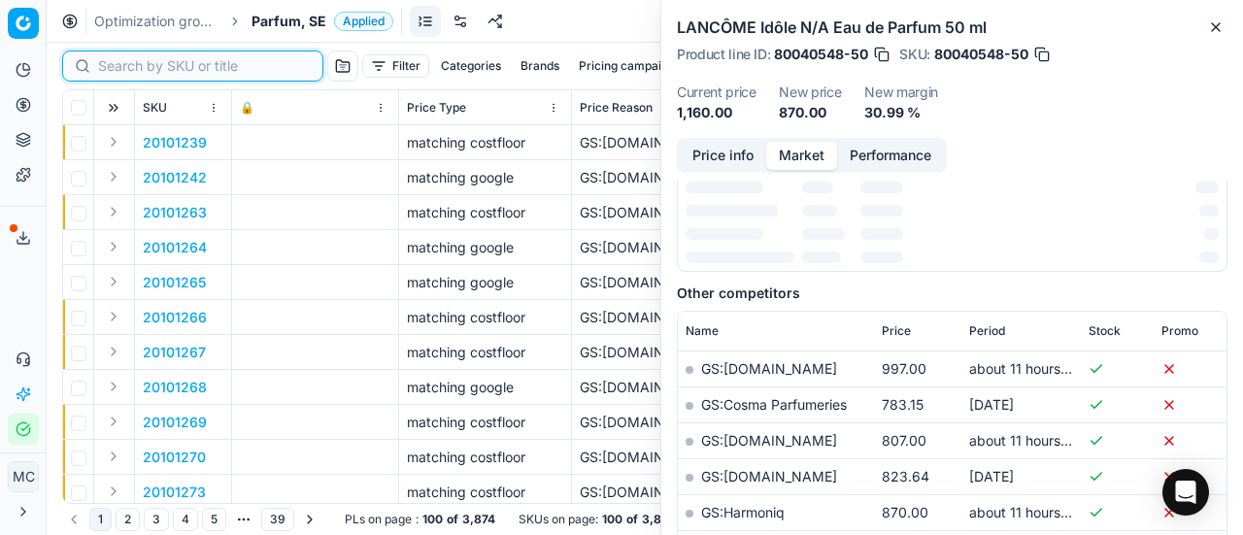
paste input "20101729"
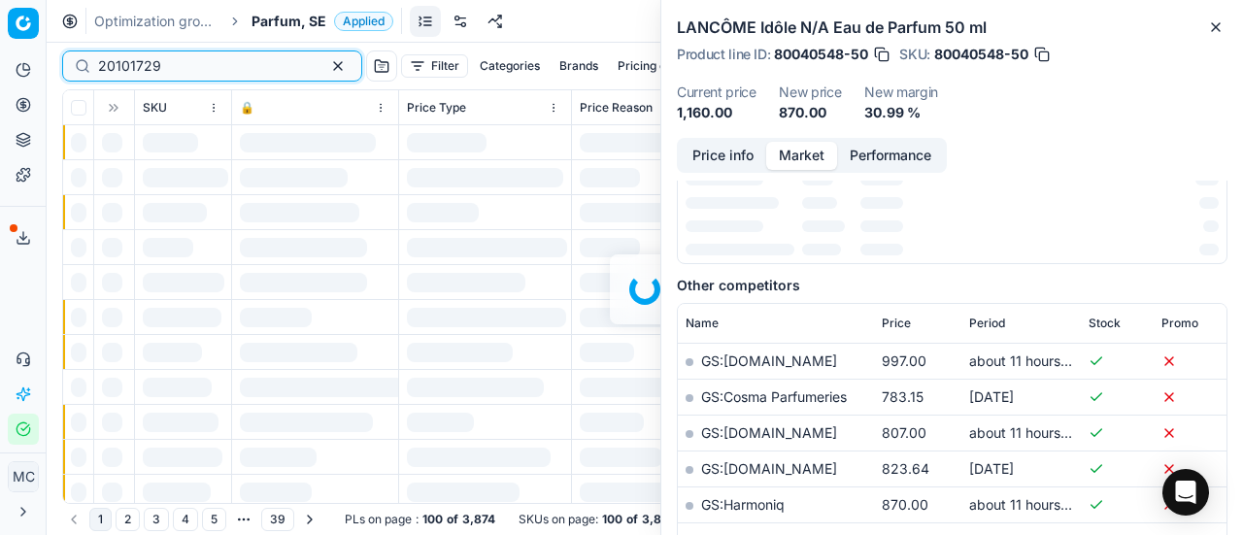
scroll to position [291, 0]
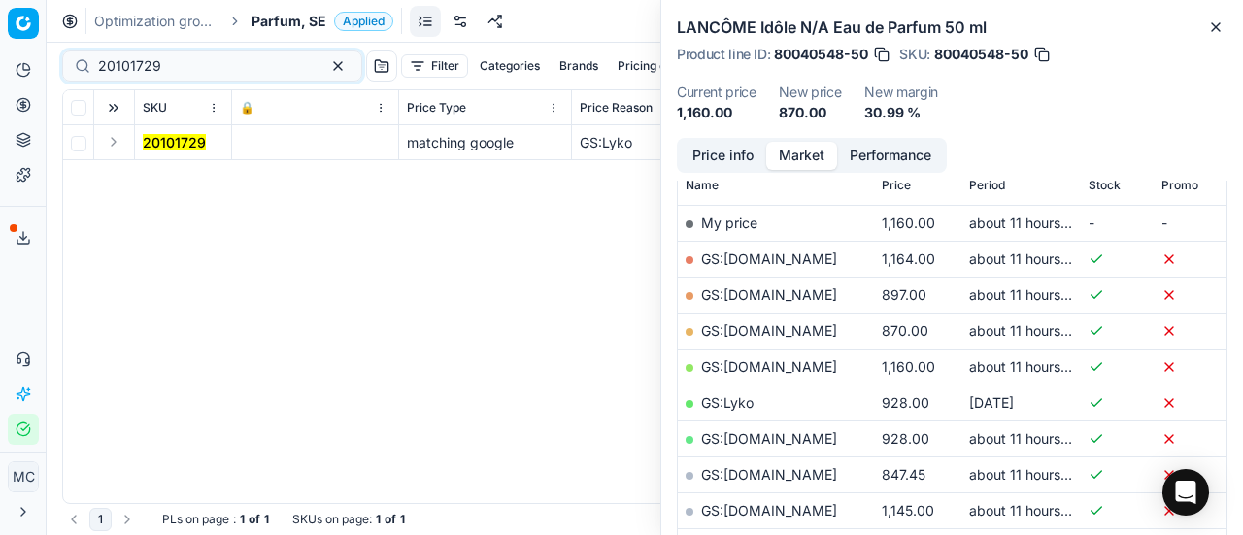
click at [113, 139] on button "Expand" at bounding box center [113, 141] width 23 height 23
click at [157, 172] on mark "20101729" at bounding box center [174, 177] width 63 height 17
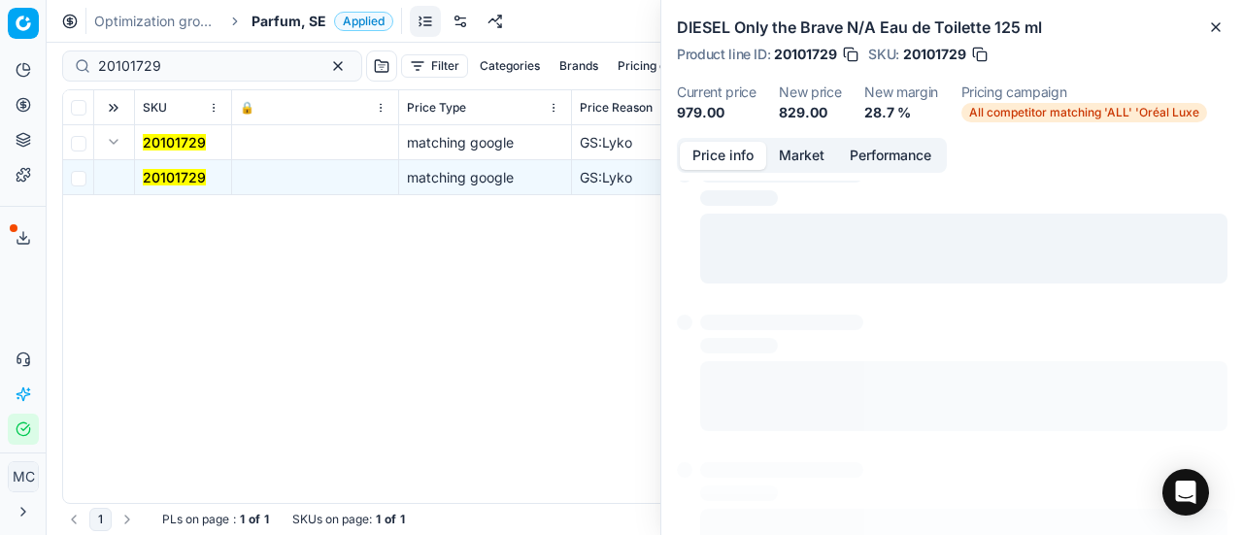
click at [757, 158] on button "Price info" at bounding box center [723, 156] width 86 height 28
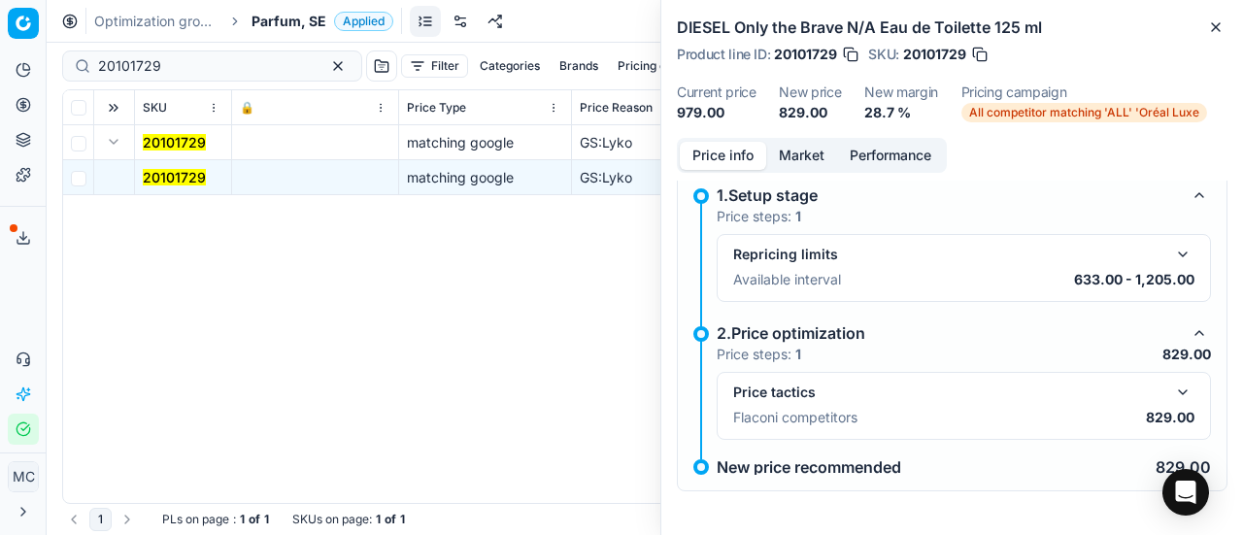
click at [1171, 388] on button "button" at bounding box center [1182, 392] width 23 height 23
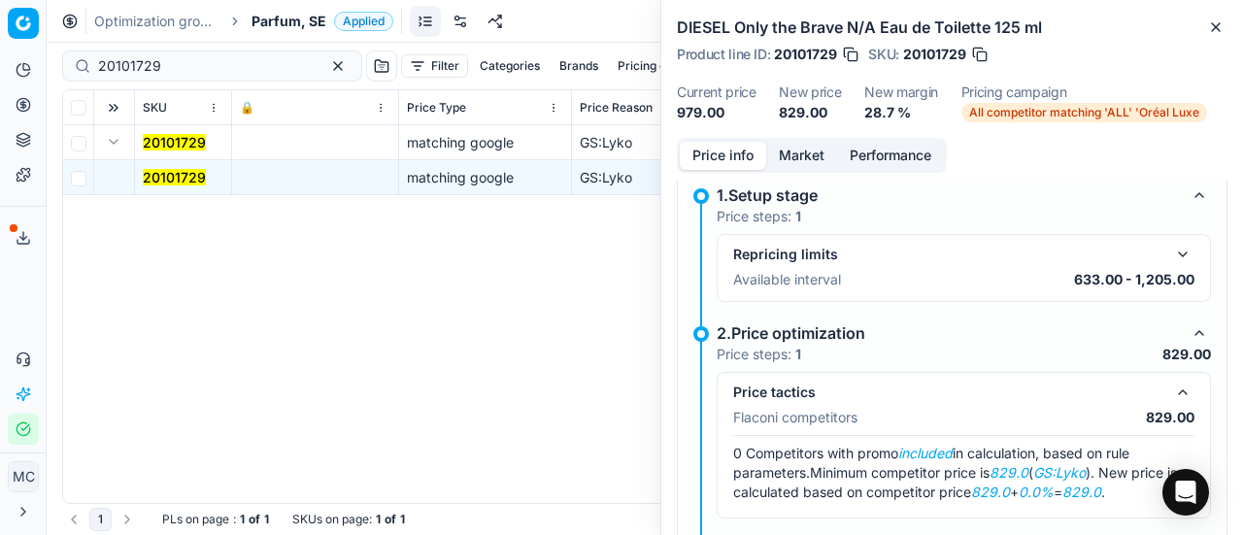
click at [814, 153] on button "Market" at bounding box center [801, 156] width 71 height 28
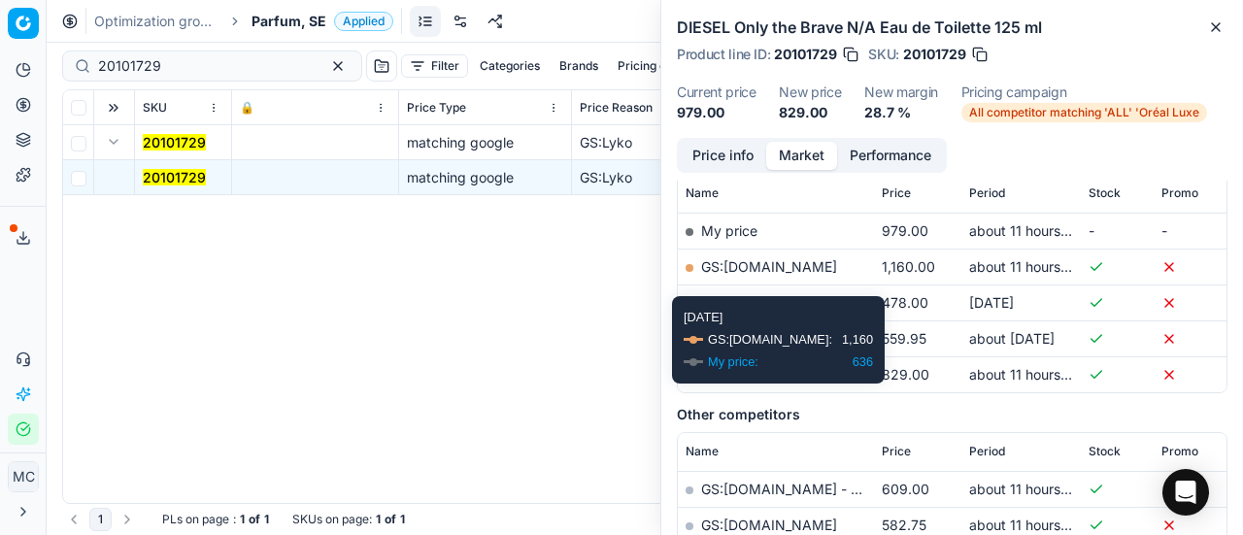
scroll to position [388, 0]
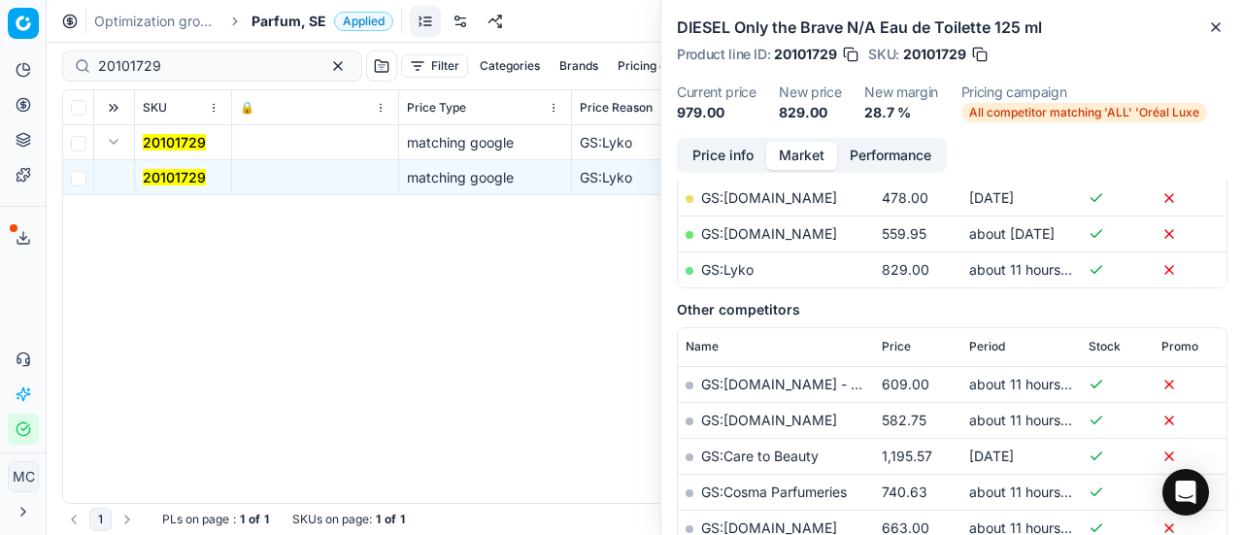
click at [740, 266] on link "GS:Lyko" at bounding box center [727, 269] width 52 height 17
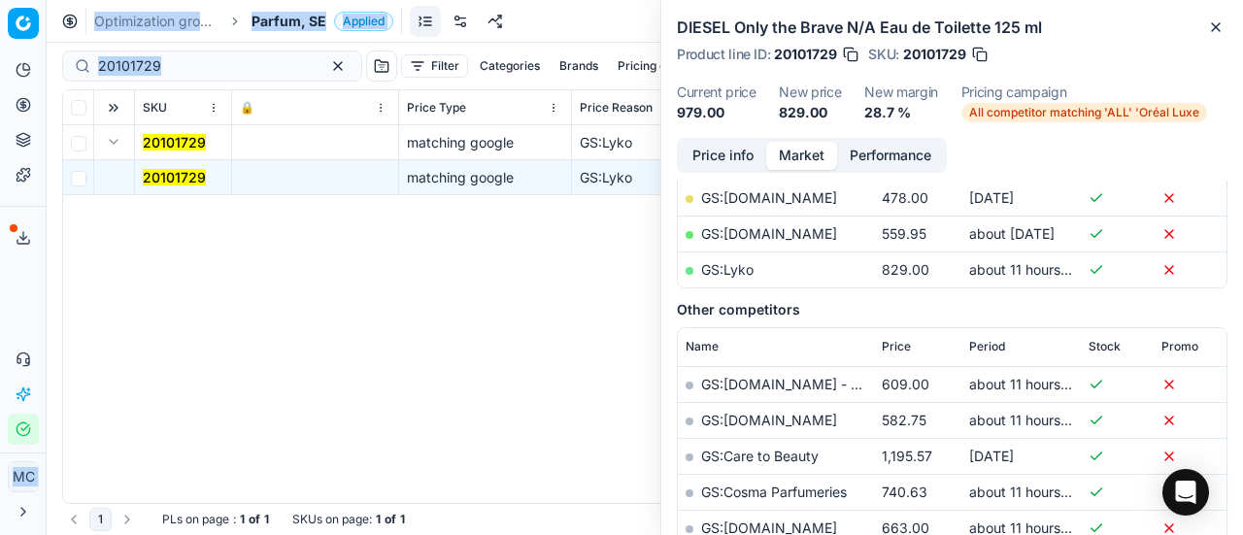
drag, startPoint x: 217, startPoint y: 53, endPoint x: 0, endPoint y: -16, distance: 227.3
click at [0, 0] on html "Pricing platform Analytics Pricing Product portfolio Templates Export service 1…" at bounding box center [621, 267] width 1243 height 535
click at [142, 64] on input "20101729" at bounding box center [204, 65] width 213 height 19
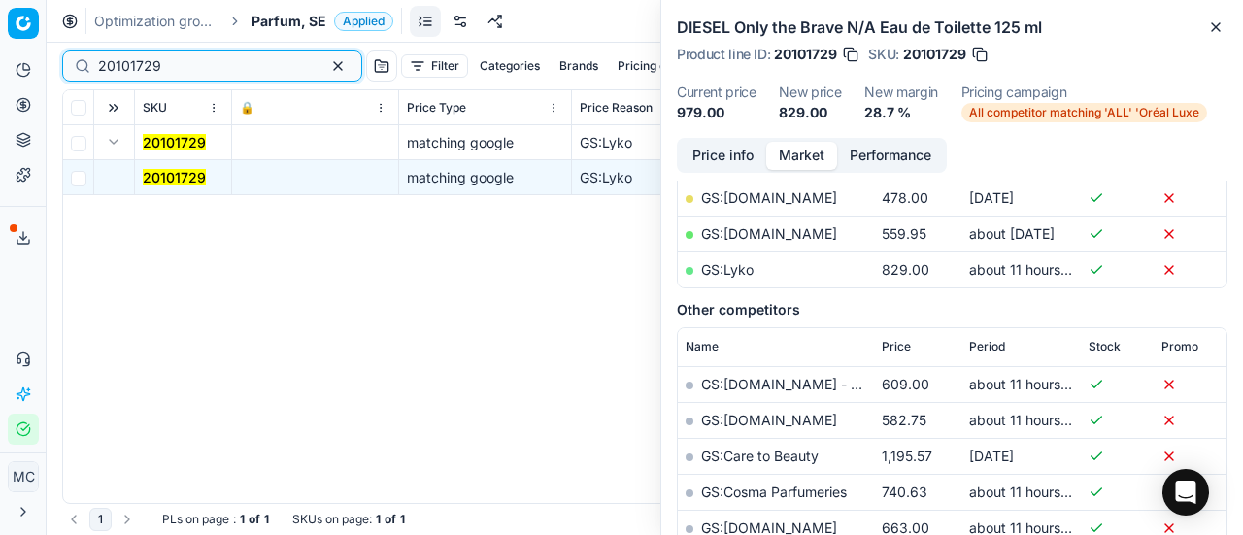
drag, startPoint x: 232, startPoint y: 63, endPoint x: 0, endPoint y: -7, distance: 242.4
click at [0, 0] on html "Pricing platform Analytics Pricing Product portfolio Templates Export service 1…" at bounding box center [621, 267] width 1243 height 535
paste input "80067292-100"
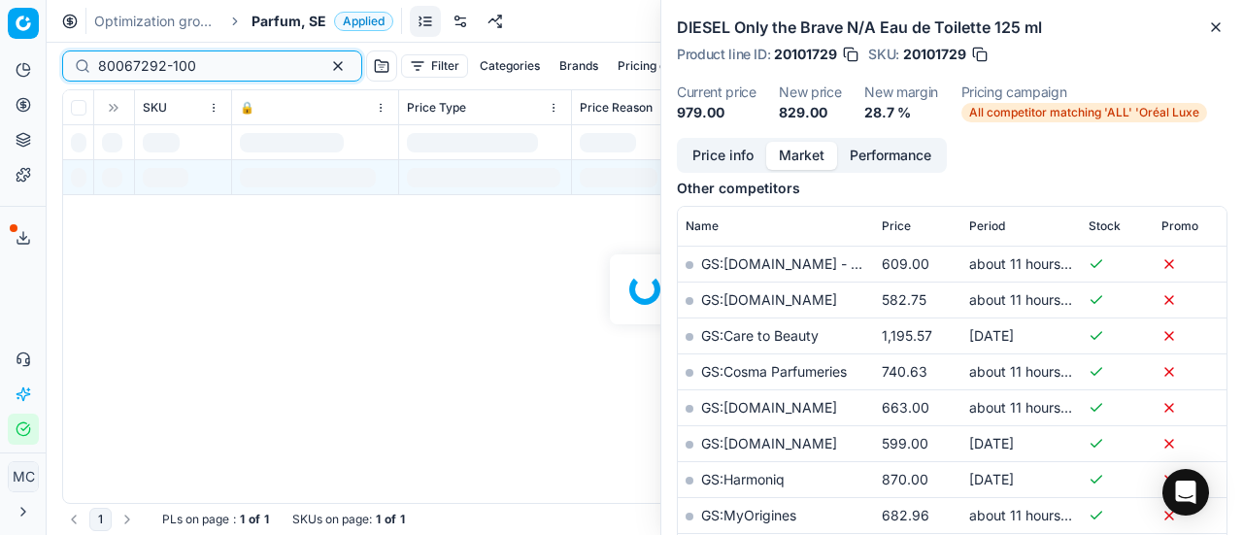
scroll to position [388, 0]
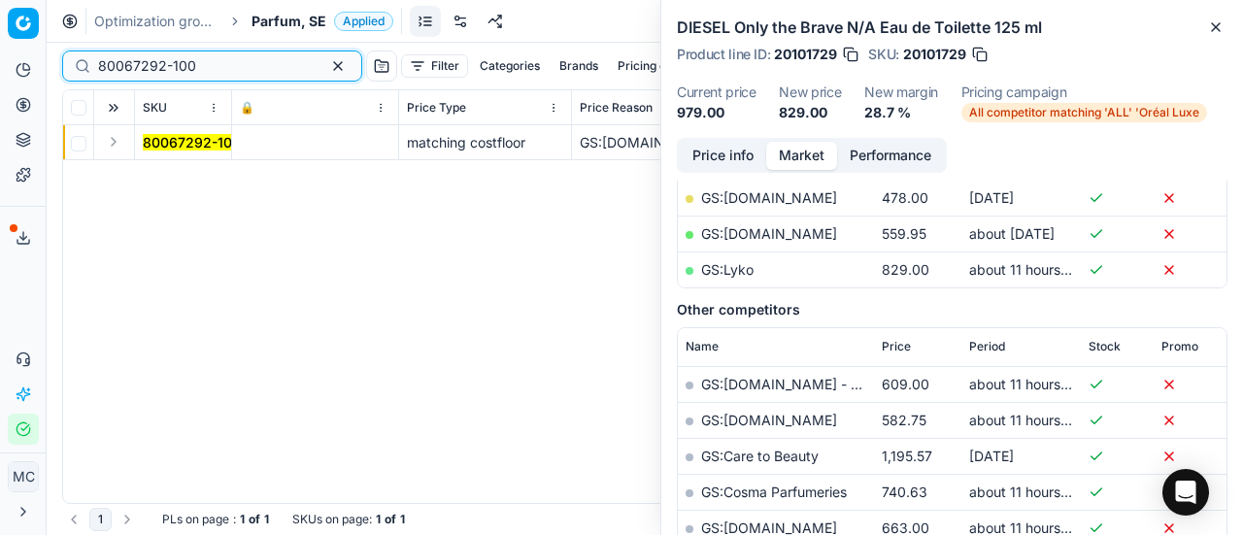
type input "80067292-100"
drag, startPoint x: 115, startPoint y: 137, endPoint x: 139, endPoint y: 152, distance: 28.8
click at [116, 139] on button "Expand" at bounding box center [113, 141] width 23 height 23
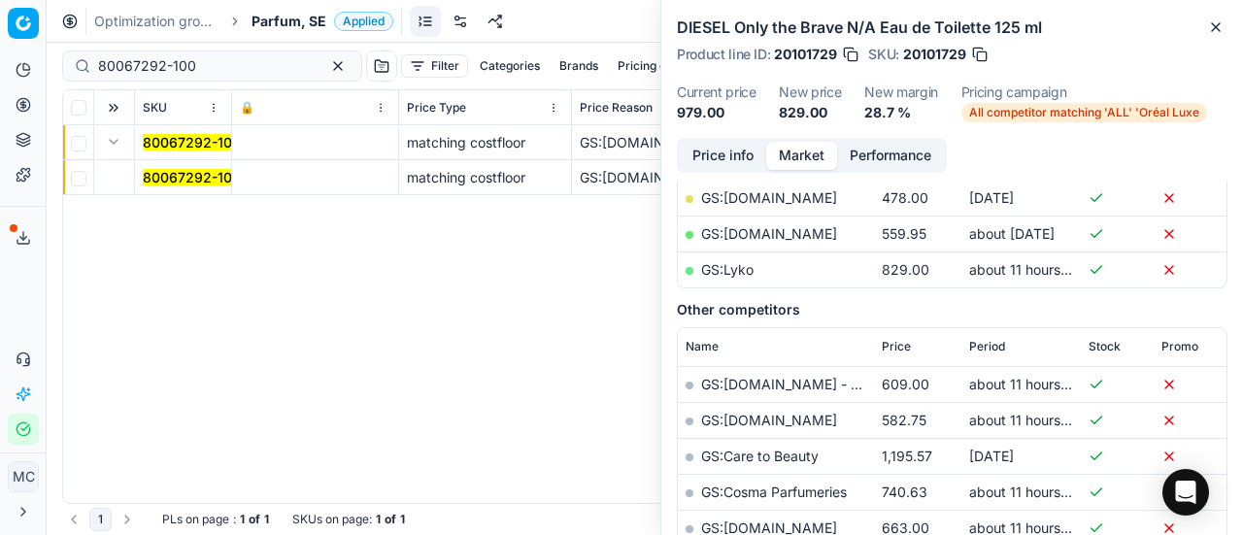
click at [162, 168] on span "80067292-100" at bounding box center [192, 177] width 98 height 19
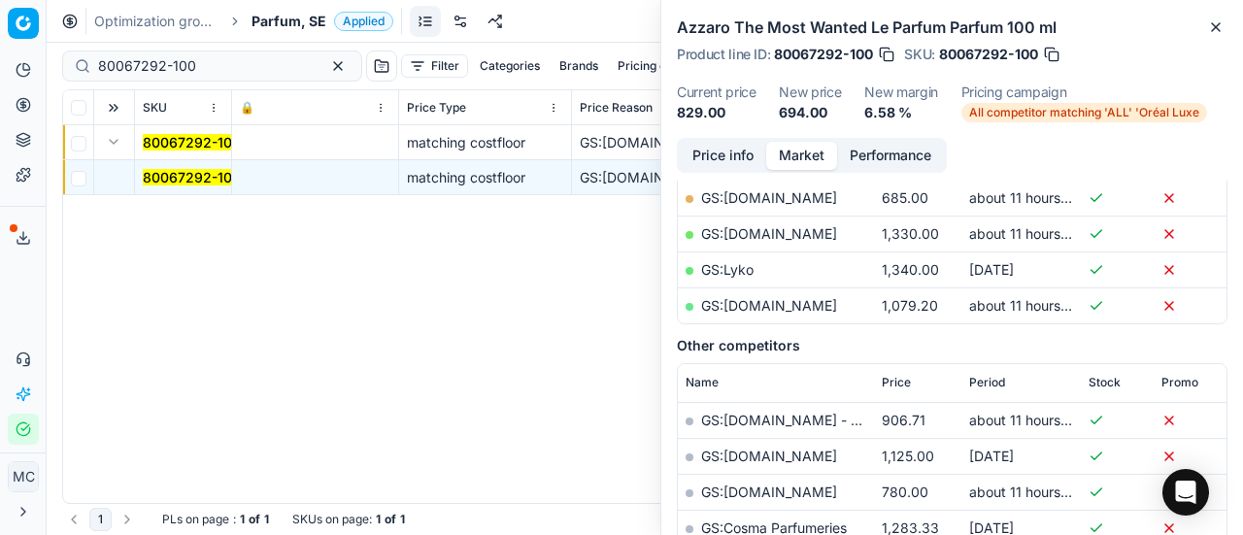
click at [747, 151] on button "Price info" at bounding box center [723, 156] width 86 height 28
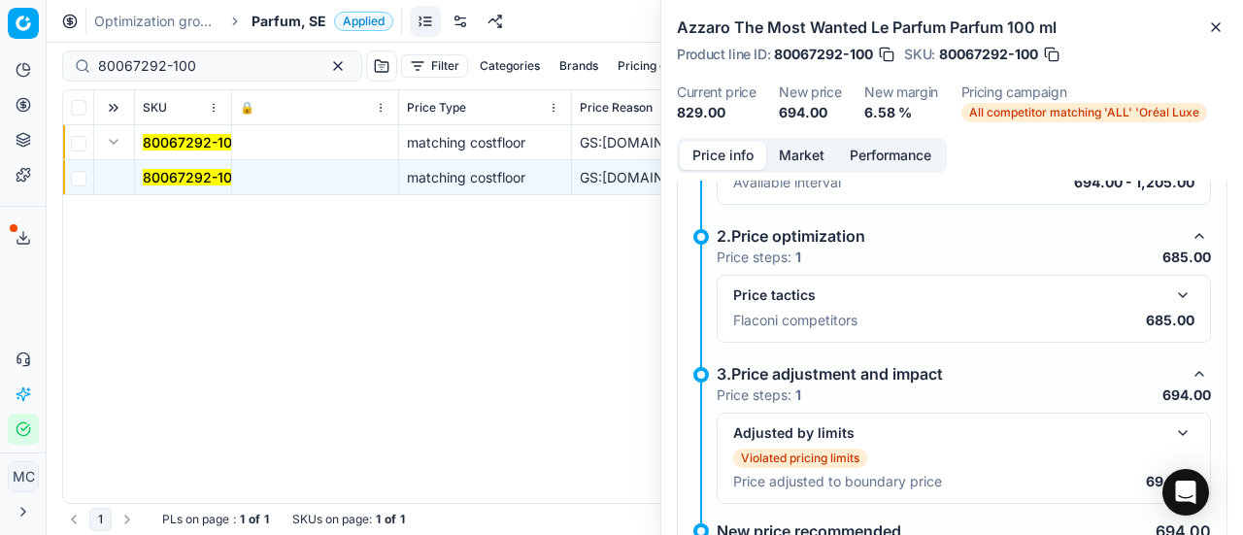
scroll to position [340, 0]
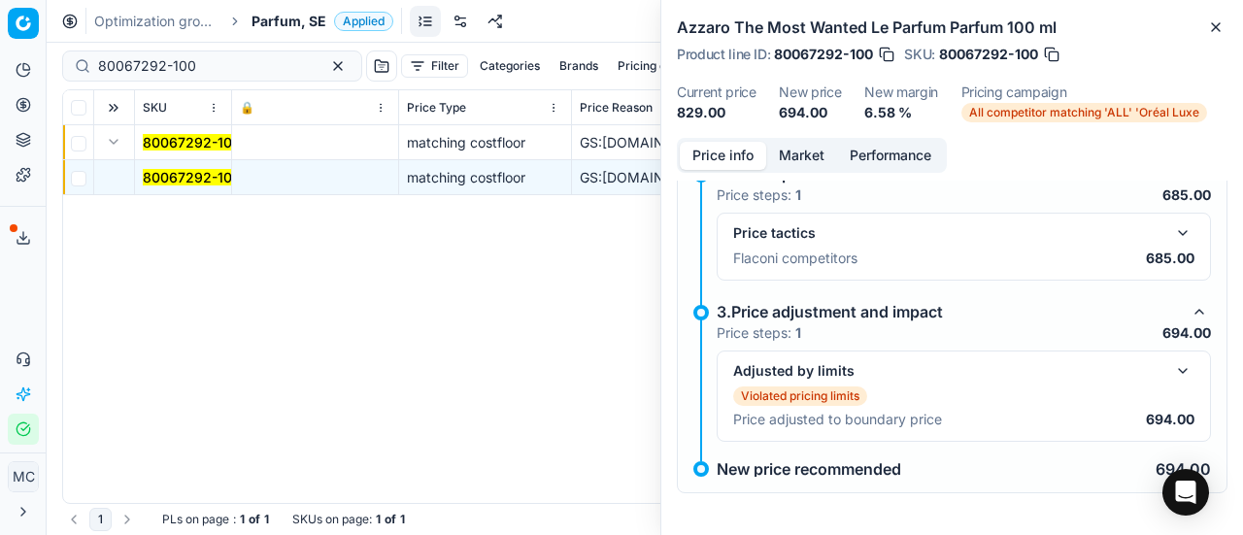
click at [1175, 230] on button "button" at bounding box center [1182, 232] width 23 height 23
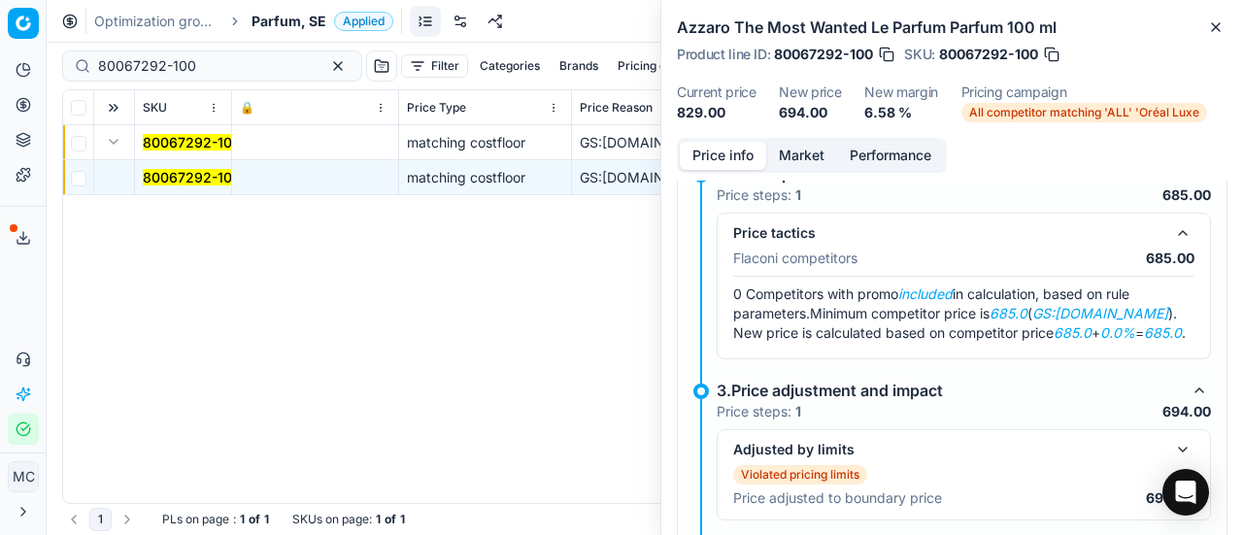
click at [804, 154] on button "Market" at bounding box center [801, 156] width 71 height 28
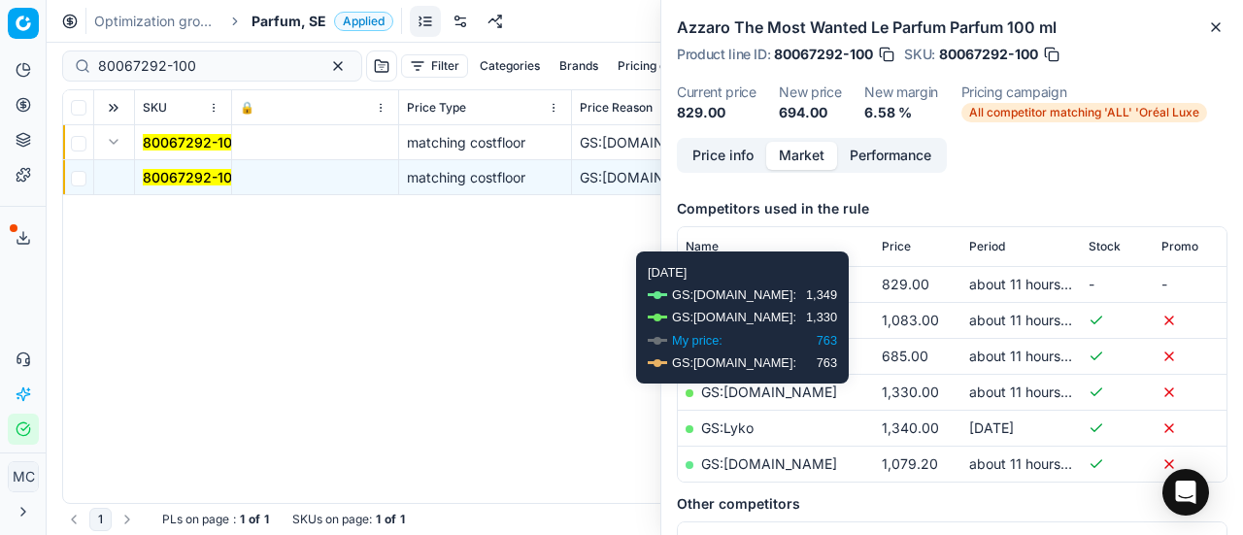
scroll to position [291, 0]
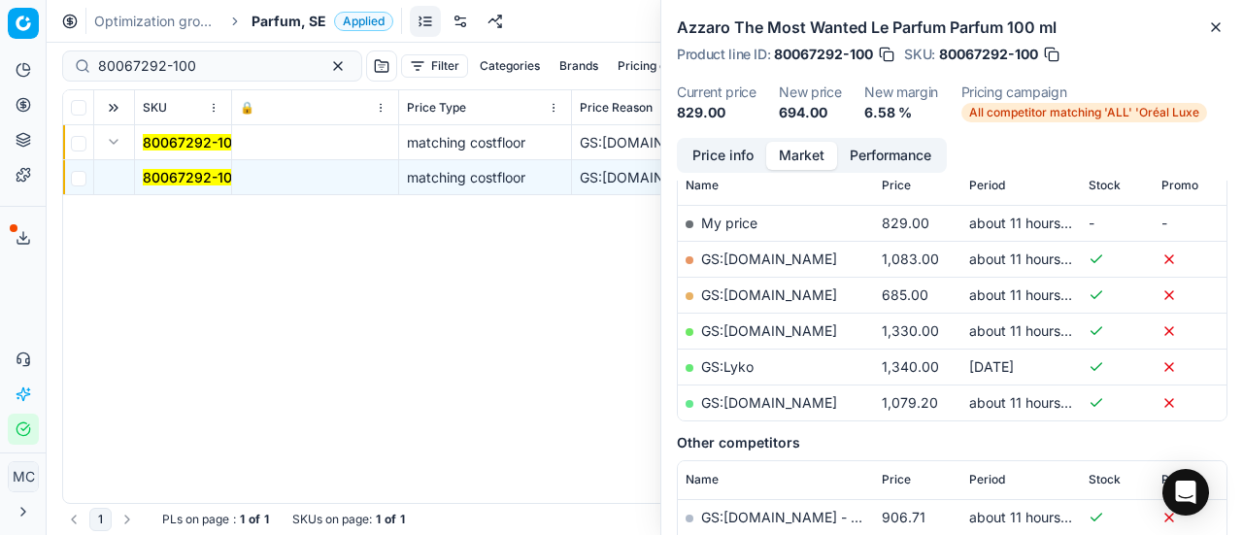
click at [820, 286] on link "GS:[DOMAIN_NAME]" at bounding box center [769, 294] width 136 height 17
click at [282, 20] on span "Parfum, SE" at bounding box center [289, 21] width 75 height 19
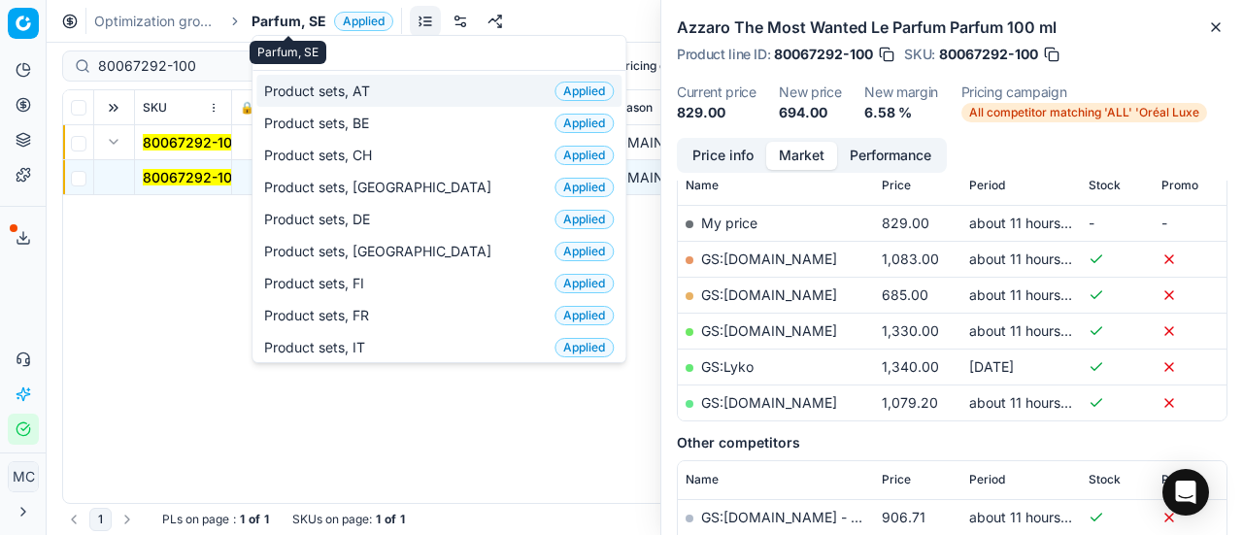
scroll to position [243, 0]
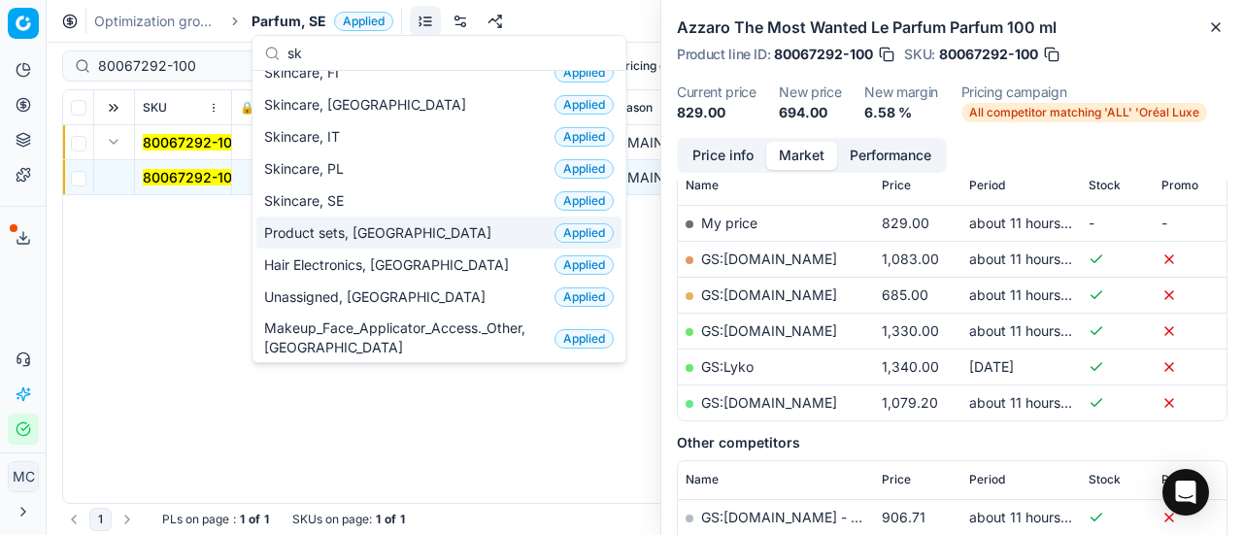
type input "sk"
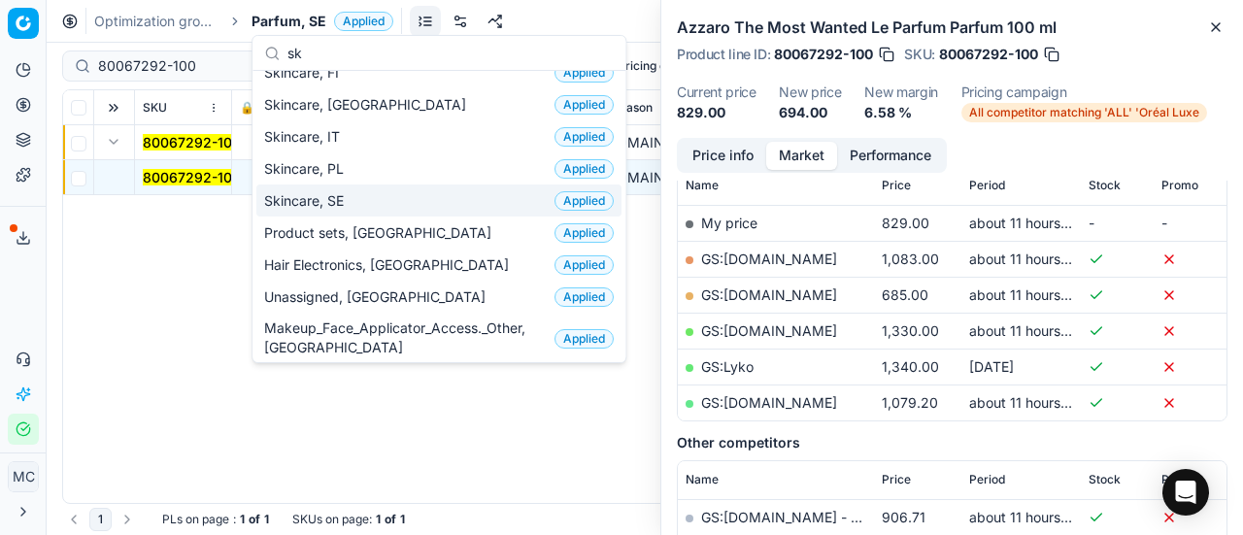
click at [350, 201] on span "Skincare, SE" at bounding box center [307, 200] width 87 height 19
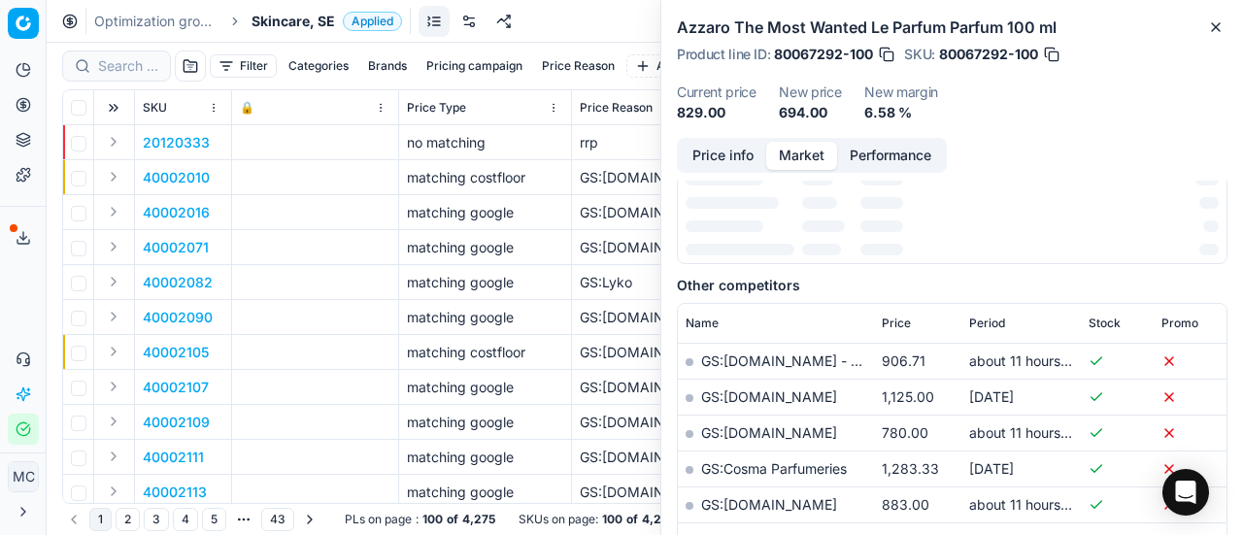
scroll to position [291, 0]
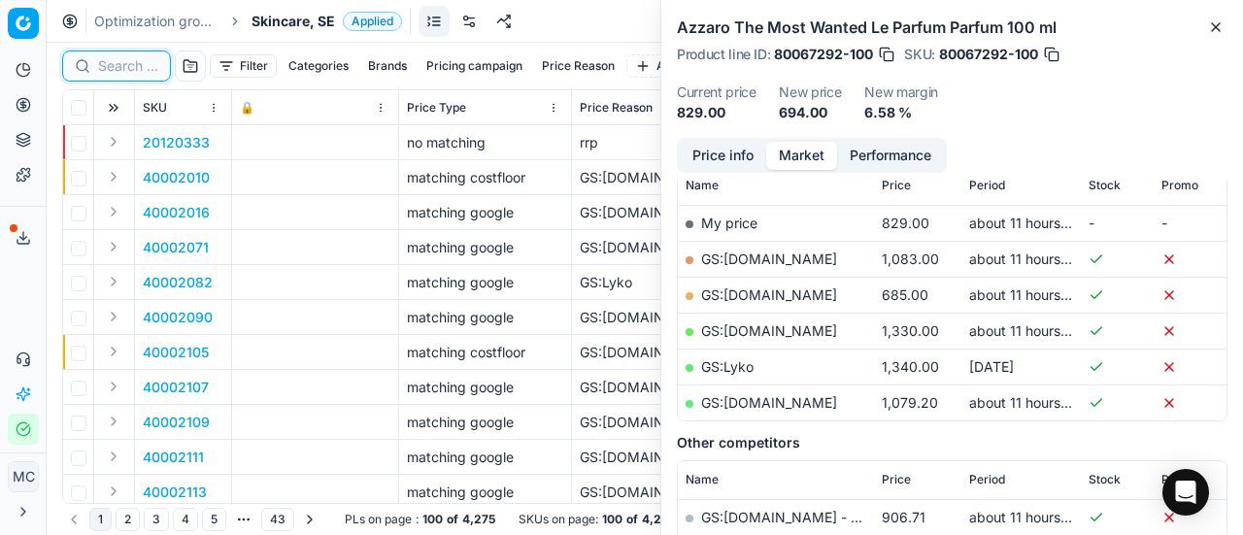
click at [130, 57] on input at bounding box center [128, 65] width 60 height 19
paste input "80047975-50"
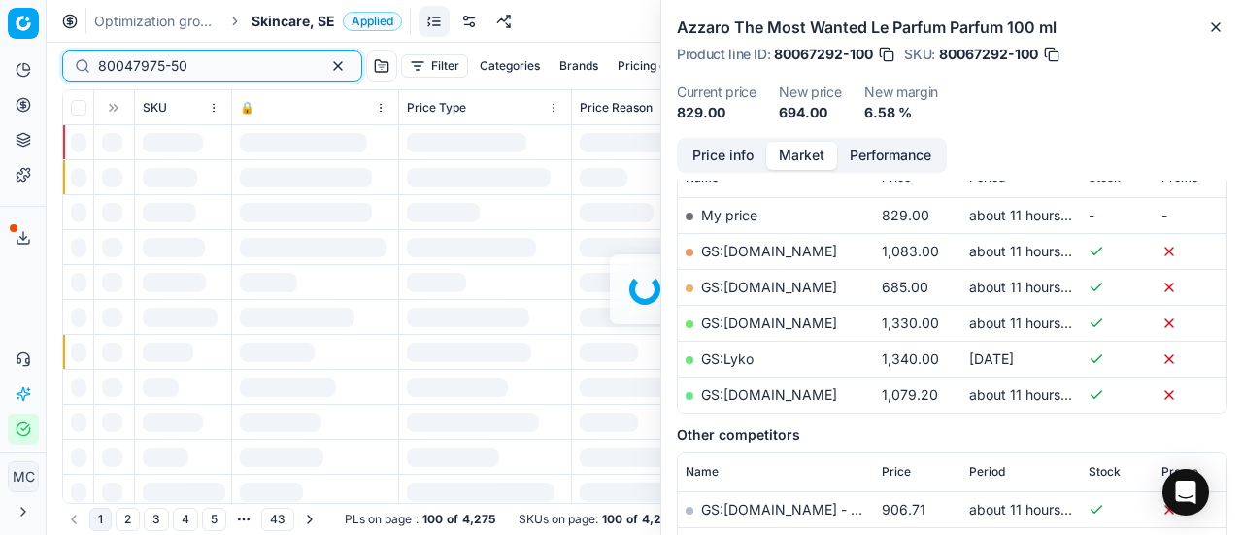
scroll to position [291, 0]
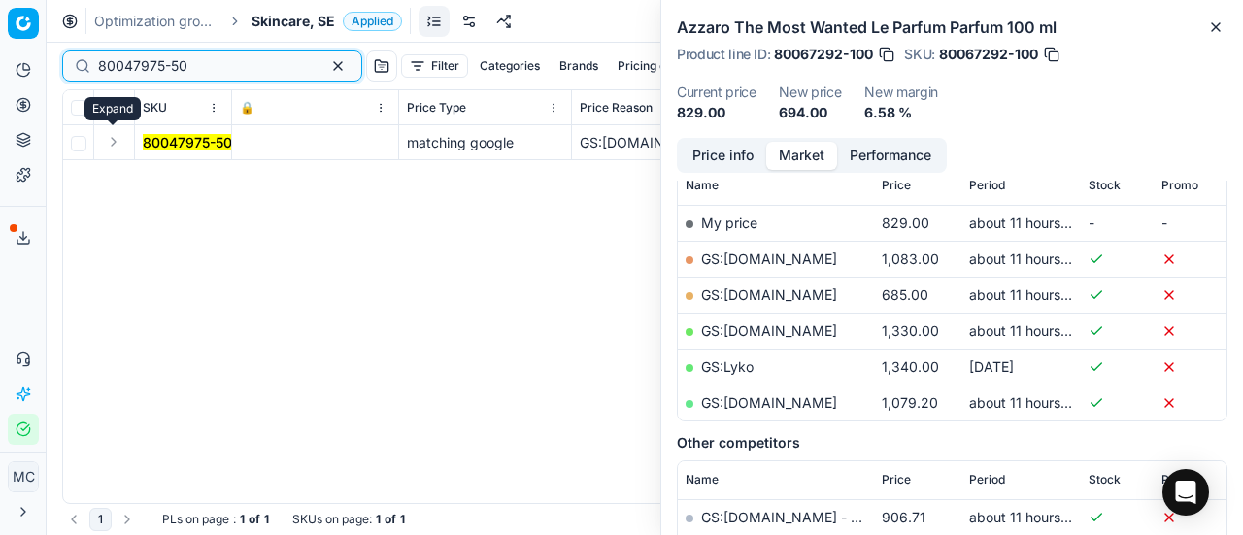
type input "80047975-50"
click at [117, 143] on button "Expand" at bounding box center [113, 141] width 23 height 23
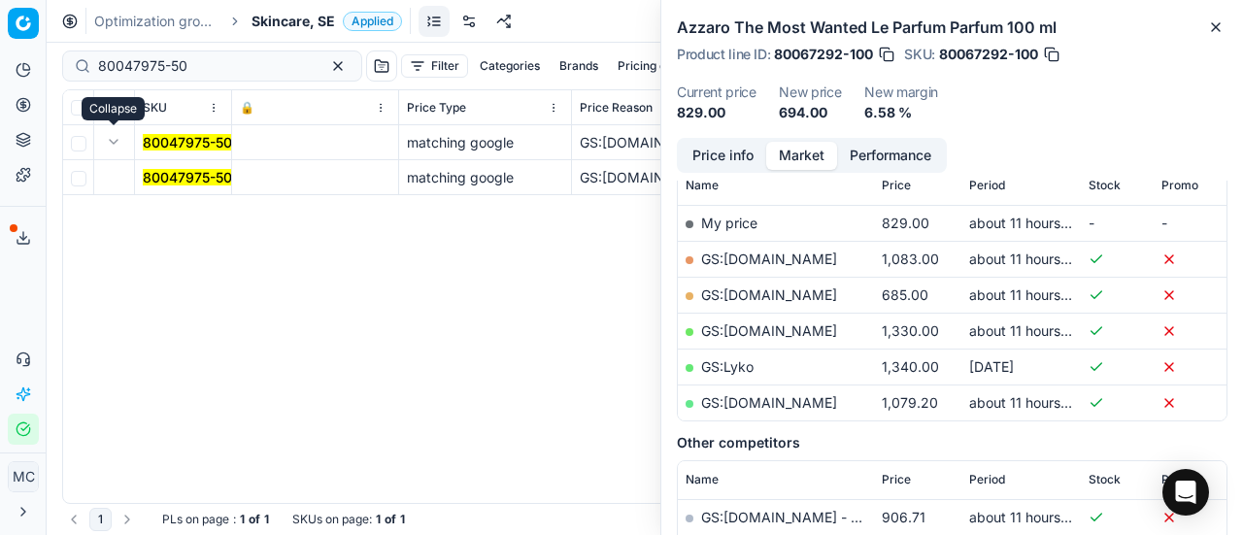
click at [166, 174] on mark "80047975-50" at bounding box center [187, 177] width 89 height 17
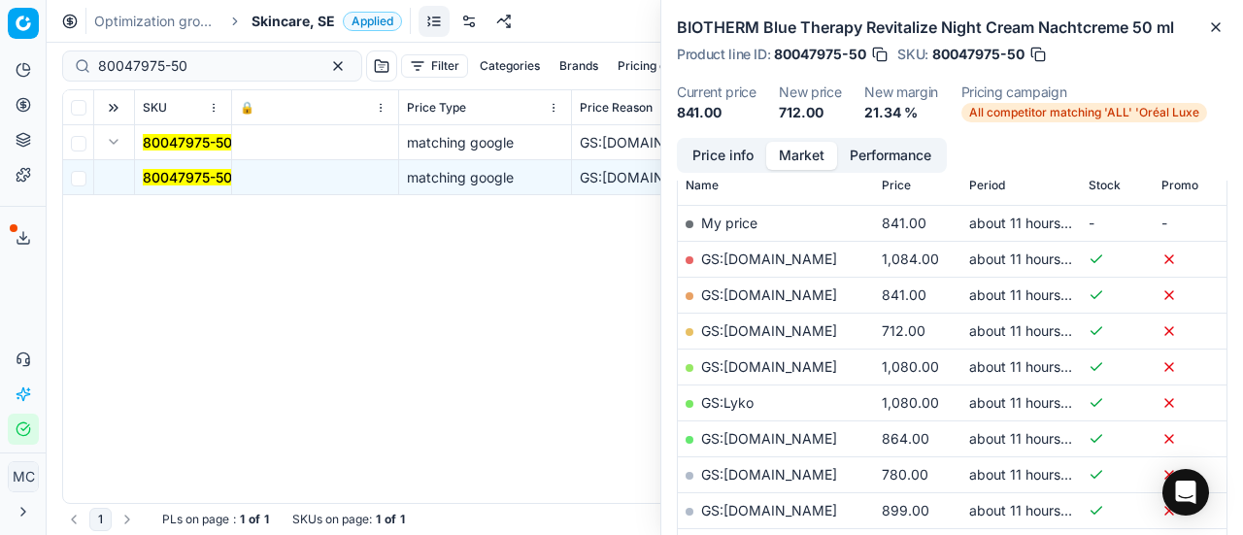
click at [721, 167] on button "Price info" at bounding box center [723, 156] width 86 height 28
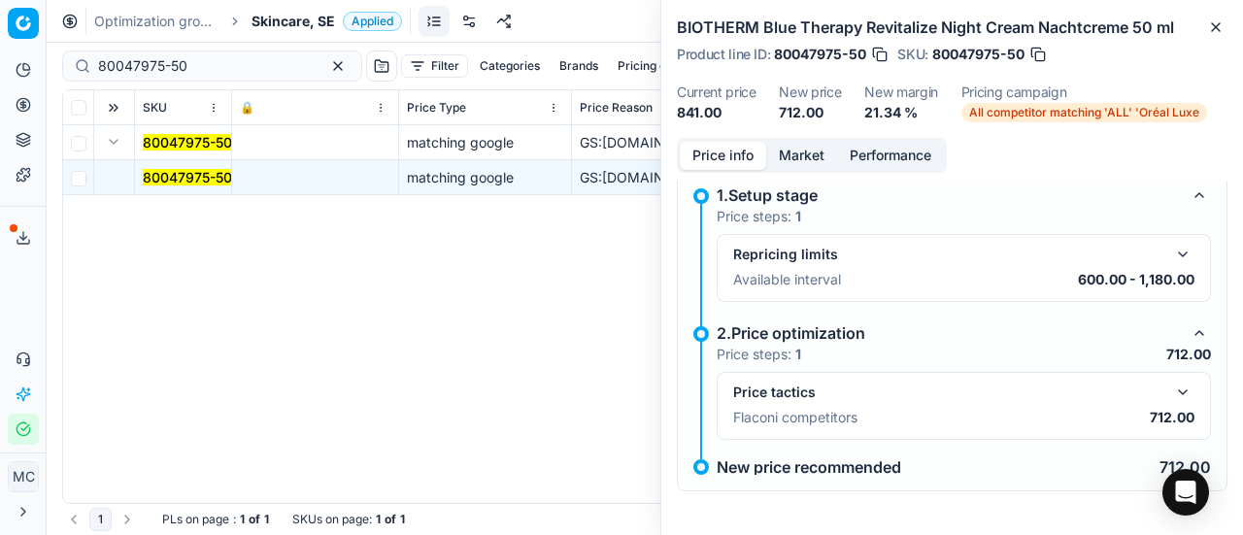
click at [1171, 386] on button "button" at bounding box center [1182, 392] width 23 height 23
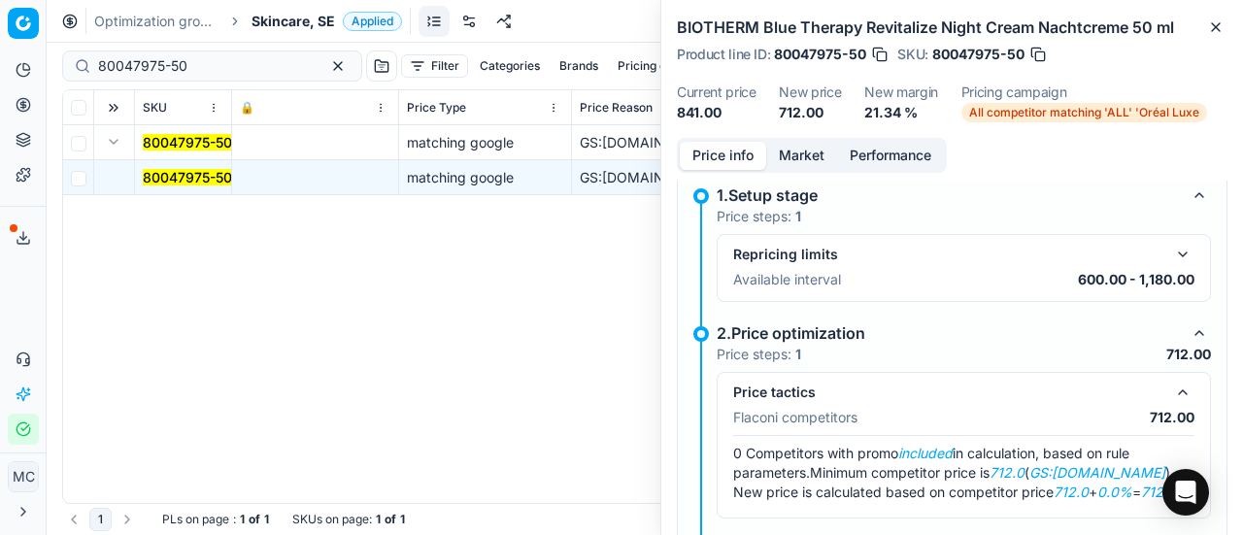
click at [805, 151] on button "Market" at bounding box center [801, 156] width 71 height 28
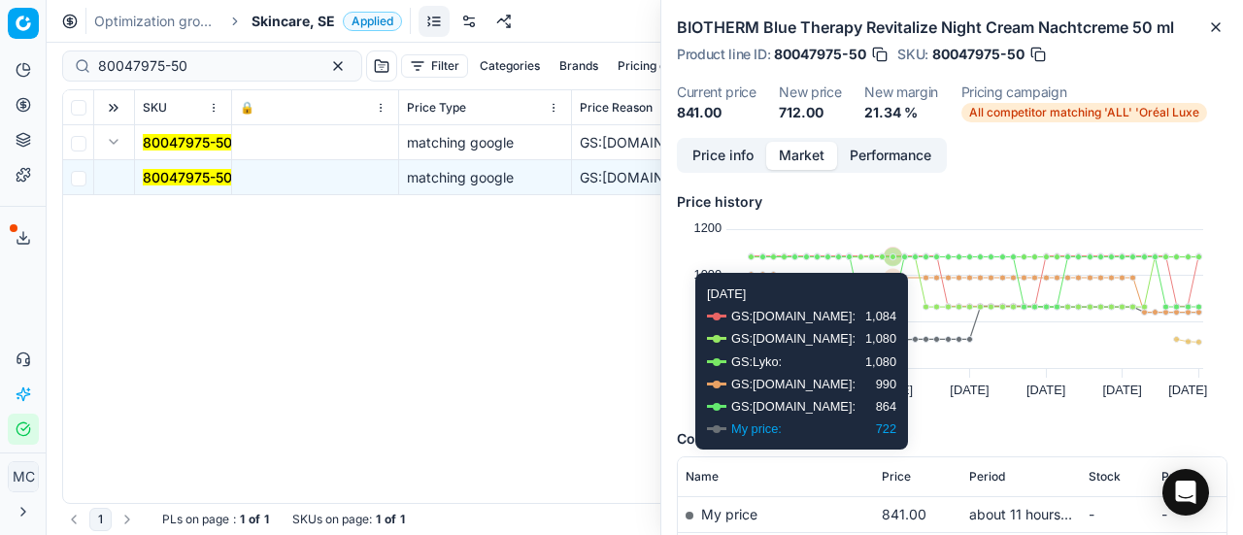
scroll to position [291, 0]
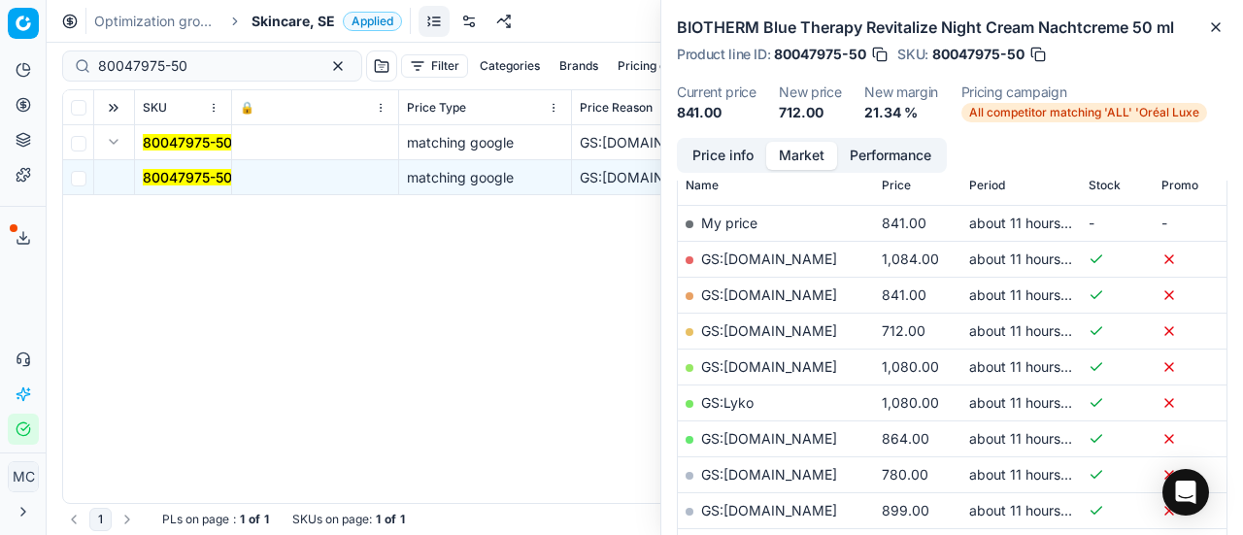
click at [779, 331] on link "GS:[DOMAIN_NAME]" at bounding box center [769, 330] width 136 height 17
click at [301, 21] on span "Skincare, SE" at bounding box center [294, 21] width 84 height 19
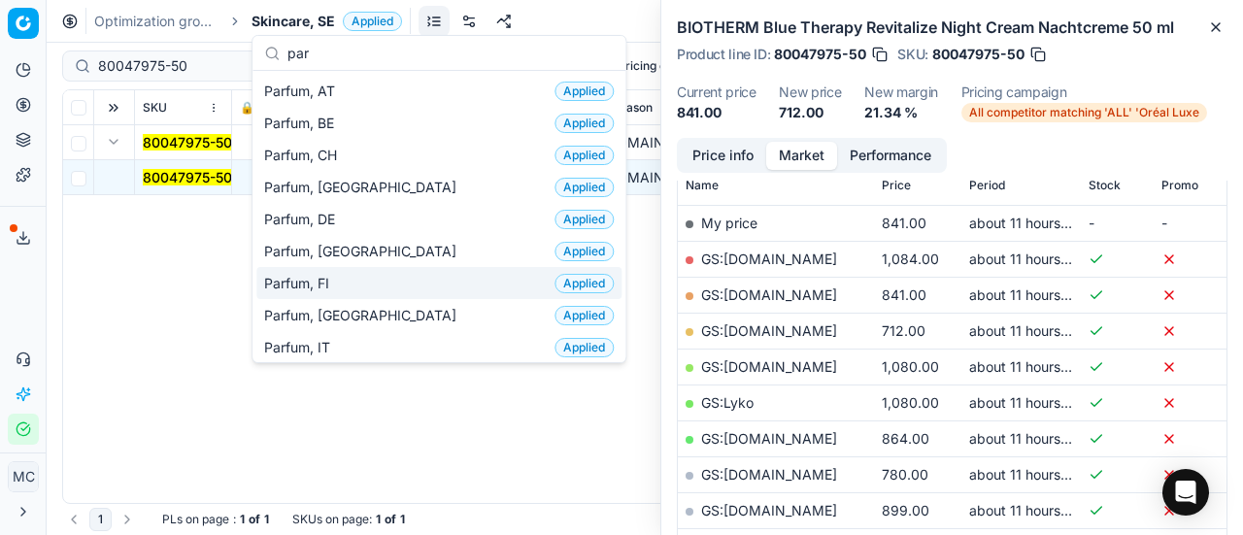
scroll to position [194, 0]
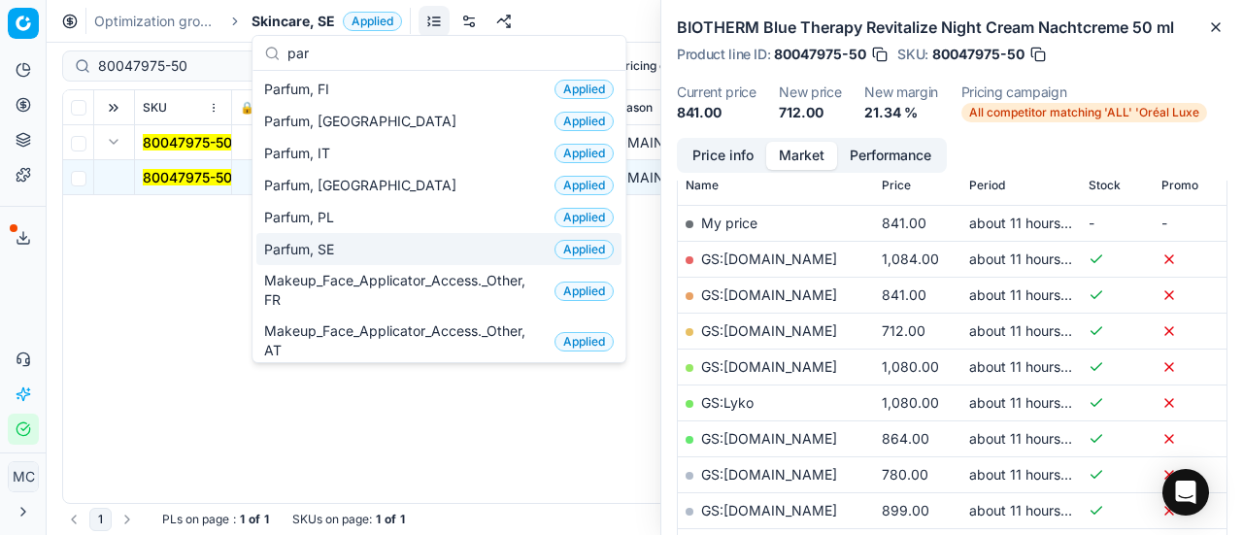
type input "par"
click at [379, 242] on div "Parfum, SE Applied" at bounding box center [438, 249] width 365 height 32
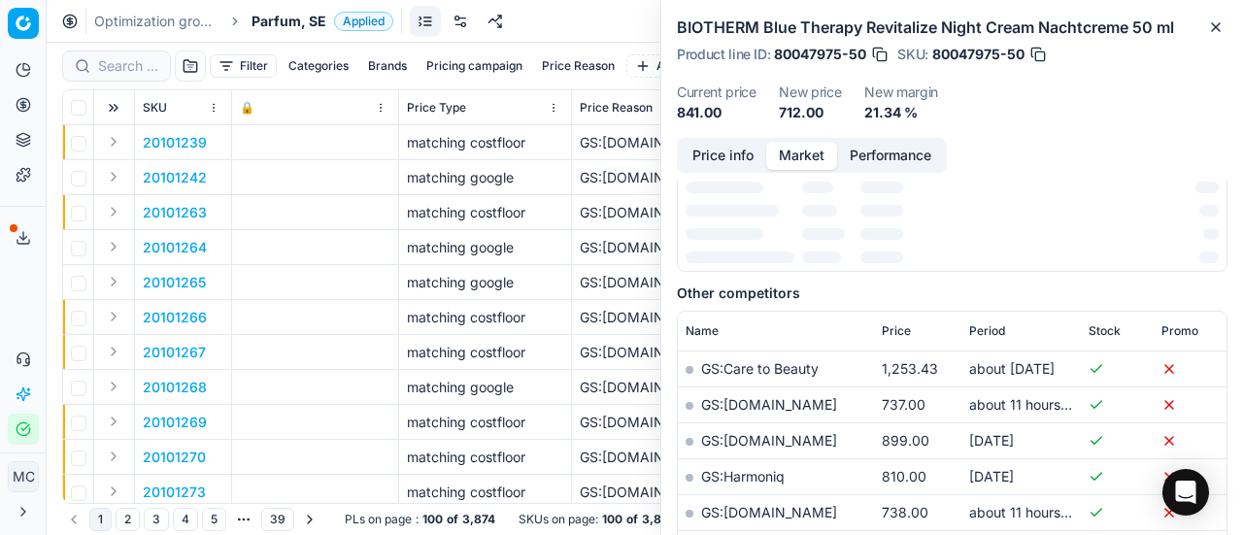
scroll to position [291, 0]
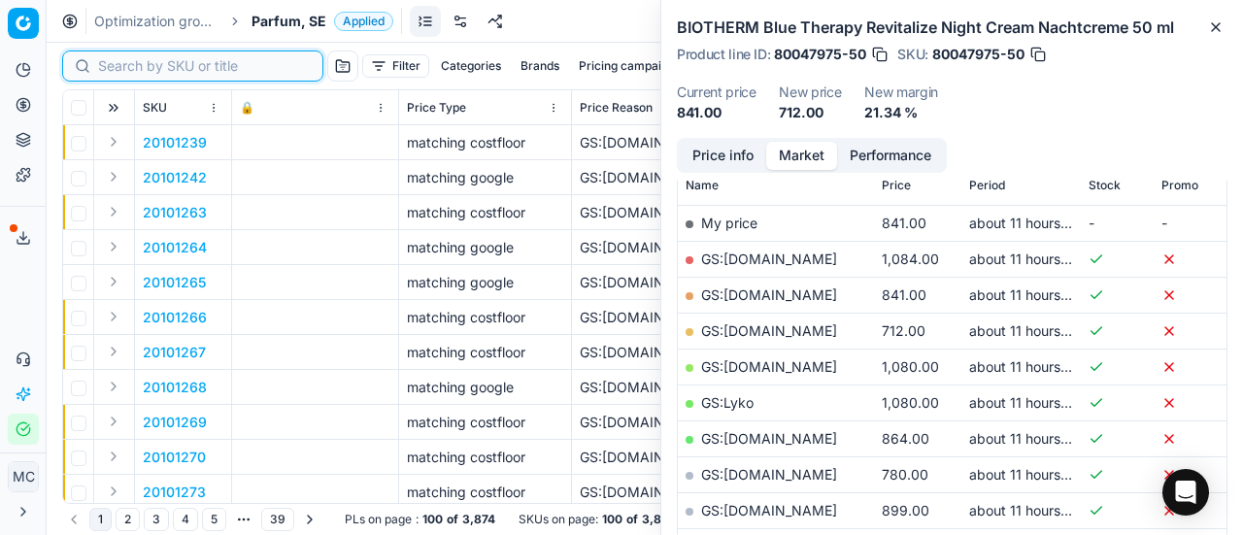
click at [118, 65] on input at bounding box center [204, 65] width 213 height 19
paste input "80007387-50"
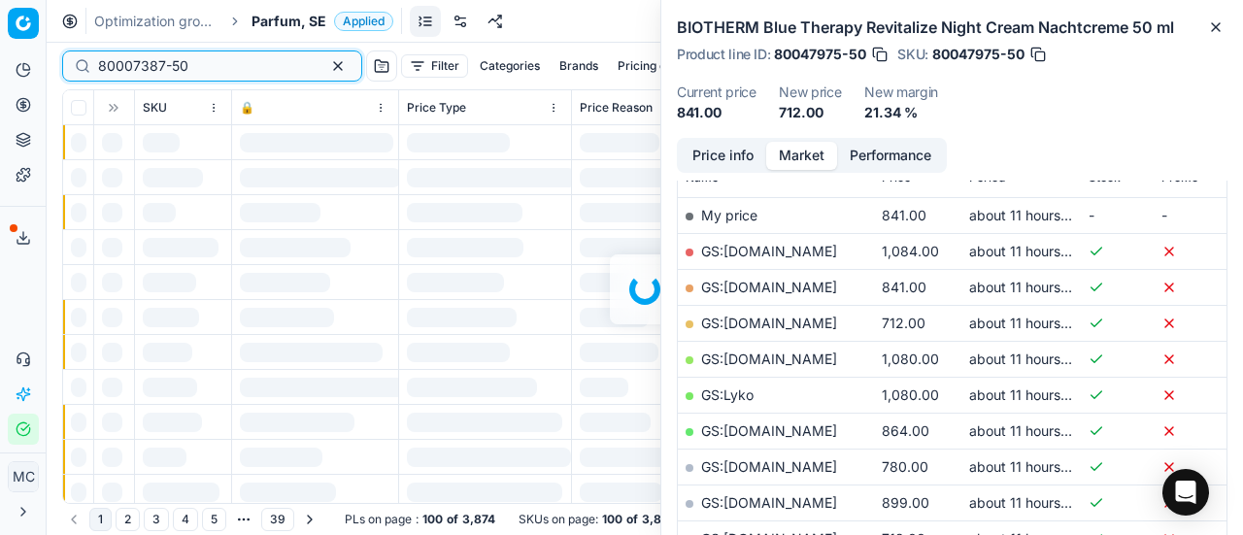
scroll to position [291, 0]
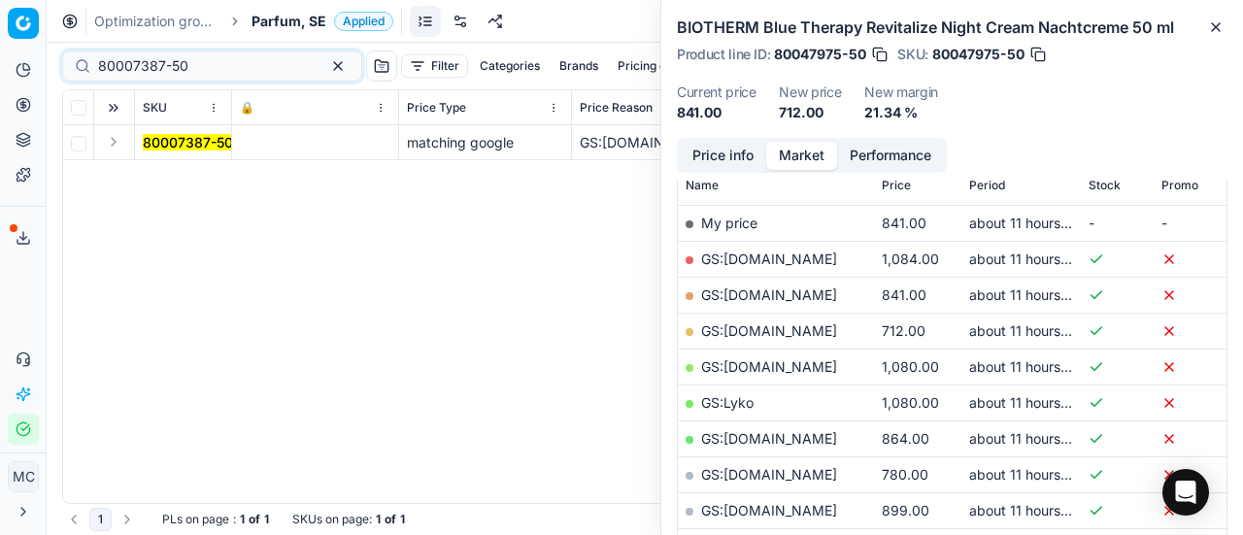
click at [117, 143] on button "Expand" at bounding box center [113, 141] width 23 height 23
click at [144, 168] on span "80007387-50" at bounding box center [188, 177] width 90 height 19
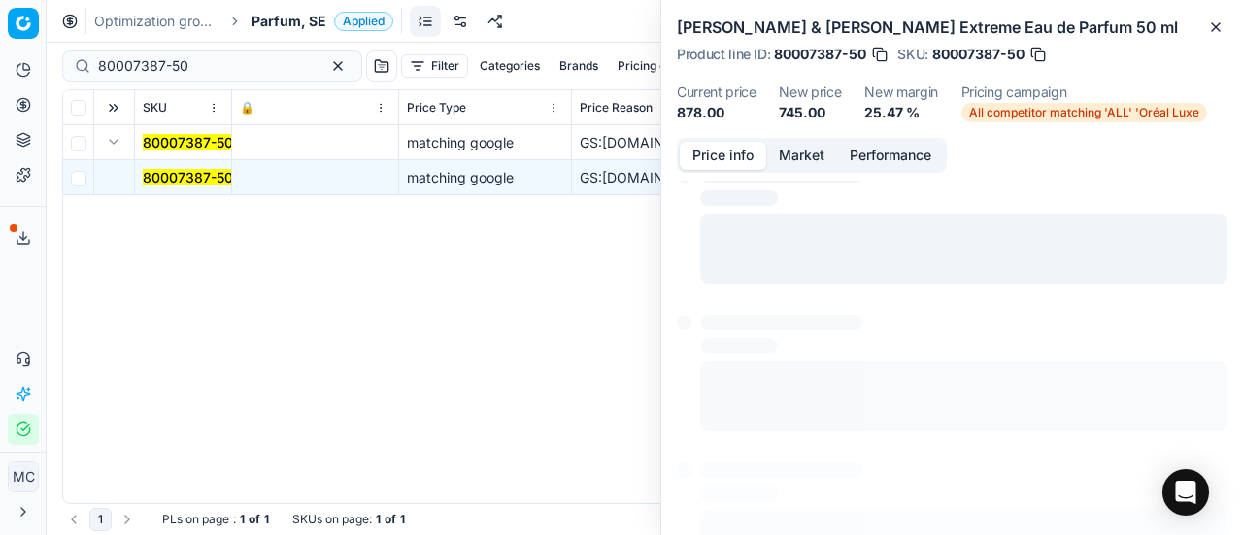
drag, startPoint x: 719, startPoint y: 160, endPoint x: 1220, endPoint y: 388, distance: 550.6
click at [722, 162] on button "Price info" at bounding box center [723, 156] width 86 height 28
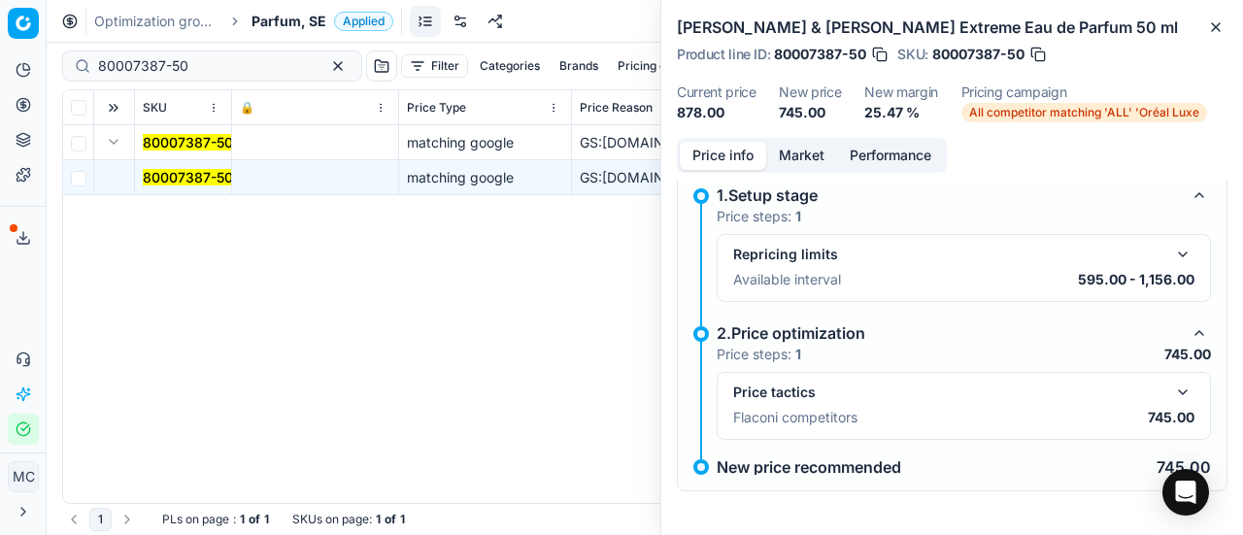
click at [1171, 390] on button "button" at bounding box center [1182, 392] width 23 height 23
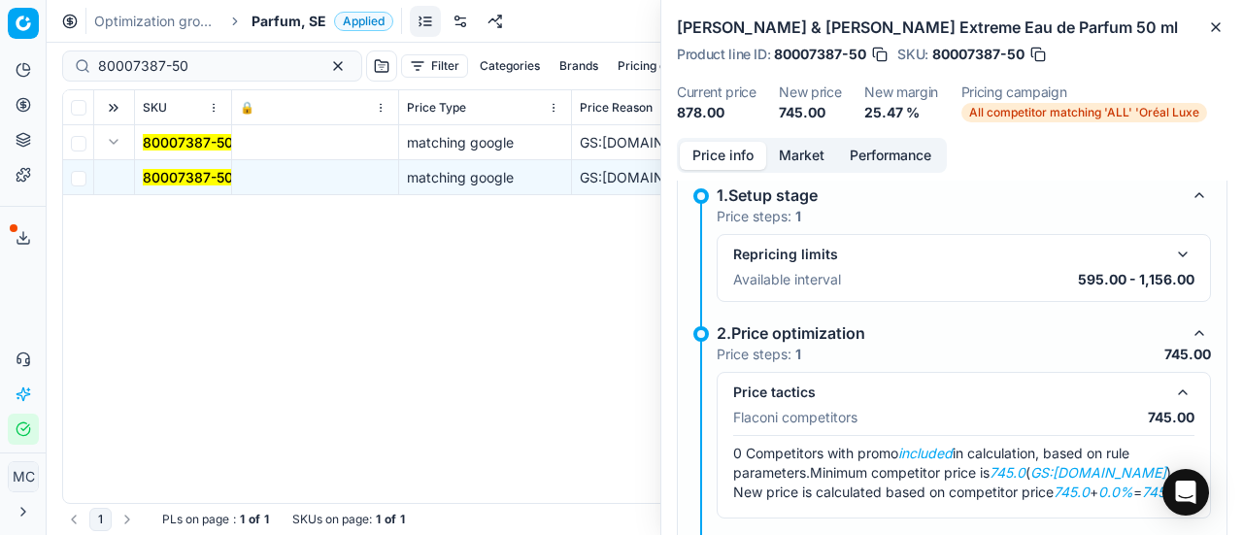
click at [806, 147] on button "Market" at bounding box center [801, 156] width 71 height 28
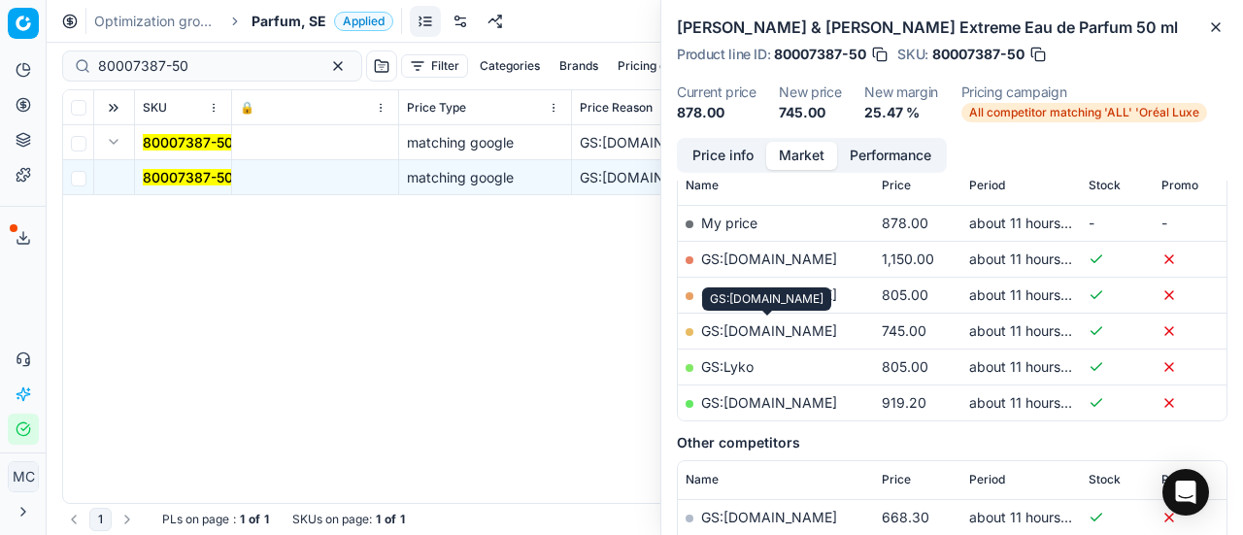
click at [769, 333] on link "GS:[DOMAIN_NAME]" at bounding box center [769, 330] width 136 height 17
click at [778, 291] on link "GS:[DOMAIN_NAME]" at bounding box center [769, 294] width 136 height 17
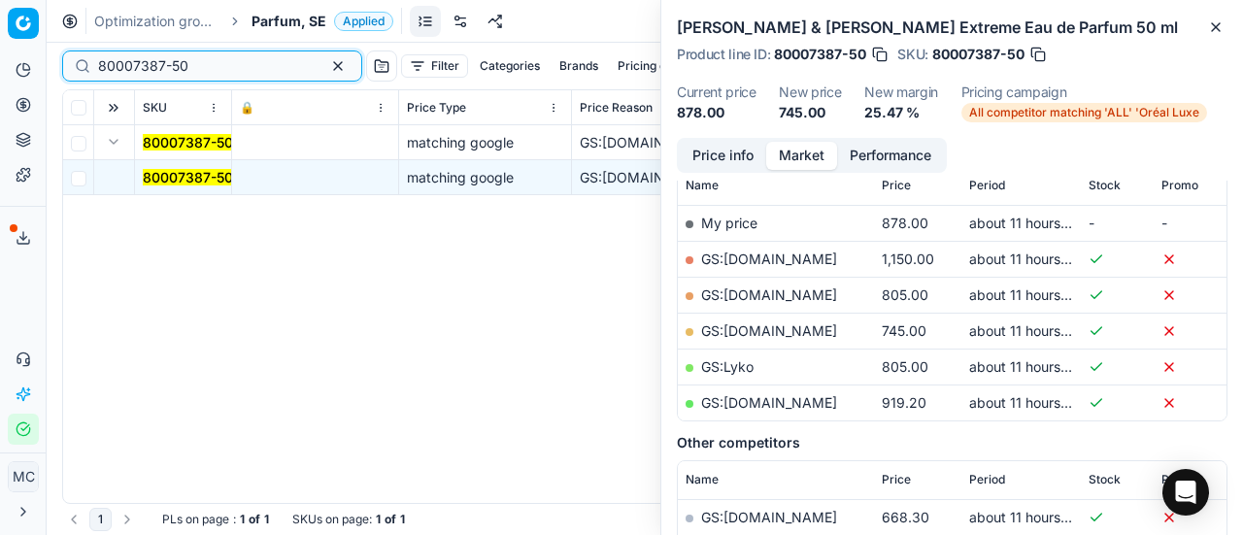
drag, startPoint x: 228, startPoint y: 61, endPoint x: 36, endPoint y: 63, distance: 192.3
click at [0, 46] on div "Pricing platform Analytics Pricing Product portfolio Templates Export service 1…" at bounding box center [621, 267] width 1243 height 535
paste input "20102359"
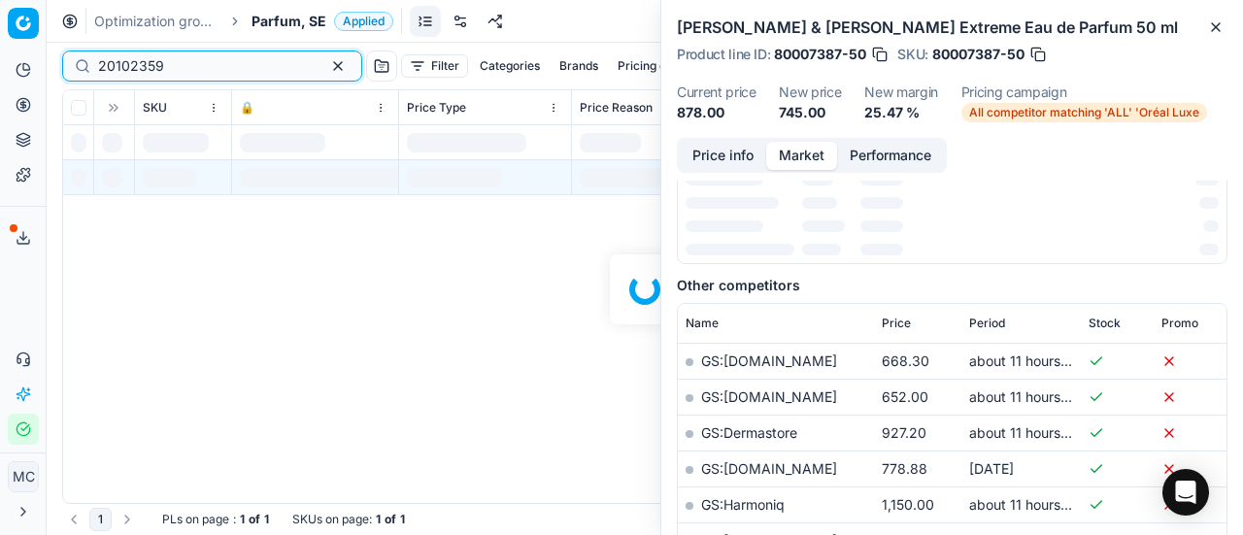
scroll to position [291, 0]
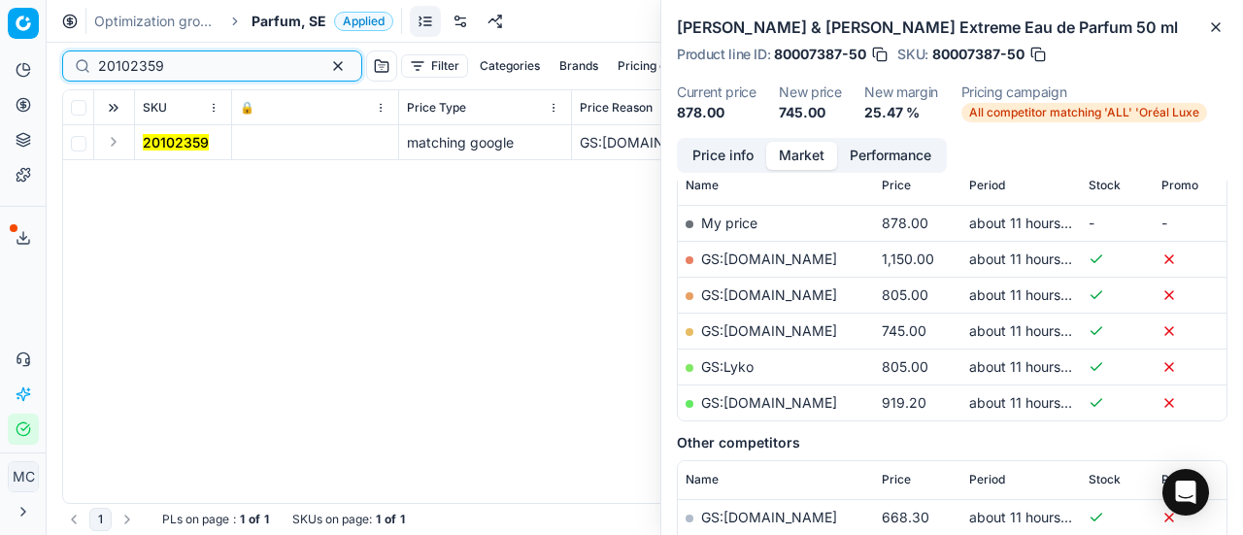
type input "20102359"
click at [110, 143] on button "Expand" at bounding box center [113, 141] width 23 height 23
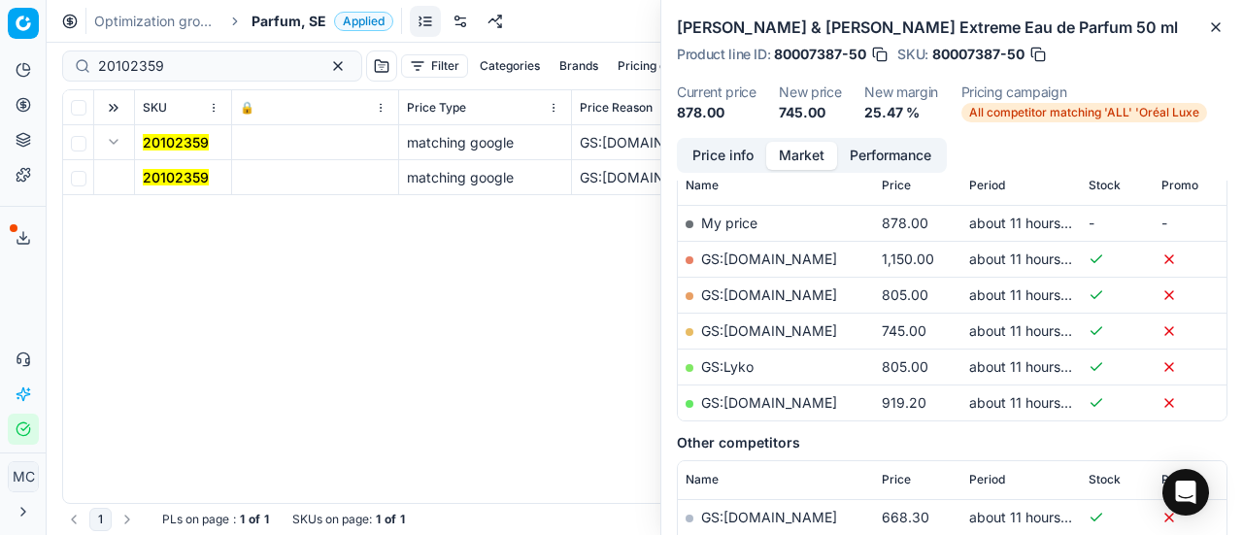
click at [183, 179] on mark "20102359" at bounding box center [176, 177] width 66 height 17
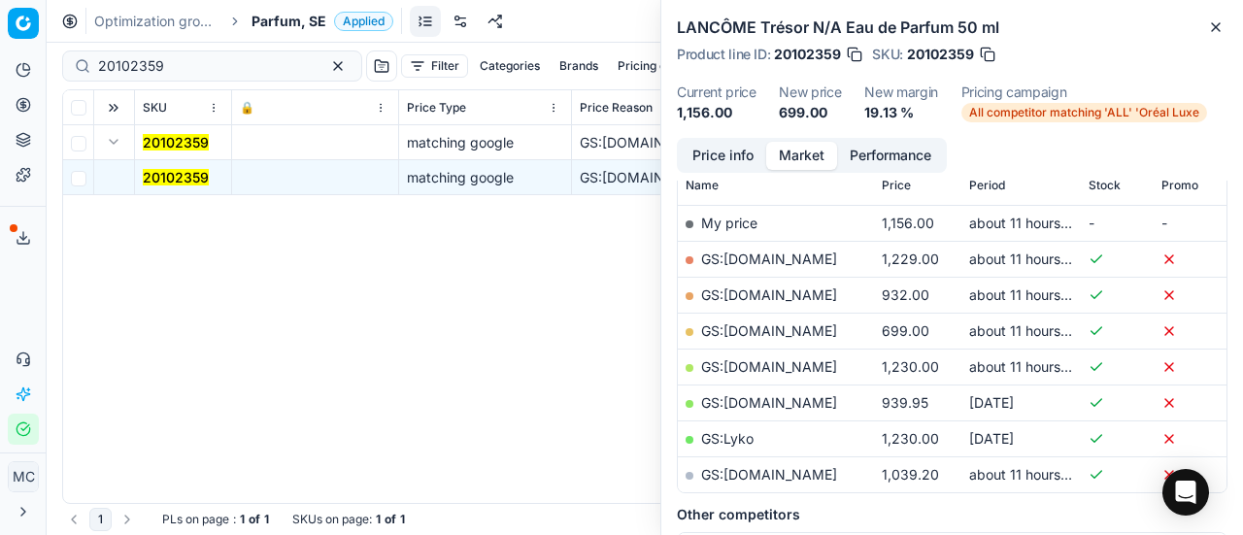
click at [722, 160] on button "Price info" at bounding box center [723, 156] width 86 height 28
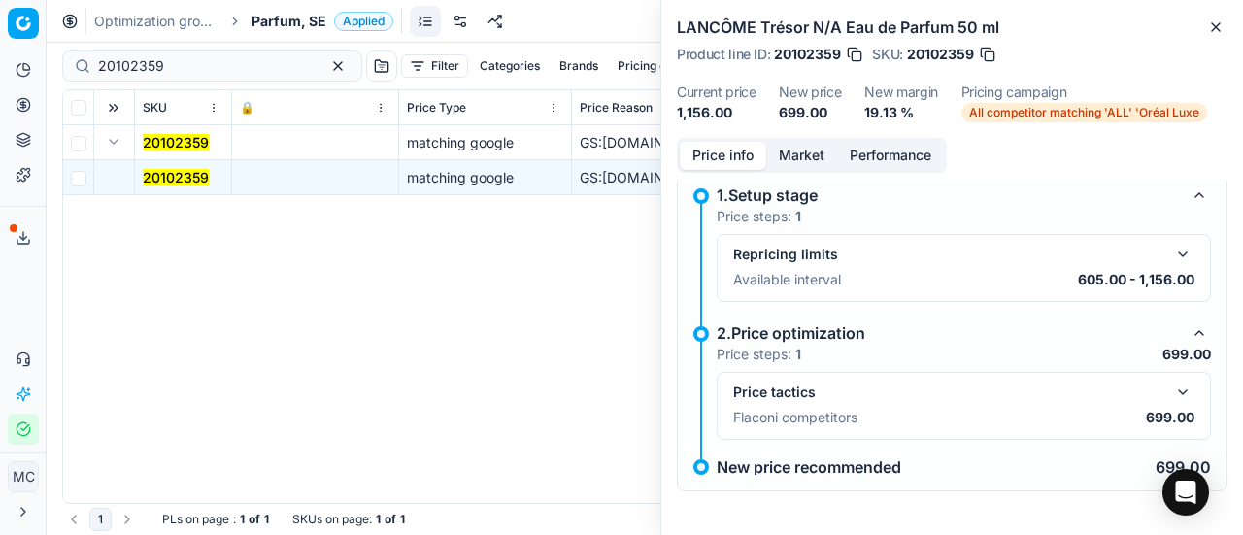
click at [1171, 387] on button "button" at bounding box center [1182, 392] width 23 height 23
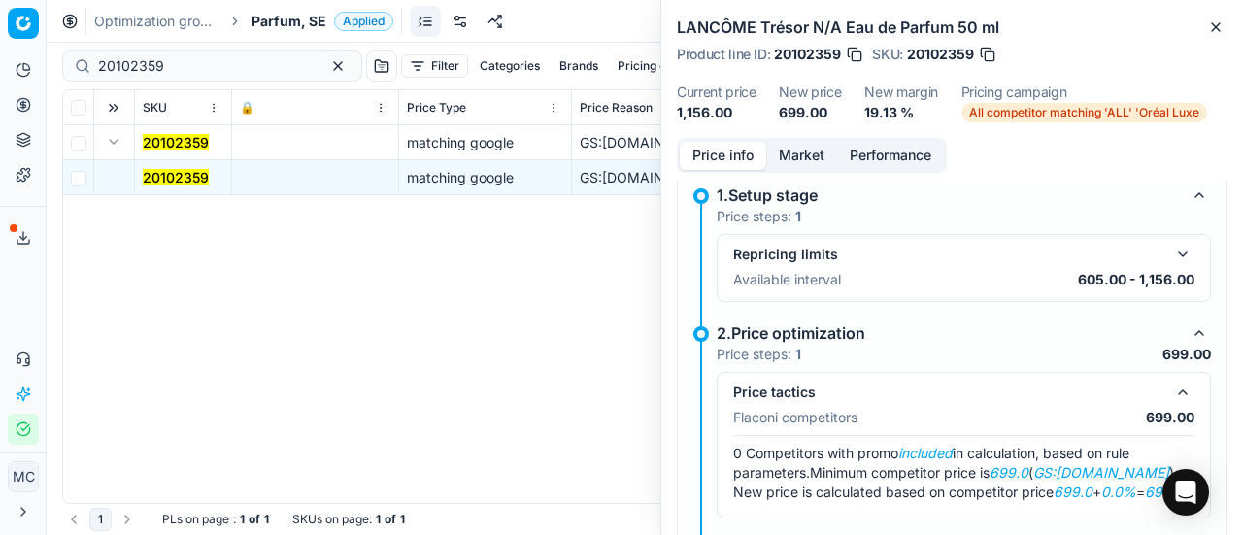
click at [780, 149] on button "Market" at bounding box center [801, 156] width 71 height 28
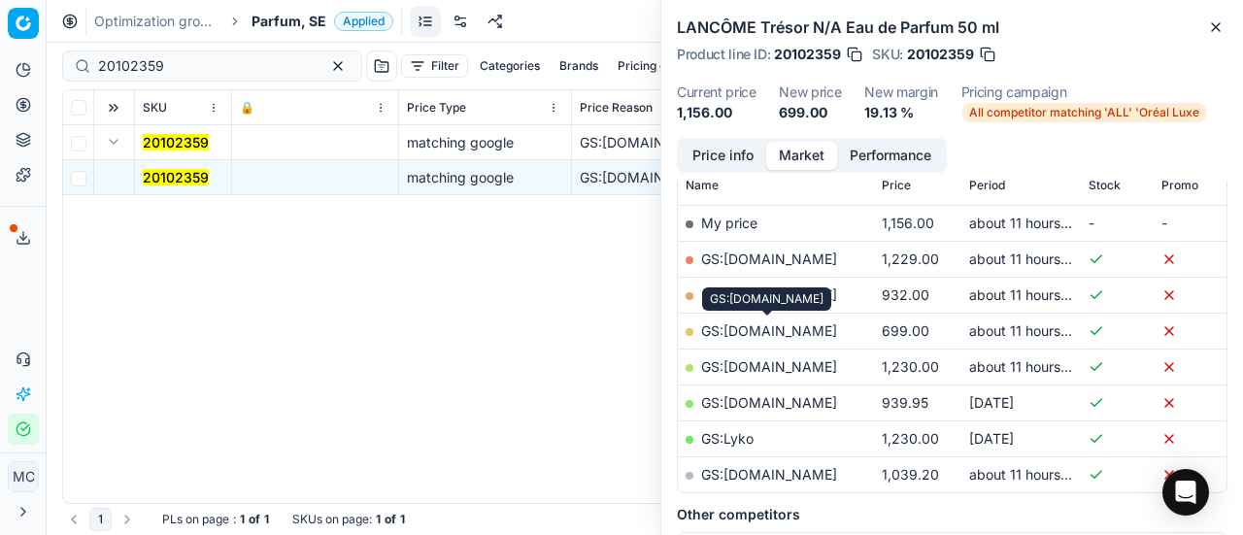
click at [766, 331] on link "GS:[DOMAIN_NAME]" at bounding box center [769, 330] width 136 height 17
click at [298, 20] on span "Parfum, SE" at bounding box center [289, 21] width 75 height 19
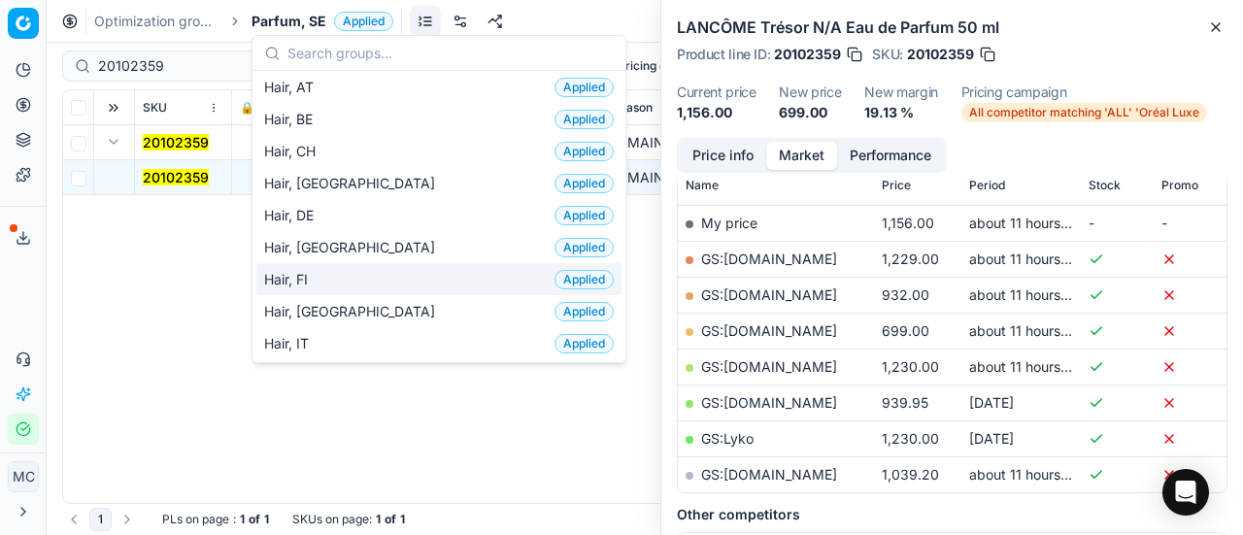
scroll to position [583, 0]
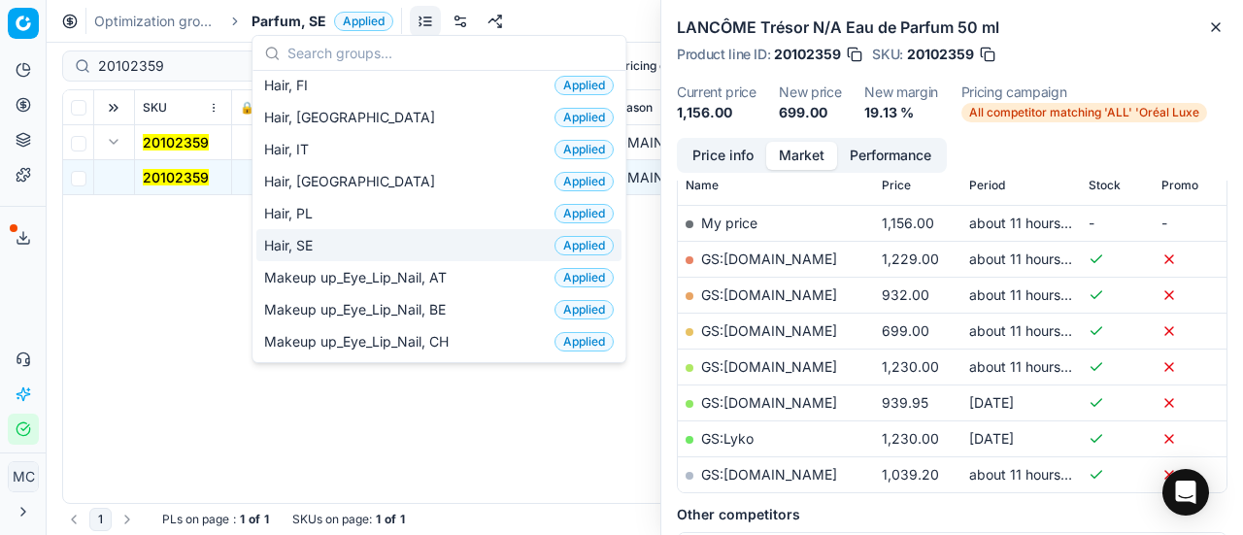
click at [349, 248] on div "Hair, SE Applied" at bounding box center [438, 245] width 365 height 32
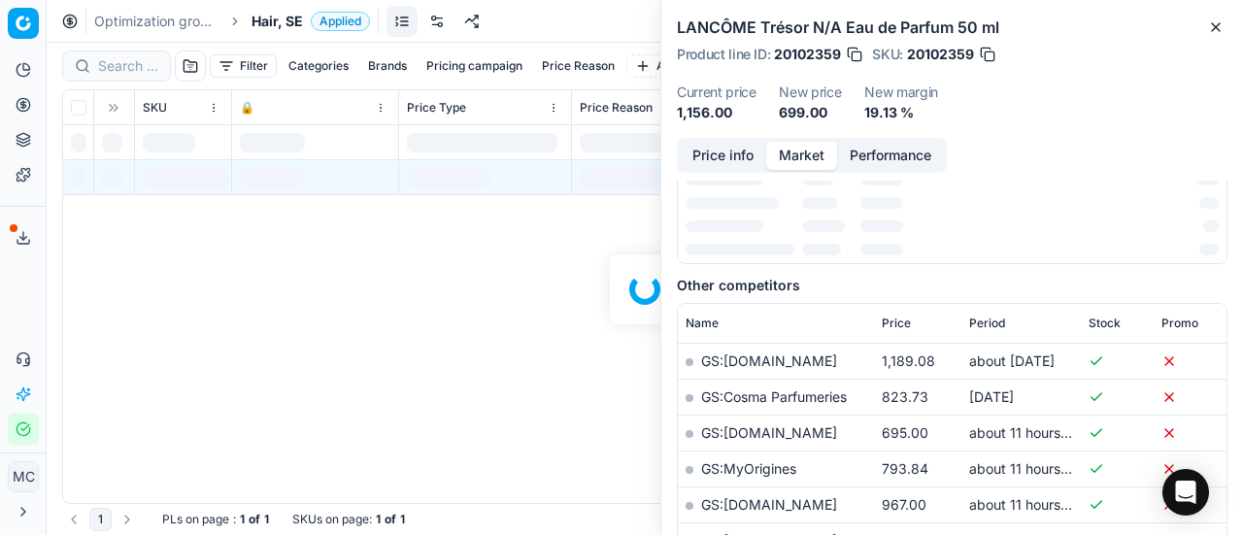
scroll to position [291, 0]
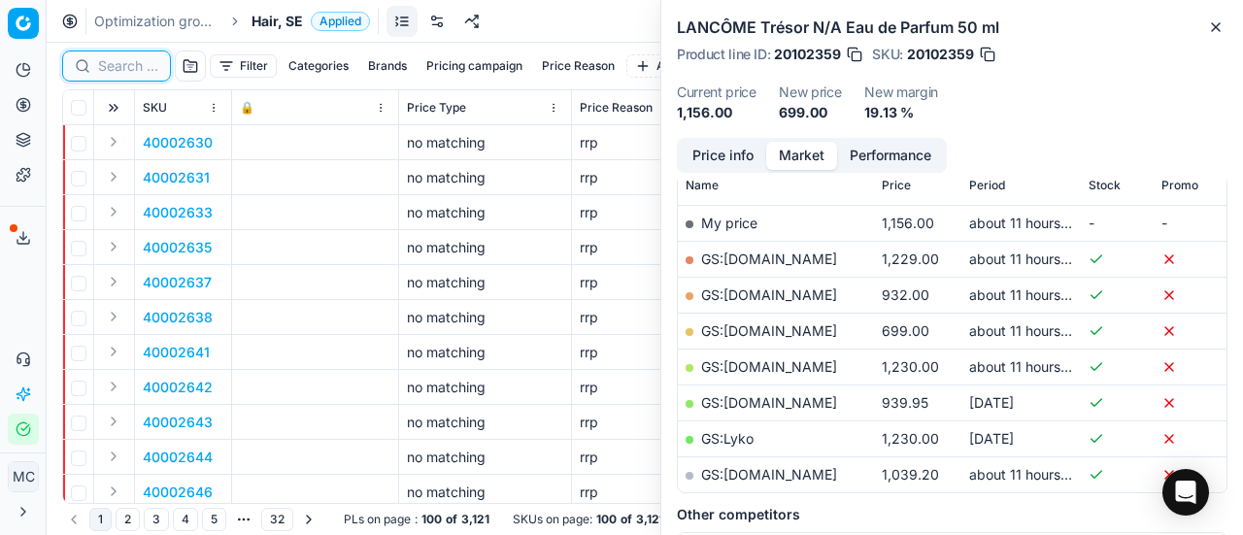
click at [126, 67] on input at bounding box center [128, 65] width 60 height 19
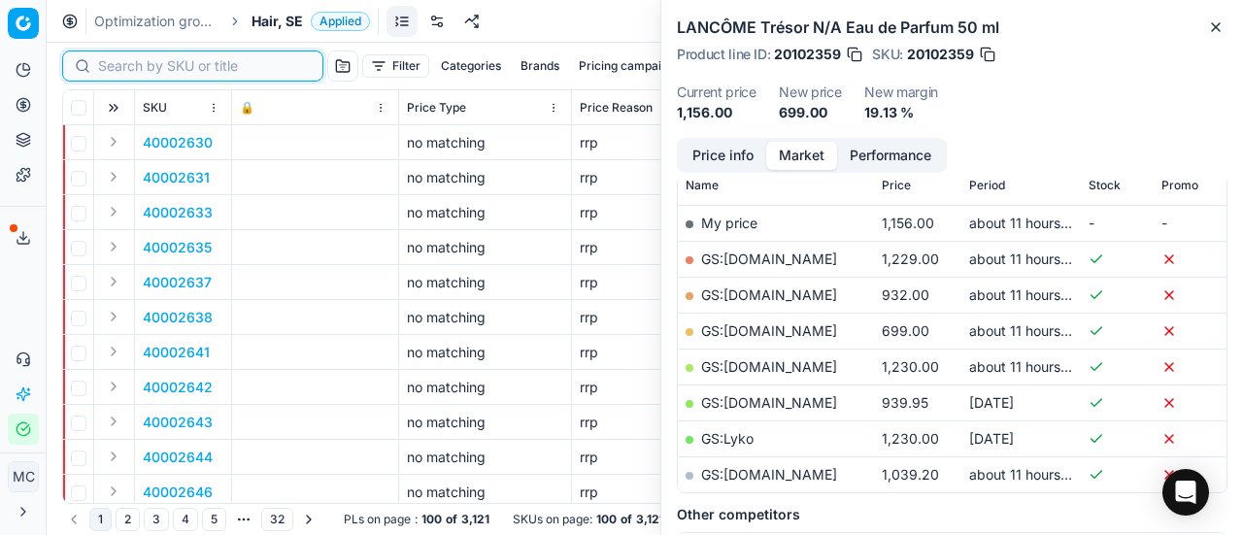
paste input "90009560-0014609"
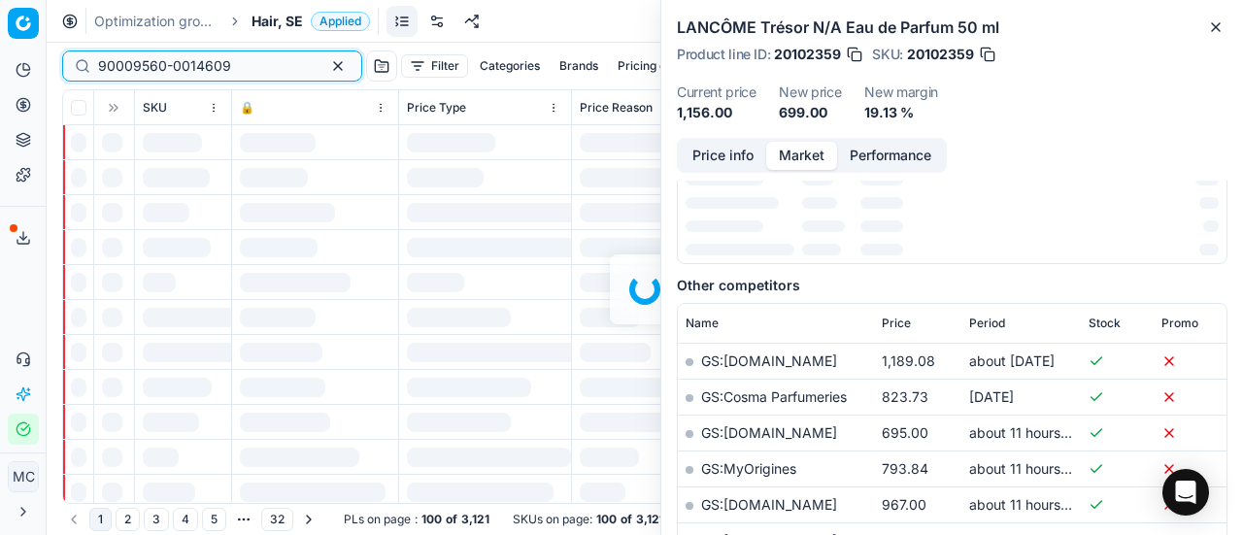
scroll to position [291, 0]
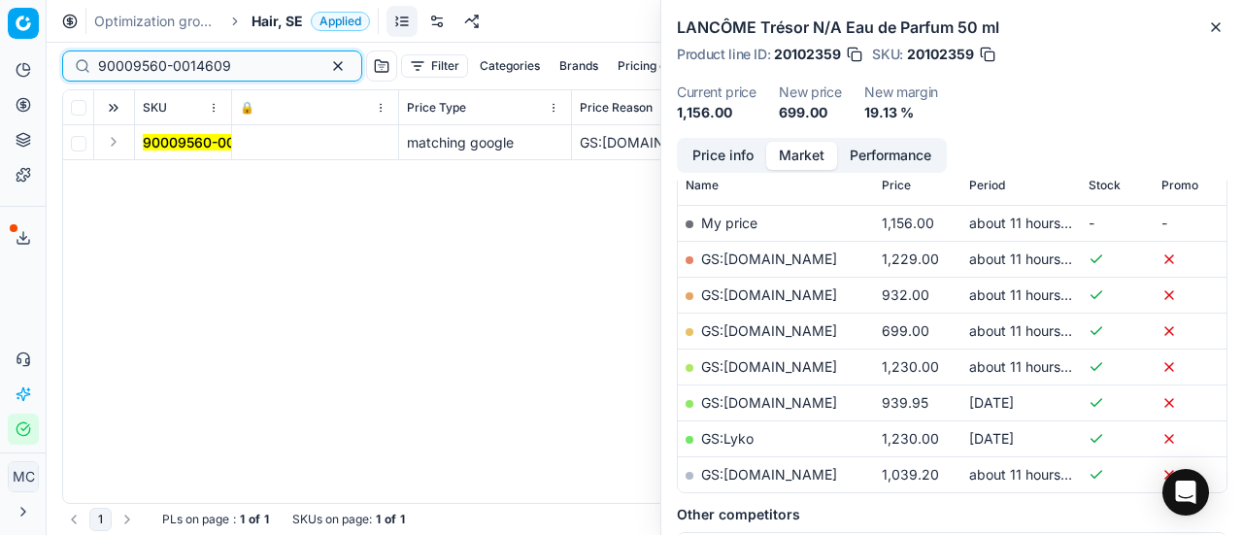
type input "90009560-0014609"
click at [117, 148] on button "Expand" at bounding box center [113, 141] width 23 height 23
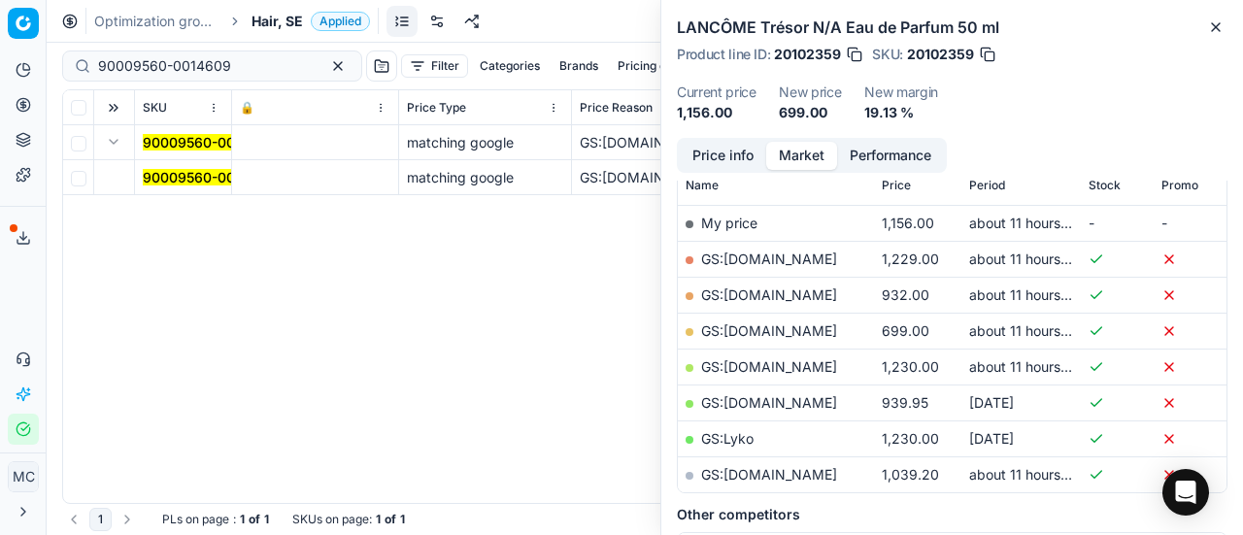
drag, startPoint x: 180, startPoint y: 143, endPoint x: 154, endPoint y: 151, distance: 26.7
click at [179, 143] on mark "90009560-0014609" at bounding box center [209, 142] width 133 height 17
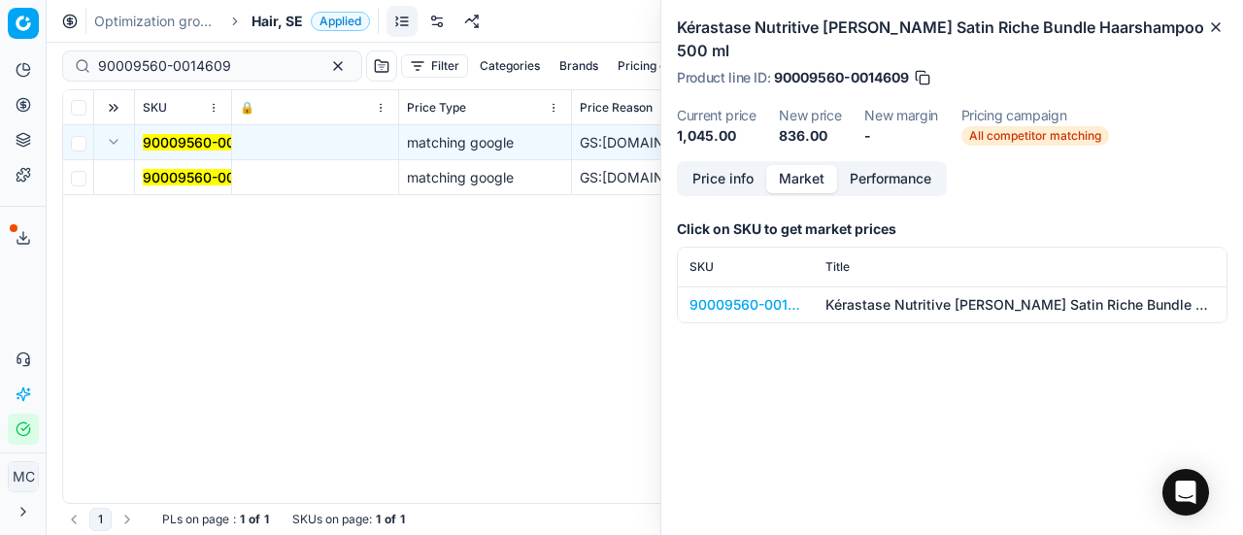
click at [171, 169] on mark "90009560-0014609" at bounding box center [209, 177] width 133 height 17
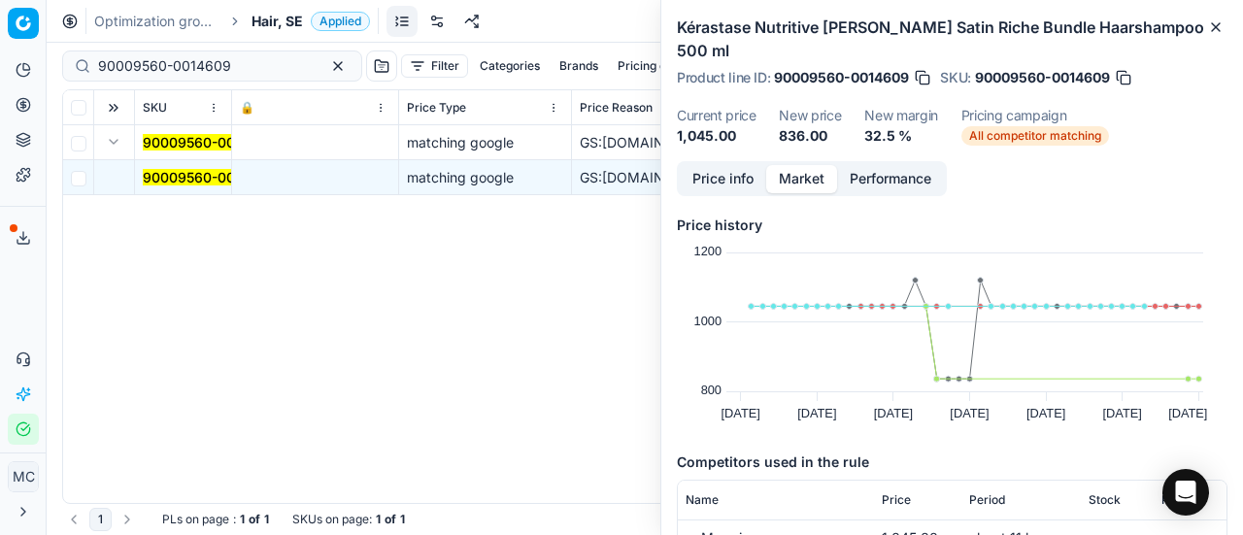
click at [719, 165] on button "Price info" at bounding box center [723, 179] width 86 height 28
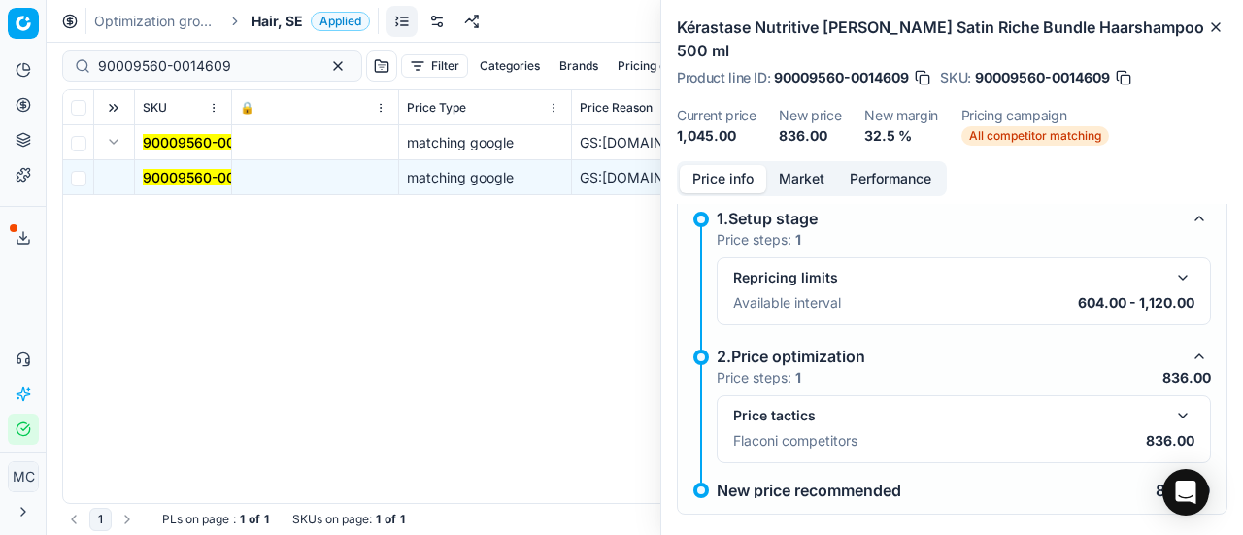
click at [1171, 404] on button "button" at bounding box center [1182, 415] width 23 height 23
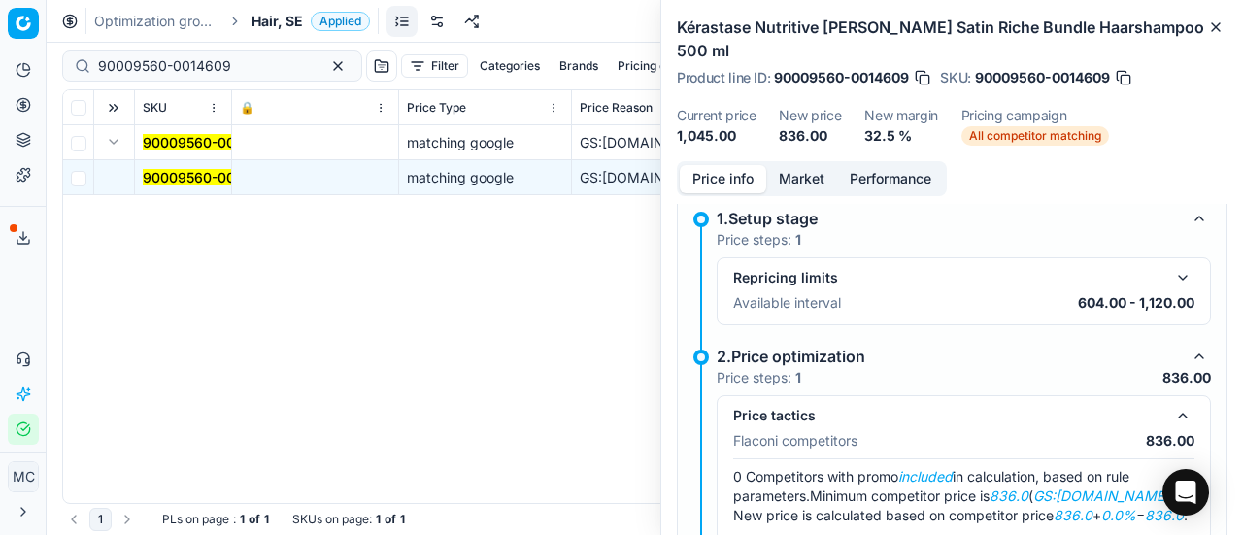
click at [812, 165] on button "Market" at bounding box center [801, 179] width 71 height 28
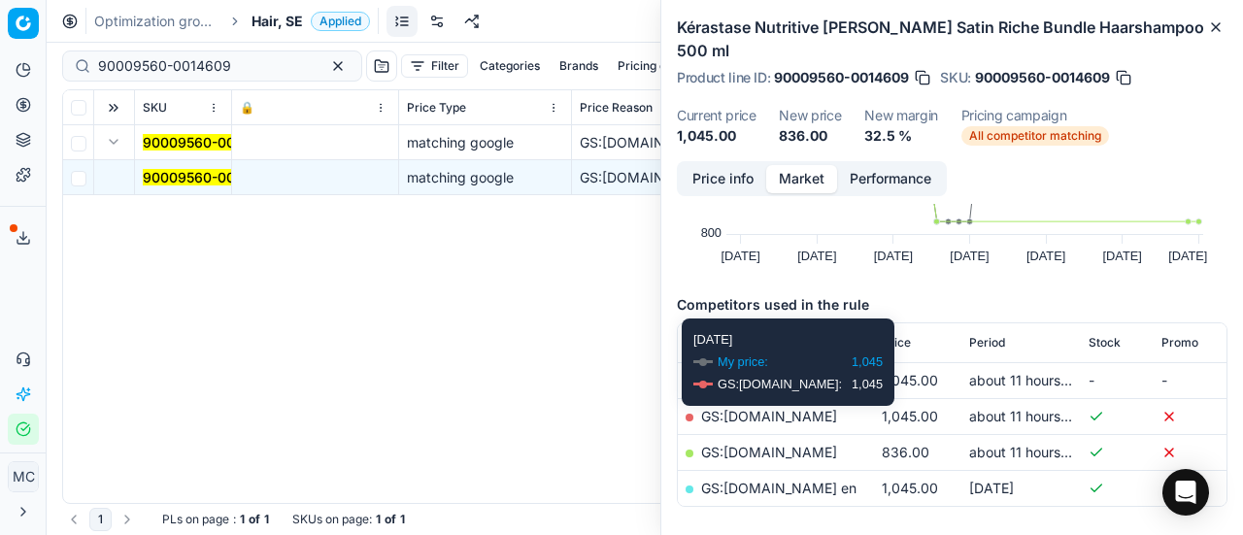
scroll to position [219, 0]
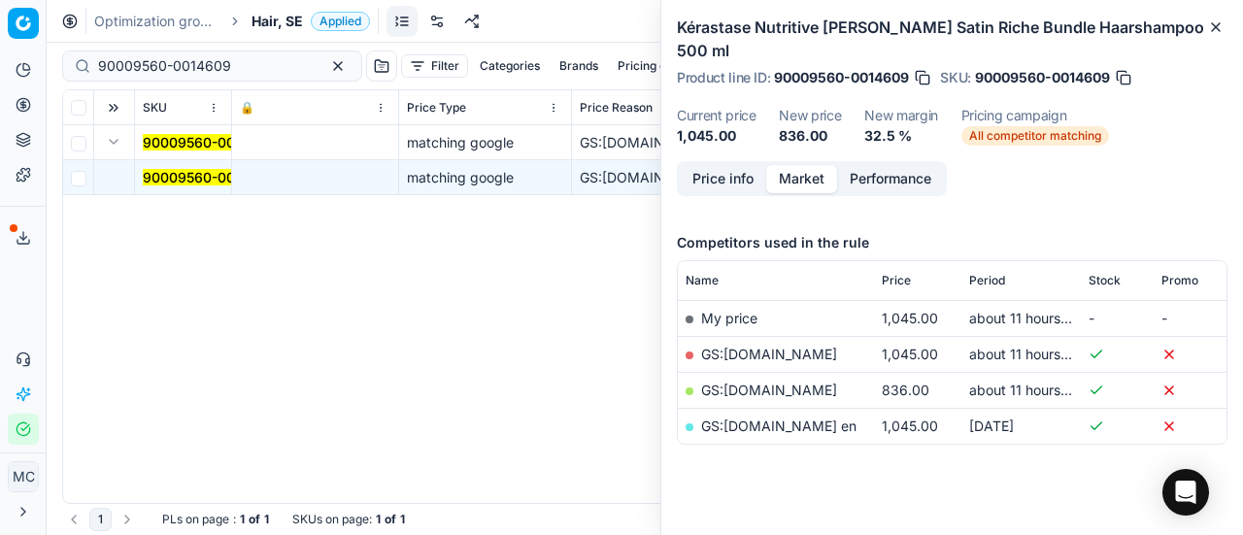
click at [805, 382] on link "GS:[DOMAIN_NAME]" at bounding box center [769, 390] width 136 height 17
drag, startPoint x: 249, startPoint y: 63, endPoint x: 37, endPoint y: 44, distance: 212.6
click at [8, 53] on div "Pricing platform Analytics Pricing Product portfolio Templates Export service 1…" at bounding box center [621, 267] width 1243 height 535
click at [260, 23] on span "Hair, SE" at bounding box center [277, 21] width 51 height 19
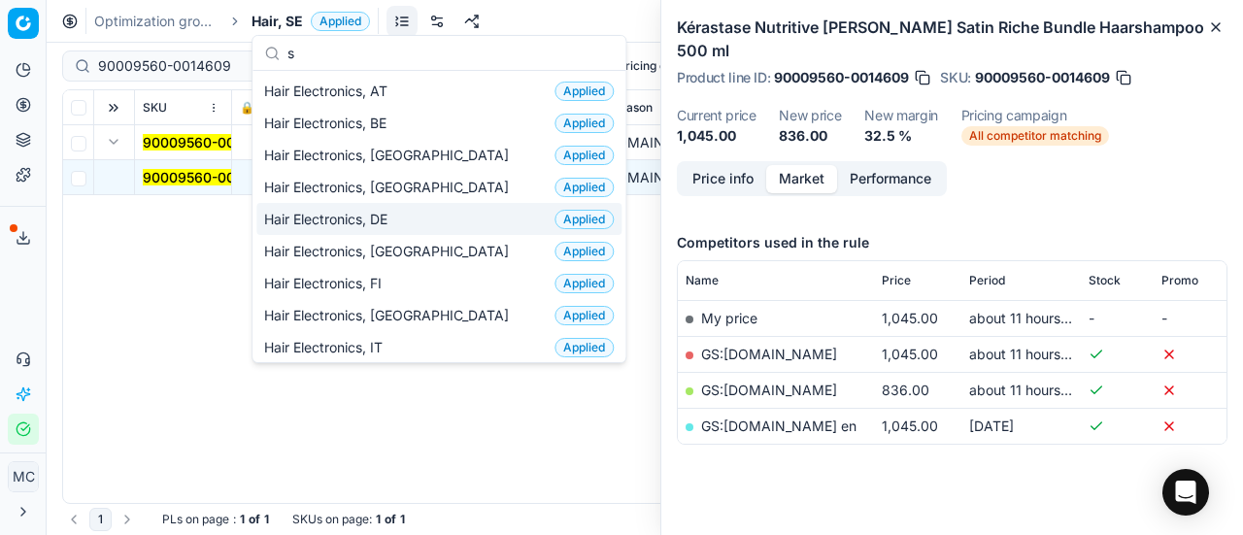
scroll to position [243, 0]
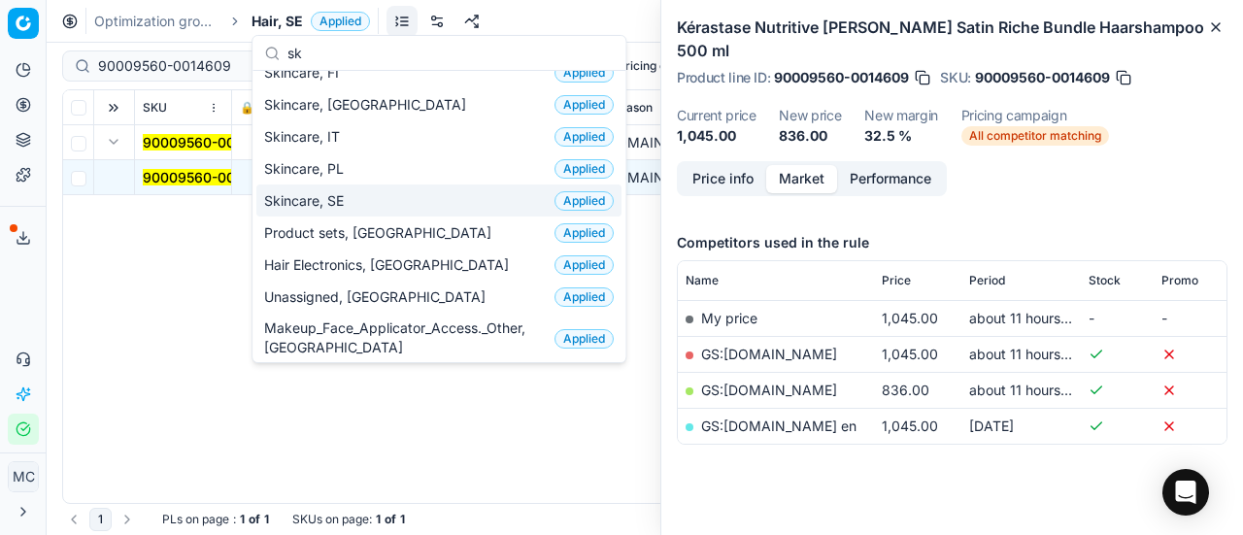
type input "sk"
click at [353, 189] on div "Skincare, SE Applied" at bounding box center [438, 200] width 365 height 32
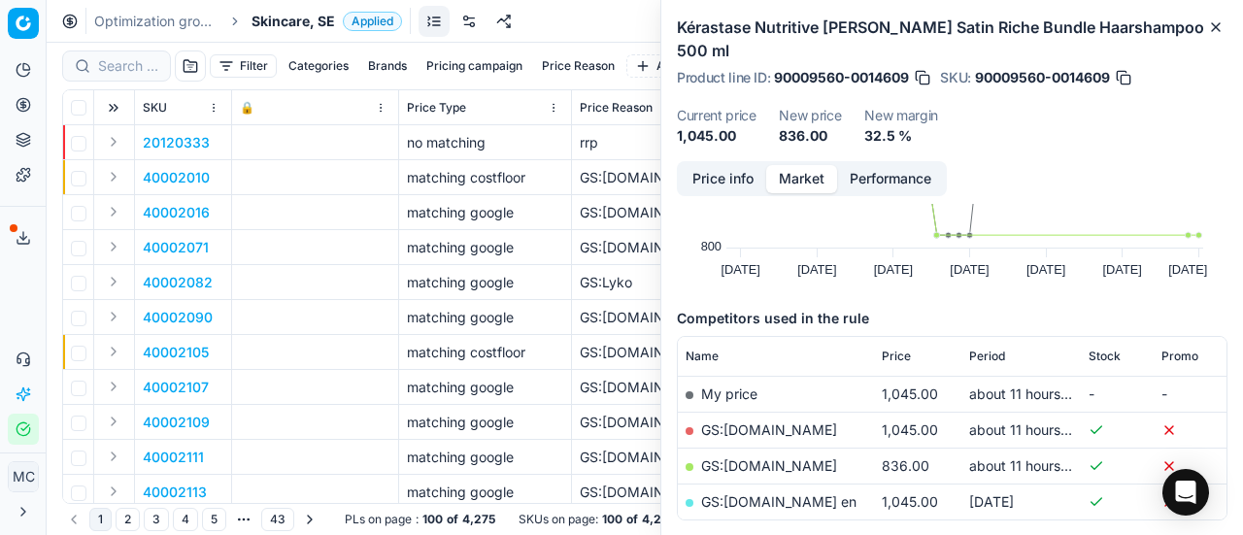
scroll to position [219, 0]
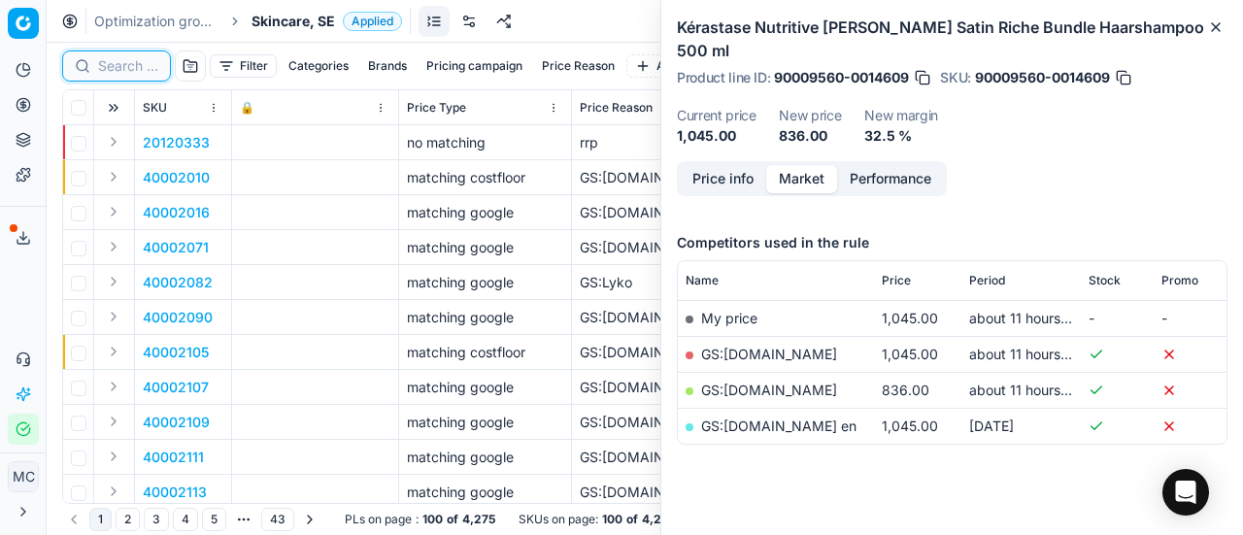
click at [127, 65] on input at bounding box center [128, 65] width 60 height 19
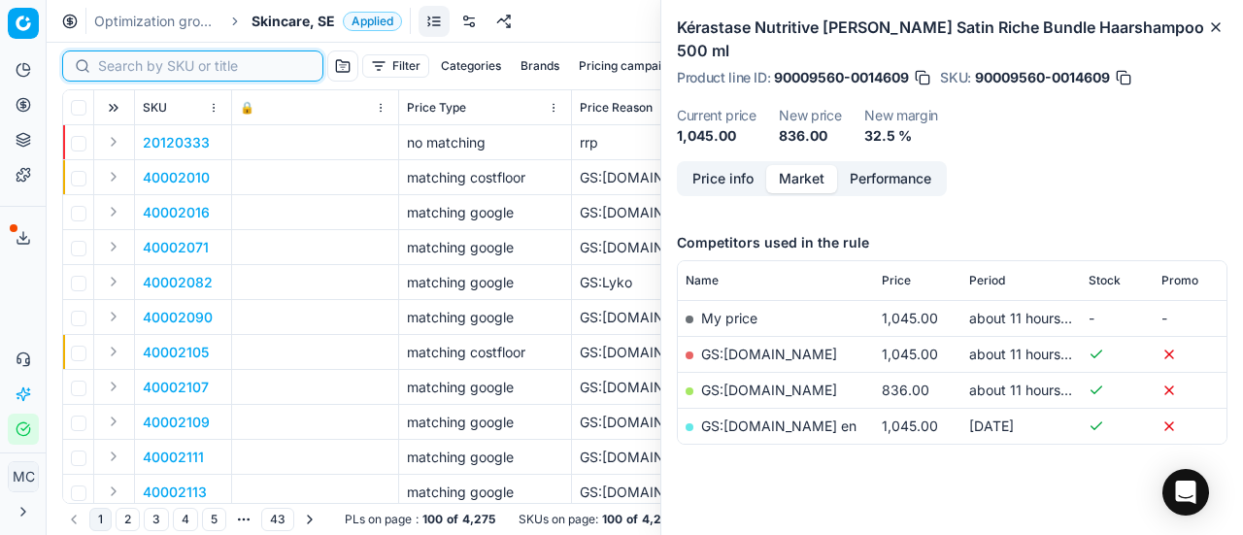
paste input "80058087-75"
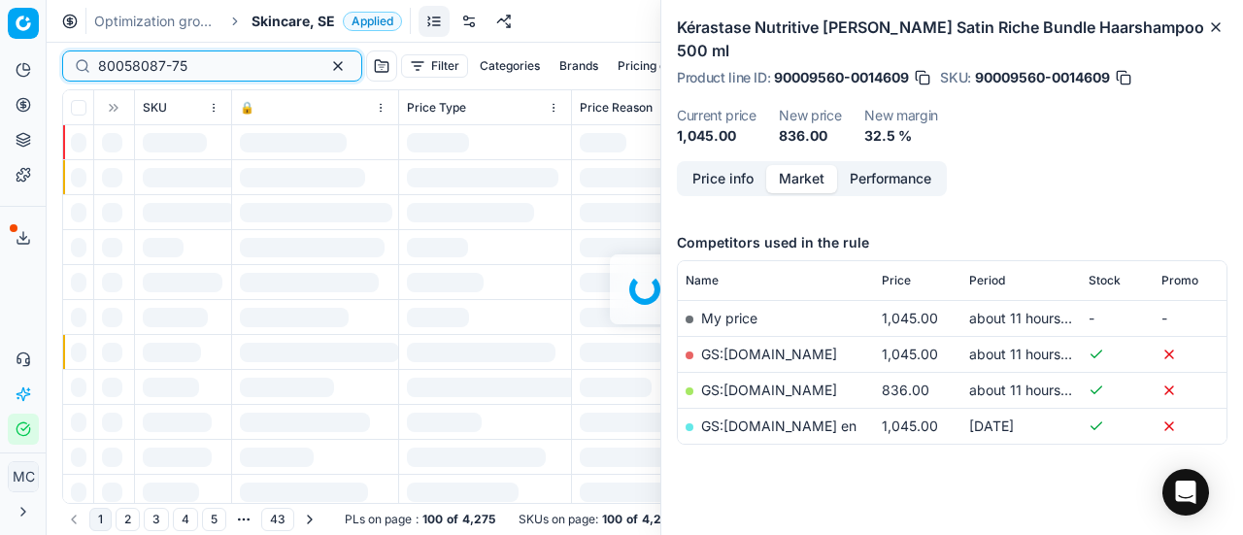
scroll to position [219, 0]
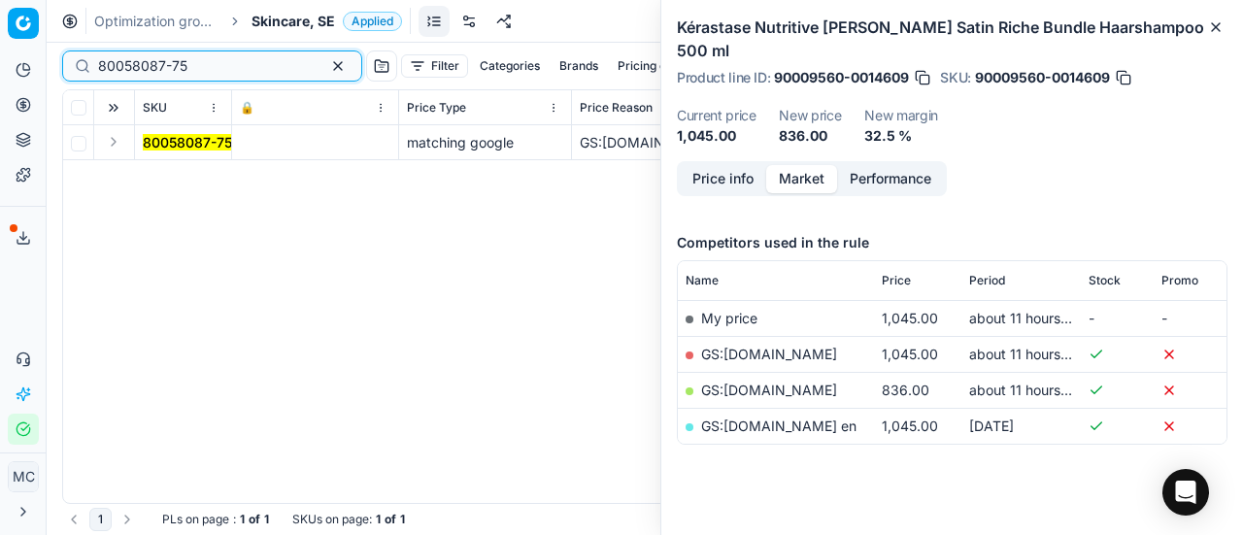
type input "80058087-75"
drag, startPoint x: 118, startPoint y: 142, endPoint x: 149, endPoint y: 158, distance: 34.3
click at [120, 143] on button "Expand" at bounding box center [113, 141] width 23 height 23
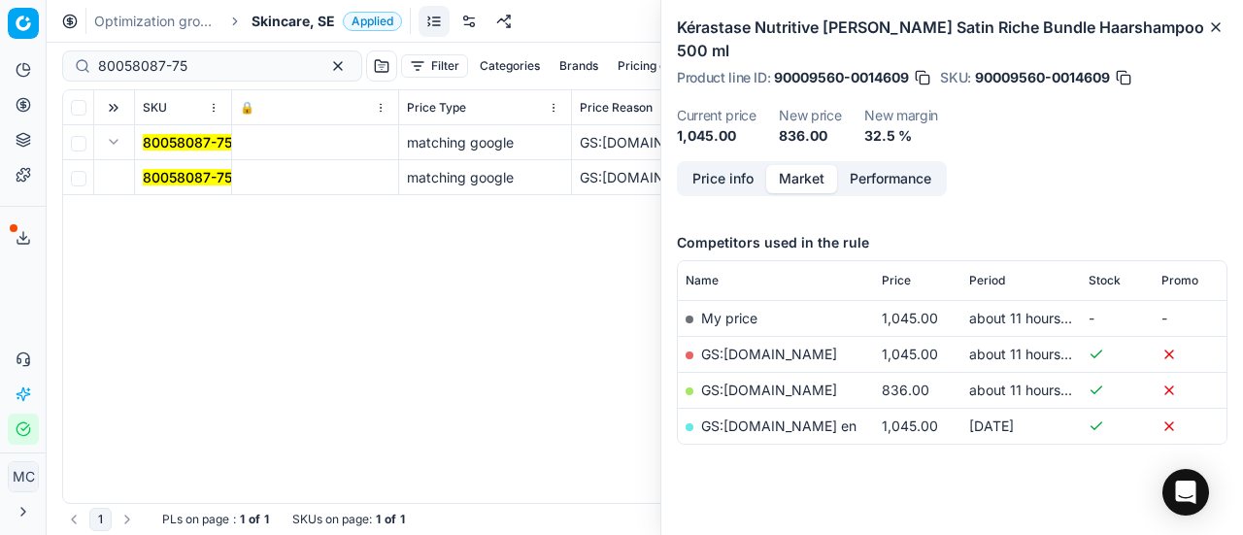
click at [214, 181] on mark "80058087-75" at bounding box center [187, 177] width 89 height 17
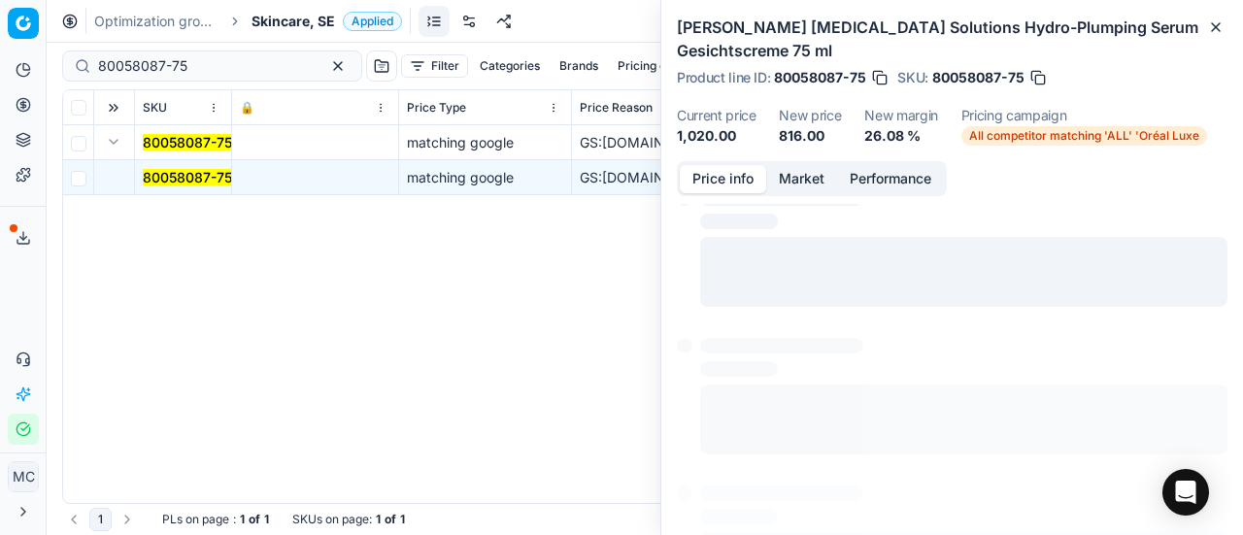
click at [721, 176] on button "Price info" at bounding box center [723, 179] width 86 height 28
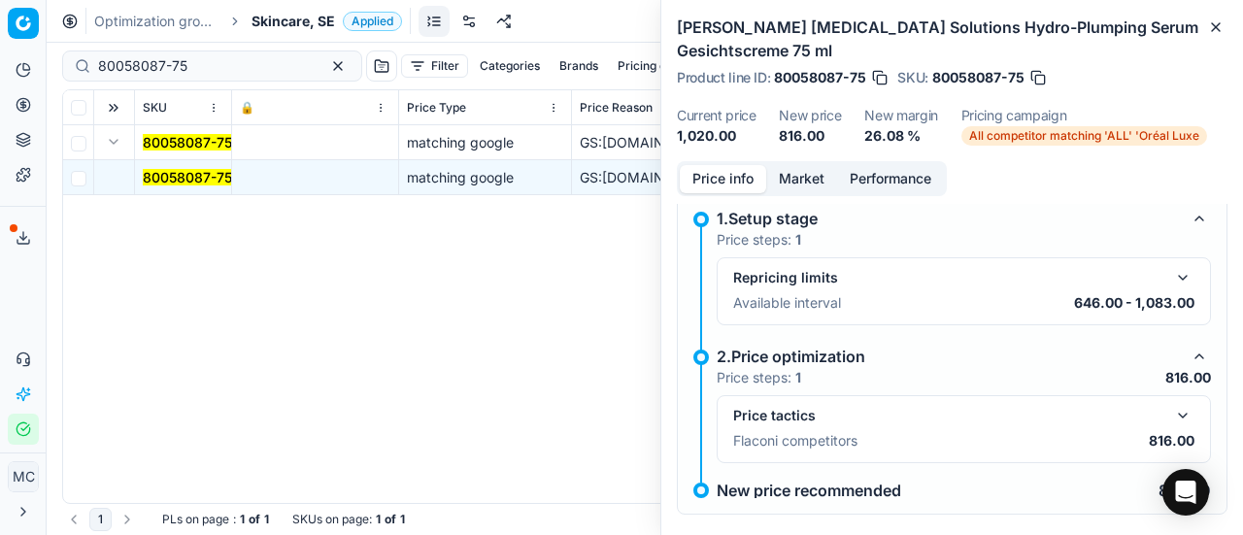
click at [1171, 414] on button "button" at bounding box center [1182, 415] width 23 height 23
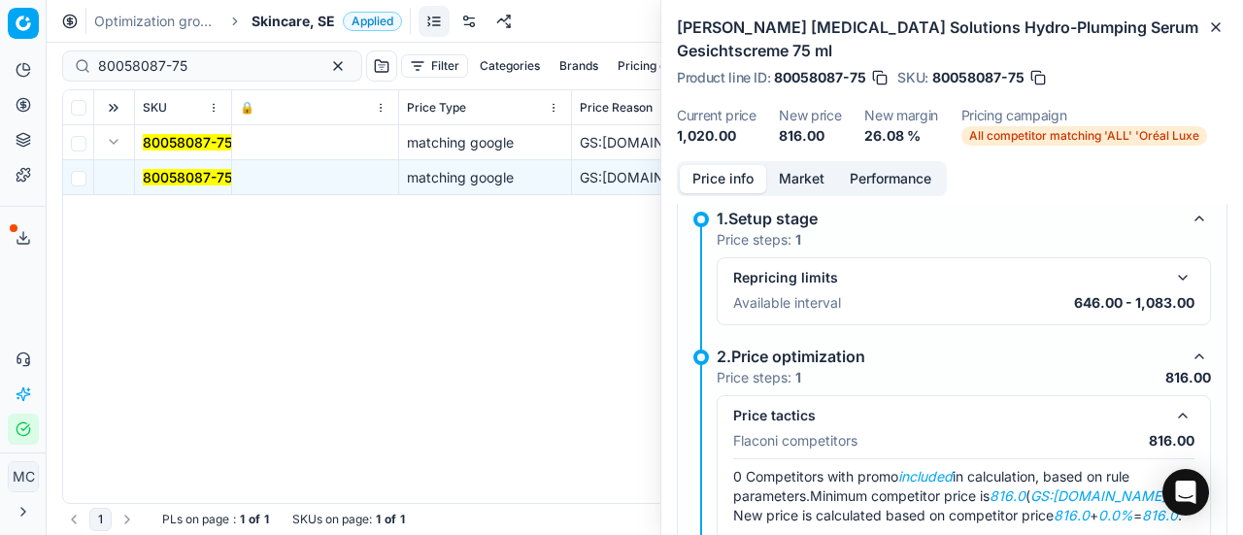
click at [810, 184] on button "Market" at bounding box center [801, 179] width 71 height 28
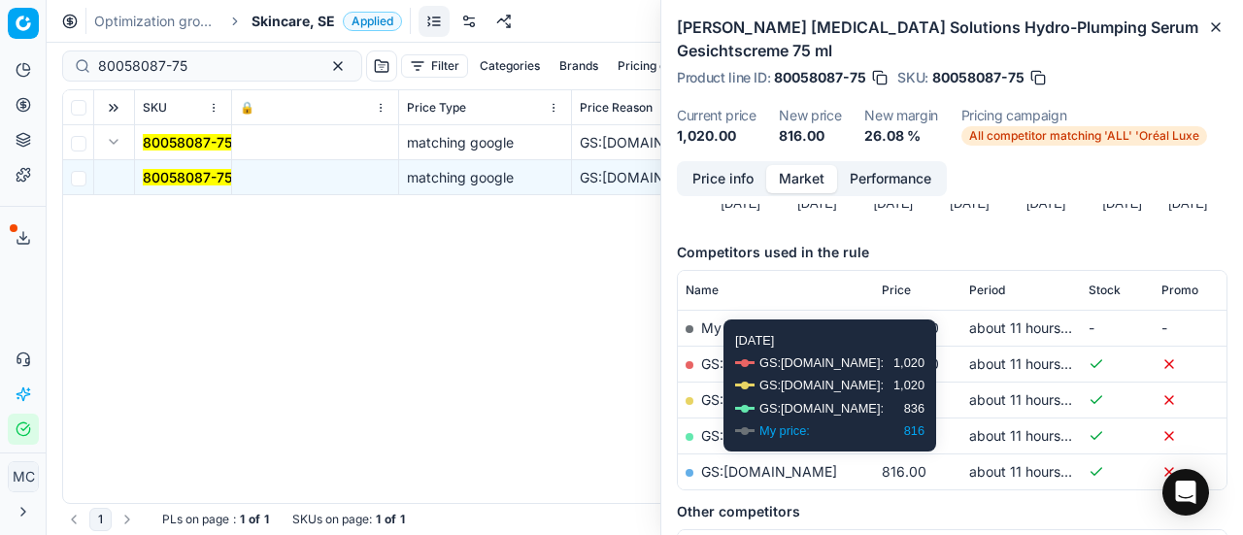
scroll to position [388, 0]
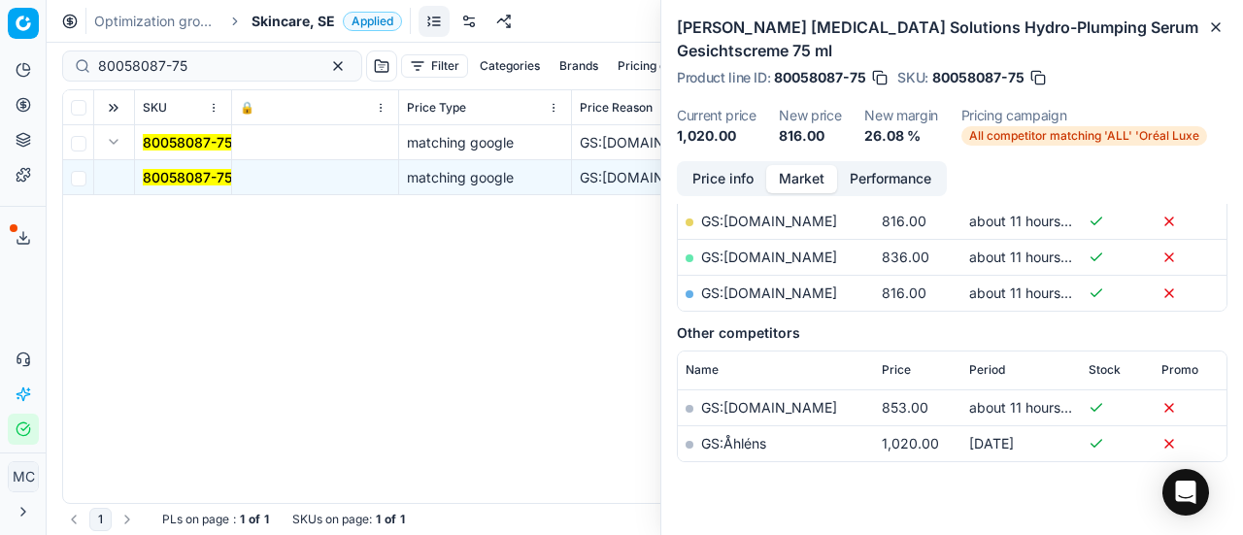
click at [790, 217] on link "GS:[DOMAIN_NAME]" at bounding box center [769, 221] width 136 height 17
click at [281, 28] on span "Skincare, SE" at bounding box center [294, 21] width 84 height 19
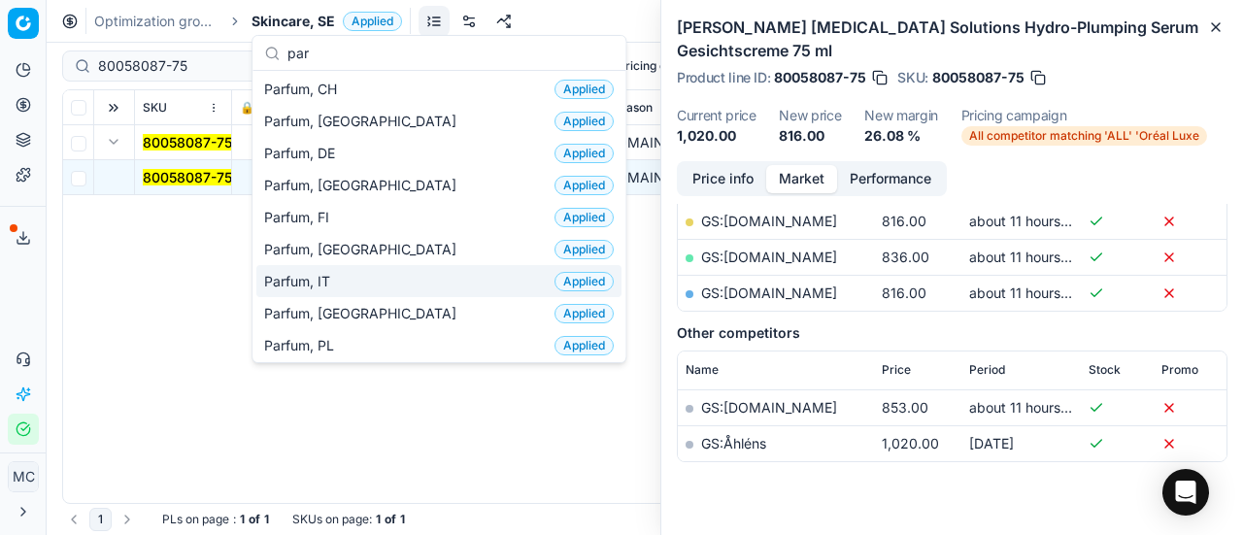
scroll to position [97, 0]
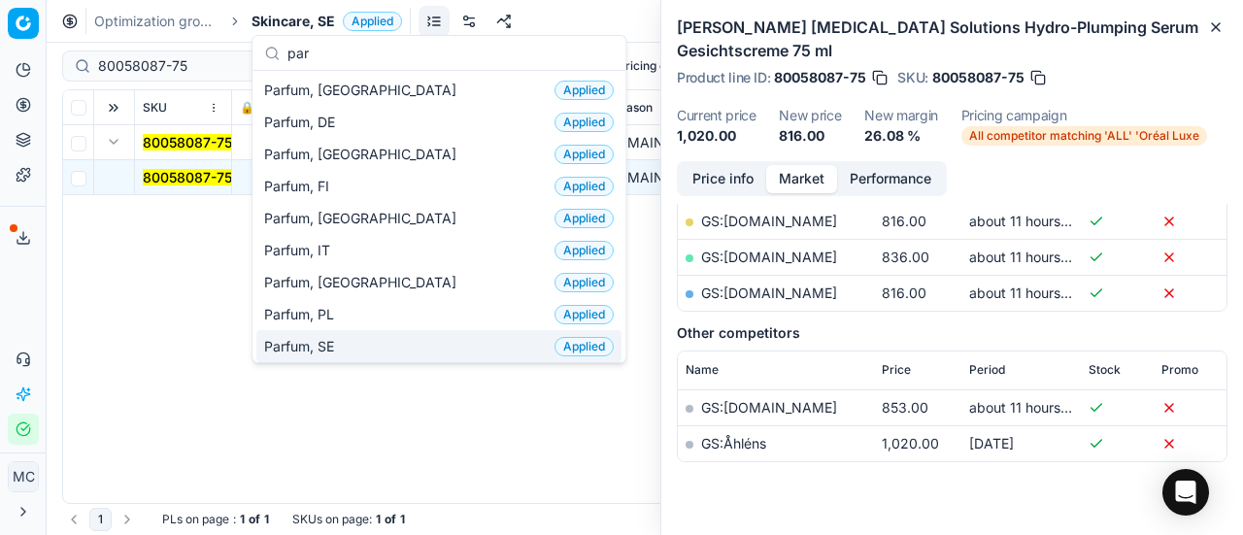
type input "par"
click at [348, 334] on div "Parfum, SE Applied" at bounding box center [438, 346] width 365 height 32
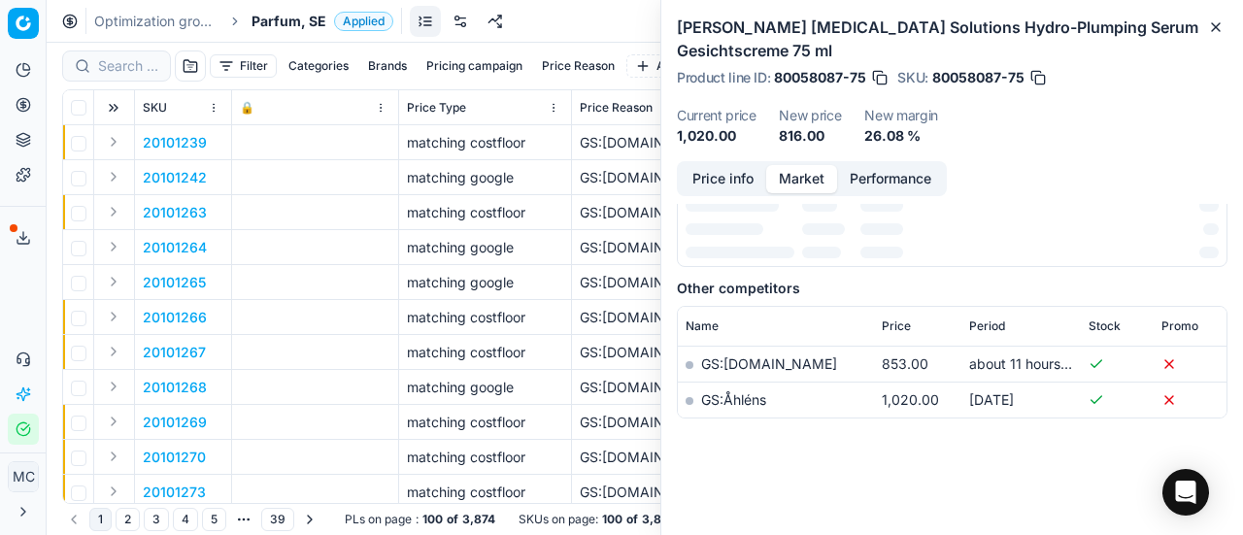
scroll to position [388, 0]
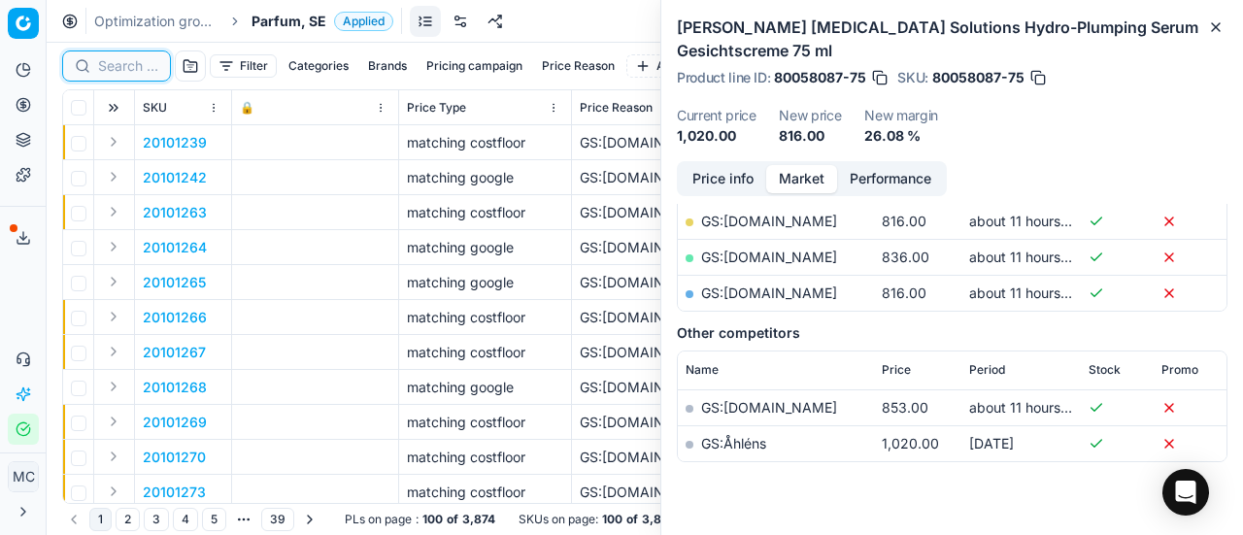
click at [121, 62] on input at bounding box center [128, 65] width 60 height 19
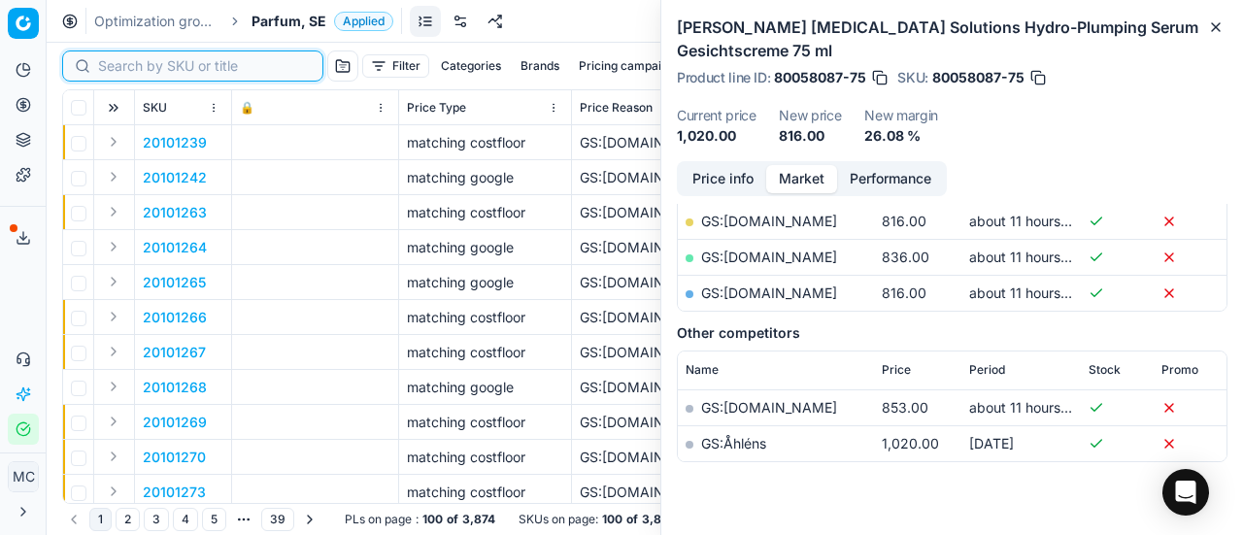
paste input "80019042-50"
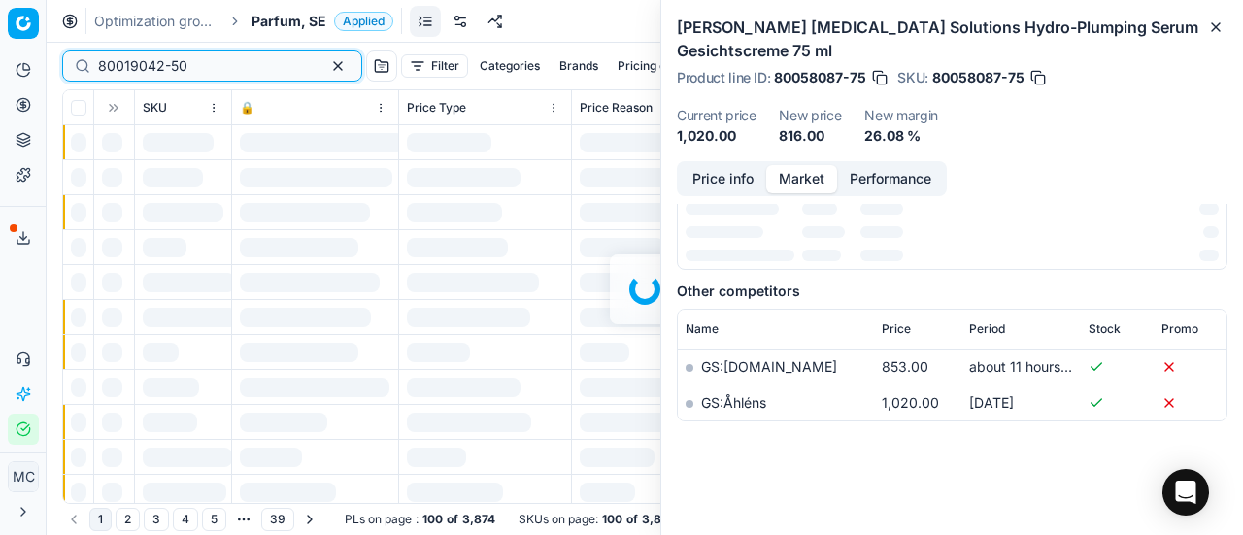
scroll to position [388, 0]
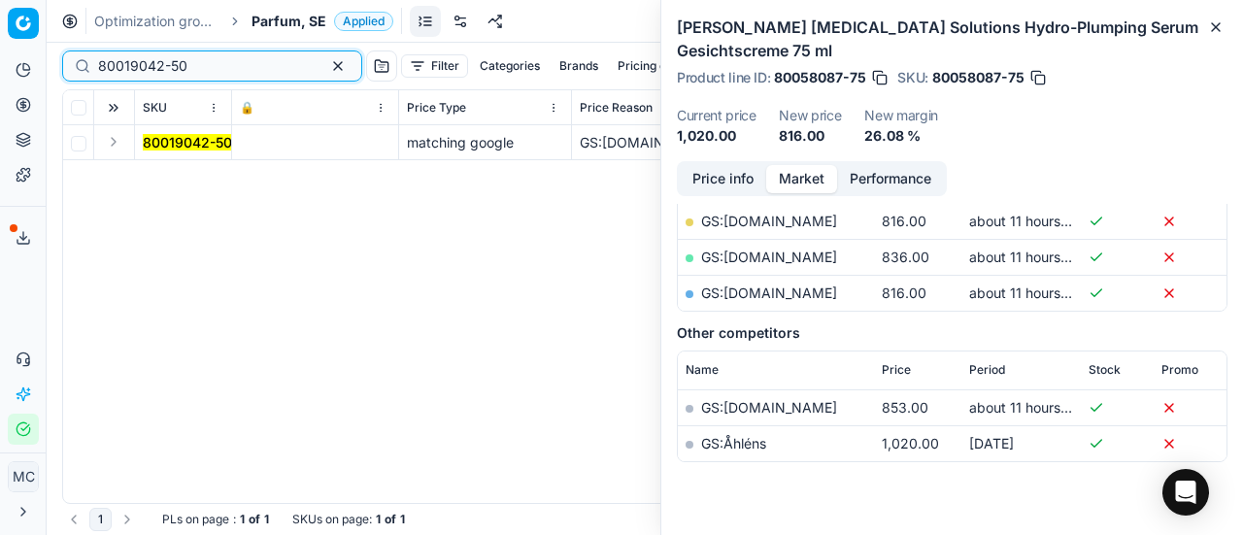
type input "80019042-50"
click at [118, 143] on button "Expand" at bounding box center [113, 141] width 23 height 23
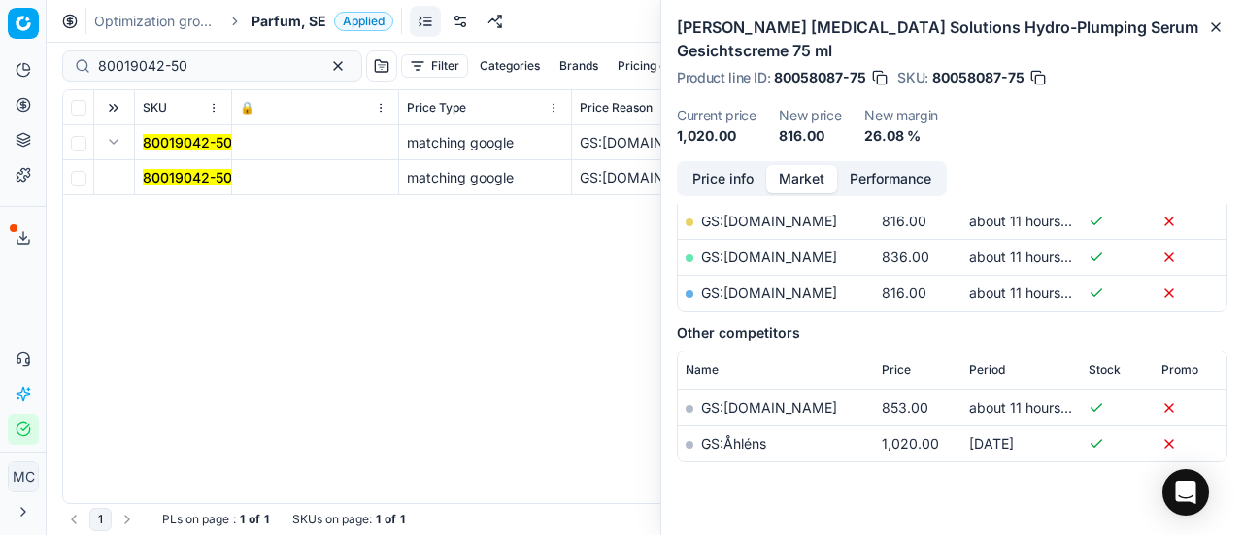
click at [180, 173] on mark "80019042-50" at bounding box center [187, 177] width 89 height 17
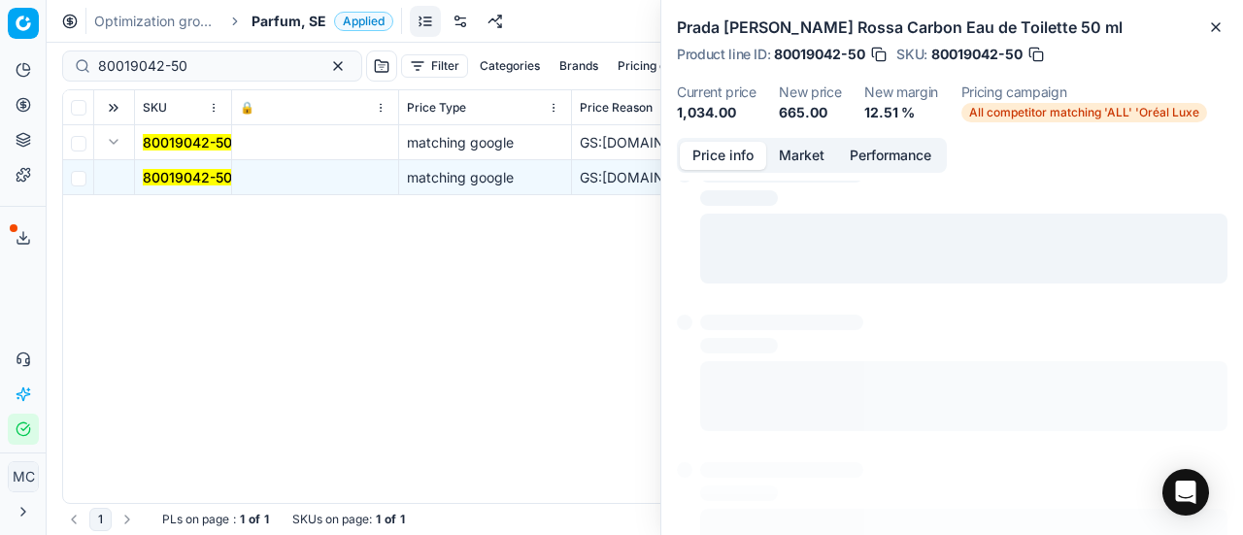
click at [734, 159] on button "Price info" at bounding box center [723, 156] width 86 height 28
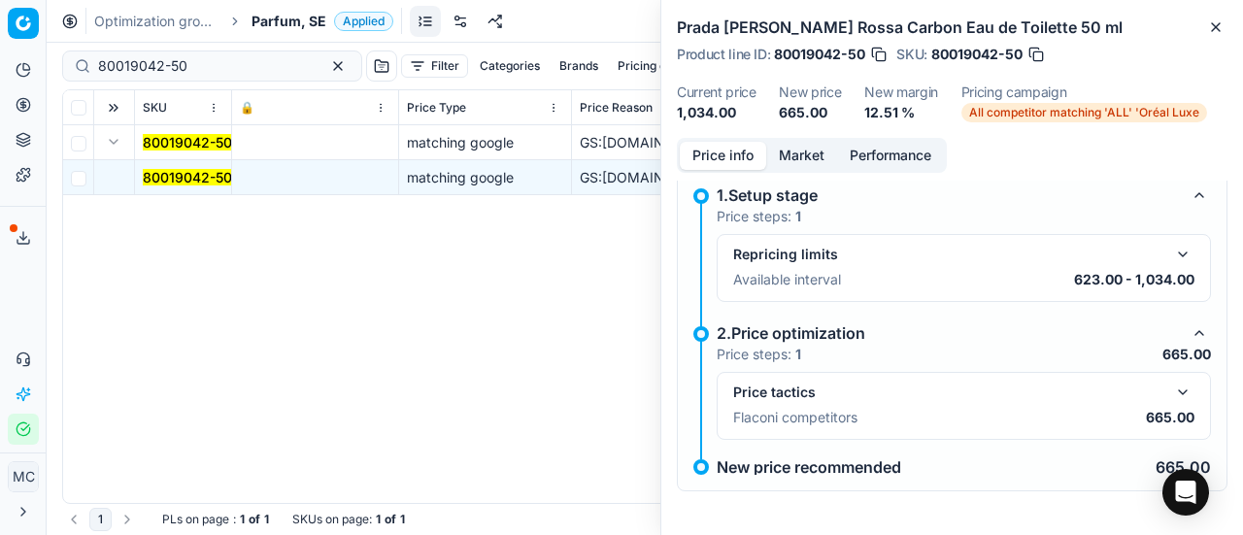
click at [1171, 392] on button "button" at bounding box center [1182, 392] width 23 height 23
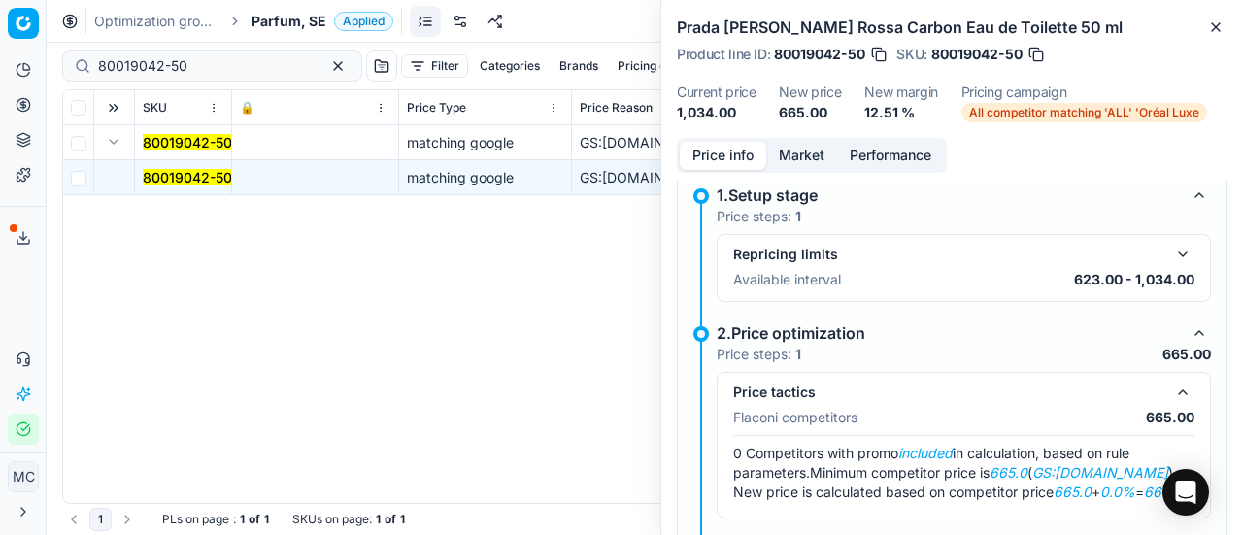
click at [807, 158] on button "Market" at bounding box center [801, 156] width 71 height 28
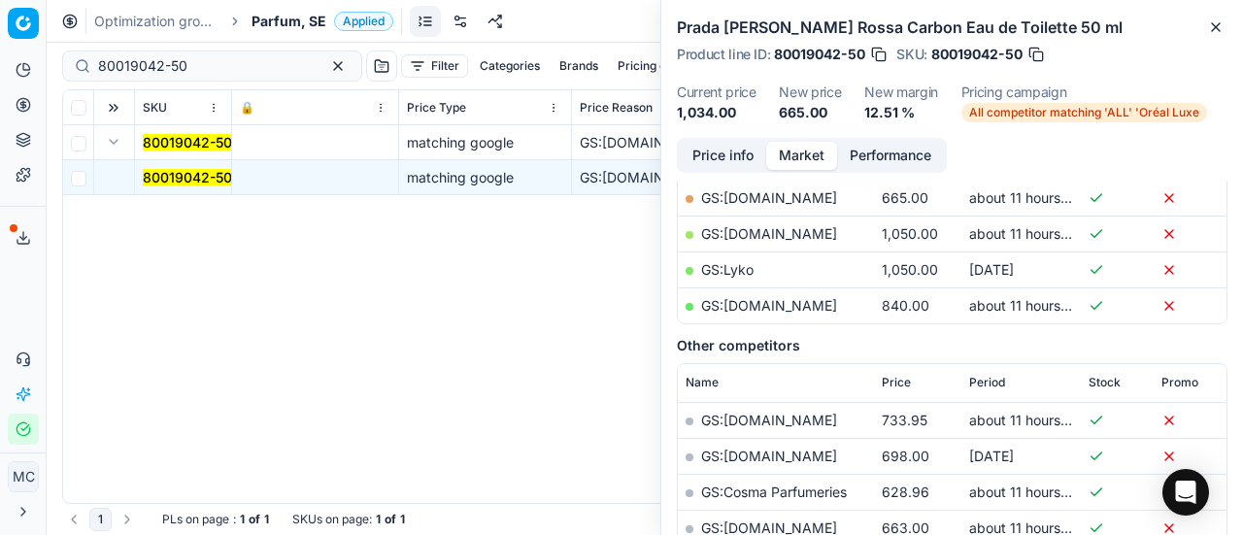
click at [772, 195] on link "GS:[DOMAIN_NAME]" at bounding box center [769, 197] width 136 height 17
click at [285, 20] on span "Parfum, SE" at bounding box center [289, 21] width 75 height 19
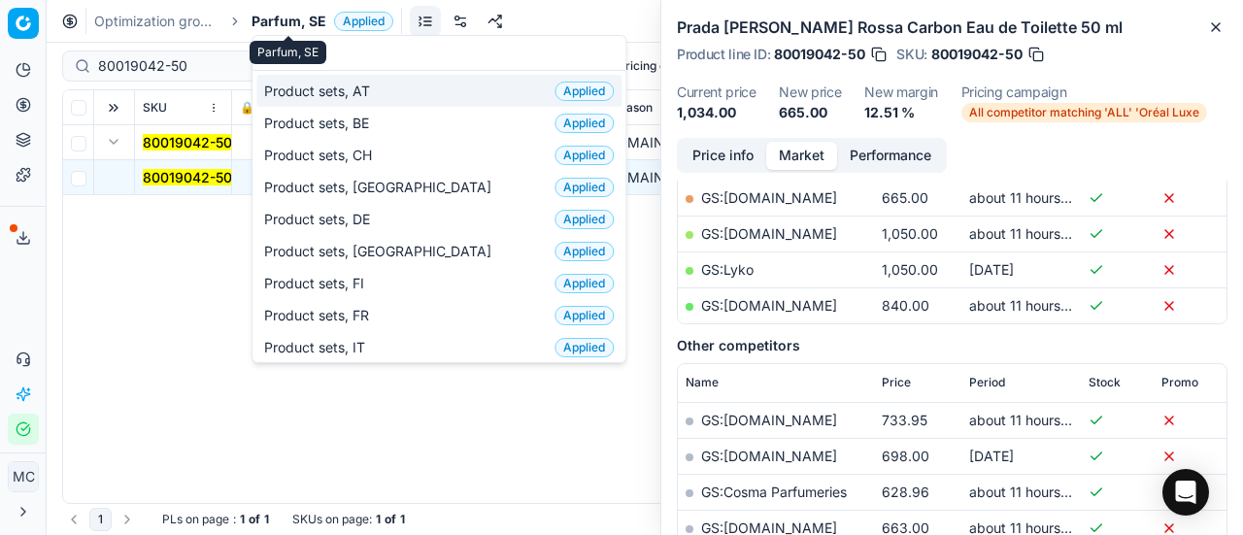
scroll to position [243, 0]
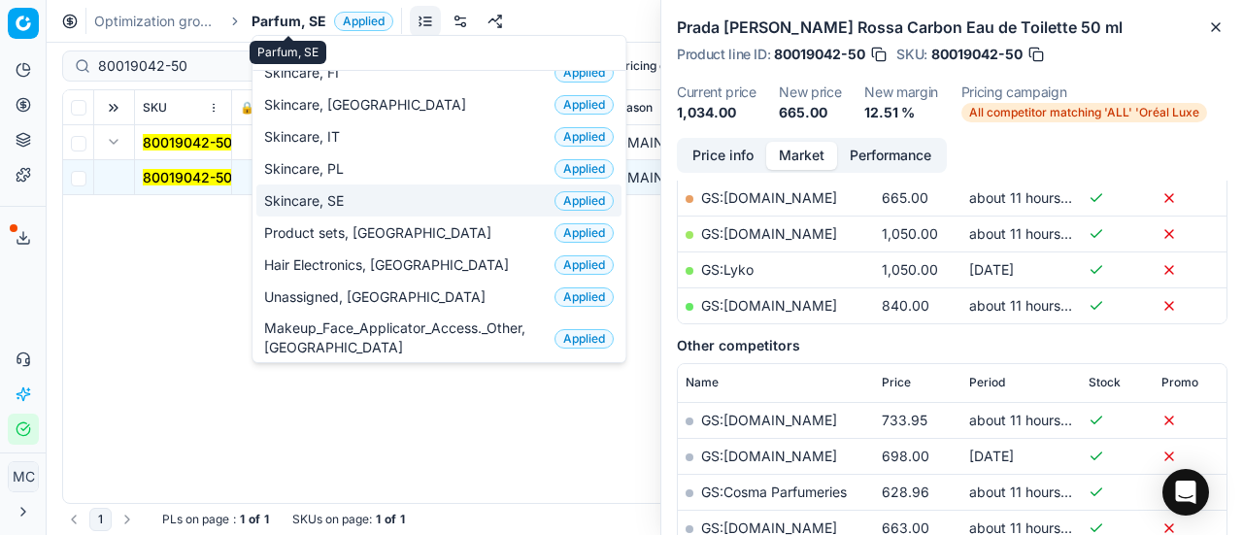
type input "sk"
click at [326, 211] on div "Skincare, SE Applied" at bounding box center [438, 200] width 365 height 32
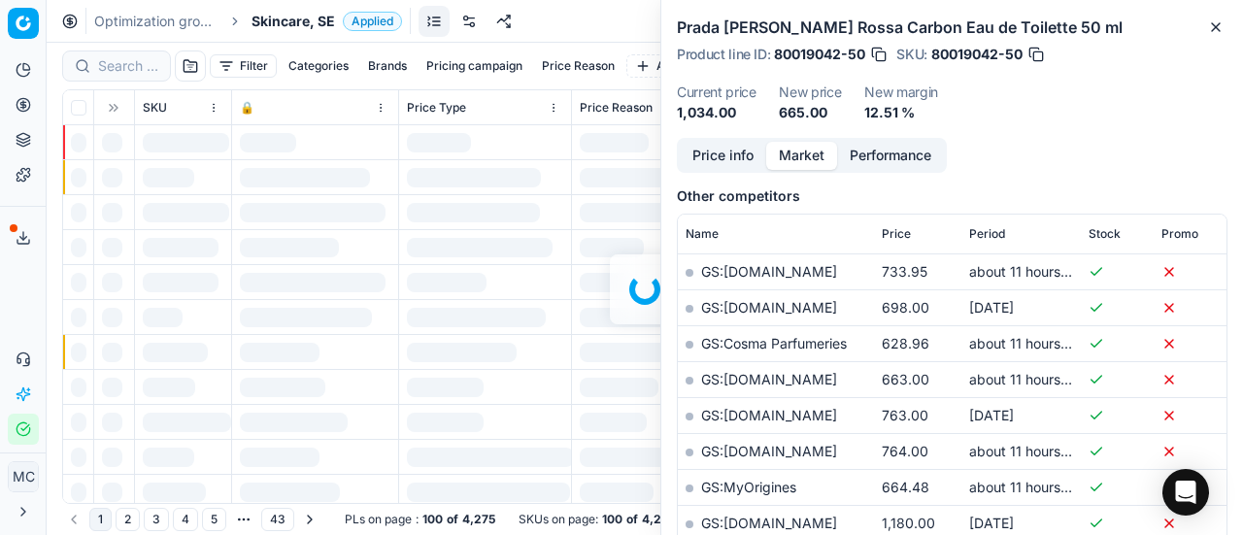
scroll to position [388, 0]
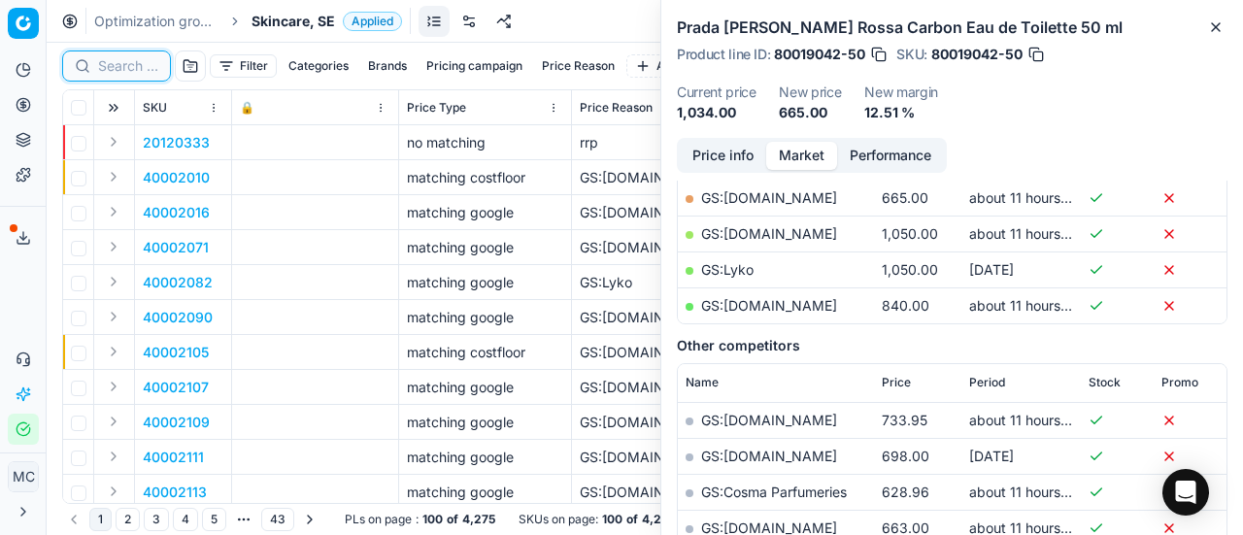
click at [123, 67] on input at bounding box center [128, 65] width 60 height 19
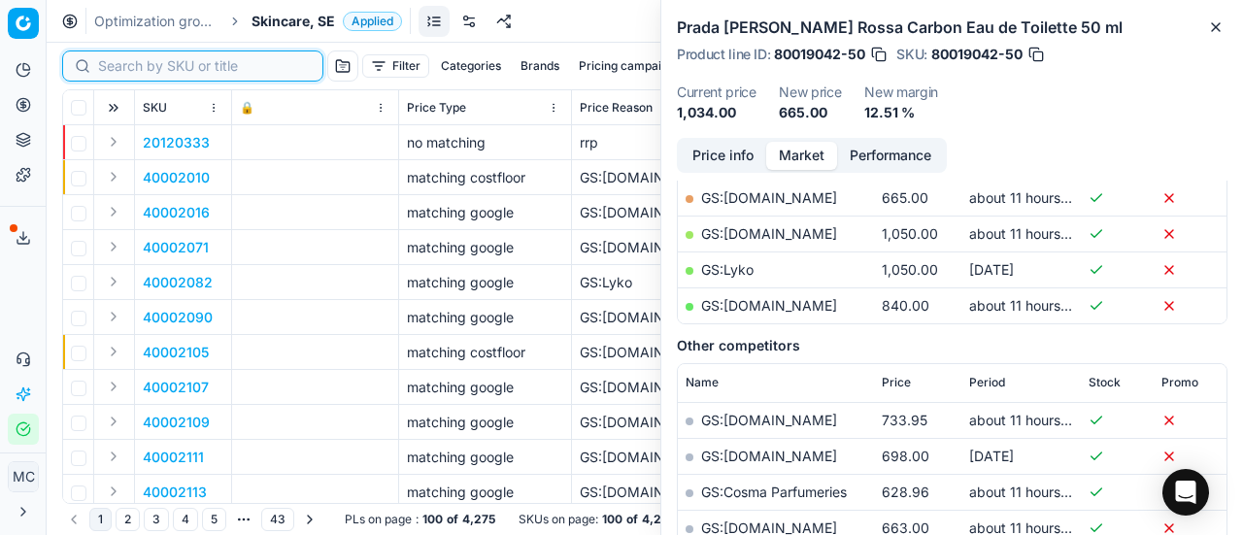
paste input "80061616-50"
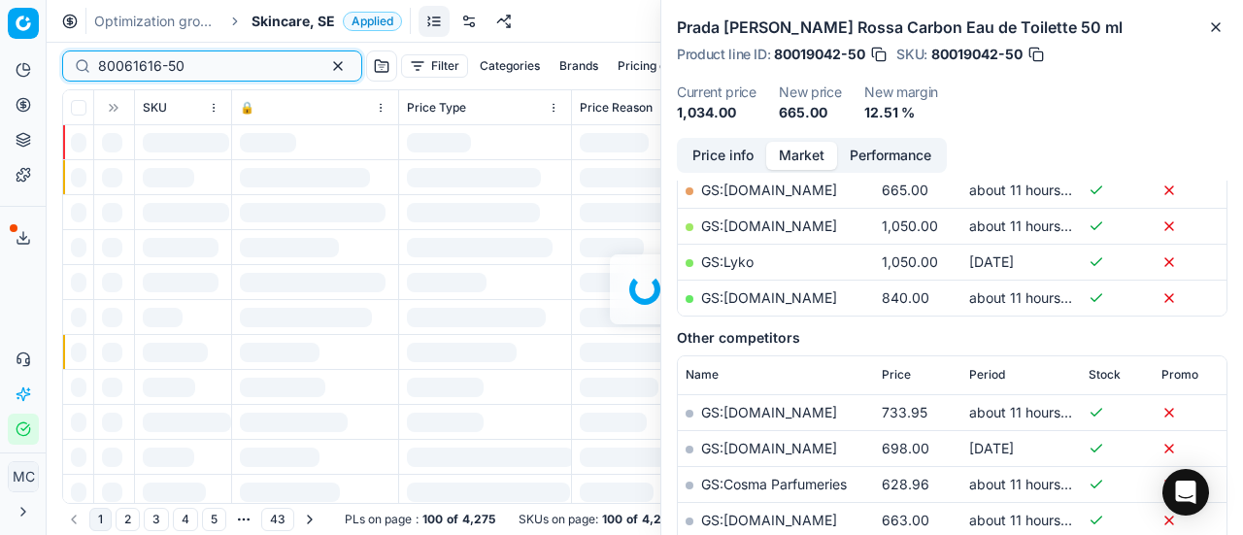
scroll to position [388, 0]
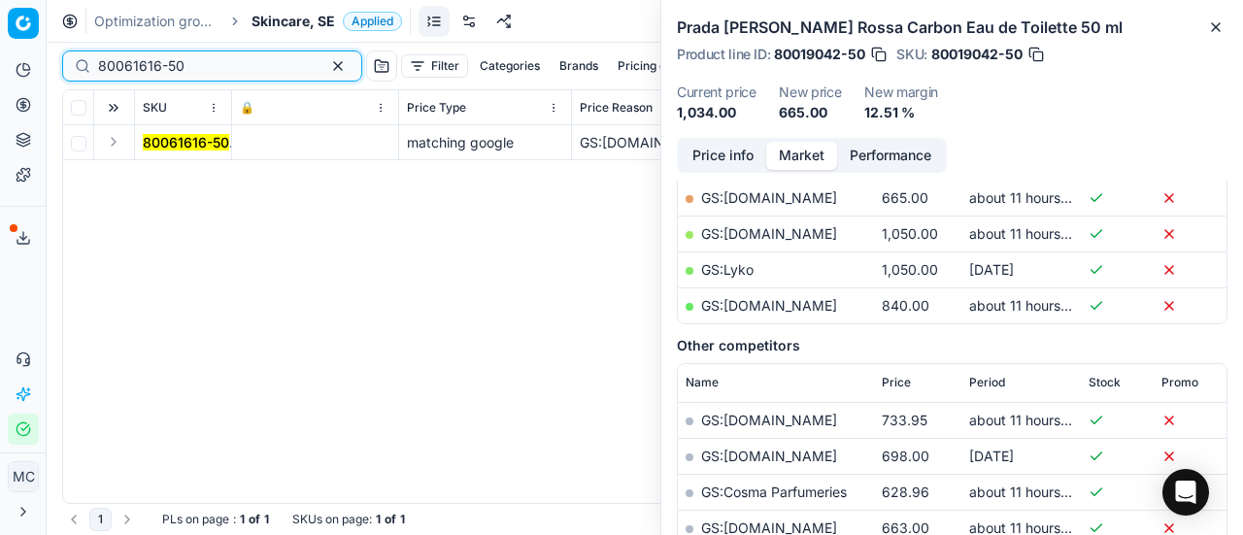
type input "80061616-50"
click at [117, 139] on button "Expand" at bounding box center [113, 141] width 23 height 23
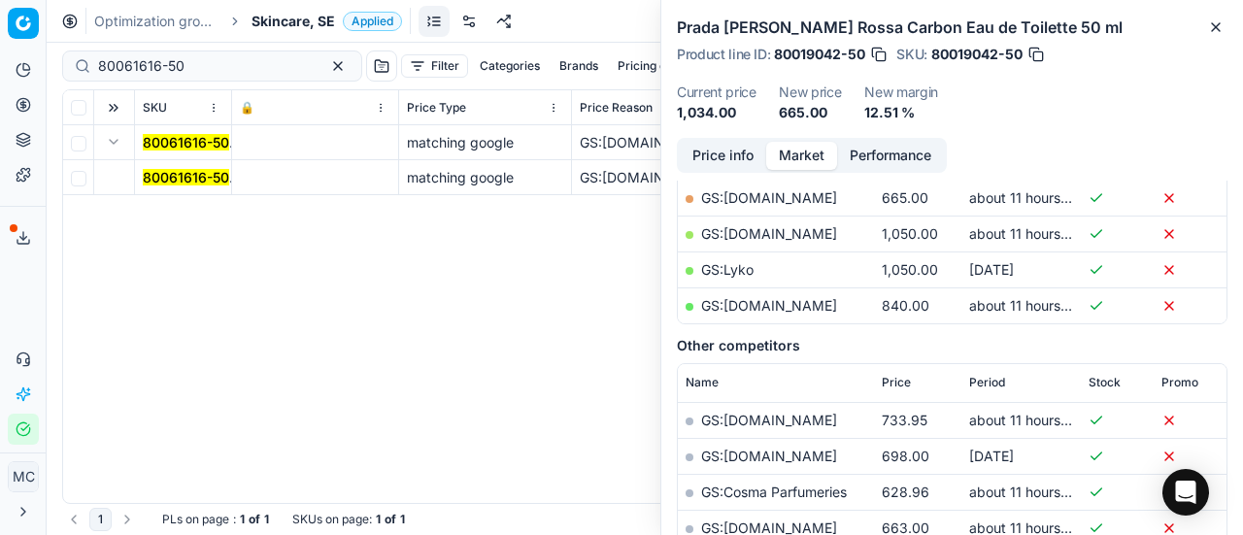
click at [171, 185] on span "80061616-50" at bounding box center [186, 177] width 86 height 19
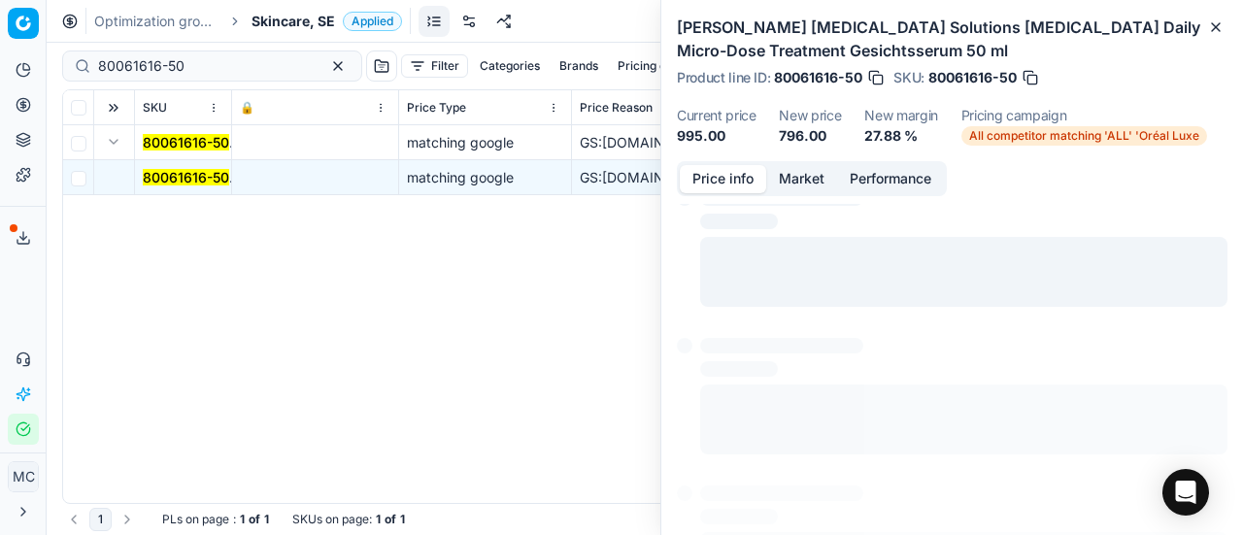
drag, startPoint x: 721, startPoint y: 180, endPoint x: 749, endPoint y: 188, distance: 28.6
click at [724, 181] on button "Price info" at bounding box center [723, 179] width 86 height 28
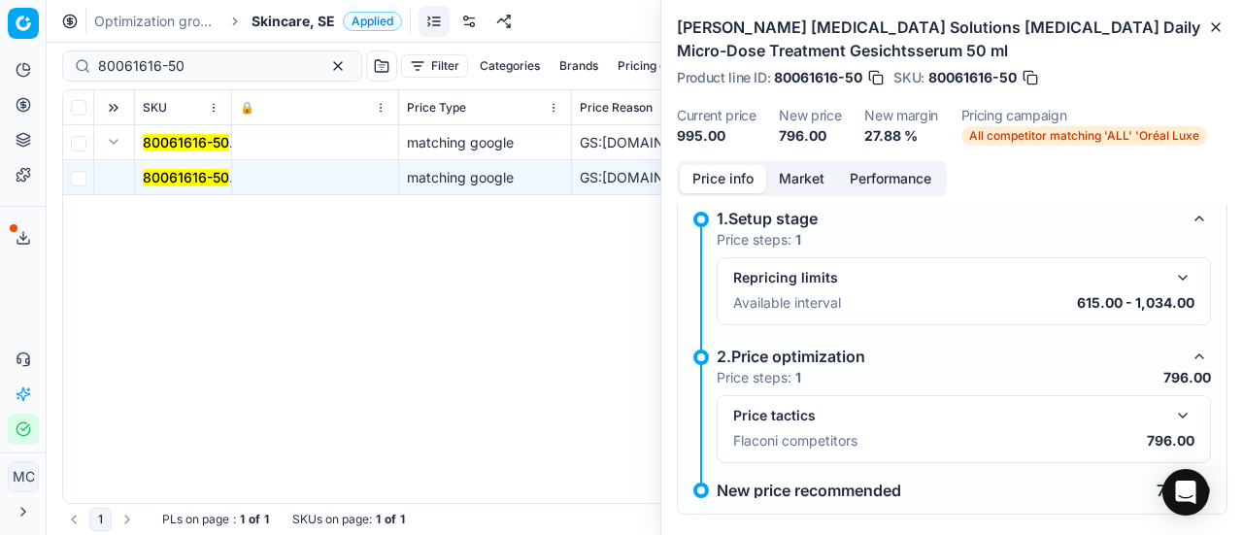
click at [1171, 411] on button "button" at bounding box center [1182, 415] width 23 height 23
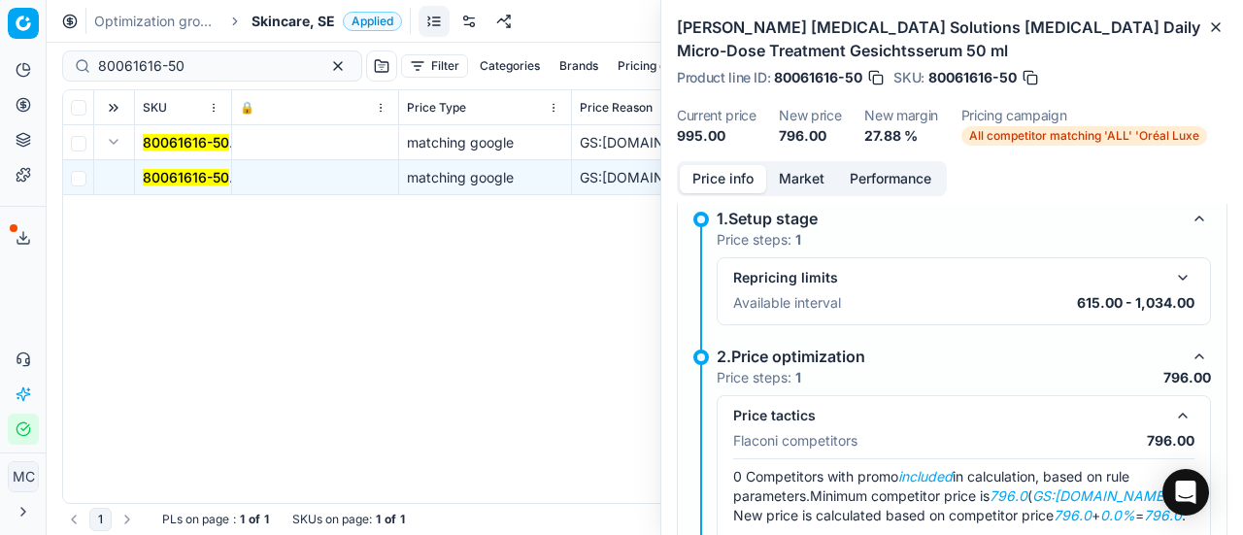
click at [804, 172] on button "Market" at bounding box center [801, 179] width 71 height 28
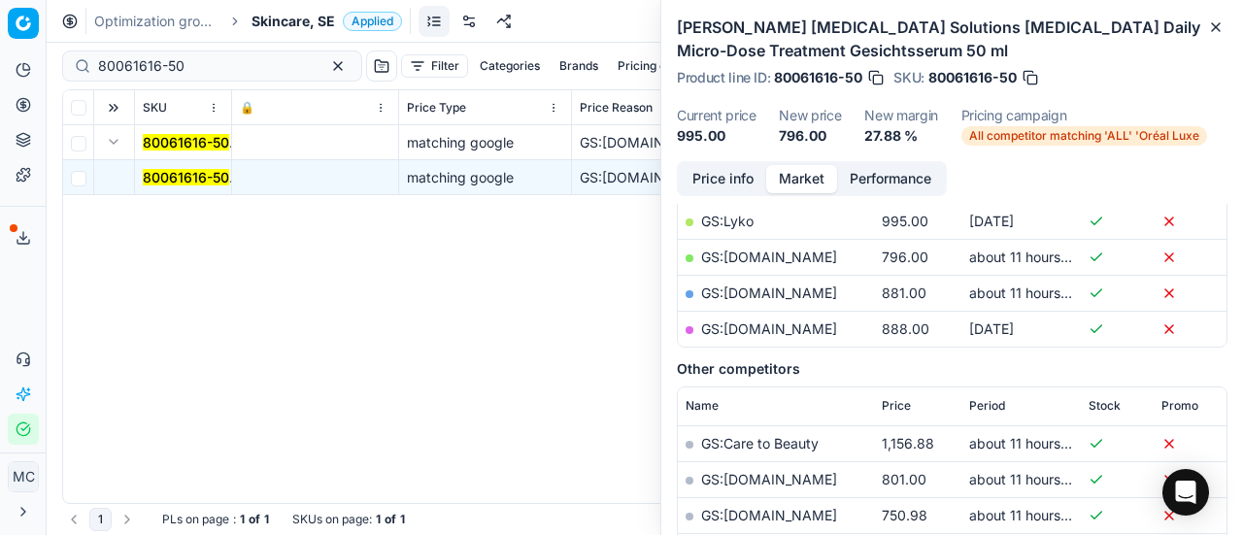
click at [772, 253] on link "GS:[DOMAIN_NAME]" at bounding box center [769, 257] width 136 height 17
click at [307, 16] on span "Skincare, SE" at bounding box center [294, 21] width 84 height 19
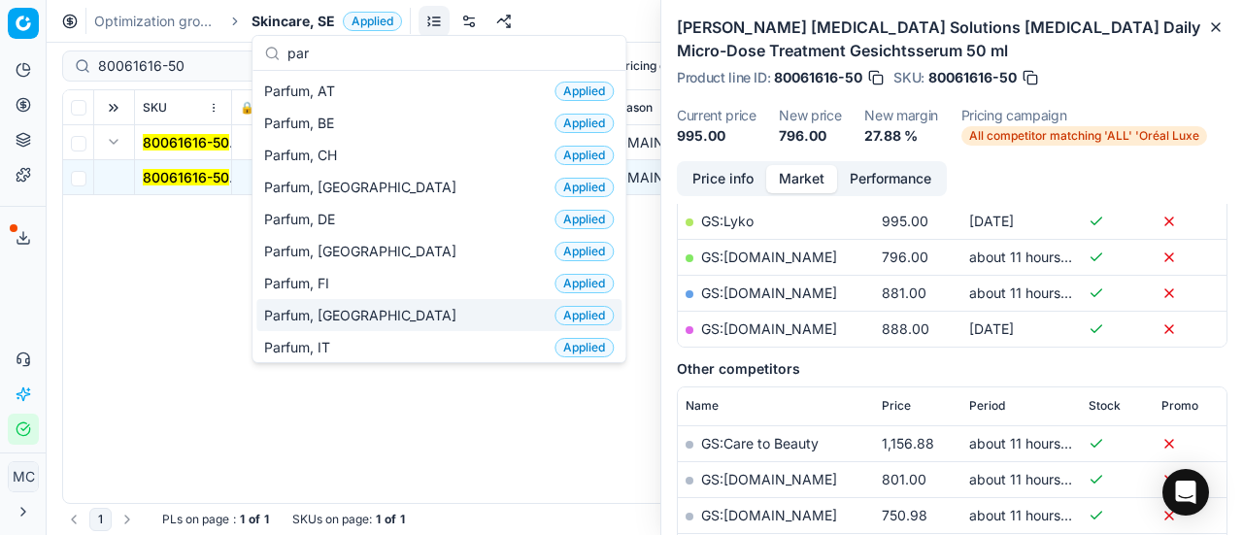
scroll to position [97, 0]
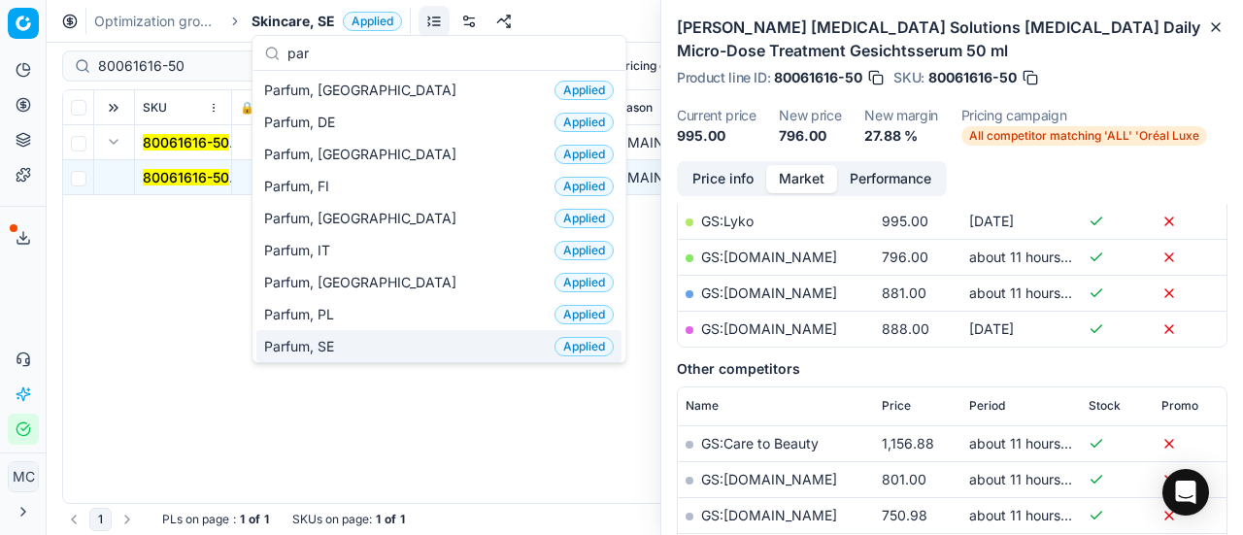
type input "par"
click at [387, 347] on div "Parfum, SE Applied" at bounding box center [438, 346] width 365 height 32
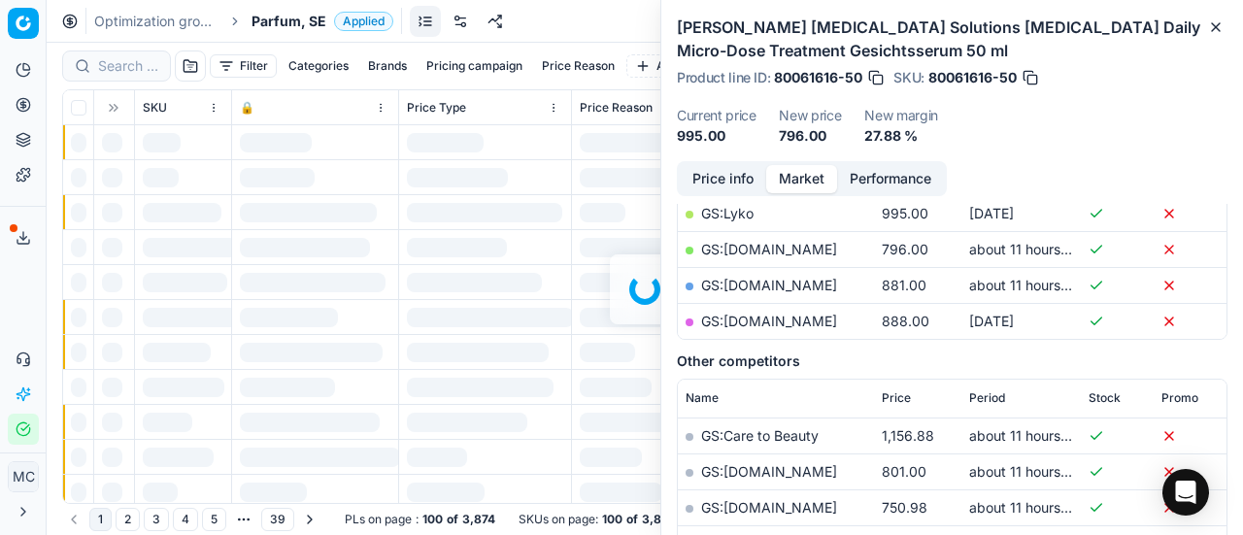
scroll to position [388, 0]
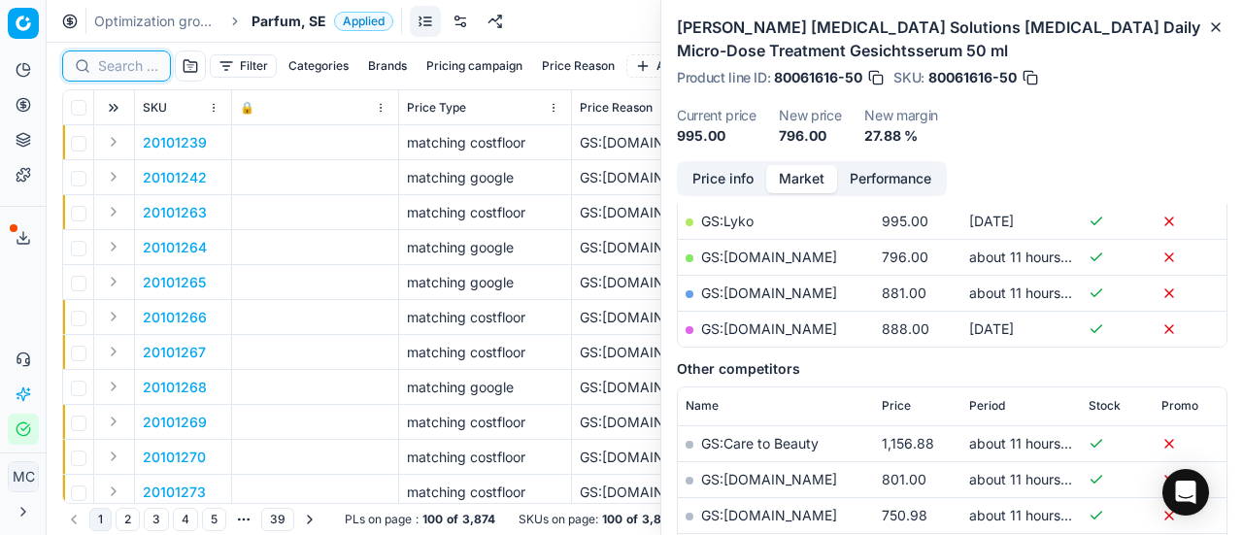
click at [124, 63] on input at bounding box center [128, 65] width 60 height 19
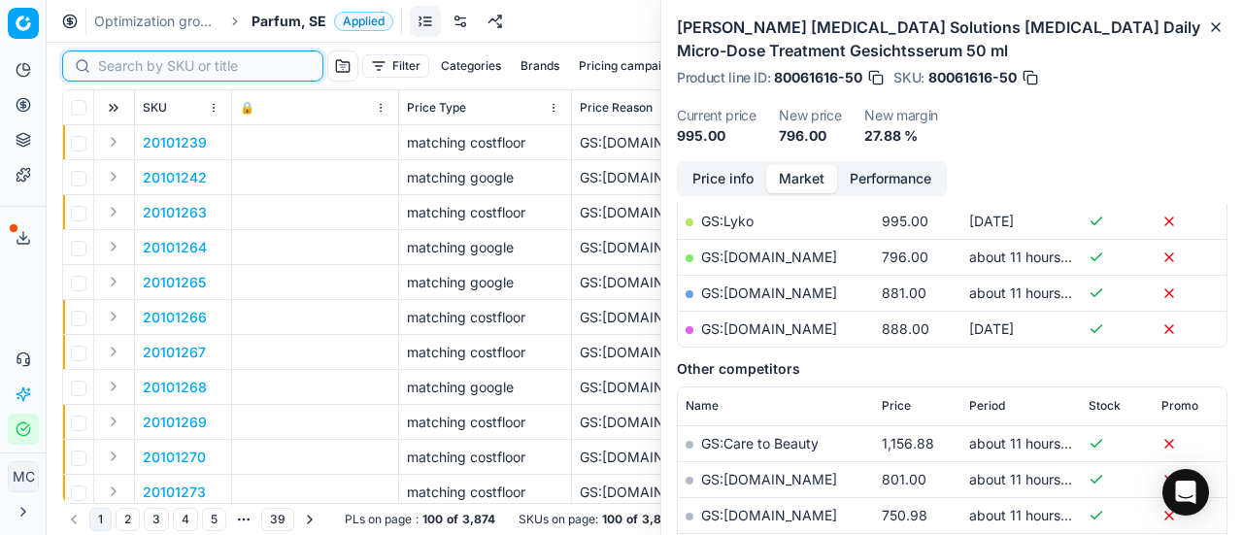
paste input "20103395"
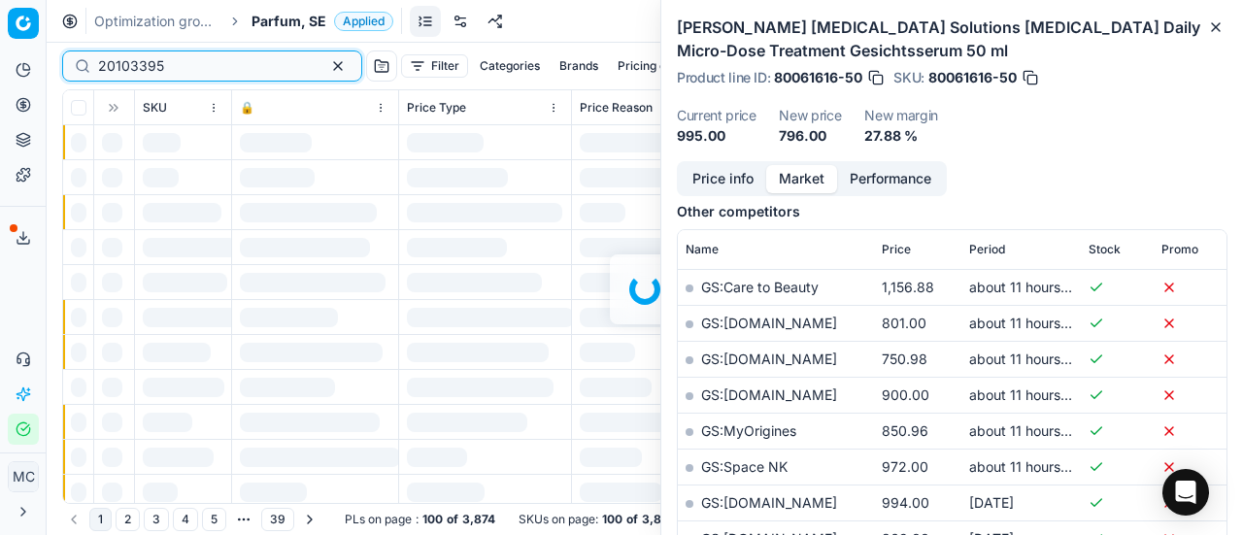
scroll to position [388, 0]
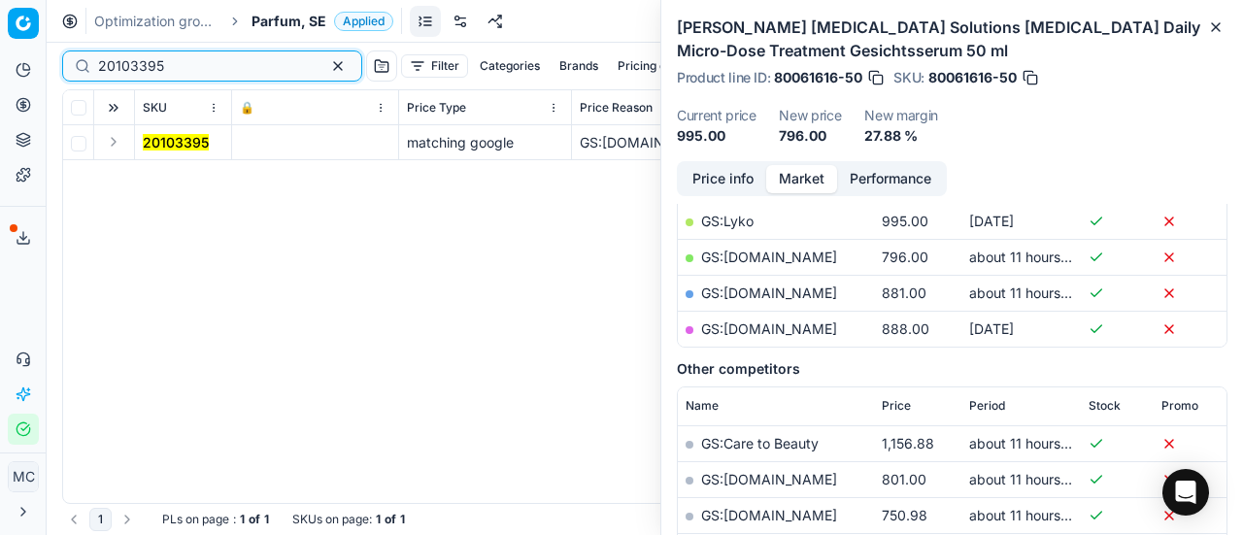
type input "20103395"
click at [107, 145] on button "Expand" at bounding box center [113, 141] width 23 height 23
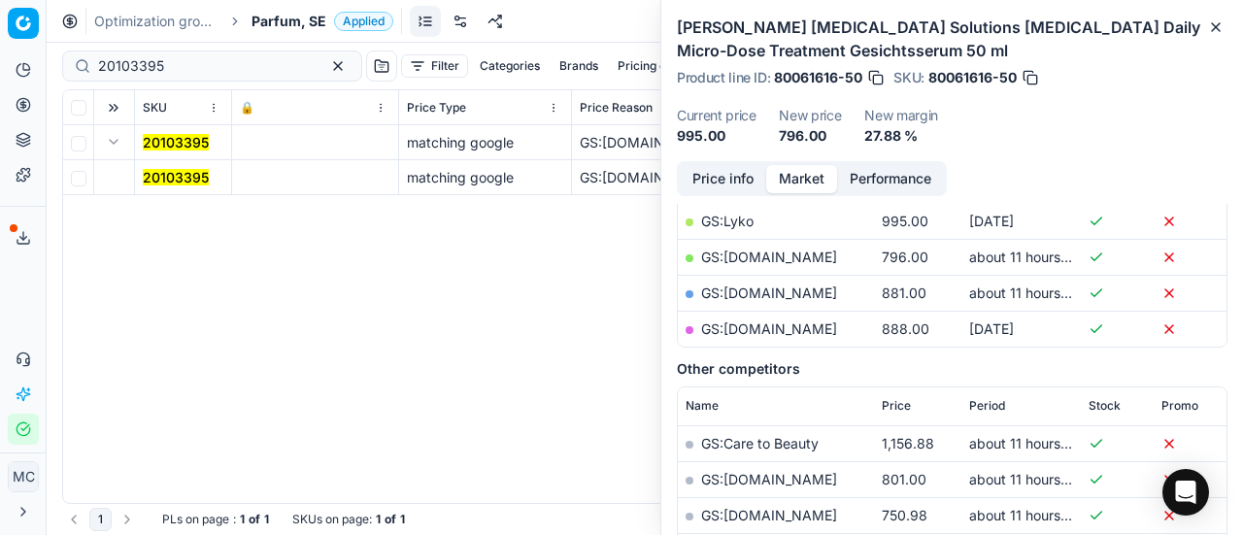
click at [174, 175] on mark "20103395" at bounding box center [176, 177] width 66 height 17
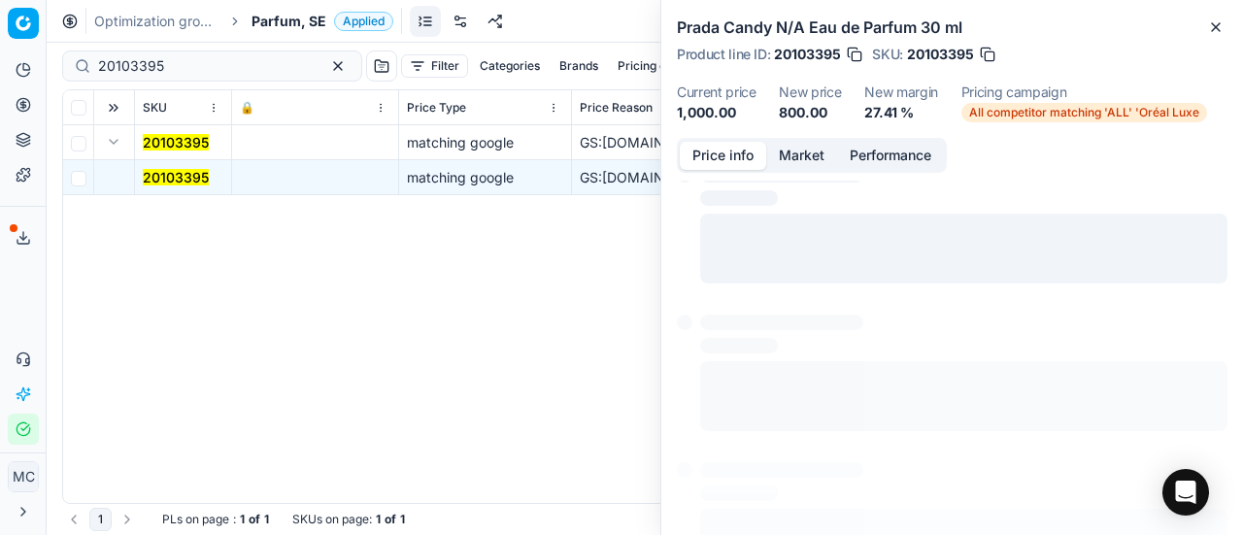
click at [716, 157] on button "Price info" at bounding box center [723, 156] width 86 height 28
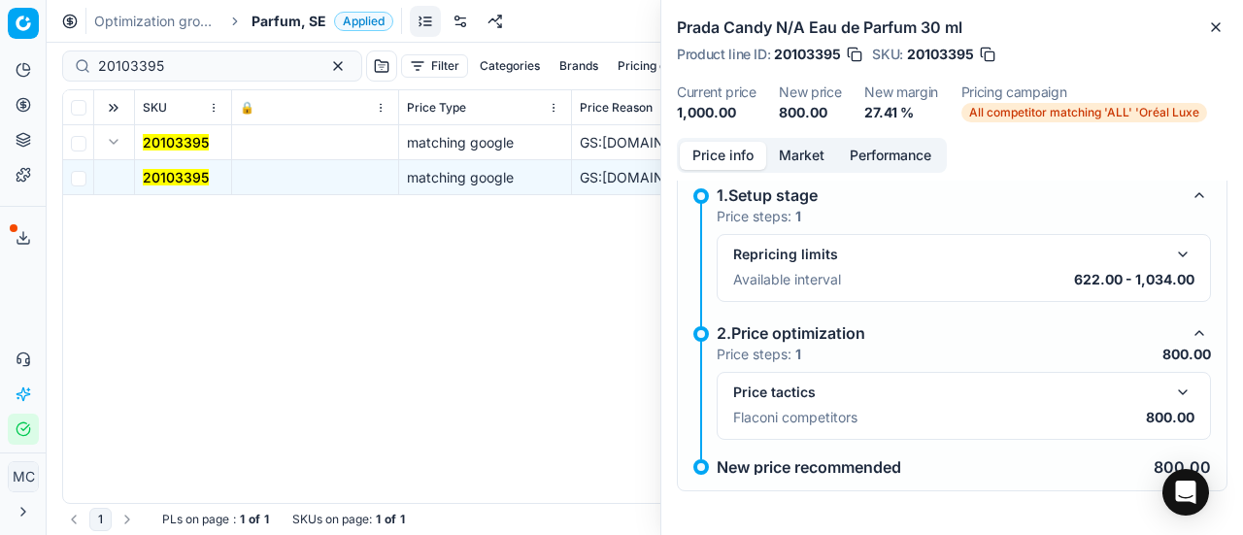
click at [1171, 388] on button "button" at bounding box center [1182, 392] width 23 height 23
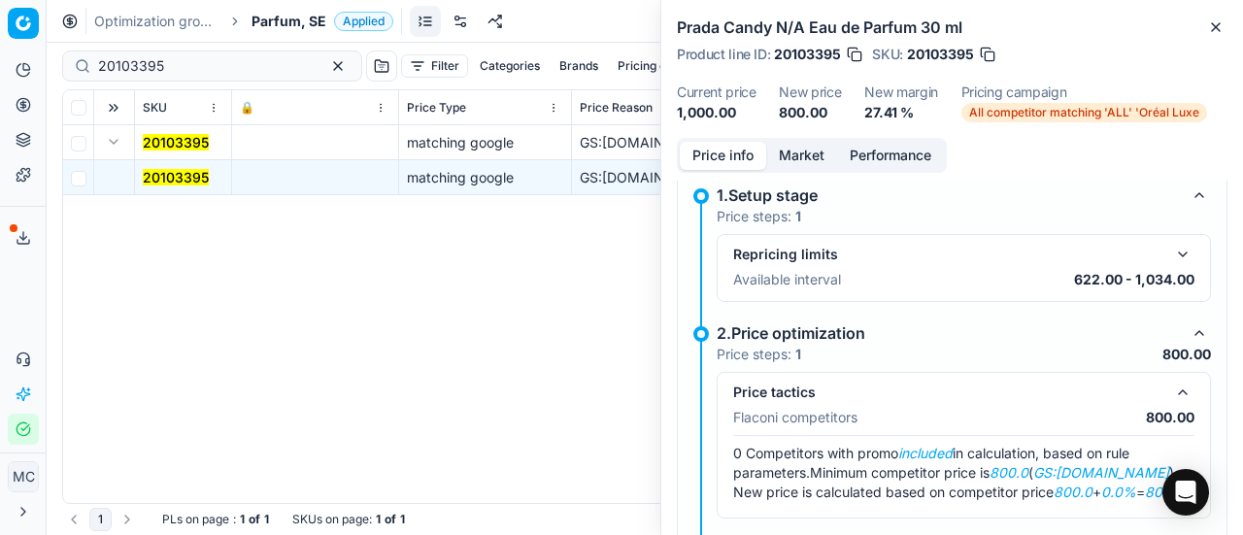
click at [812, 156] on button "Market" at bounding box center [801, 156] width 71 height 28
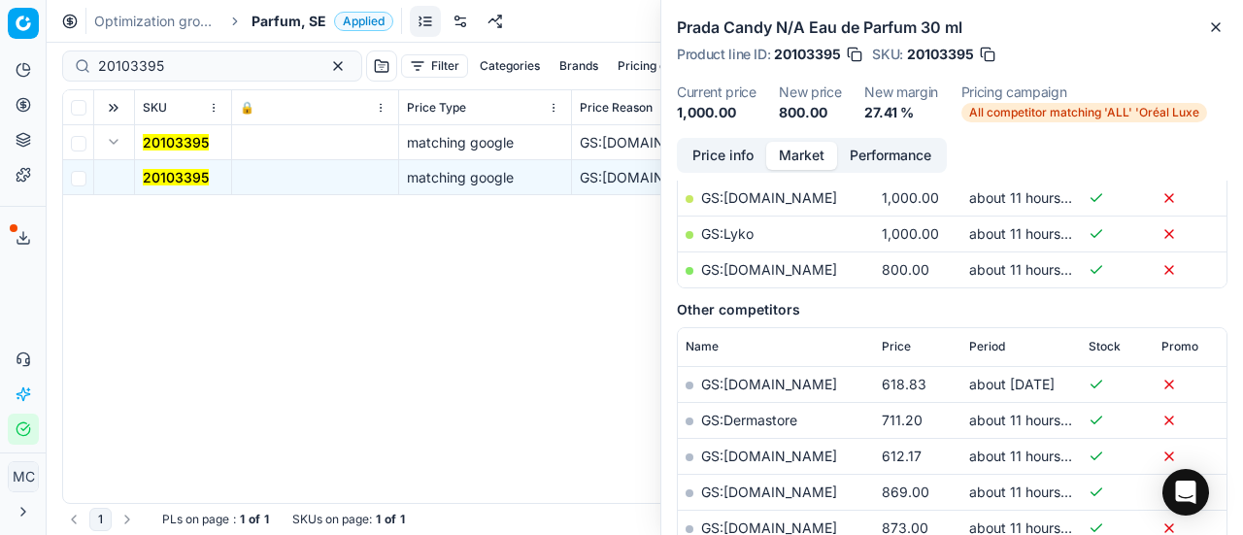
click at [767, 264] on link "GS:[DOMAIN_NAME]" at bounding box center [769, 269] width 136 height 17
click at [291, 13] on span "Parfum, SE" at bounding box center [289, 21] width 75 height 19
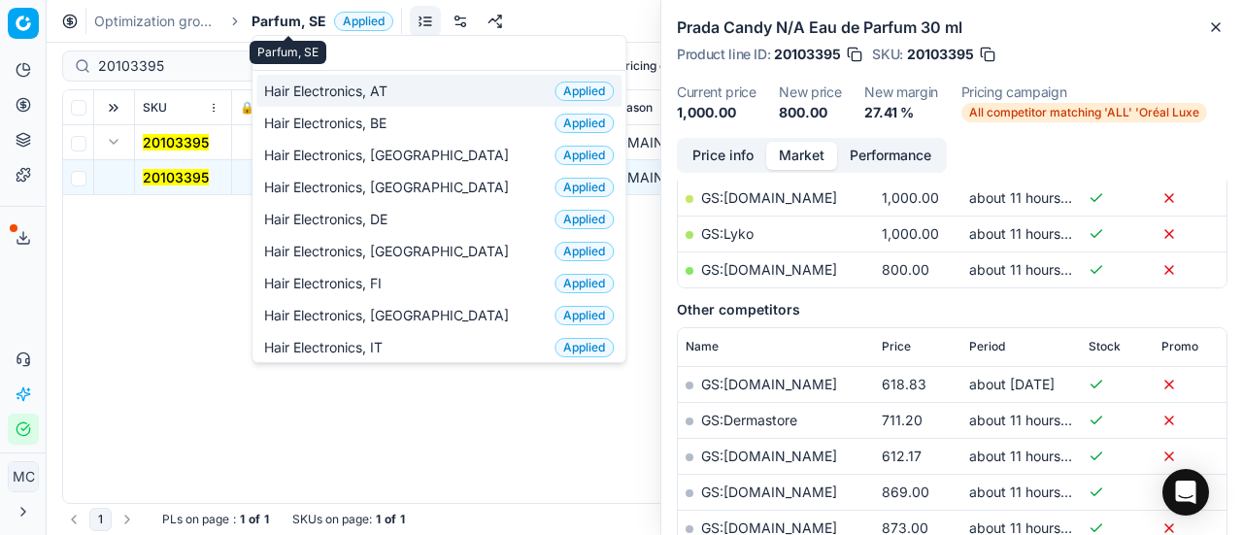
scroll to position [243, 0]
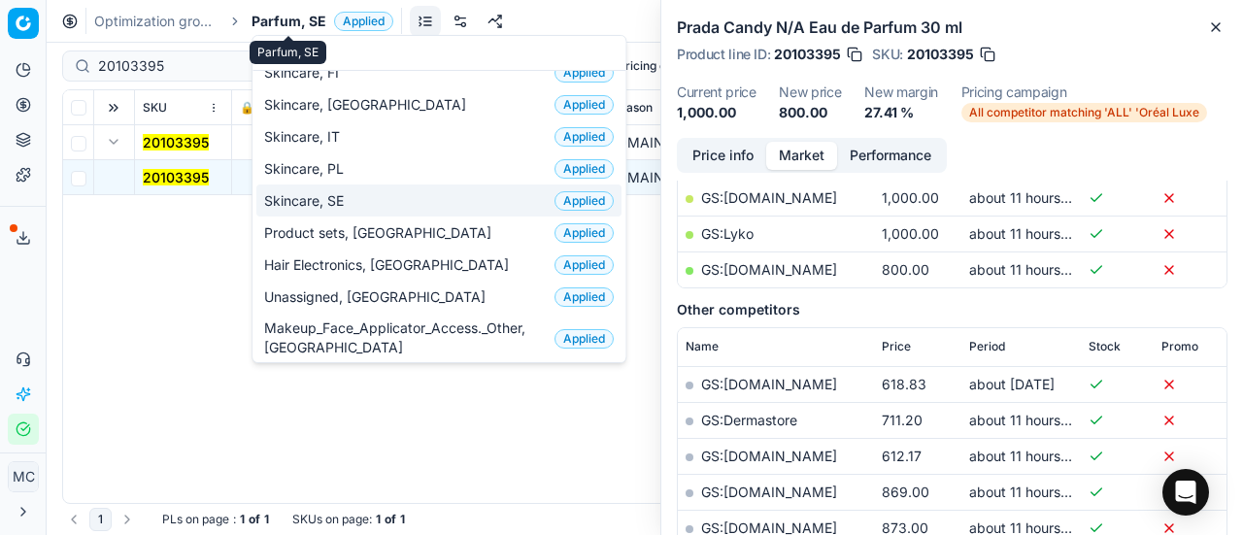
type input "sk"
click at [330, 198] on span "Skincare, SE" at bounding box center [307, 200] width 87 height 19
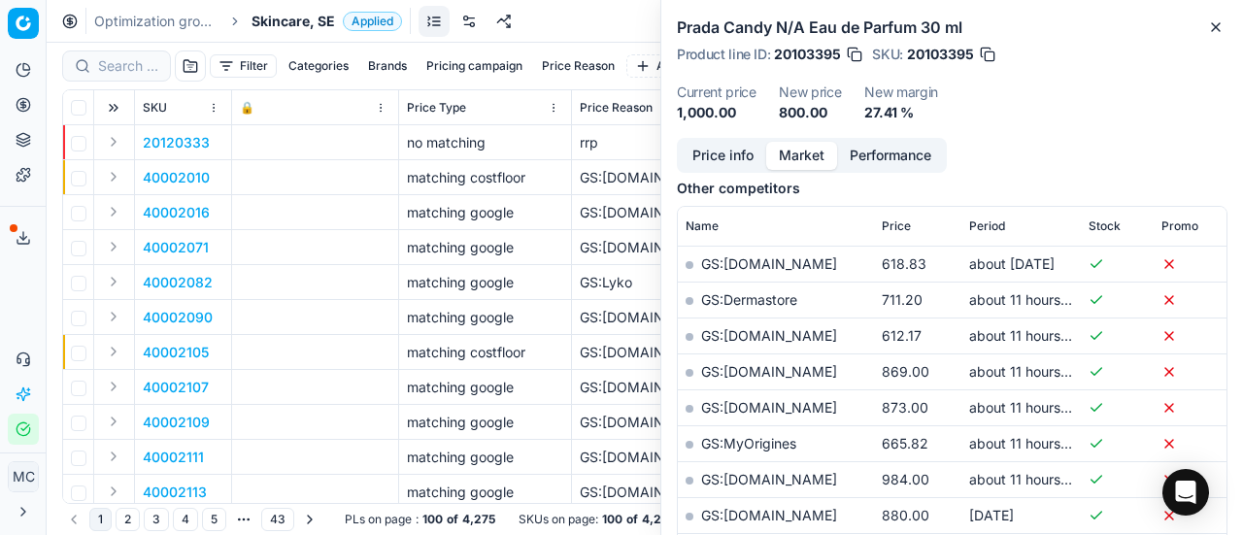
scroll to position [388, 0]
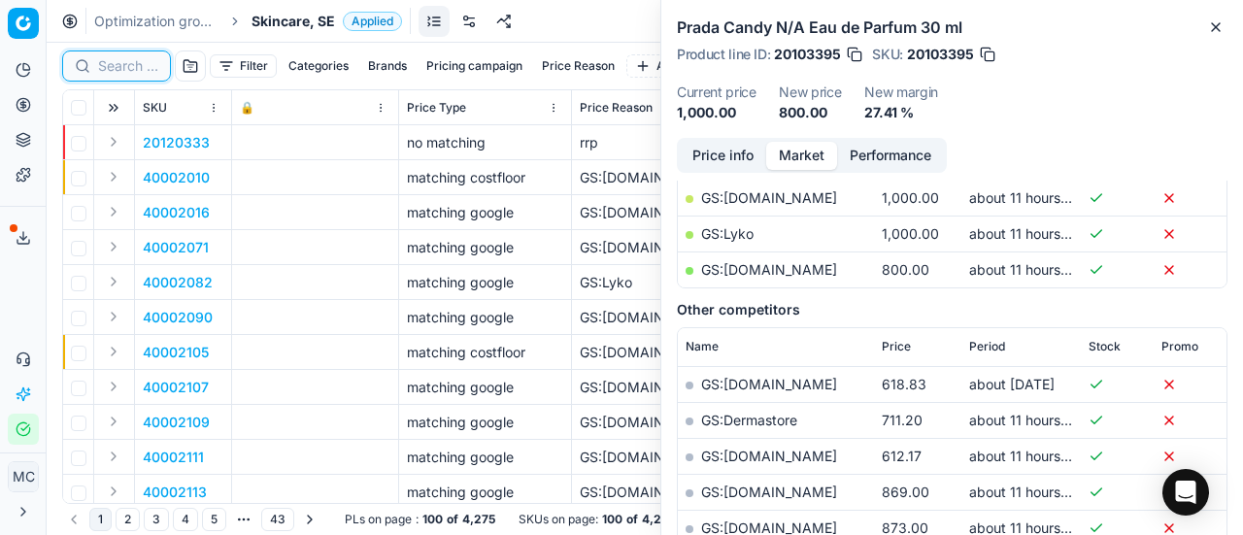
click at [132, 60] on input at bounding box center [128, 65] width 60 height 19
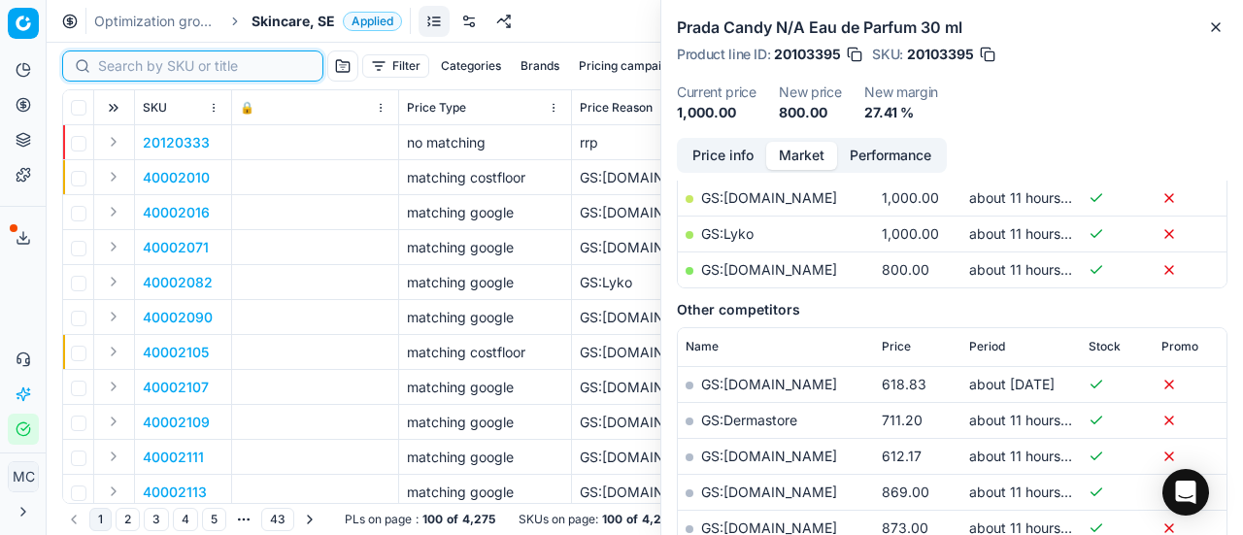
paste input "80029373-50-1"
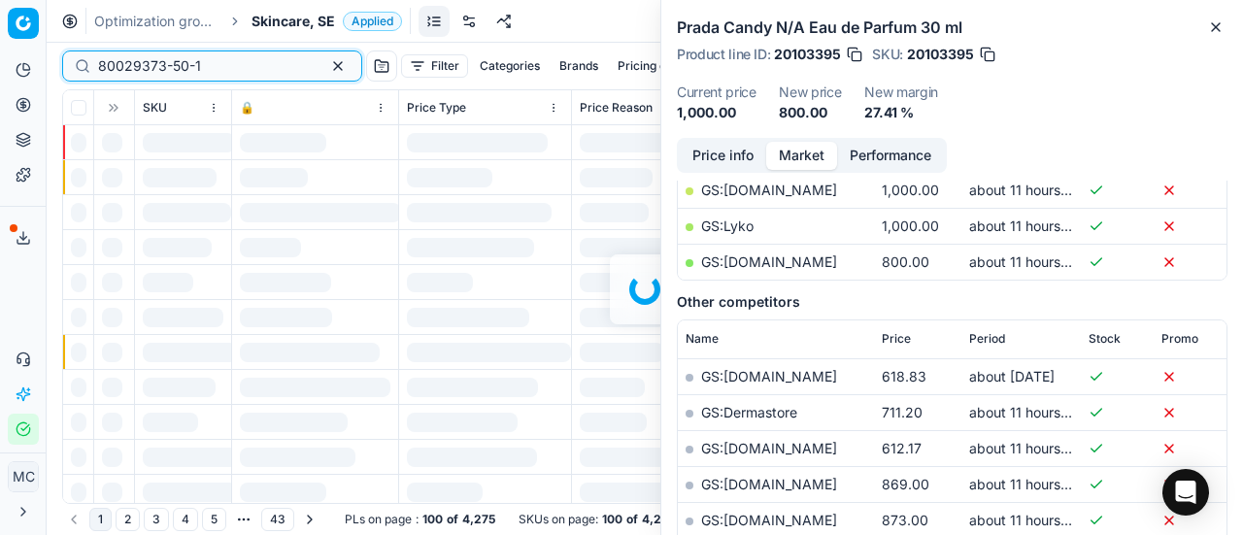
scroll to position [388, 0]
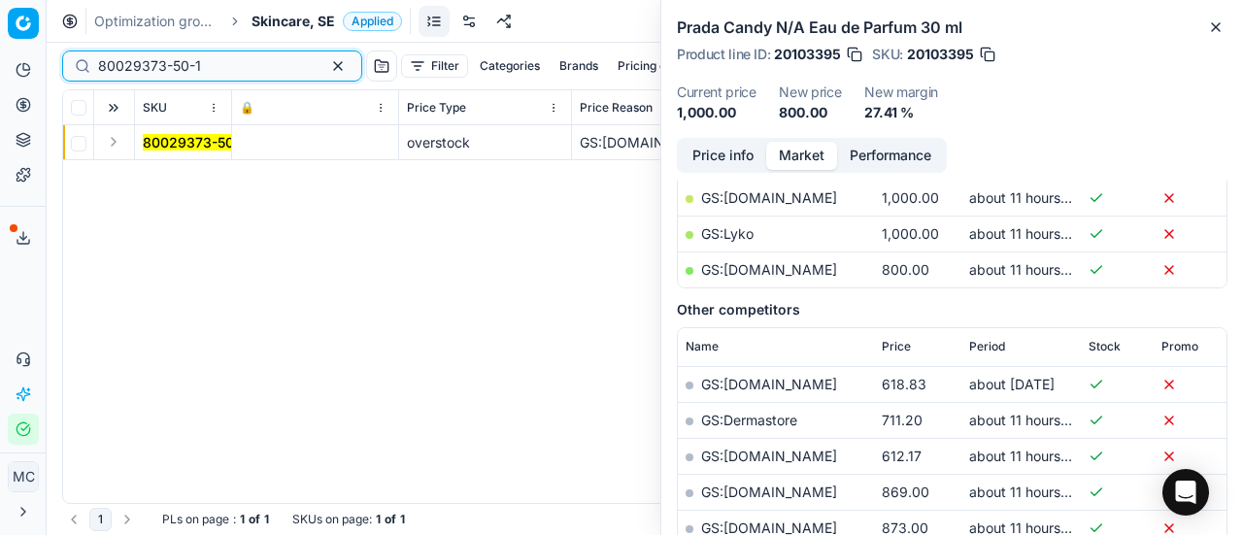
type input "80029373-50-1"
click at [117, 154] on td at bounding box center [114, 142] width 41 height 35
click at [116, 150] on button "Expand" at bounding box center [113, 141] width 23 height 23
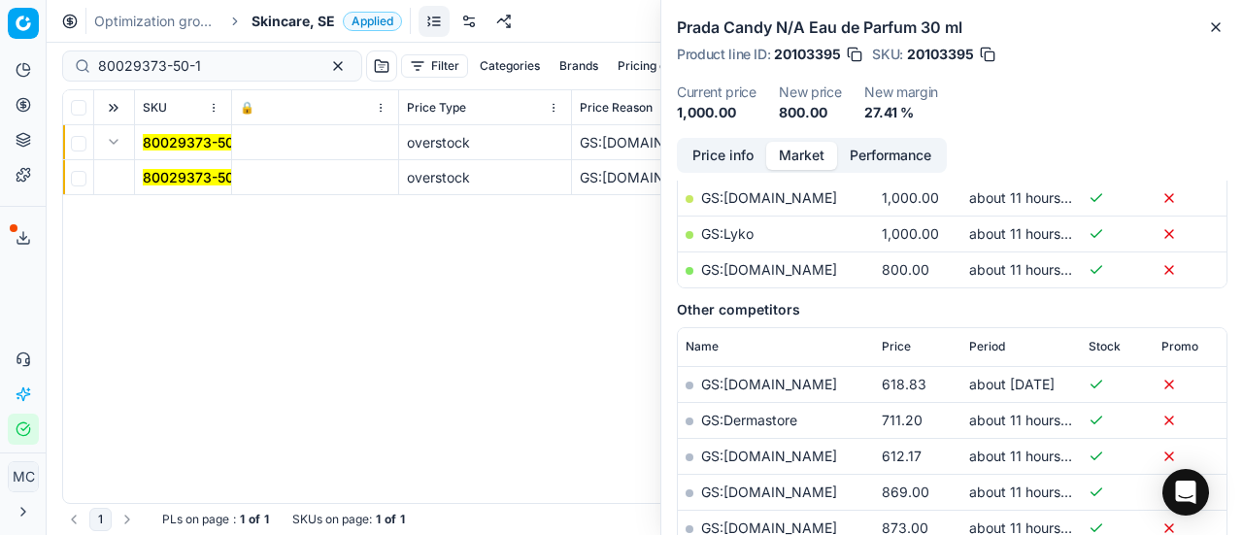
click at [180, 187] on td "80029373-50-1" at bounding box center [183, 177] width 97 height 35
click at [216, 174] on mark "80029373-50-1" at bounding box center [194, 177] width 103 height 17
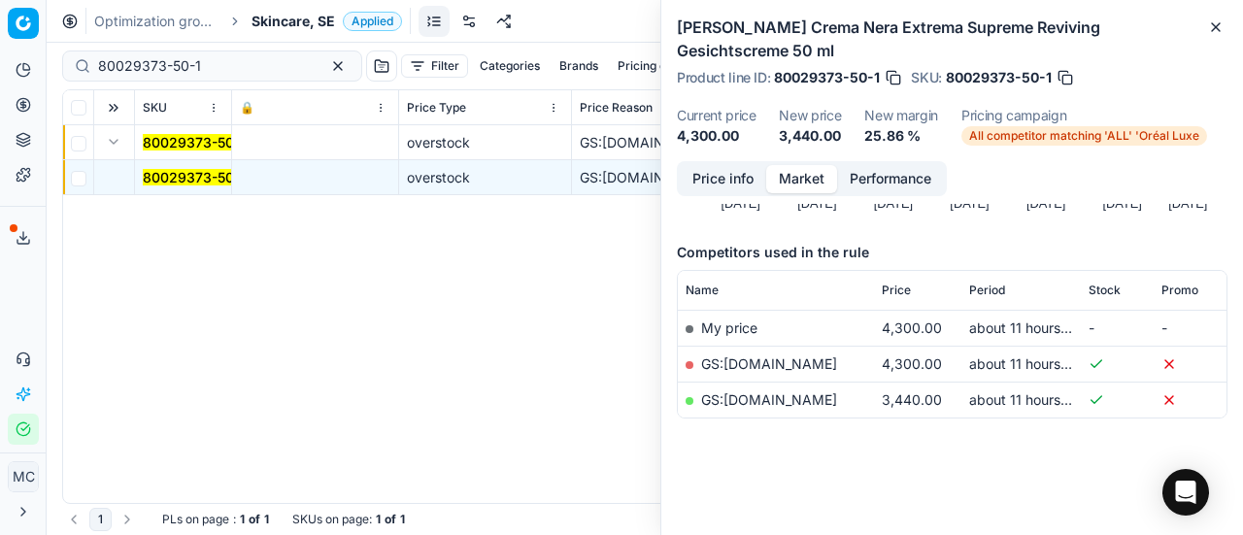
scroll to position [208, 0]
click at [760, 401] on link "GS:[DOMAIN_NAME]" at bounding box center [769, 401] width 136 height 17
